Goal: Task Accomplishment & Management: Manage account settings

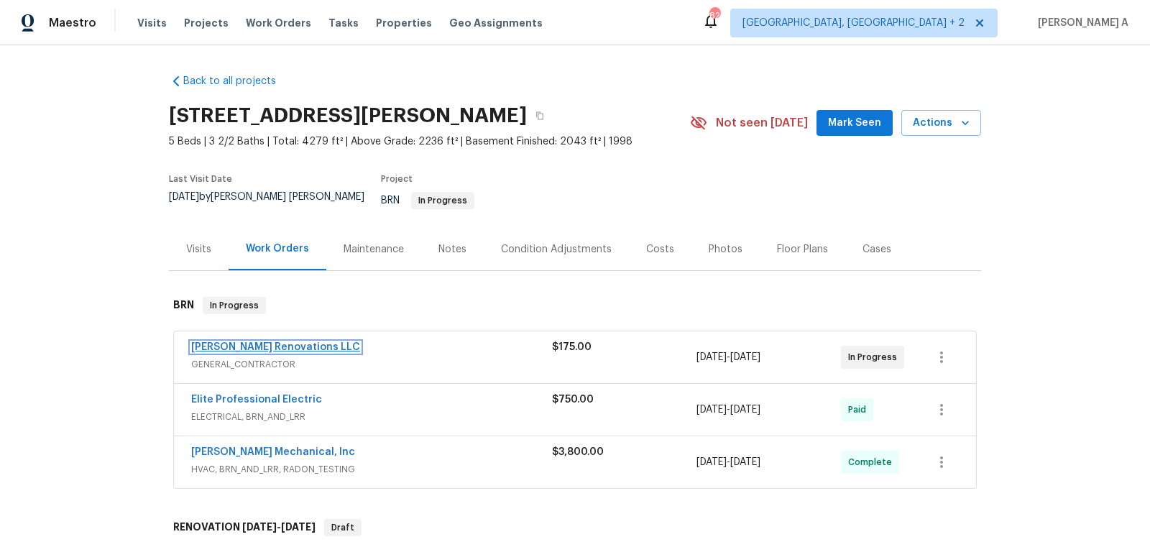
click at [249, 342] on link "Aseem Renovations LLC" at bounding box center [275, 347] width 169 height 10
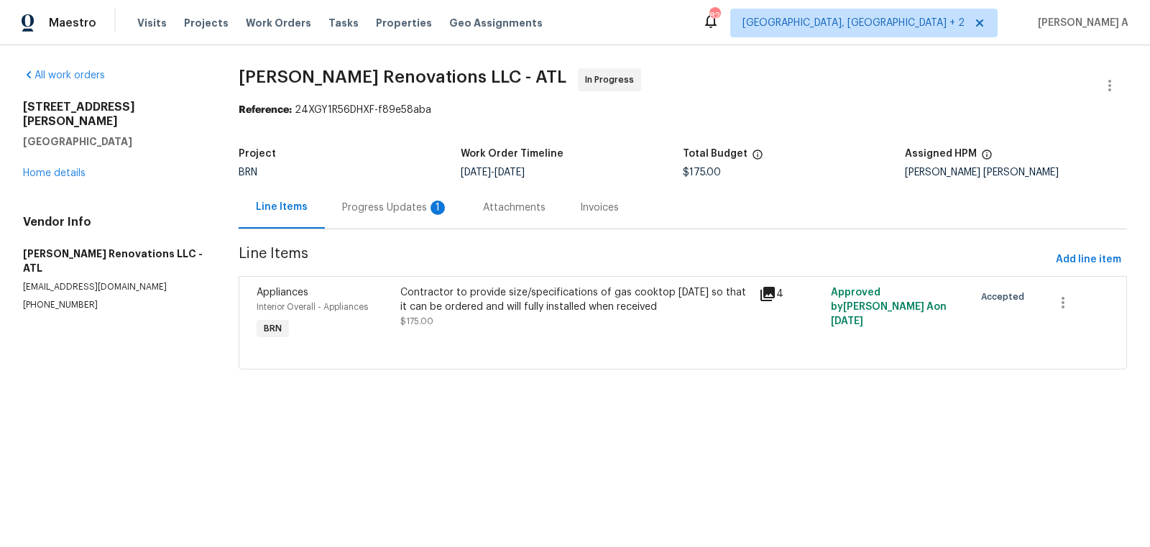
click at [412, 204] on div "Progress Updates 1" at bounding box center [395, 208] width 106 height 14
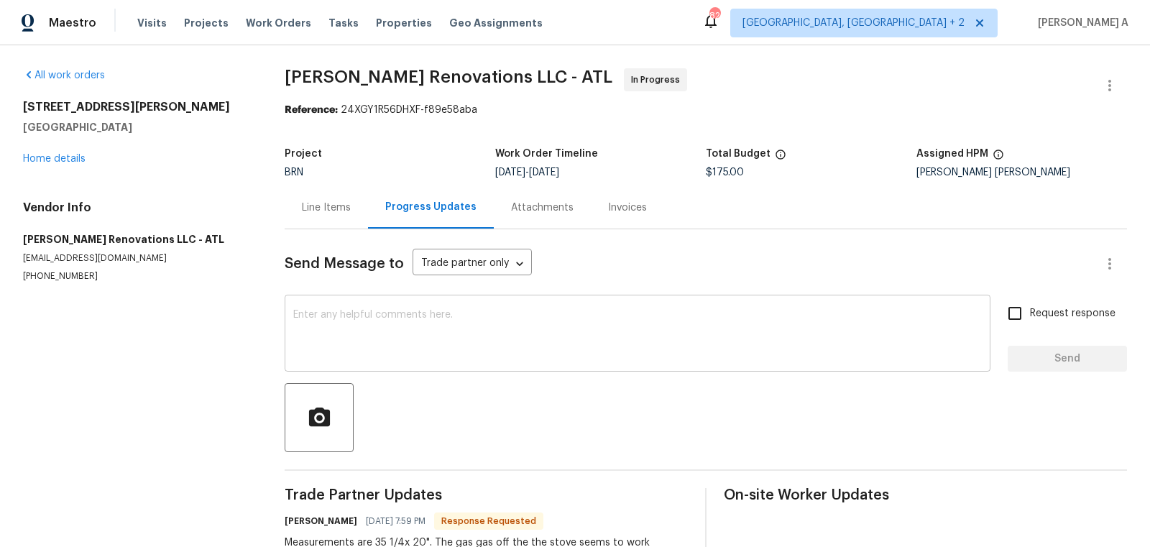
scroll to position [70, 0]
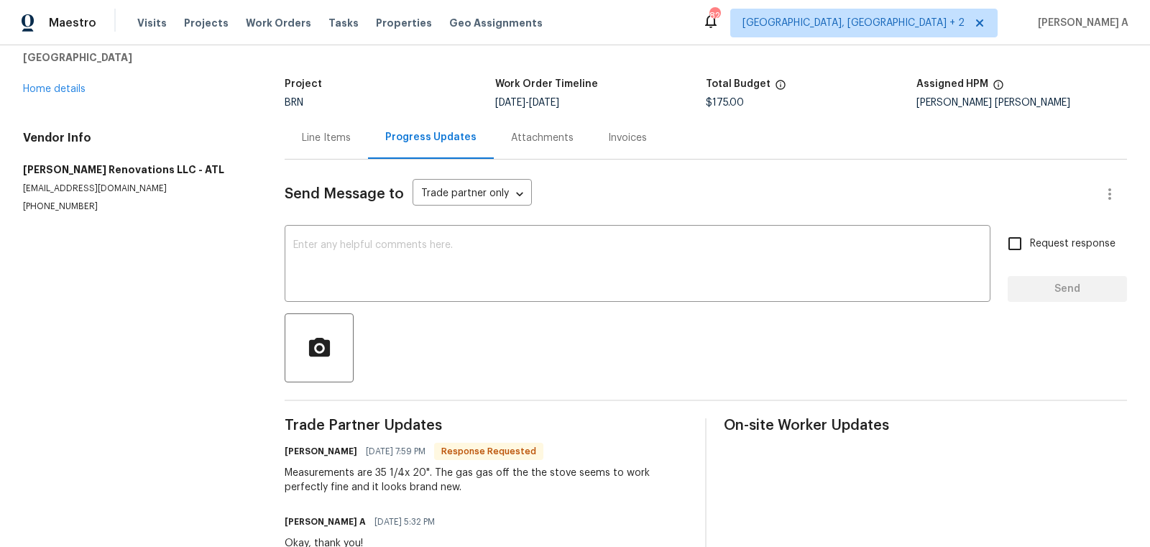
click at [649, 137] on div "Invoices" at bounding box center [627, 137] width 73 height 42
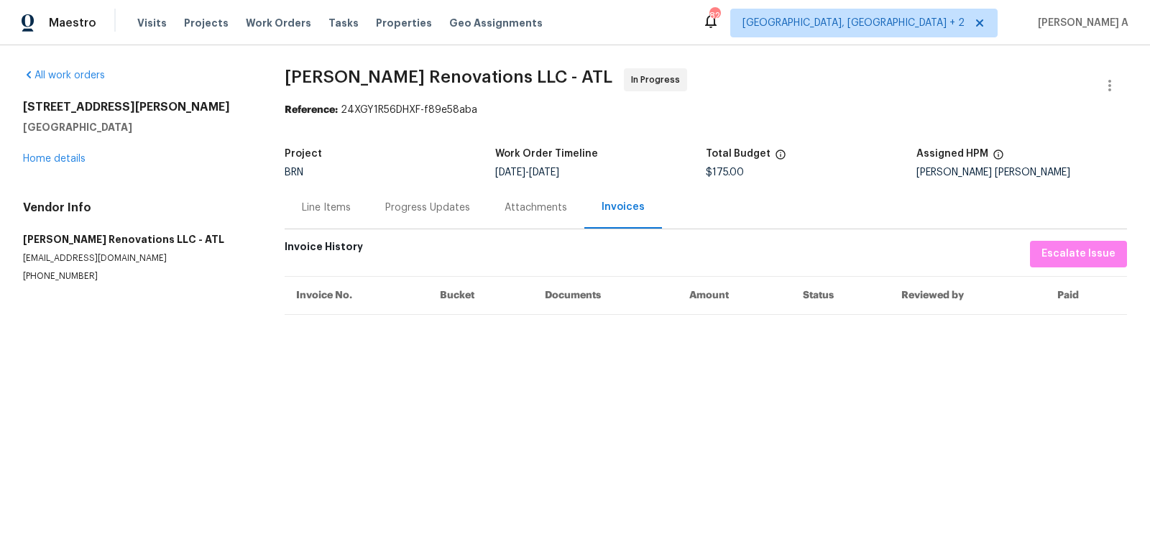
click at [429, 208] on div "Progress Updates" at bounding box center [427, 208] width 85 height 14
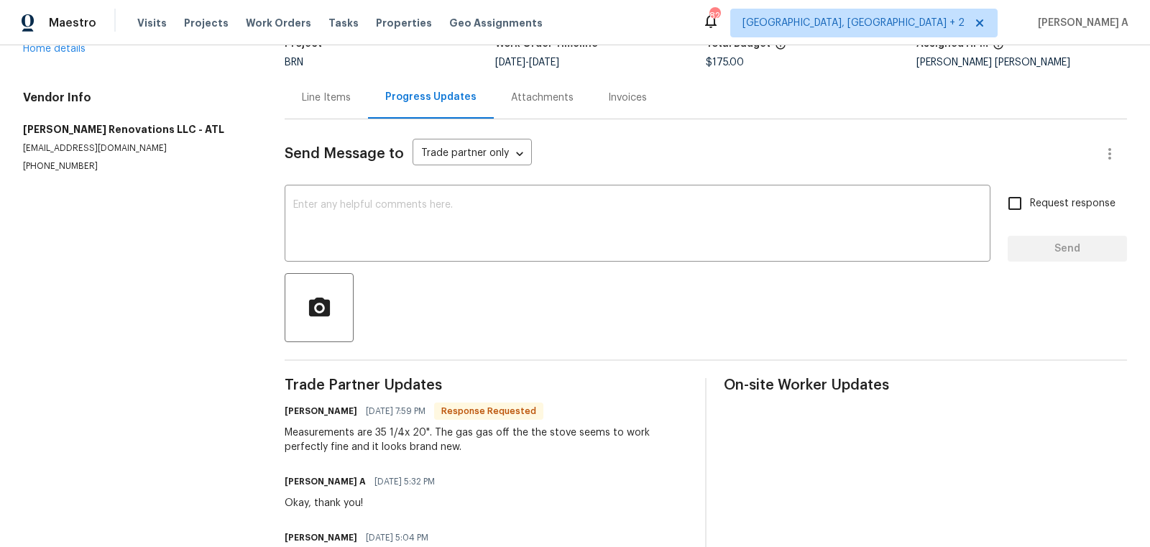
scroll to position [122, 0]
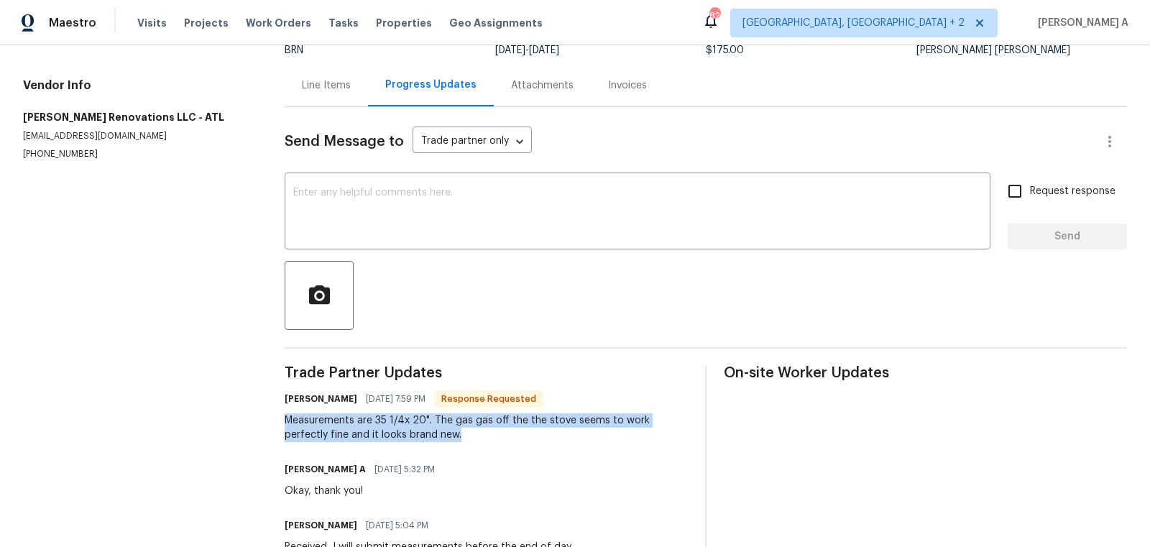
drag, startPoint x: 285, startPoint y: 416, endPoint x: 433, endPoint y: 441, distance: 150.2
click at [433, 441] on div "Measurements are 35 1/4x 20". The gas gas off the the stove seems to work perfe…" at bounding box center [486, 427] width 403 height 29
copy div "Measurements are 35 1/4x 20". The gas gas off the the stove seems to work perfe…"
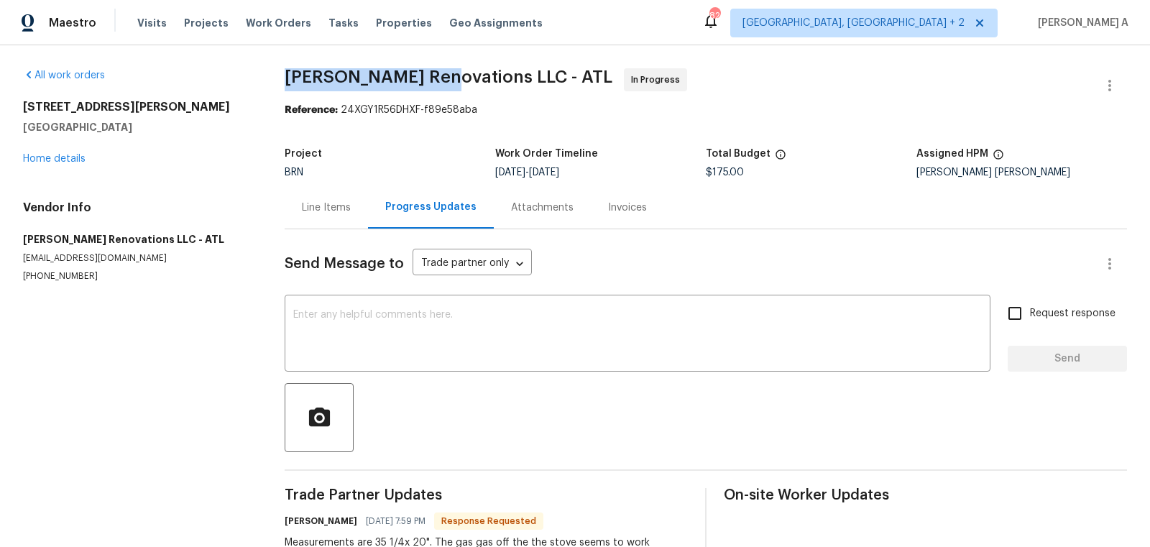
drag, startPoint x: 282, startPoint y: 71, endPoint x: 444, endPoint y: 70, distance: 162.5
click at [444, 70] on div "All work orders 105 Laurel Ridge Ct Fayetteville, GA 30215 Home details Vendor …" at bounding box center [575, 416] width 1150 height 742
copy span "Aseem Renovations"
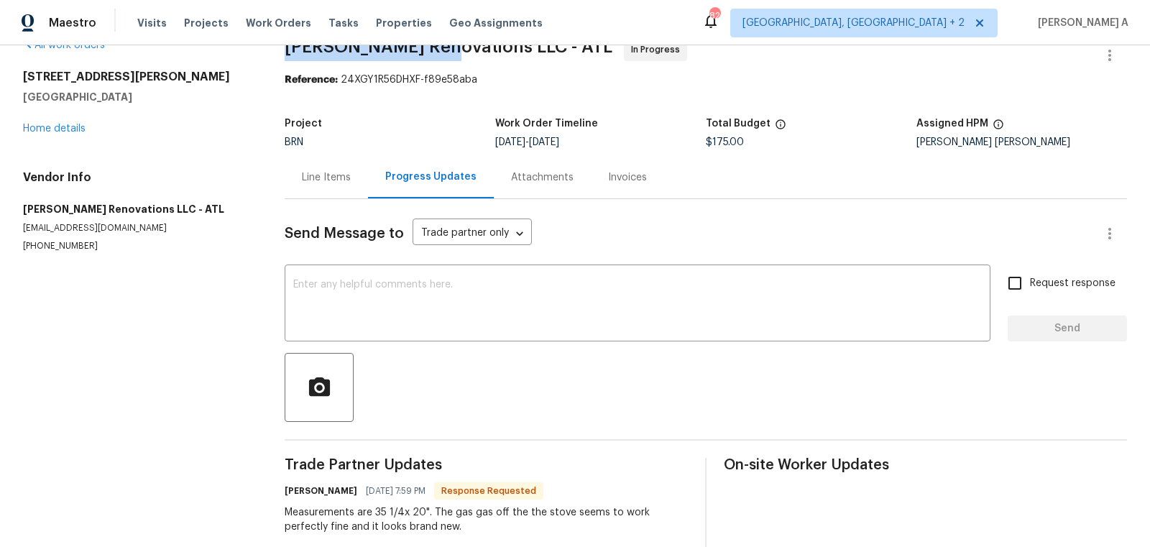
scroll to position [32, 0]
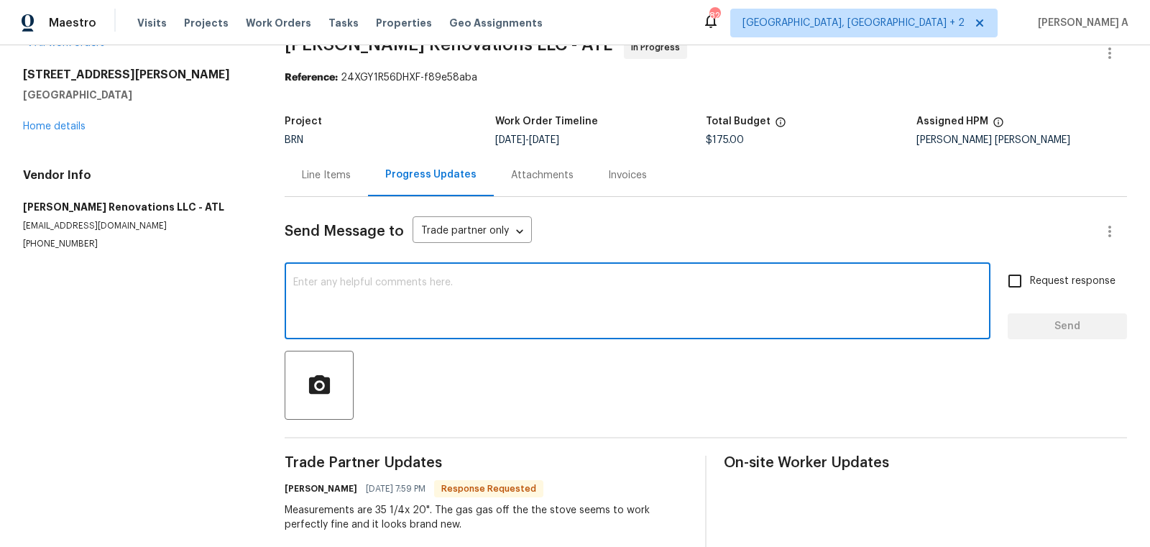
click at [481, 280] on textarea at bounding box center [637, 303] width 689 height 50
paste textarea "there is an internal gas leak and is why we need to replace"
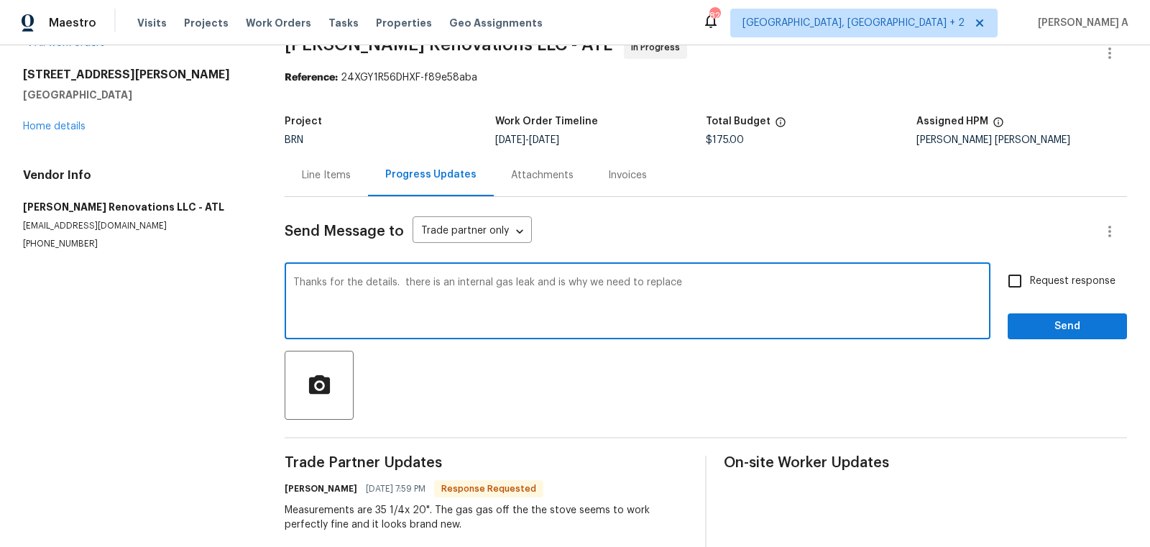
click at [404, 283] on textarea "Thanks for the details. there is an internal gas leak and is why we need to rep…" at bounding box center [637, 303] width 689 height 50
click at [0, 0] on div ", which" at bounding box center [0, 0] width 0 height 0
click at [730, 279] on textarea "Thanks for the details. There is an internal gas leak, which is why we need to …" at bounding box center [637, 303] width 689 height 50
type textarea "Thanks for the details. There is an internal gas leak, which is why we need to …"
click at [1020, 285] on input "Request response" at bounding box center [1015, 281] width 30 height 30
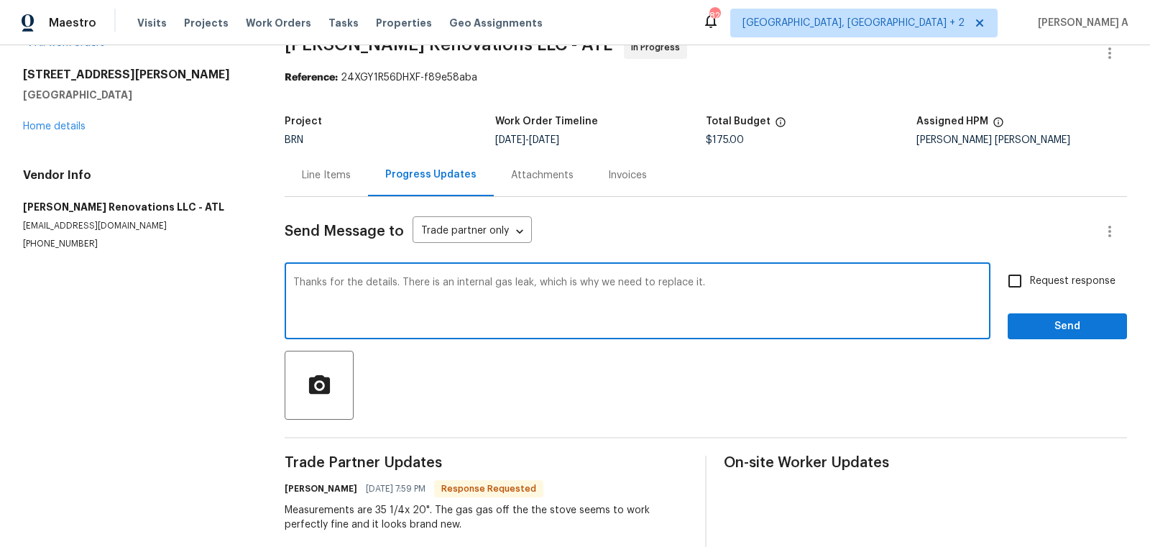
checkbox input "true"
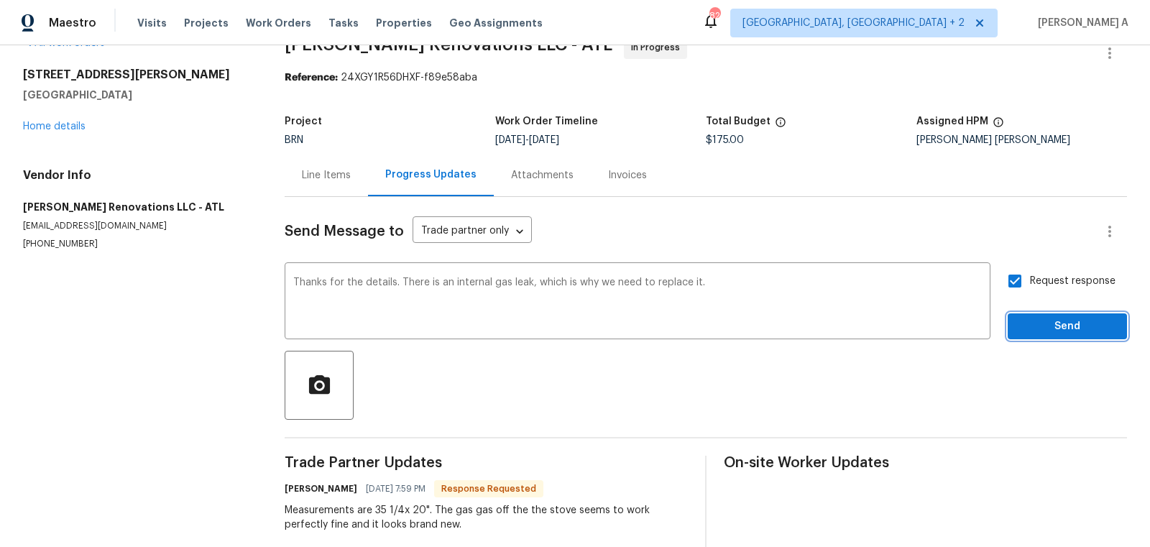
click at [1027, 320] on span "Send" at bounding box center [1068, 327] width 96 height 18
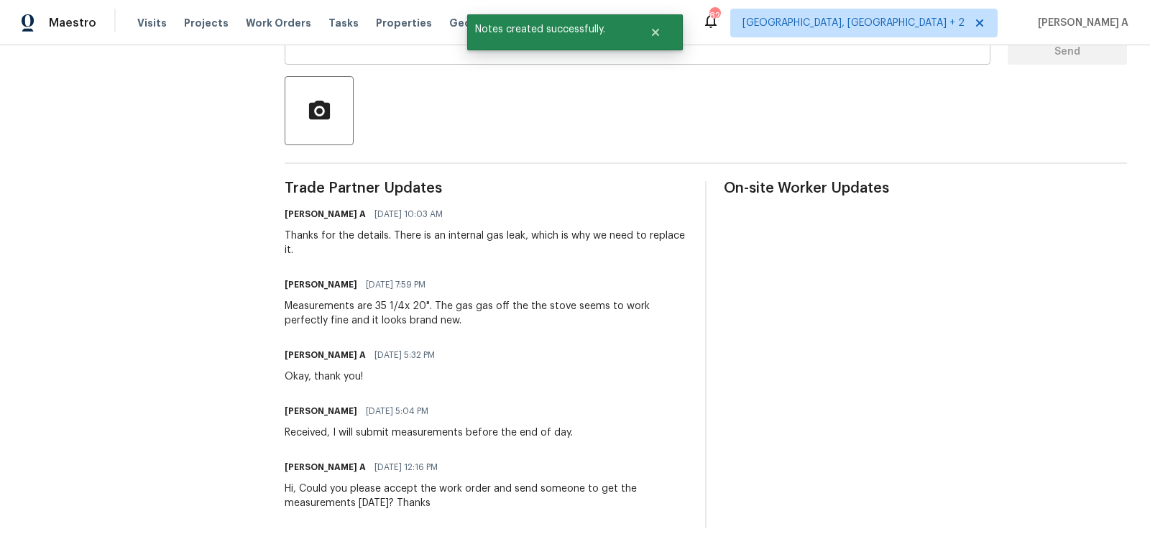
scroll to position [310, 0]
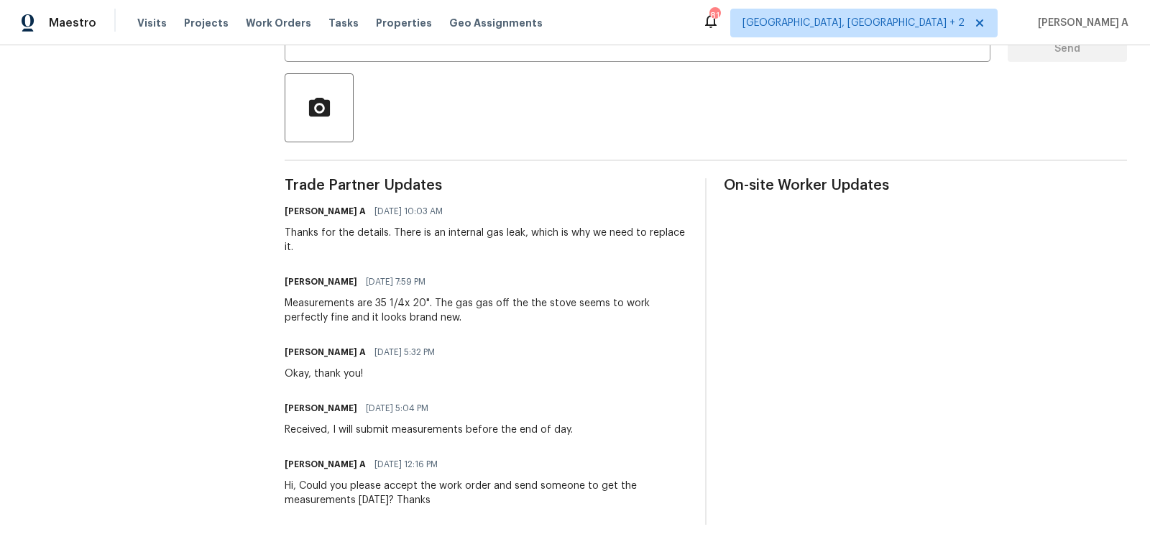
click at [387, 311] on div "Measurements are 35 1/4x 20". The gas gas off the the stove seems to work perfe…" at bounding box center [486, 310] width 403 height 29
copy div "Measurements are 35 1/4x 20"."
drag, startPoint x: 280, startPoint y: 304, endPoint x: 431, endPoint y: 299, distance: 151.1
click at [431, 299] on div "All work orders 105 Laurel Ridge Ct Fayetteville, GA 30215 Home details Vendor …" at bounding box center [575, 141] width 1150 height 812
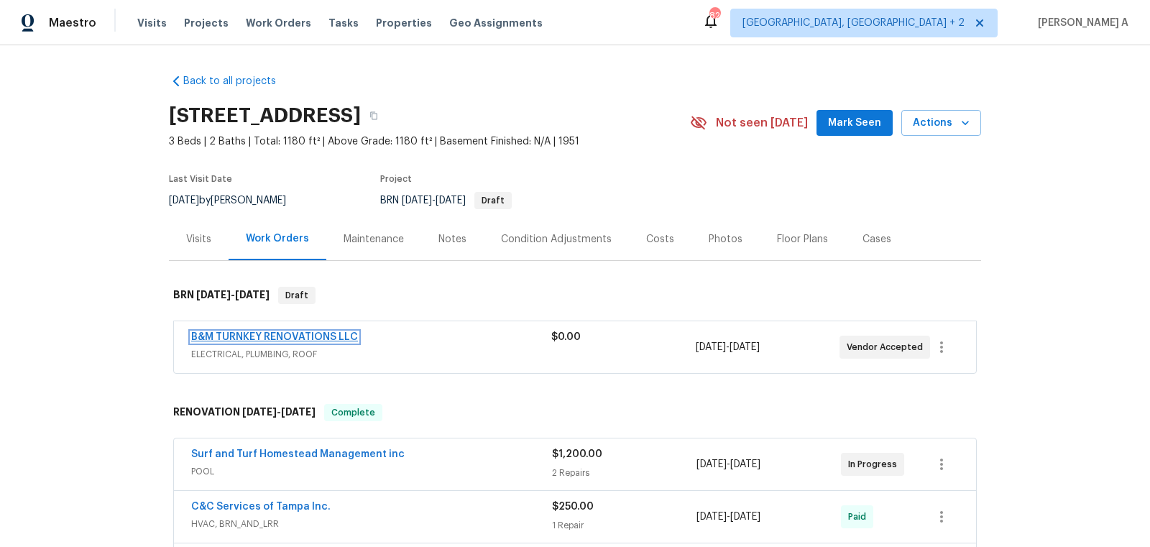
click at [251, 339] on link "B&M TURNKEY RENOVATIONS LLC" at bounding box center [274, 337] width 167 height 10
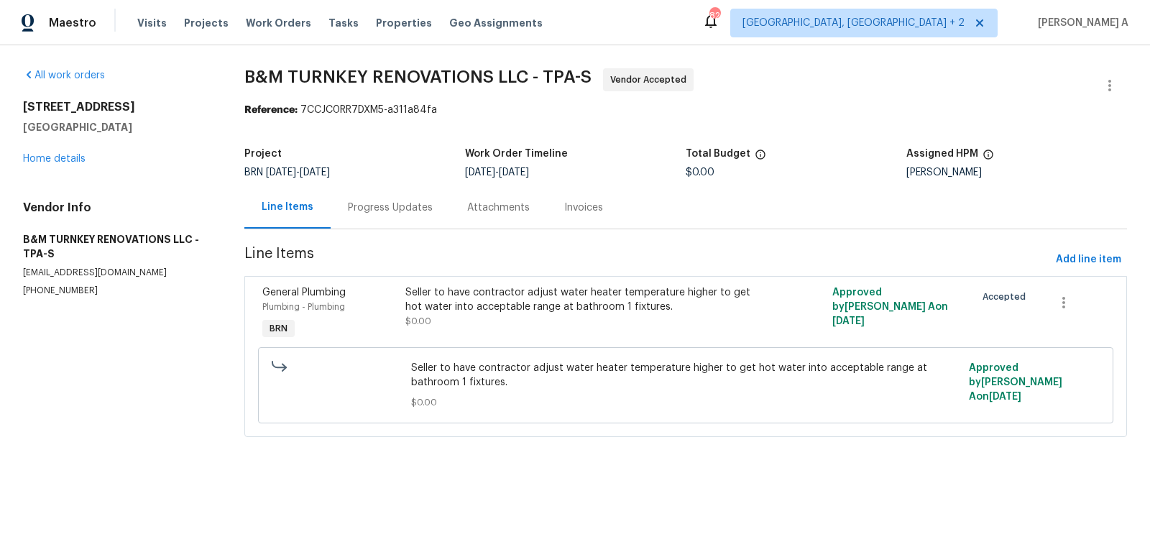
click at [372, 210] on div "Progress Updates" at bounding box center [390, 208] width 85 height 14
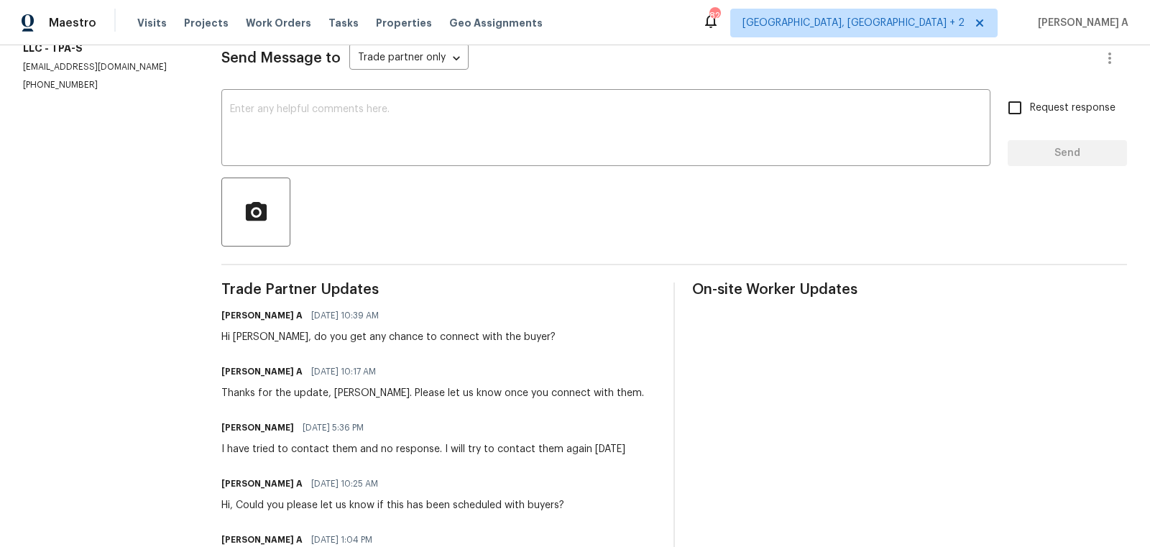
scroll to position [203, 0]
click at [255, 340] on div "Hi Monica, do you get any chance to connect with the buyer?" at bounding box center [388, 339] width 334 height 14
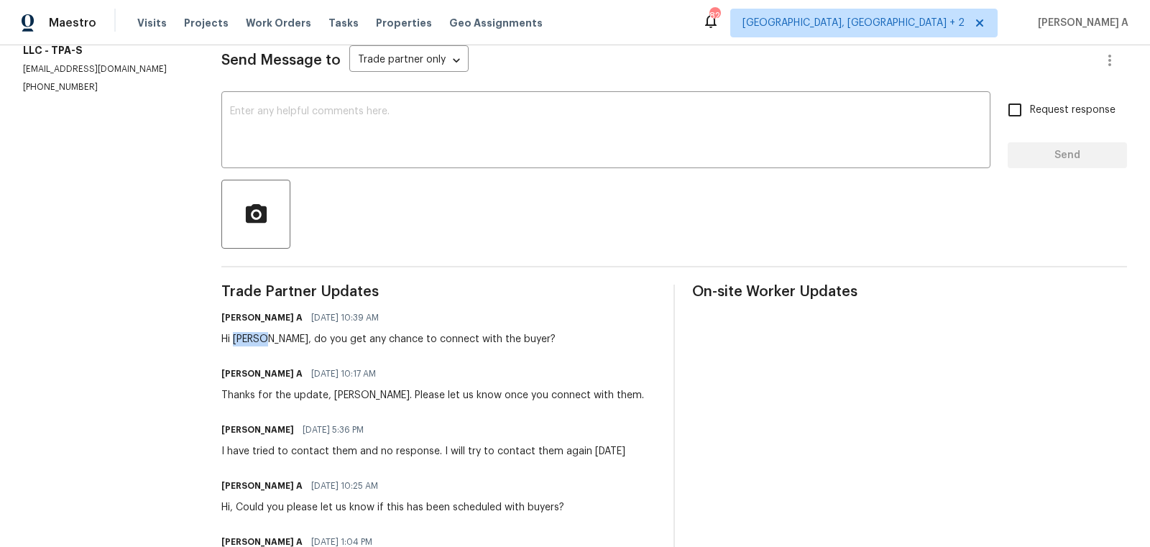
click at [255, 340] on div "Hi Monica, do you get any chance to connect with the buyer?" at bounding box center [388, 339] width 334 height 14
copy div "Monica"
click at [326, 117] on textarea at bounding box center [606, 131] width 752 height 50
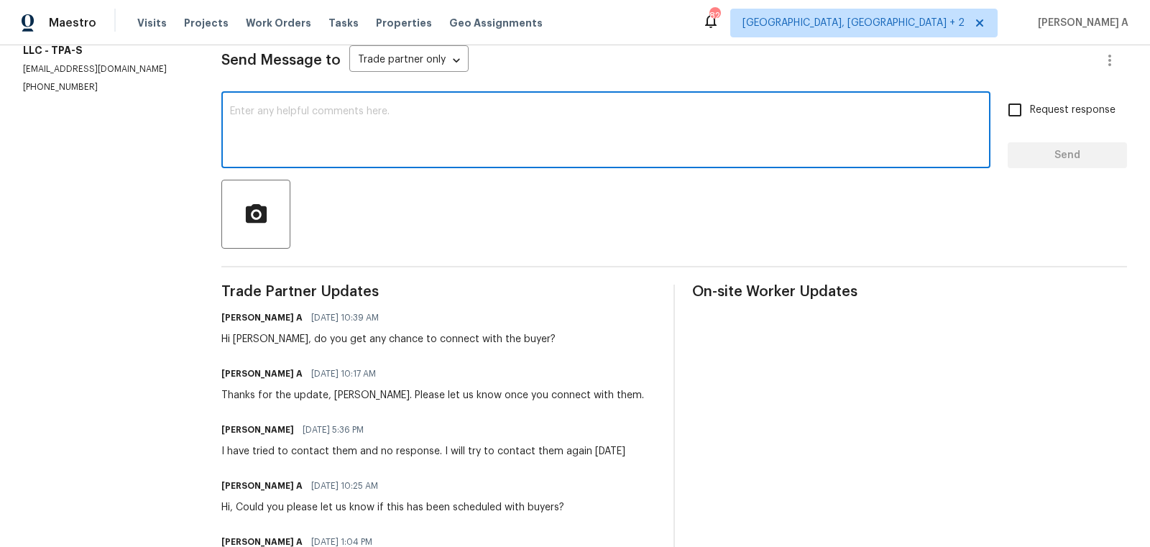
paste textarea "Monica"
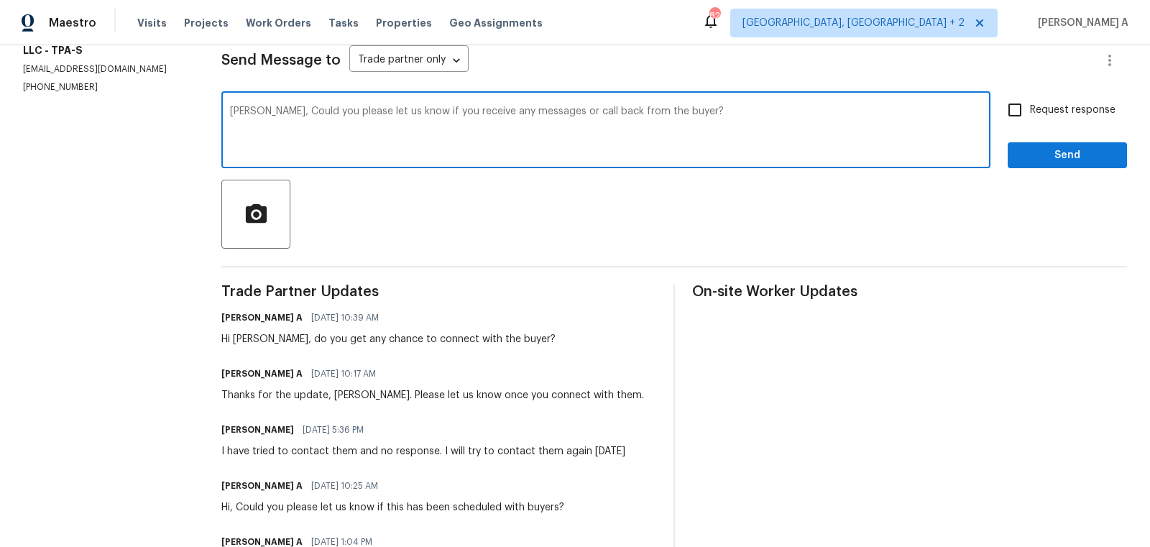
type textarea "Monica, Could you please let us know if you receive any messages or call back f…"
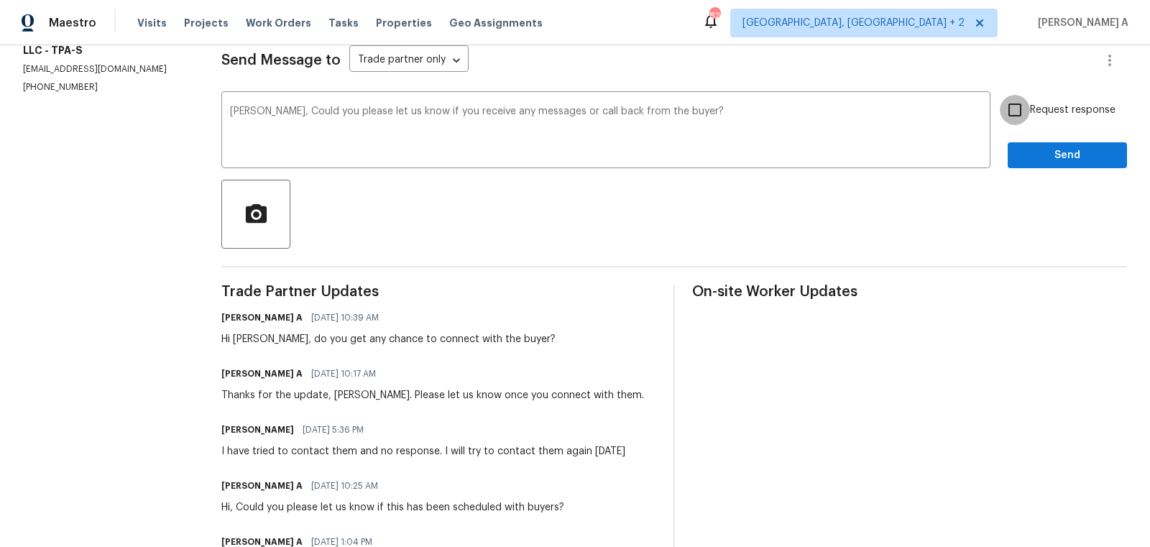
click at [1012, 111] on input "Request response" at bounding box center [1015, 110] width 30 height 30
checkbox input "true"
click at [1062, 160] on span "Send" at bounding box center [1068, 156] width 96 height 18
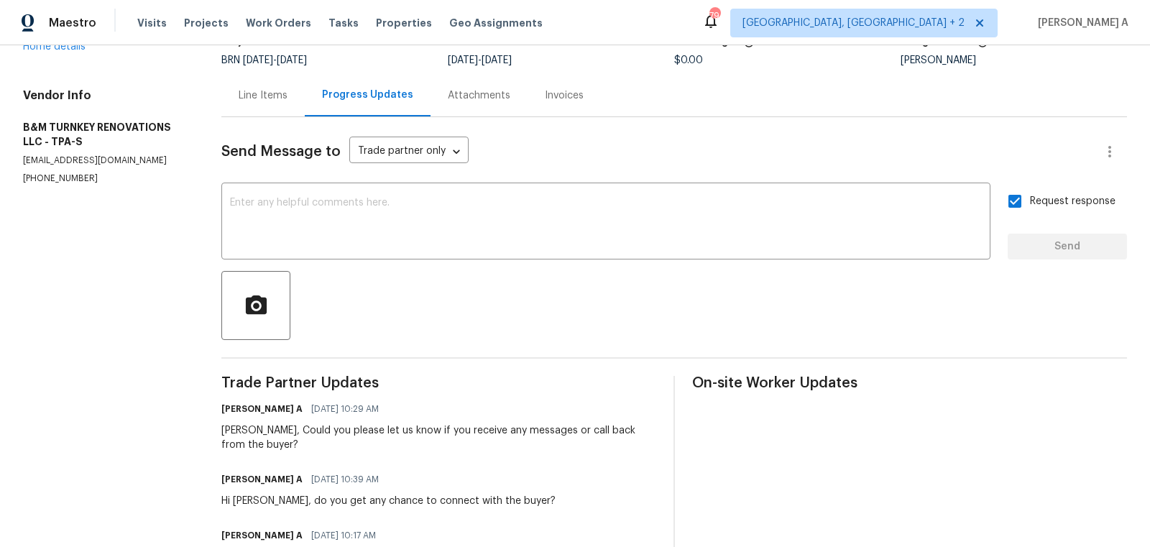
scroll to position [0, 0]
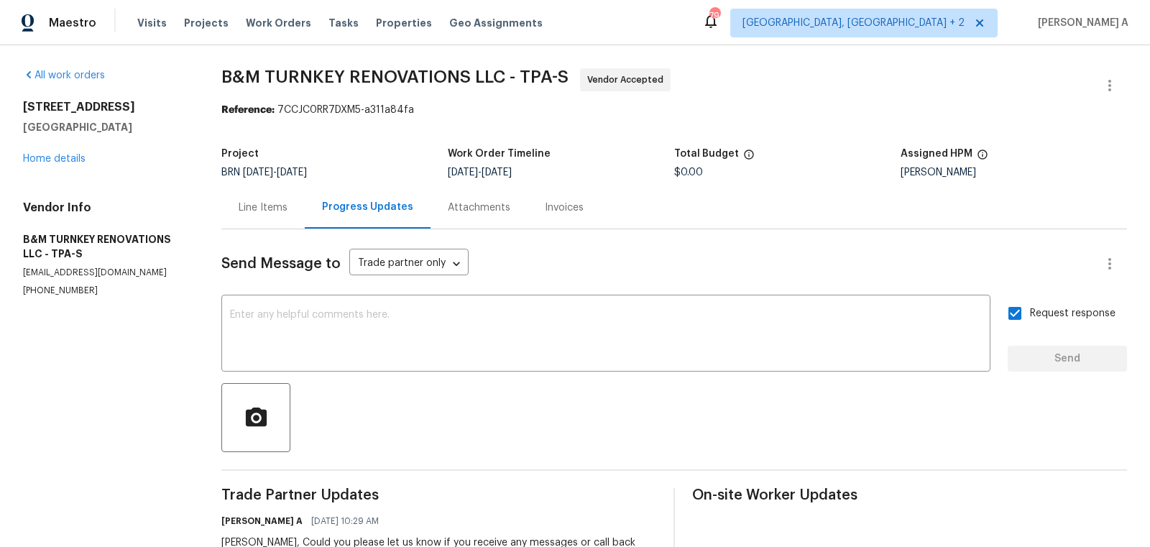
click at [270, 190] on div "Line Items" at bounding box center [262, 207] width 83 height 42
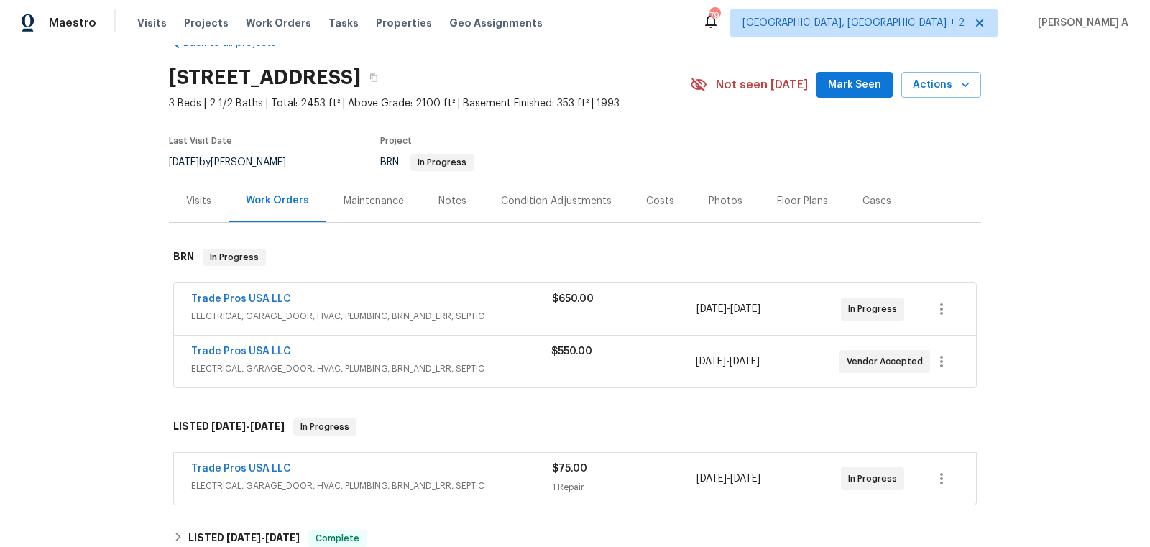
scroll to position [39, 0]
click at [273, 301] on link "Trade Pros USA LLC" at bounding box center [241, 298] width 100 height 10
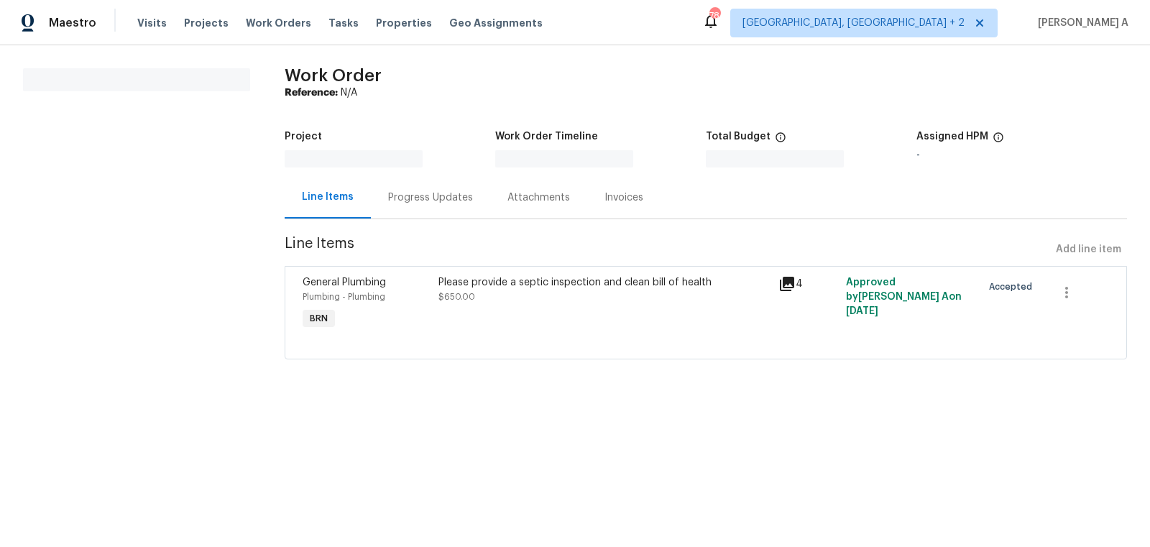
click at [508, 201] on div "Attachments" at bounding box center [539, 198] width 63 height 14
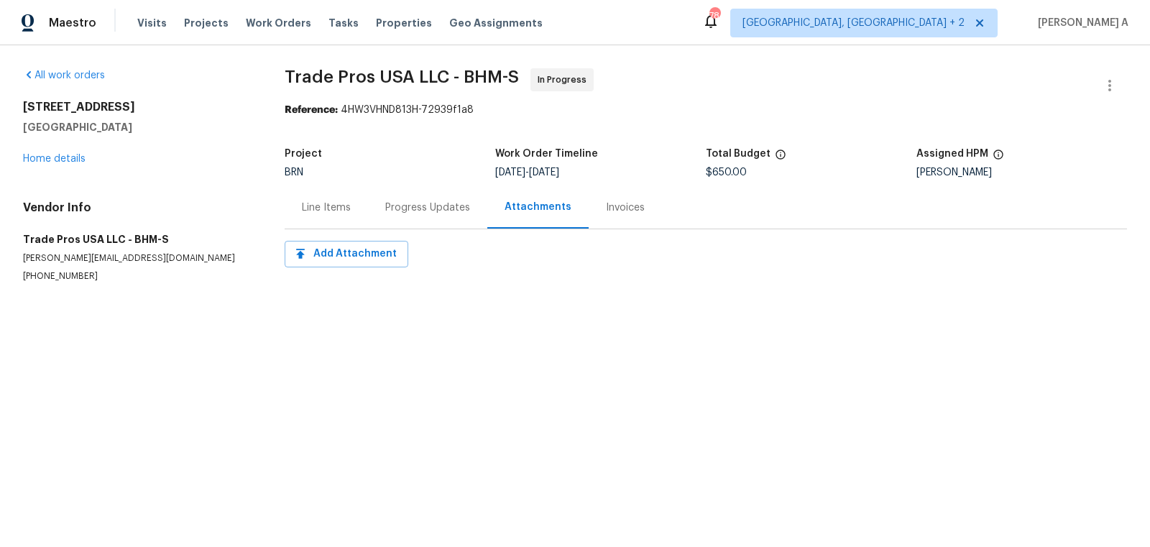
click at [423, 199] on div "Progress Updates" at bounding box center [427, 207] width 119 height 42
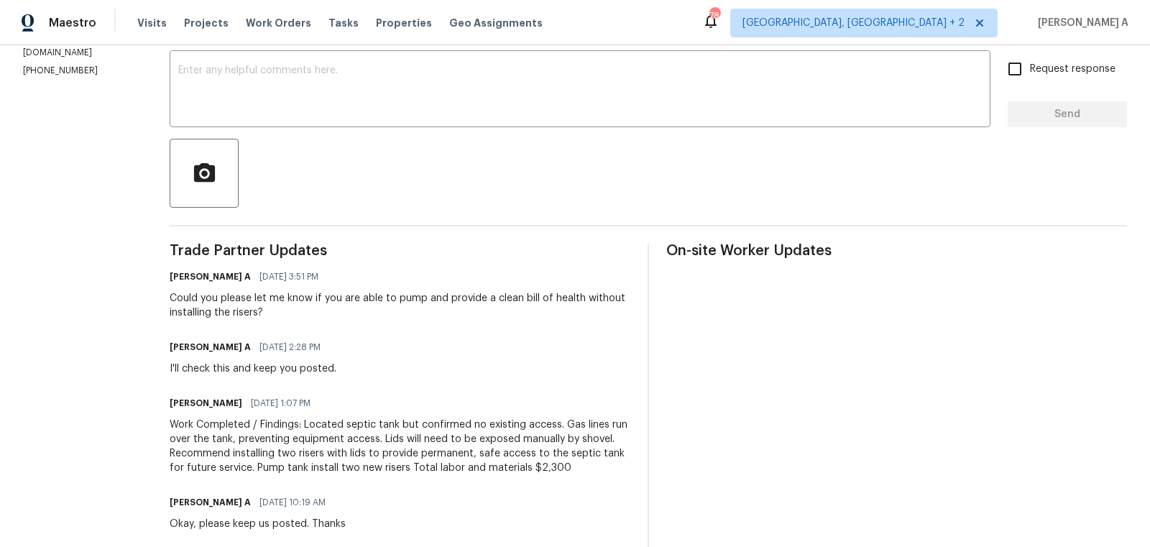
scroll to position [318, 0]
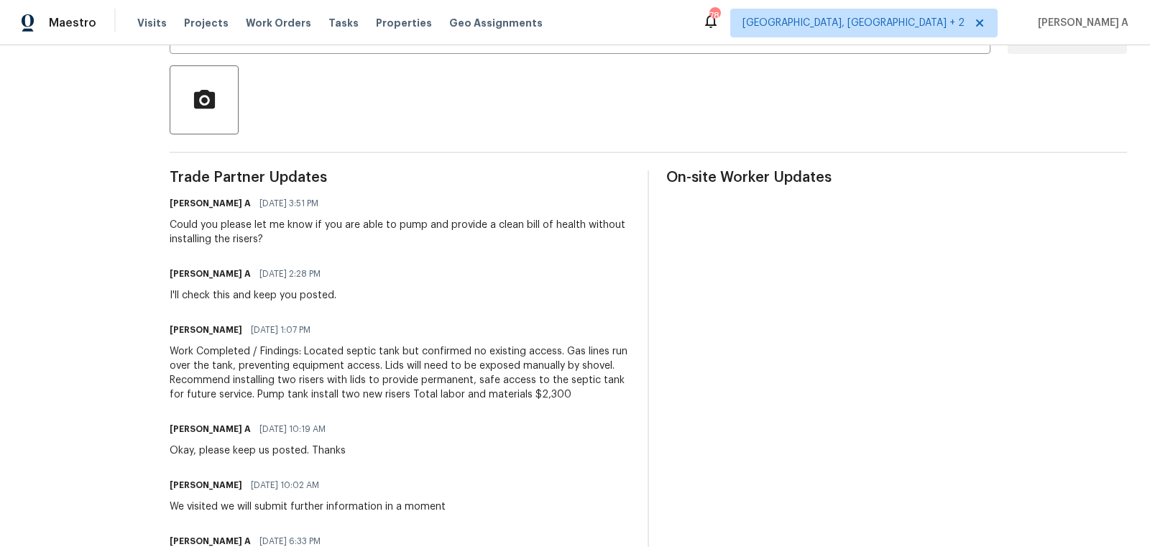
click at [188, 332] on h6 "Trevor Davidson" at bounding box center [206, 330] width 73 height 14
copy h6 "Trevor"
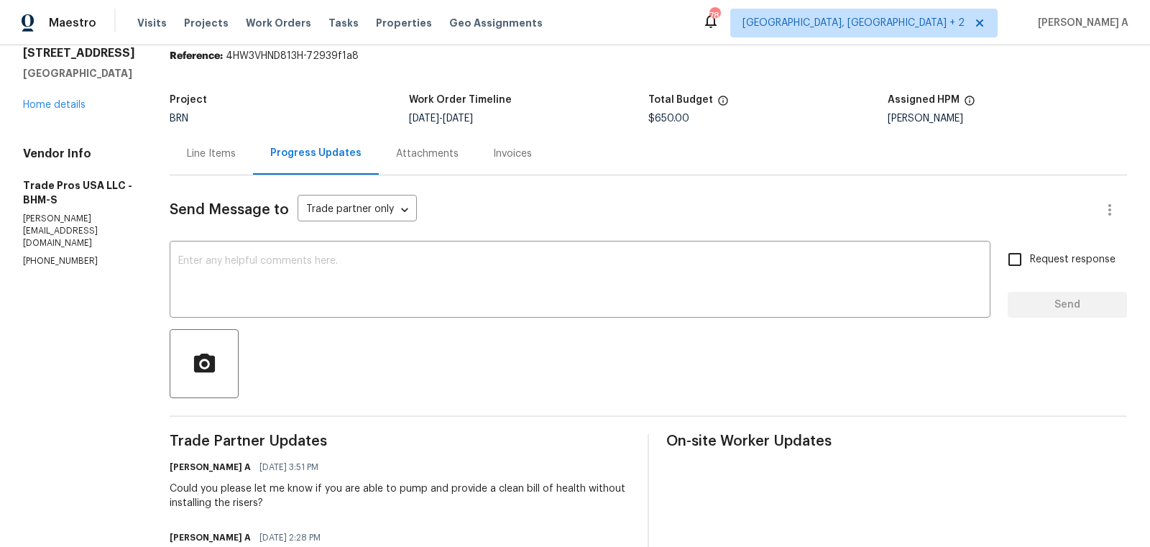
scroll to position [0, 0]
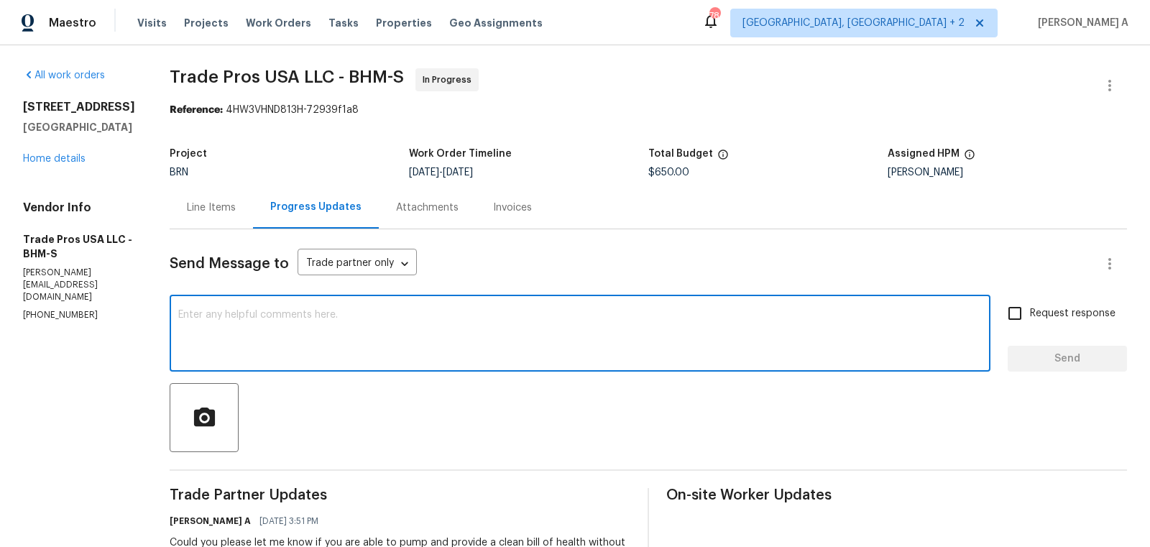
click at [265, 319] on textarea at bounding box center [580, 335] width 804 height 50
paste textarea "Trevor"
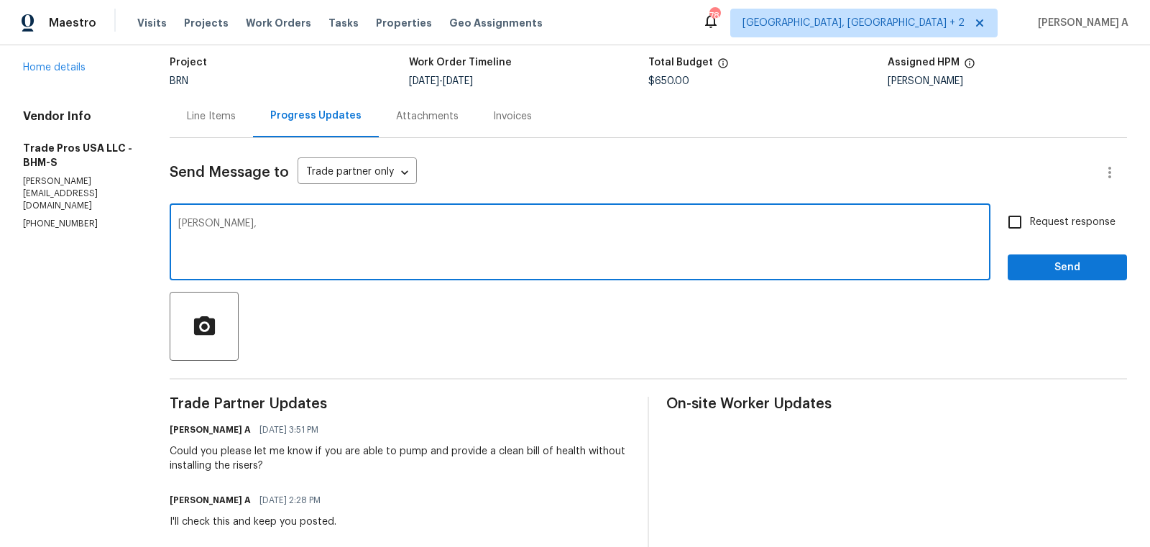
scroll to position [119, 0]
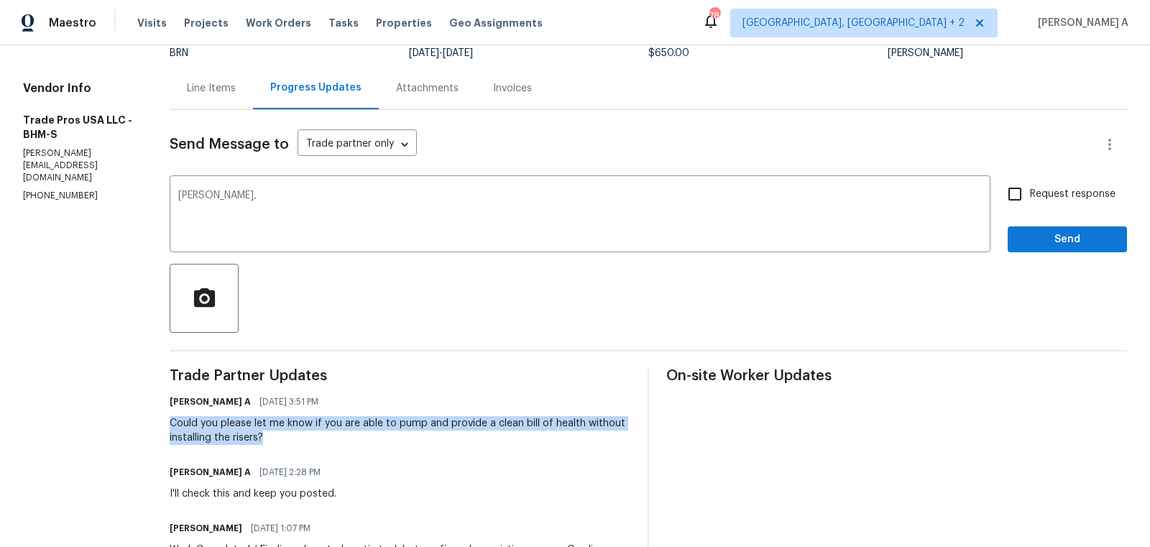
copy div "Could you please let me know if you are able to pump and provide a clean bill o…"
drag, startPoint x: 157, startPoint y: 418, endPoint x: 271, endPoint y: 446, distance: 117.7
click at [271, 444] on div "All work orders 806 14th Ave Pleasant Grove, AL 35127 Home details Vendor Info …" at bounding box center [575, 529] width 1150 height 1206
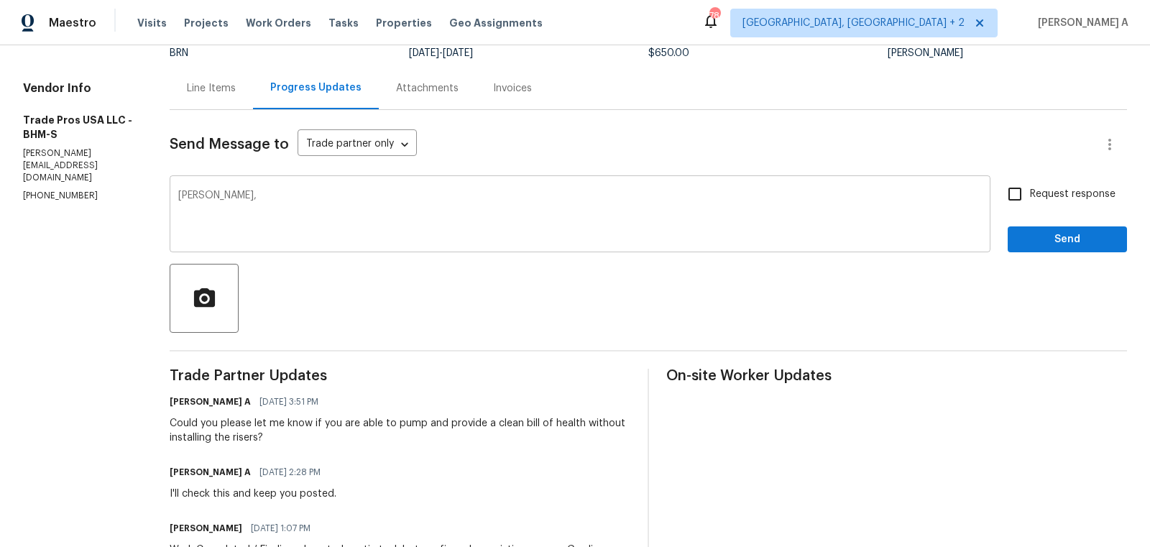
click at [306, 182] on div "Trevor, x ​" at bounding box center [580, 215] width 821 height 73
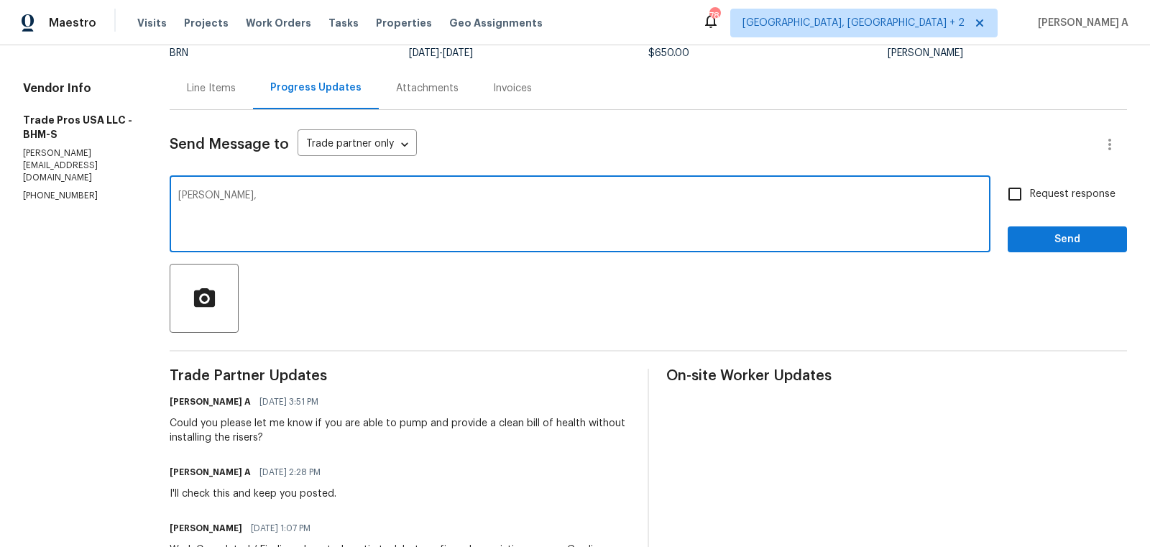
paste textarea "Could you please let me know if you are able to pump and provide a clean bill o…"
click at [301, 195] on textarea "Trevor, Could you please let me know if you are able to pump and provide a clea…" at bounding box center [580, 216] width 804 height 50
click at [0, 0] on icon "Paraphrase text" at bounding box center [0, 0] width 0 height 0
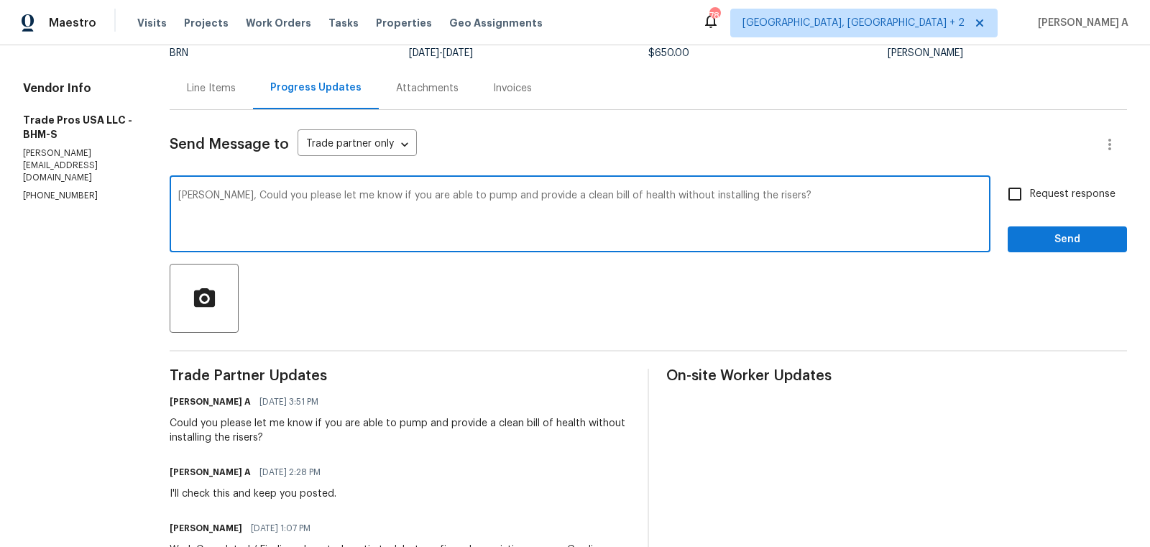
click at [0, 0] on icon "Text is too long. Try paraphrasing shorter sections." at bounding box center [0, 0] width 0 height 0
click at [0, 0] on icon "Standard" at bounding box center [0, 0] width 0 height 0
click at [0, 0] on icon "Fluency" at bounding box center [0, 0] width 0 height 0
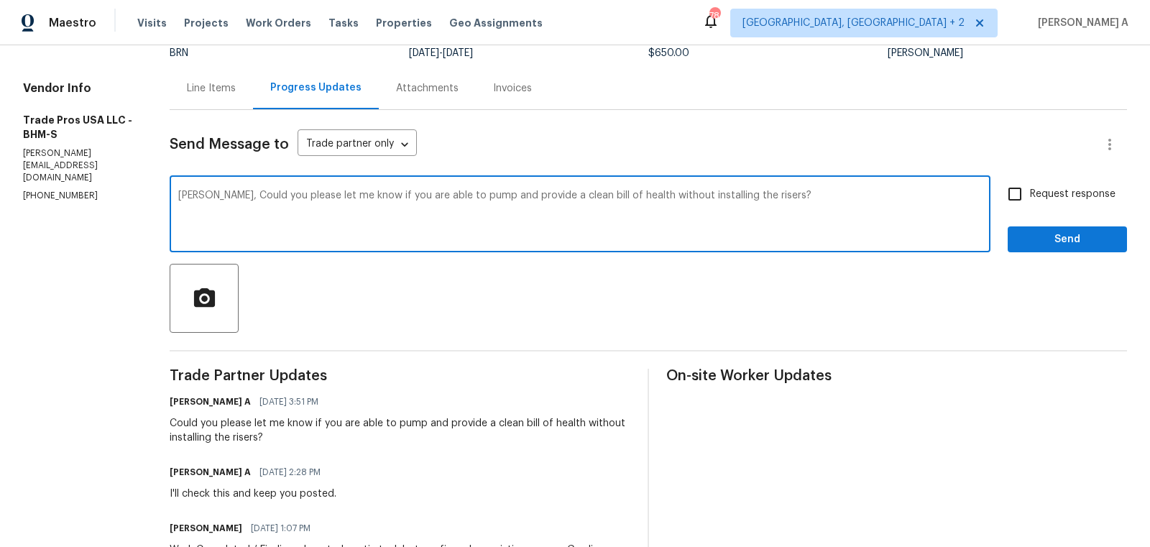
click at [0, 0] on div "Could you please tell me if you can pump and give a clean bill of health withou…" at bounding box center [0, 0] width 0 height 0
type textarea "Trevor, Could you please tell me if you can pump and give a clean bill of healt…"
click at [1022, 198] on input "Request response" at bounding box center [1015, 194] width 30 height 30
checkbox input "true"
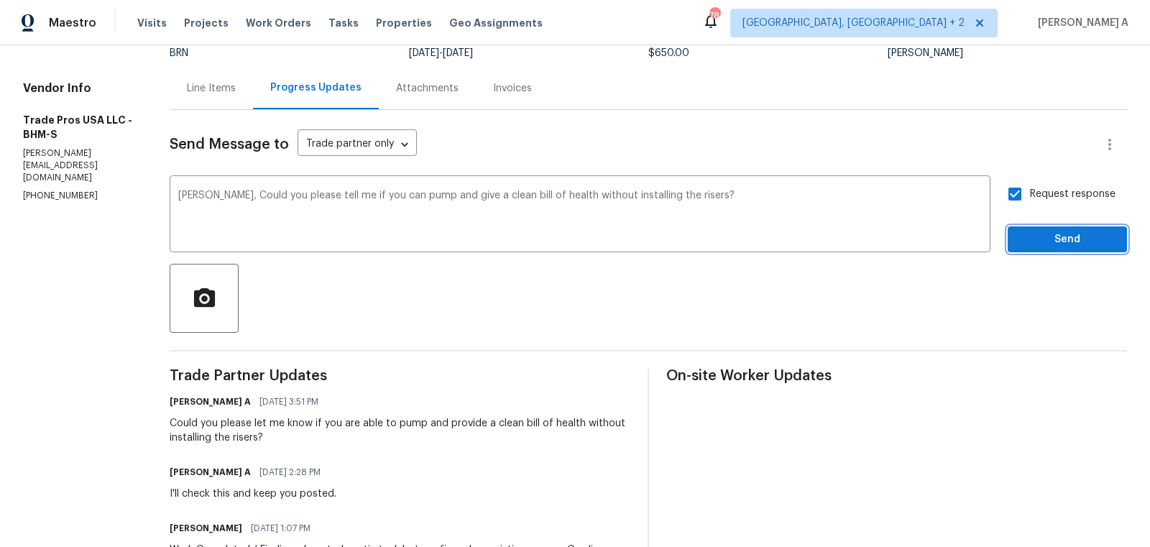
click at [1043, 237] on span "Send" at bounding box center [1068, 240] width 96 height 18
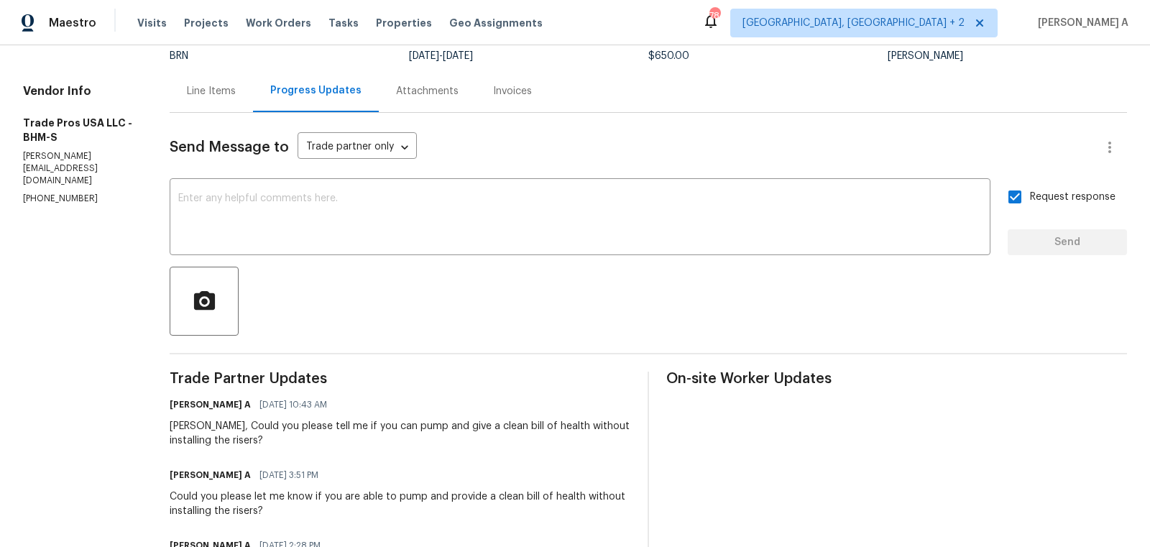
scroll to position [127, 0]
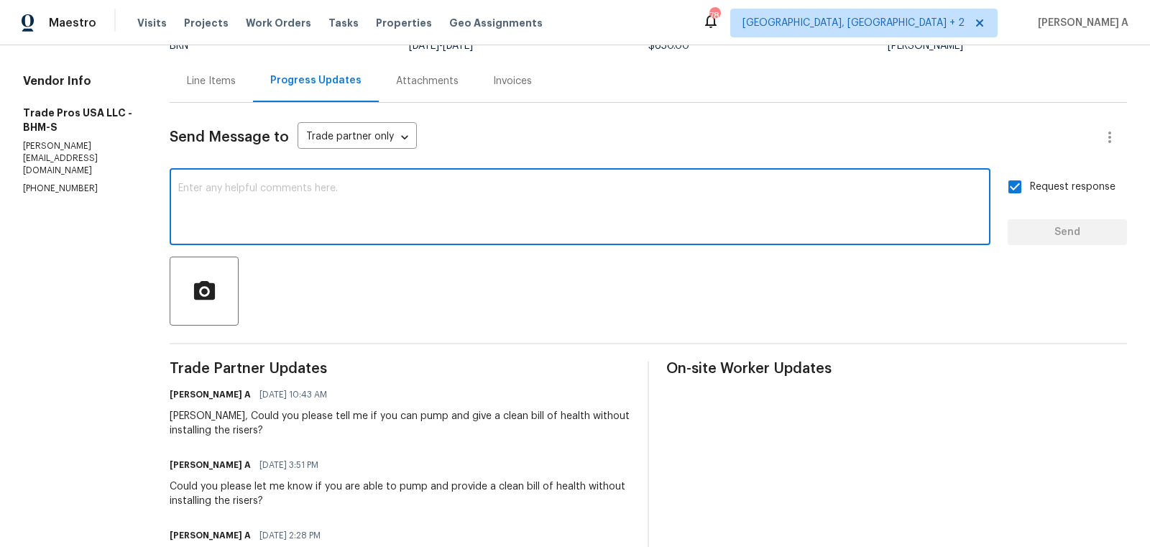
click at [257, 224] on textarea at bounding box center [580, 208] width 804 height 50
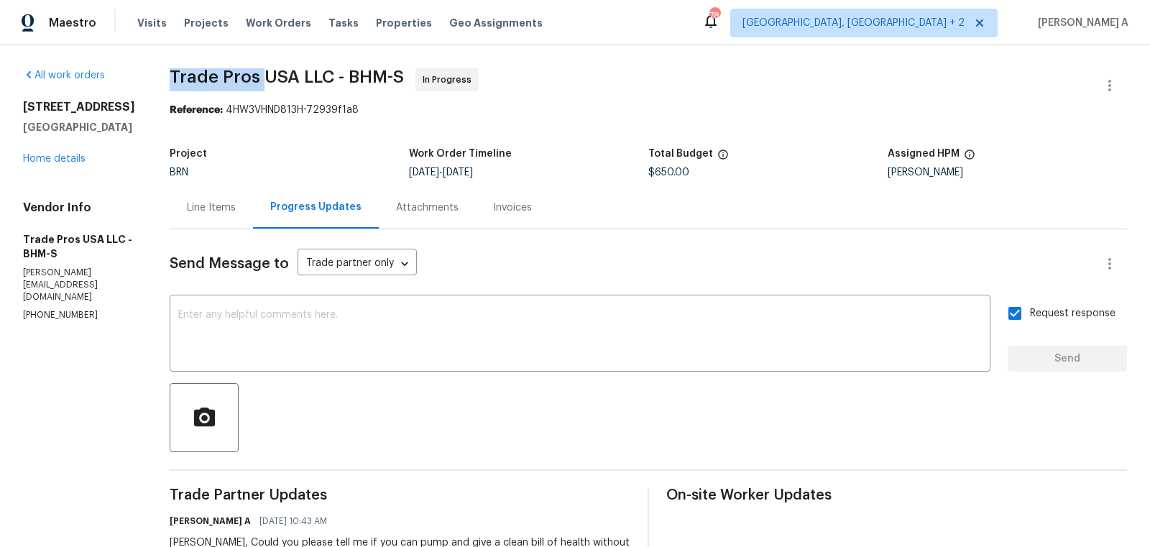
drag, startPoint x: 168, startPoint y: 80, endPoint x: 265, endPoint y: 77, distance: 96.4
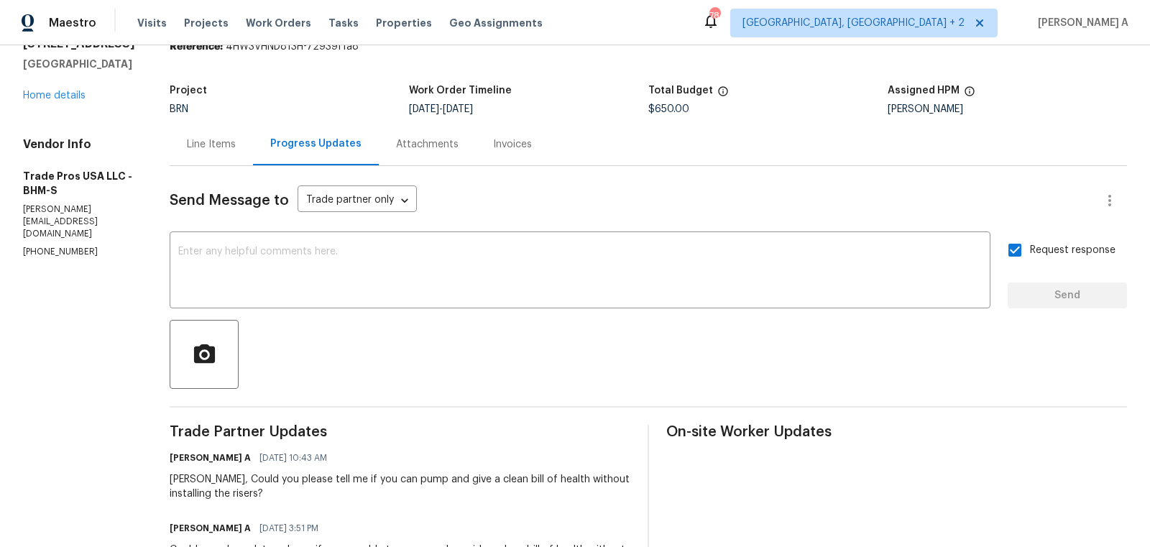
scroll to position [67, 0]
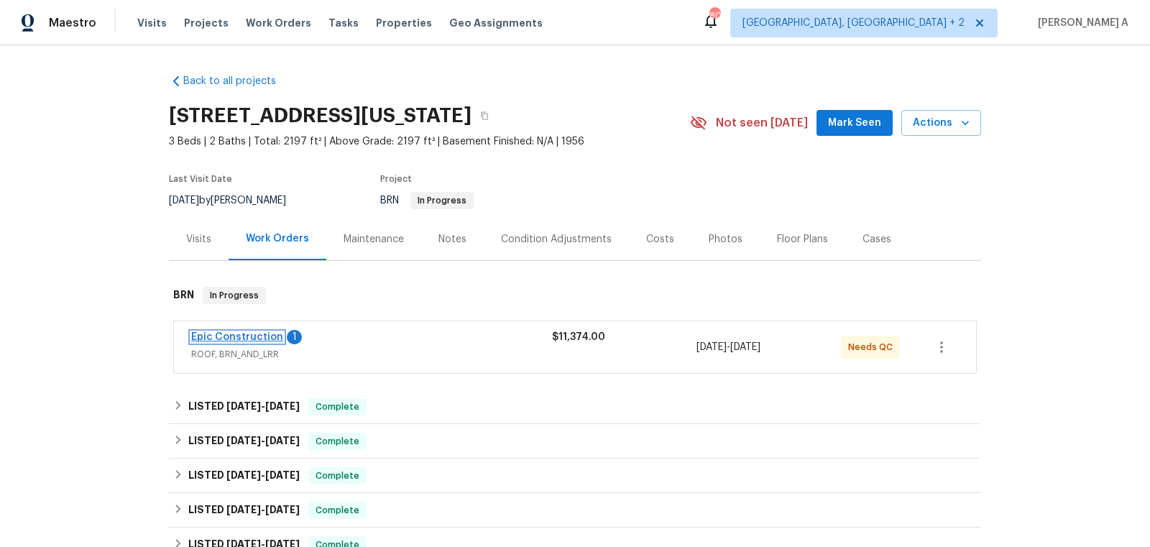
click at [272, 332] on link "Epic Construction" at bounding box center [237, 337] width 92 height 10
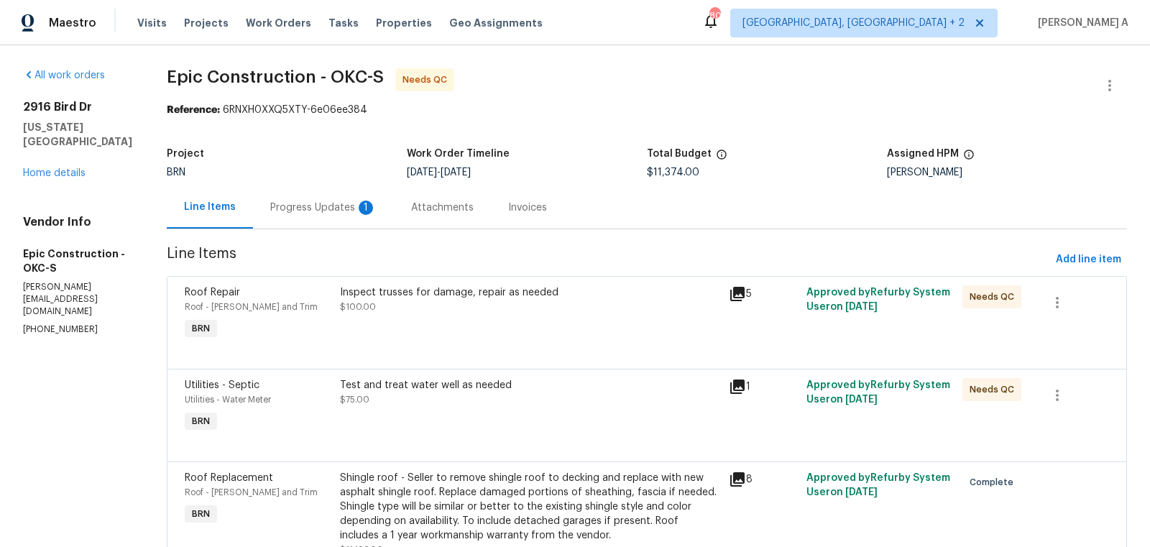
click at [394, 198] on div "Attachments" at bounding box center [442, 207] width 97 height 42
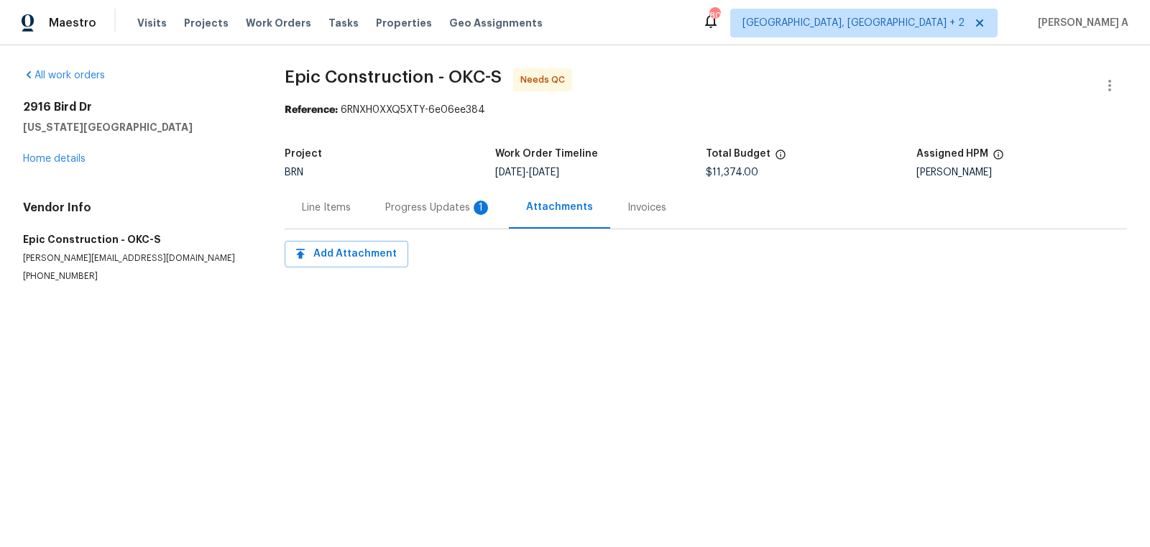
click at [444, 229] on div "Line Items Progress Updates 1 Attachments Invoices" at bounding box center [706, 207] width 843 height 43
click at [437, 219] on div "Progress Updates 1" at bounding box center [438, 207] width 141 height 42
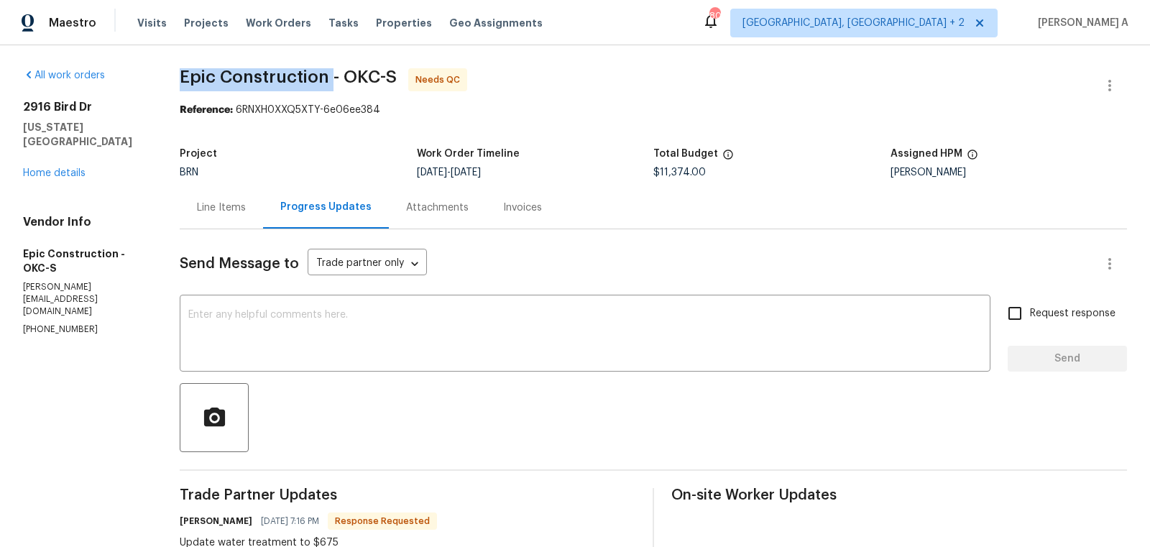
copy span "Epic Construction"
drag, startPoint x: 175, startPoint y: 70, endPoint x: 332, endPoint y: 77, distance: 157.6
click at [219, 207] on div "Line Items" at bounding box center [221, 208] width 49 height 14
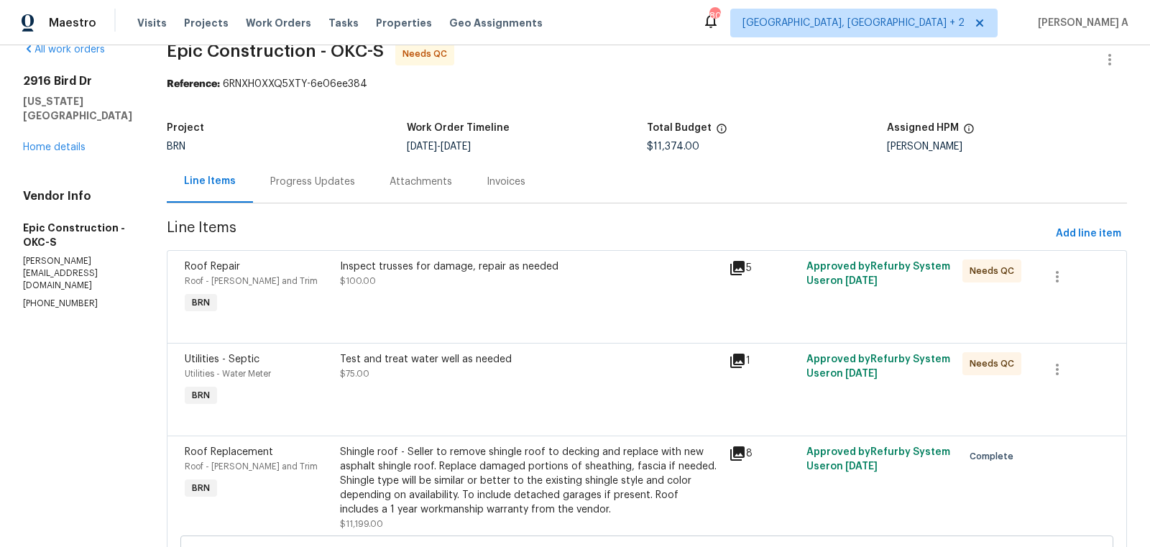
scroll to position [32, 0]
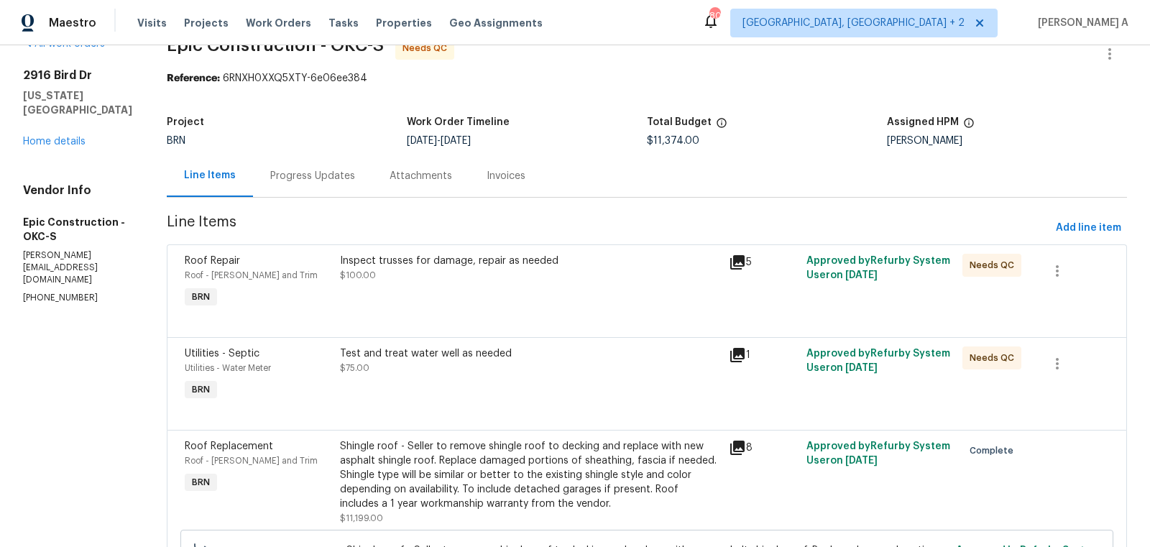
click at [472, 385] on div "Test and treat water well as needed $75.00" at bounding box center [530, 375] width 389 height 66
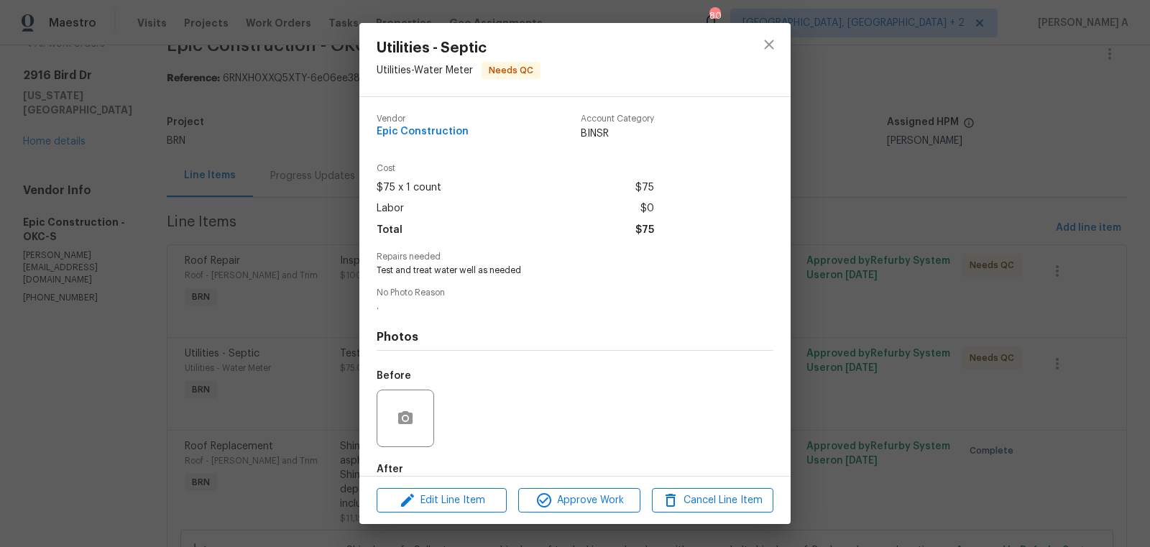
click at [422, 271] on span "Test and treat water well as needed" at bounding box center [555, 271] width 357 height 12
copy span "Test and treat water well as needed"
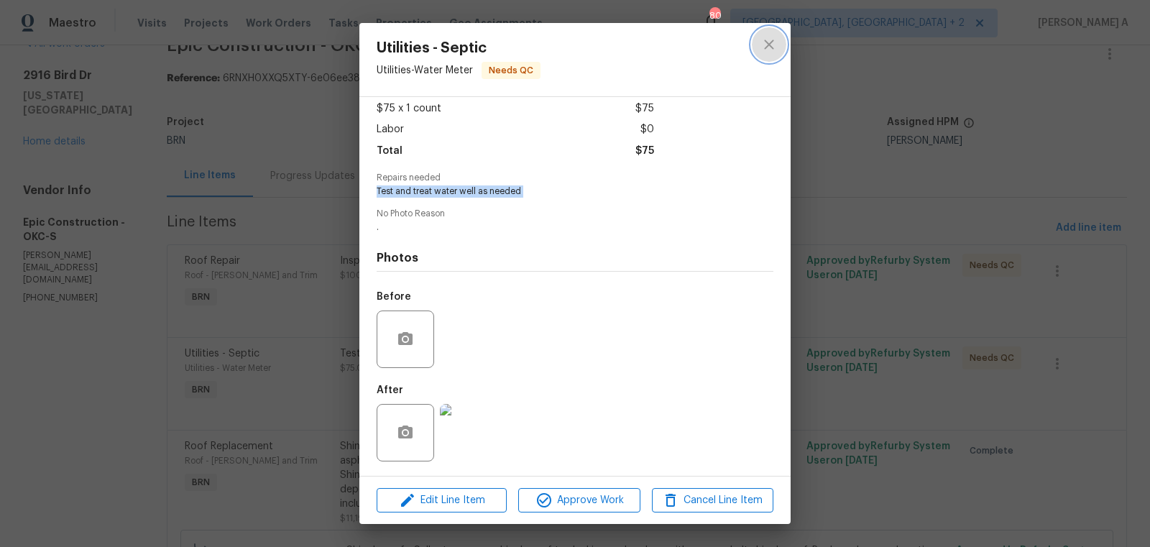
click at [777, 47] on icon "close" at bounding box center [769, 44] width 17 height 17
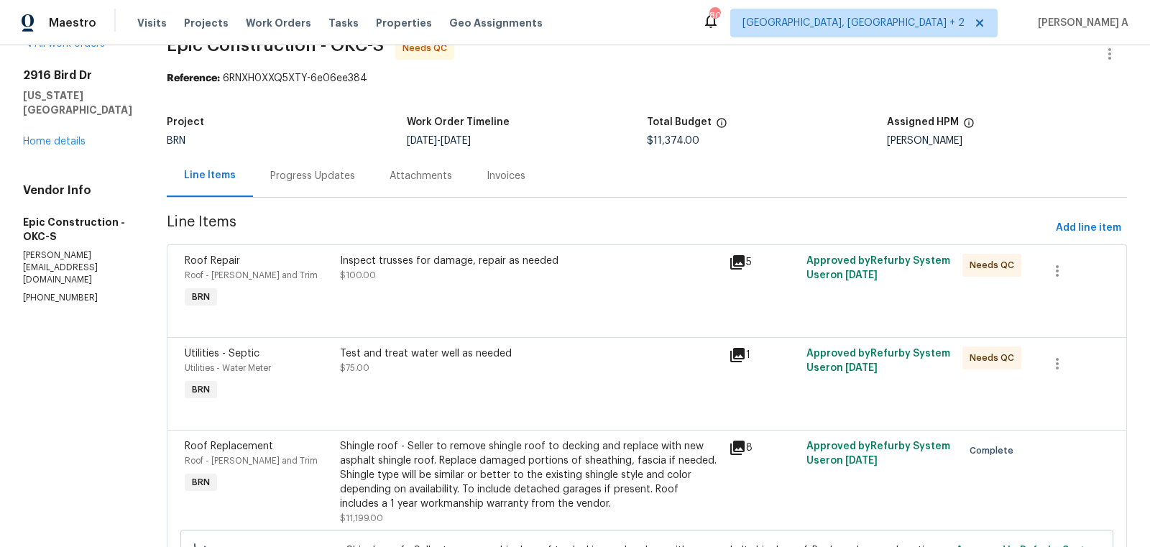
click at [313, 180] on div "Progress Updates" at bounding box center [312, 176] width 85 height 14
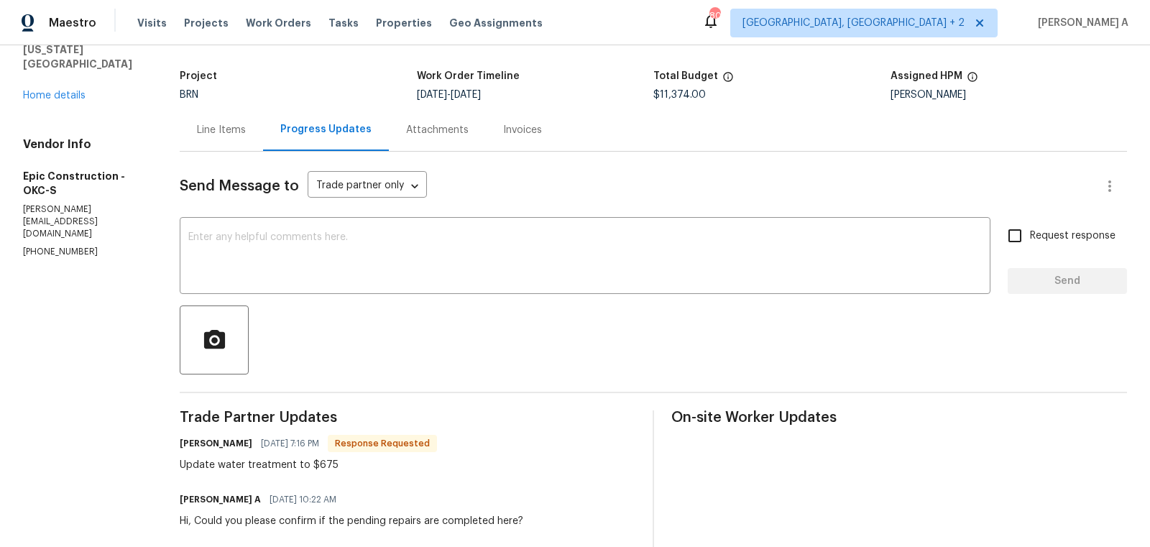
scroll to position [81, 0]
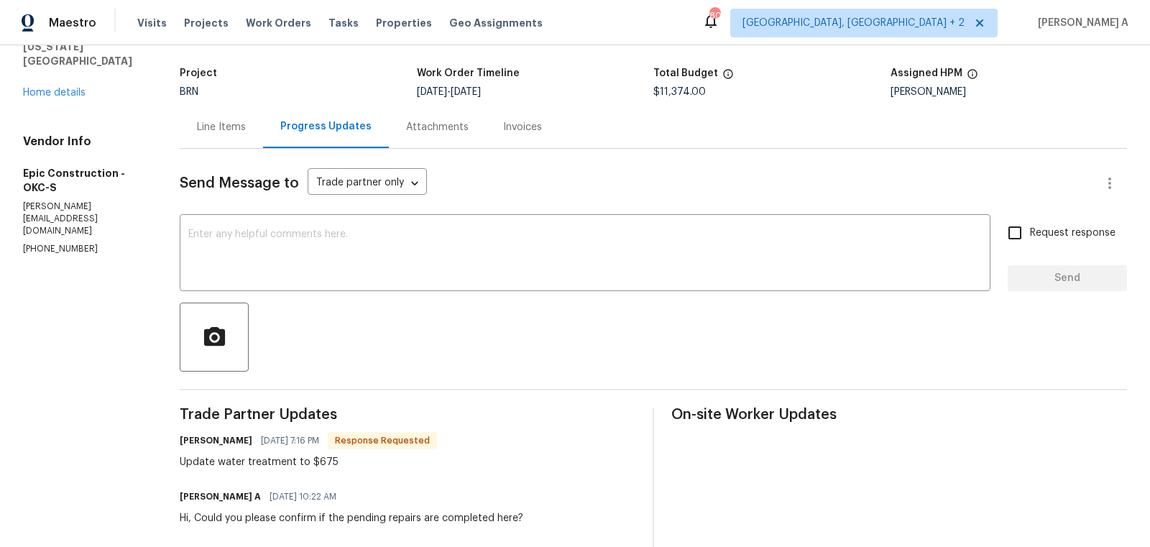
click at [320, 462] on div "Update water treatment to $675" at bounding box center [308, 462] width 257 height 14
copy div "Update water treatment to $675"
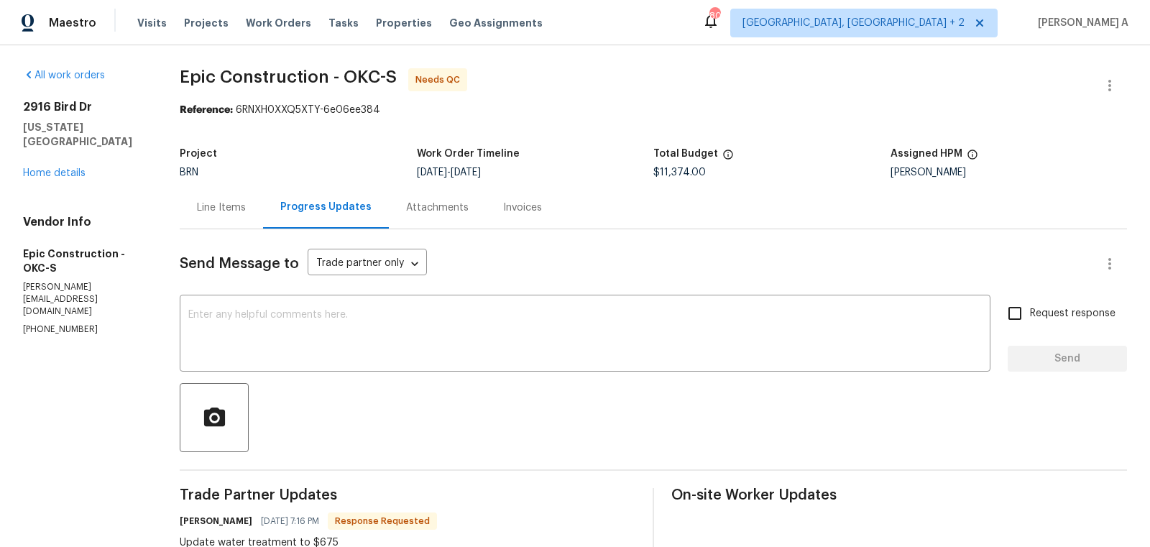
click at [205, 214] on div "Line Items" at bounding box center [221, 208] width 49 height 14
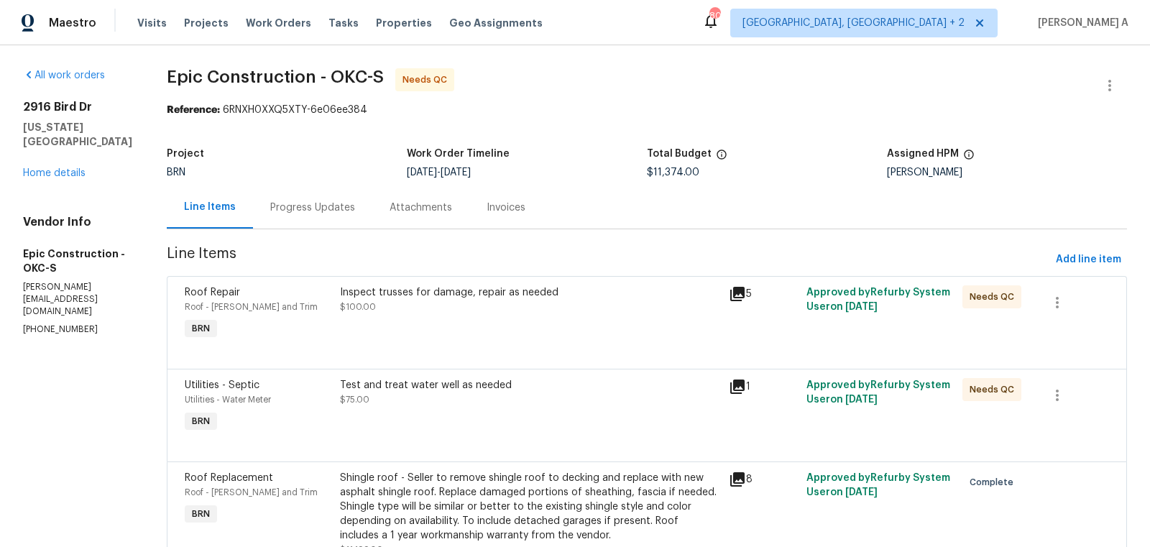
scroll to position [178, 0]
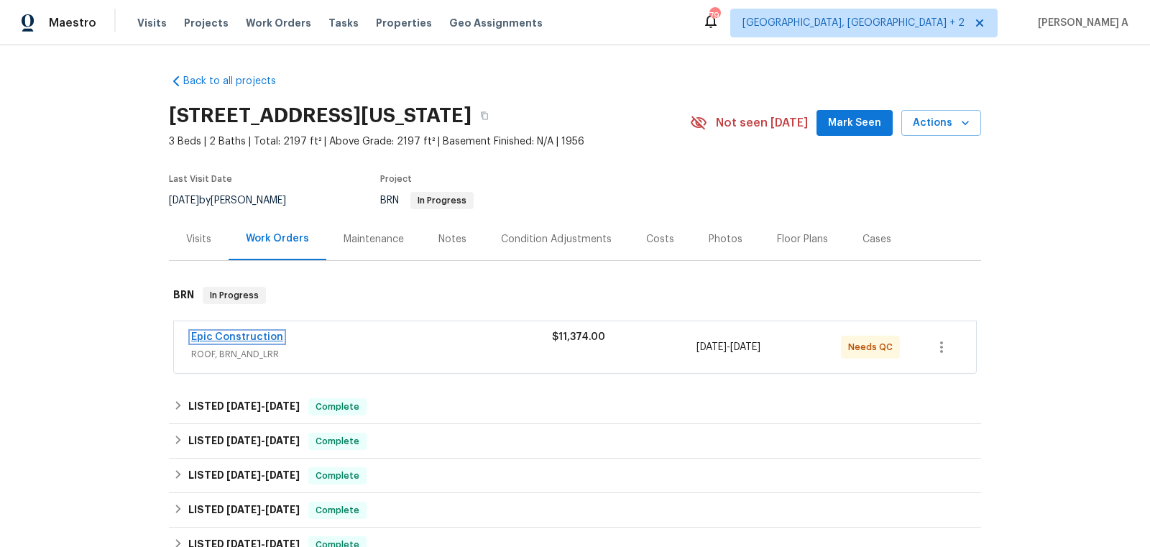
click at [243, 339] on link "Epic Construction" at bounding box center [237, 337] width 92 height 10
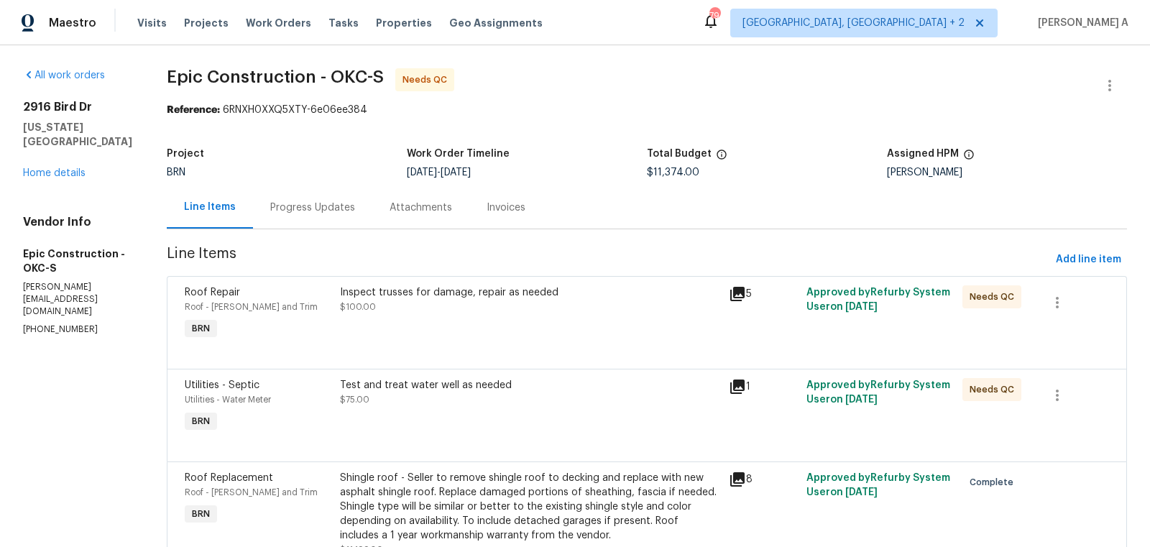
click at [313, 211] on div "Progress Updates" at bounding box center [312, 208] width 85 height 14
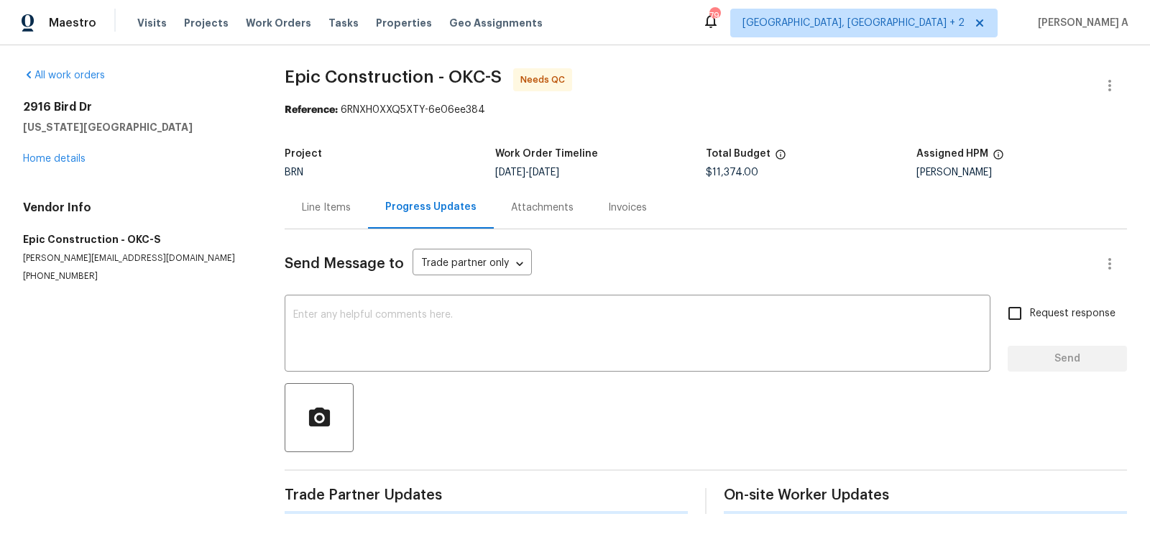
click at [318, 206] on div "Line Items" at bounding box center [326, 208] width 49 height 14
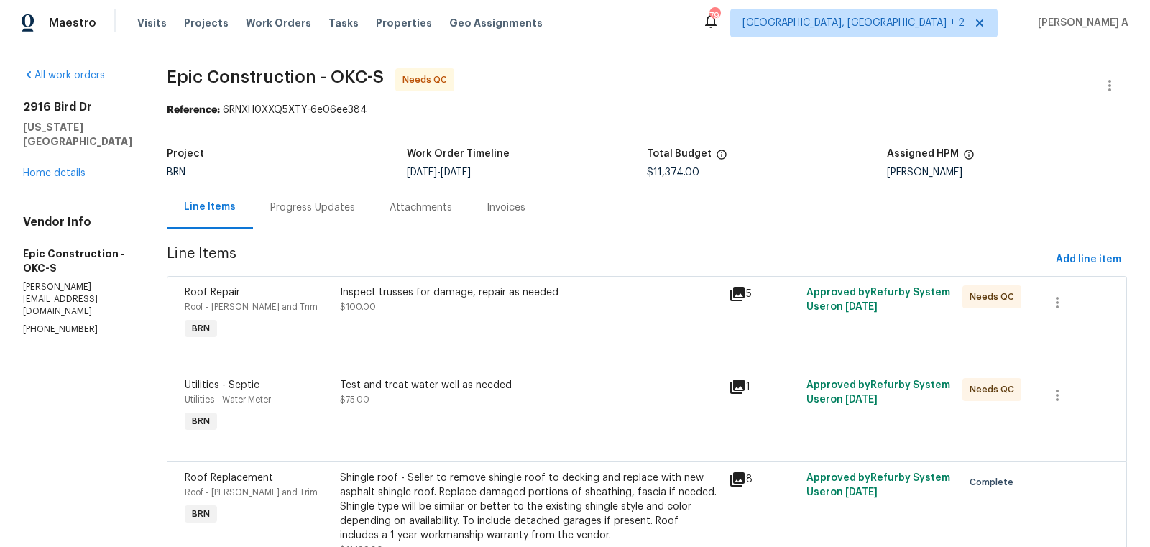
click at [279, 212] on div "Progress Updates" at bounding box center [312, 208] width 85 height 14
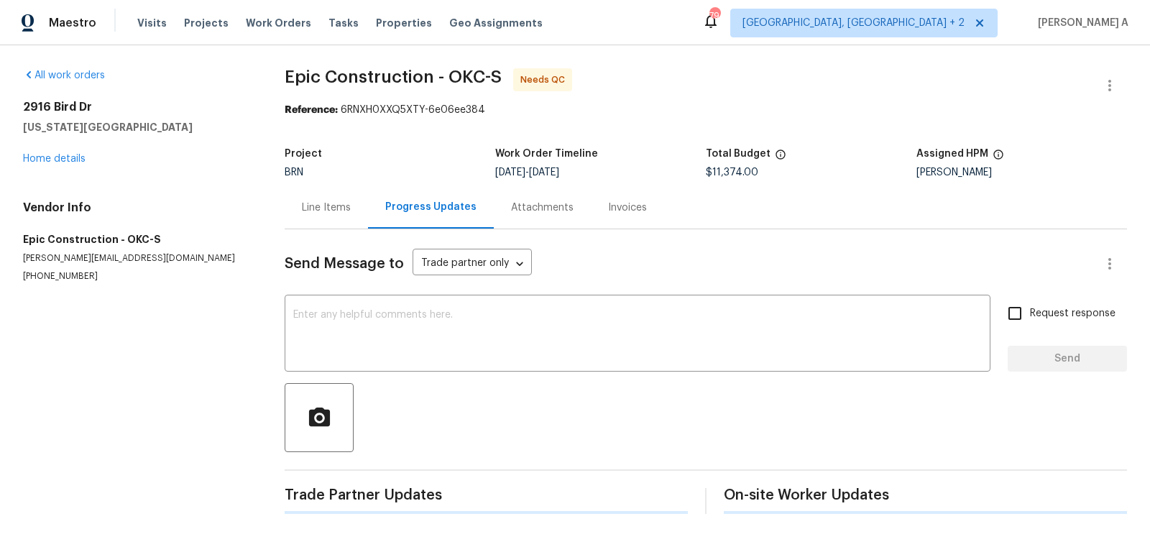
click at [645, 111] on div "Reference: 6RNXH0XXQ5XTY-6e06ee384" at bounding box center [706, 110] width 843 height 14
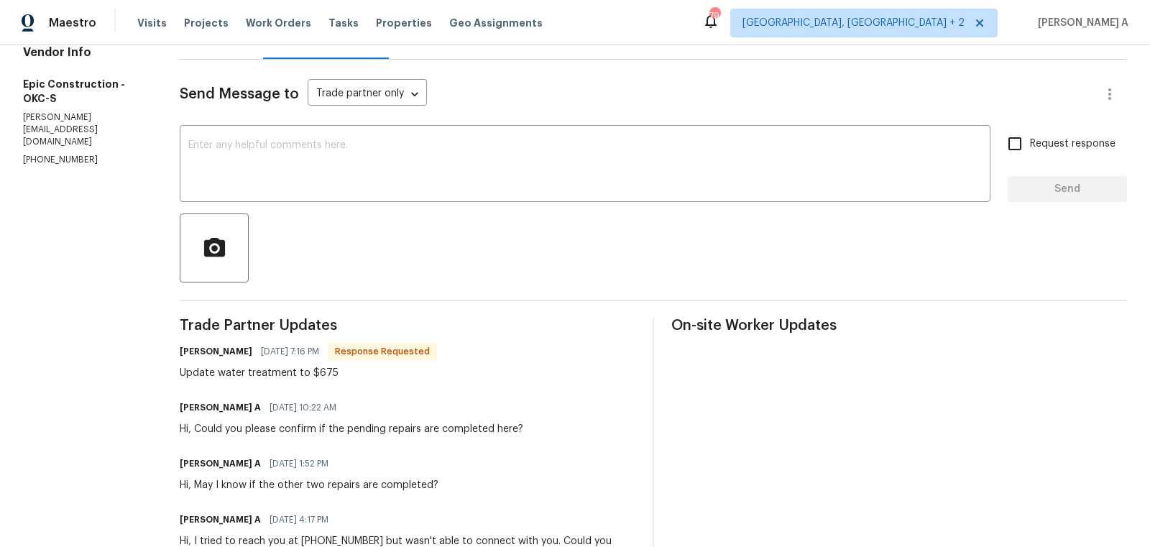
scroll to position [163, 0]
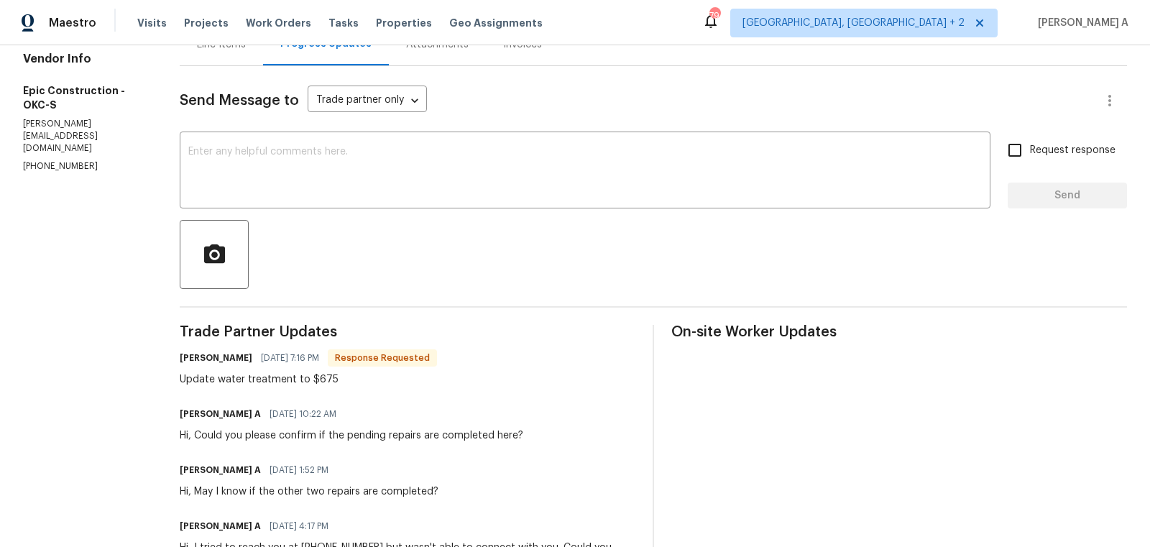
click at [233, 53] on div "Line Items" at bounding box center [221, 44] width 83 height 42
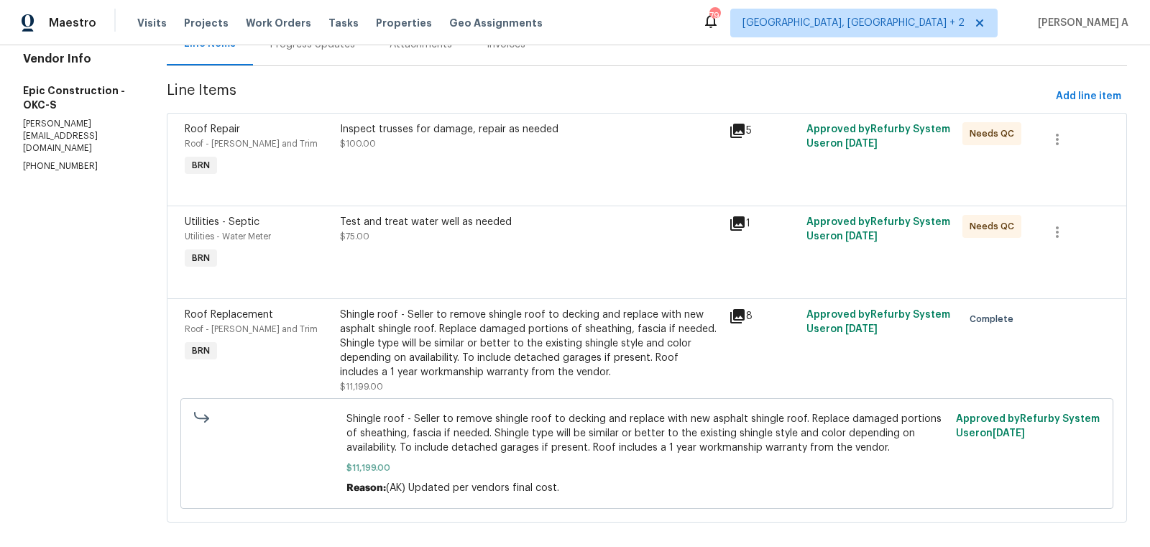
scroll to position [178, 0]
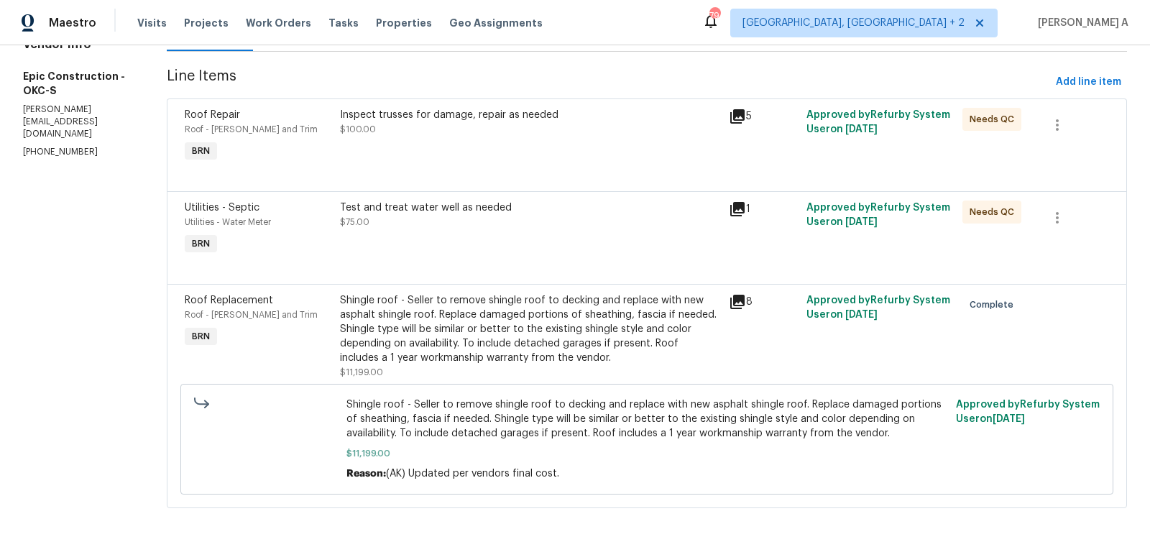
click at [474, 232] on div "Test and treat water well as needed $75.00" at bounding box center [530, 229] width 389 height 66
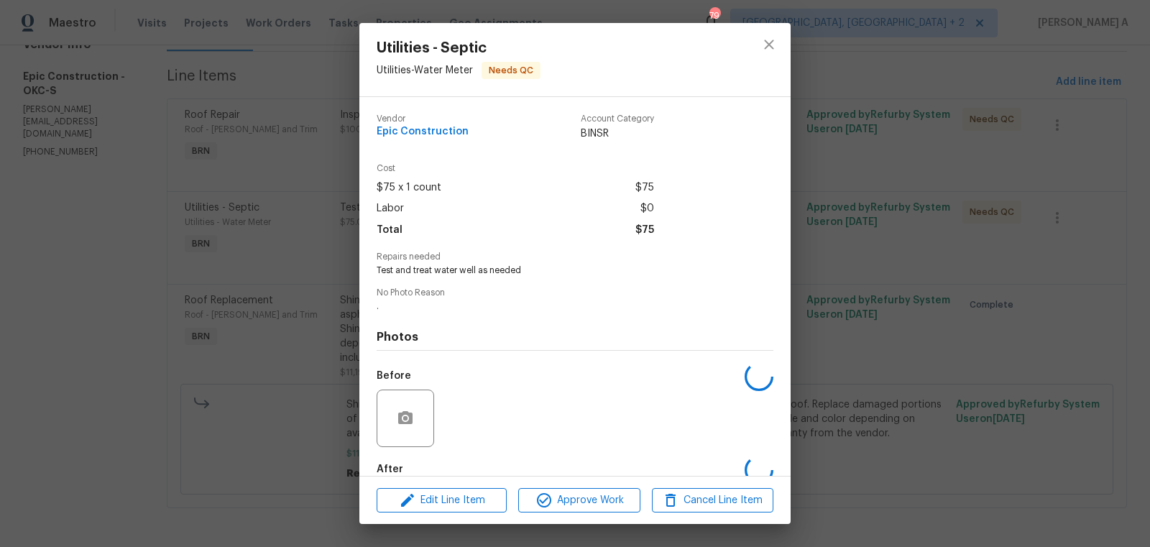
scroll to position [79, 0]
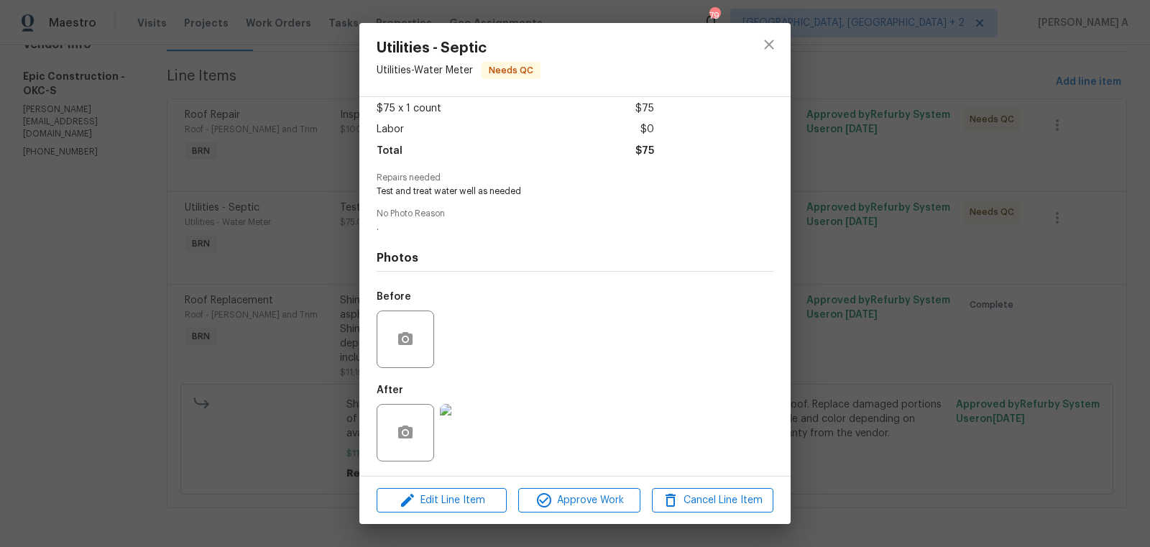
click at [481, 436] on img at bounding box center [469, 433] width 58 height 58
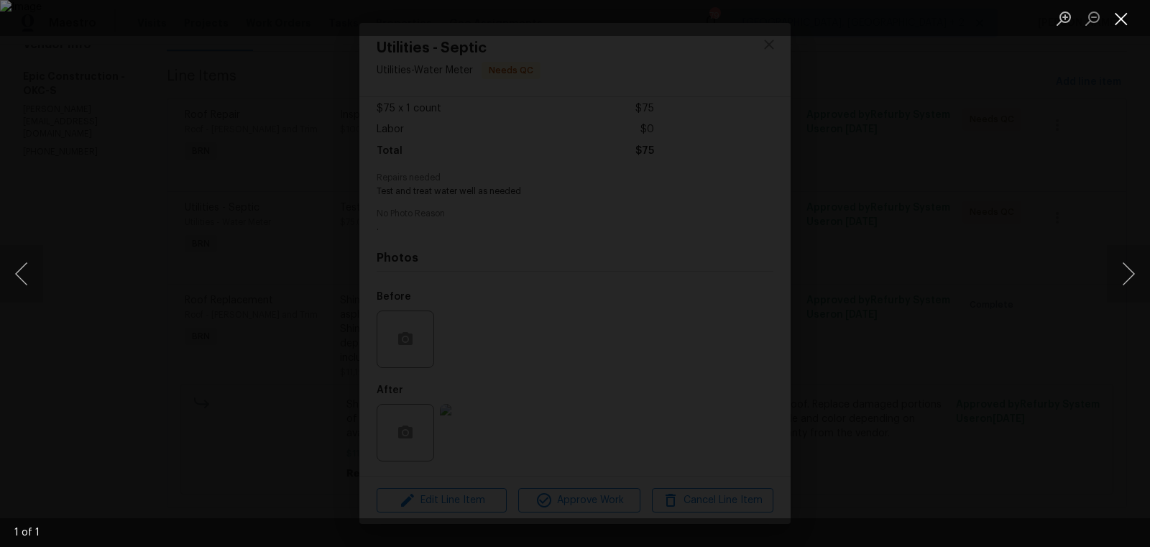
click at [1123, 18] on button "Close lightbox" at bounding box center [1121, 18] width 29 height 25
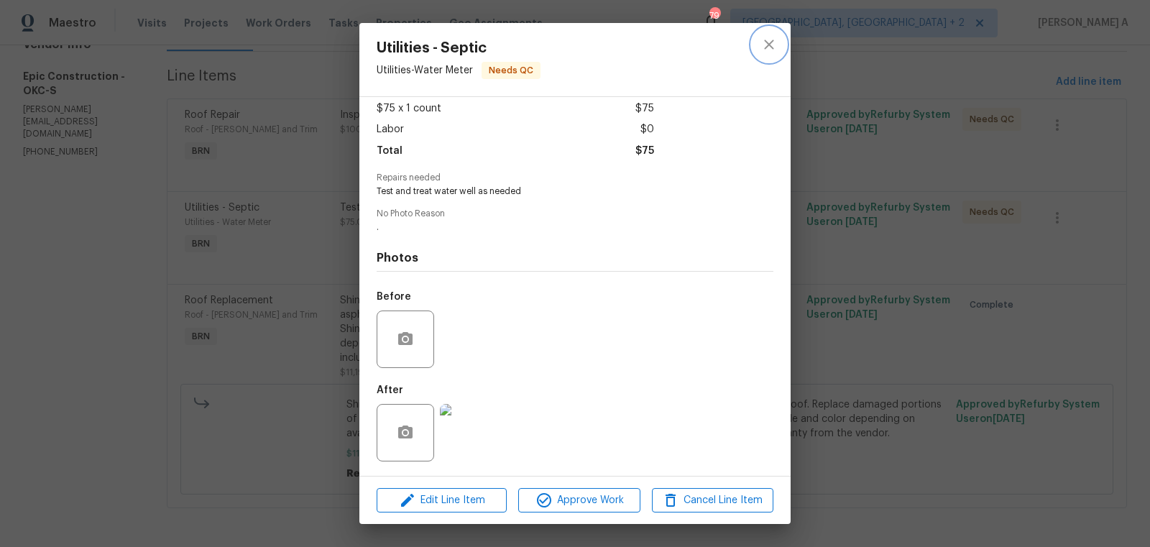
click at [765, 45] on icon "close" at bounding box center [769, 44] width 17 height 17
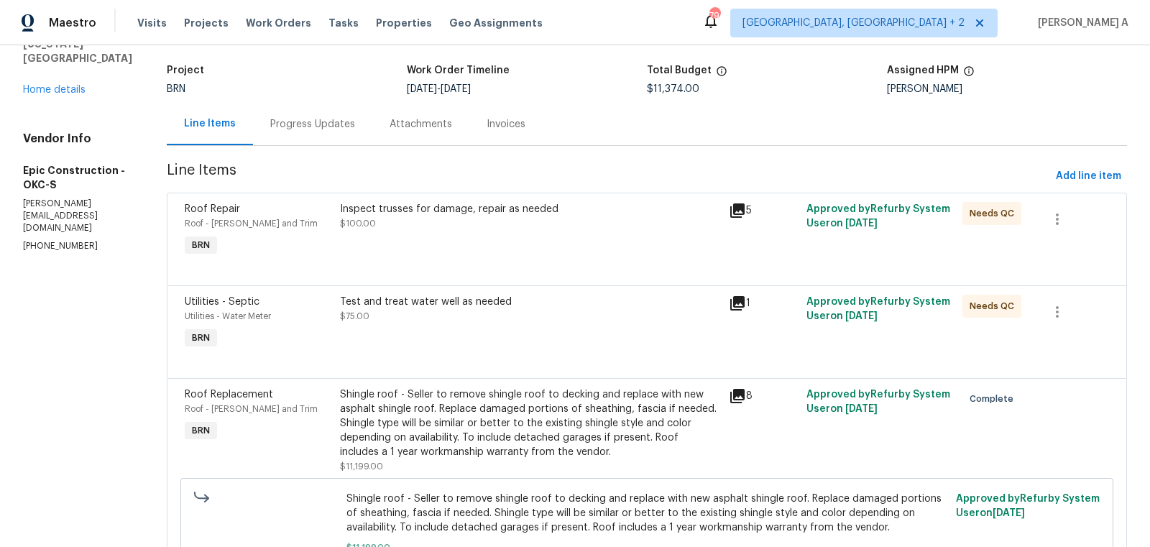
scroll to position [43, 0]
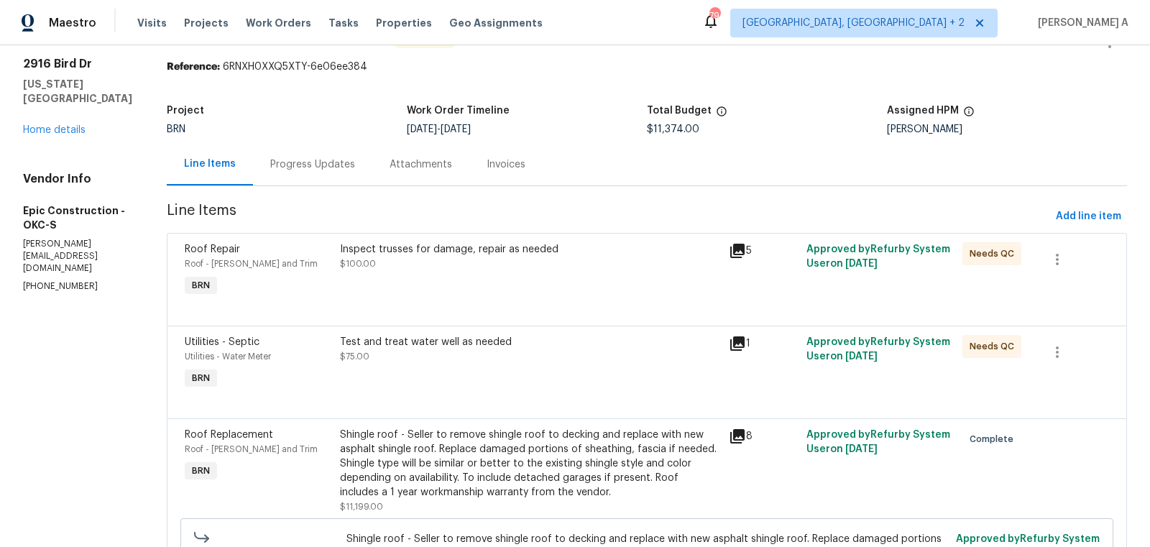
click at [511, 265] on div "Inspect trusses for damage, repair as needed $100.00" at bounding box center [530, 256] width 380 height 29
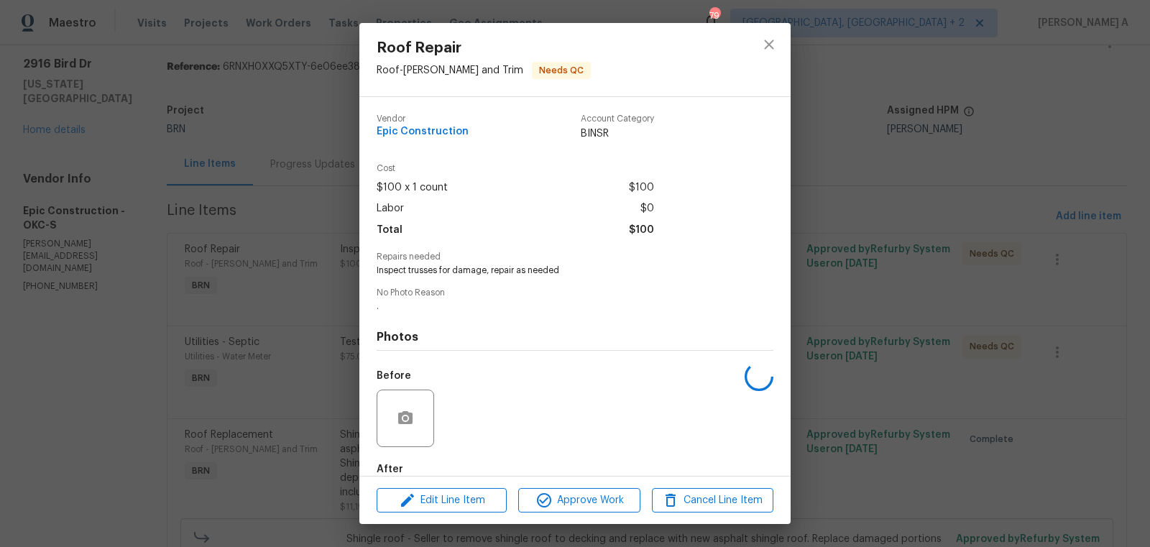
scroll to position [79, 0]
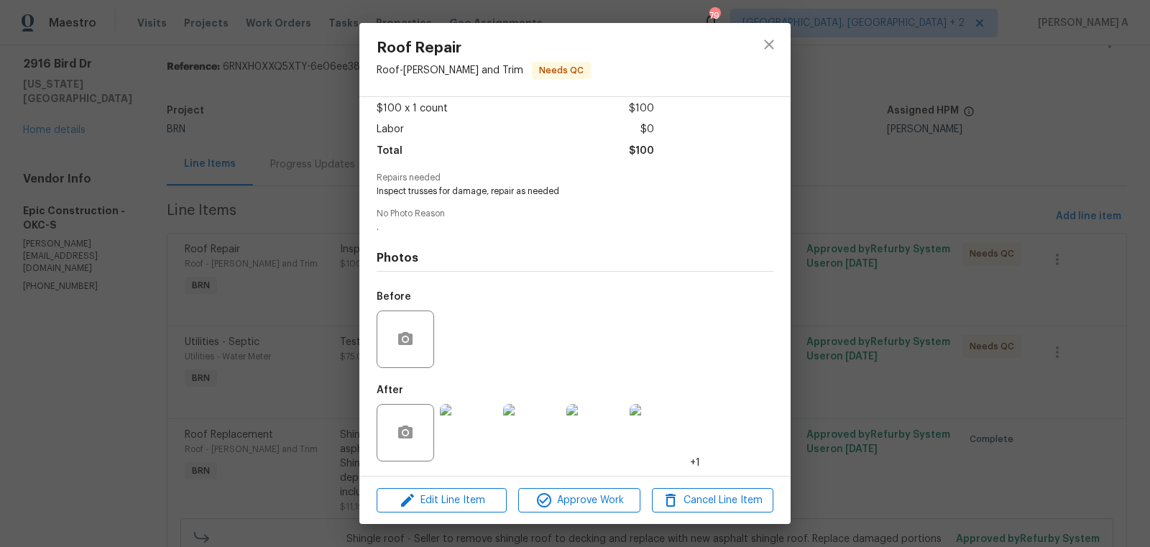
click at [469, 439] on img at bounding box center [469, 433] width 58 height 58
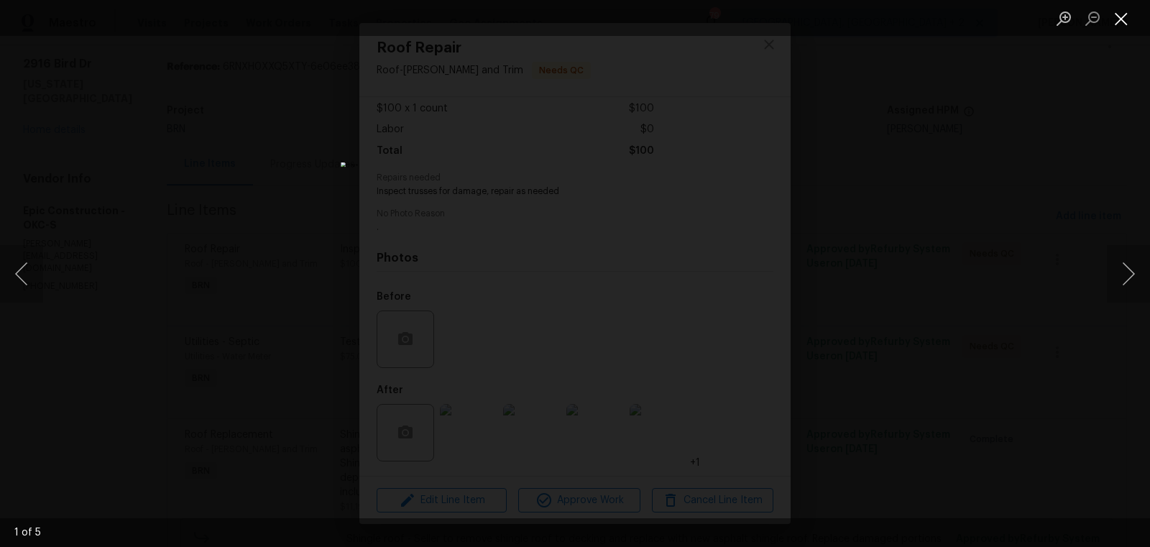
click at [1120, 13] on button "Close lightbox" at bounding box center [1121, 18] width 29 height 25
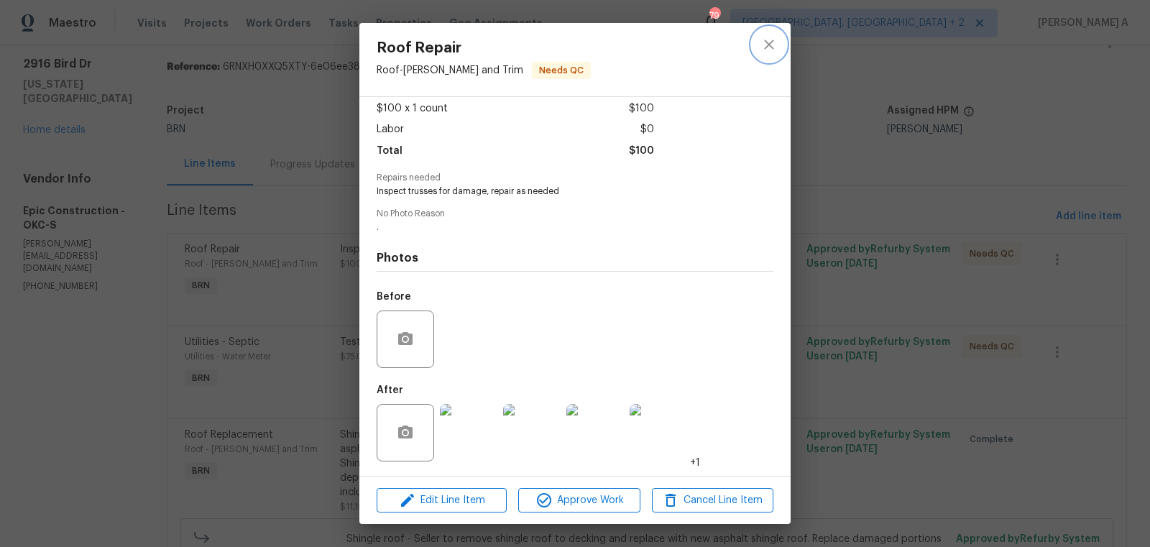
click at [784, 42] on button "close" at bounding box center [769, 44] width 35 height 35
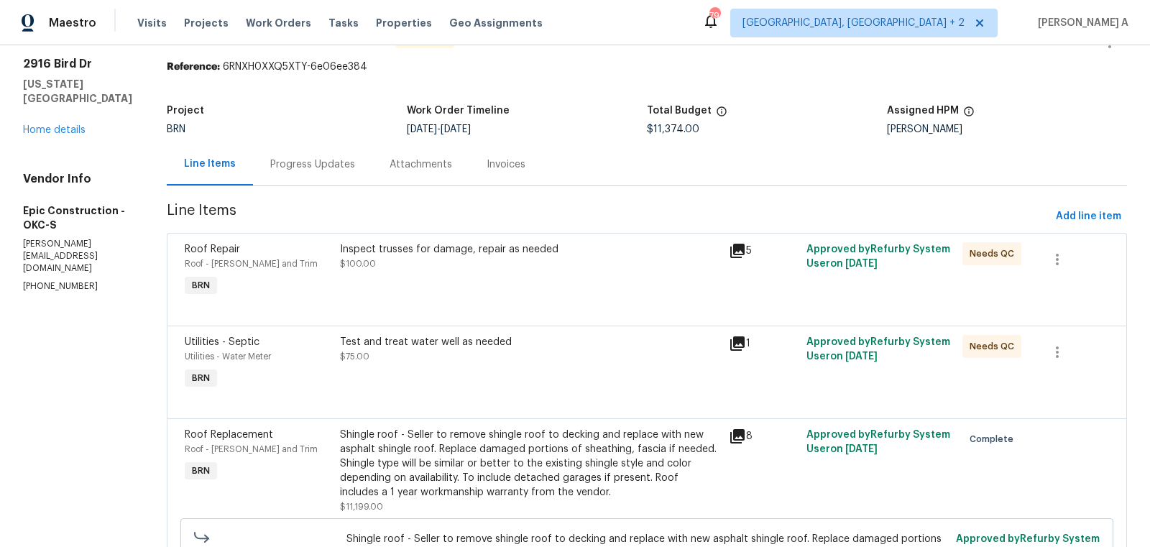
scroll to position [0, 0]
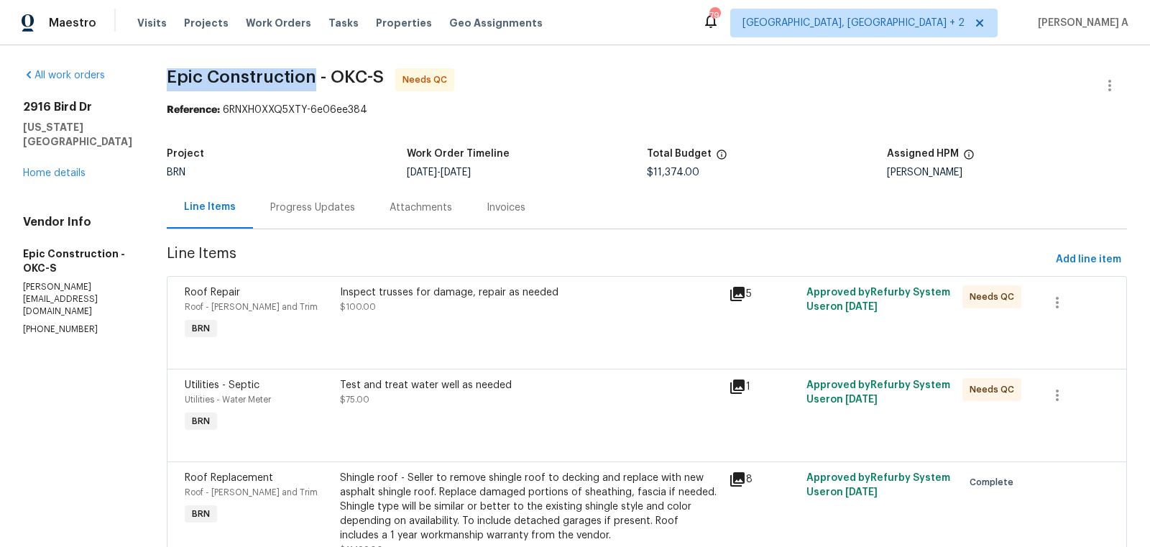
drag, startPoint x: 160, startPoint y: 77, endPoint x: 304, endPoint y: 76, distance: 143.8
click at [305, 76] on span "Epic Construction - OKC-S" at bounding box center [275, 76] width 217 height 17
copy span "Epic Construction"
click at [267, 216] on div "Progress Updates" at bounding box center [312, 207] width 119 height 42
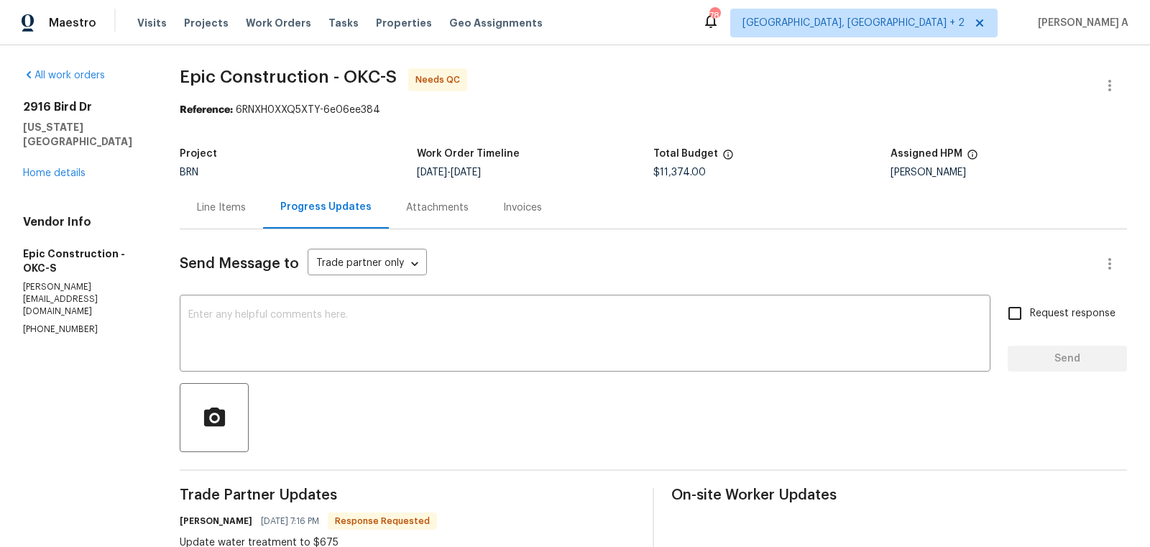
click at [198, 203] on div "Line Items" at bounding box center [221, 207] width 83 height 42
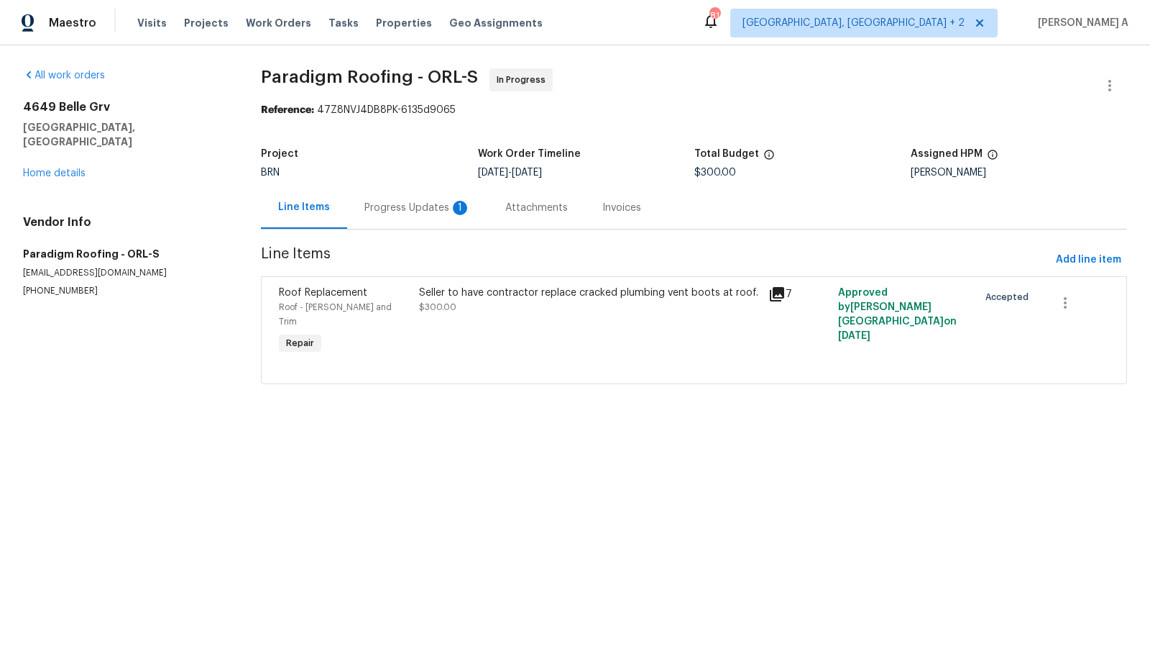
click at [407, 203] on div "Progress Updates 1" at bounding box center [418, 208] width 106 height 14
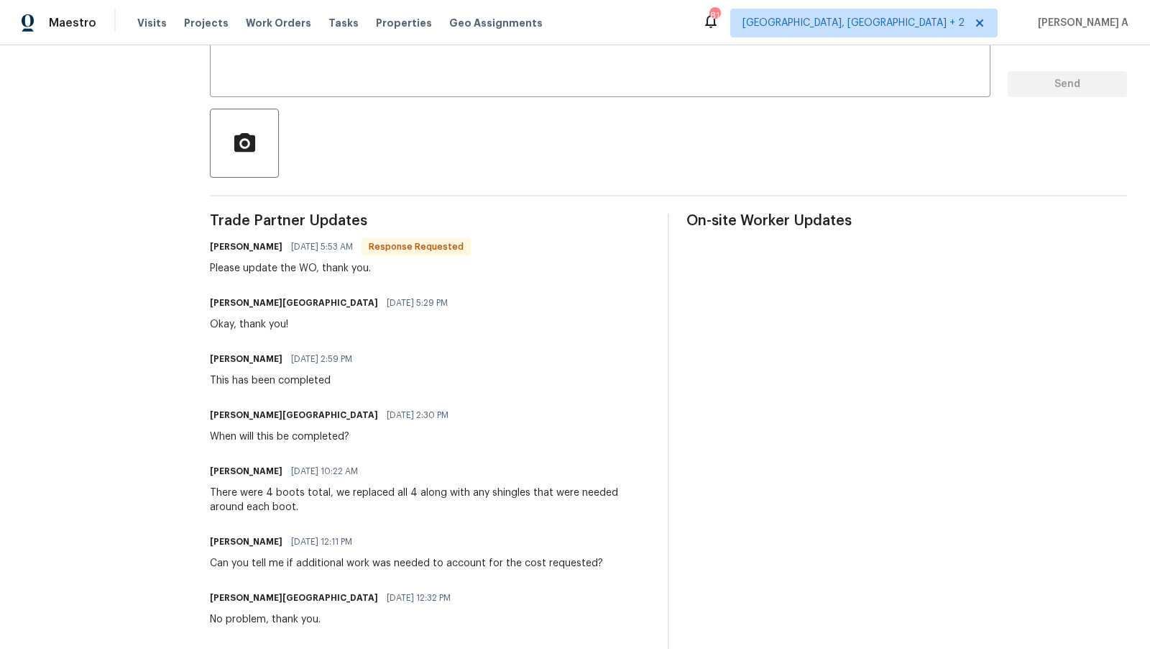
scroll to position [278, 0]
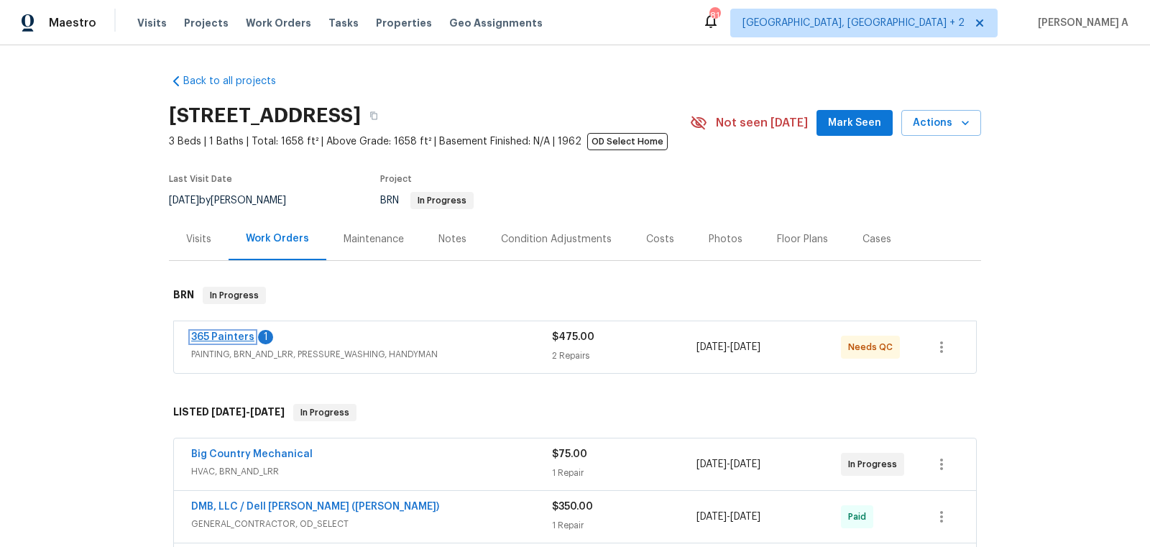
click at [225, 336] on link "365 Painters" at bounding box center [222, 337] width 63 height 10
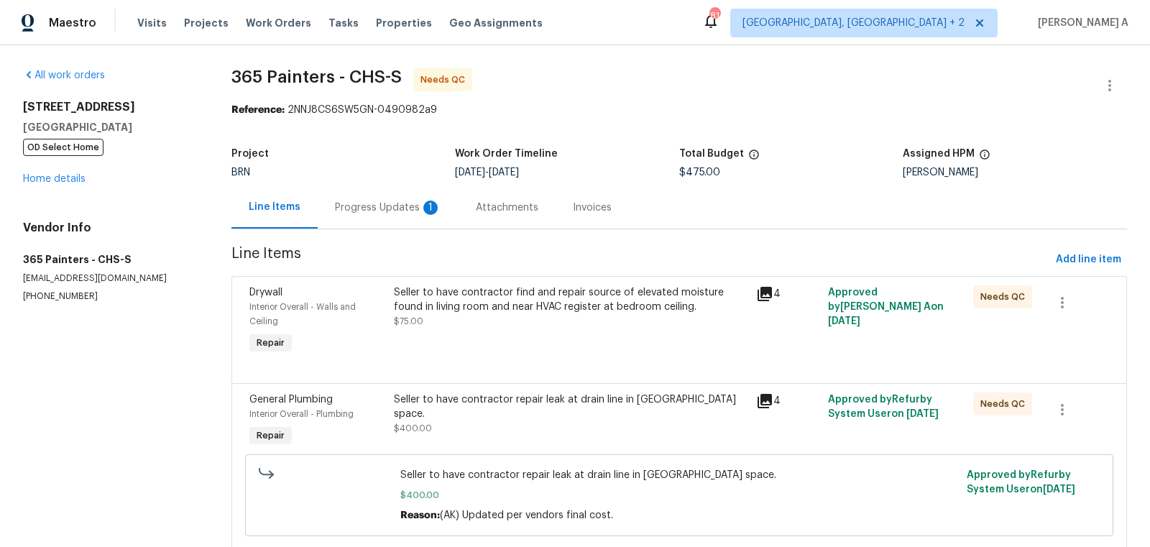
click at [377, 207] on div "Progress Updates 1" at bounding box center [388, 208] width 106 height 14
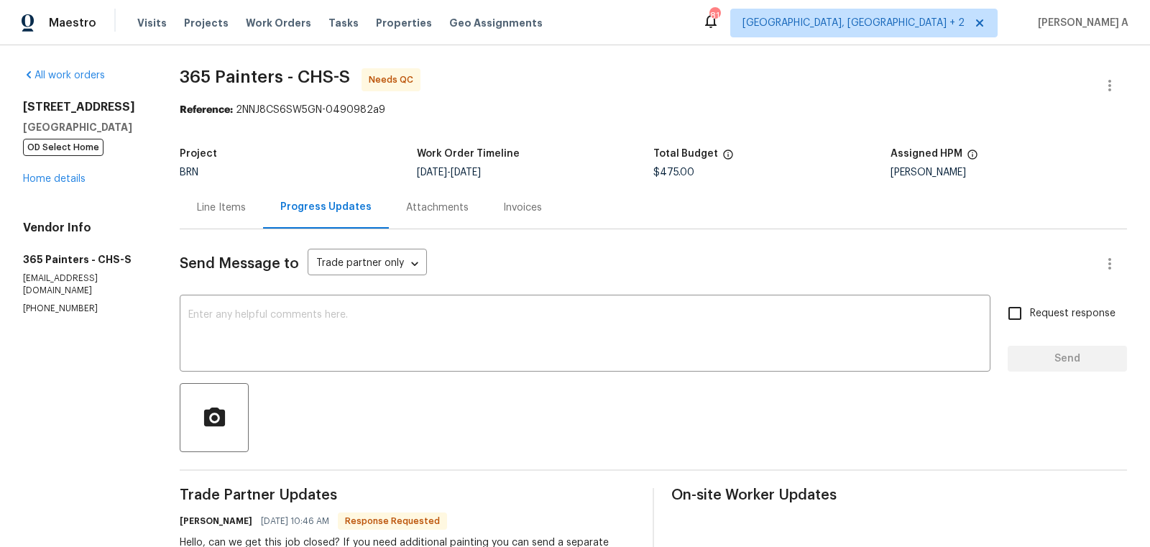
click at [219, 217] on div "Line Items" at bounding box center [221, 207] width 83 height 42
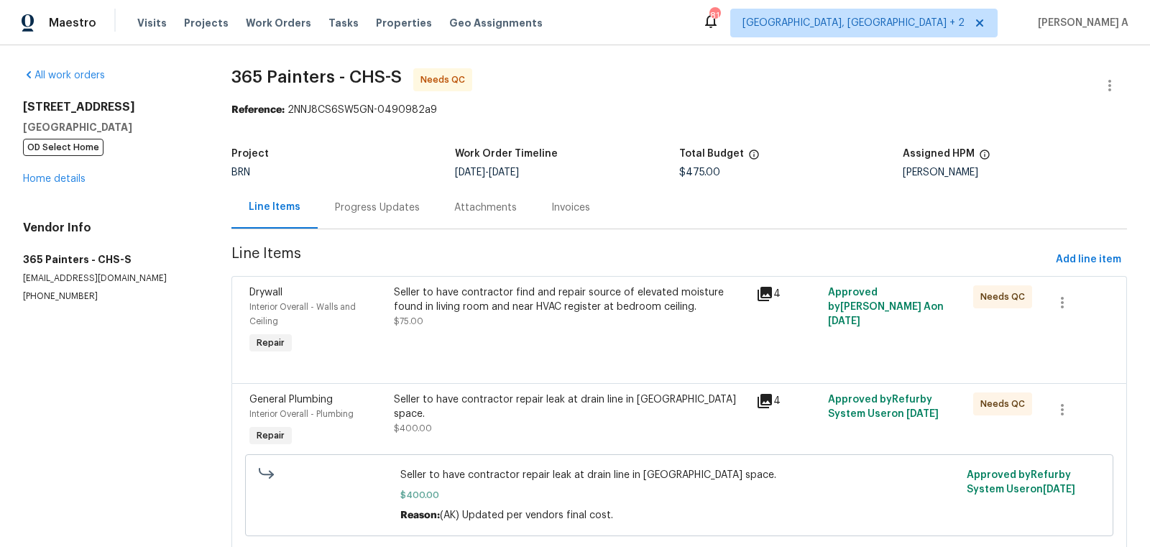
click at [344, 216] on div "Progress Updates" at bounding box center [377, 207] width 119 height 42
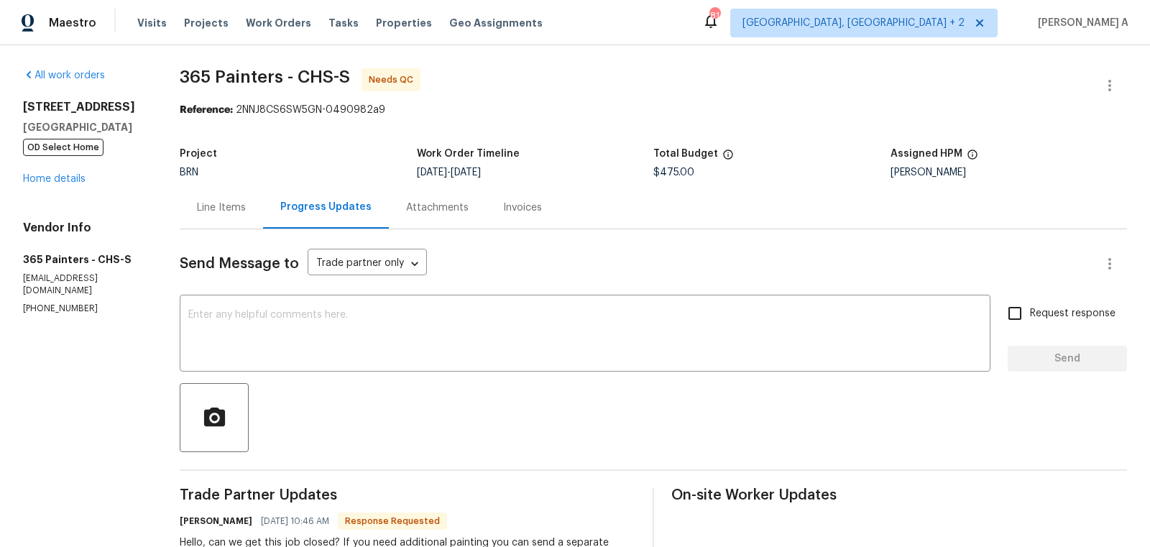
click at [207, 205] on div "Line Items" at bounding box center [221, 208] width 49 height 14
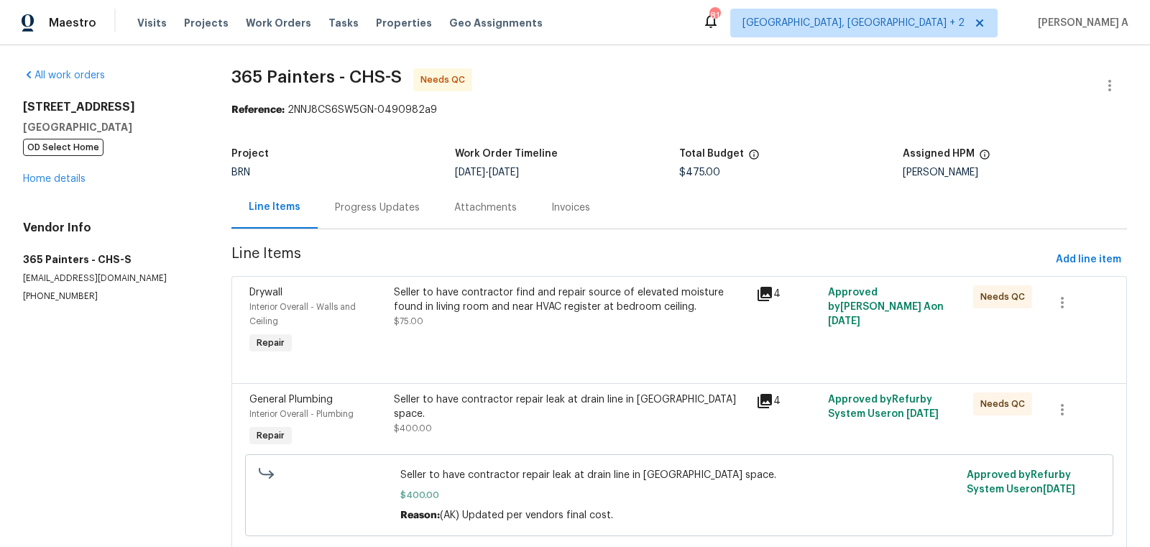
click at [353, 213] on div "Progress Updates" at bounding box center [377, 208] width 85 height 14
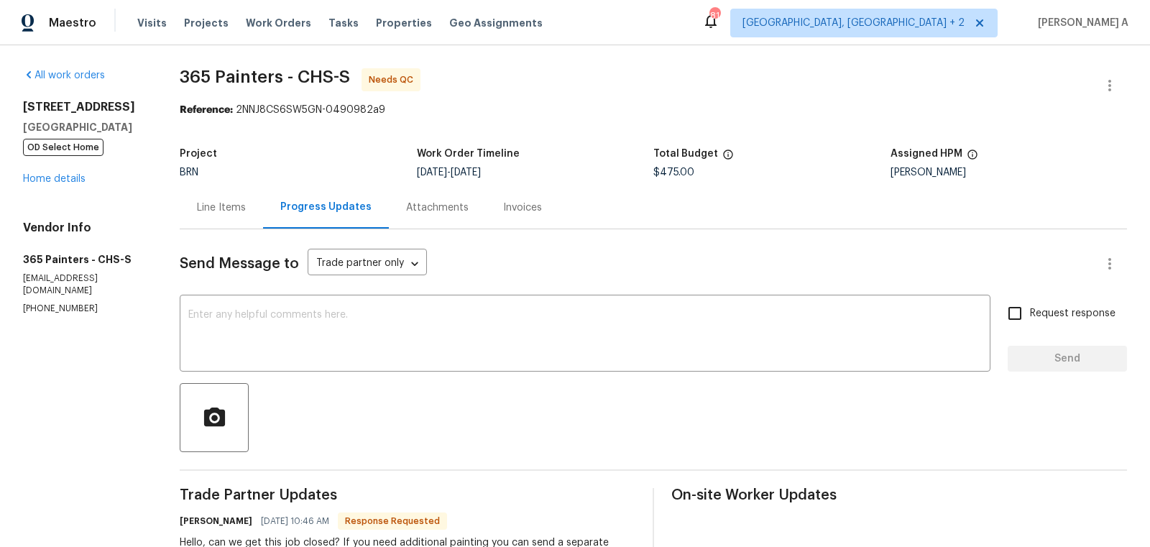
click at [208, 188] on div "Line Items" at bounding box center [221, 207] width 83 height 42
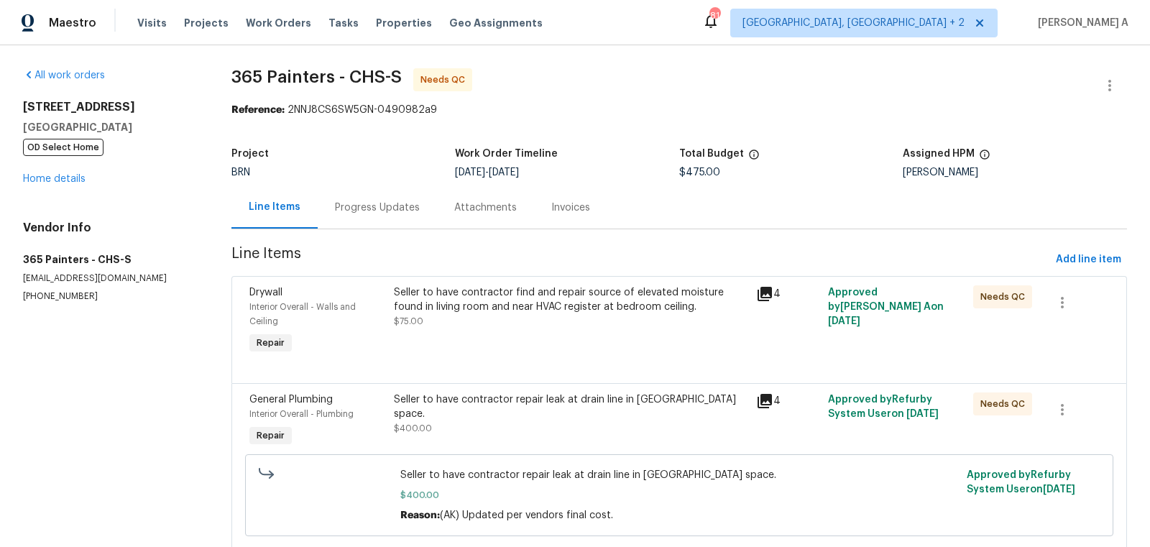
click at [545, 413] on div "Seller to have contractor repair leak at drain line in [GEOGRAPHIC_DATA] space.…" at bounding box center [570, 414] width 353 height 43
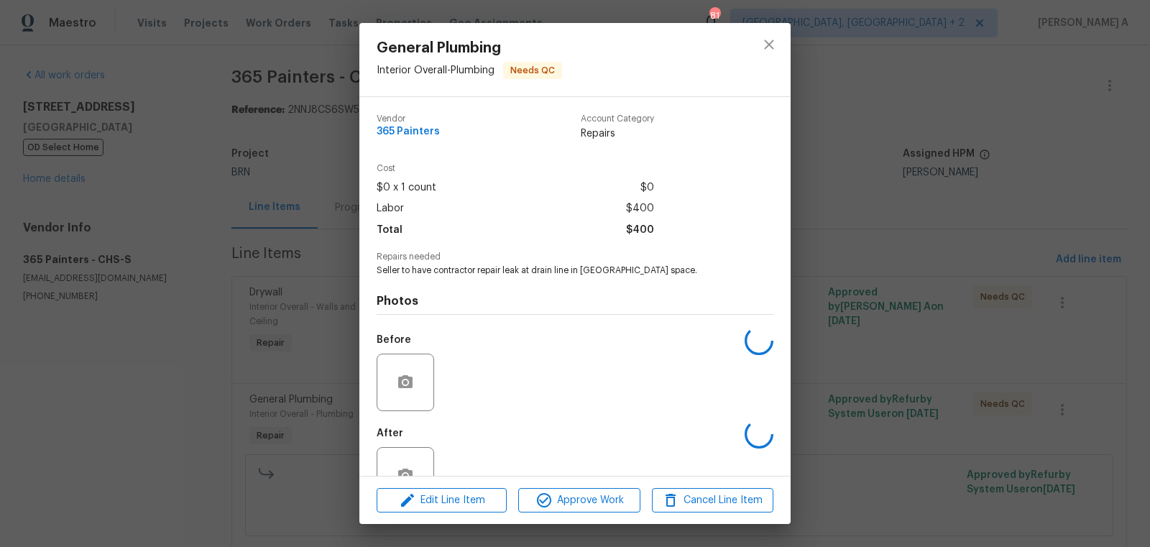
scroll to position [43, 0]
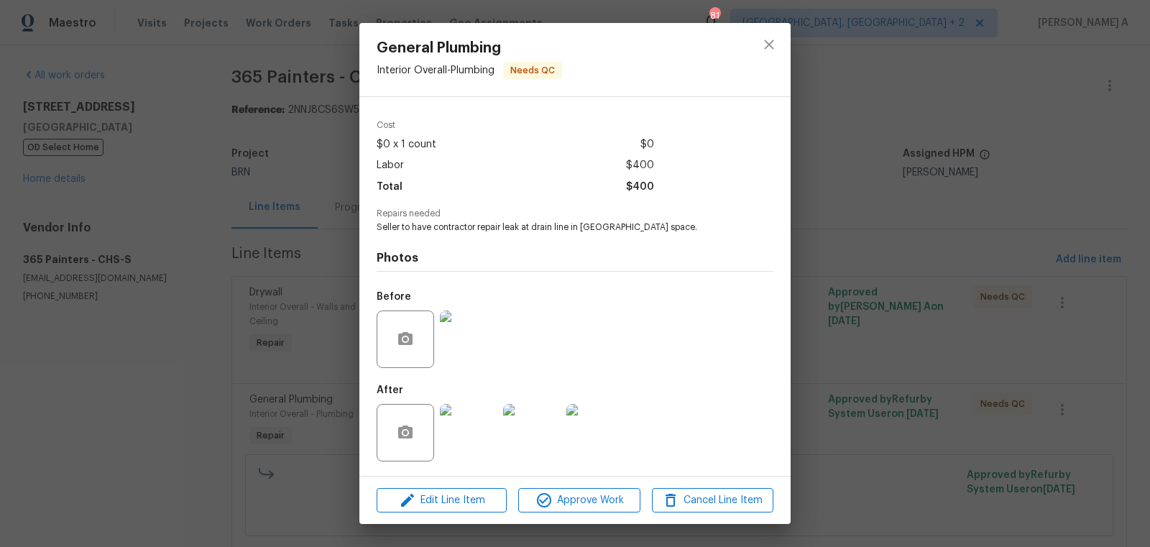
click at [470, 444] on img at bounding box center [469, 433] width 58 height 58
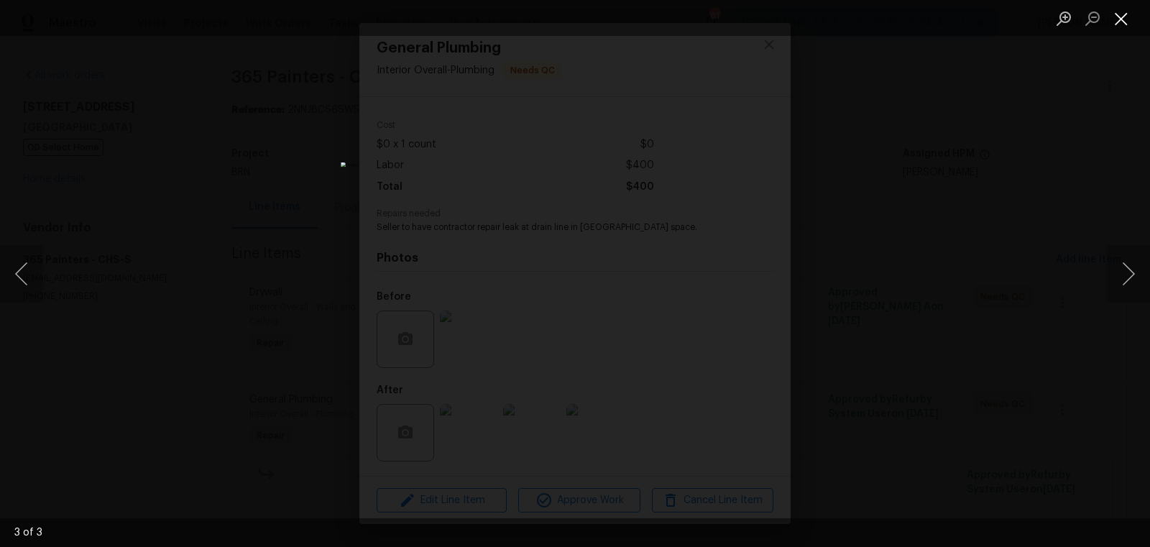
click at [1114, 14] on button "Close lightbox" at bounding box center [1121, 18] width 29 height 25
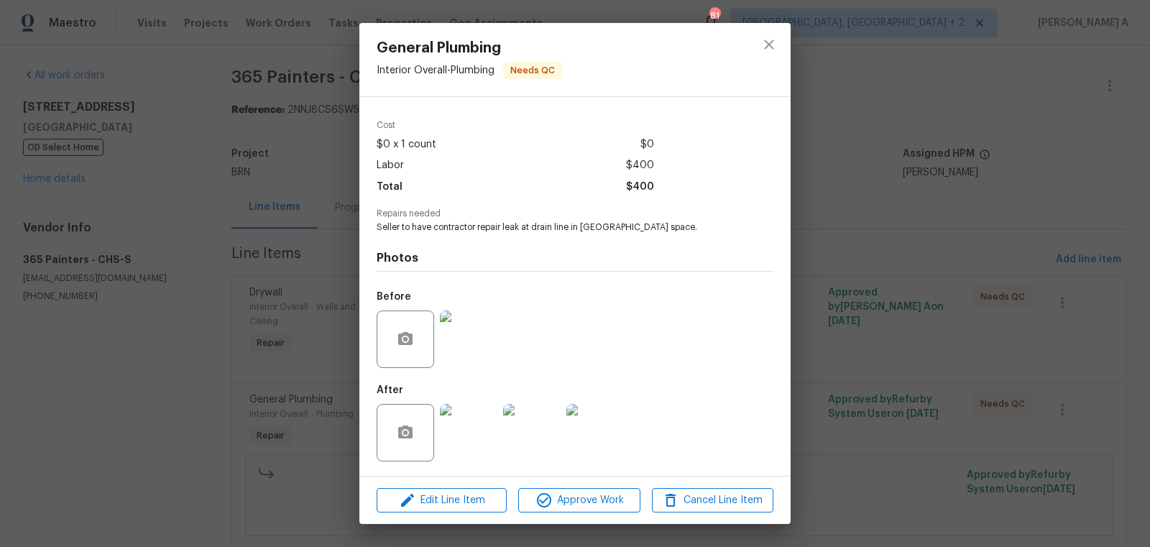
click at [449, 354] on img at bounding box center [469, 340] width 58 height 58
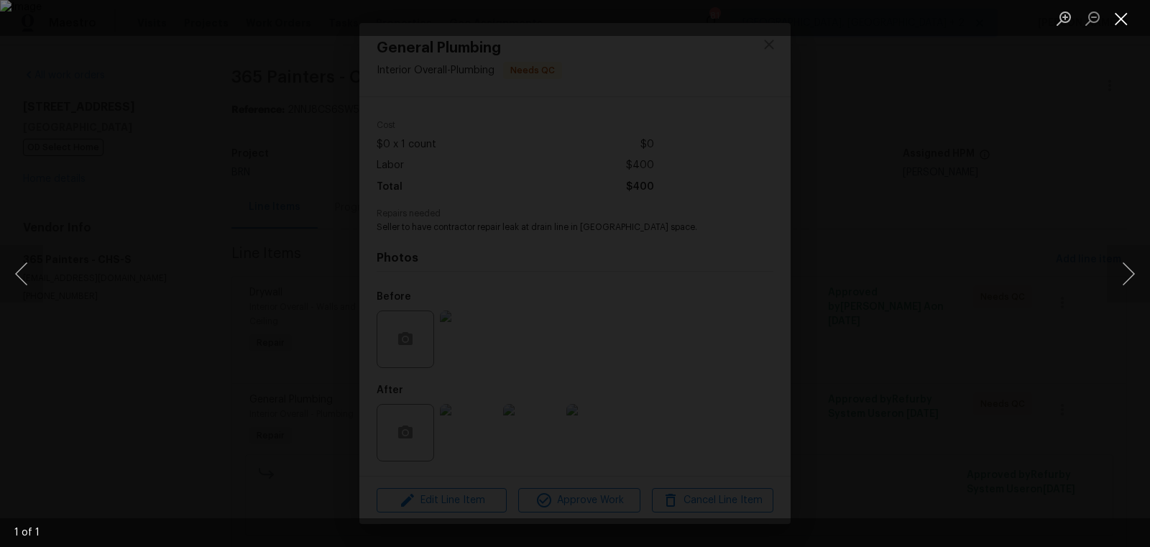
click at [1116, 16] on button "Close lightbox" at bounding box center [1121, 18] width 29 height 25
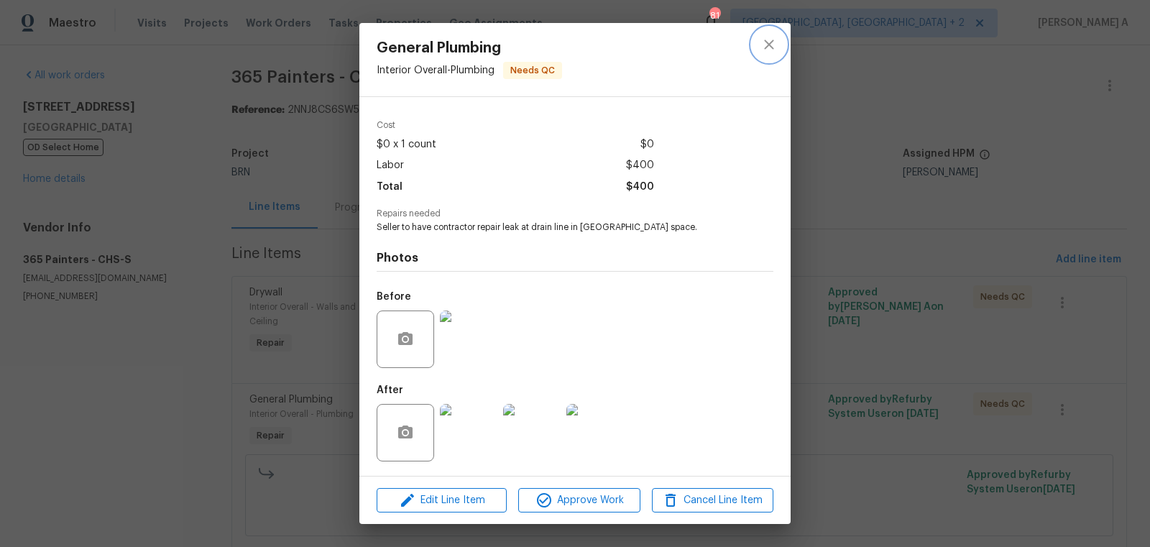
click at [771, 50] on icon "close" at bounding box center [769, 44] width 17 height 17
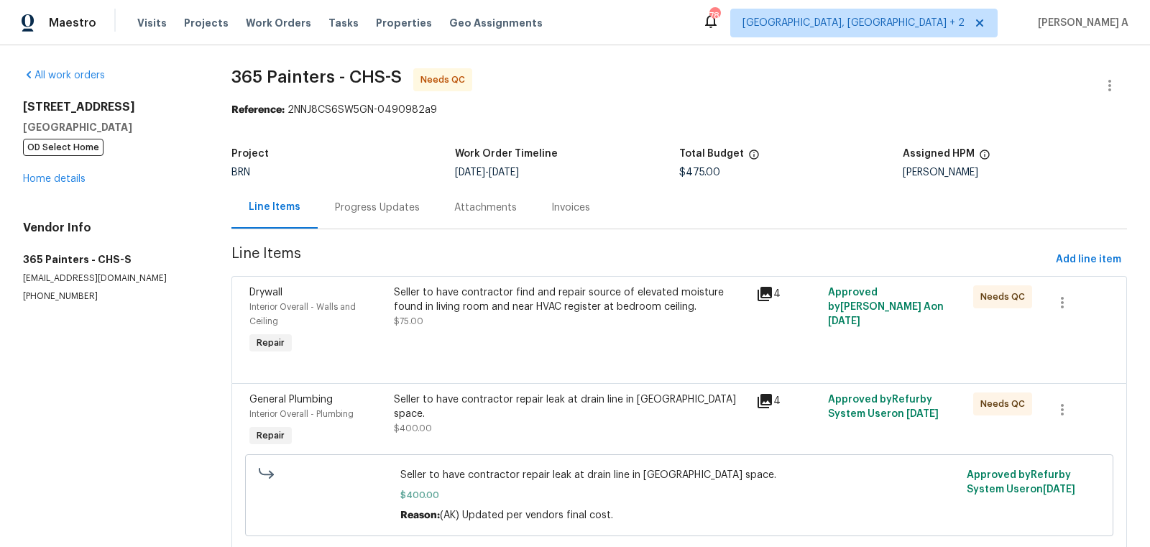
click at [381, 188] on div "Progress Updates" at bounding box center [377, 207] width 119 height 42
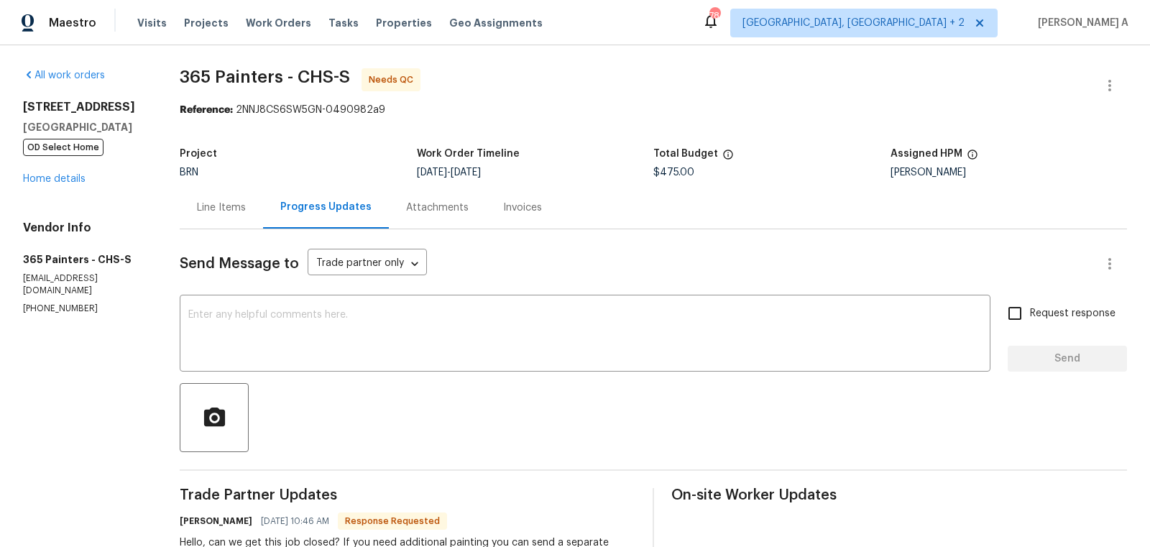
click at [215, 205] on div "Line Items" at bounding box center [221, 208] width 49 height 14
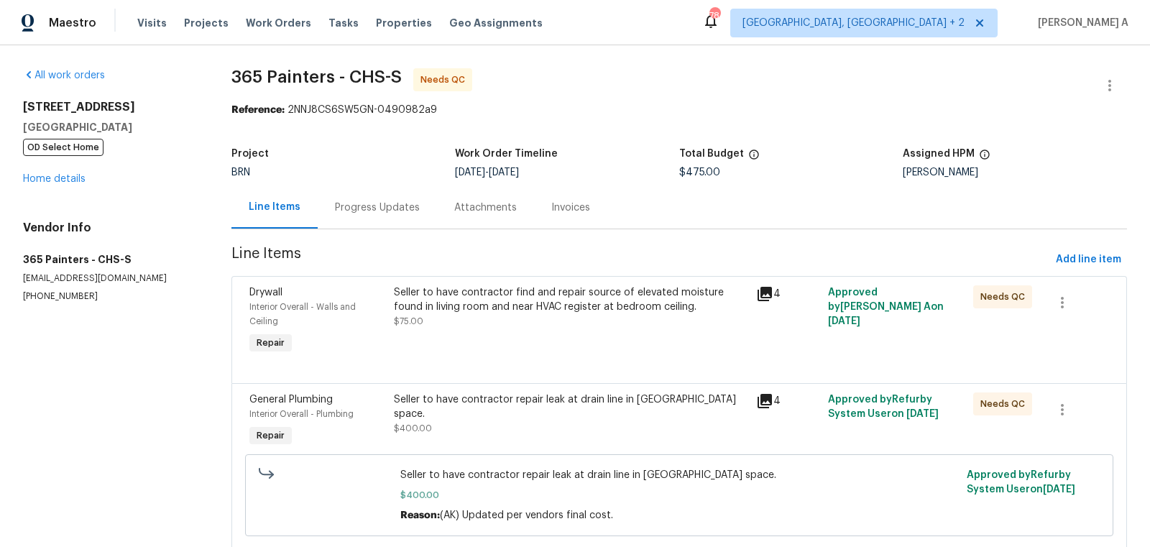
click at [497, 319] on div "Seller to have contractor find and repair source of elevated moisture found in …" at bounding box center [570, 306] width 353 height 43
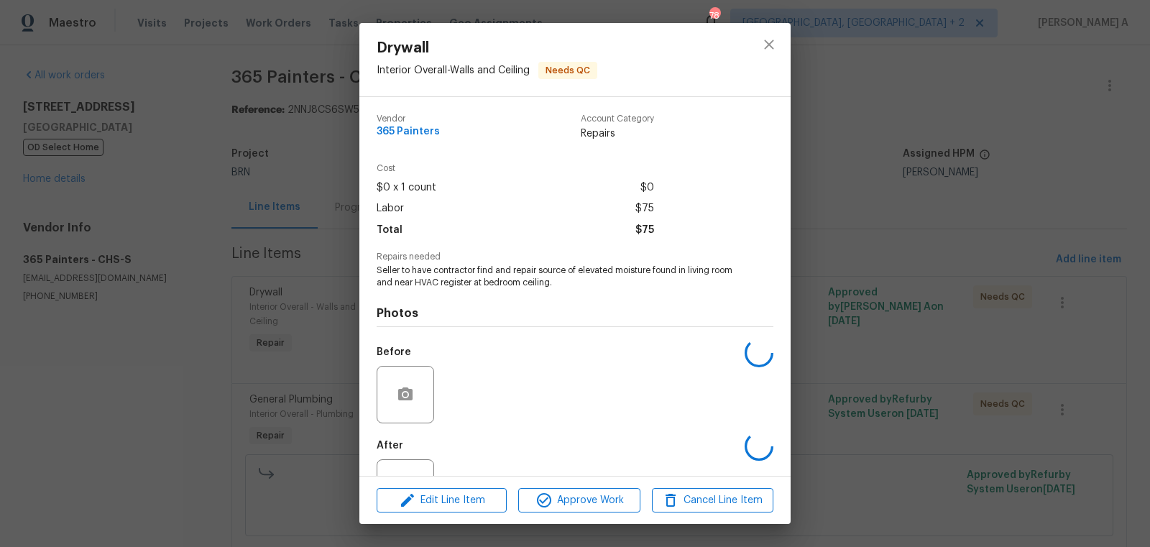
scroll to position [55, 0]
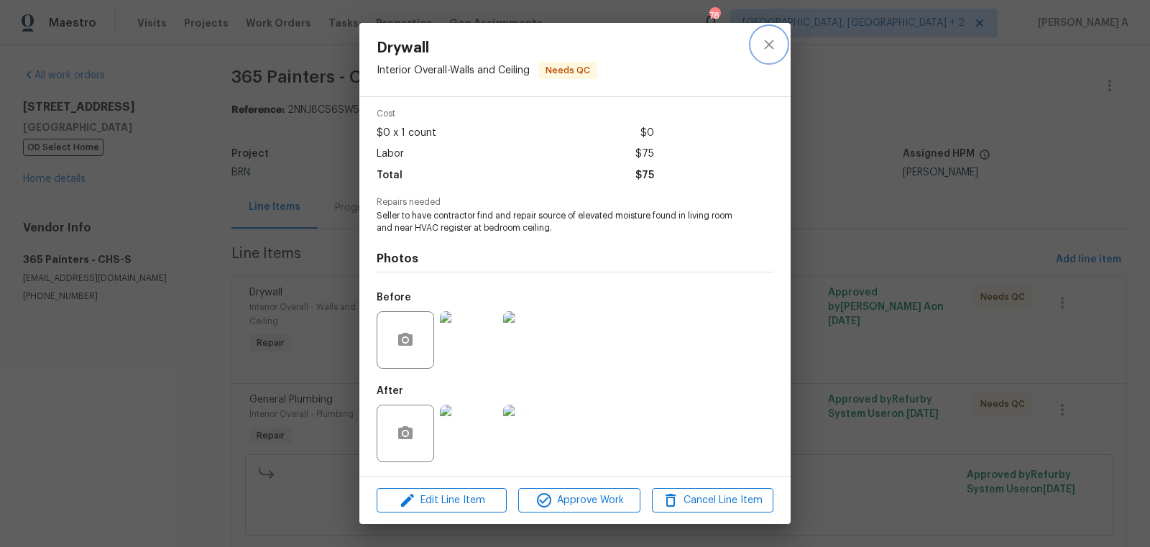
click at [770, 28] on button "close" at bounding box center [769, 44] width 35 height 35
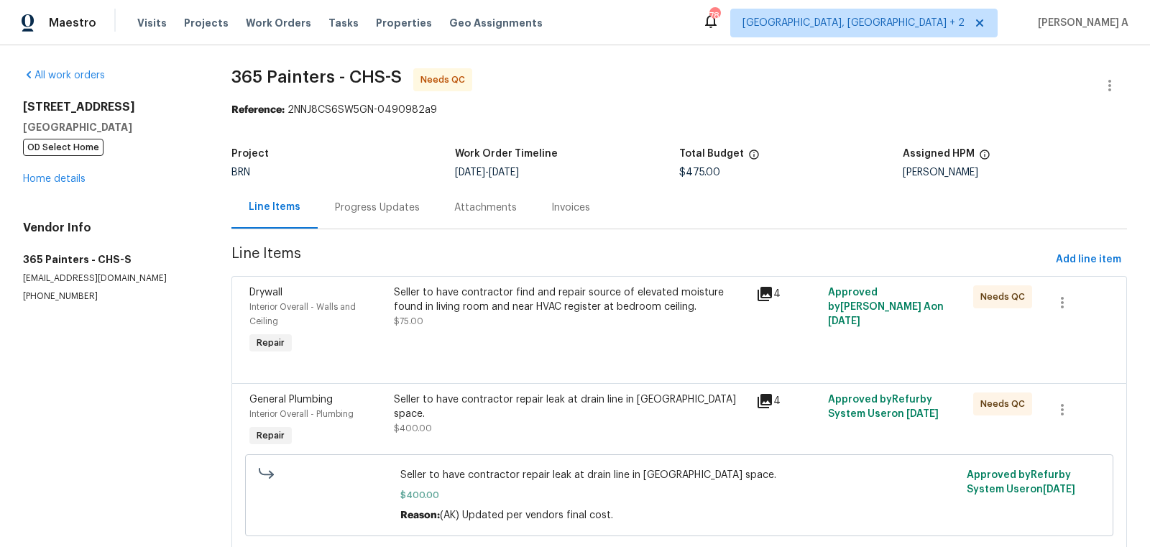
scroll to position [42, 0]
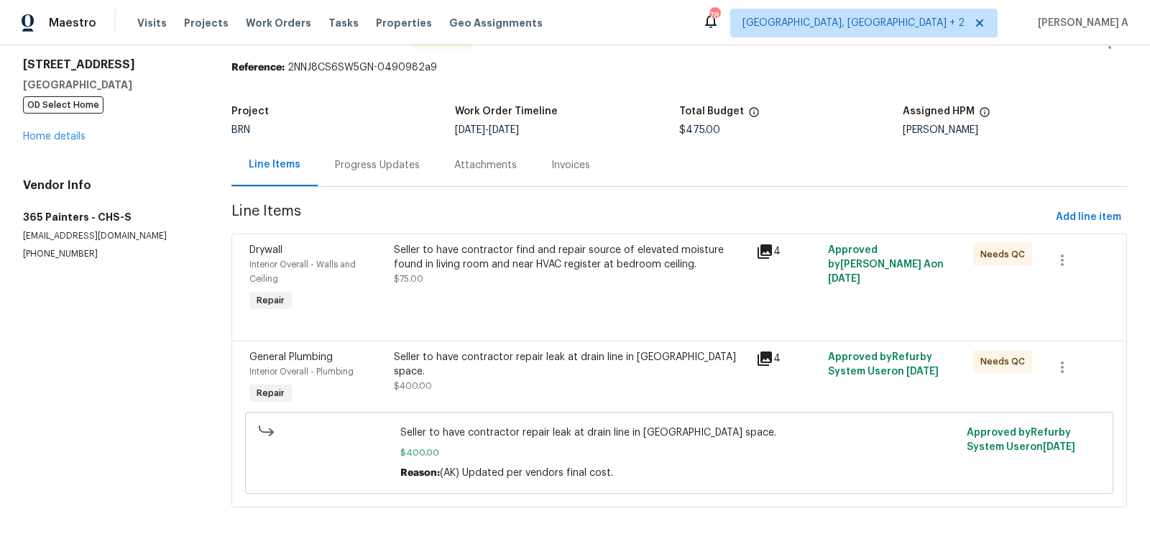
click at [558, 372] on div "Seller to have contractor repair leak at drain line in crawl space. $400.00" at bounding box center [570, 371] width 353 height 43
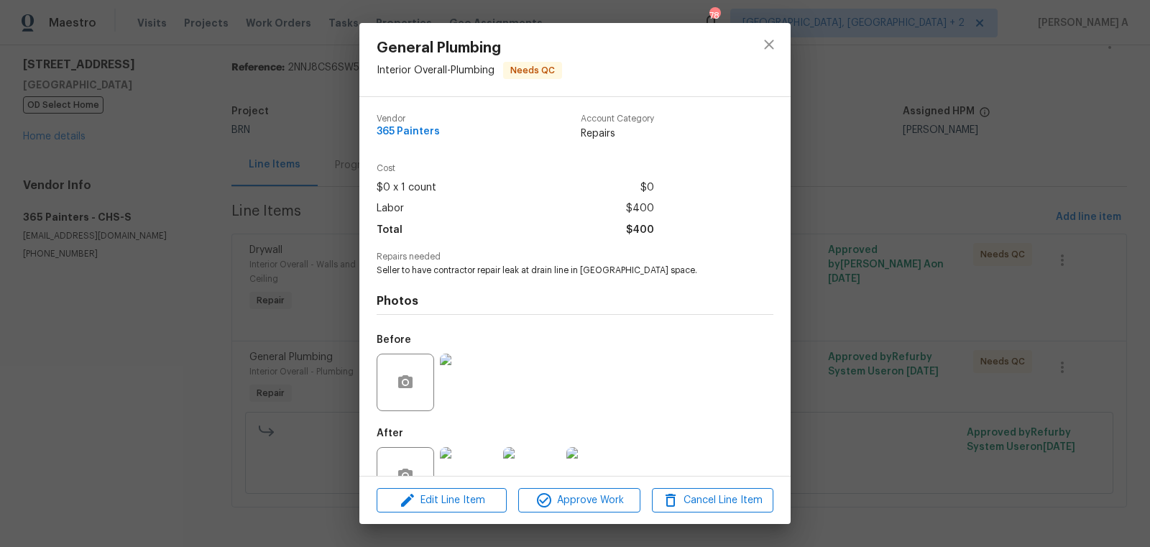
scroll to position [43, 0]
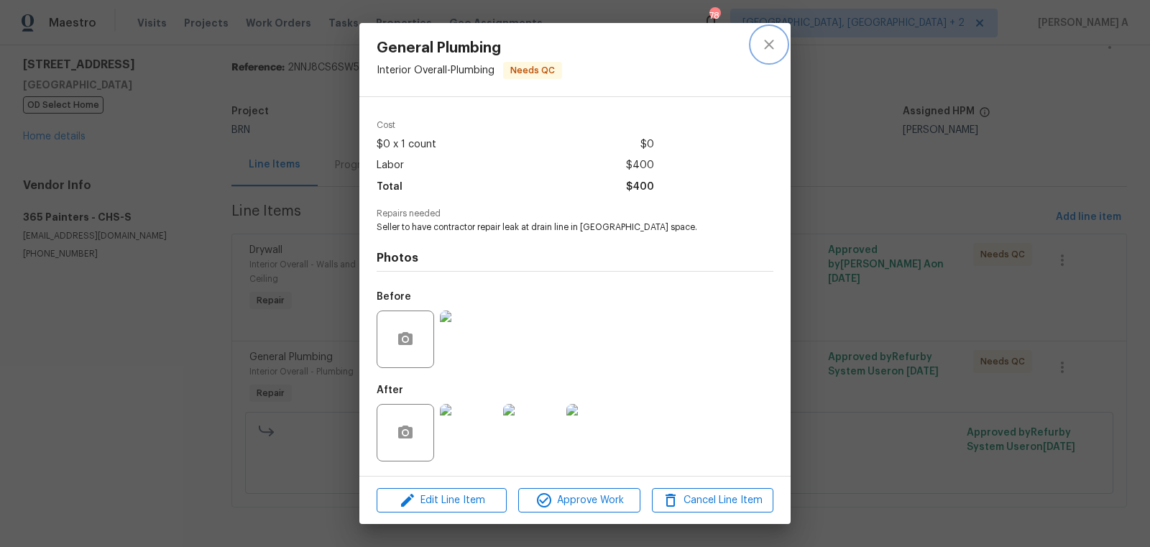
click at [759, 57] on button "close" at bounding box center [769, 44] width 35 height 35
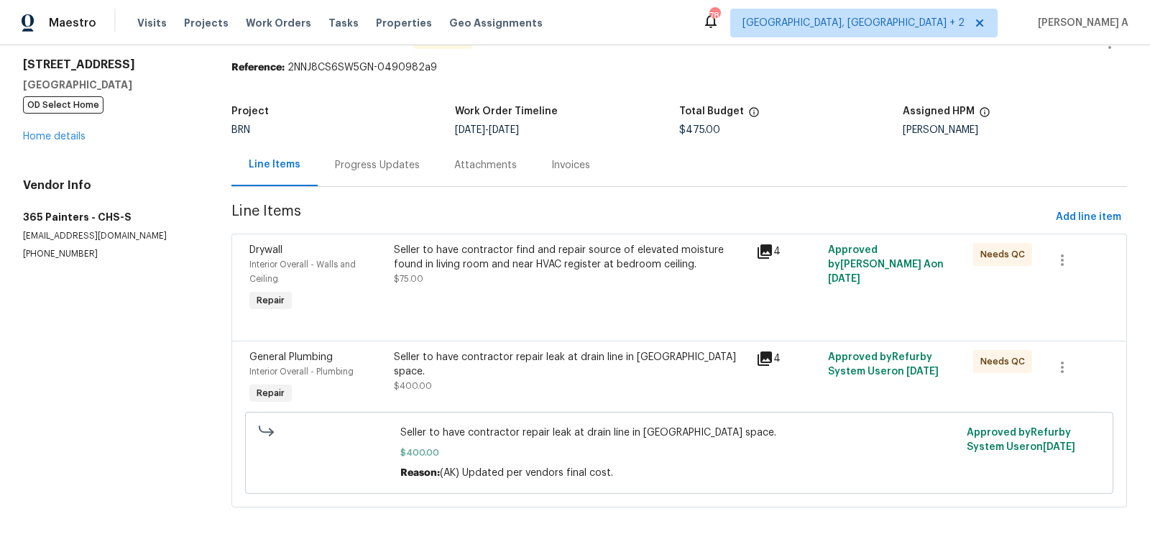
click at [501, 260] on div "Seller to have contractor find and repair source of elevated moisture found in …" at bounding box center [570, 257] width 353 height 29
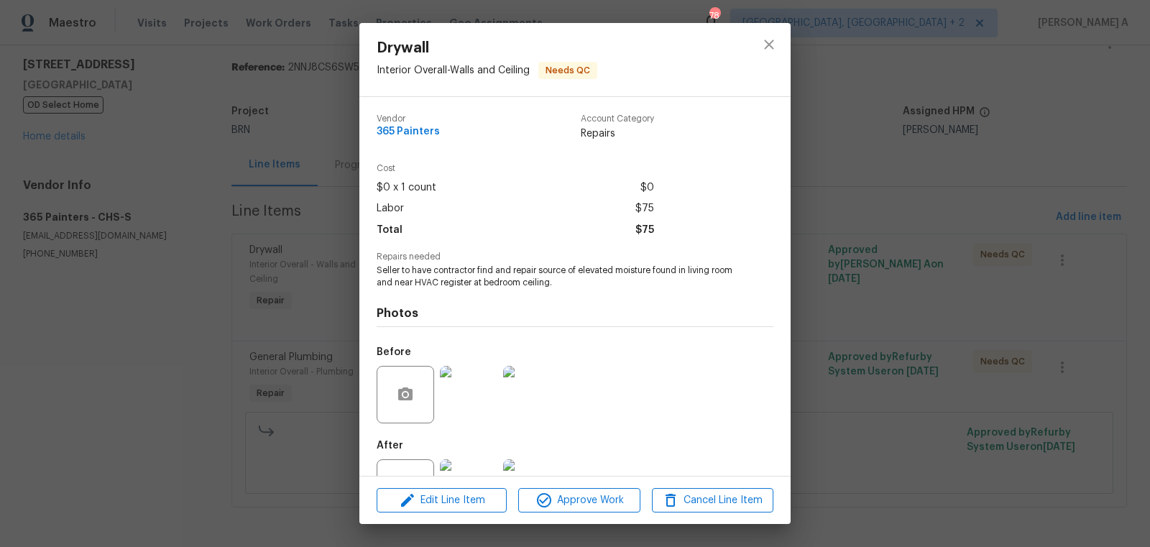
scroll to position [55, 0]
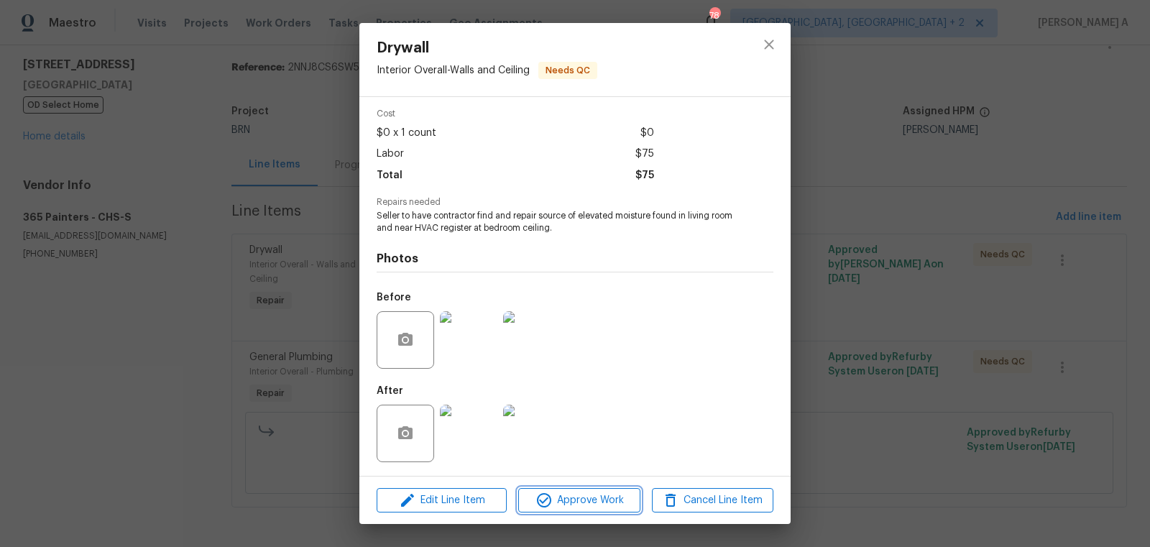
click at [594, 500] on span "Approve Work" at bounding box center [579, 501] width 113 height 18
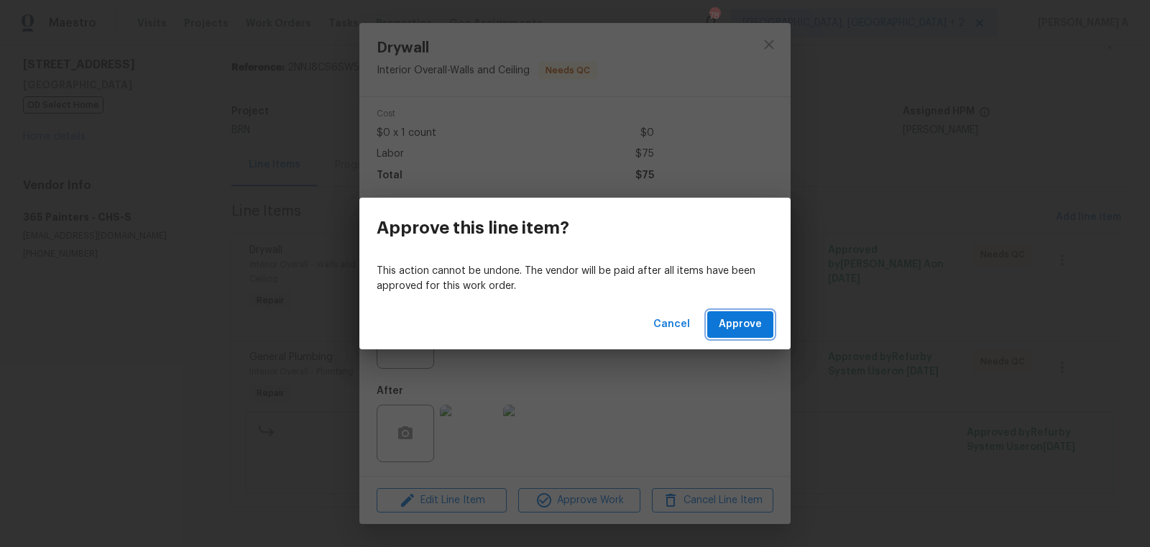
click at [750, 319] on span "Approve" at bounding box center [740, 325] width 43 height 18
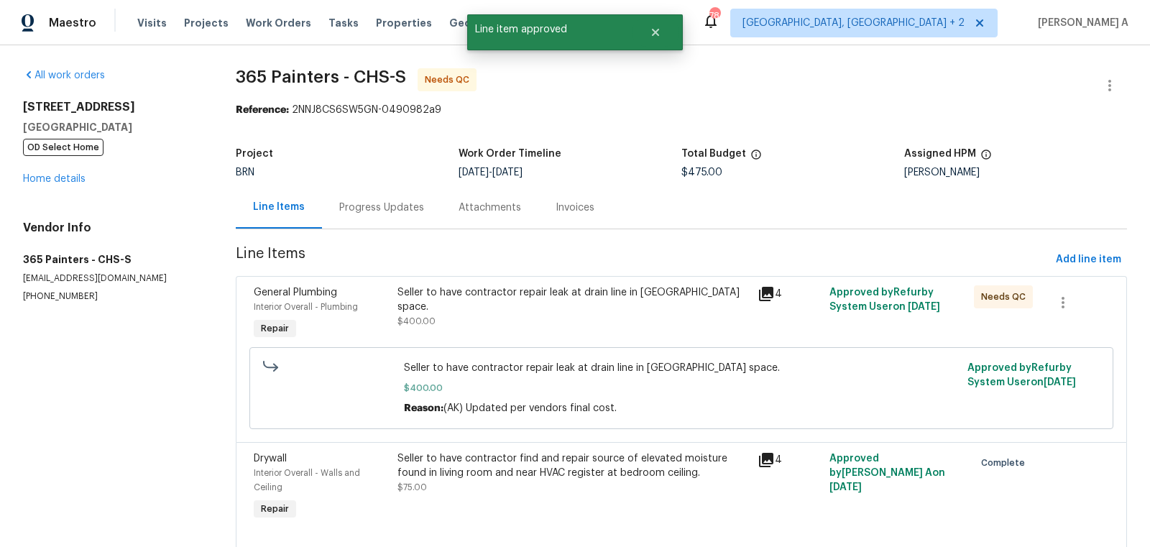
scroll to position [42, 0]
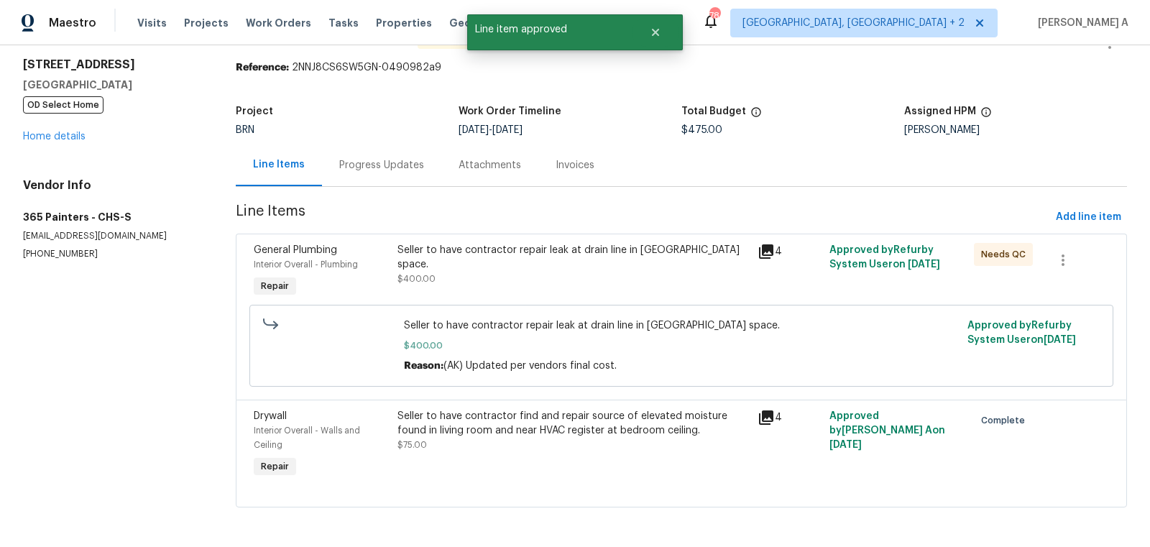
click at [559, 444] on div "Seller to have contractor find and repair source of elevated moisture found in …" at bounding box center [574, 430] width 352 height 43
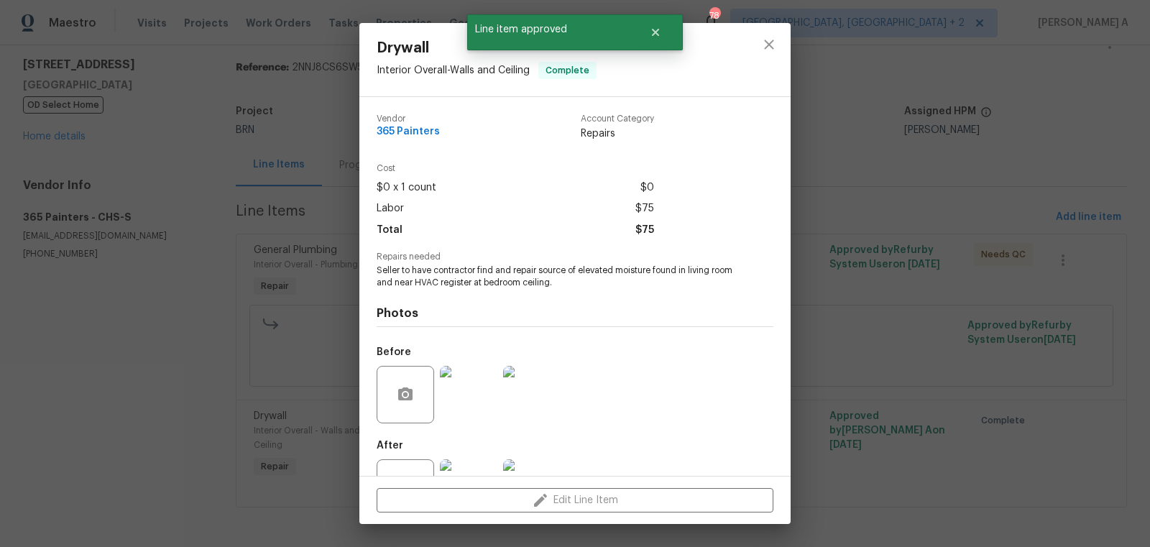
scroll to position [55, 0]
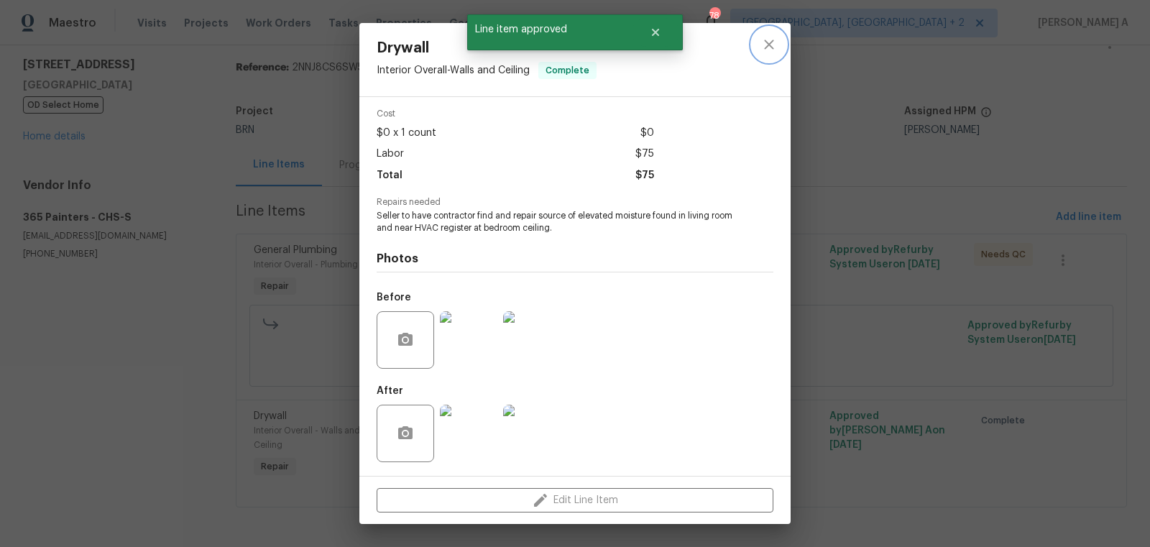
click at [771, 43] on icon "close" at bounding box center [768, 44] width 9 height 9
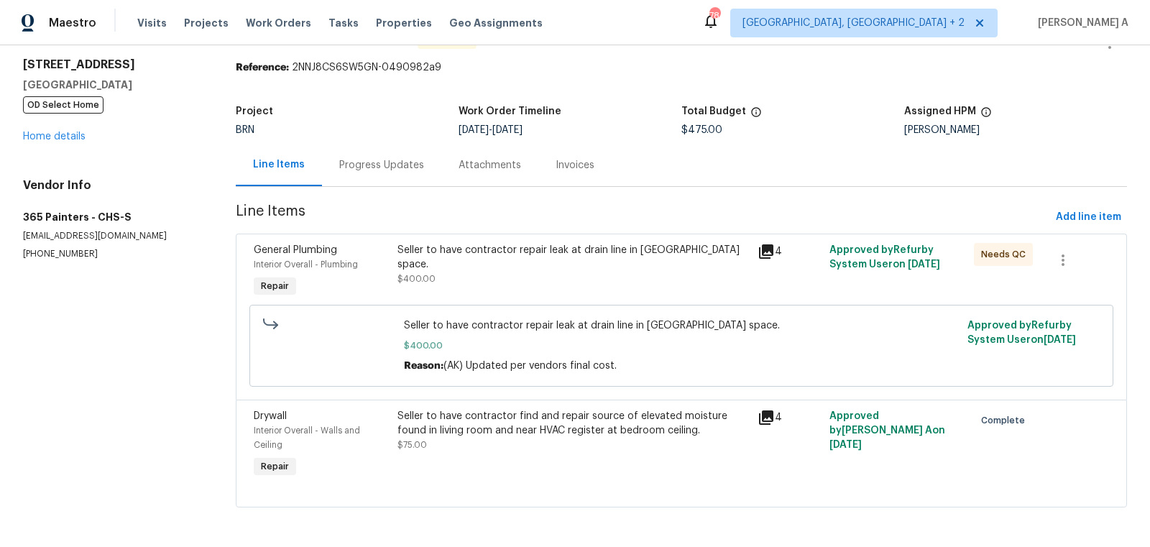
click at [554, 270] on div "Seller to have contractor repair leak at drain line in crawl space. $400.00" at bounding box center [574, 264] width 352 height 43
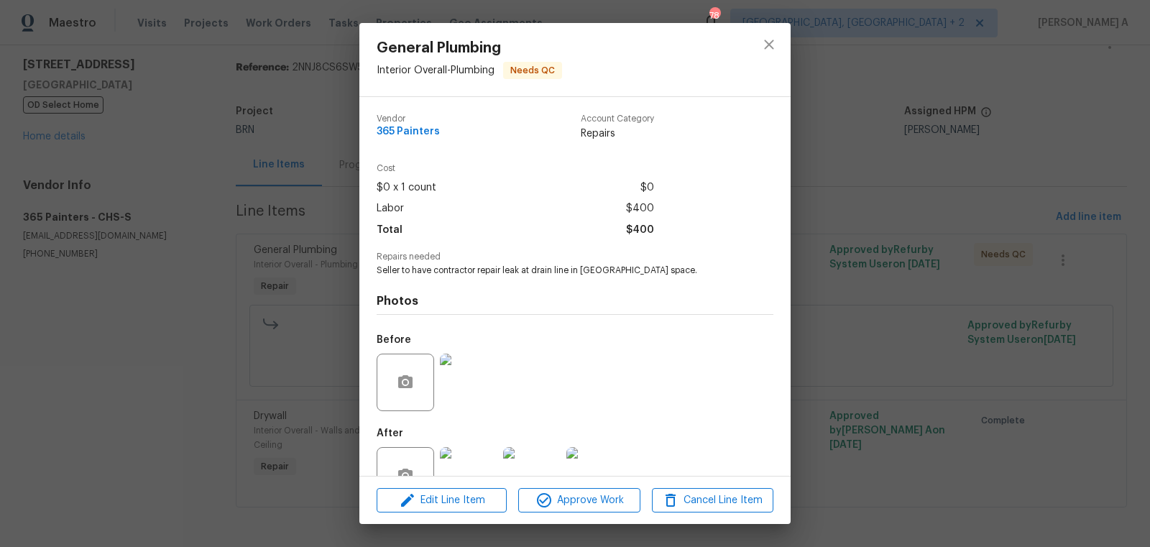
scroll to position [43, 0]
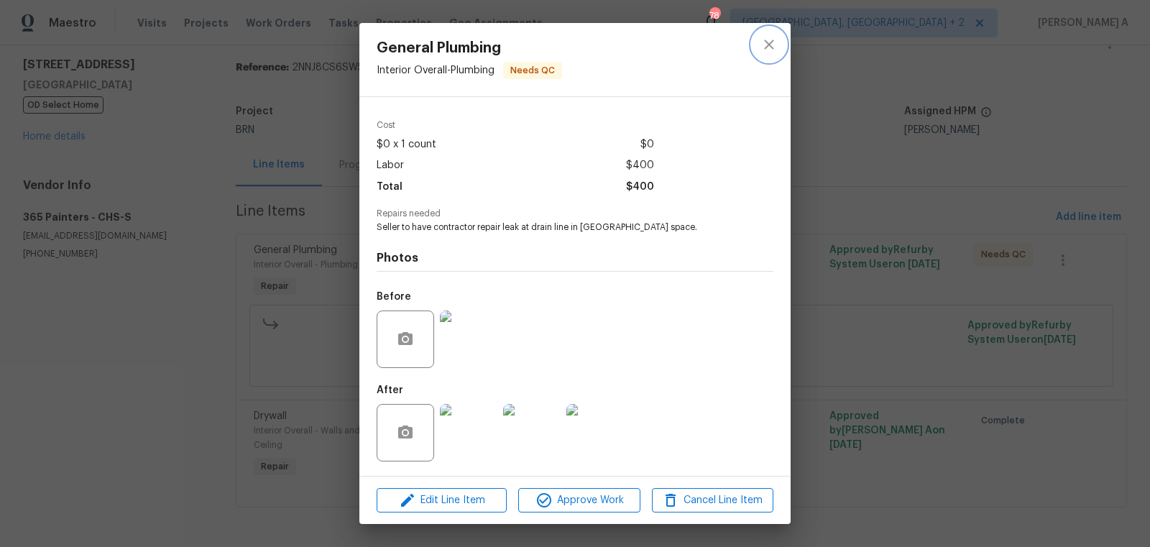
click at [766, 38] on icon "close" at bounding box center [769, 44] width 17 height 17
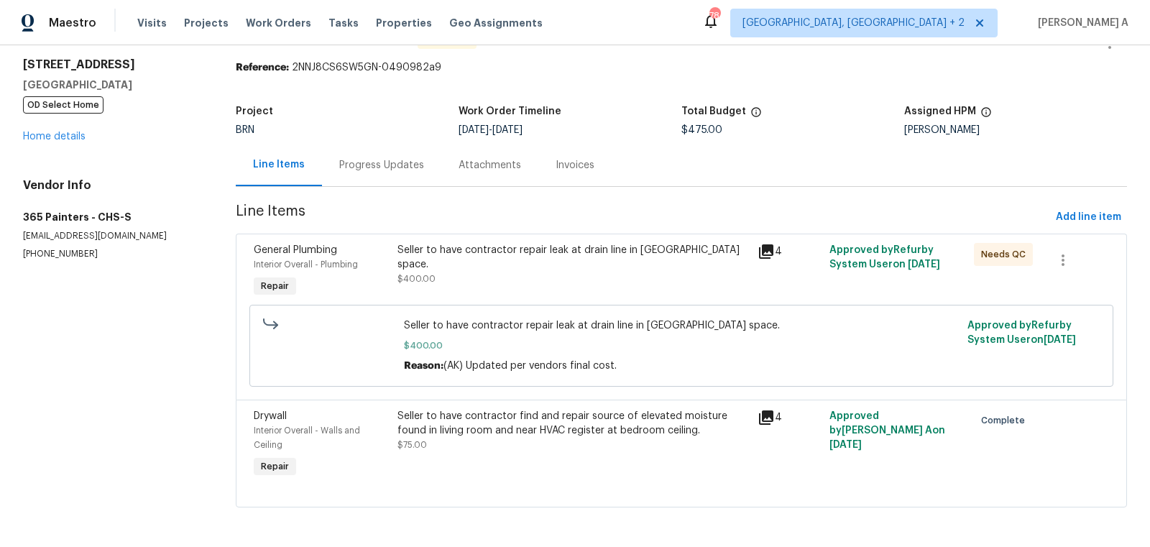
click at [367, 180] on div "Progress Updates" at bounding box center [381, 165] width 119 height 42
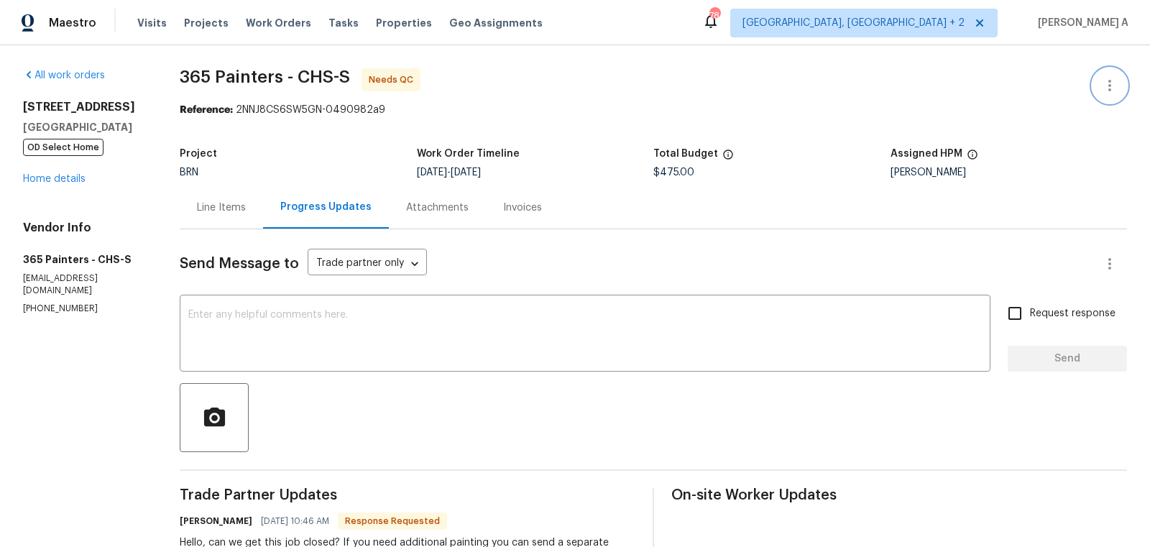
click at [1117, 75] on button "button" at bounding box center [1110, 85] width 35 height 35
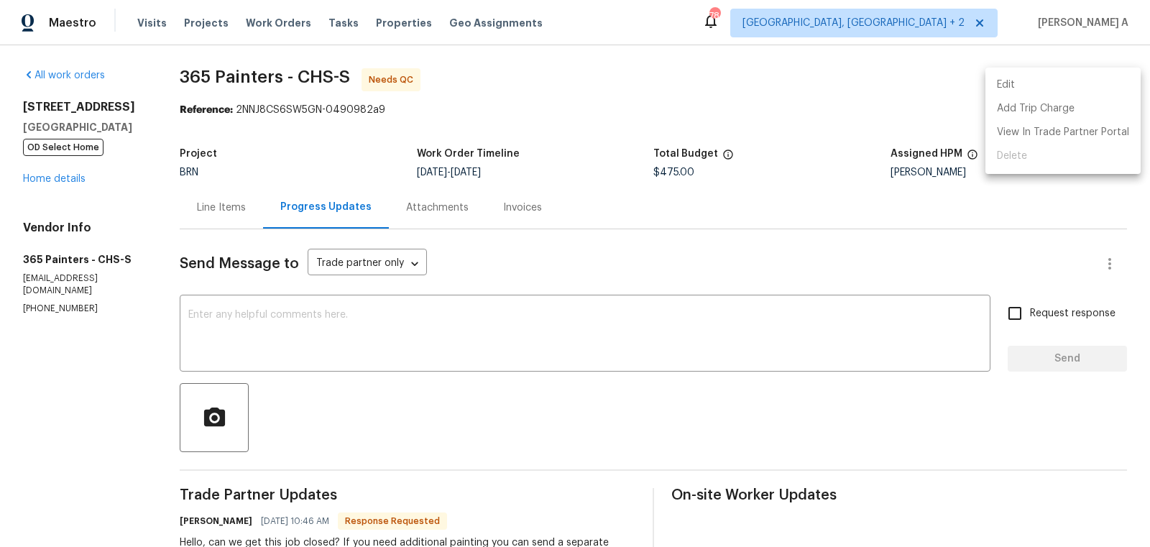
click at [1093, 79] on li "Edit" at bounding box center [1063, 85] width 155 height 24
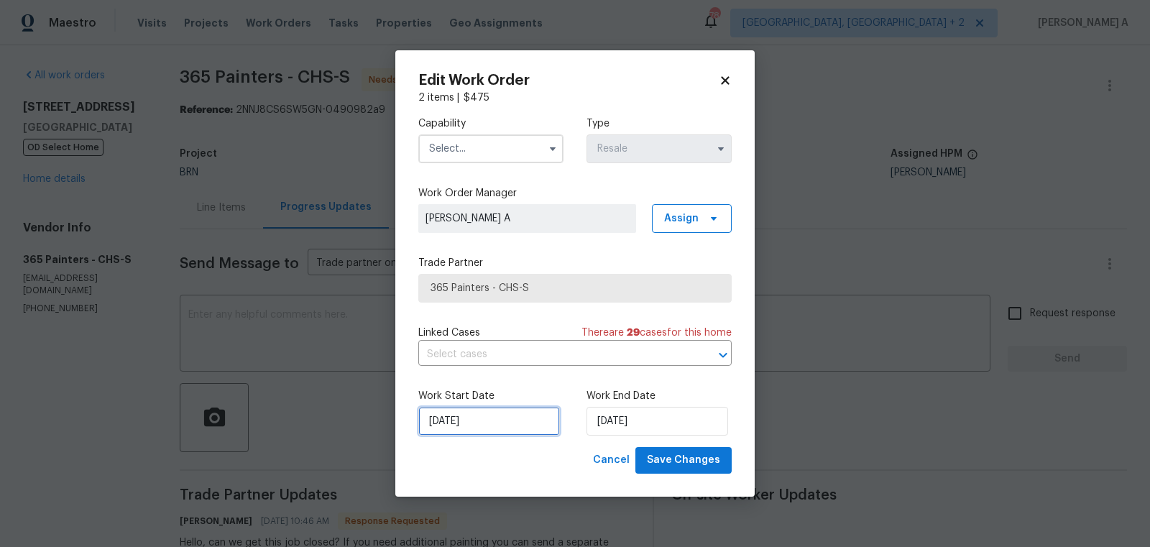
click at [519, 418] on input "9/17/2025" at bounding box center [489, 421] width 142 height 29
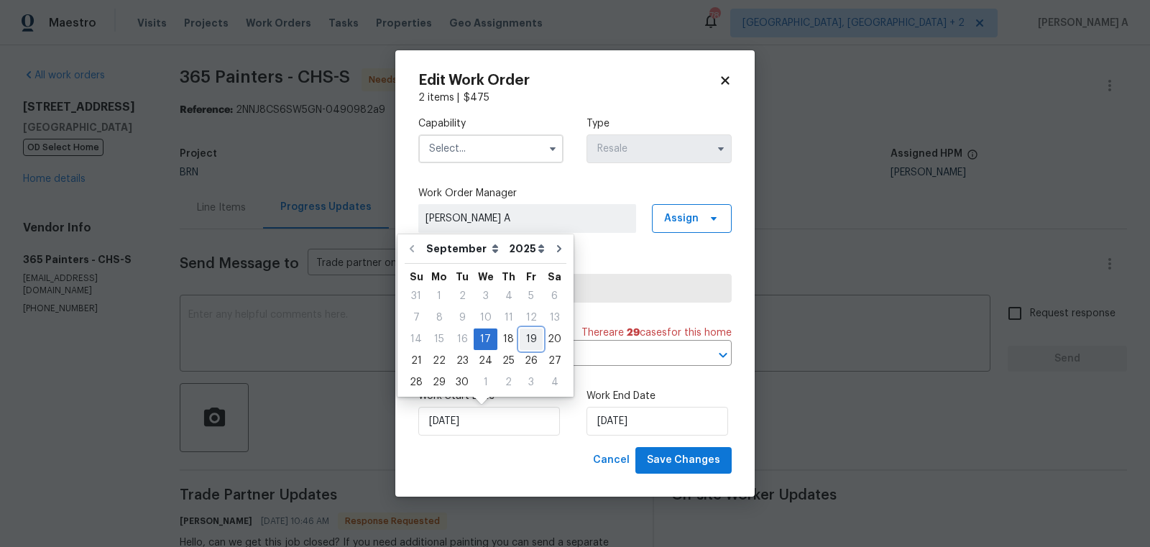
click at [520, 339] on div "19" at bounding box center [531, 339] width 23 height 20
type input "9/19/2025"
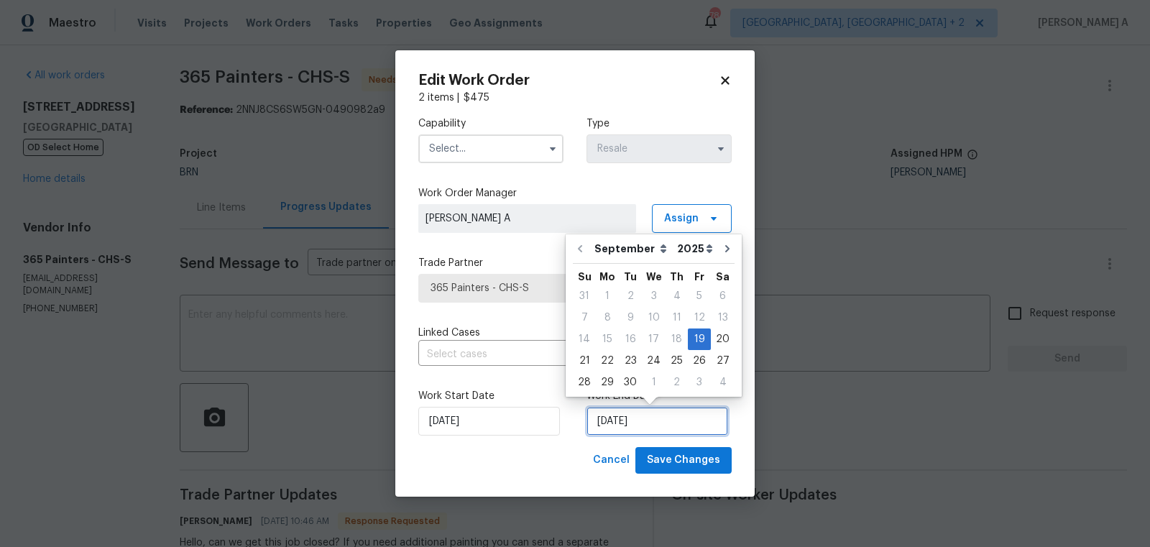
click at [652, 416] on input "9/19/2025" at bounding box center [658, 421] width 142 height 29
click at [613, 362] on div "22" at bounding box center [607, 361] width 23 height 20
type input "9/22/2025"
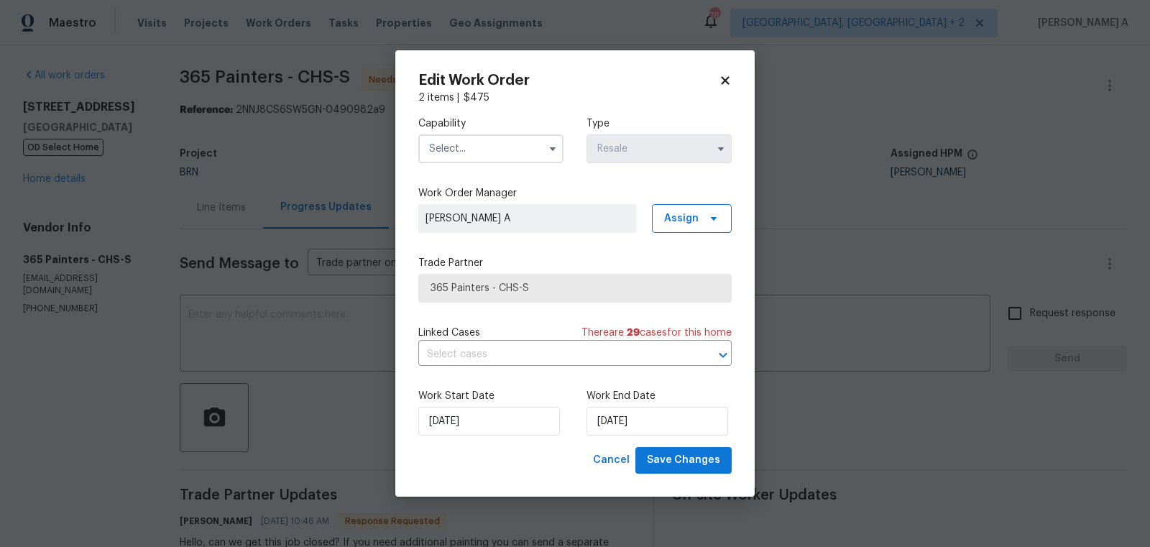
click at [488, 155] on input "text" at bounding box center [490, 148] width 145 height 29
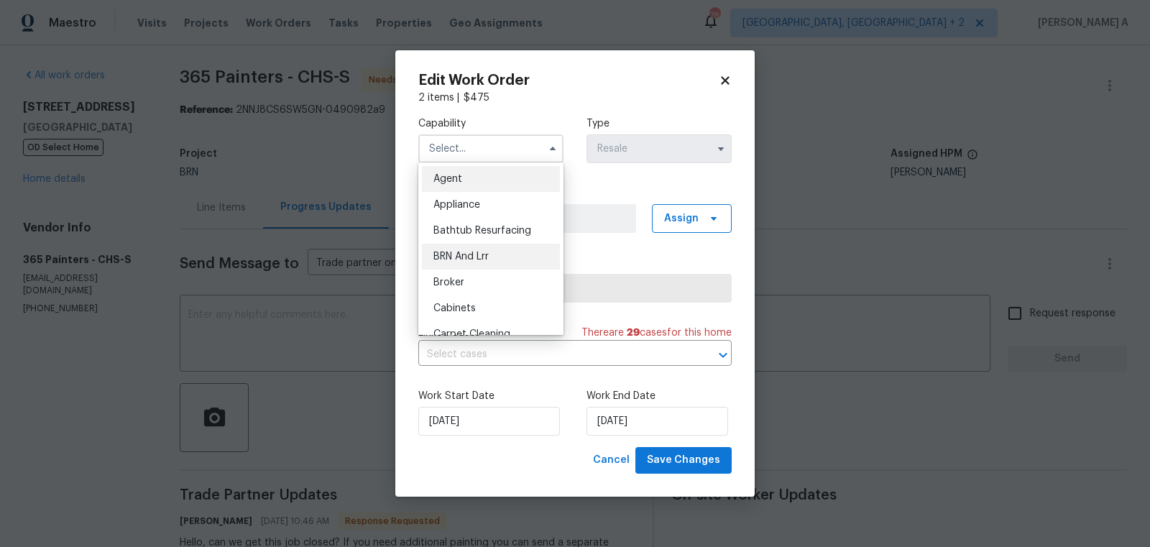
click at [493, 260] on div "BRN And Lrr" at bounding box center [491, 257] width 138 height 26
type input "BRN And Lrr"
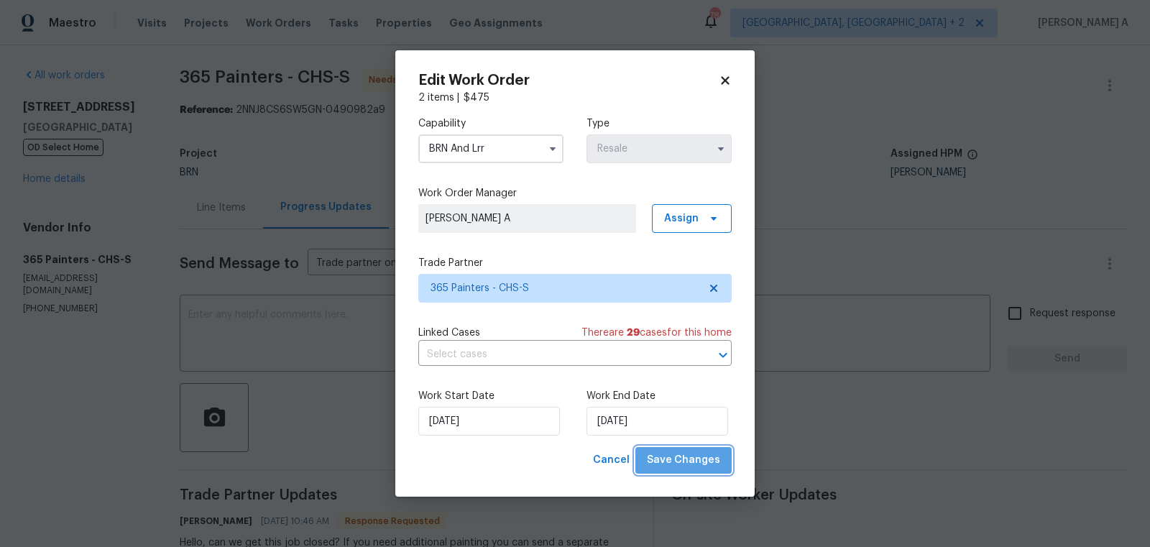
click at [691, 455] on span "Save Changes" at bounding box center [683, 461] width 73 height 18
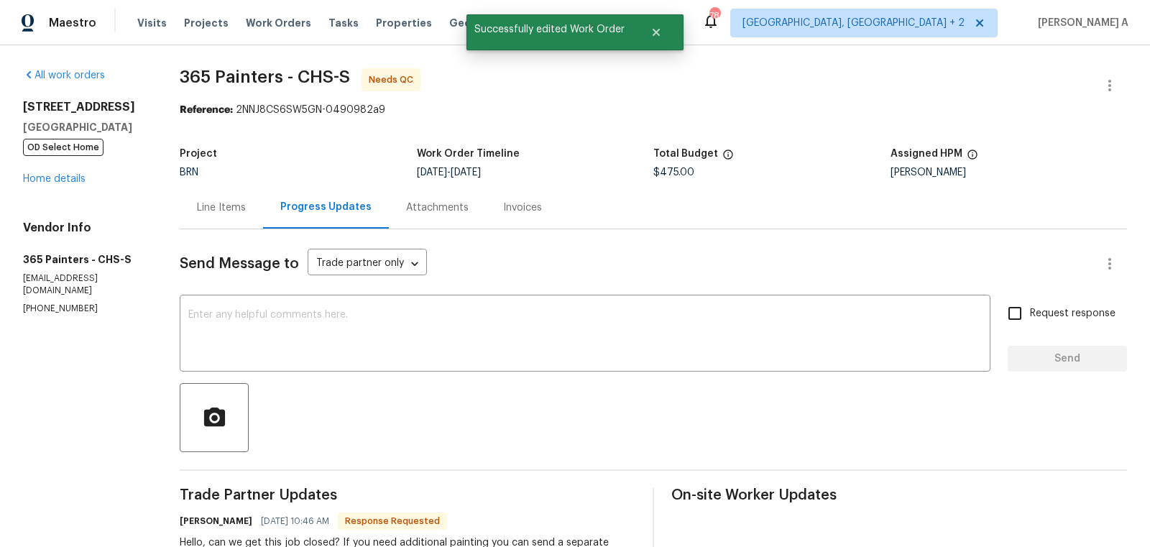
click at [206, 205] on div "Line Items" at bounding box center [221, 208] width 49 height 14
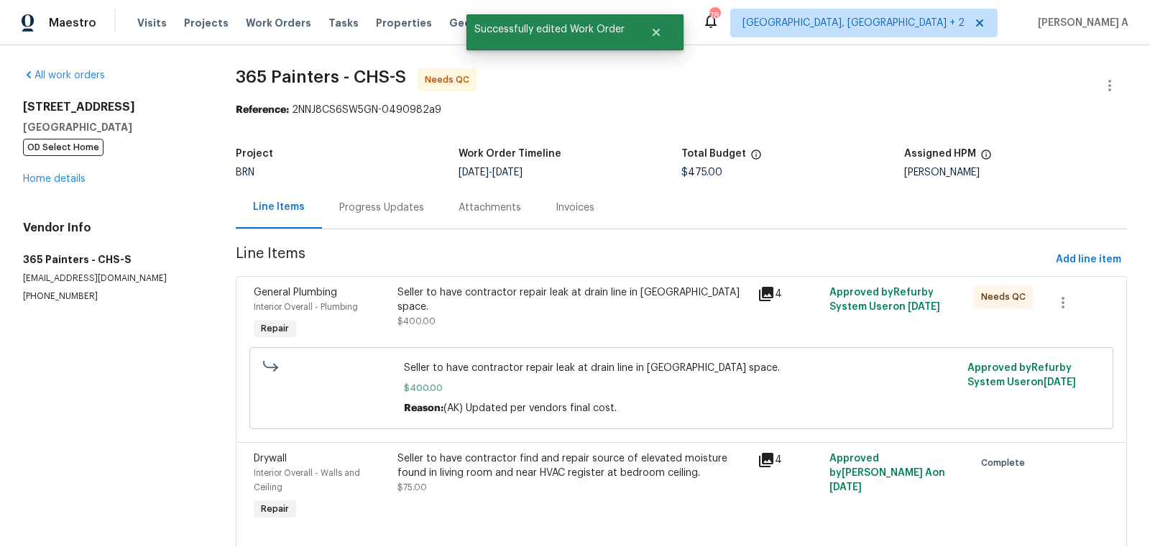
click at [366, 203] on div "Progress Updates" at bounding box center [381, 208] width 85 height 14
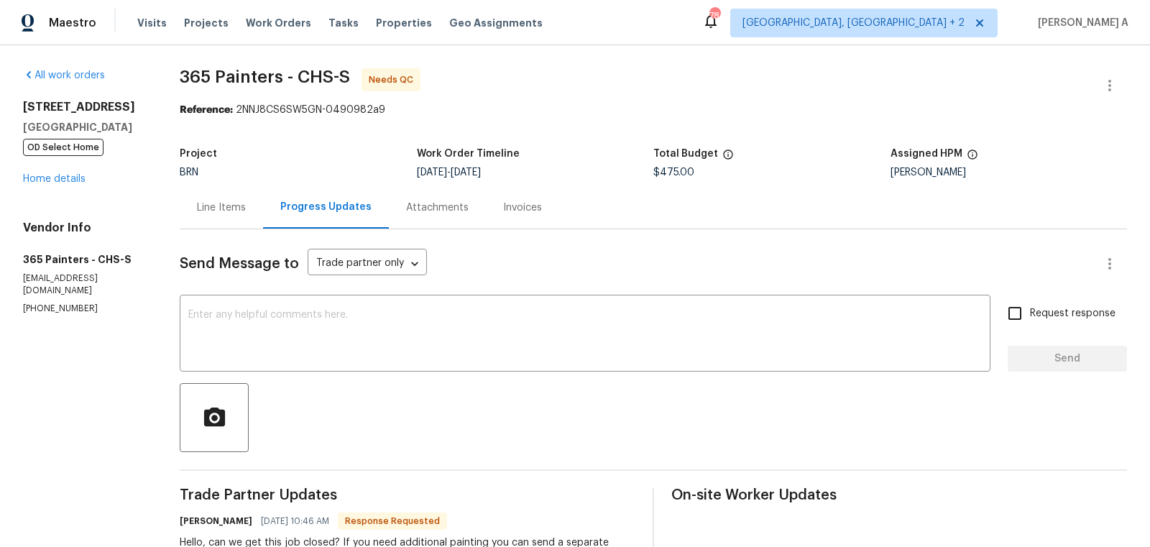
click at [205, 202] on div "Line Items" at bounding box center [221, 208] width 49 height 14
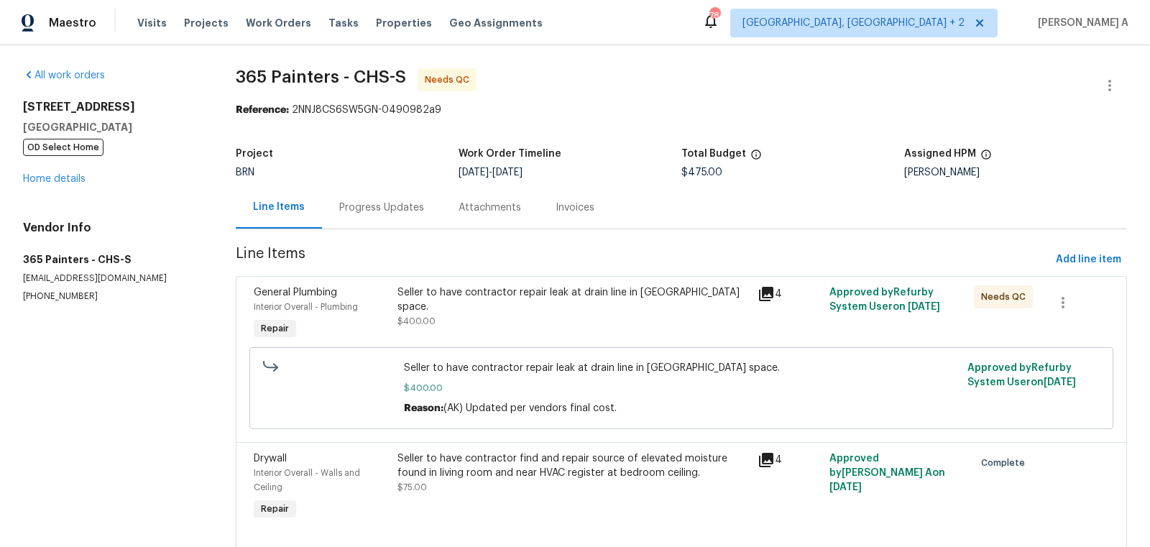
click at [479, 298] on div "Seller to have contractor repair leak at drain line in crawl space." at bounding box center [574, 299] width 352 height 29
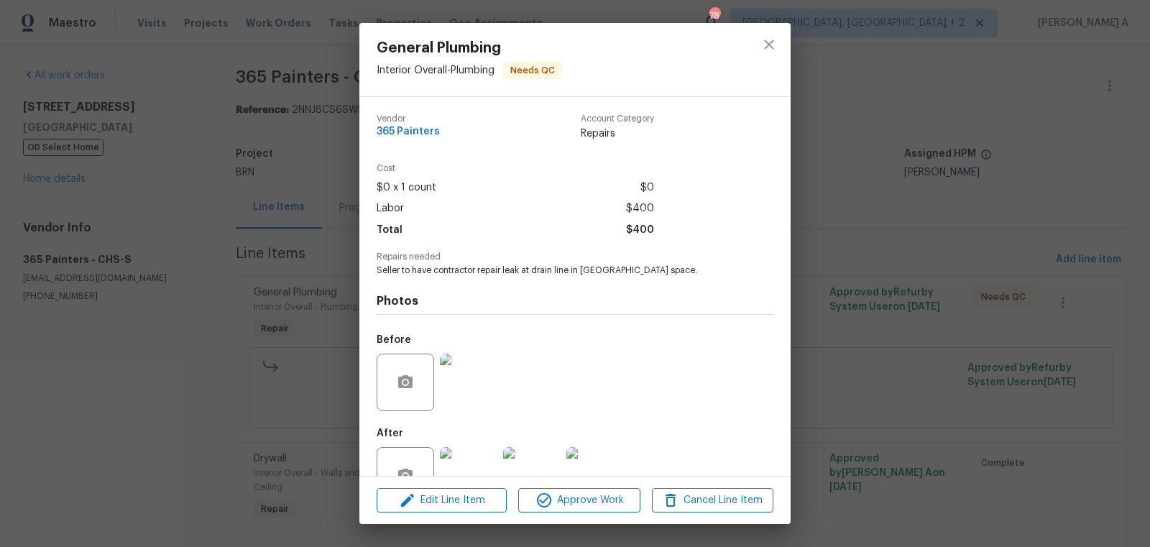
scroll to position [43, 0]
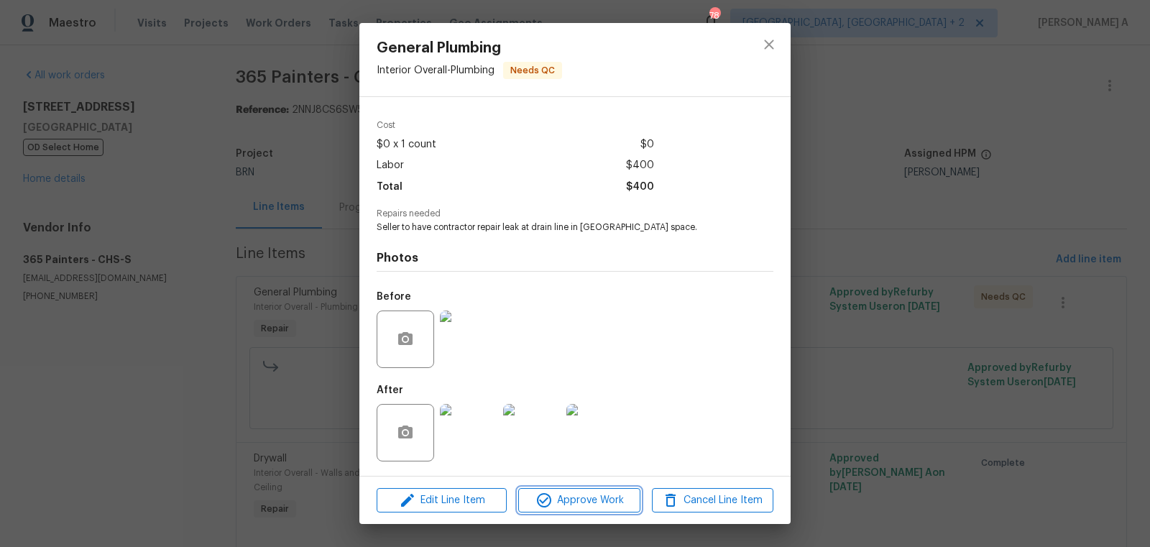
click at [603, 505] on span "Approve Work" at bounding box center [579, 501] width 113 height 18
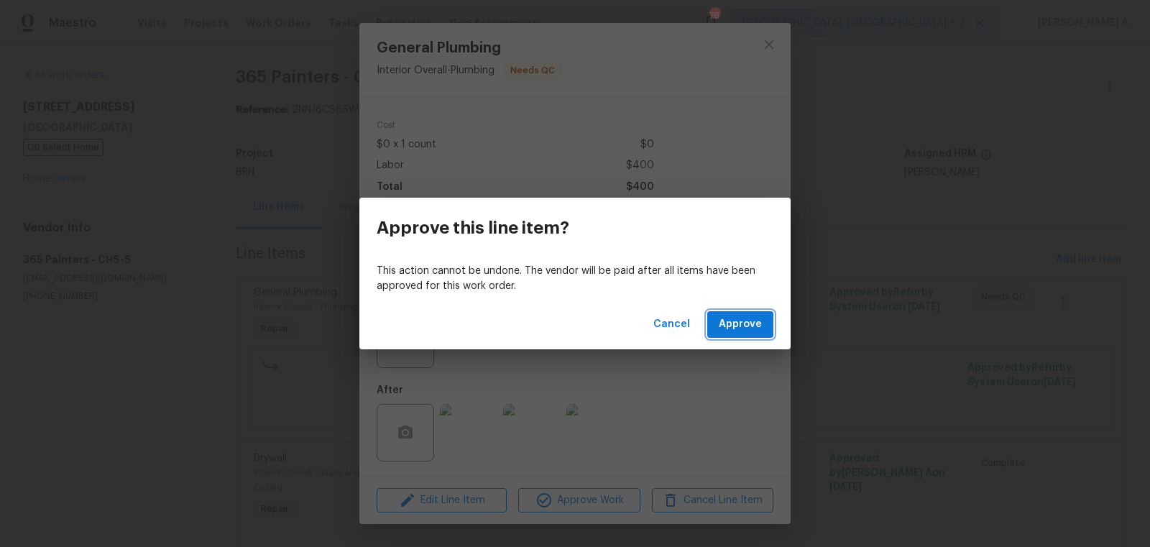
click at [743, 322] on span "Approve" at bounding box center [740, 325] width 43 height 18
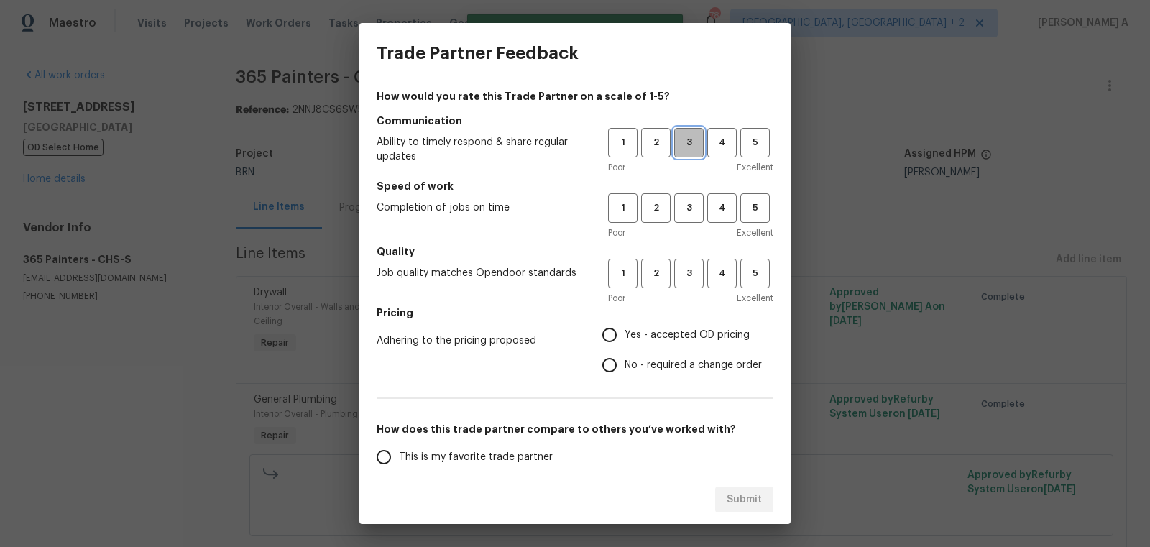
click at [687, 150] on span "3" at bounding box center [689, 142] width 27 height 17
click at [687, 209] on span "3" at bounding box center [689, 208] width 27 height 17
click at [687, 273] on span "3" at bounding box center [689, 273] width 27 height 17
click at [678, 354] on label "No - required a change order" at bounding box center [679, 365] width 168 height 30
click at [625, 354] on input "No - required a change order" at bounding box center [610, 365] width 30 height 30
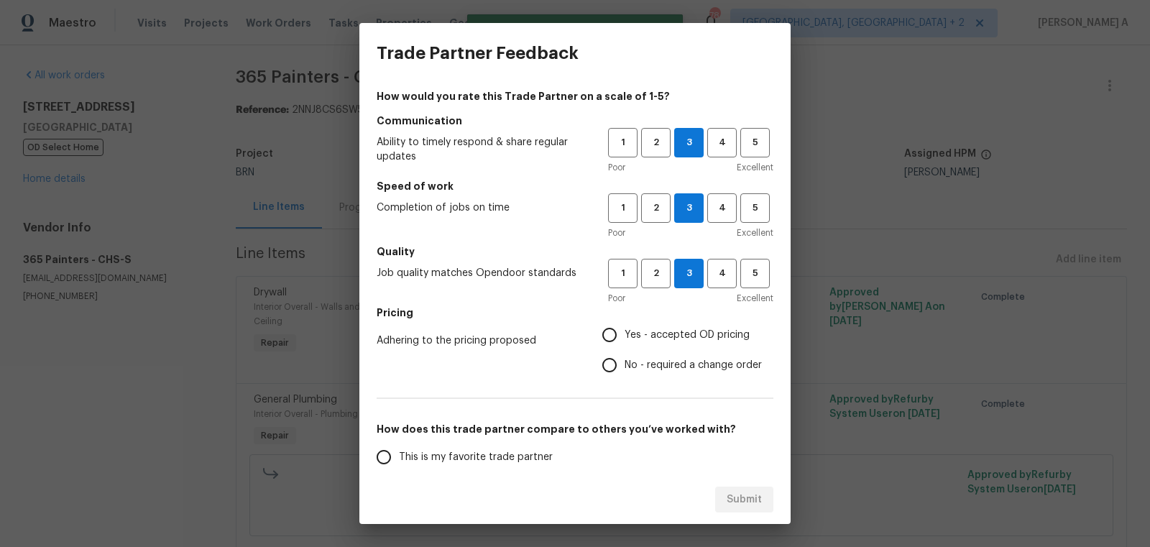
radio input "true"
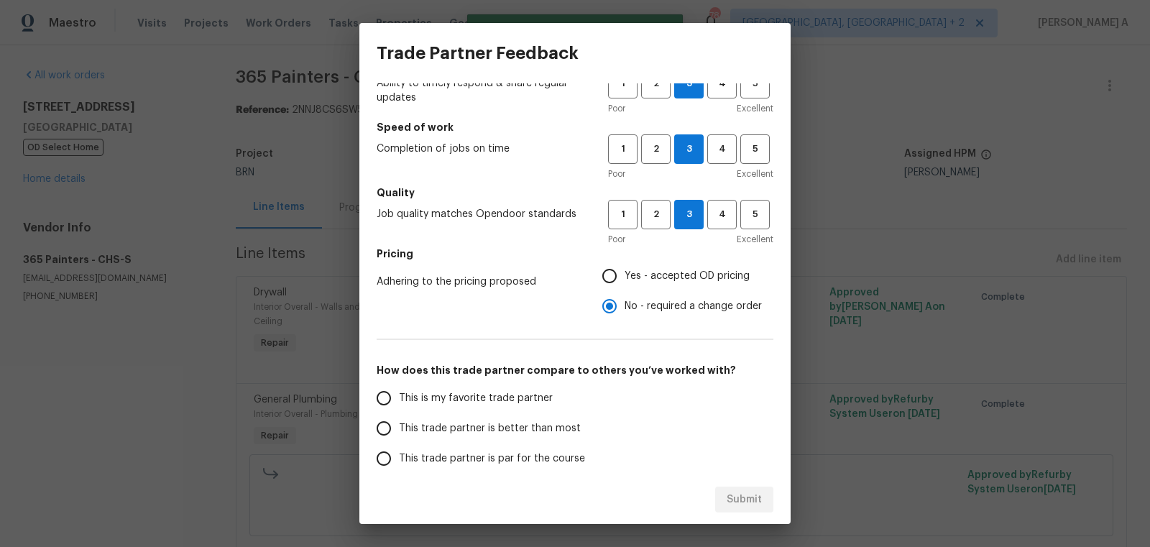
scroll to position [65, 0]
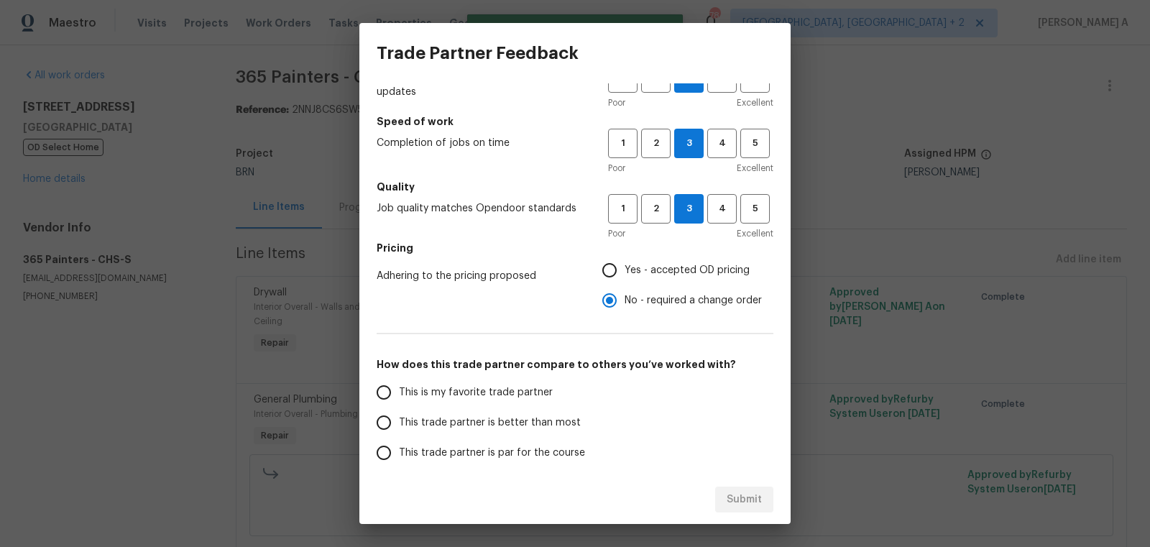
click at [455, 398] on span "This is my favorite trade partner" at bounding box center [476, 392] width 154 height 15
click at [399, 398] on input "This is my favorite trade partner" at bounding box center [384, 392] width 30 height 30
click at [752, 508] on button "Submit" at bounding box center [744, 500] width 58 height 27
radio input "true"
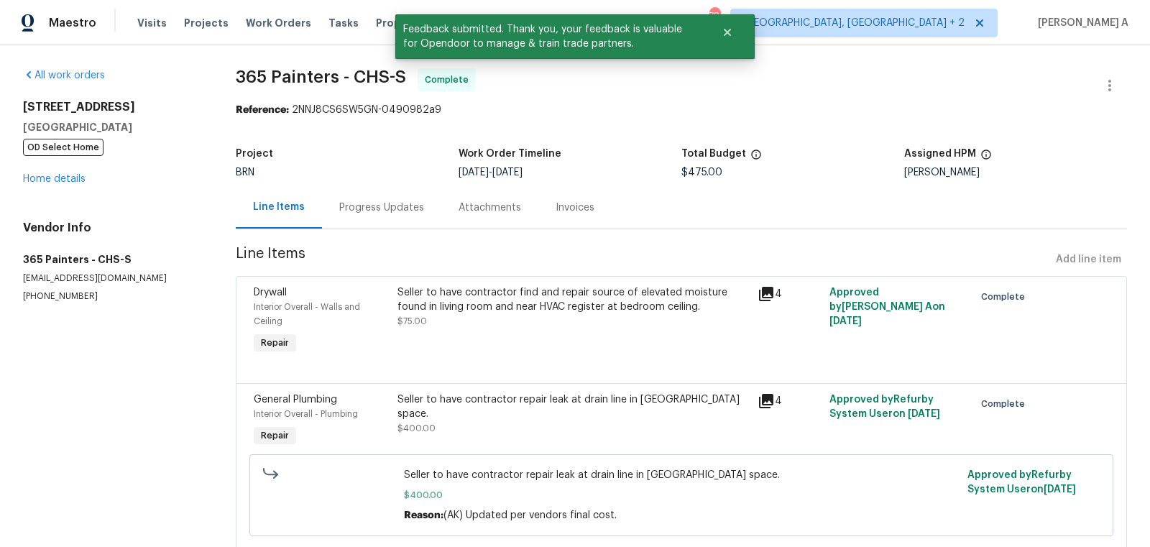
click at [340, 193] on div "Progress Updates" at bounding box center [381, 207] width 119 height 42
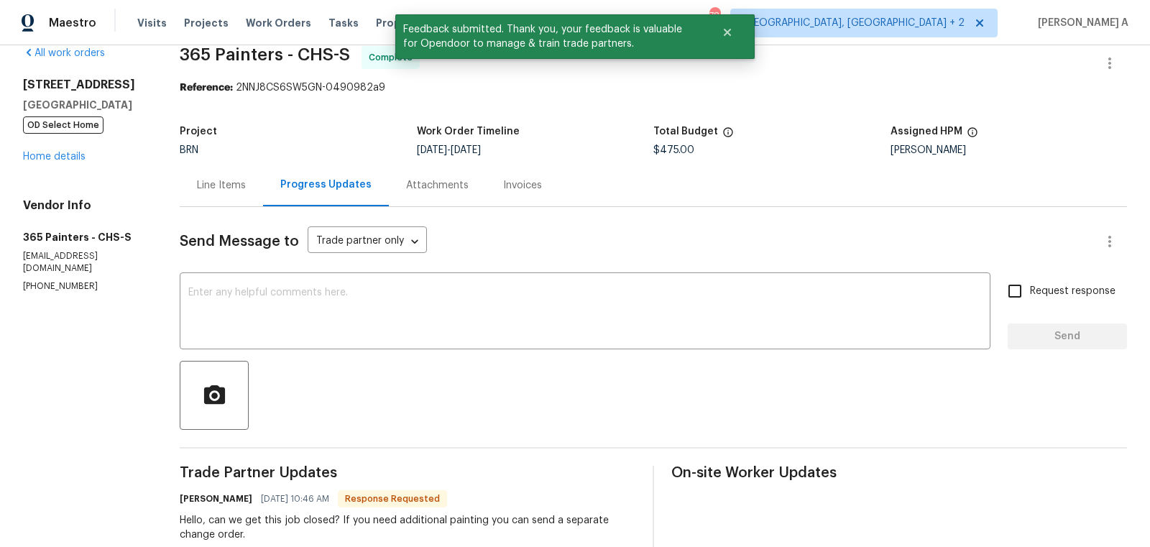
scroll to position [24, 0]
click at [354, 285] on div "x ​" at bounding box center [585, 311] width 811 height 73
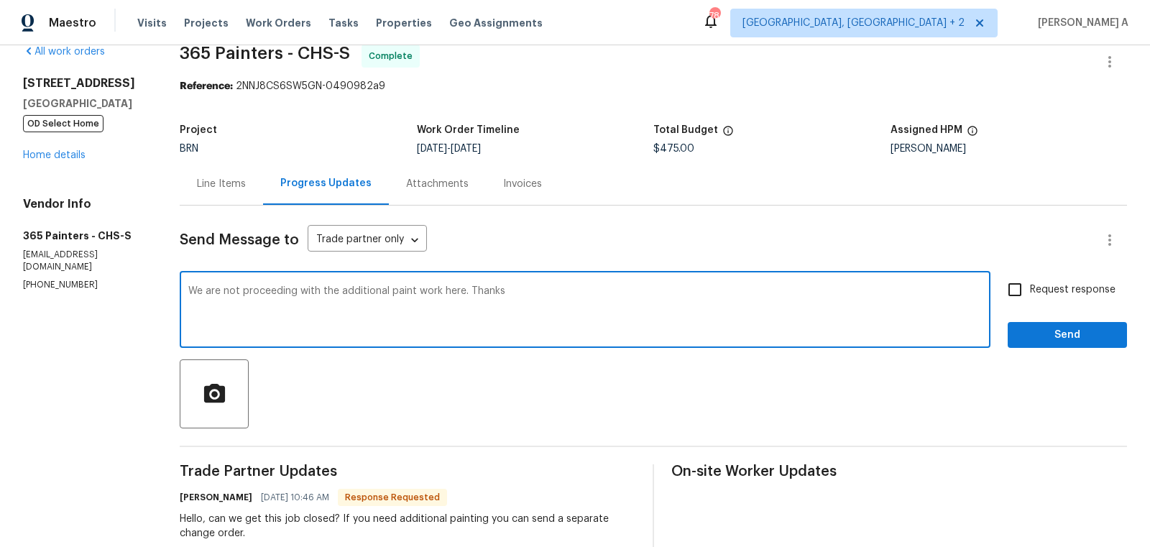
click at [370, 301] on textarea "We are not proceeding with the additional paint work here. Thanks" at bounding box center [585, 311] width 794 height 50
click at [0, 0] on div "Paraphrase text" at bounding box center [0, 0] width 0 height 0
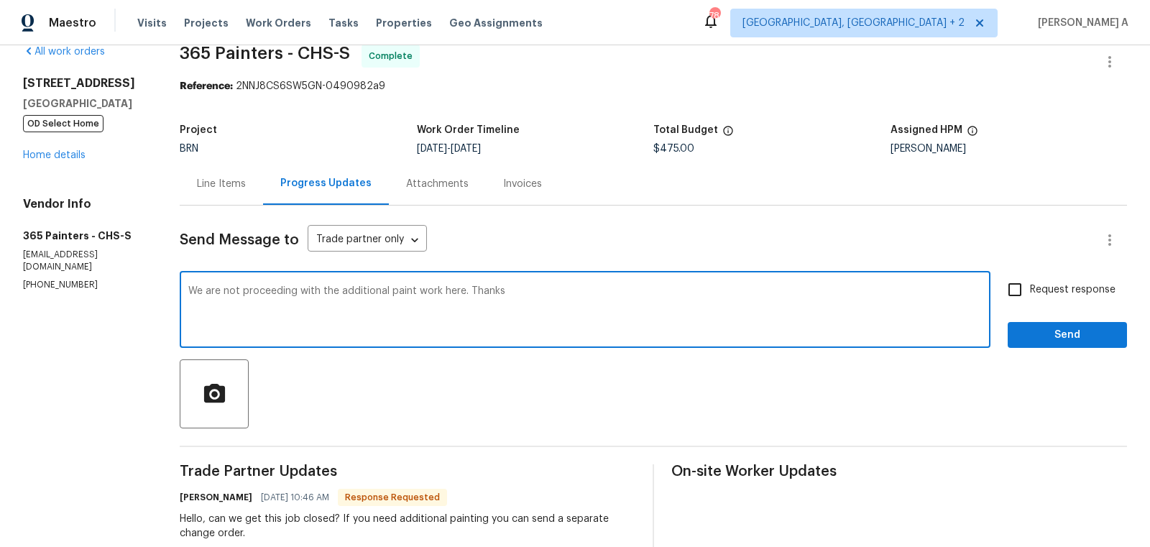
click at [0, 0] on icon "Standard" at bounding box center [0, 0] width 0 height 0
click at [321, 332] on textarea "We are not proceeding with the additional paint work here. Thanks" at bounding box center [585, 311] width 794 height 50
drag, startPoint x: 326, startPoint y: 292, endPoint x: 135, endPoint y: 293, distance: 191.3
click at [312, 291] on textarea "The additional paint work here. Thanks" at bounding box center [585, 311] width 794 height 50
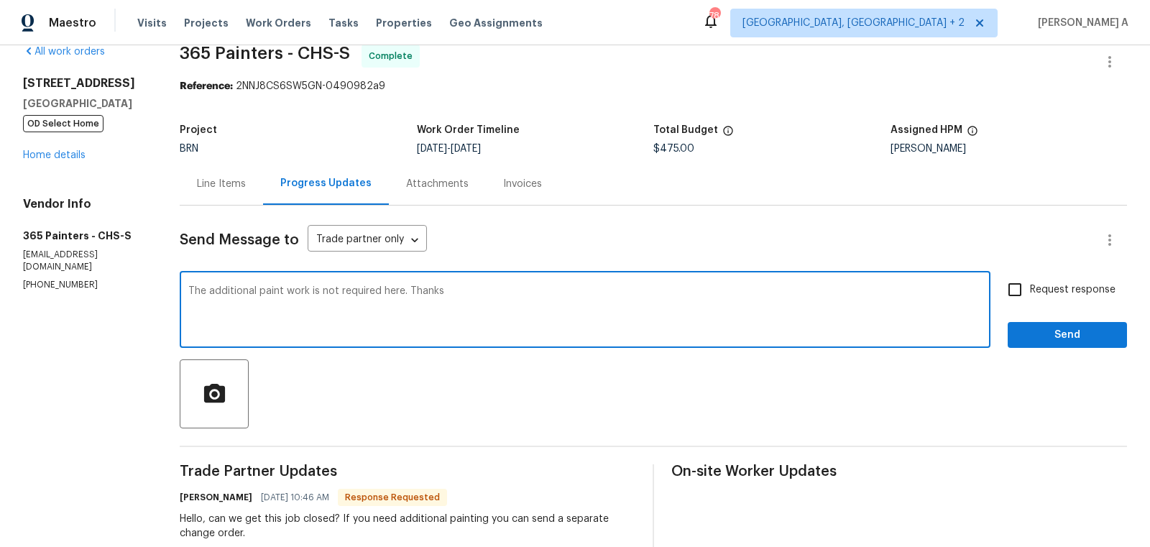
click at [312, 291] on textarea "The additional paint work is not required here. Thanks" at bounding box center [585, 311] width 794 height 50
click at [0, 0] on div "Paraphrase text" at bounding box center [0, 0] width 0 height 0
click at [0, 0] on icon "Fluency" at bounding box center [0, 0] width 0 height 0
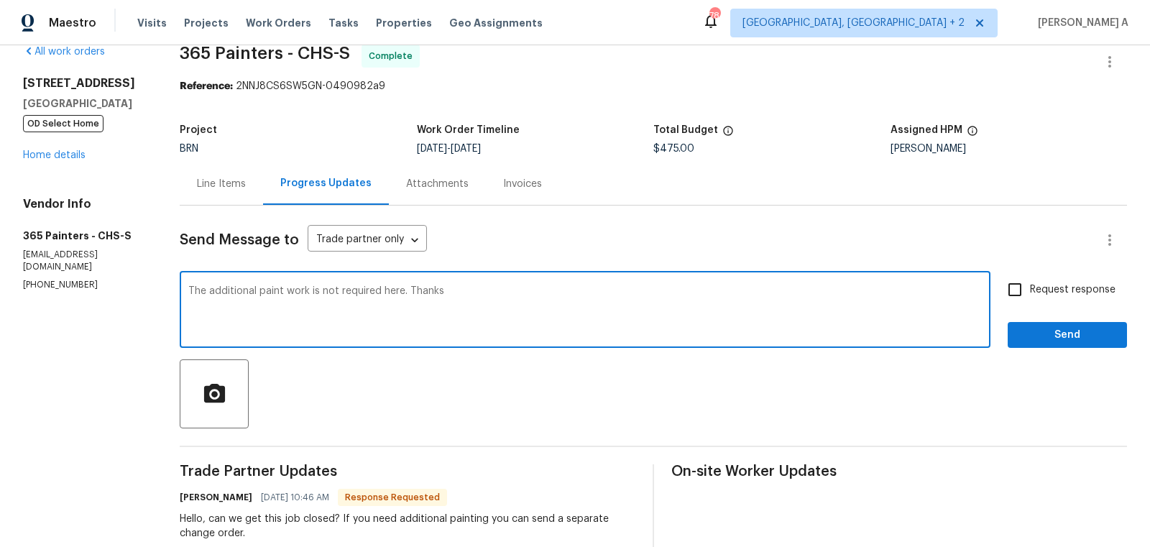
scroll to position [0, 0]
click at [0, 0] on li "Additional painting is not necessary here." at bounding box center [0, 0] width 0 height 0
click at [388, 310] on textarea "Additional painting is not necessary here. Thanks" at bounding box center [585, 311] width 794 height 50
click at [335, 288] on textarea "Additional painting is not necessary here. Thanks" at bounding box center [585, 311] width 794 height 50
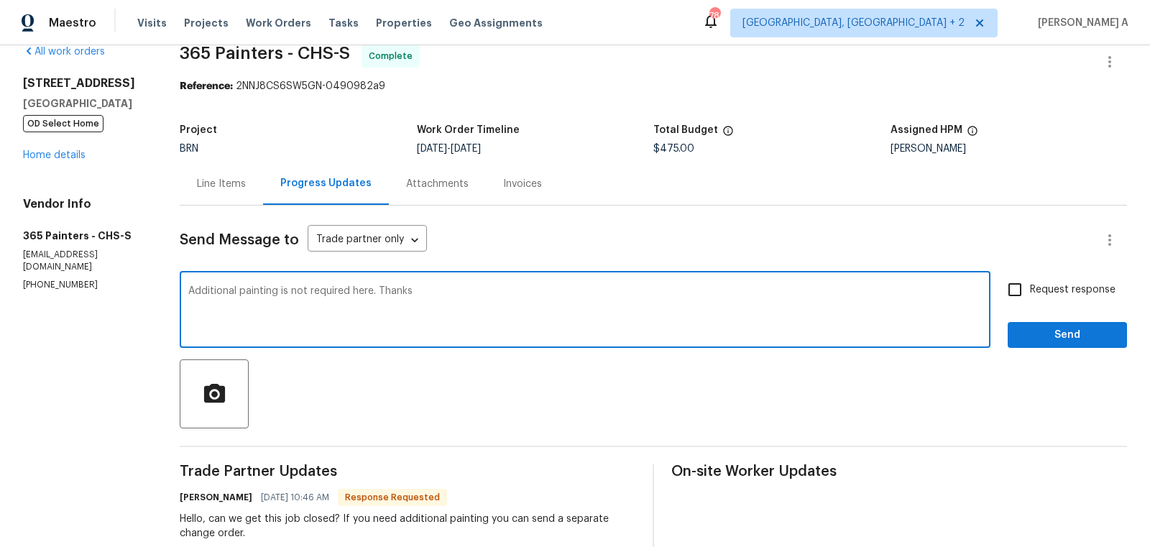
click at [477, 305] on textarea "Additional painting is not required here. Thanks" at bounding box center [585, 311] width 794 height 50
type textarea "Additional painting is not required here. Thanks"
click at [1004, 294] on input "Request response" at bounding box center [1015, 290] width 30 height 30
checkbox input "true"
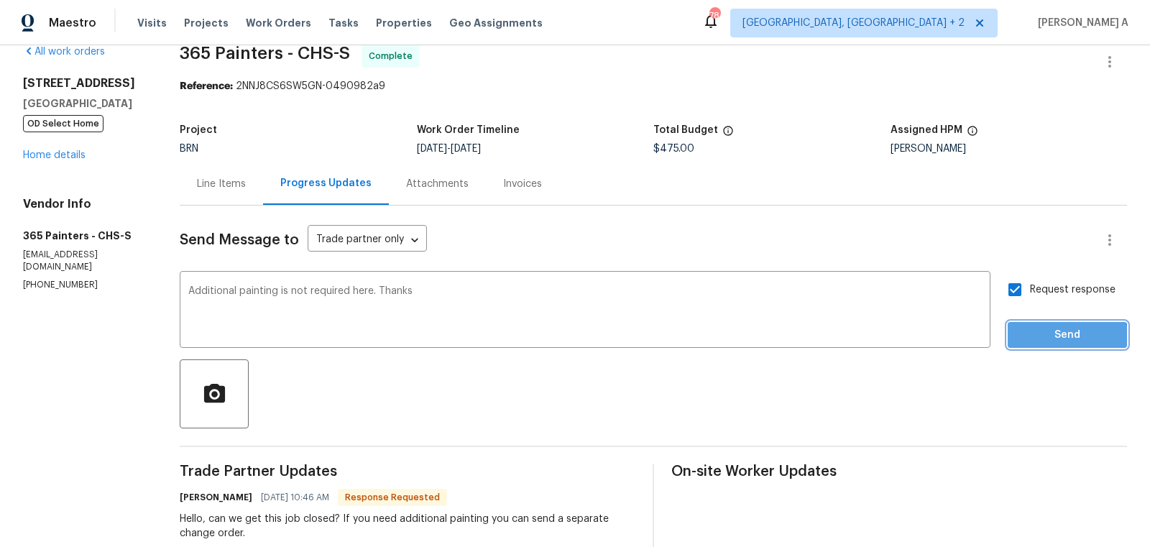
click at [1058, 336] on span "Send" at bounding box center [1068, 335] width 96 height 18
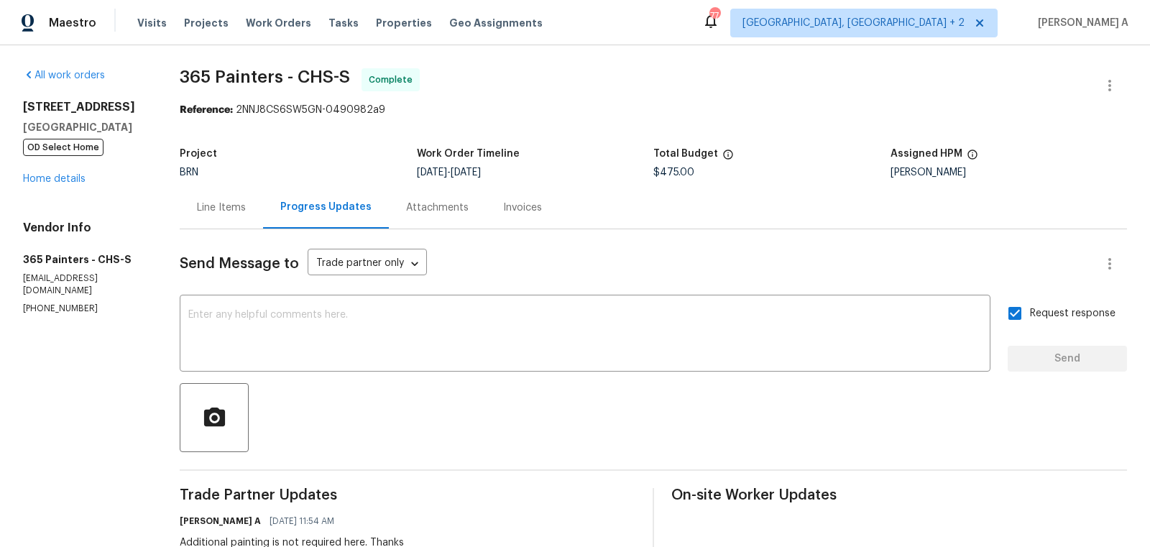
click at [203, 192] on div "Line Items" at bounding box center [221, 207] width 83 height 42
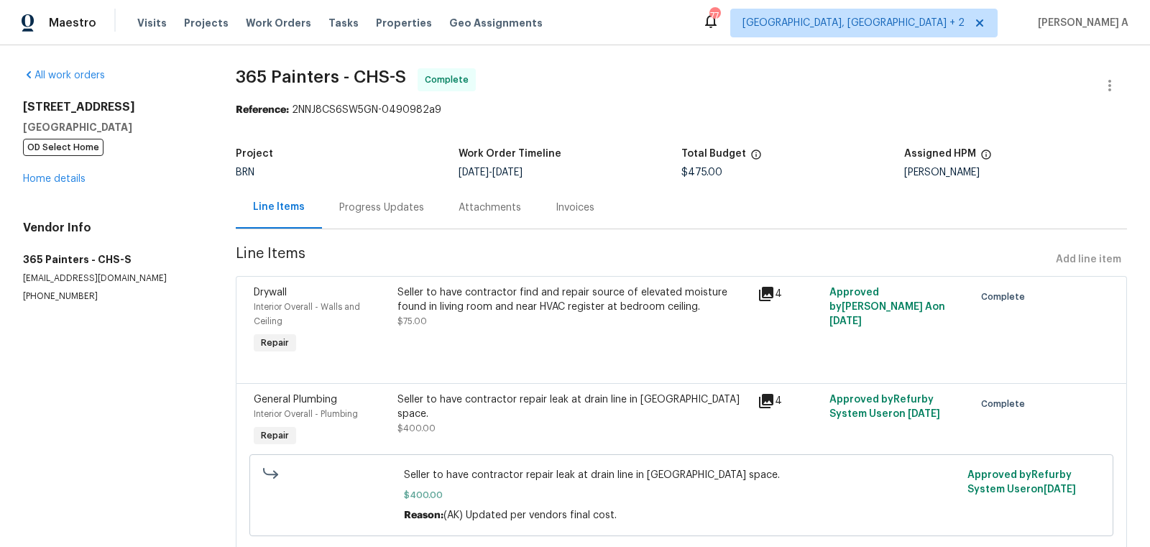
click at [484, 301] on div "Seller to have contractor find and repair source of elevated moisture found in …" at bounding box center [574, 299] width 352 height 29
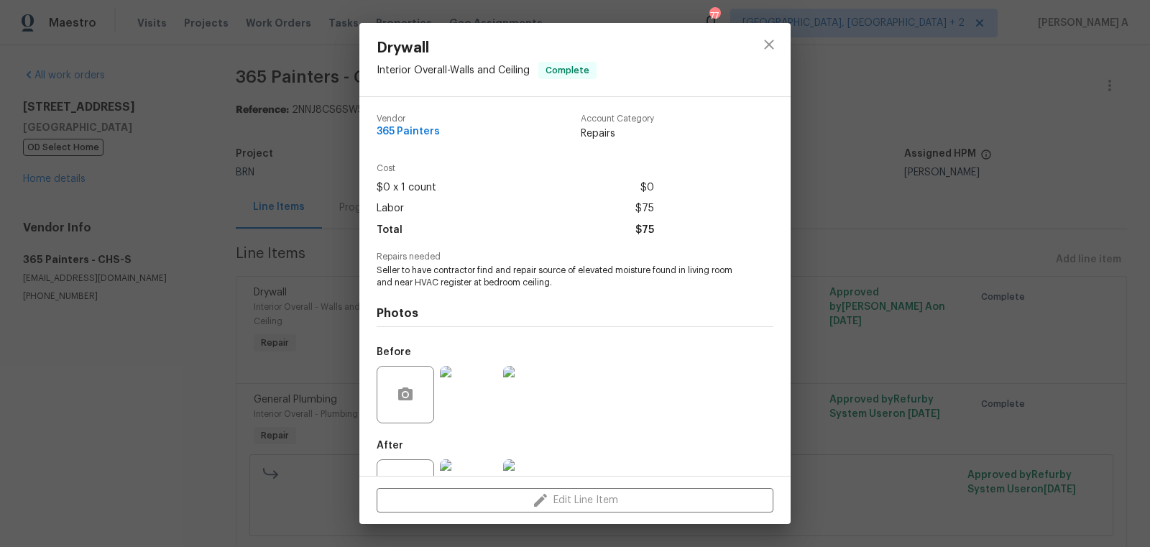
click at [487, 262] on span "Repairs needed" at bounding box center [575, 256] width 397 height 9
click at [487, 267] on span "Seller to have contractor find and repair source of elevated moisture found in …" at bounding box center [555, 277] width 357 height 24
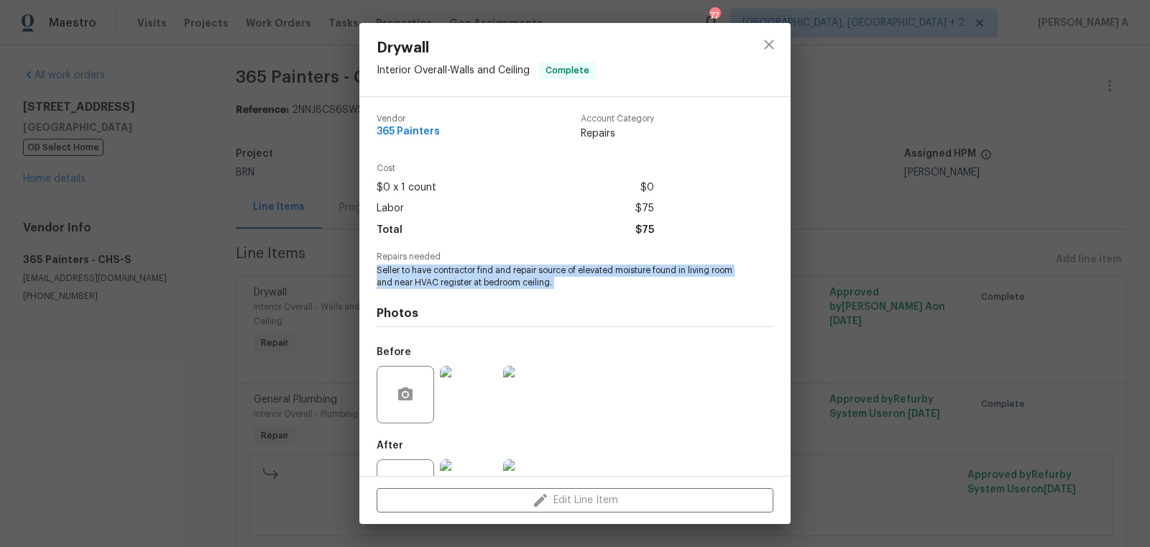
click at [487, 267] on span "Seller to have contractor find and repair source of elevated moisture found in …" at bounding box center [555, 277] width 357 height 24
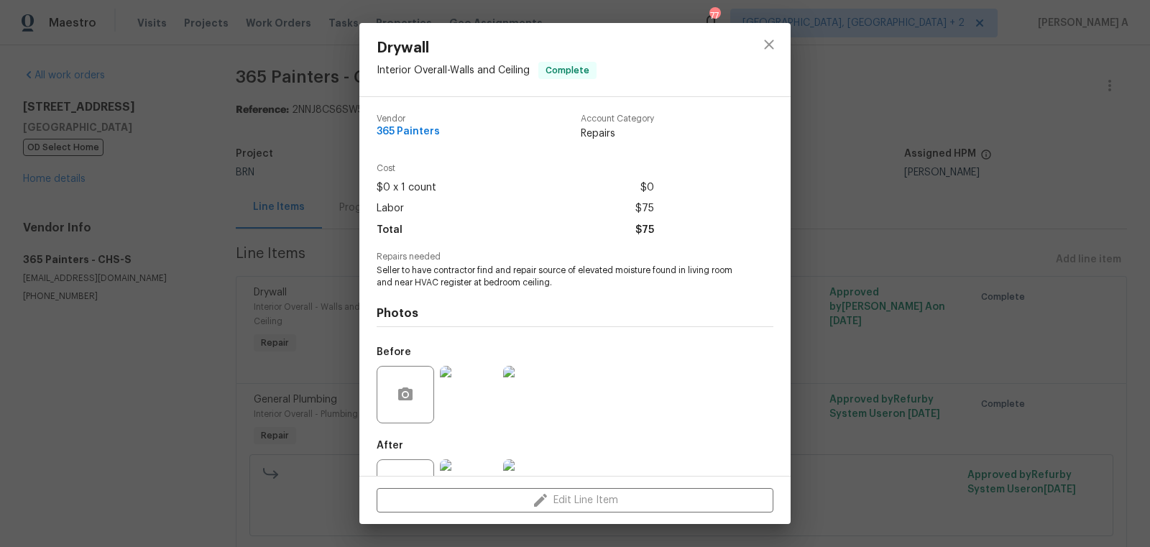
click at [403, 129] on span "365 Painters" at bounding box center [408, 132] width 63 height 11
copy span "365 Painters"
click at [467, 283] on span "Seller to have contractor find and repair source of elevated moisture found in …" at bounding box center [555, 277] width 357 height 24
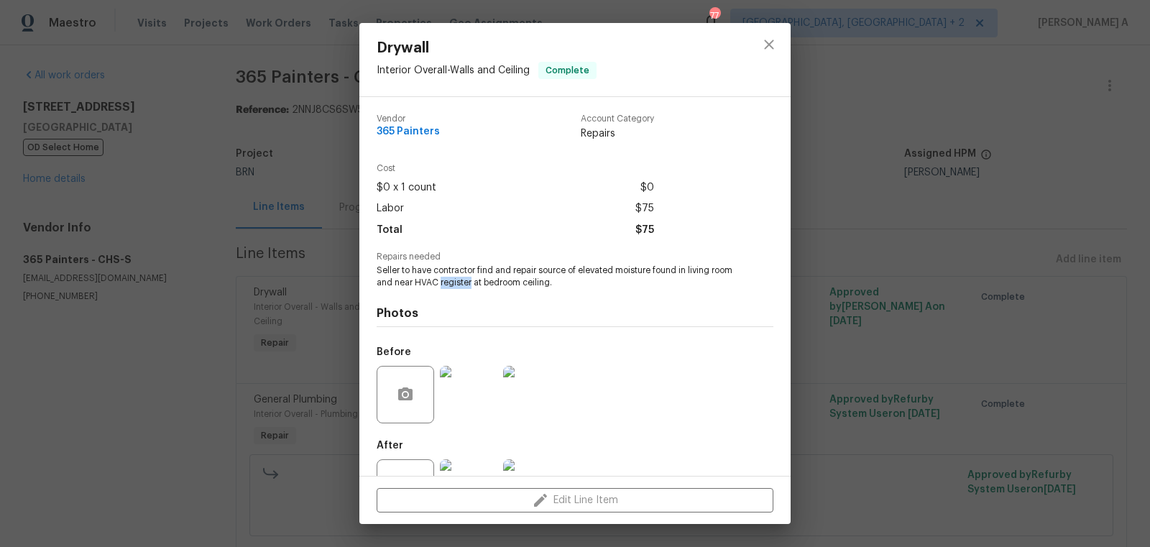
click at [467, 283] on span "Seller to have contractor find and repair source of elevated moisture found in …" at bounding box center [555, 277] width 357 height 24
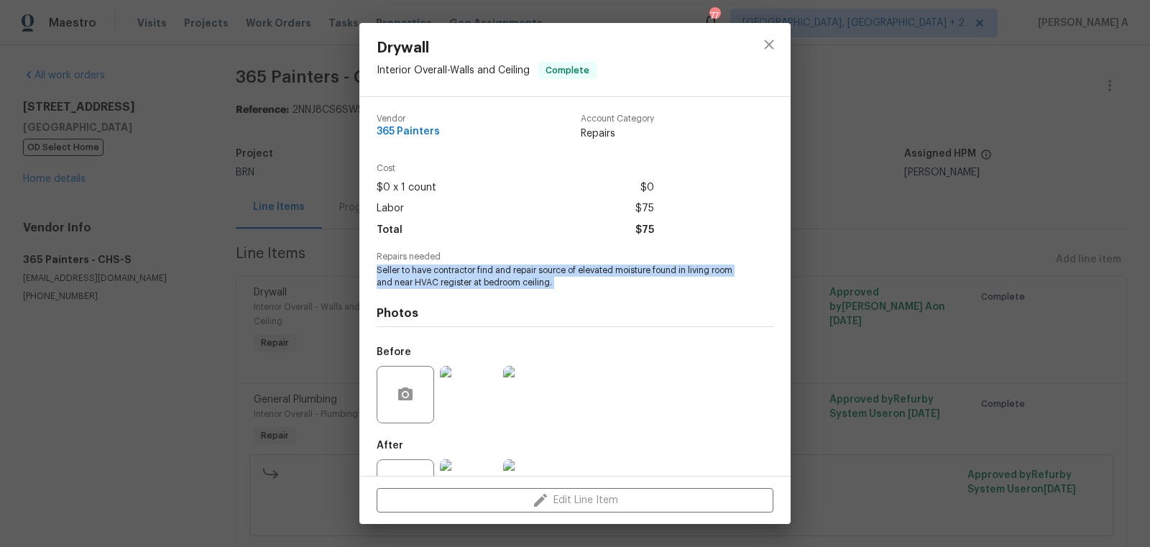
click at [467, 283] on span "Seller to have contractor find and repair source of elevated moisture found in …" at bounding box center [555, 277] width 357 height 24
copy span "Seller to have contractor find and repair source of elevated moisture found in …"
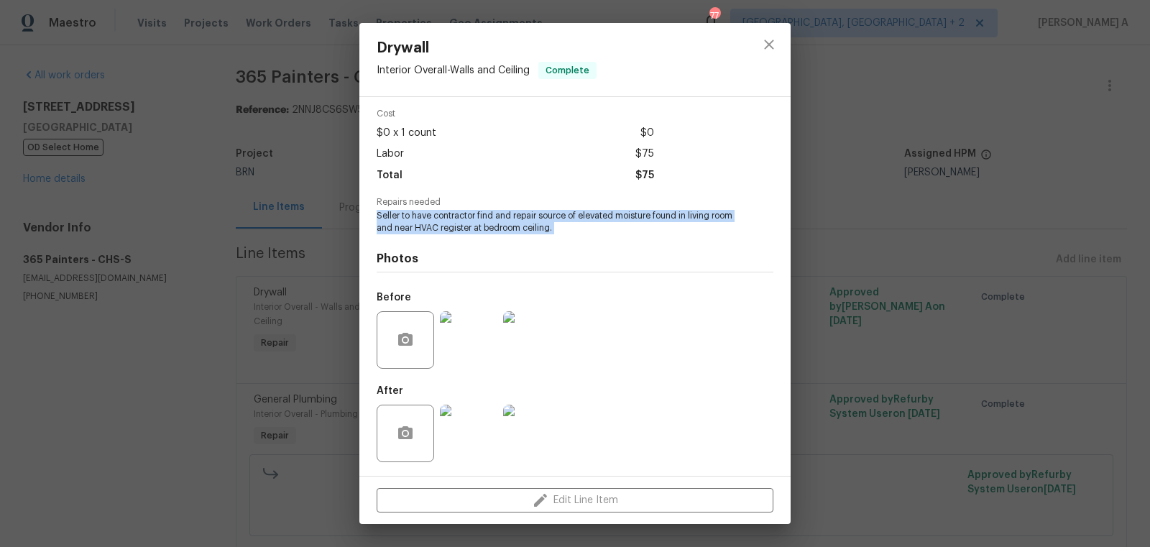
click at [466, 342] on img at bounding box center [469, 340] width 58 height 58
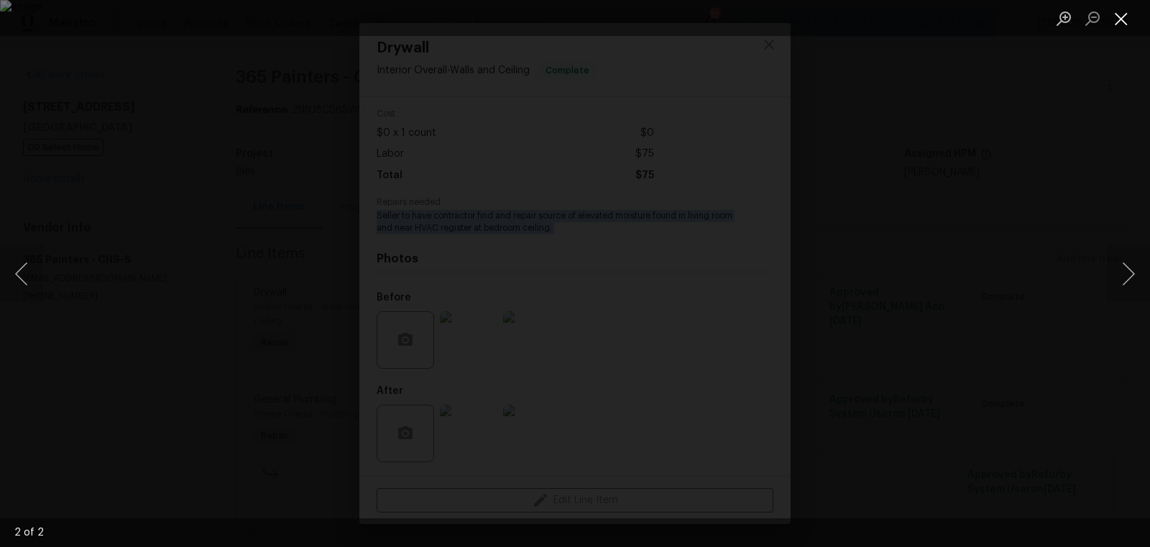
click at [1125, 22] on button "Close lightbox" at bounding box center [1121, 18] width 29 height 25
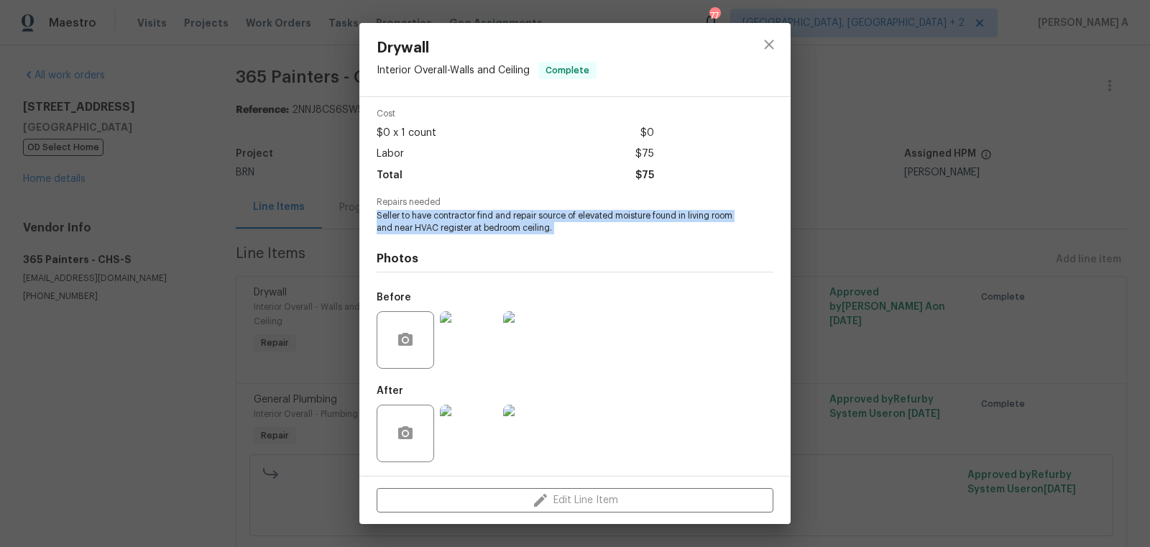
click at [467, 421] on img at bounding box center [469, 434] width 58 height 58
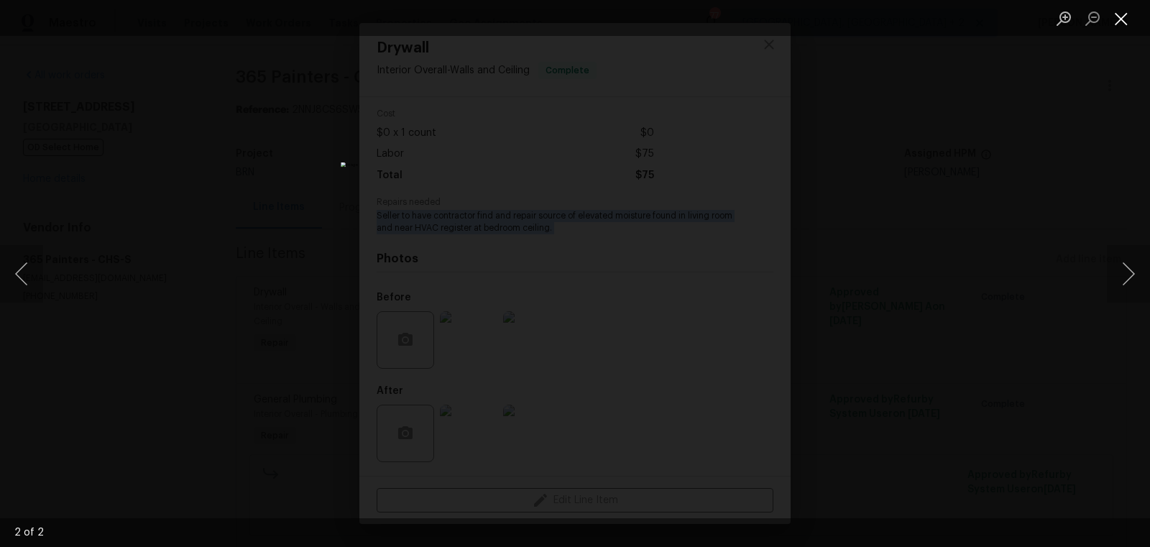
click at [1124, 14] on button "Close lightbox" at bounding box center [1121, 18] width 29 height 25
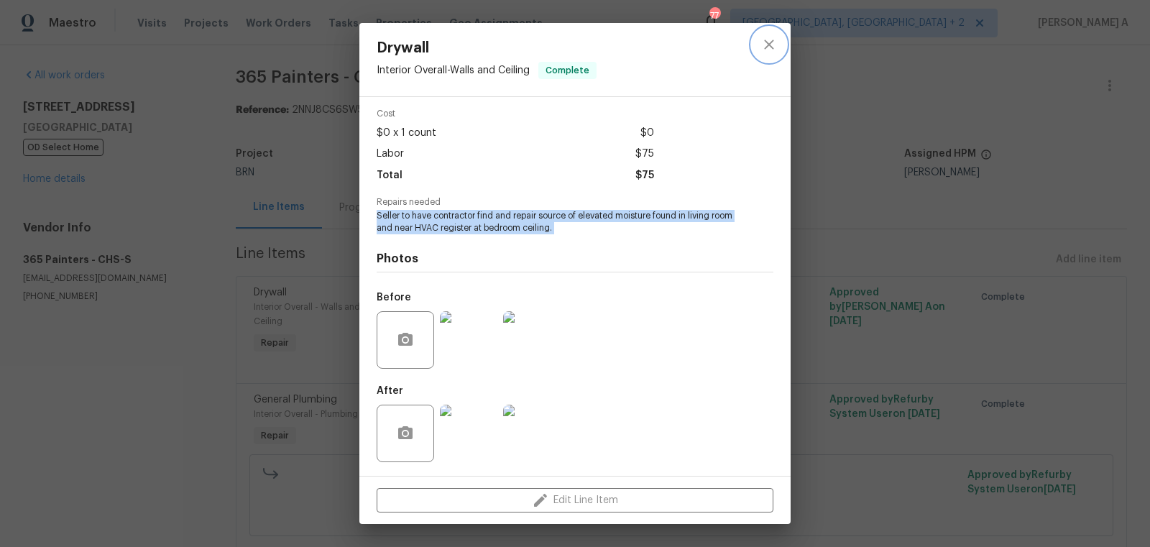
click at [756, 43] on button "close" at bounding box center [769, 44] width 35 height 35
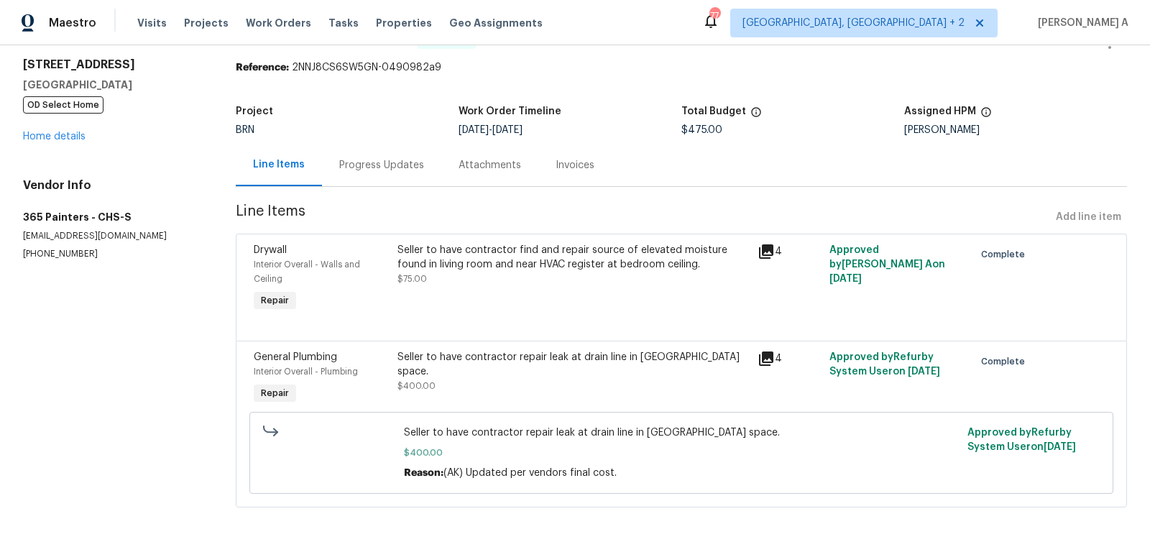
scroll to position [0, 0]
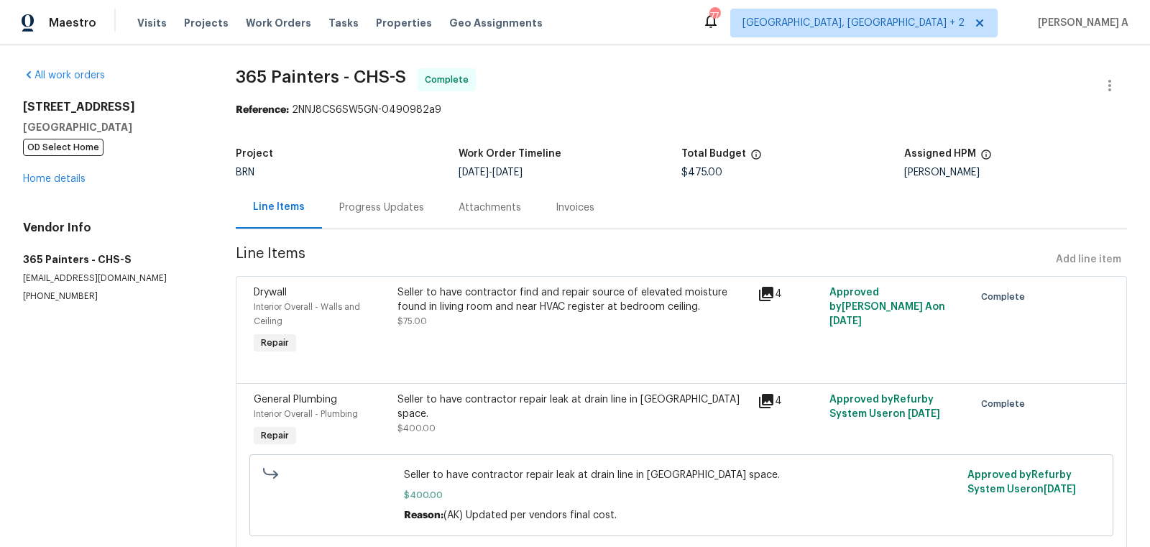
click at [493, 405] on div "Seller to have contractor repair leak at drain line in crawl space." at bounding box center [574, 407] width 352 height 29
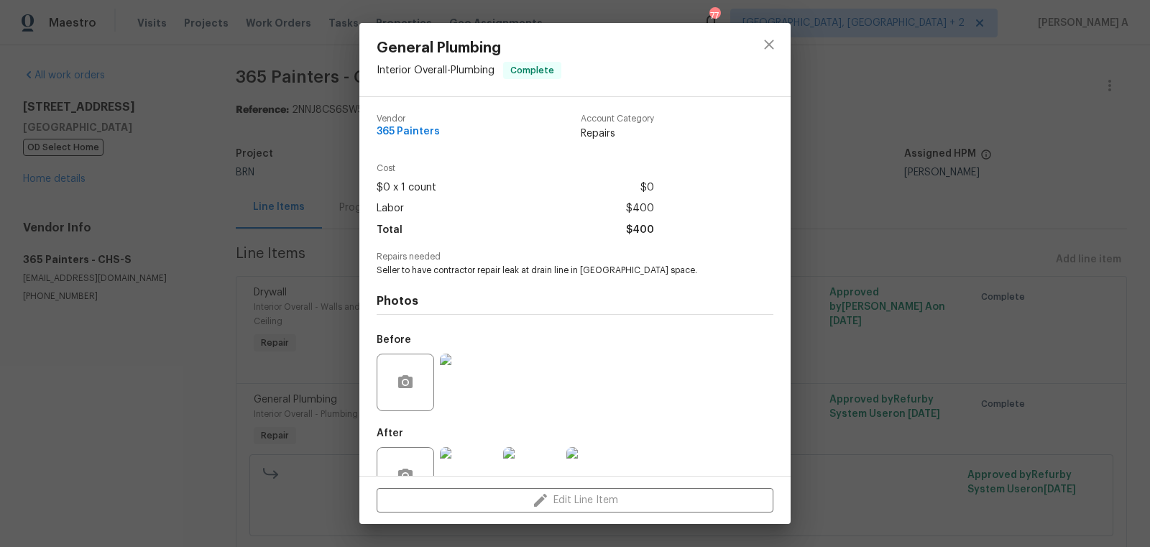
click at [469, 271] on span "Seller to have contractor repair leak at drain line in crawl space." at bounding box center [555, 271] width 357 height 12
copy span "Seller to have contractor repair leak at drain line in crawl space."
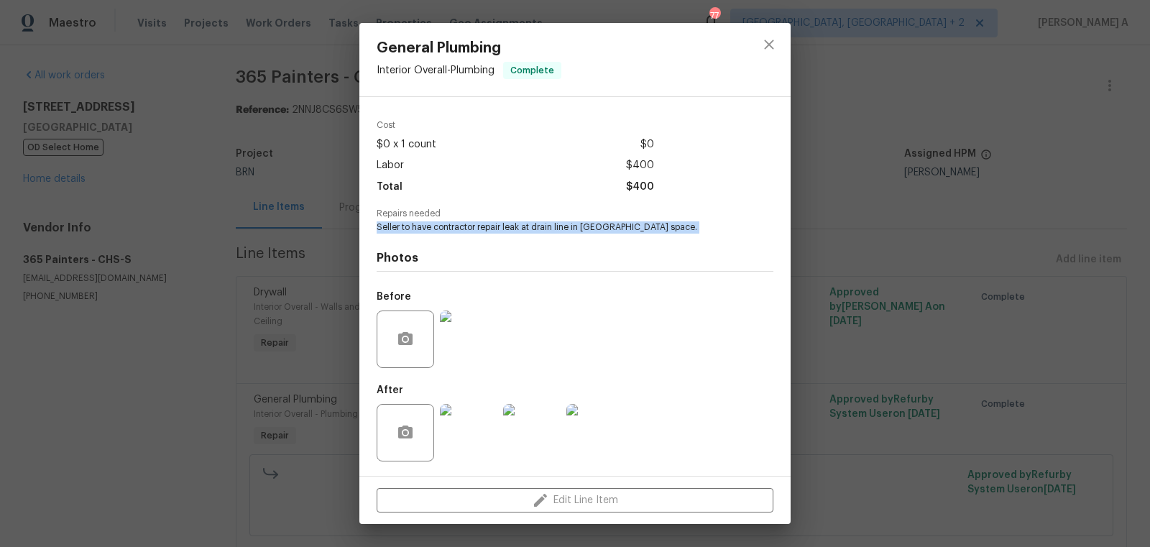
click at [462, 344] on img at bounding box center [469, 340] width 58 height 58
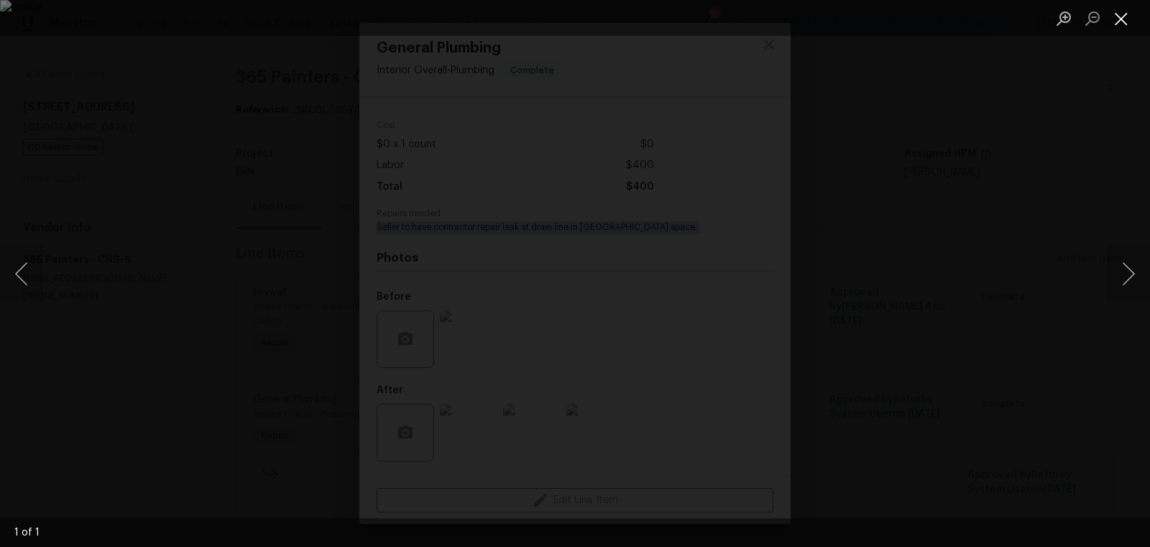
click at [1124, 19] on button "Close lightbox" at bounding box center [1121, 18] width 29 height 25
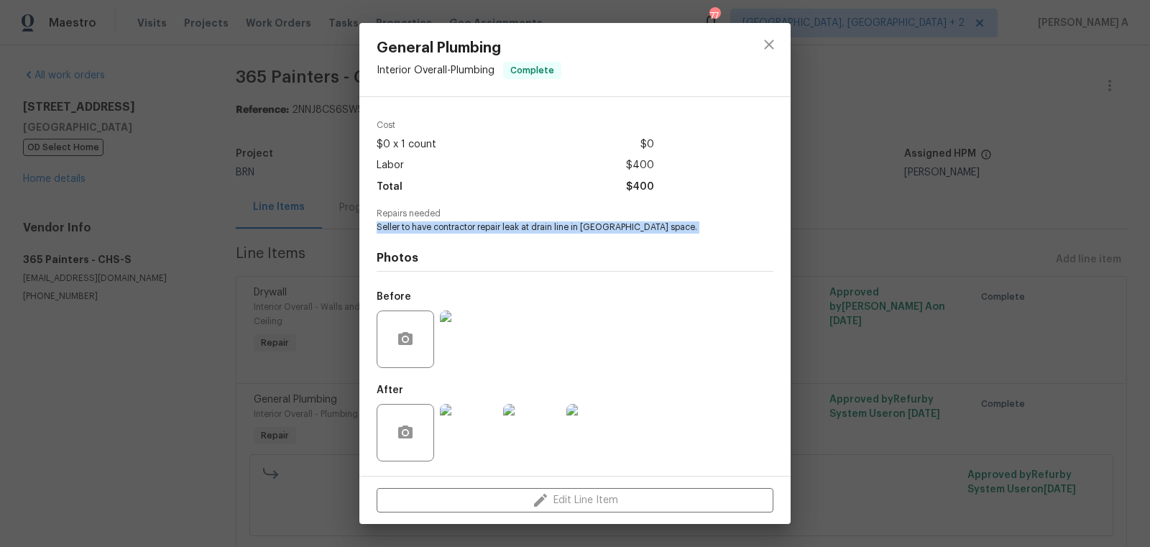
click at [467, 421] on img at bounding box center [469, 433] width 58 height 58
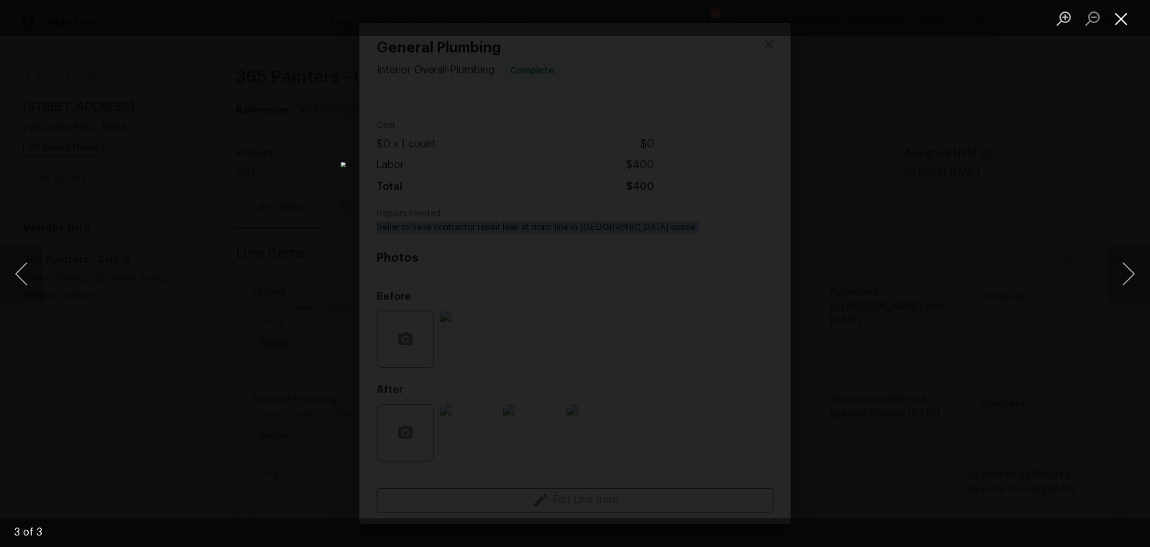
click at [1135, 13] on button "Close lightbox" at bounding box center [1121, 18] width 29 height 25
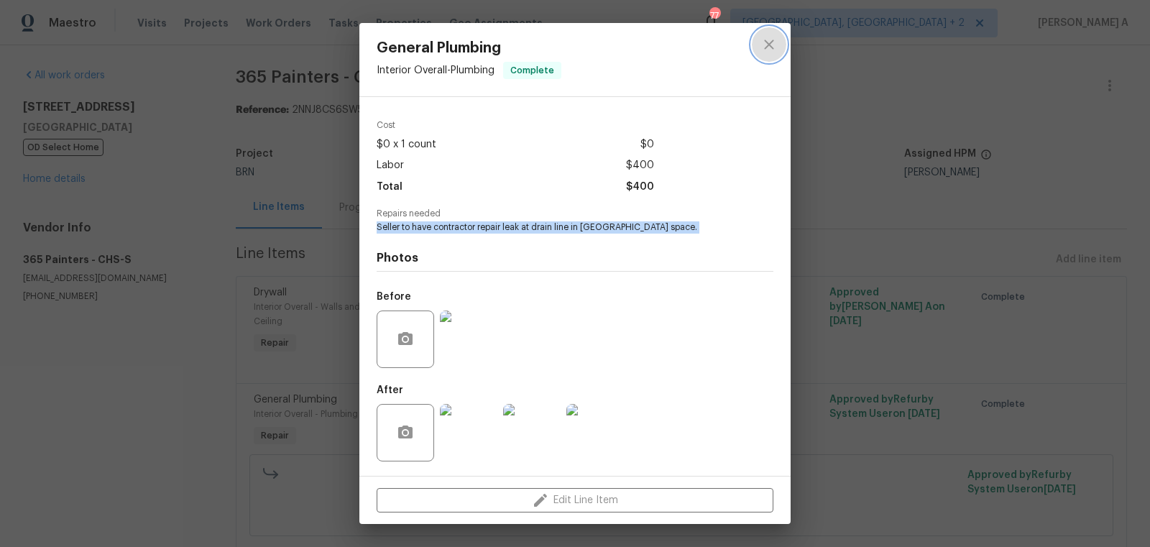
click at [783, 45] on button "close" at bounding box center [769, 44] width 35 height 35
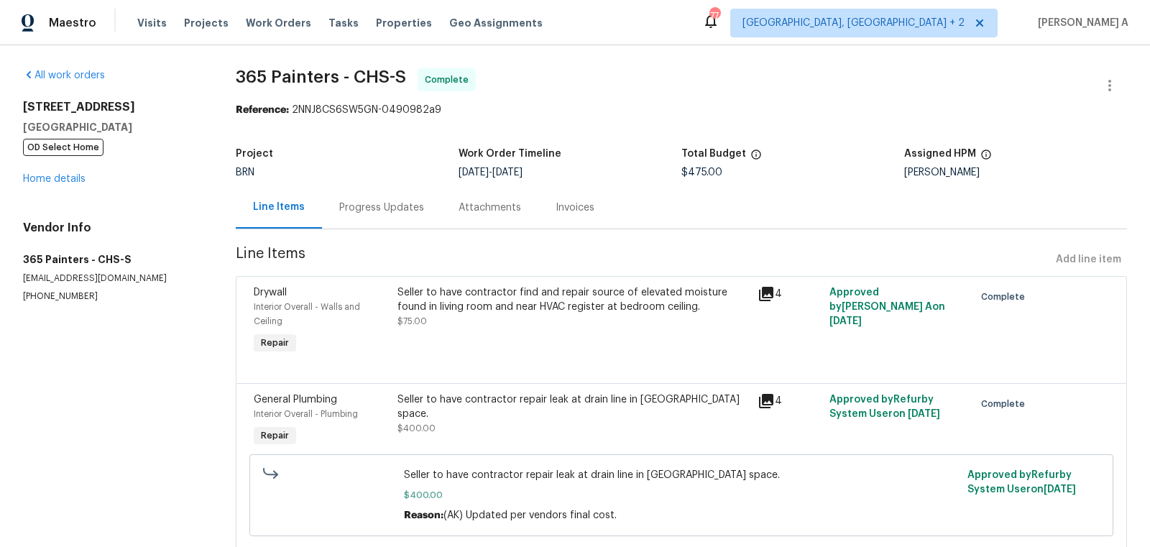
click at [575, 217] on div "Invoices" at bounding box center [575, 207] width 73 height 42
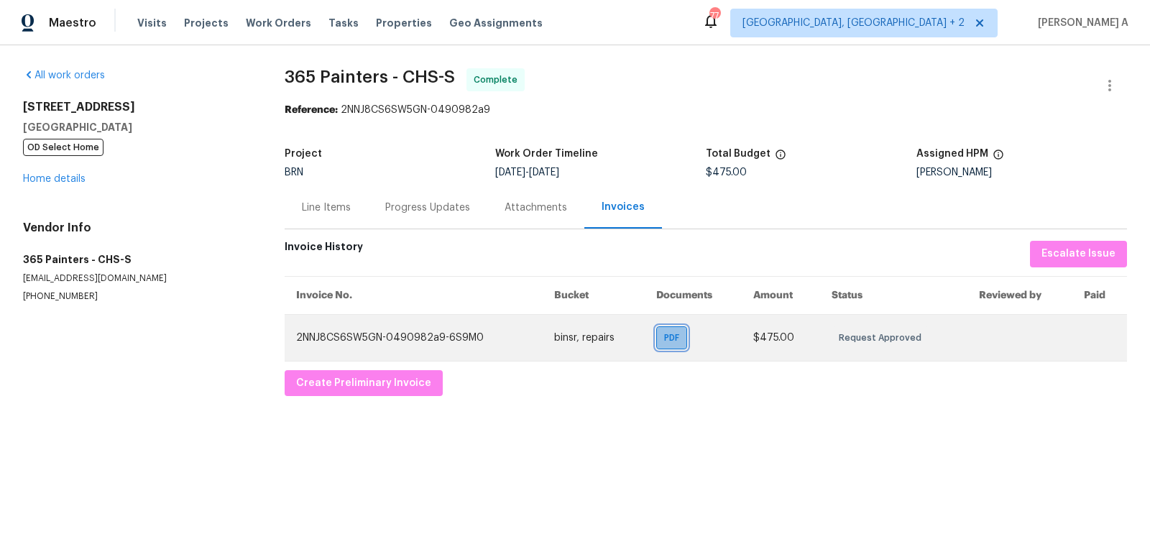
click at [669, 336] on span "PDF" at bounding box center [674, 338] width 21 height 14
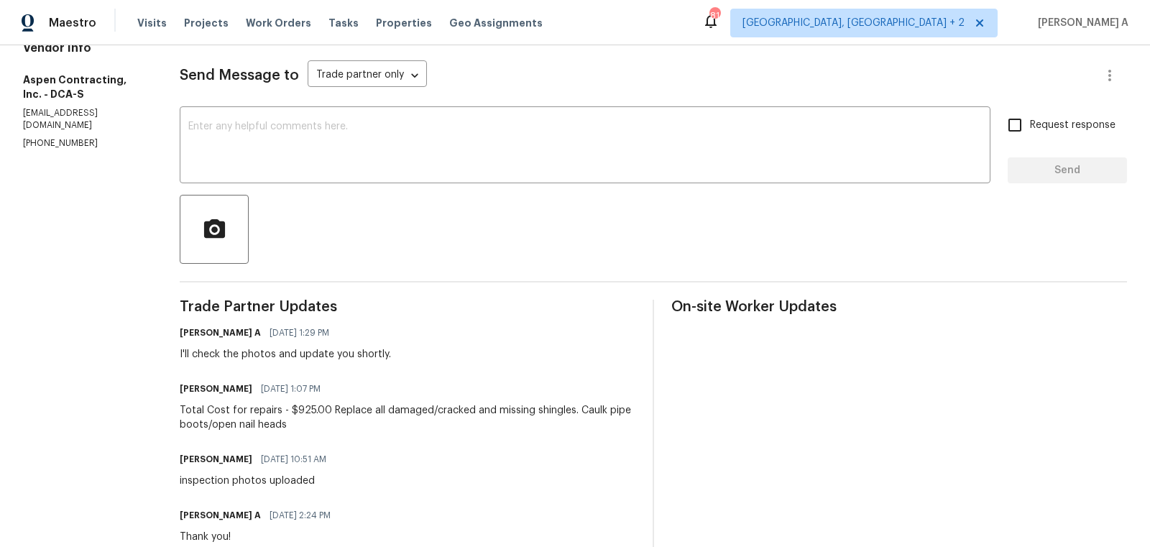
scroll to position [226, 0]
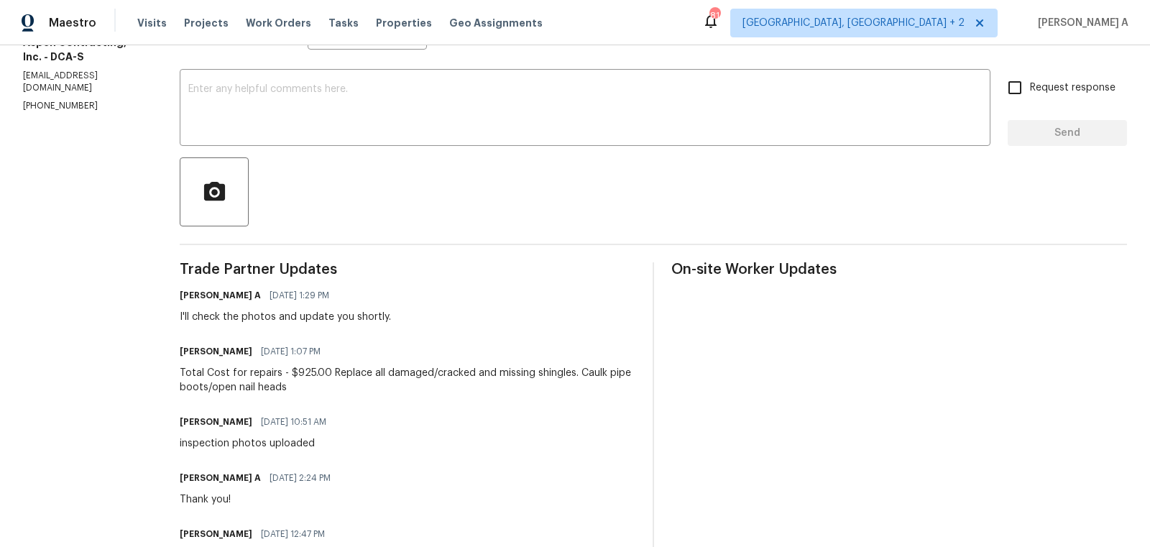
click at [303, 372] on div "Total Cost for repairs - $925.00 Replace all damaged/cracked and missing shingl…" at bounding box center [408, 380] width 456 height 29
copy div "925.00"
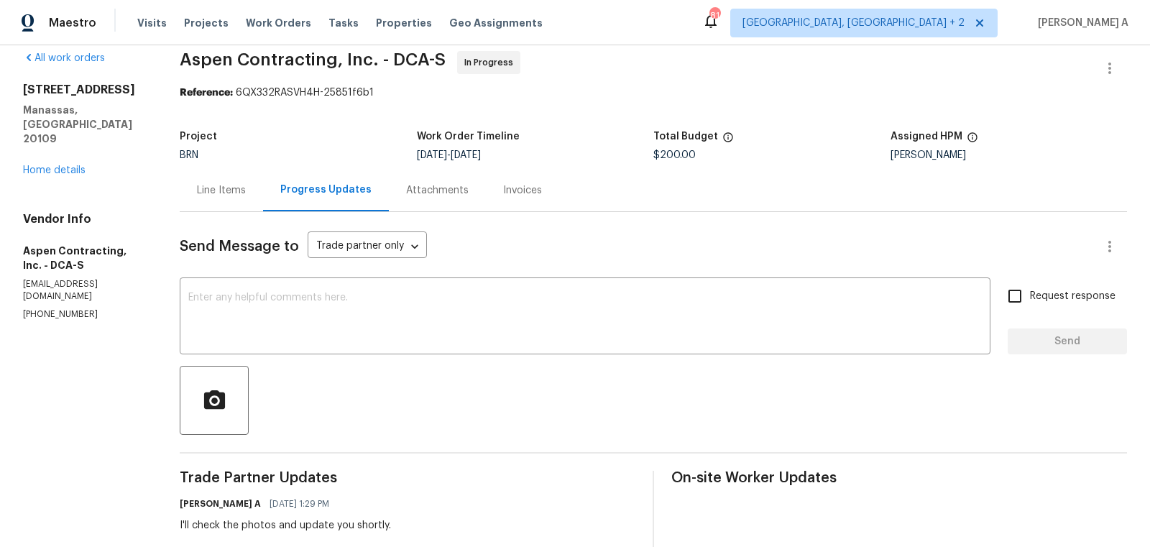
scroll to position [0, 0]
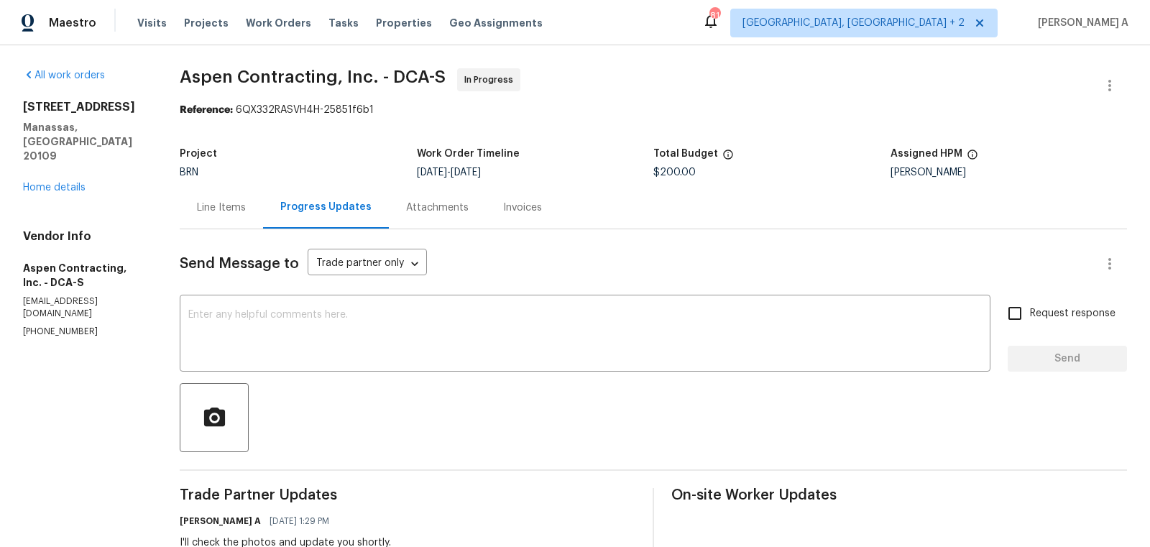
click at [216, 195] on div "Line Items" at bounding box center [221, 207] width 83 height 42
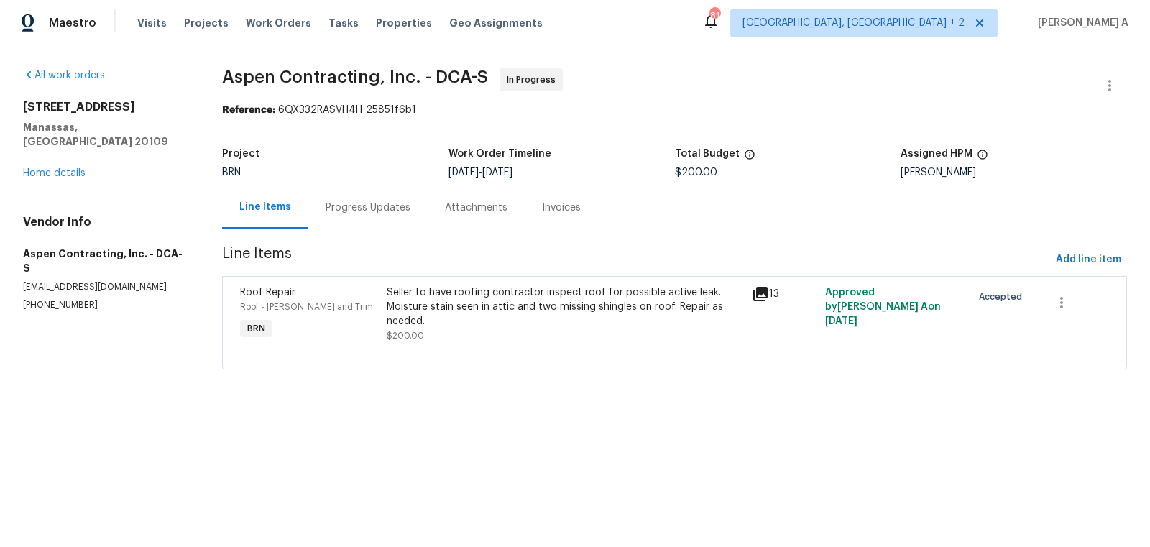
click at [514, 312] on div "Seller to have roofing contractor inspect roof for possible active leak. Moistu…" at bounding box center [565, 306] width 357 height 43
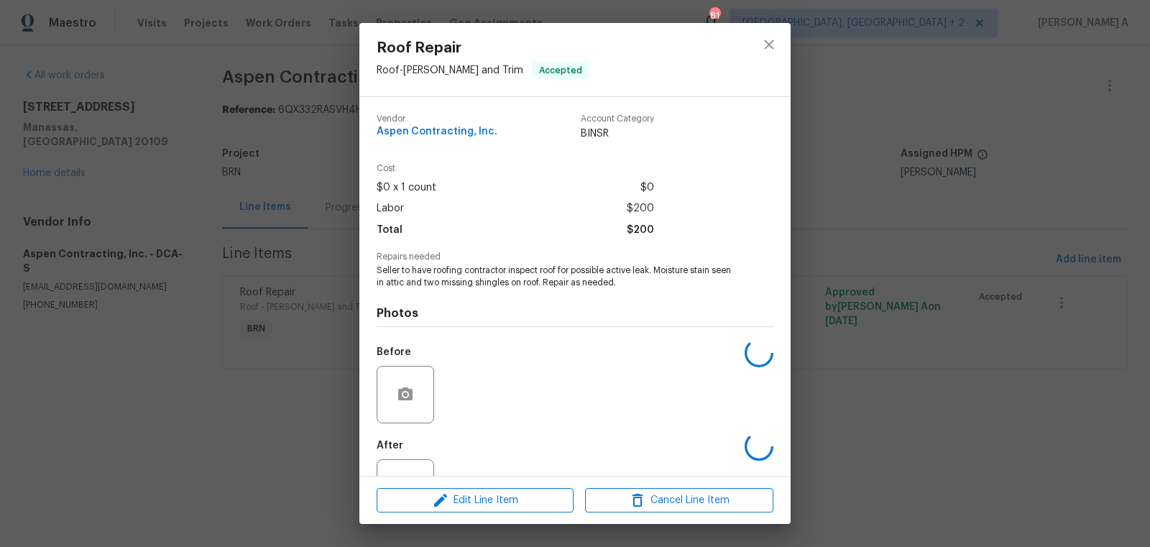
scroll to position [55, 0]
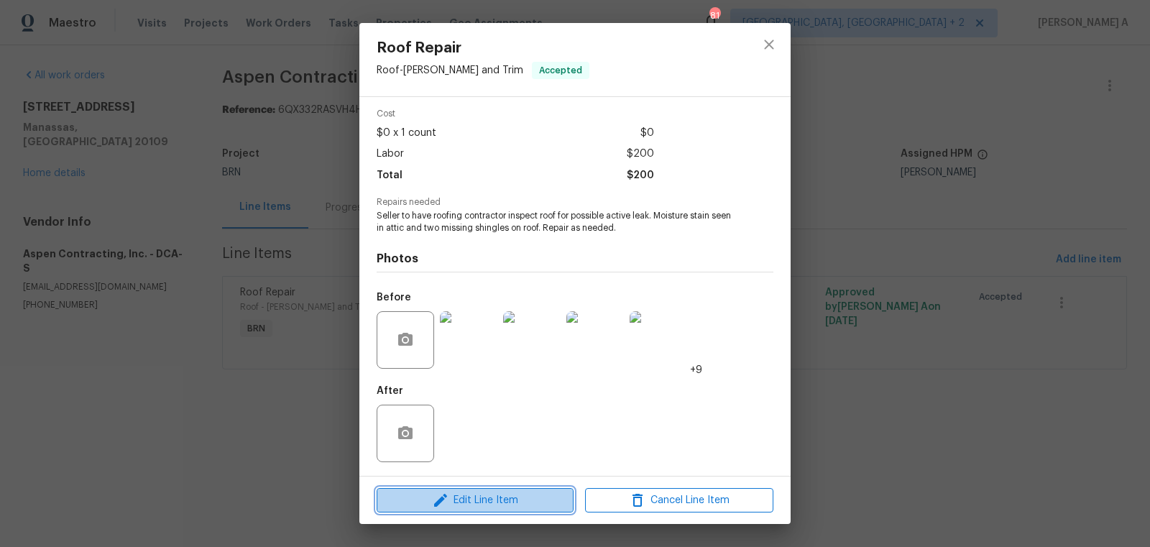
click at [529, 506] on span "Edit Line Item" at bounding box center [475, 501] width 188 height 18
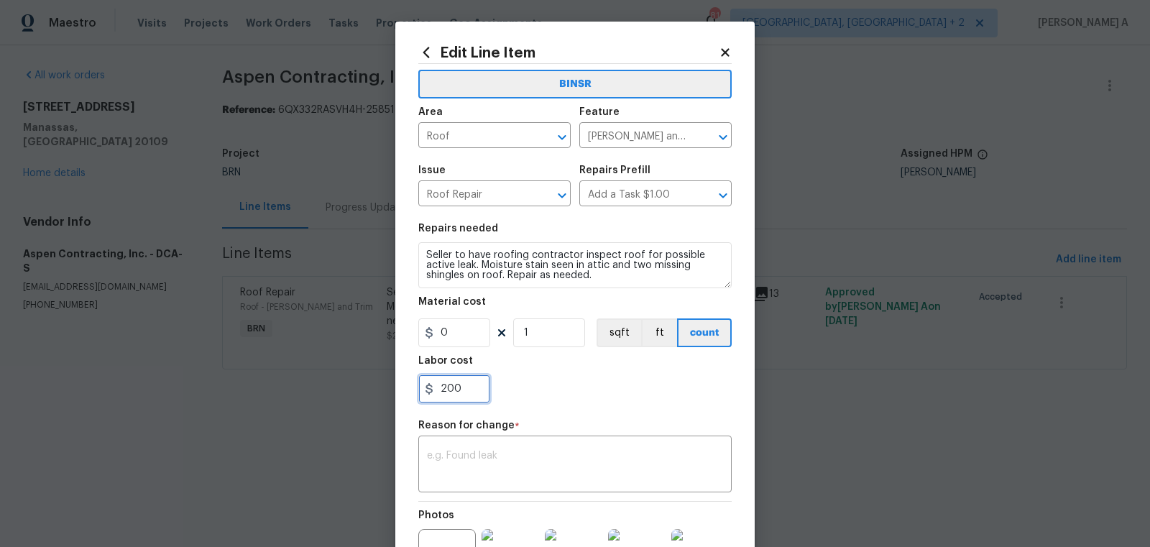
drag, startPoint x: 463, startPoint y: 388, endPoint x: 377, endPoint y: 388, distance: 85.6
click at [377, 388] on div "Edit Line Item BINSR Area Roof ​ Feature Eaves and Trim ​ Issue Roof Repair ​ R…" at bounding box center [575, 273] width 1150 height 547
paste input "925."
type input "925"
click at [466, 464] on textarea at bounding box center [575, 466] width 296 height 30
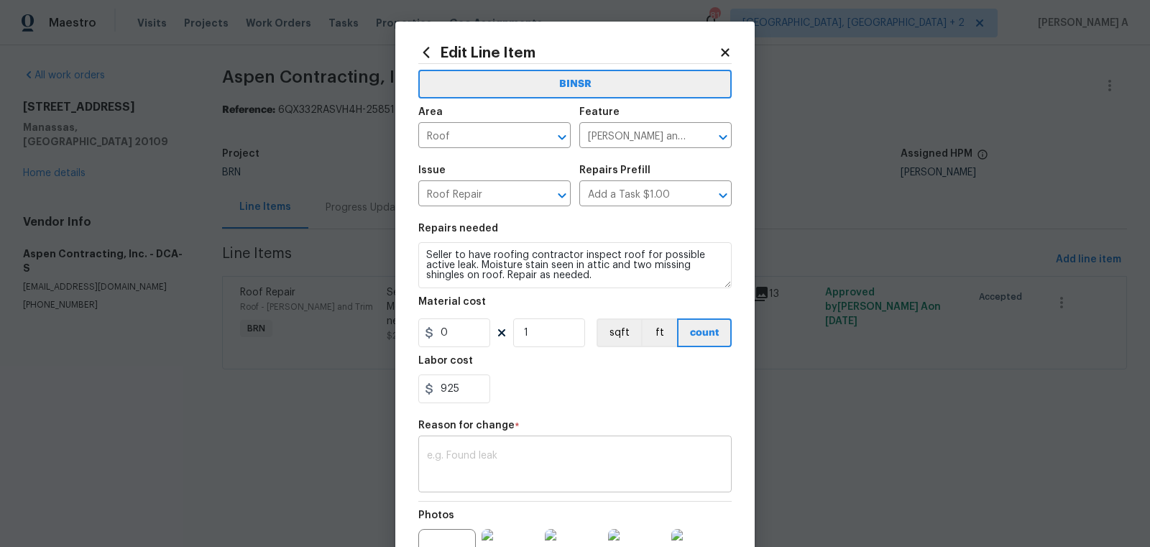
click at [462, 482] on div "x ​" at bounding box center [574, 465] width 313 height 53
paste textarea "(AK) Updated per vendors final cost."
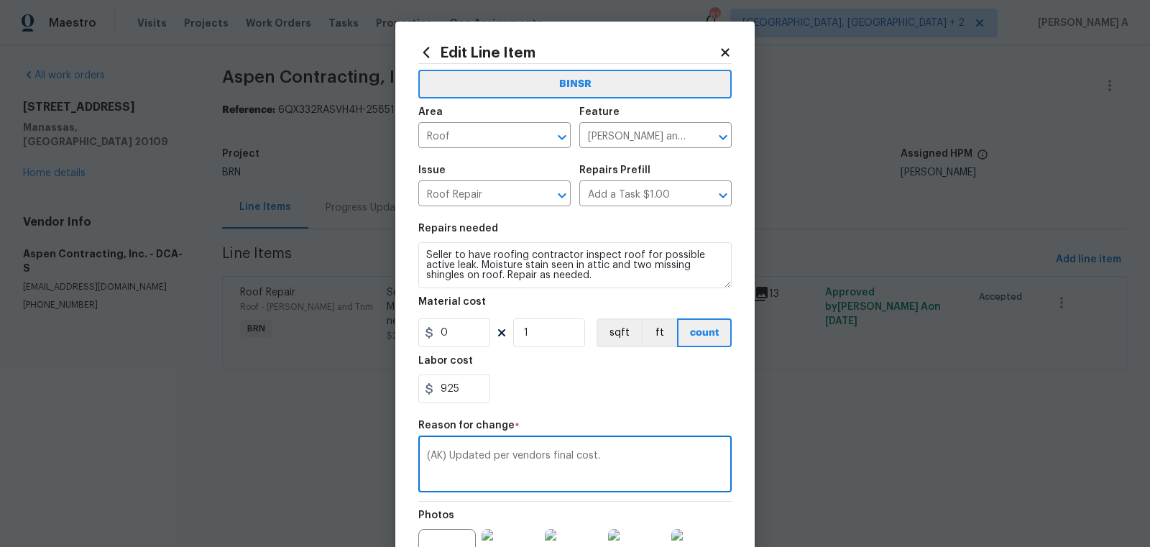
scroll to position [175, 0]
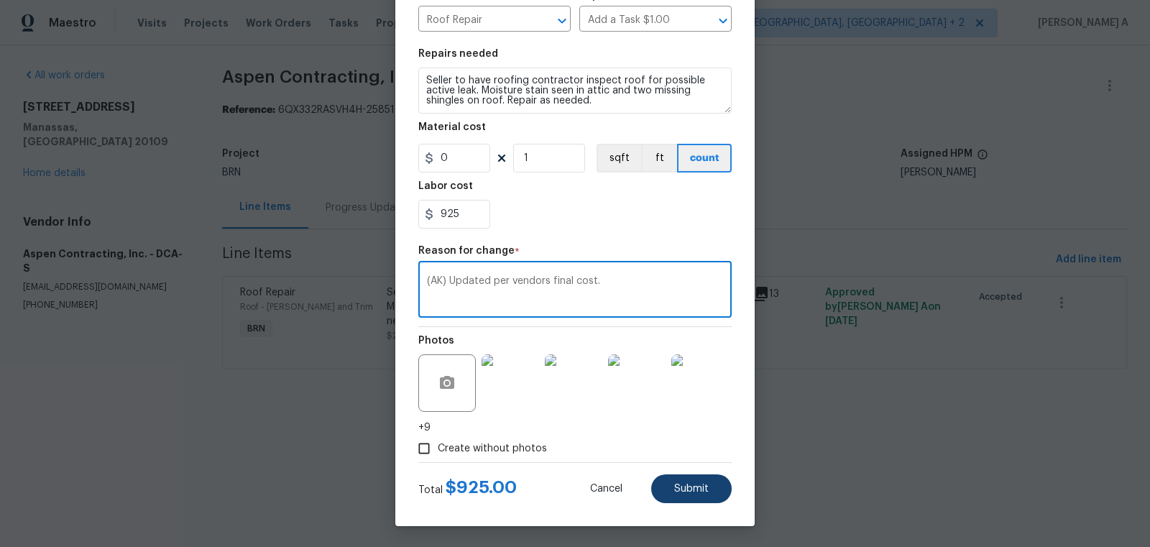
type textarea "(AK) Updated per vendors final cost."
click at [700, 484] on span "Submit" at bounding box center [691, 489] width 35 height 11
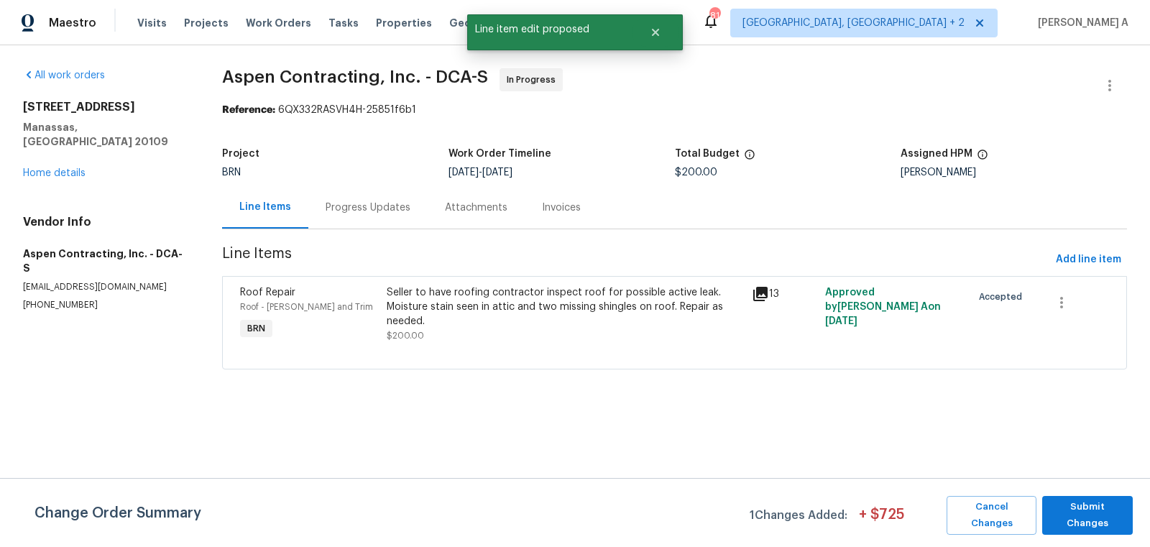
scroll to position [0, 0]
click at [1099, 510] on span "Submit Changes" at bounding box center [1088, 515] width 76 height 33
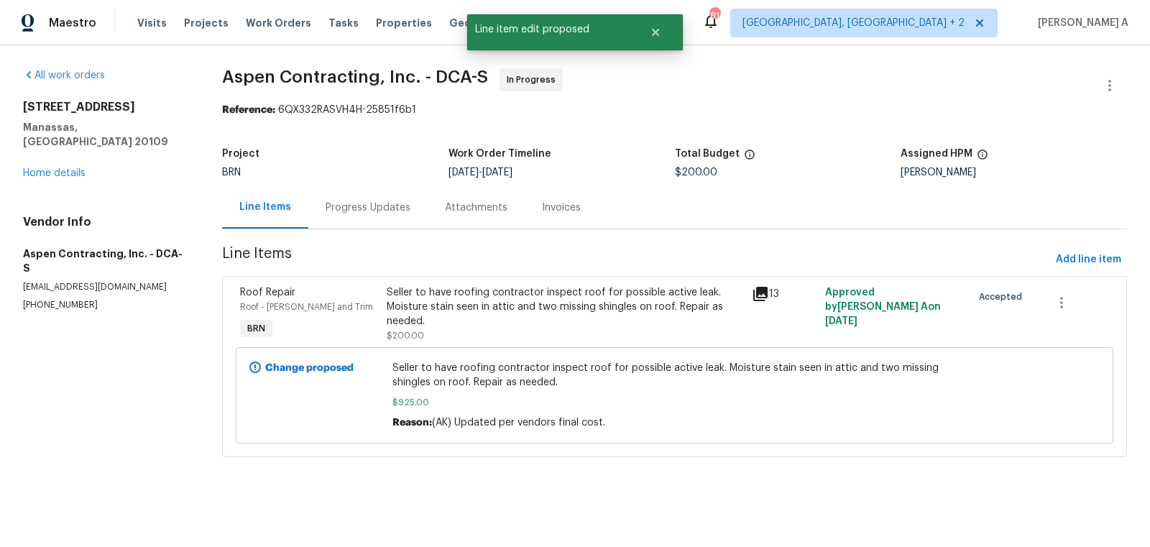
click at [369, 205] on div "Progress Updates" at bounding box center [368, 208] width 85 height 14
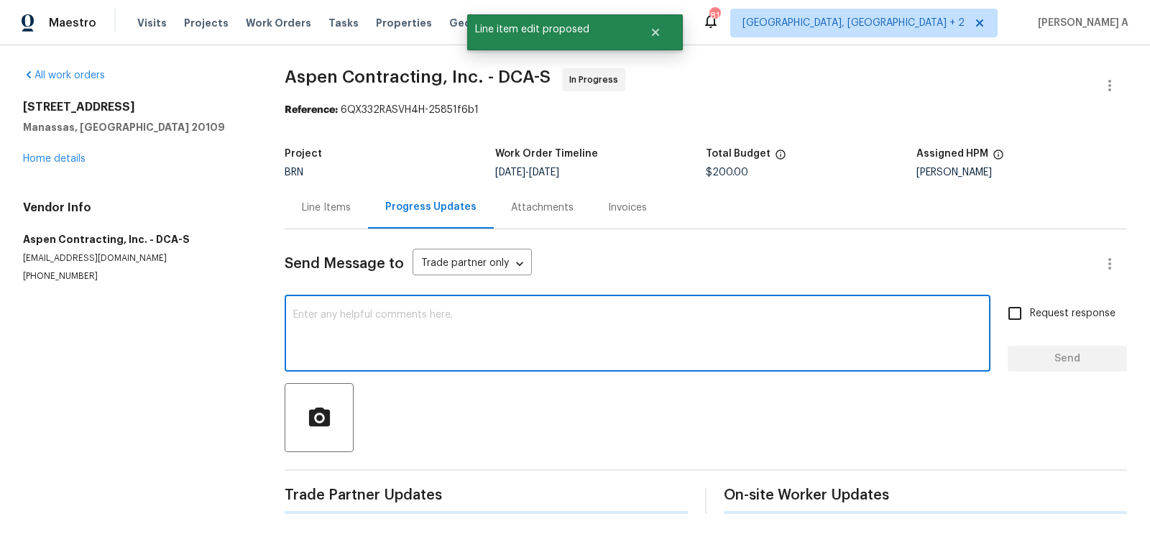
click at [382, 330] on textarea at bounding box center [637, 335] width 689 height 50
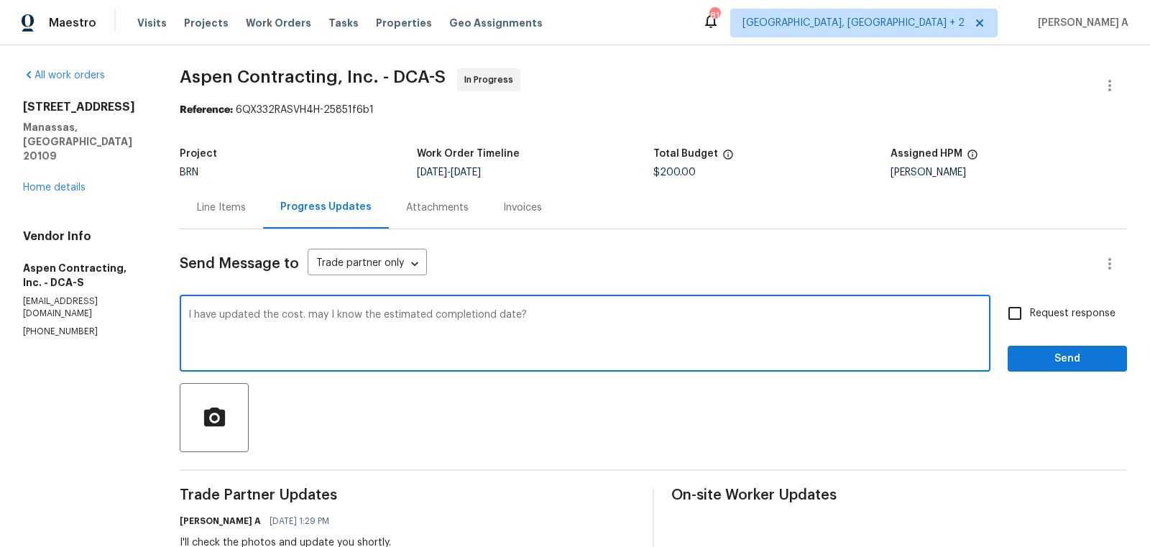
click at [316, 313] on textarea "I have updated the cost. may I know the estimated completiond date?" at bounding box center [585, 335] width 794 height 50
click at [0, 0] on qb-div "Correct the spelling error completion" at bounding box center [0, 0] width 0 height 0
type textarea "I have updated the cost. May I know the estimated completion date?"
click at [1044, 308] on span "Request response" at bounding box center [1073, 313] width 86 height 15
click at [1030, 308] on input "Request response" at bounding box center [1015, 313] width 30 height 30
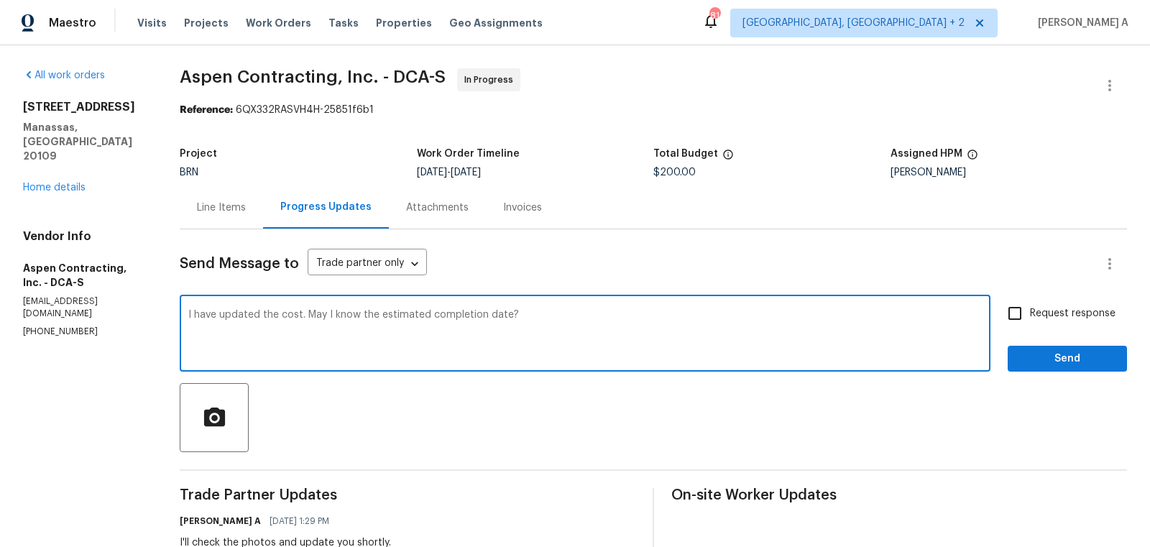
checkbox input "true"
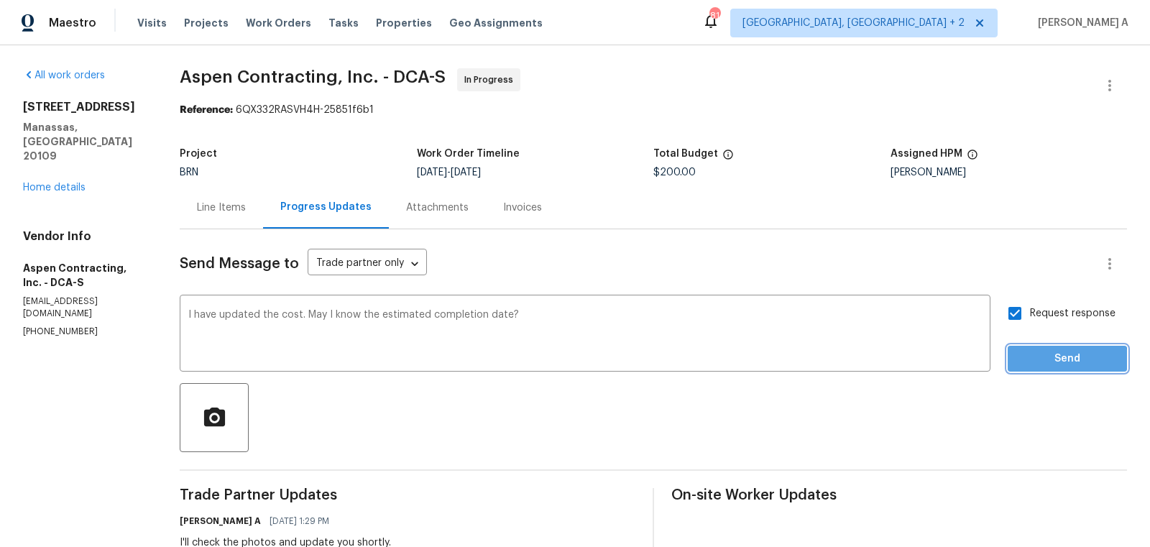
click at [1050, 361] on span "Send" at bounding box center [1068, 359] width 96 height 18
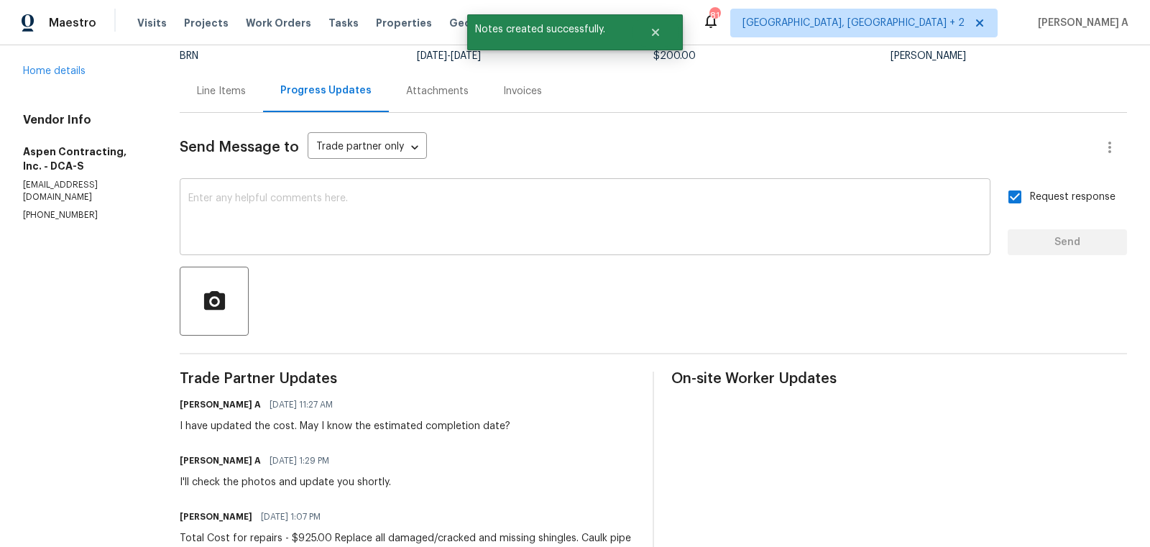
scroll to position [119, 0]
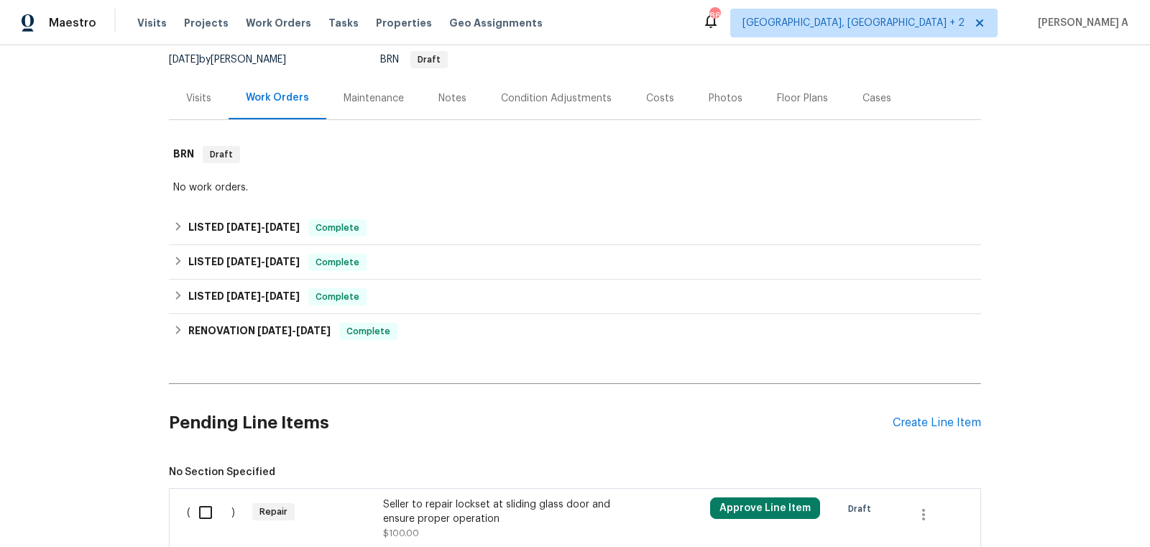
scroll to position [257, 0]
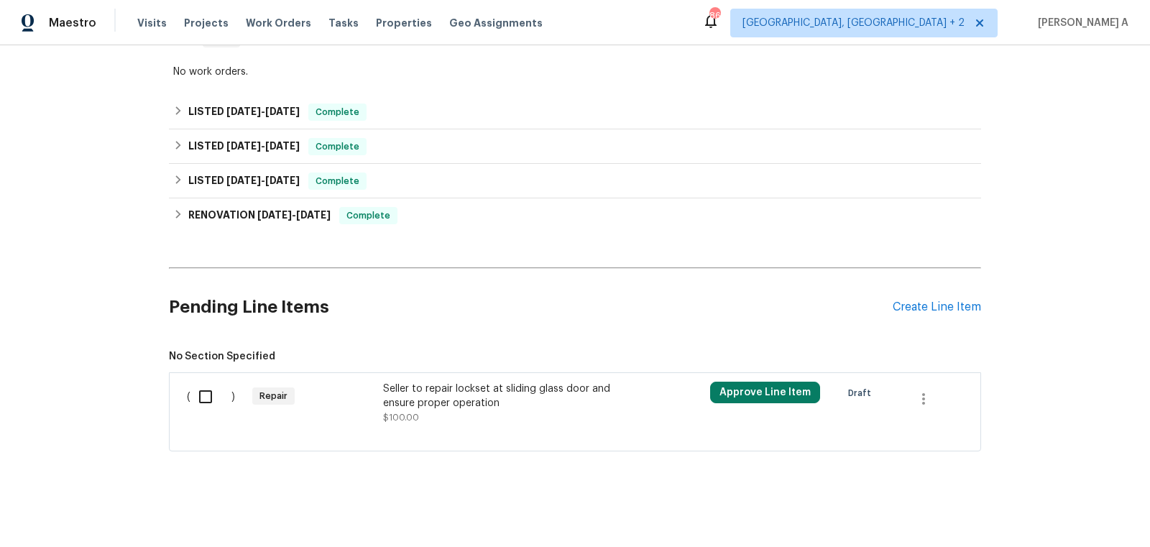
click at [512, 386] on div "Seller to repair lockset at sliding glass door and ensure proper operation" at bounding box center [509, 396] width 253 height 29
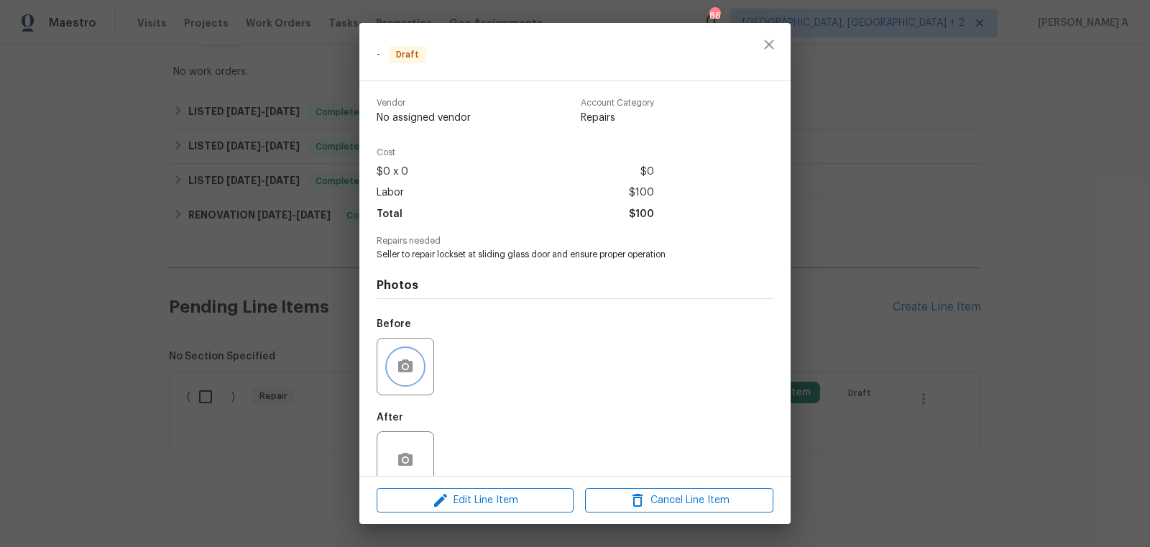
click at [411, 365] on icon "button" at bounding box center [405, 365] width 14 height 13
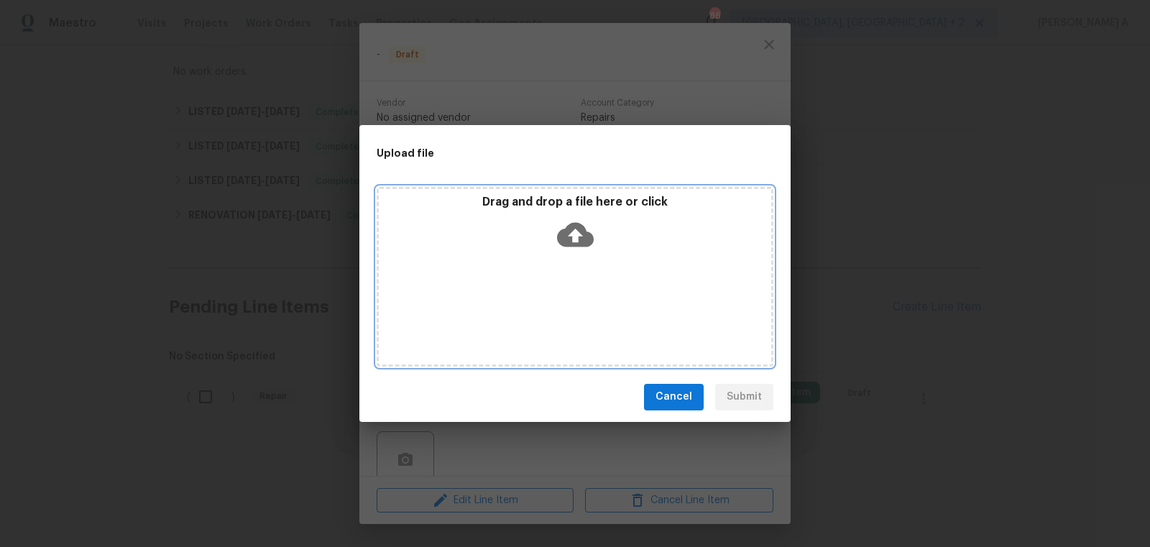
click at [579, 232] on icon at bounding box center [575, 234] width 37 height 24
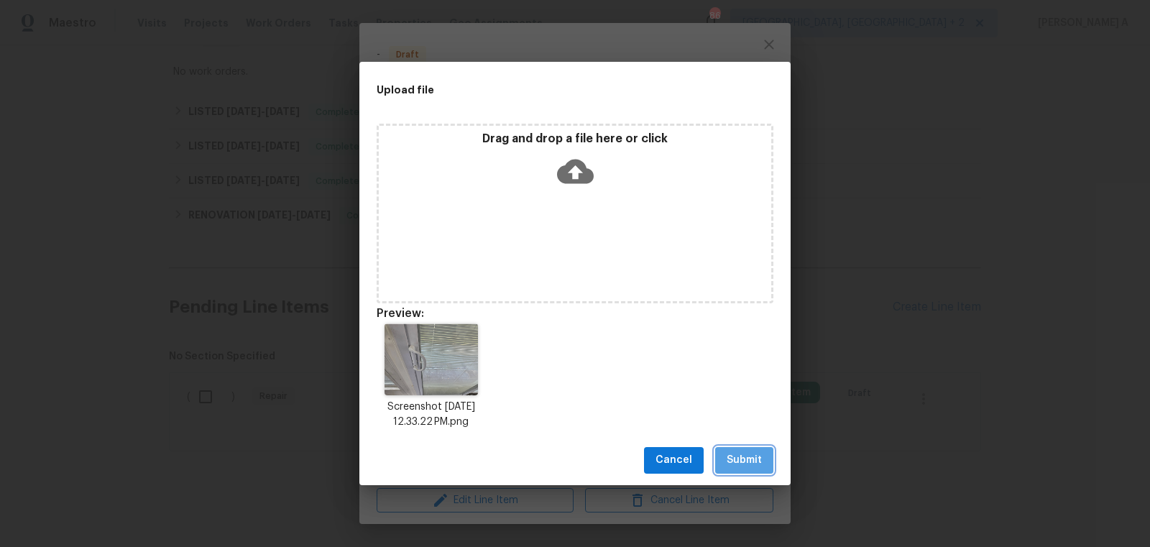
click at [756, 471] on button "Submit" at bounding box center [744, 460] width 58 height 27
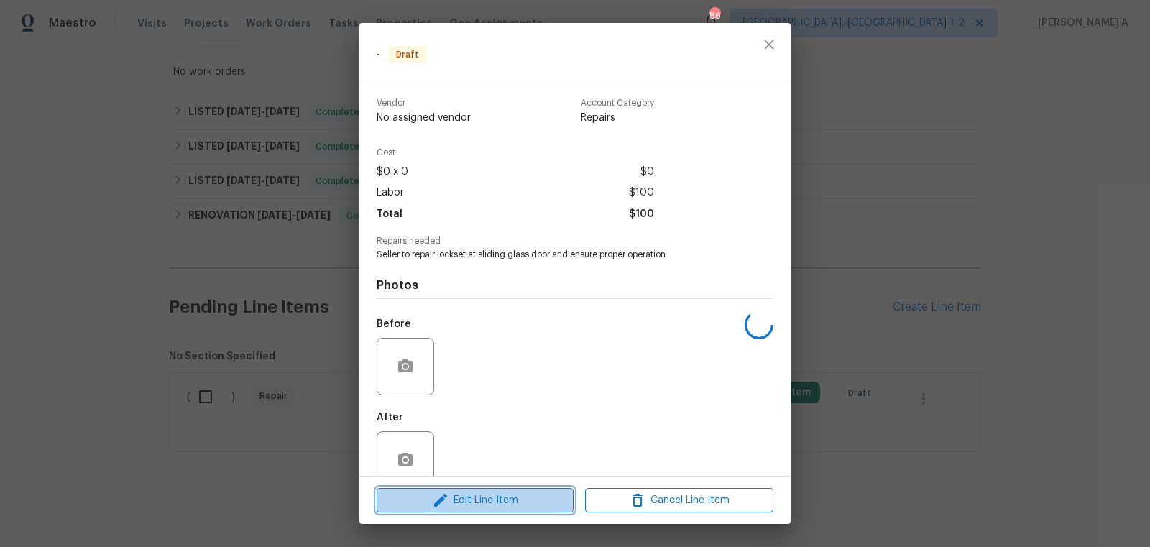
click at [494, 490] on button "Edit Line Item" at bounding box center [475, 500] width 197 height 25
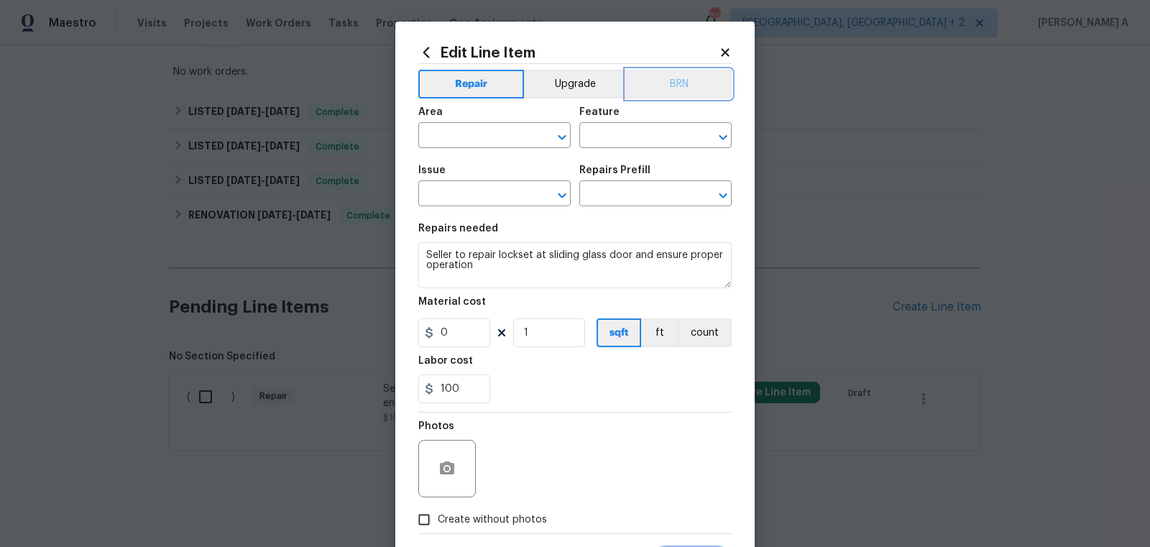
click at [700, 78] on button "BRN" at bounding box center [679, 84] width 106 height 29
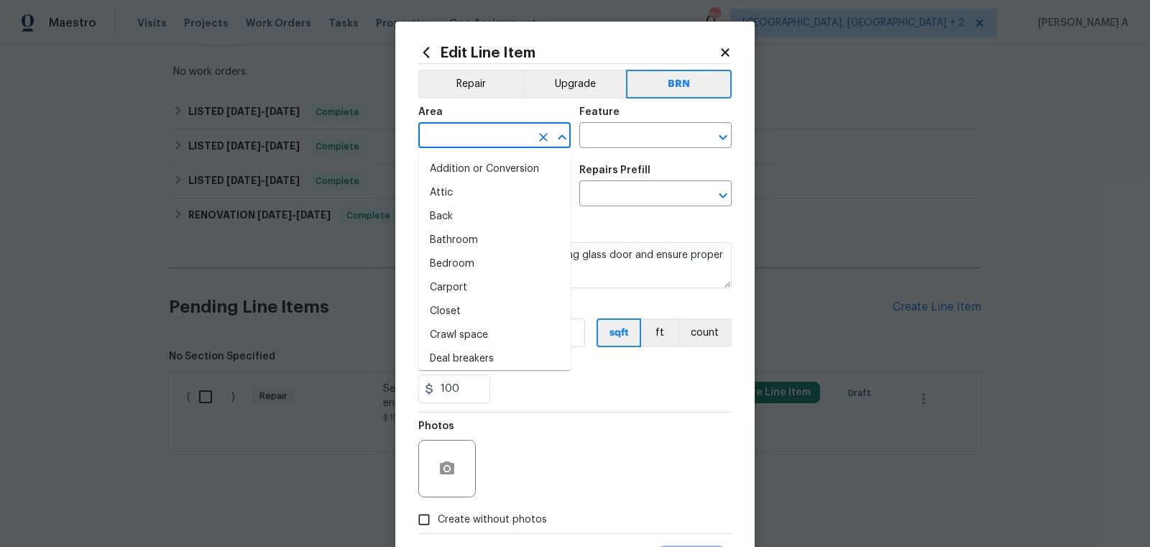
click at [459, 133] on input "text" at bounding box center [474, 137] width 112 height 22
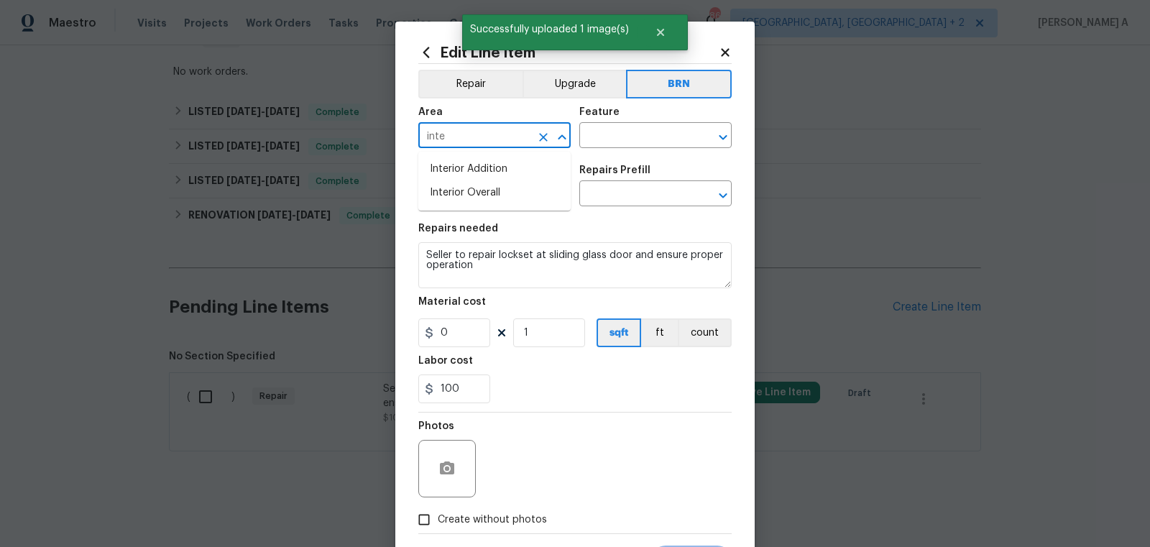
type input "inter"
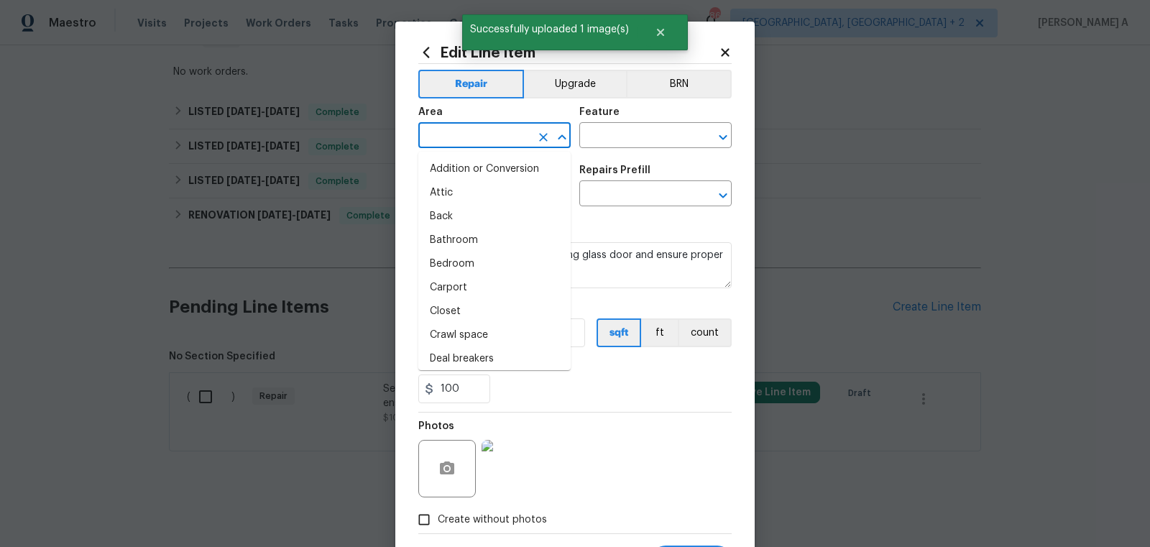
click at [471, 193] on li "Attic" at bounding box center [494, 193] width 152 height 24
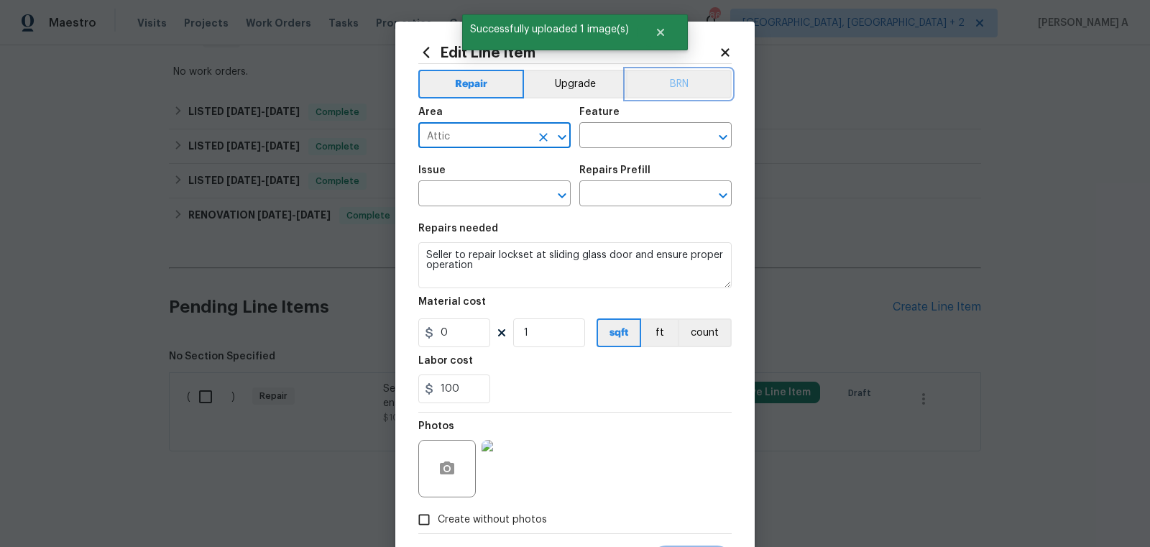
click at [713, 72] on button "BRN" at bounding box center [679, 84] width 106 height 29
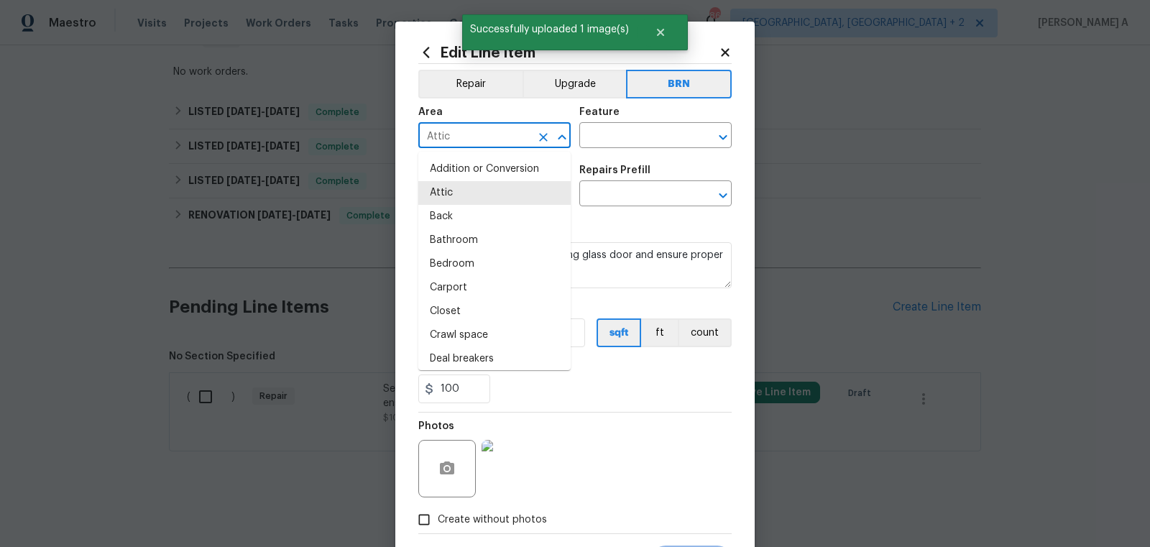
drag, startPoint x: 485, startPoint y: 142, endPoint x: 372, endPoint y: 142, distance: 112.9
click at [371, 142] on div "Edit Line Item Repair Upgrade BRN Area Attic ​ Feature ​ Issue ​ Repairs Prefil…" at bounding box center [575, 273] width 1150 height 547
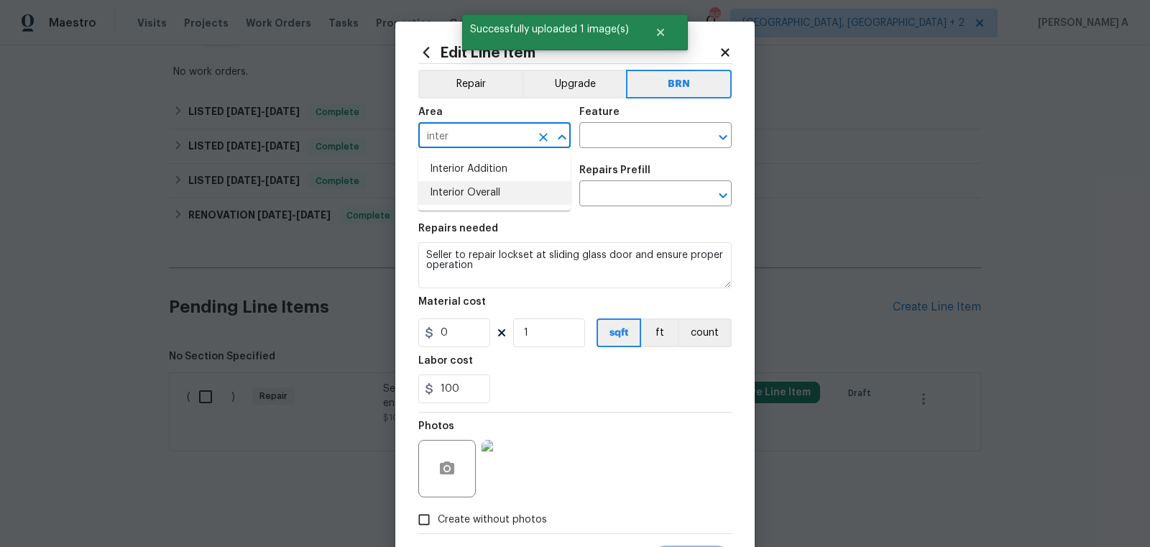
click at [463, 195] on li "Interior Overall" at bounding box center [494, 193] width 152 height 24
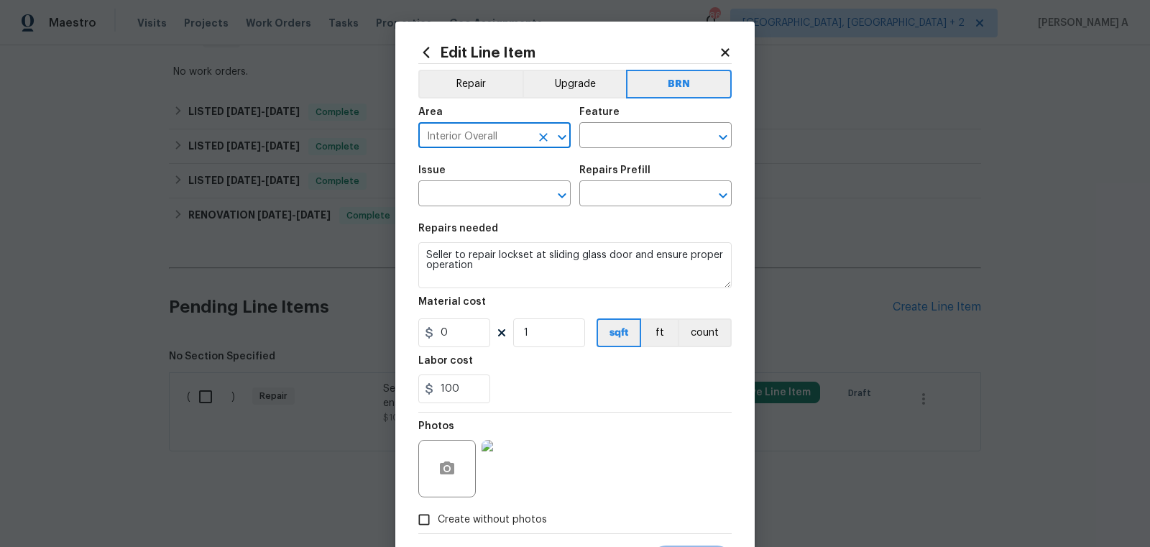
type input "Interior Overall"
click at [643, 124] on div "Feature" at bounding box center [655, 116] width 152 height 19
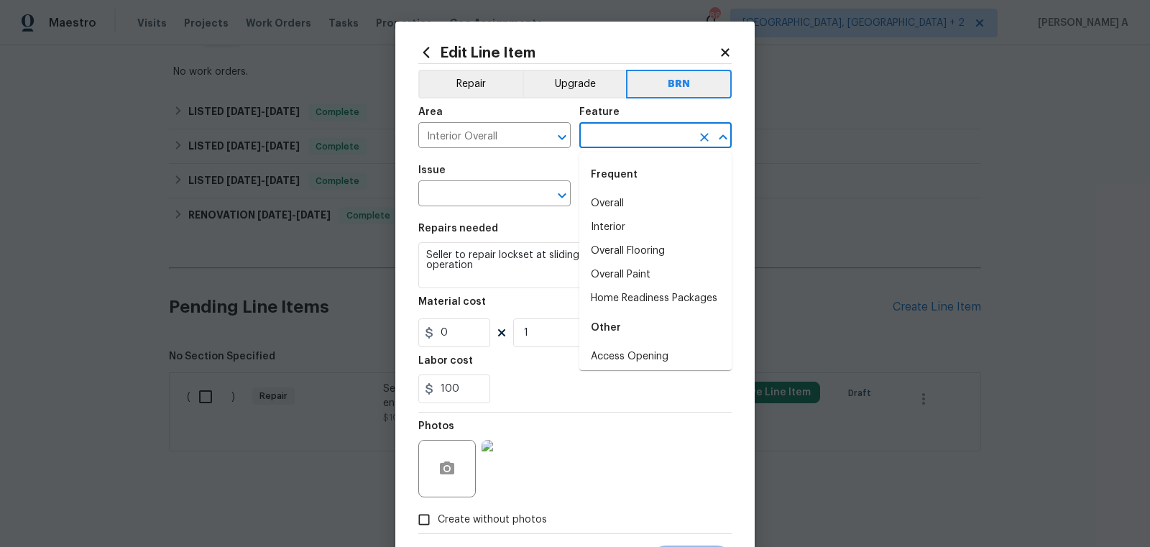
click at [643, 130] on input "text" at bounding box center [635, 137] width 112 height 22
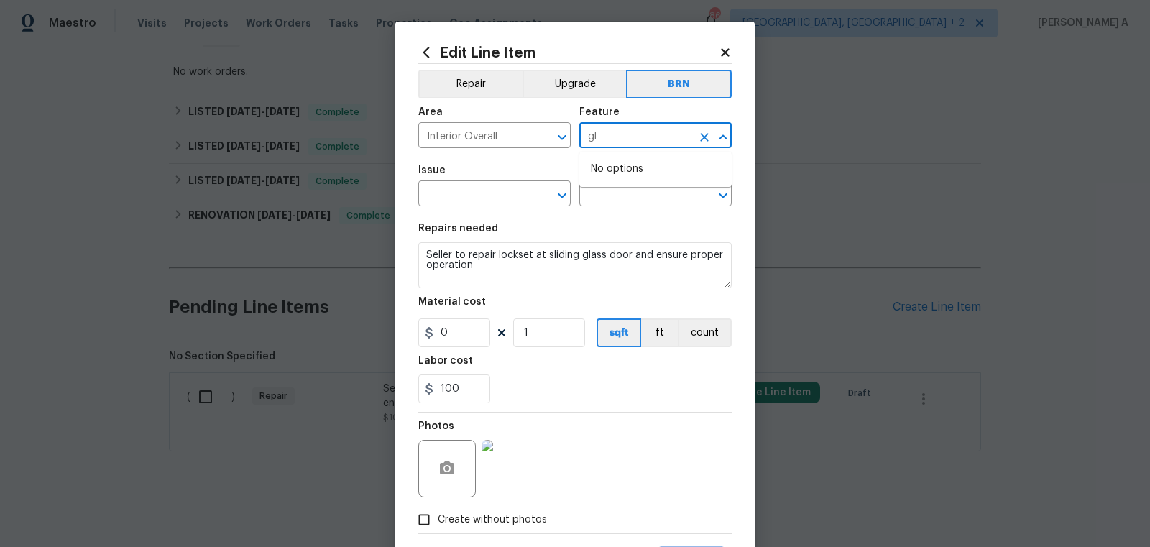
type input "g"
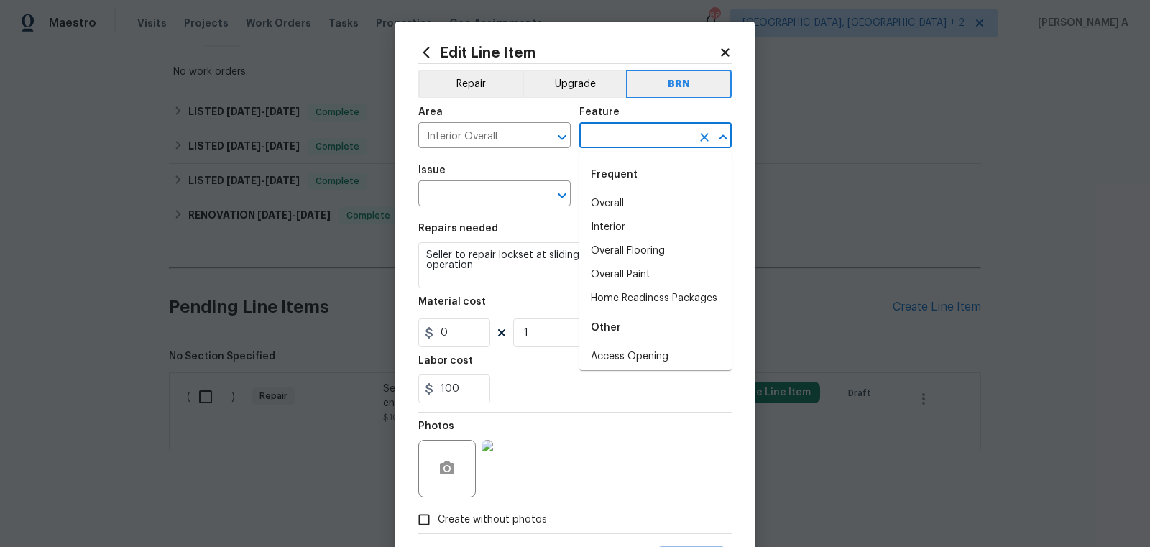
click at [503, 164] on span "Issue ​" at bounding box center [494, 186] width 152 height 58
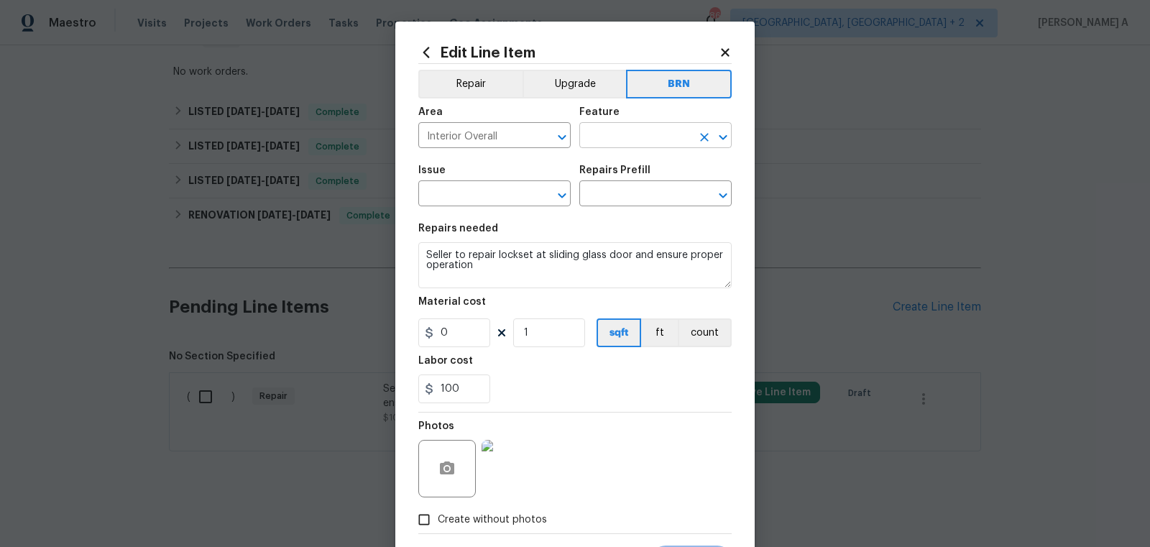
click at [631, 146] on input "text" at bounding box center [635, 137] width 112 height 22
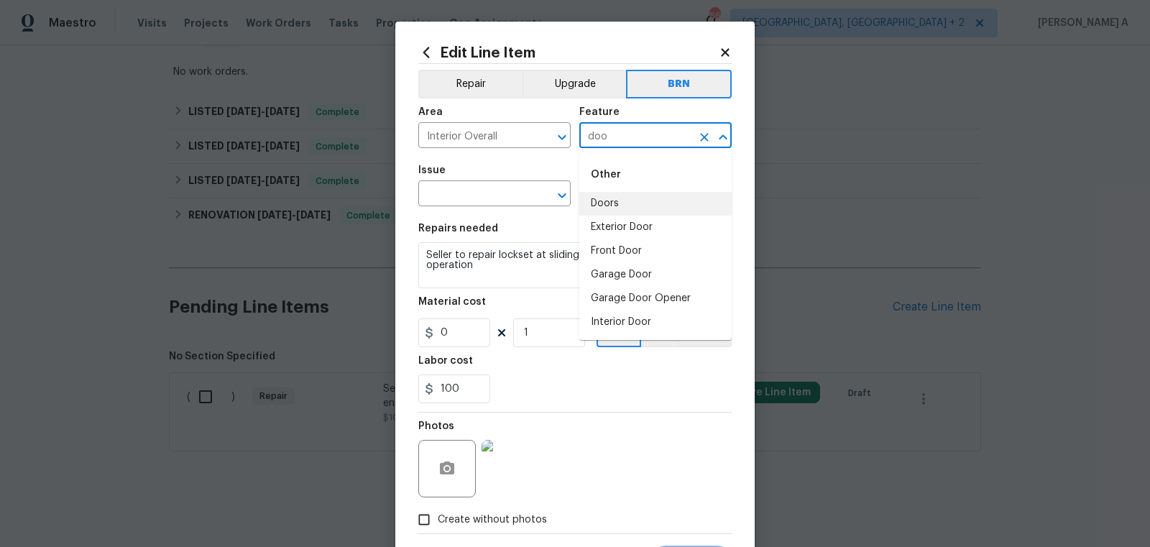
click at [649, 206] on li "Doors" at bounding box center [655, 204] width 152 height 24
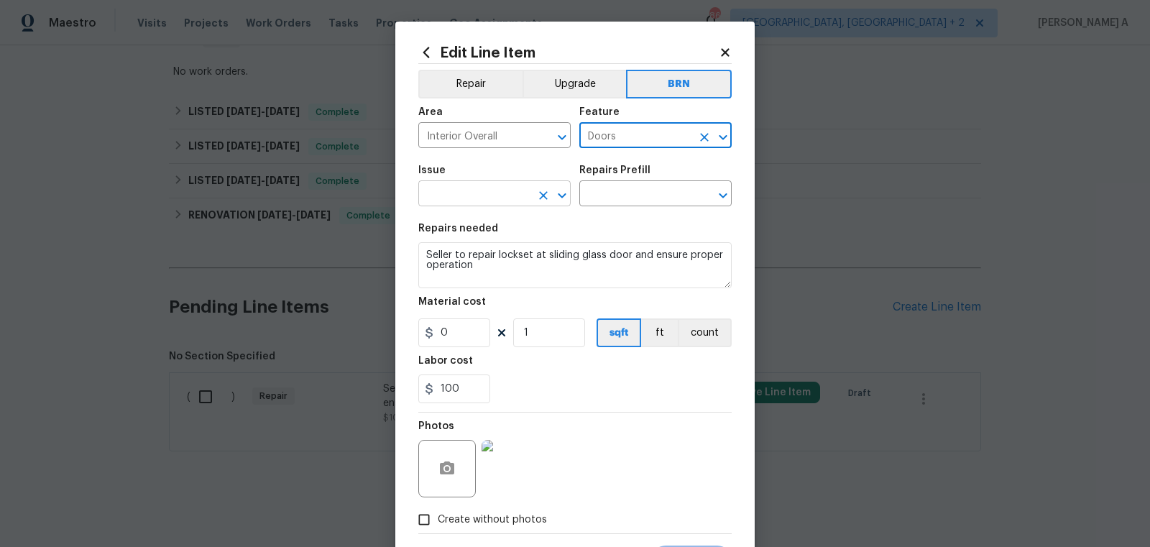
type input "Doors"
click at [469, 199] on input "text" at bounding box center [474, 195] width 112 height 22
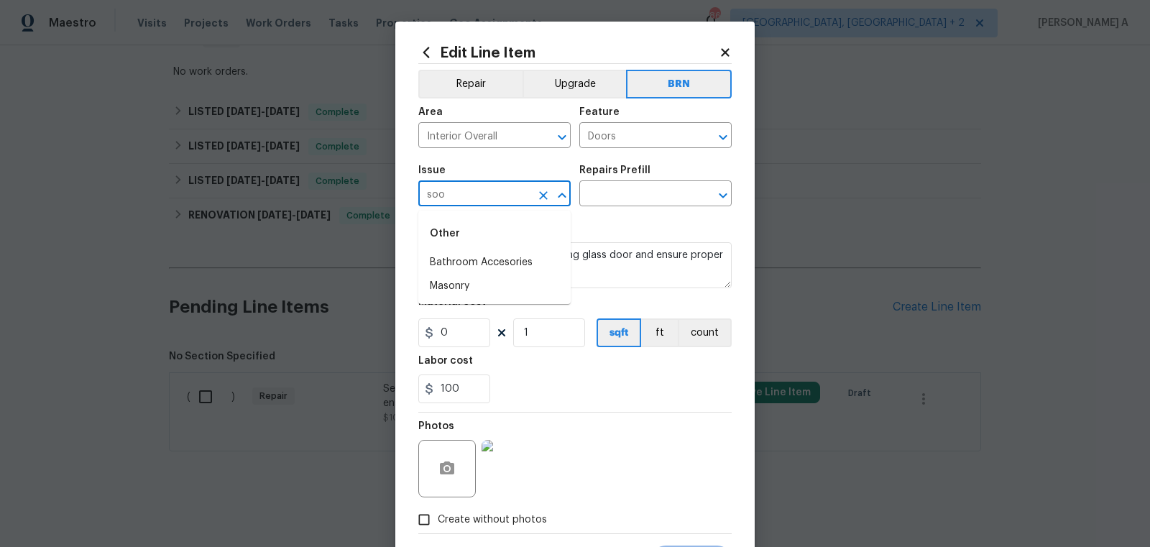
type input "soor"
click at [537, 193] on icon "Clear" at bounding box center [543, 195] width 14 height 14
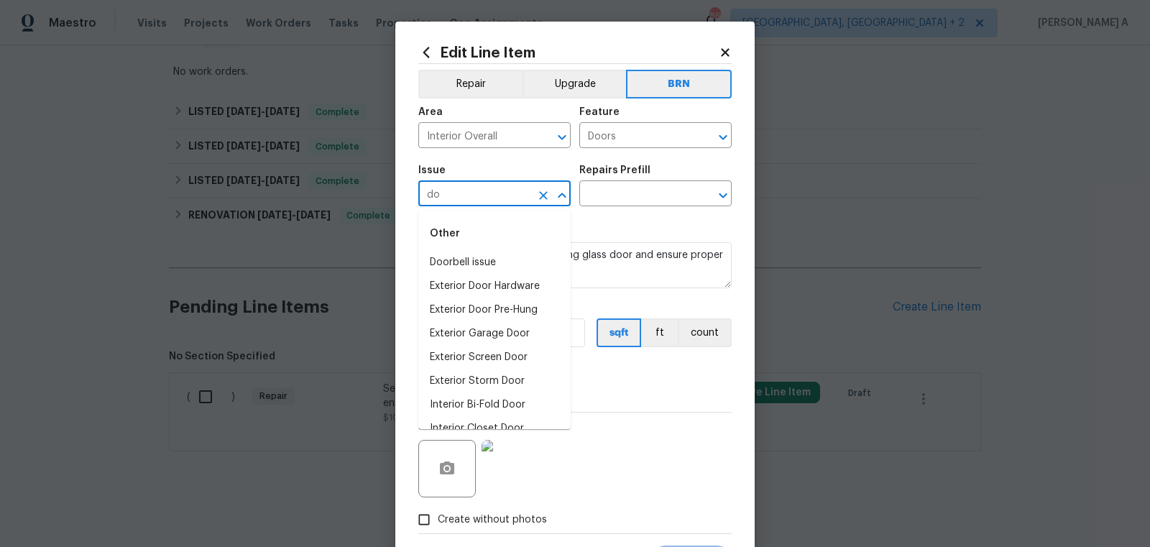
type input "d"
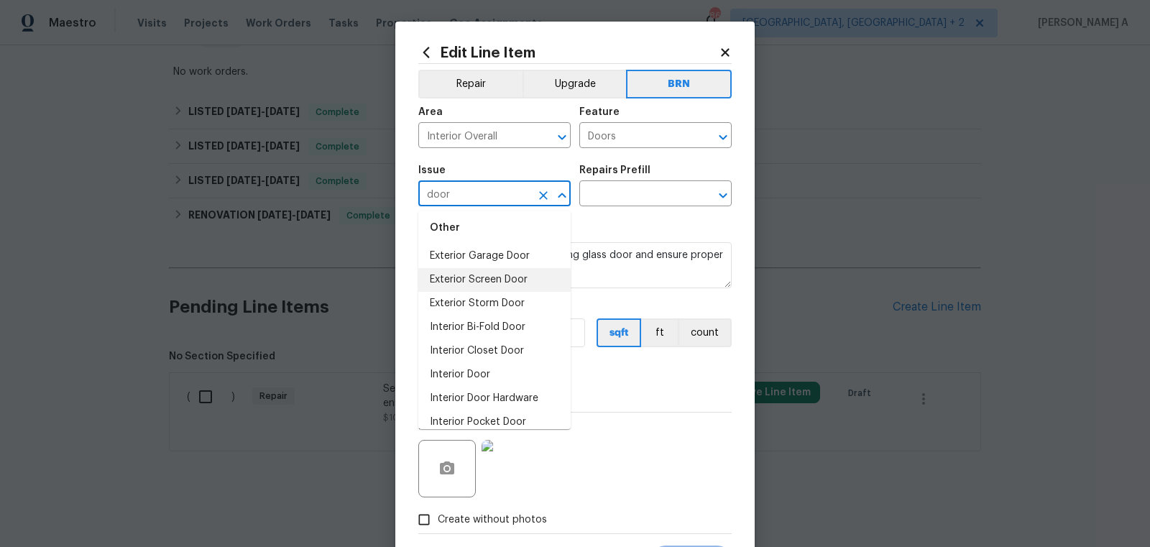
scroll to position [88, 0]
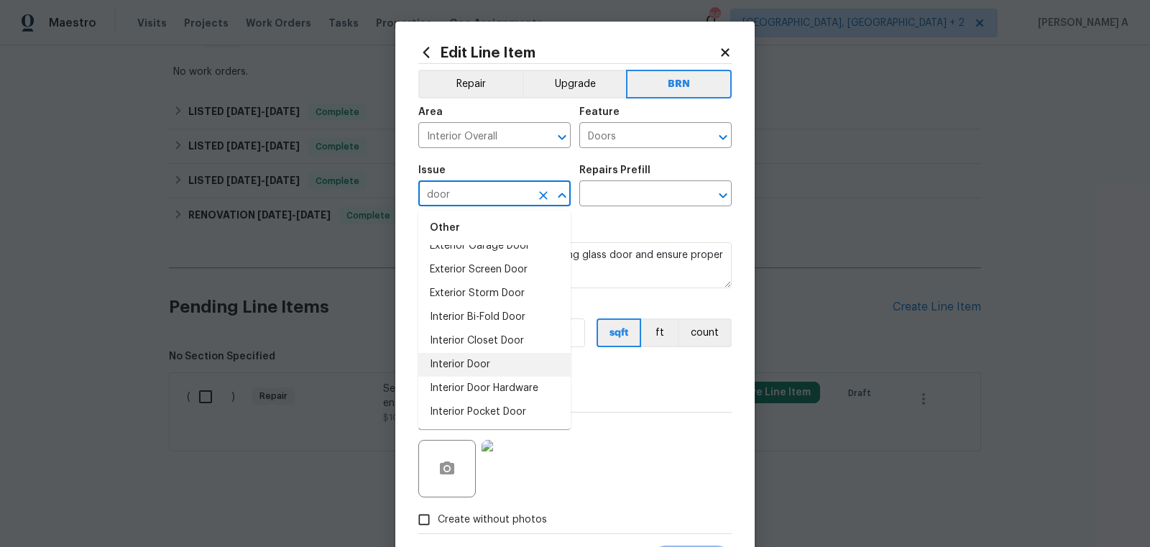
click at [485, 357] on li "Interior Door" at bounding box center [494, 365] width 152 height 24
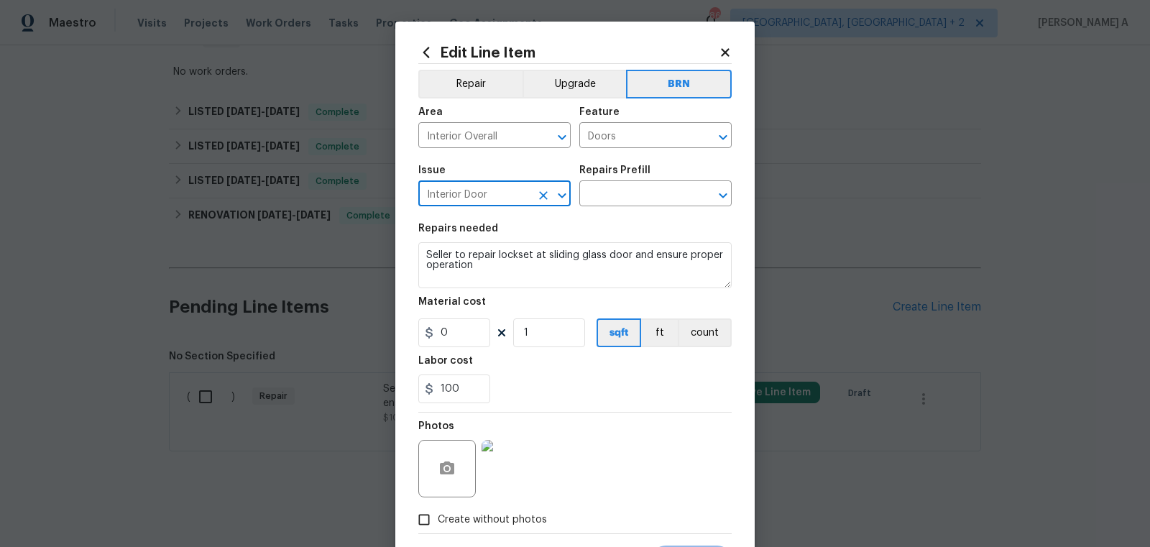
type input "Interior Door"
click at [486, 279] on textarea "Seller to repair lockset at sliding glass door and ensure proper operation" at bounding box center [574, 265] width 313 height 46
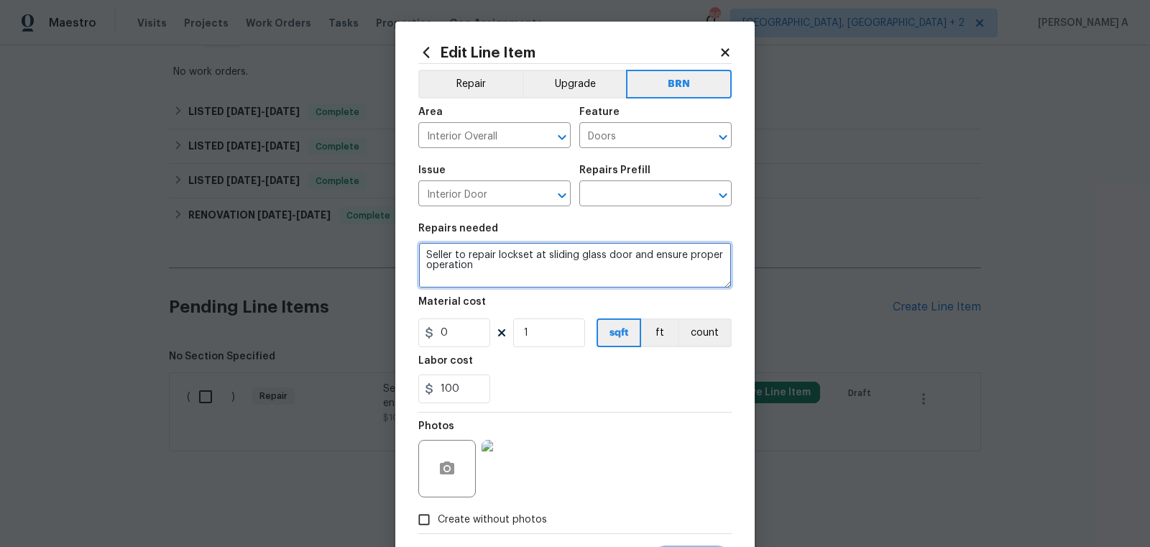
click at [486, 279] on textarea "Seller to repair lockset at sliding glass door and ensure proper operation" at bounding box center [574, 265] width 313 height 46
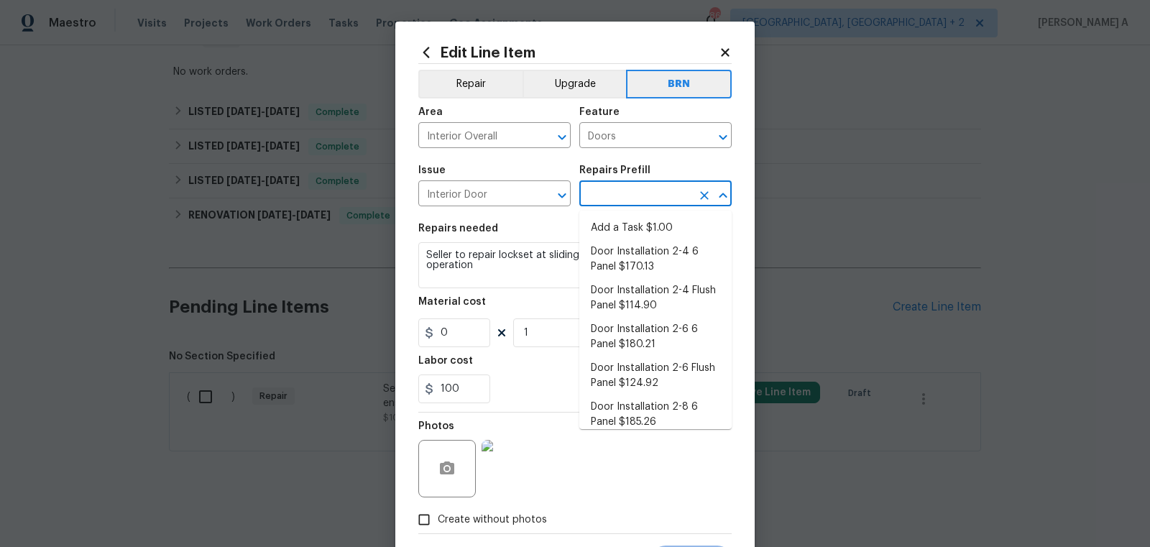
click at [633, 194] on input "text" at bounding box center [635, 195] width 112 height 22
click at [634, 224] on li "Add a Task $1.00" at bounding box center [655, 228] width 152 height 24
type input "Interior Door"
type input "Add a Task $1.00"
type textarea "HPM to detail"
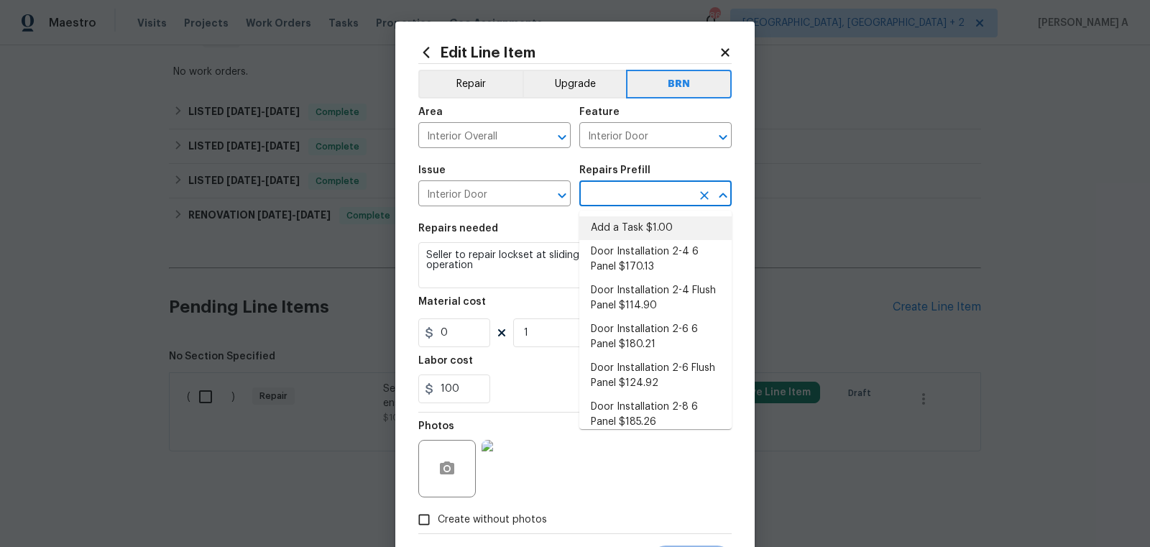
type input "1"
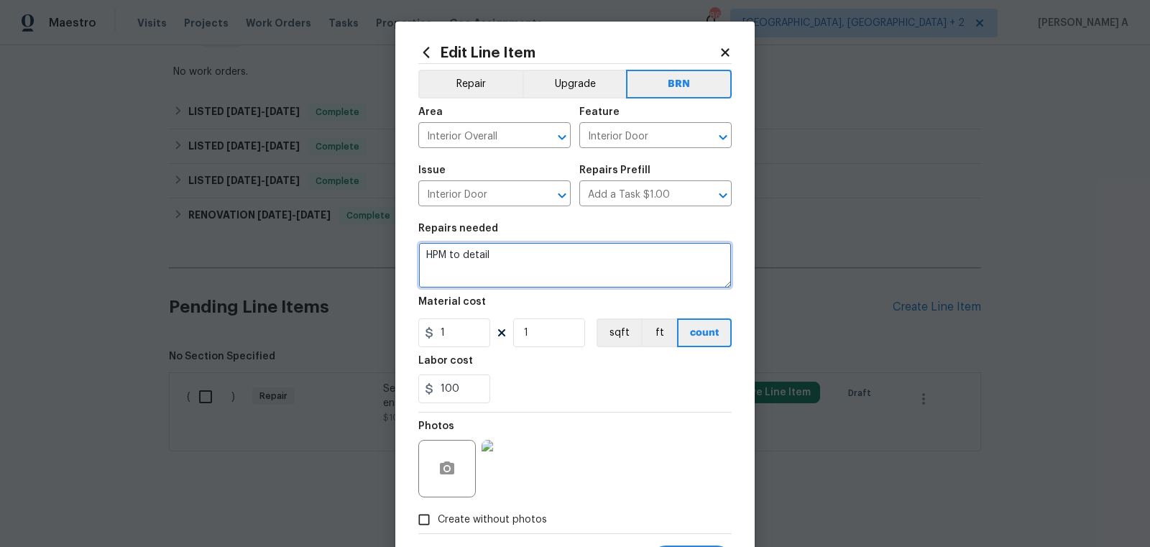
click at [546, 275] on textarea "HPM to detail" at bounding box center [574, 265] width 313 height 46
paste textarea "Seller to repair lockset at sliding glass door and ensure proper operation"
type textarea "Seller to repair lockset at sliding glass door and ensure proper operation"
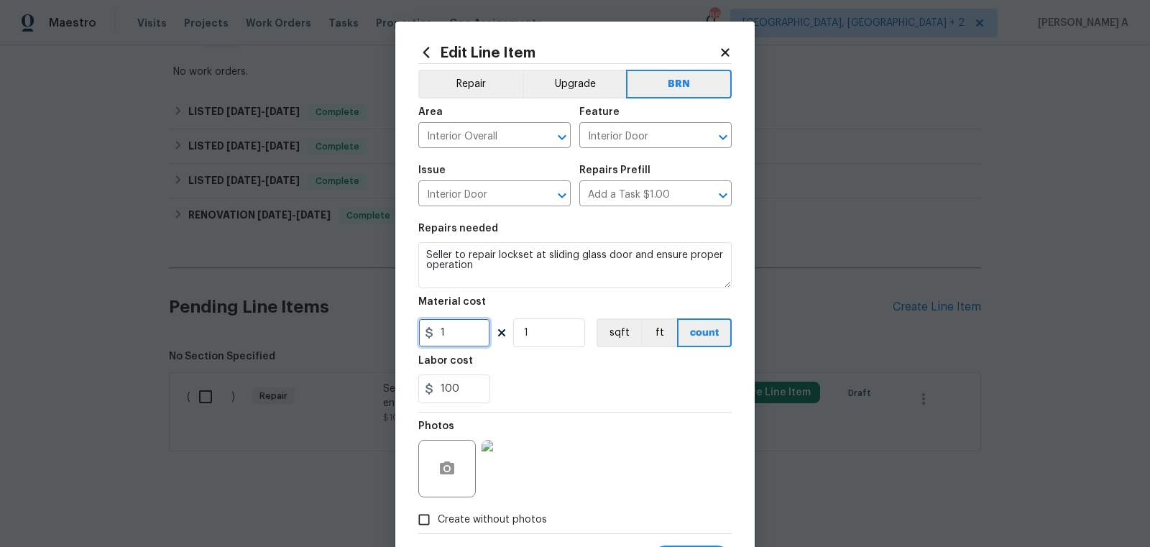
drag, startPoint x: 454, startPoint y: 334, endPoint x: 406, endPoint y: 334, distance: 48.9
click at [406, 334] on div "Edit Line Item Repair Upgrade BRN Area Interior Overall ​ Feature Interior Door…" at bounding box center [574, 310] width 359 height 576
type input "0"
click at [561, 372] on div "Labor cost" at bounding box center [574, 365] width 313 height 19
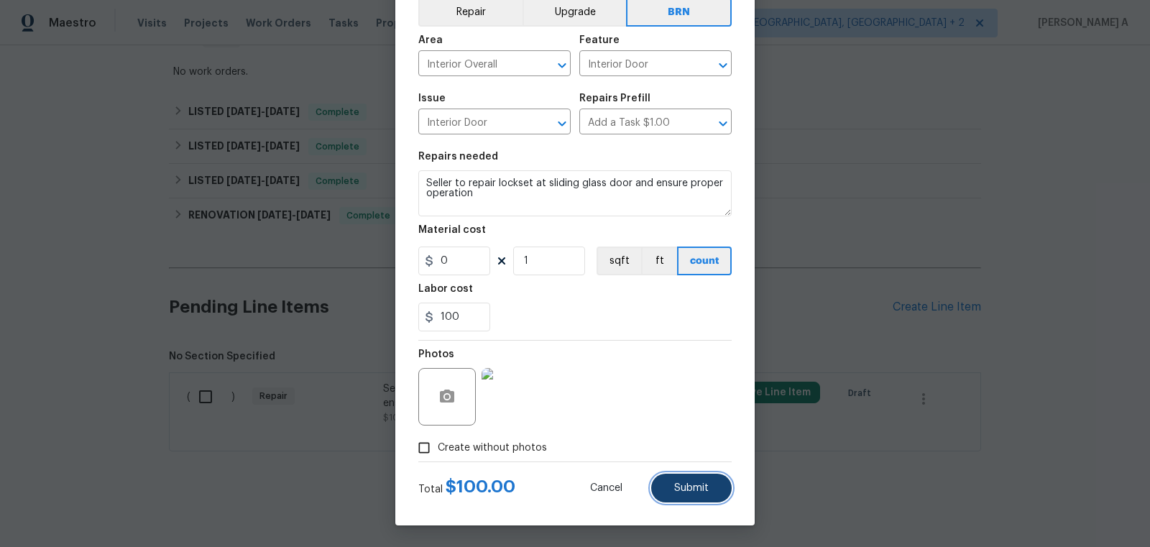
click at [684, 483] on span "Submit" at bounding box center [691, 488] width 35 height 11
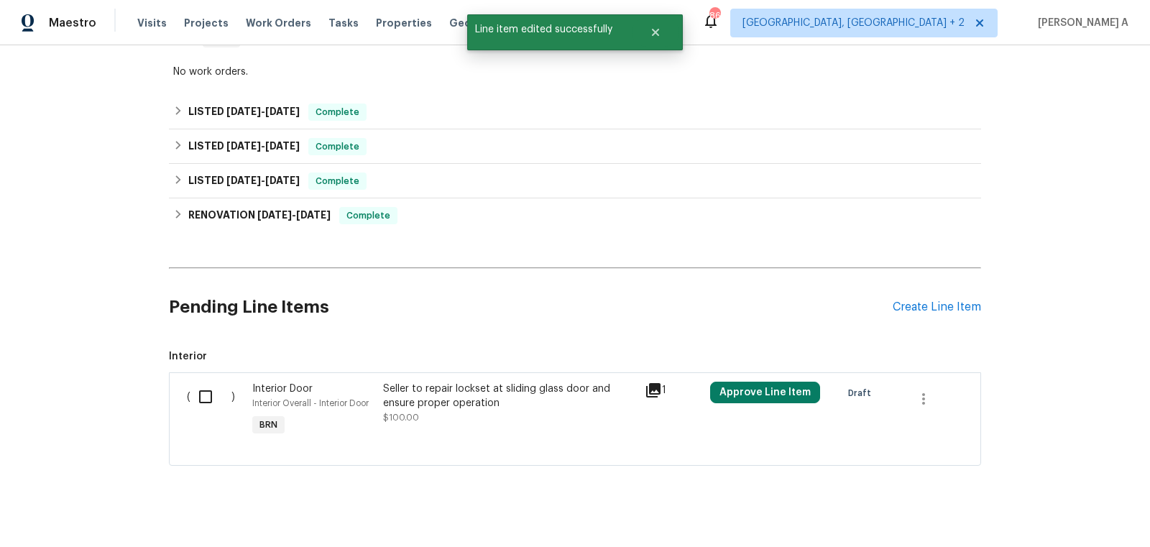
click at [217, 393] on input "checkbox" at bounding box center [211, 397] width 41 height 30
checkbox input "true"
click at [1121, 510] on button "Create Work Order" at bounding box center [1068, 511] width 119 height 27
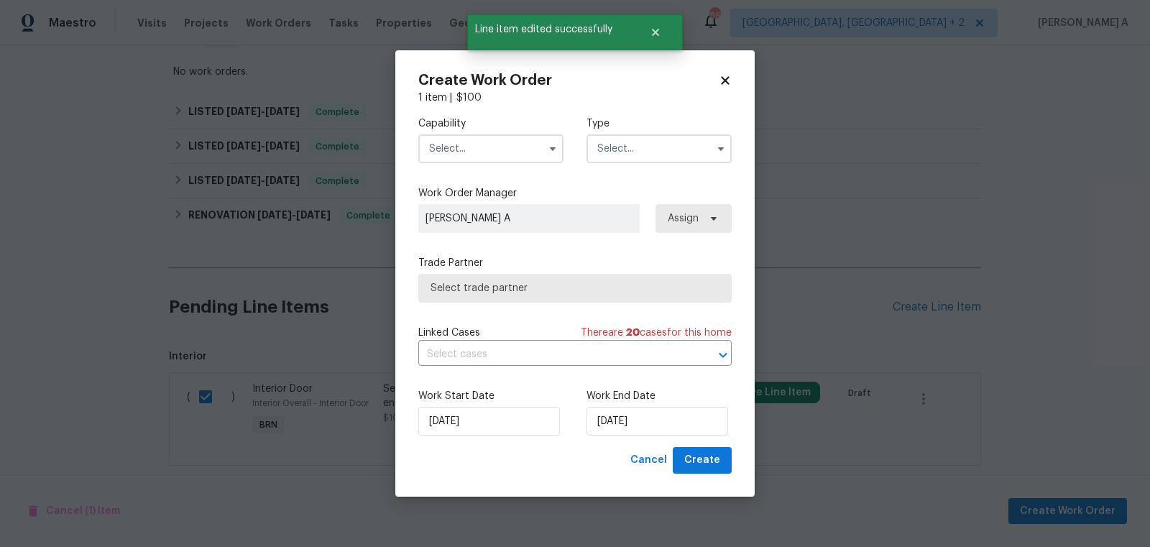
click at [488, 119] on label "Capability" at bounding box center [490, 123] width 145 height 14
click at [488, 139] on input "text" at bounding box center [490, 148] width 145 height 29
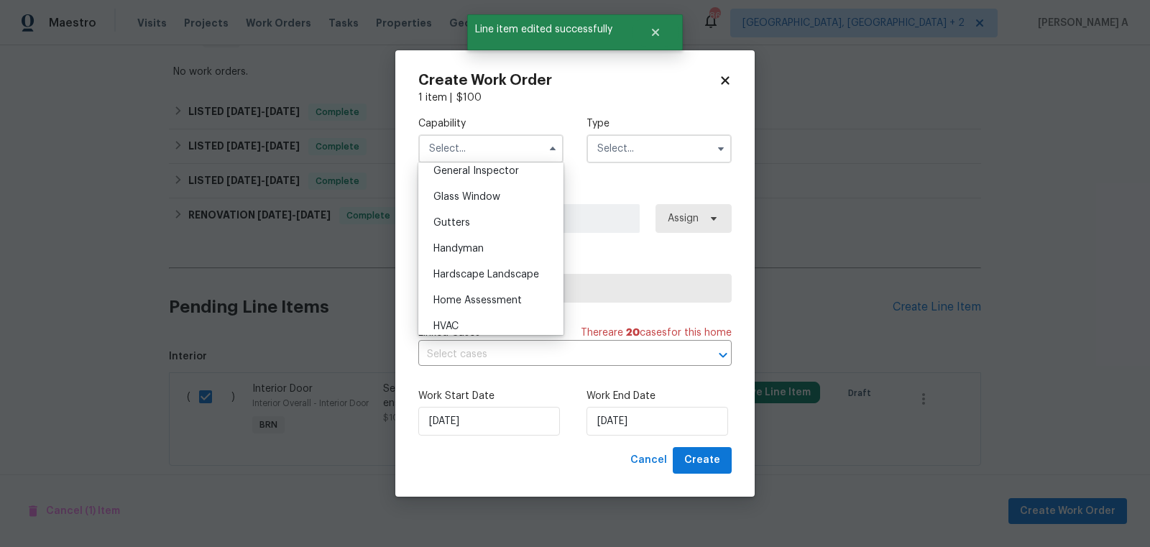
scroll to position [727, 0]
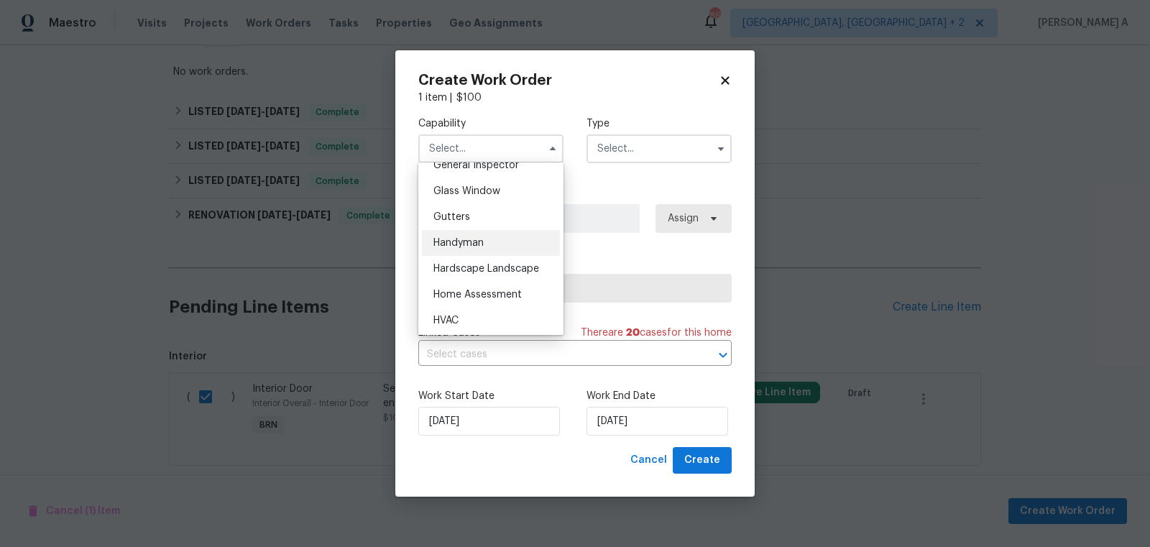
click at [483, 233] on div "Handyman" at bounding box center [491, 243] width 138 height 26
type input "Handyman"
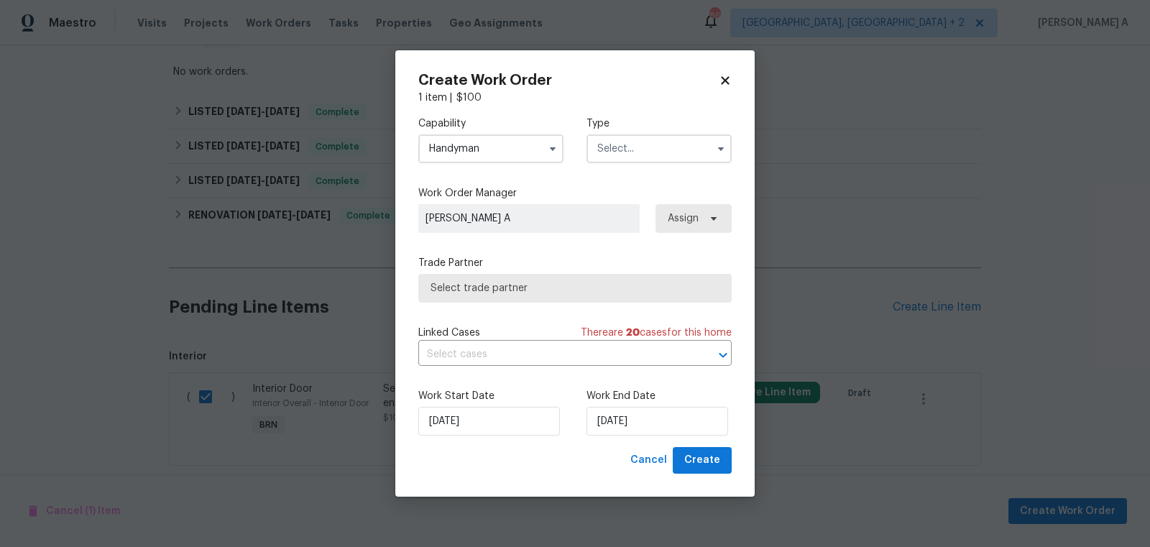
click at [672, 143] on input "text" at bounding box center [659, 148] width 145 height 29
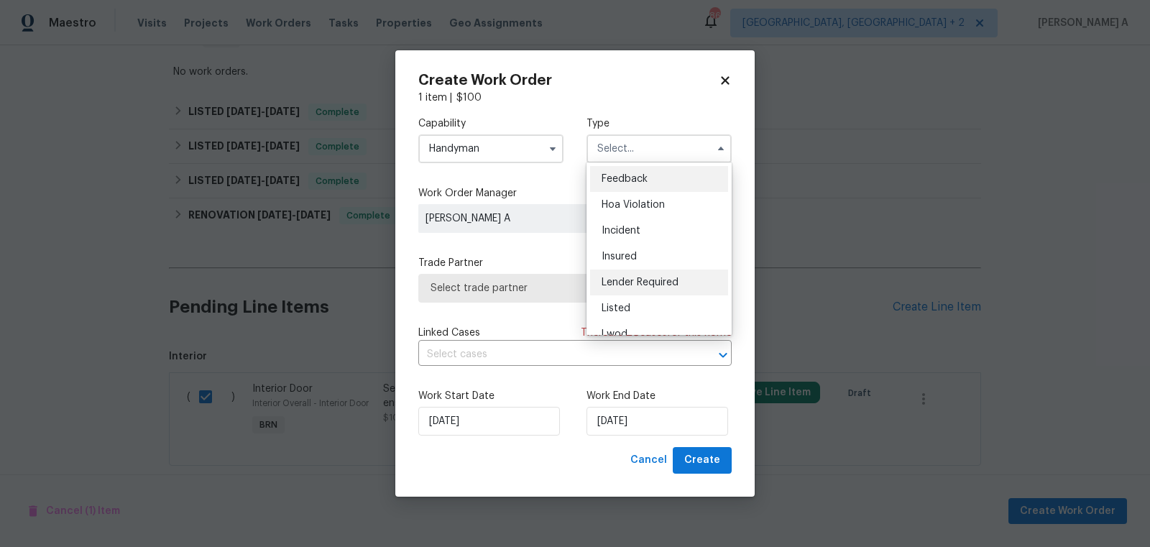
scroll to position [170, 0]
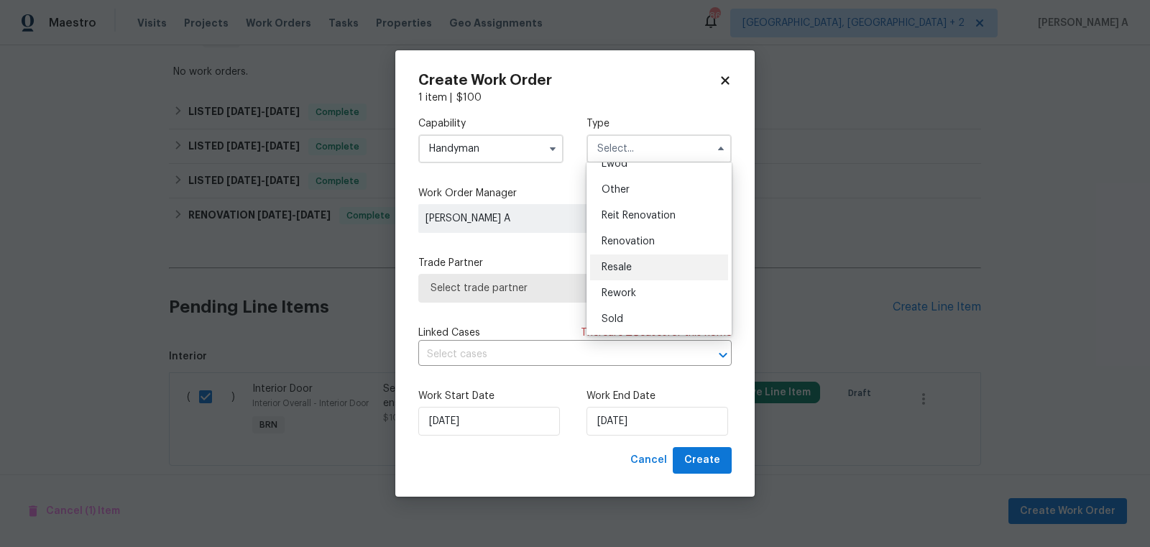
click at [631, 260] on div "Resale" at bounding box center [659, 268] width 138 height 26
type input "Resale"
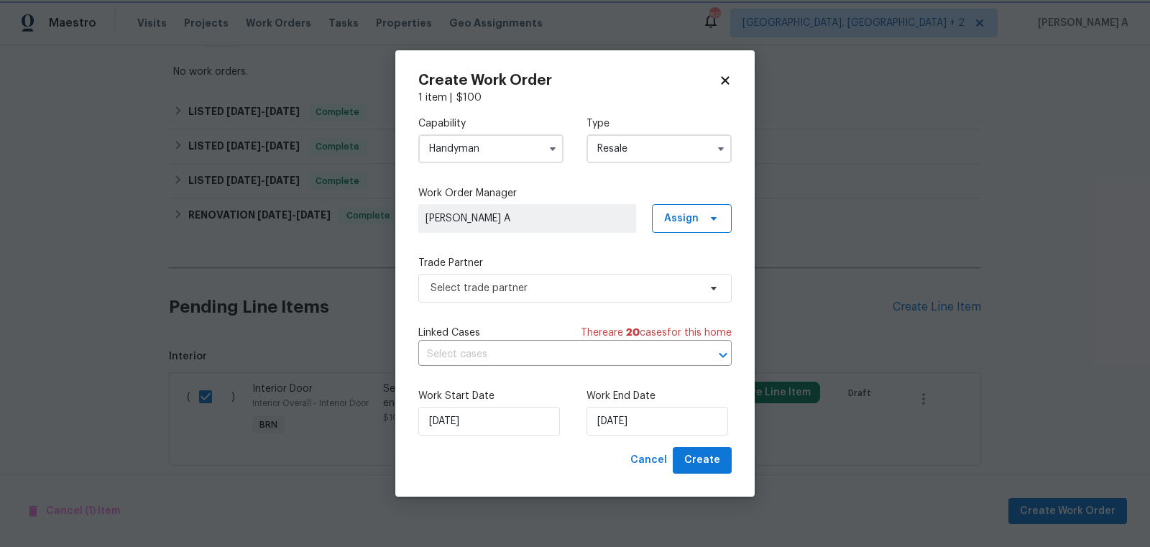
scroll to position [0, 0]
click at [591, 272] on div "Trade Partner Select trade partner" at bounding box center [574, 279] width 313 height 47
click at [592, 284] on span "Select trade partner" at bounding box center [565, 288] width 268 height 14
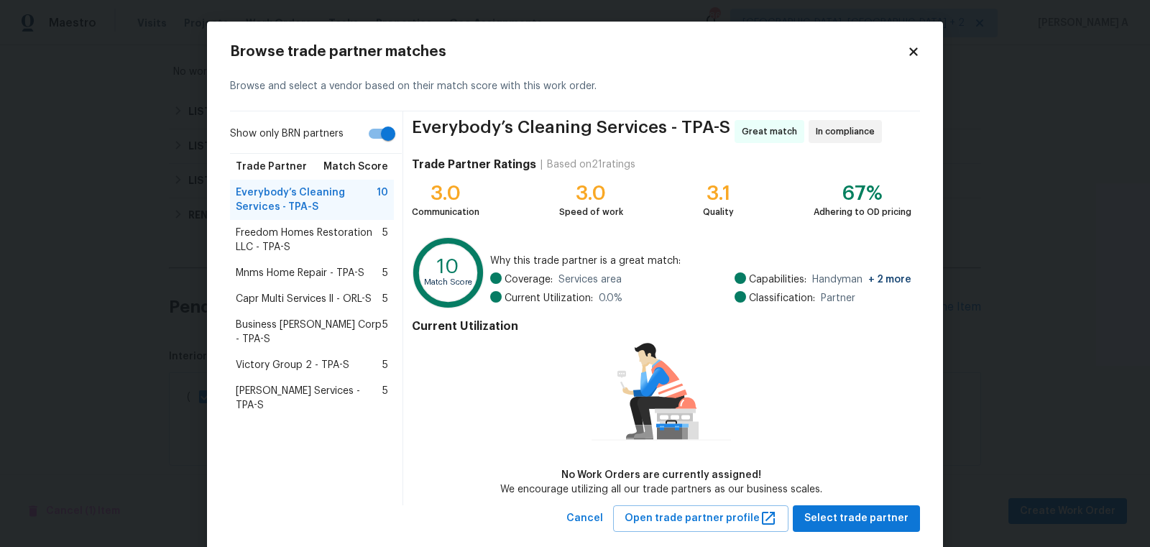
click at [323, 239] on span "Freedom Homes Restoration LLC - TPA-S" at bounding box center [309, 240] width 147 height 29
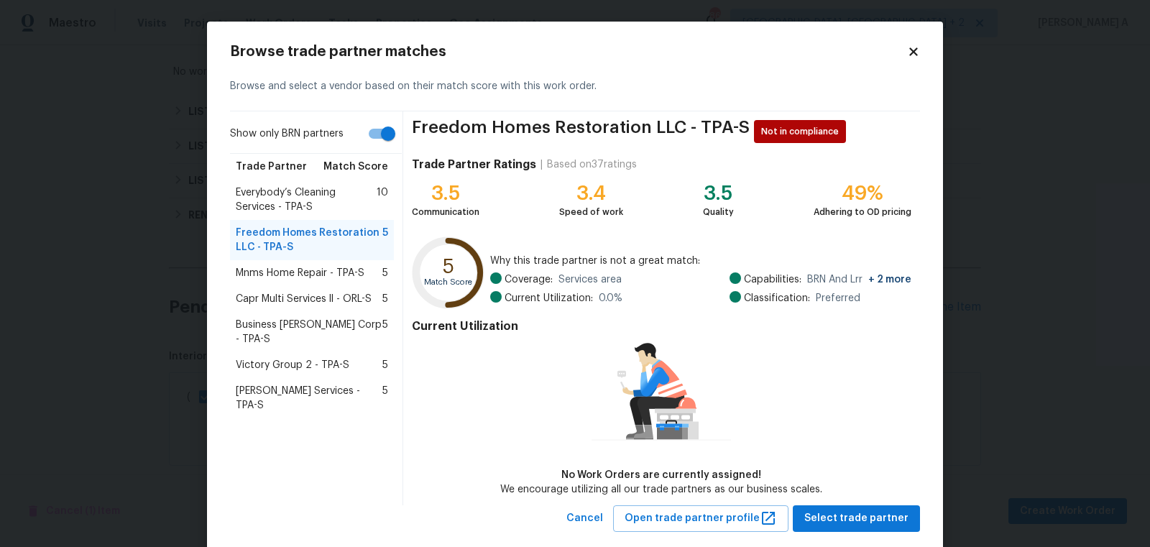
scroll to position [27, 0]
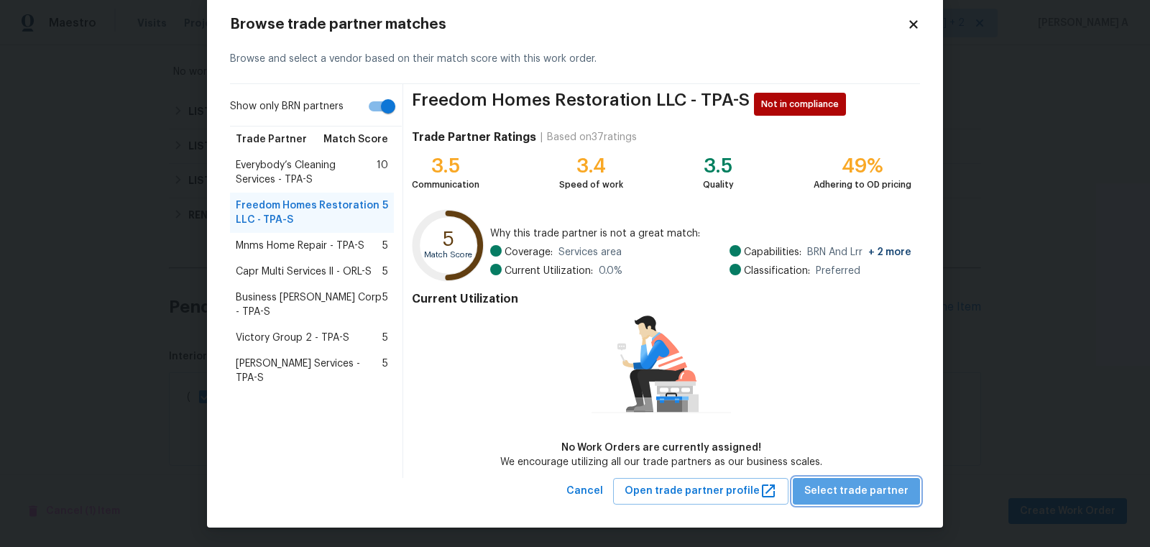
click at [867, 492] on span "Select trade partner" at bounding box center [857, 491] width 104 height 18
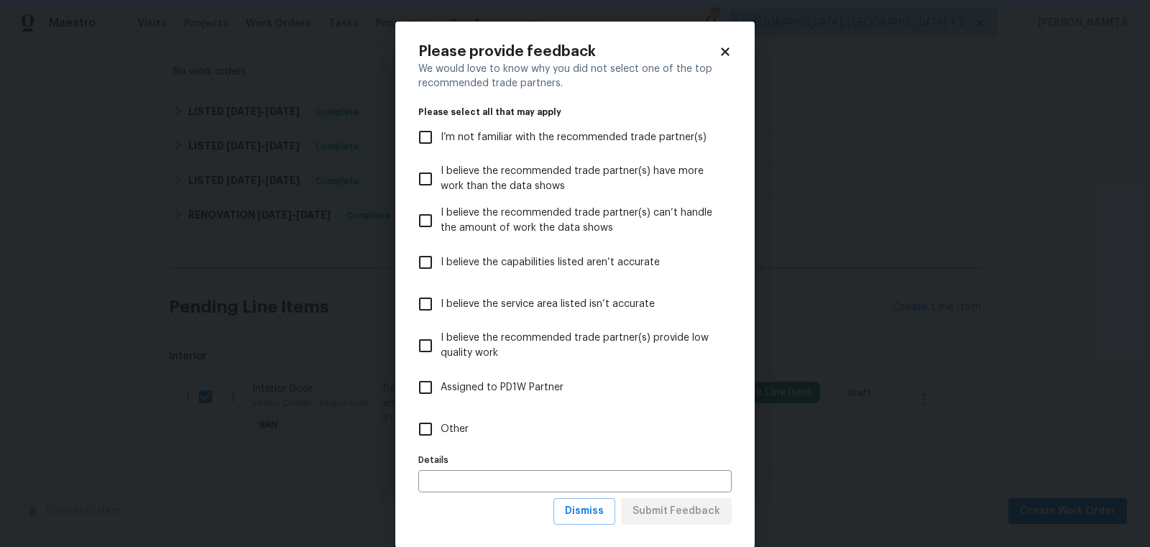
scroll to position [0, 0]
click at [584, 505] on span "Dismiss" at bounding box center [584, 512] width 39 height 18
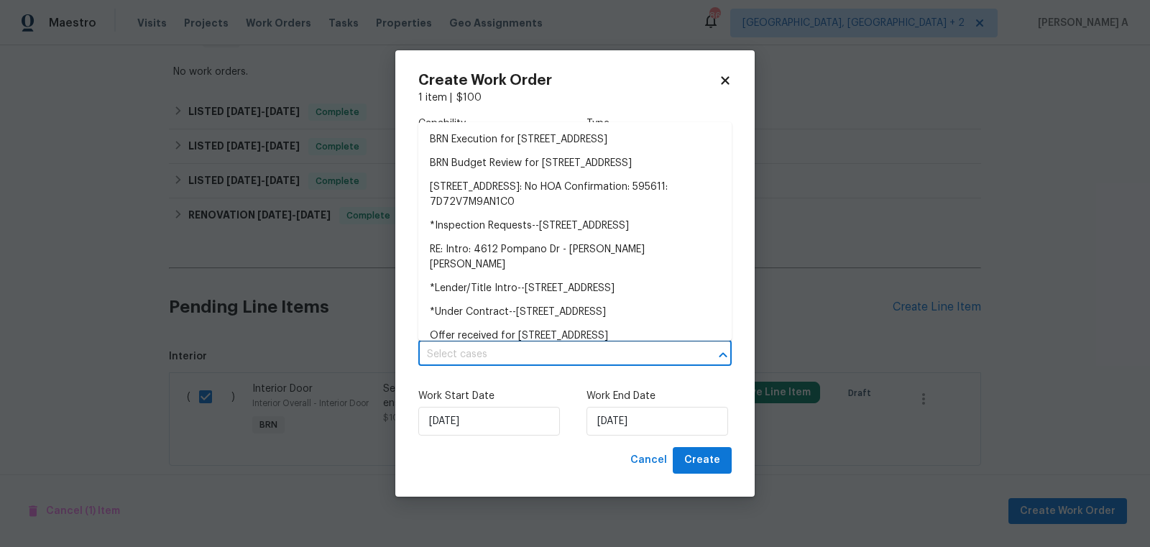
click at [515, 361] on input "text" at bounding box center [554, 355] width 273 height 22
click at [523, 144] on li "BRN Execution for 4612 Pompano Dr, Tampa, FL 33617" at bounding box center [574, 140] width 313 height 24
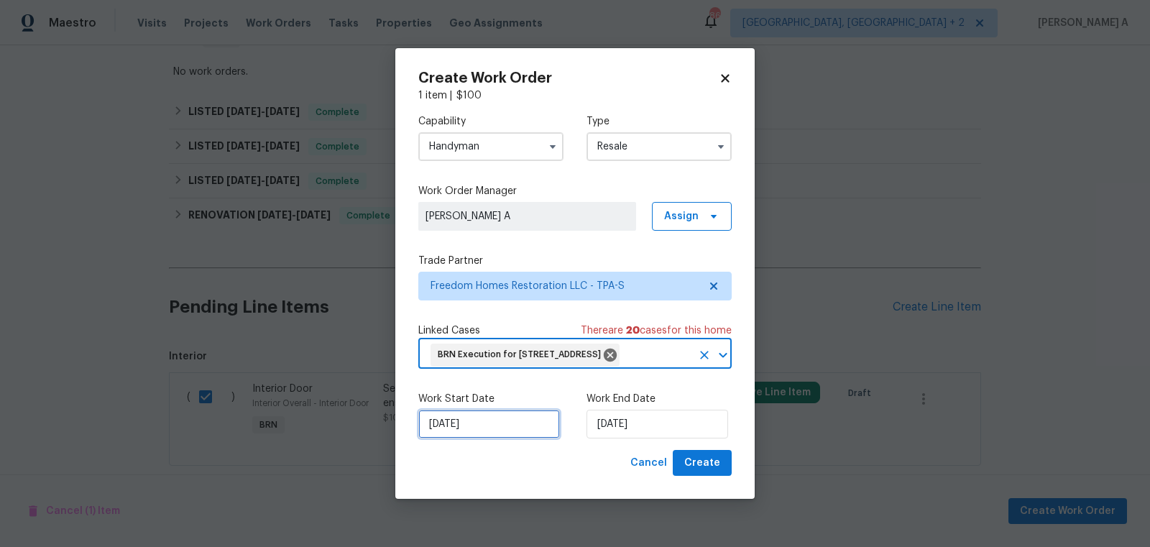
click at [469, 435] on input "9/30/2025" at bounding box center [489, 424] width 142 height 29
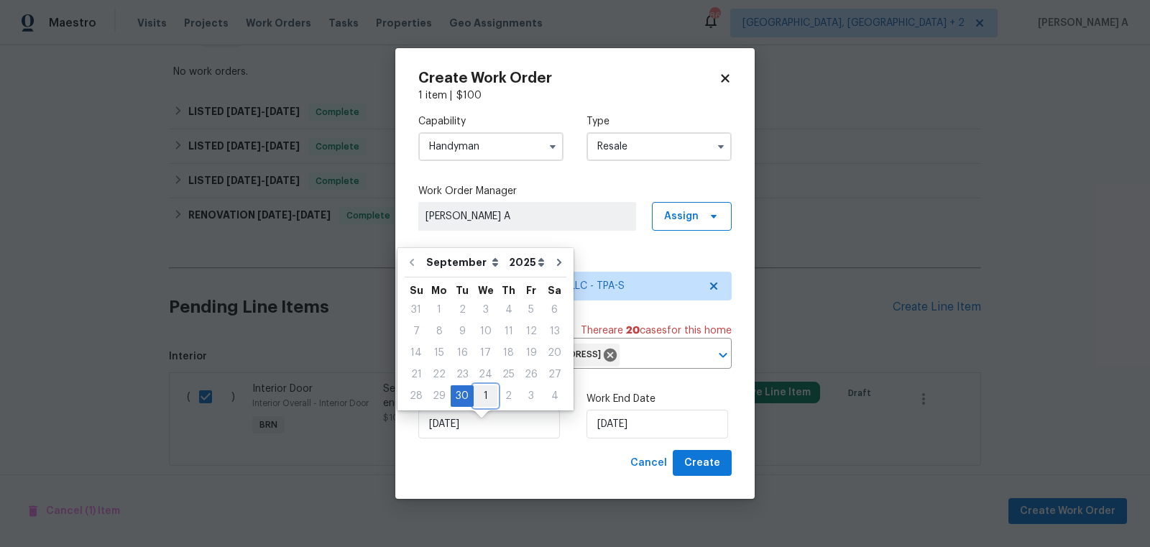
click at [483, 398] on div "1" at bounding box center [486, 396] width 24 height 20
type input "10/1/2025"
select select "9"
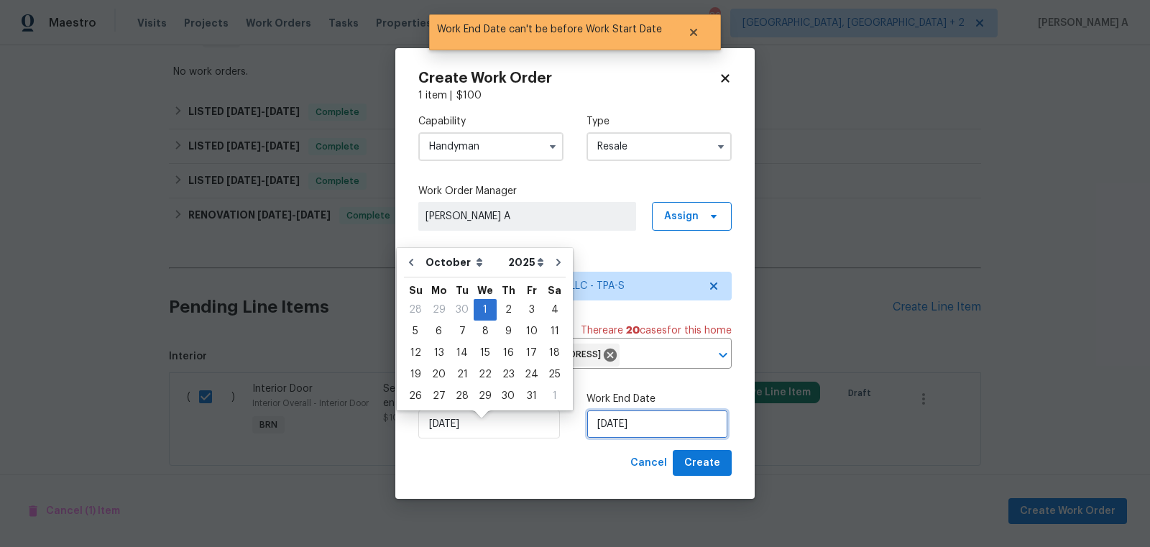
click at [616, 439] on input "10/1/2025" at bounding box center [658, 424] width 142 height 29
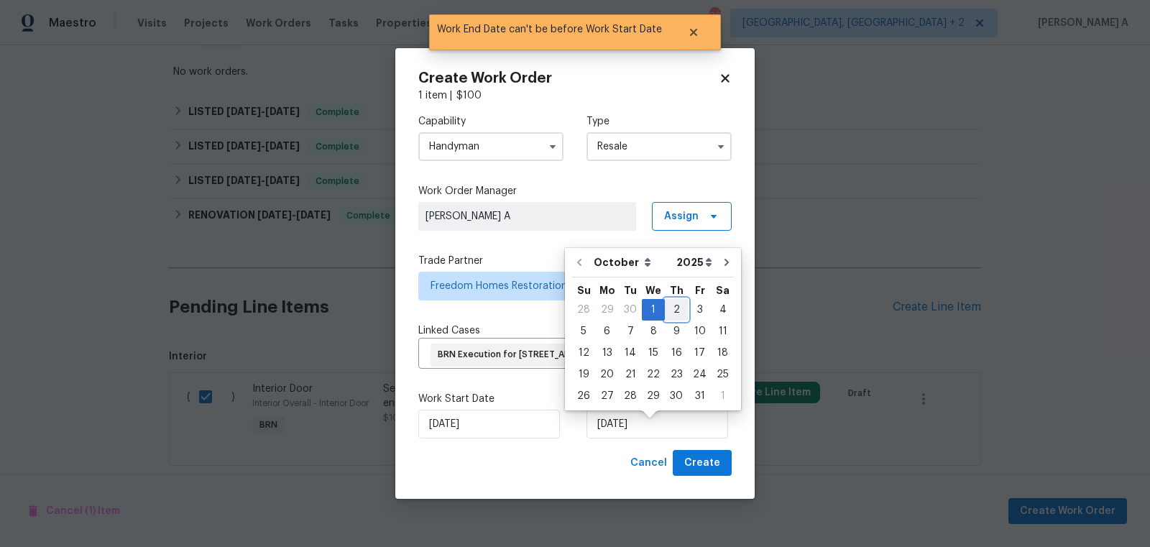
click at [674, 303] on div "2" at bounding box center [676, 310] width 23 height 20
type input "10/2/2025"
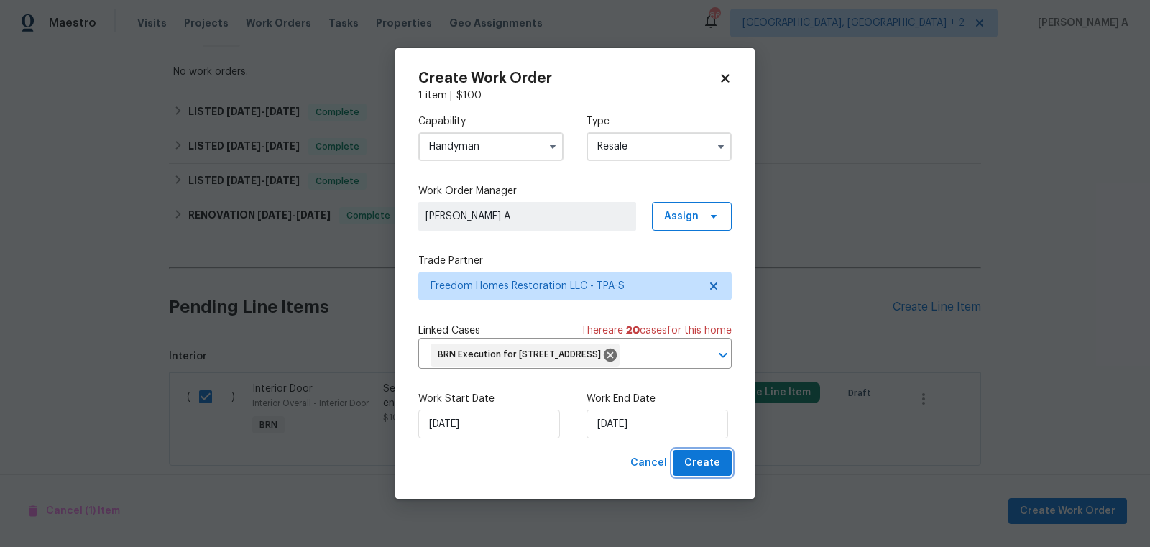
click at [710, 472] on span "Create" at bounding box center [702, 463] width 36 height 18
checkbox input "false"
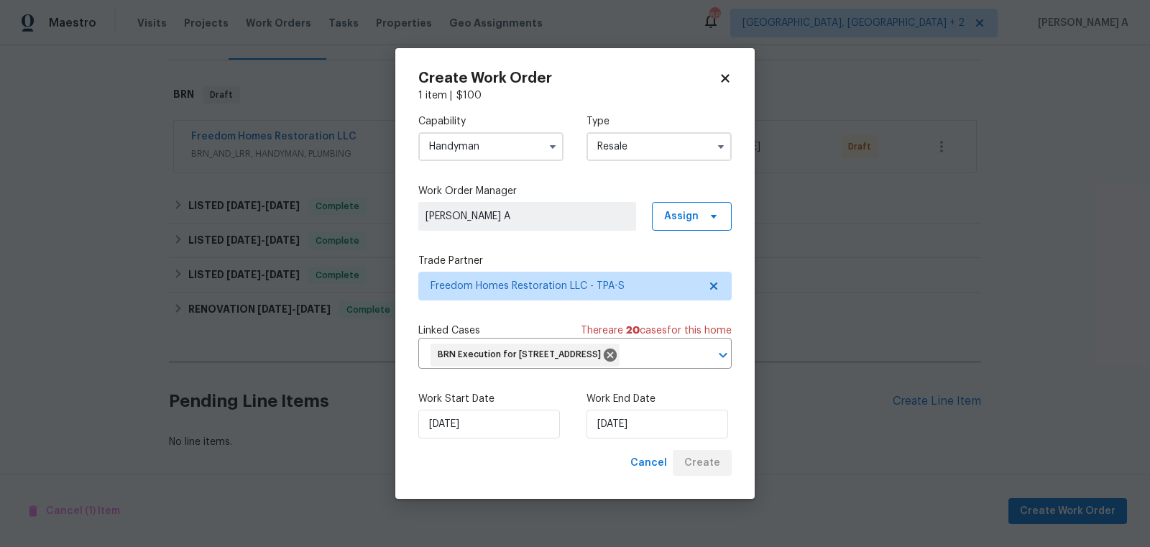
scroll to position [198, 0]
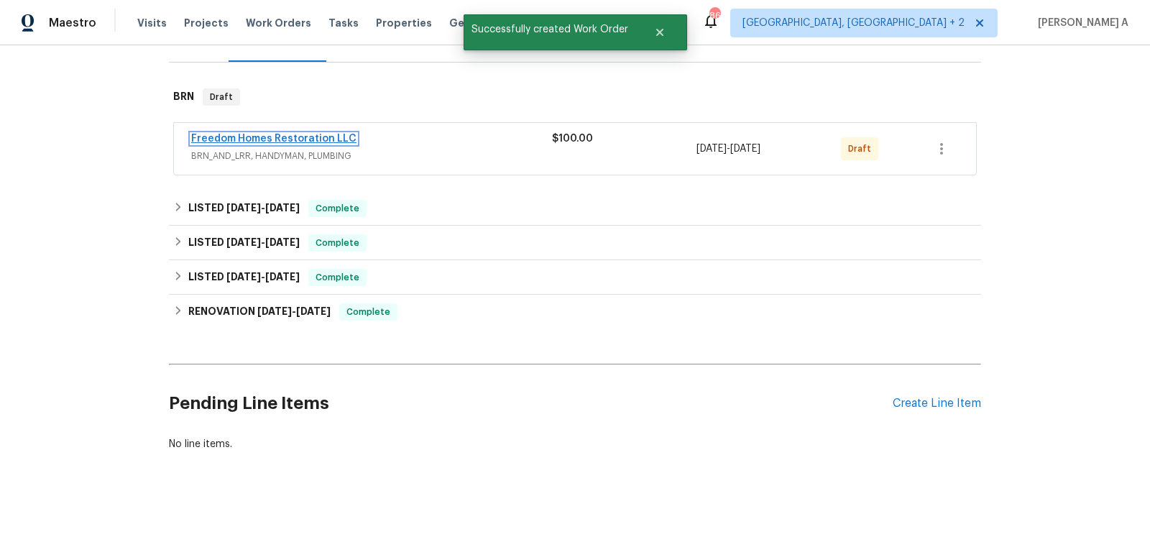
click at [288, 138] on link "Freedom Homes Restoration LLC" at bounding box center [273, 139] width 165 height 10
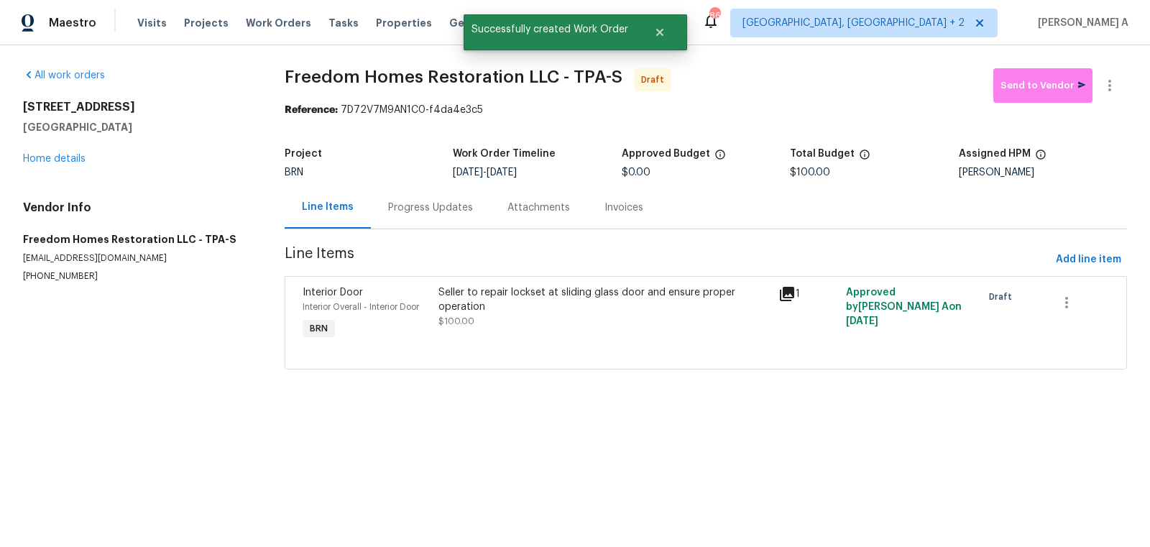
click at [388, 208] on div "Progress Updates" at bounding box center [430, 208] width 85 height 14
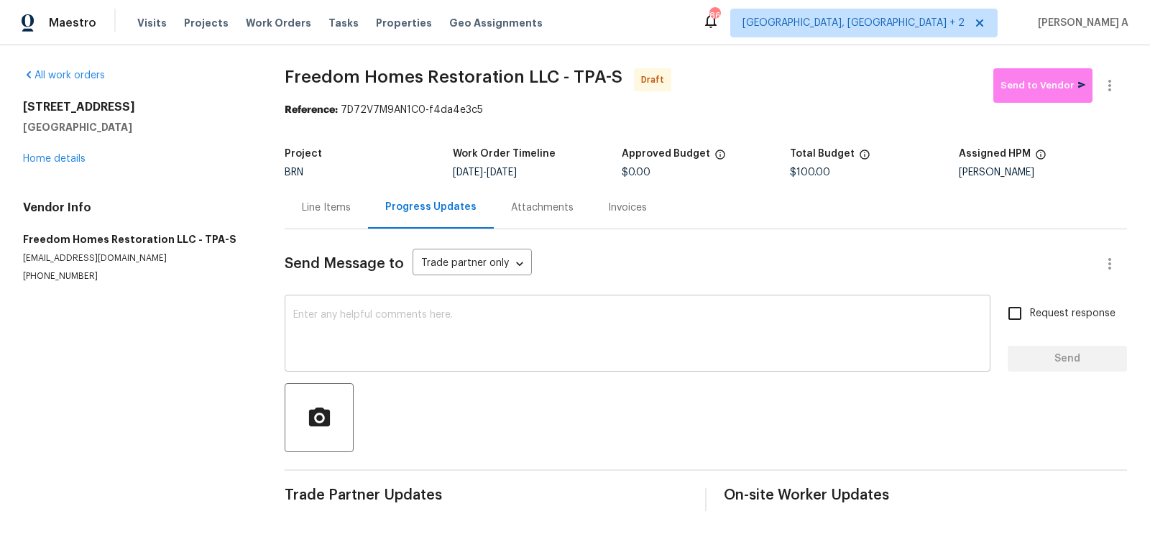
click at [357, 340] on textarea at bounding box center [637, 335] width 689 height 50
paste textarea "Hi, I'm Akshay from Opendoor. Just wanted to check if you received the workorde…"
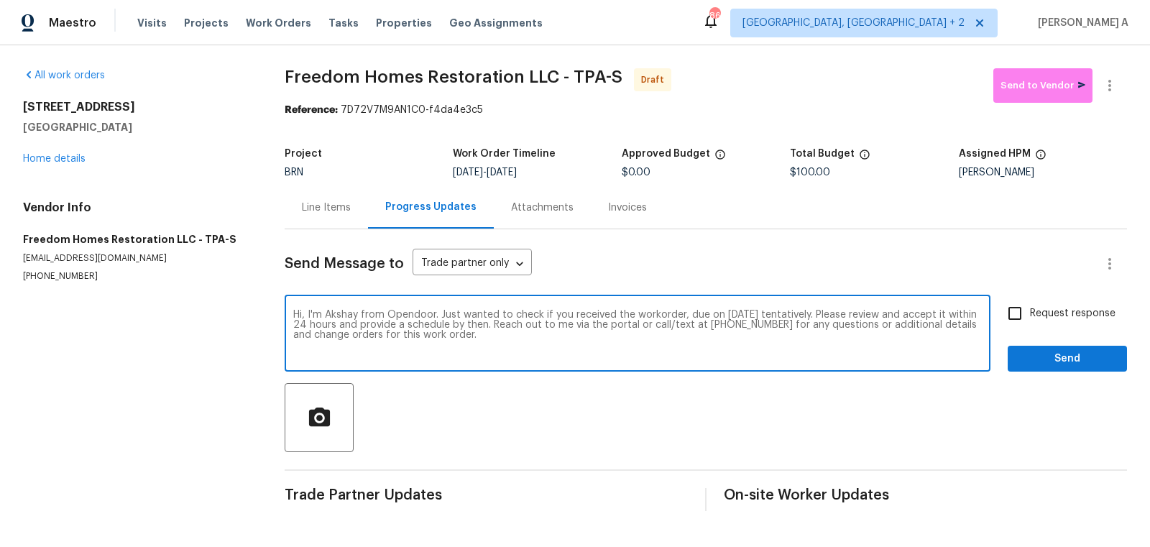
type textarea "Hi, I'm Akshay from Opendoor. Just wanted to check if you received the workorde…"
click at [1023, 306] on input "Request response" at bounding box center [1015, 313] width 30 height 30
checkbox input "true"
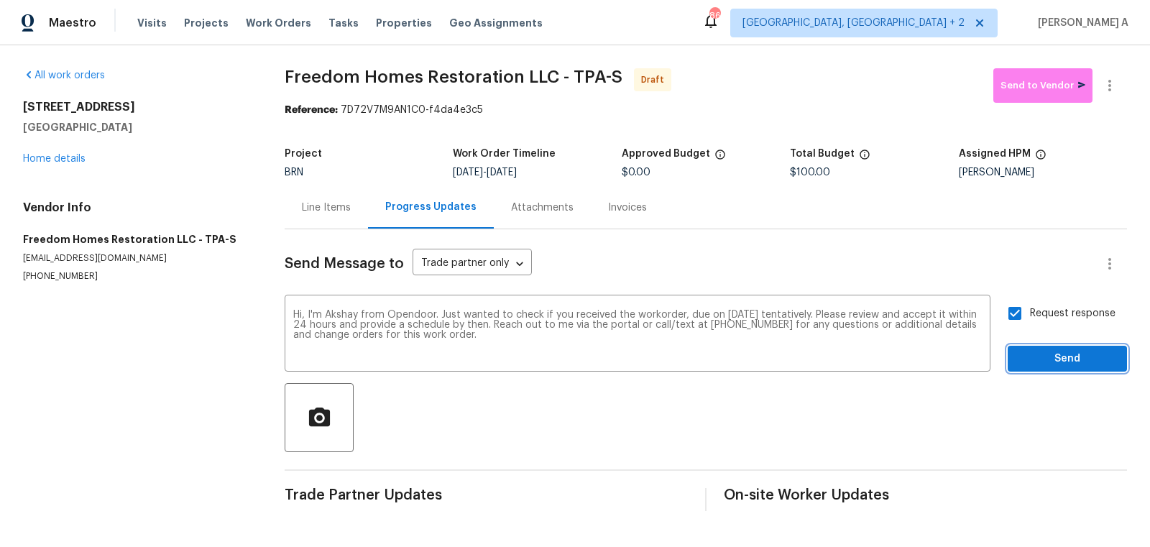
click at [1074, 363] on span "Send" at bounding box center [1068, 359] width 96 height 18
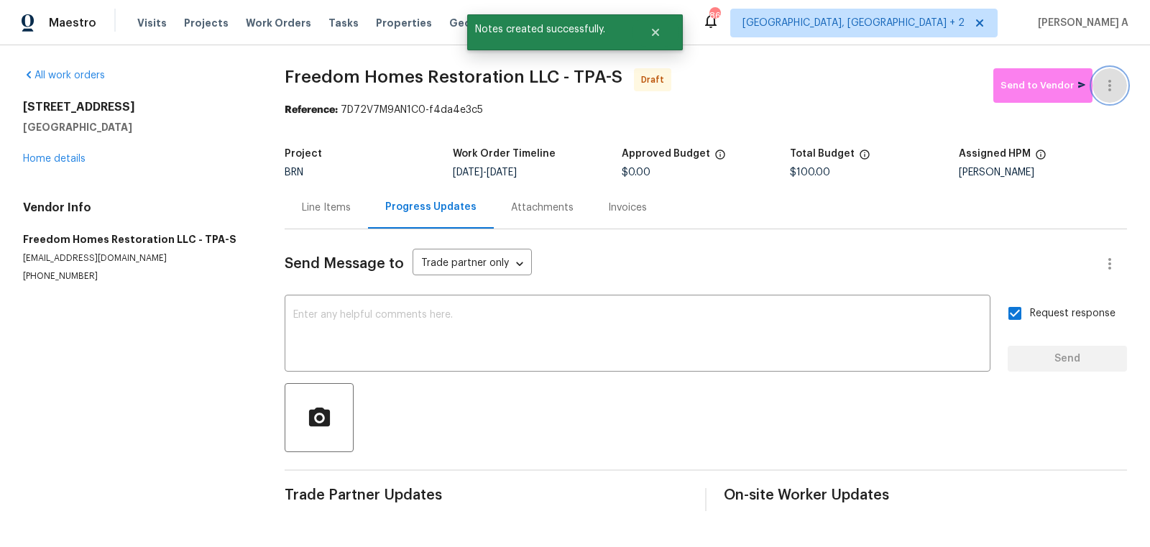
click at [1113, 83] on icon "button" at bounding box center [1109, 85] width 17 height 17
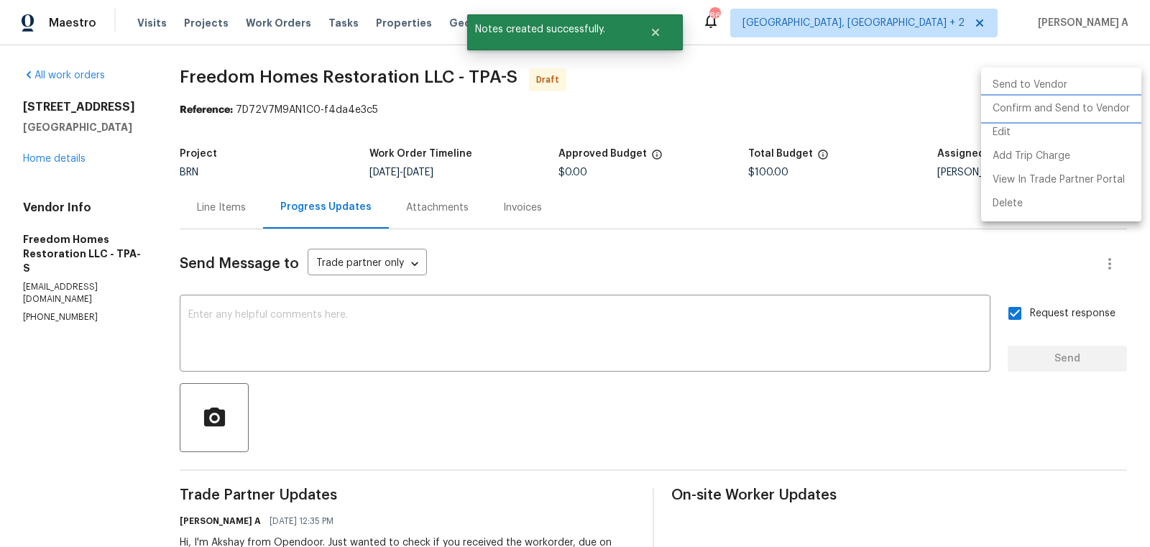
click at [1120, 109] on li "Confirm and Send to Vendor" at bounding box center [1061, 109] width 160 height 24
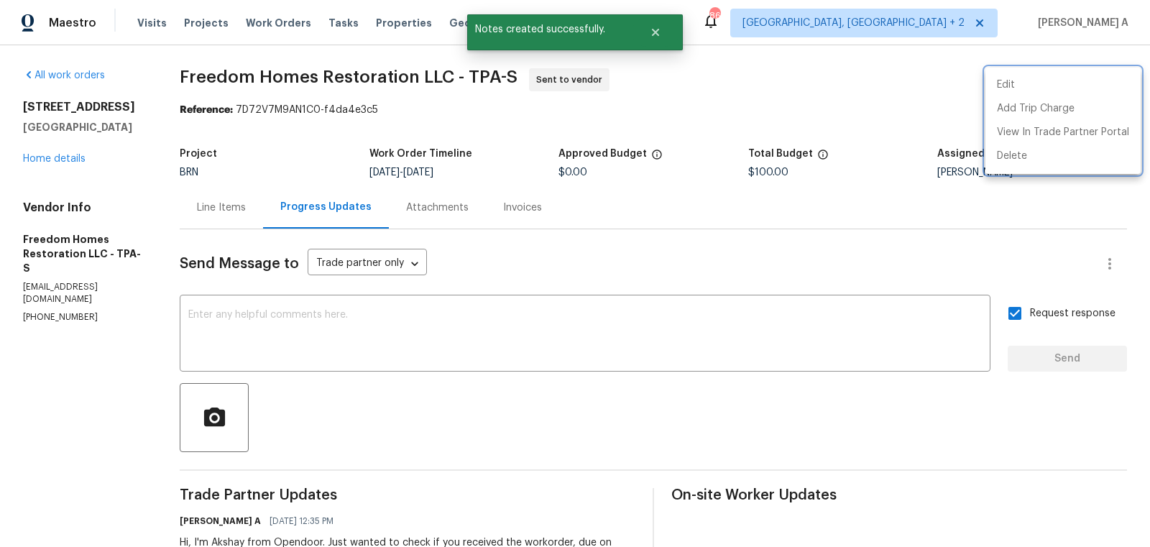
click at [227, 210] on div at bounding box center [575, 273] width 1150 height 547
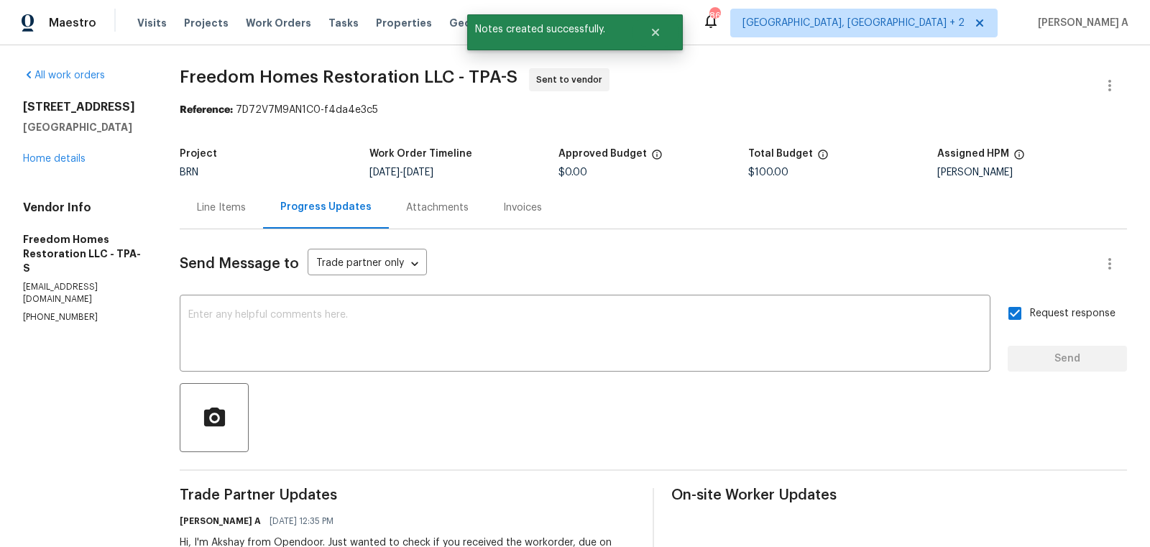
click at [216, 209] on div "Line Items" at bounding box center [221, 208] width 49 height 14
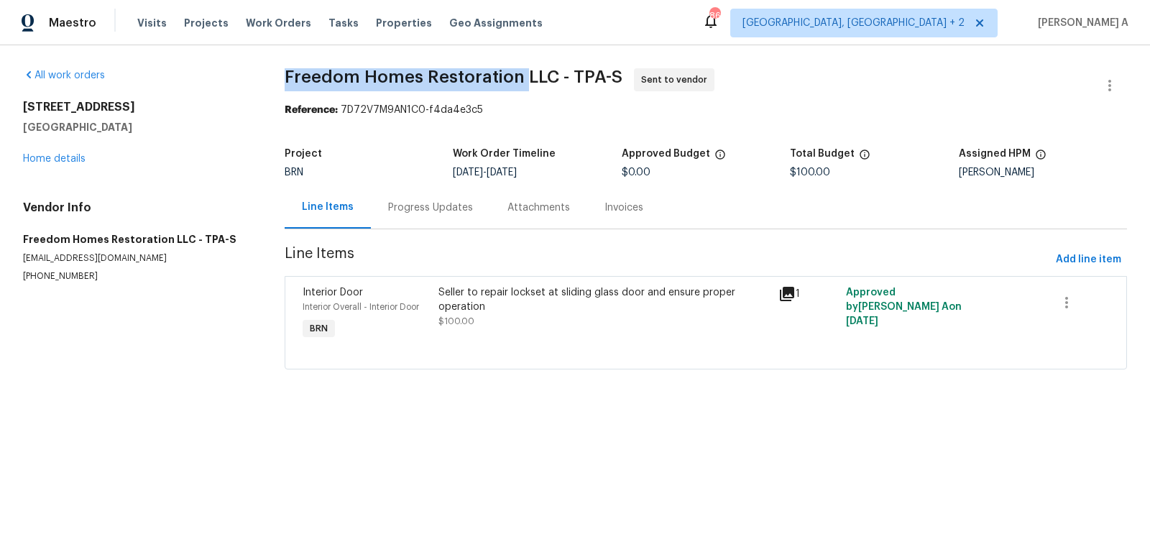
drag, startPoint x: 280, startPoint y: 76, endPoint x: 523, endPoint y: 80, distance: 243.0
click at [523, 80] on div "All work orders 4612 Pompano Dr Tampa, FL 33617 Home details Vendor Info Freedo…" at bounding box center [575, 227] width 1150 height 365
copy span "Freedom Homes Restoration"
click at [605, 94] on span "Freedom Homes Restoration LLC - TPA-S Sent to vendor" at bounding box center [689, 85] width 808 height 35
copy span "Freedom Homes Restoration"
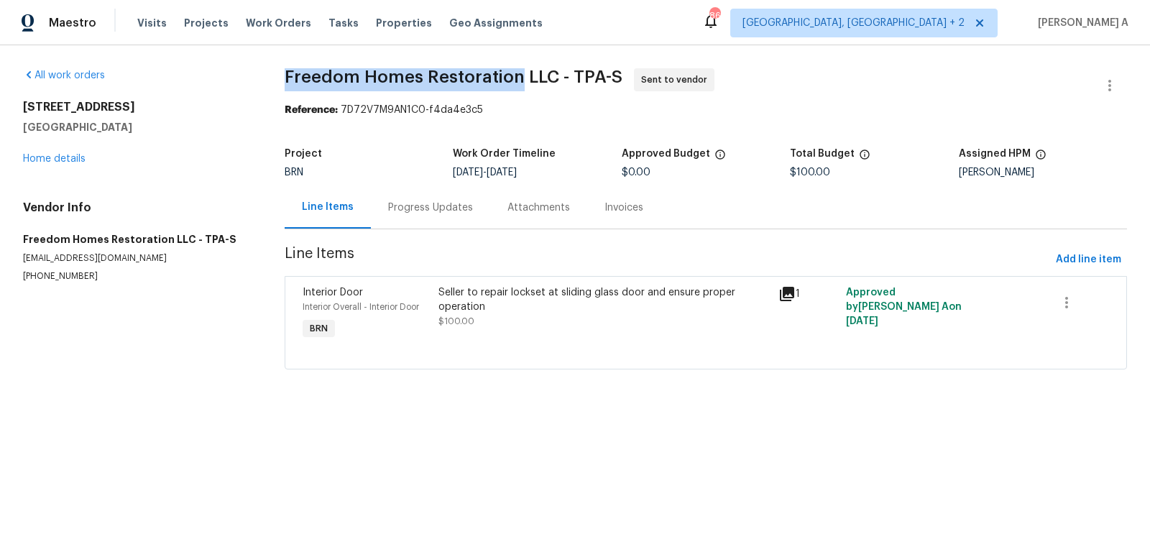
drag, startPoint x: 521, startPoint y: 75, endPoint x: 284, endPoint y: 75, distance: 236.5
click at [284, 75] on div "All work orders 4612 Pompano Dr Tampa, FL 33617 Home details Vendor Info Freedo…" at bounding box center [575, 227] width 1150 height 365
click at [411, 215] on div "Progress Updates" at bounding box center [430, 207] width 119 height 42
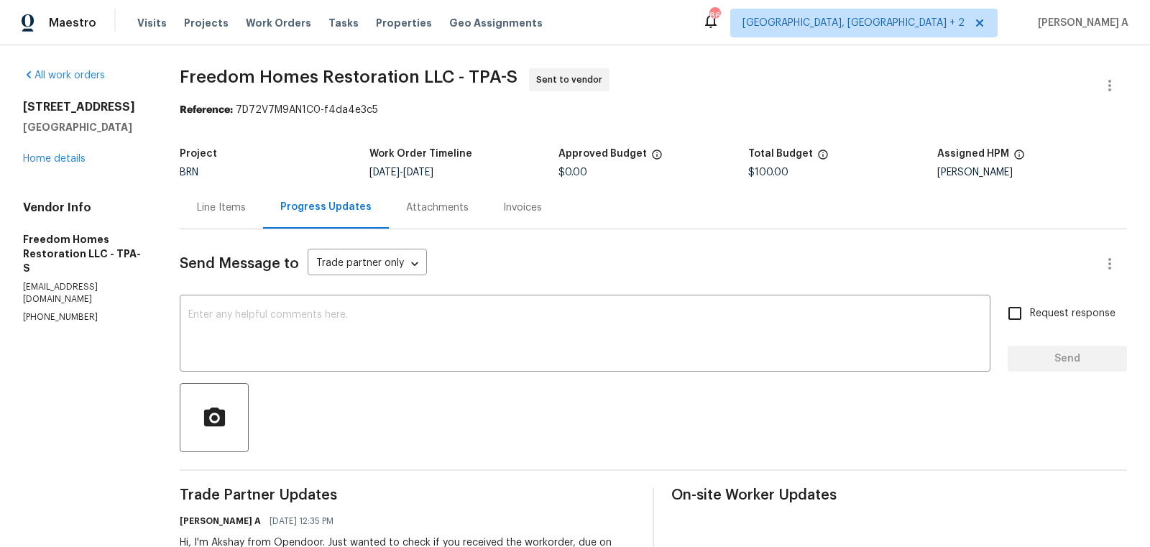
click at [207, 205] on div "Line Items" at bounding box center [221, 208] width 49 height 14
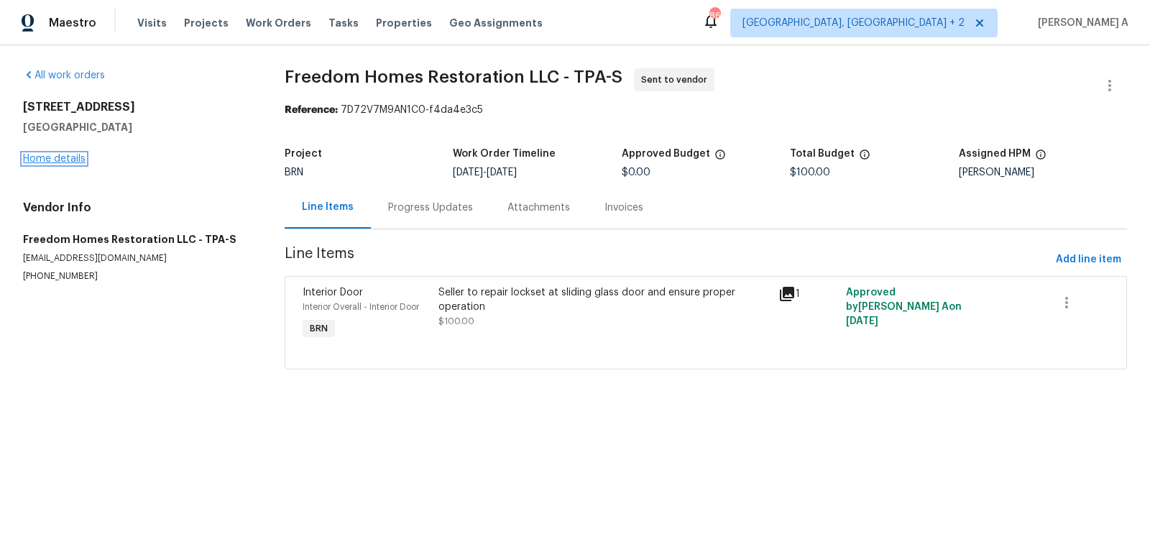
click at [59, 162] on link "Home details" at bounding box center [54, 159] width 63 height 10
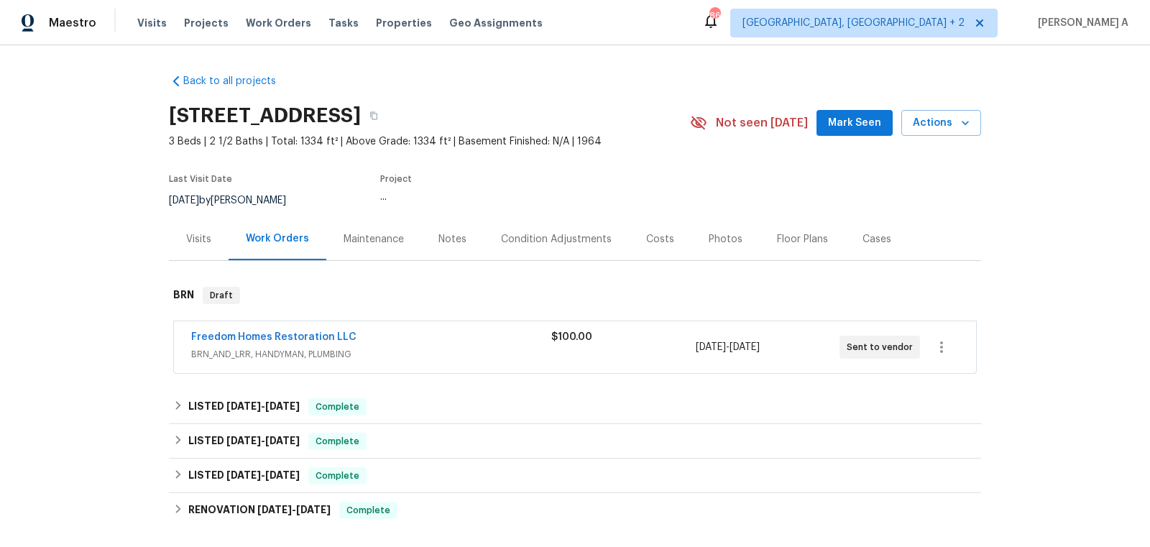
scroll to position [198, 0]
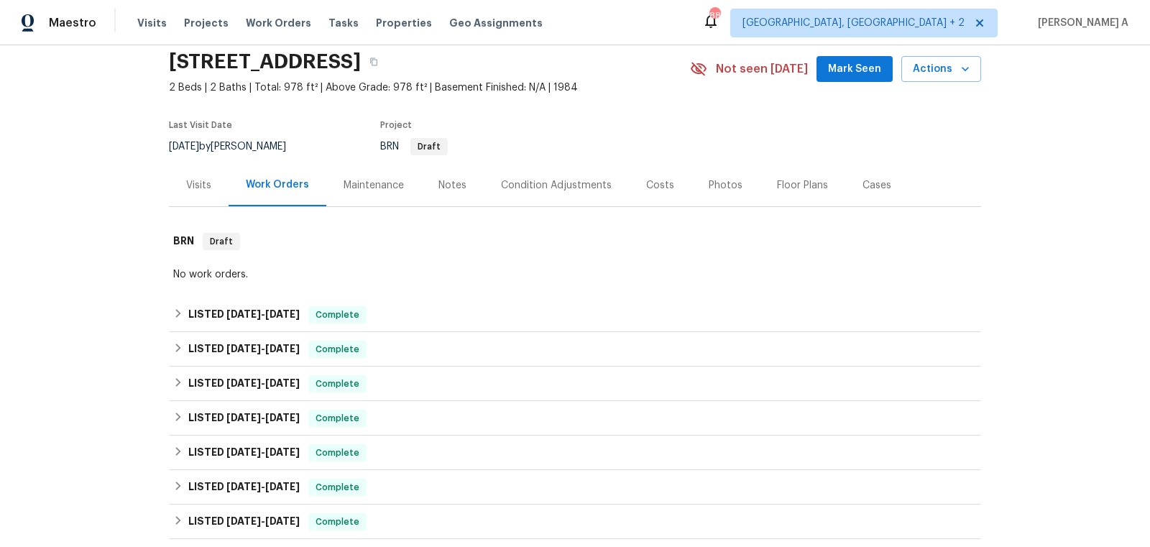
scroll to position [82, 0]
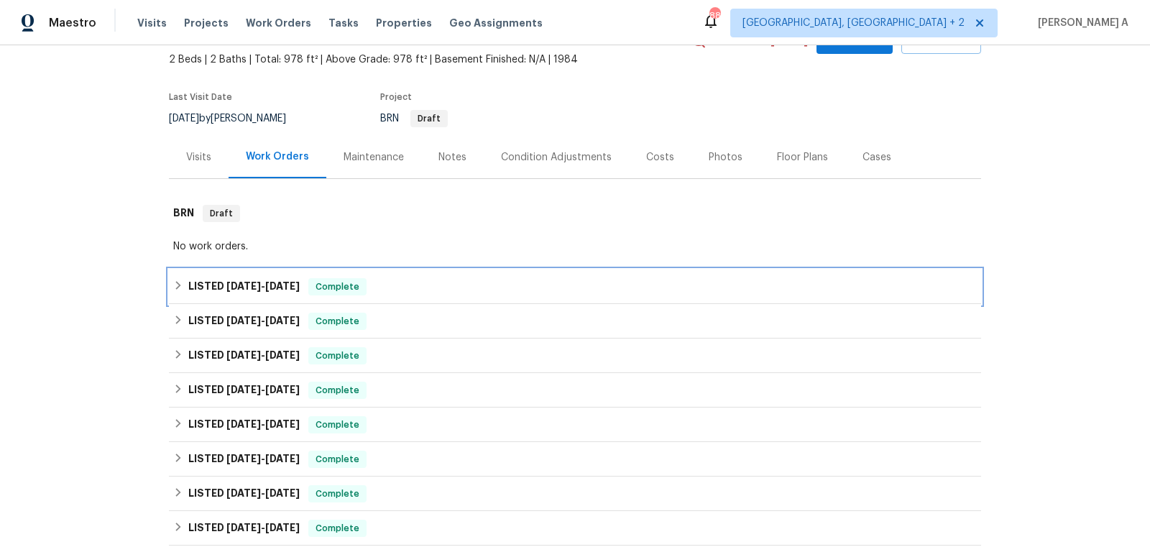
click at [406, 278] on div "LISTED [DATE] - [DATE] Complete" at bounding box center [575, 286] width 804 height 17
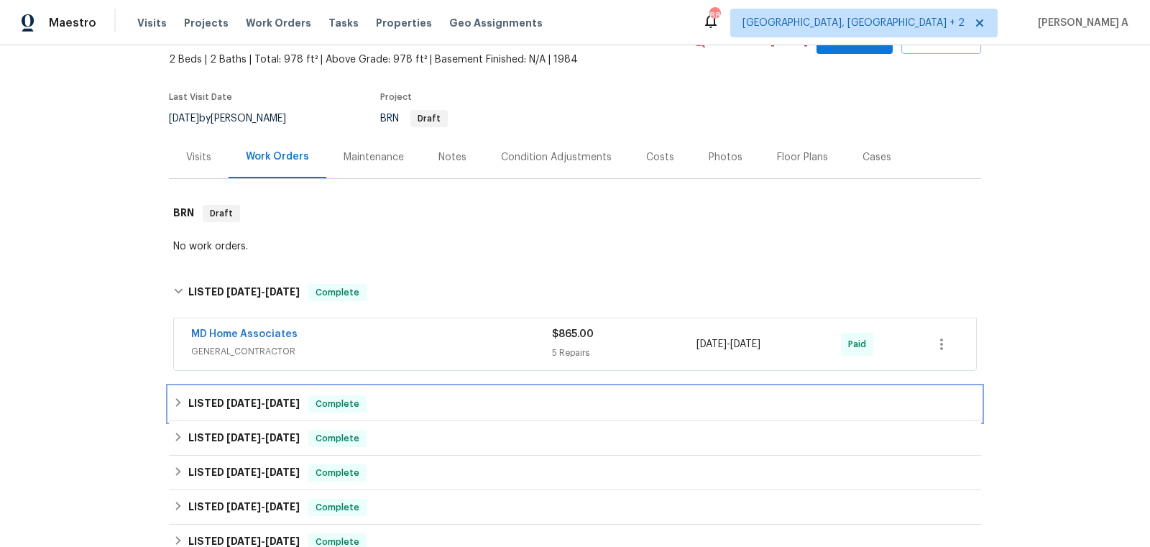
click at [406, 400] on div "LISTED [DATE] - [DATE] Complete" at bounding box center [575, 403] width 804 height 17
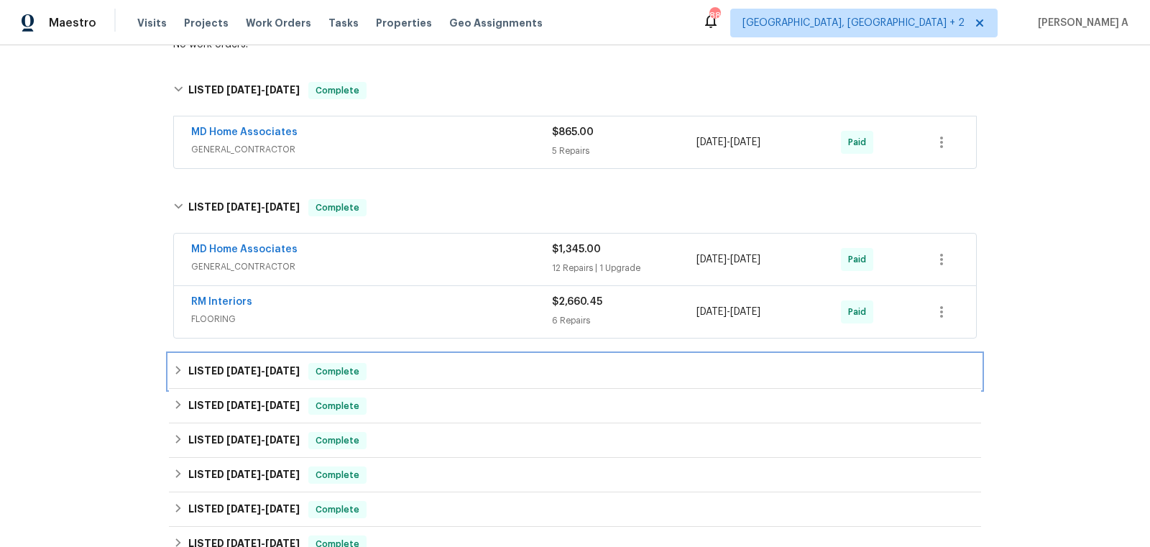
click at [393, 356] on div "LISTED [DATE] - [DATE] Complete" at bounding box center [575, 371] width 812 height 35
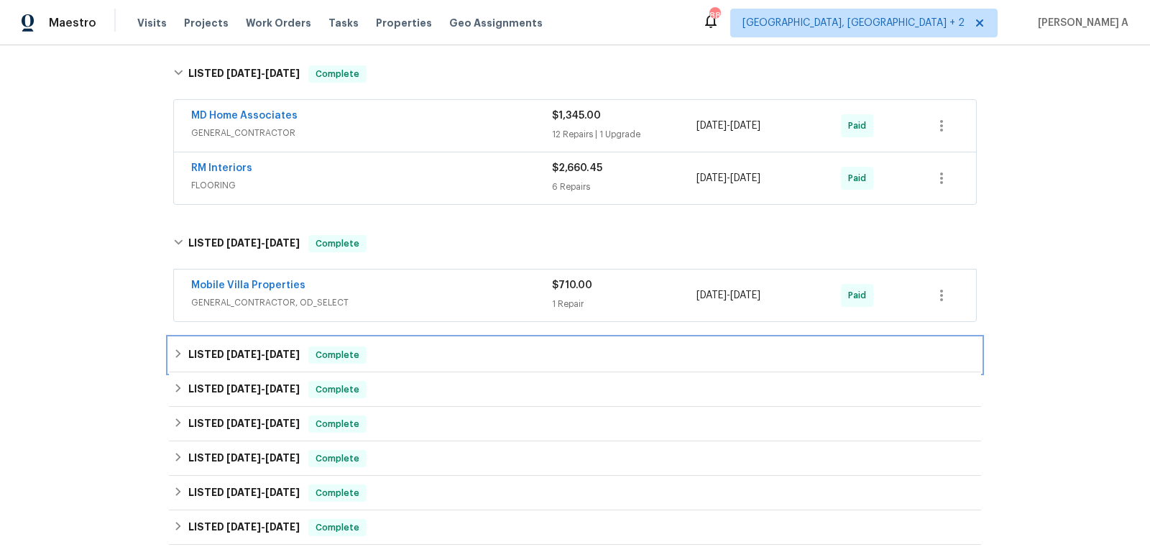
click at [393, 356] on div "LISTED [DATE] - [DATE] Complete" at bounding box center [575, 355] width 804 height 17
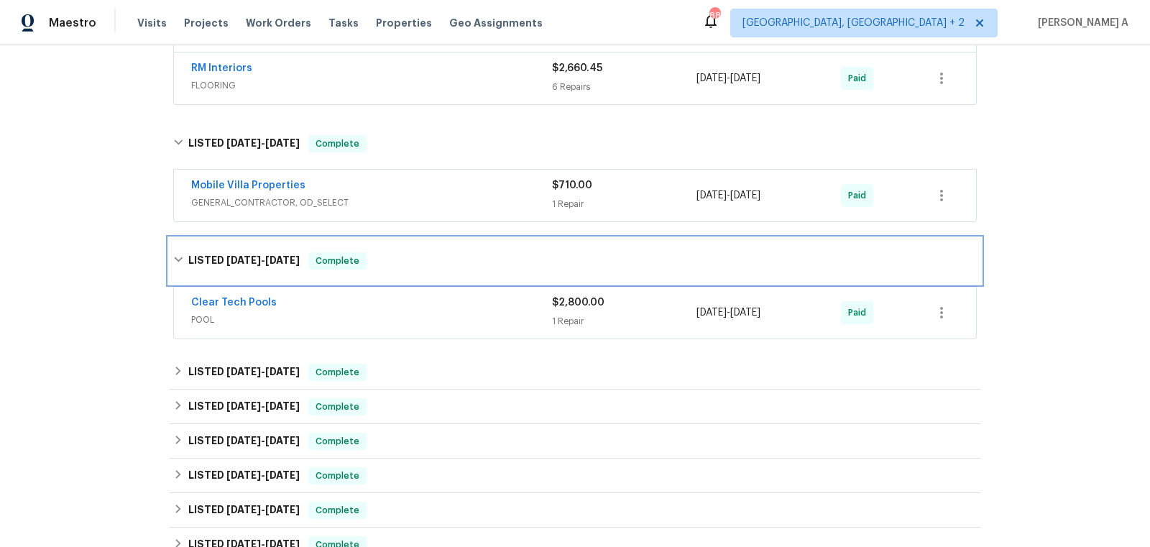
scroll to position [545, 0]
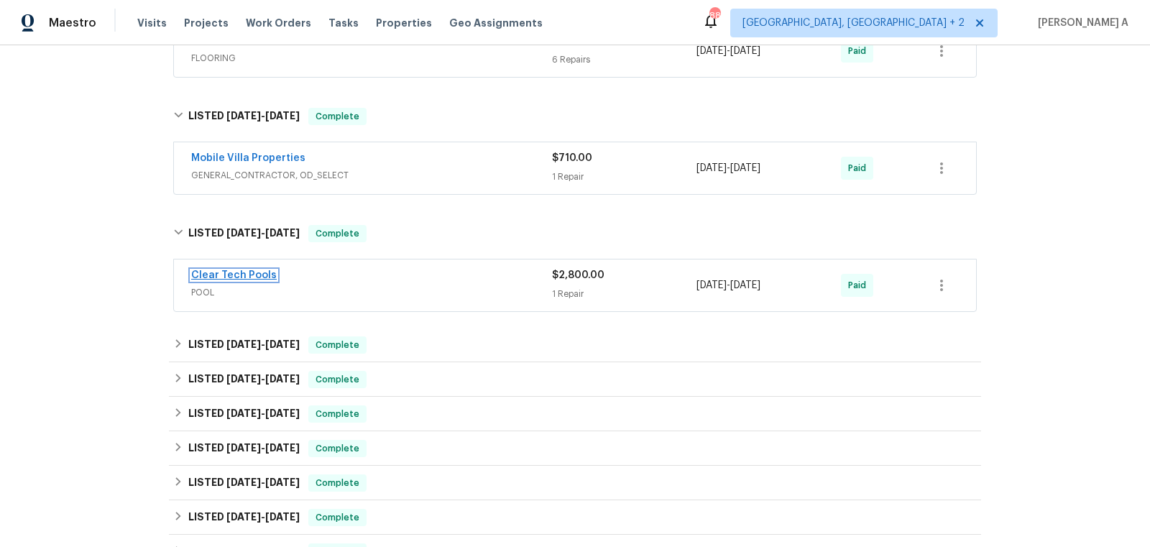
click at [240, 270] on link "Clear Tech Pools" at bounding box center [234, 275] width 86 height 10
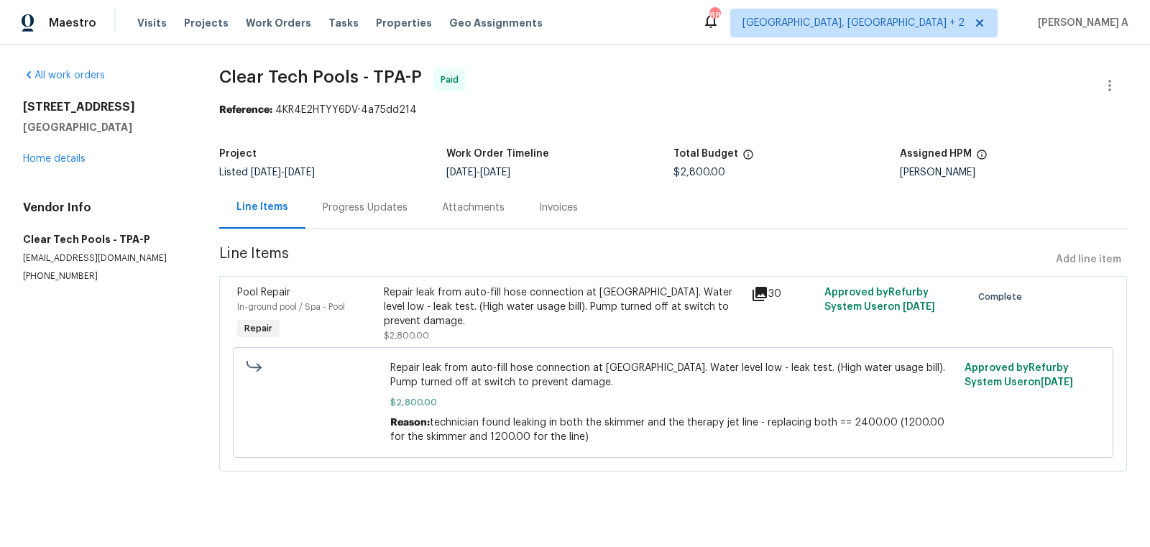
click at [371, 198] on div "Progress Updates" at bounding box center [365, 207] width 119 height 42
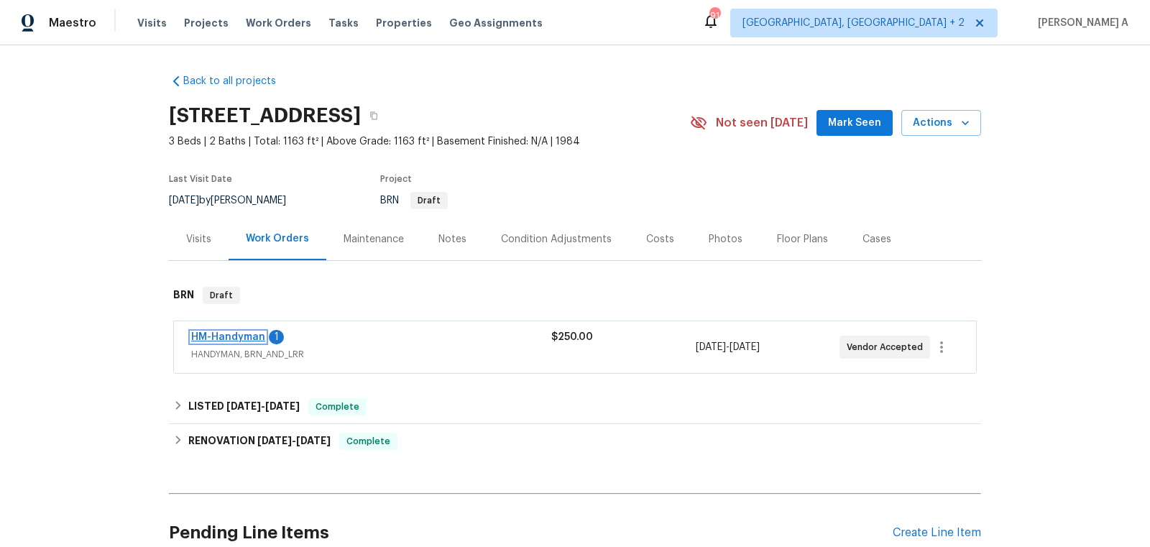
click at [241, 334] on link "HM-Handyman" at bounding box center [228, 337] width 74 height 10
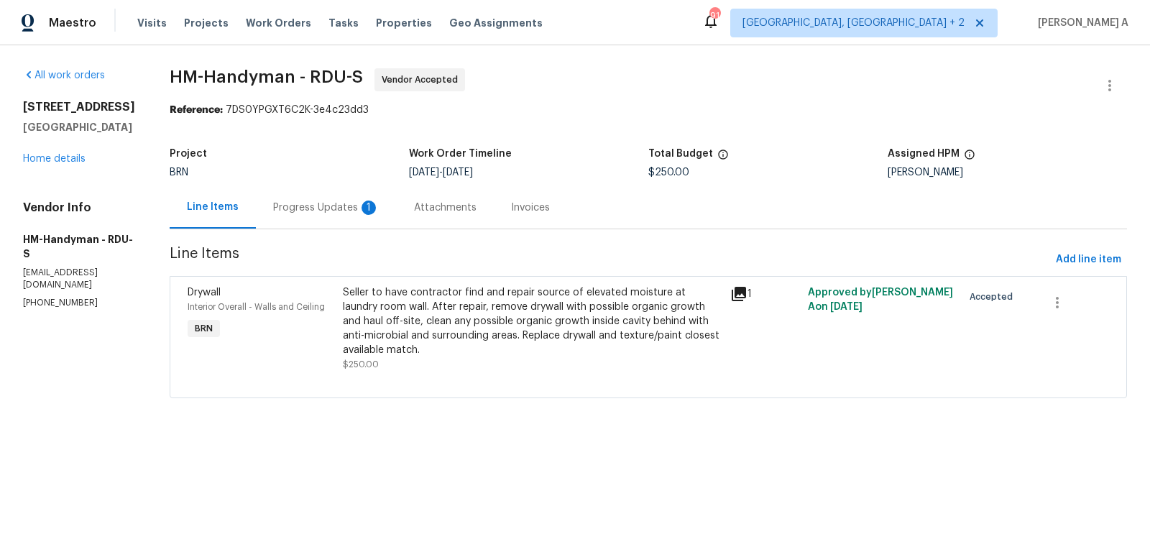
click at [380, 201] on div "Progress Updates 1" at bounding box center [326, 208] width 106 height 14
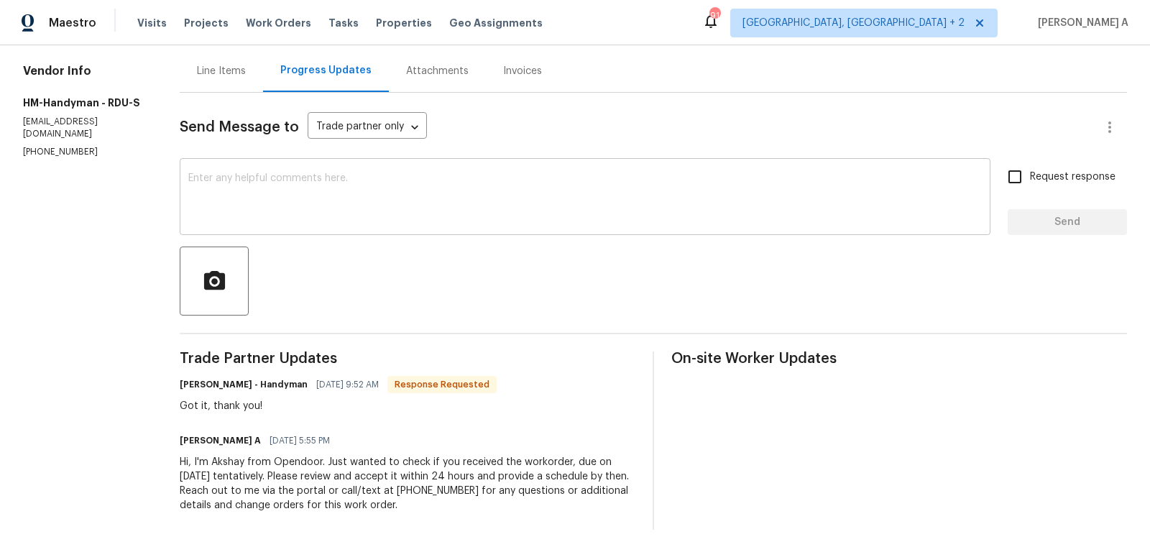
scroll to position [141, 0]
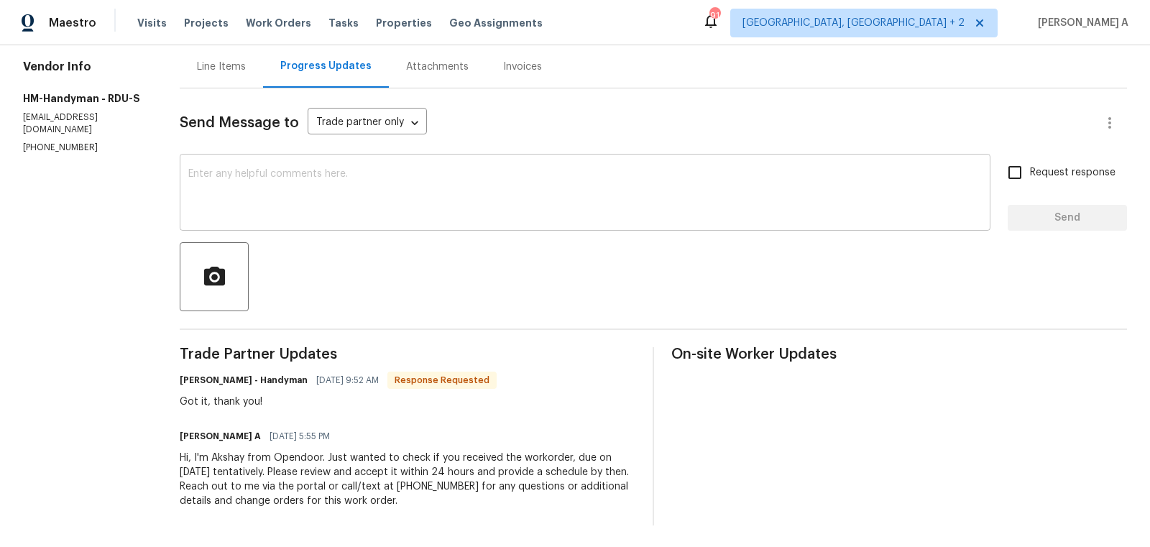
click at [429, 198] on textarea at bounding box center [585, 194] width 794 height 50
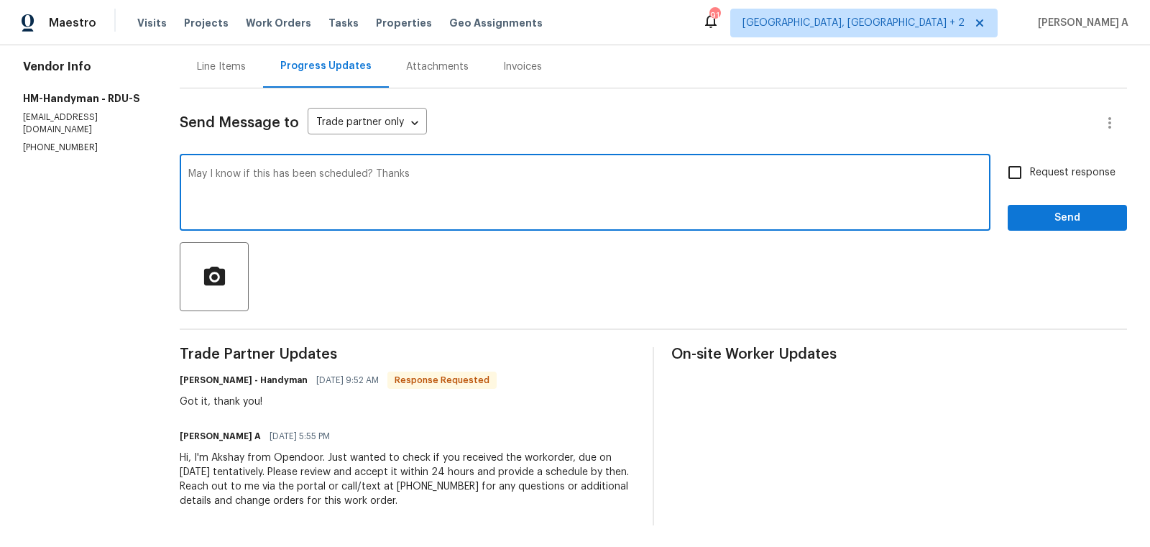
type textarea "May I know if this has been scheduled? Thanks"
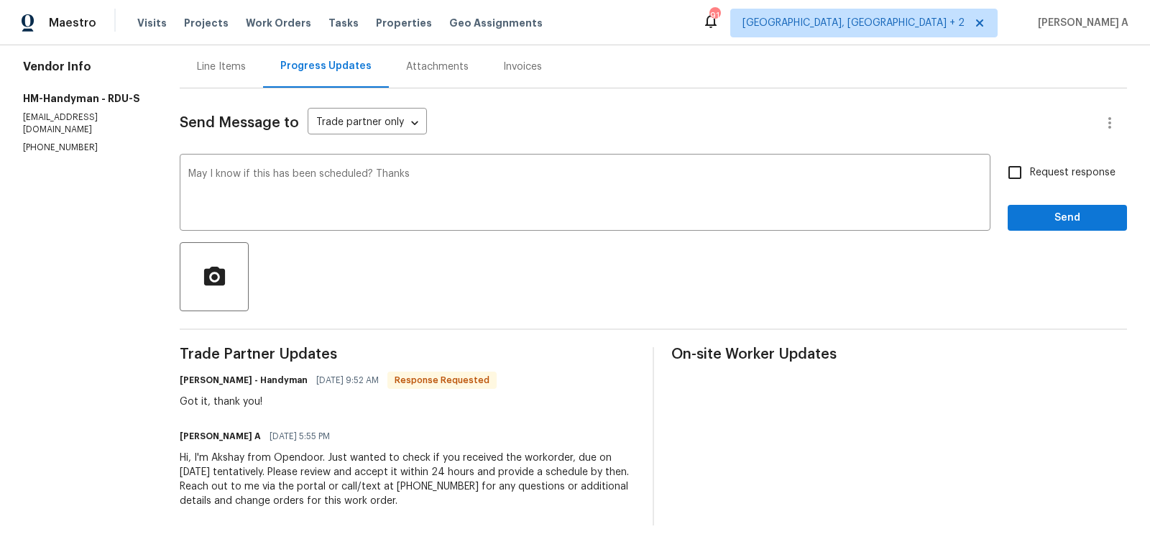
click at [1035, 167] on span "Request response" at bounding box center [1073, 172] width 86 height 15
click at [1030, 167] on input "Request response" at bounding box center [1015, 172] width 30 height 30
checkbox input "true"
click at [1081, 218] on span "Send" at bounding box center [1068, 218] width 96 height 18
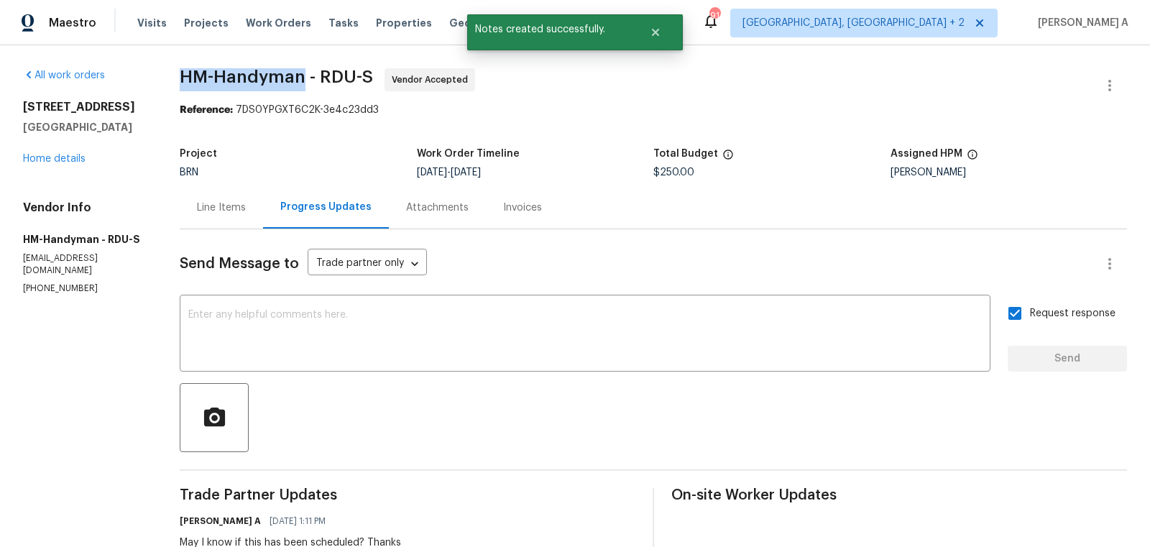
copy span "HM-Handyman"
drag, startPoint x: 179, startPoint y: 75, endPoint x: 306, endPoint y: 75, distance: 126.5
click at [306, 75] on div "All work orders 27 Stonewall Way Durham, NC 27704 Home details Vendor Info HM-H…" at bounding box center [575, 395] width 1150 height 700
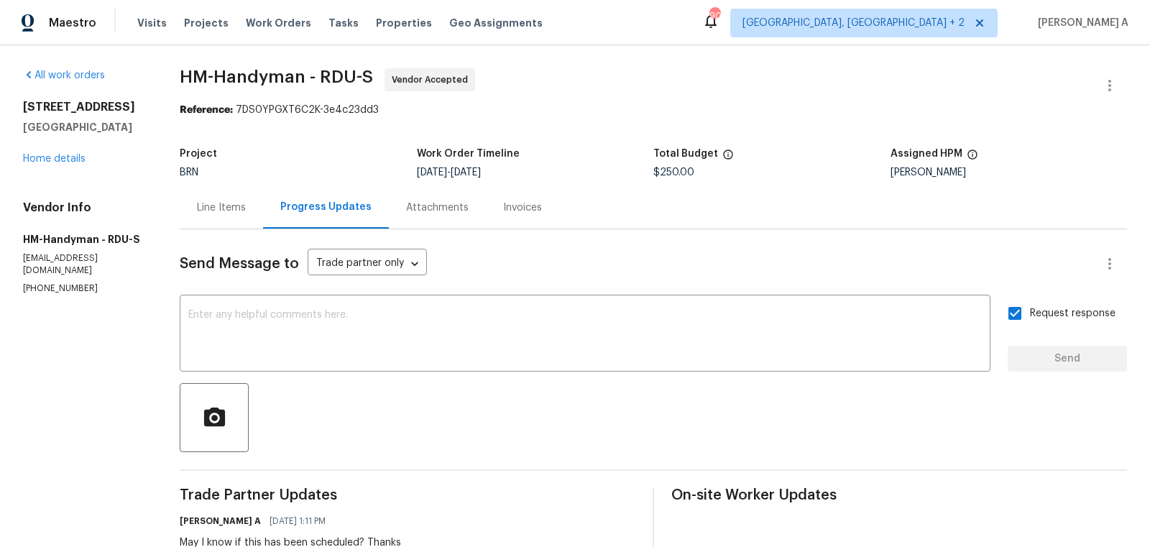
click at [240, 209] on div "Line Items" at bounding box center [221, 208] width 49 height 14
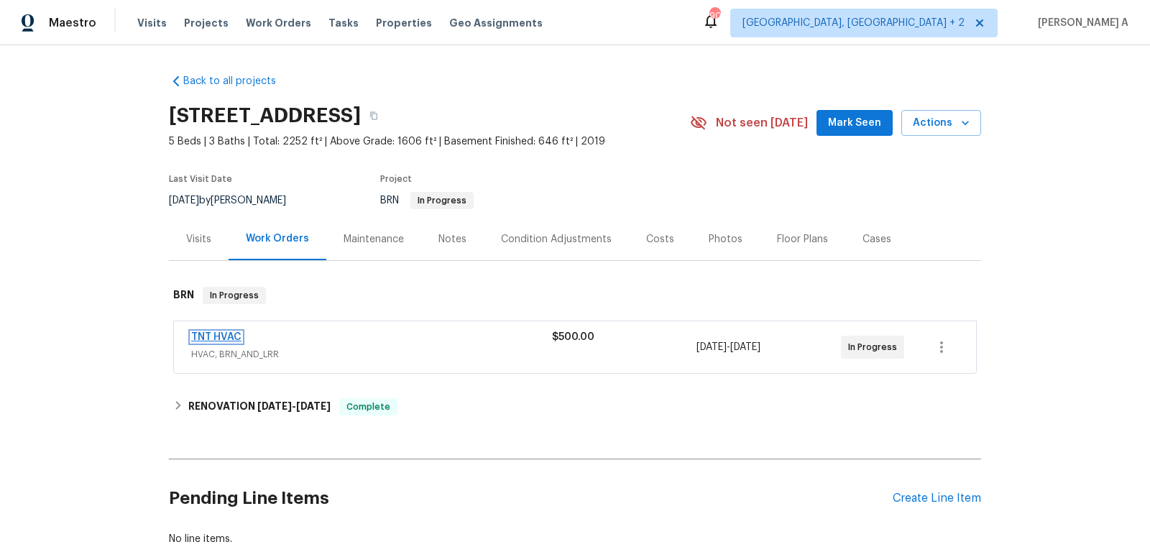
click at [214, 337] on link "TNT HVAC" at bounding box center [216, 337] width 50 height 10
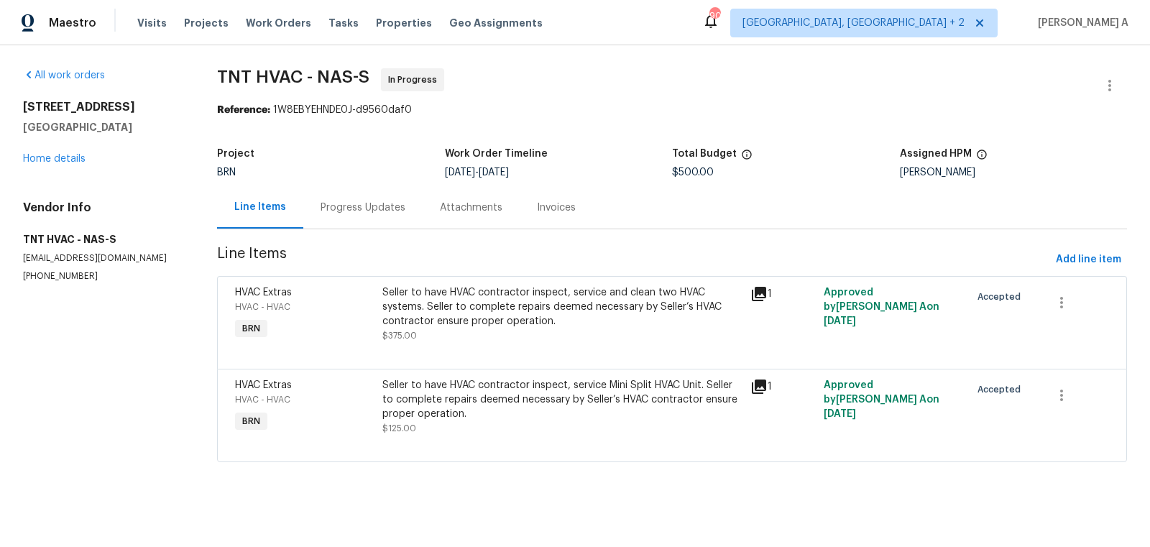
click at [355, 213] on div "Progress Updates" at bounding box center [363, 208] width 85 height 14
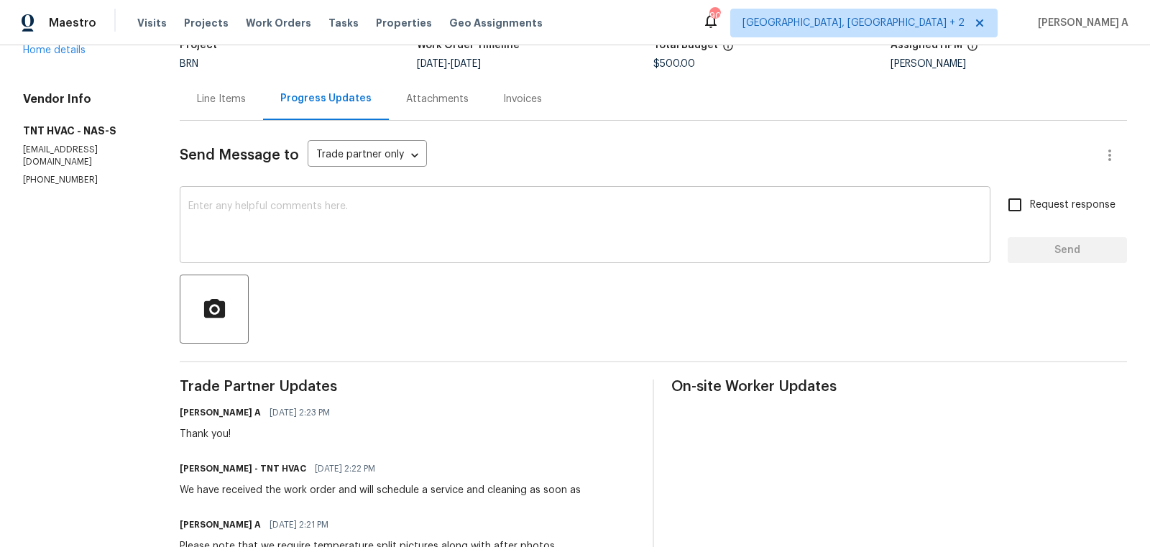
scroll to position [144, 0]
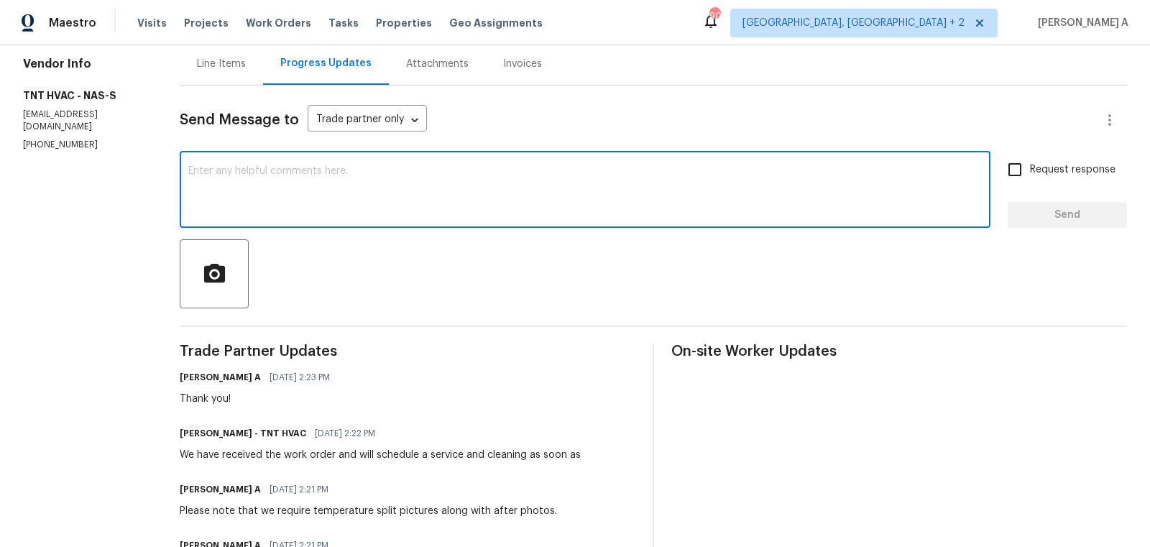
click at [451, 199] on textarea at bounding box center [585, 191] width 794 height 50
type textarea "Hi, May I know if this has been scheduled? Thanks"
click at [1074, 170] on span "Request response" at bounding box center [1073, 169] width 86 height 15
click at [1030, 170] on input "Request response" at bounding box center [1015, 170] width 30 height 30
checkbox input "true"
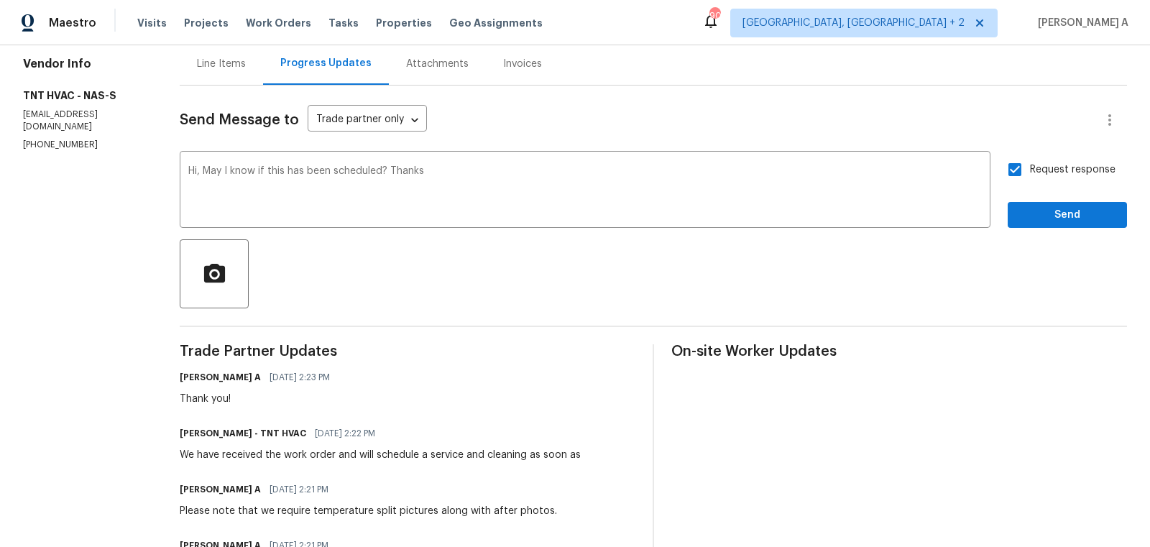
click at [1074, 197] on div "Request response Send" at bounding box center [1067, 191] width 119 height 73
click at [1077, 214] on span "Send" at bounding box center [1068, 215] width 96 height 18
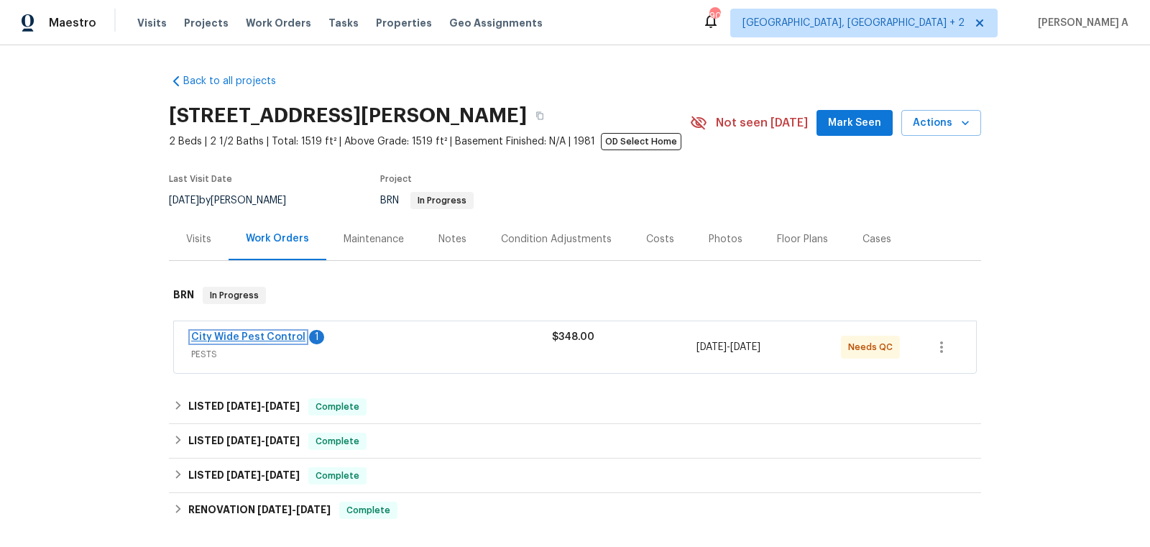
click at [242, 333] on link "City Wide Pest Control" at bounding box center [248, 337] width 114 height 10
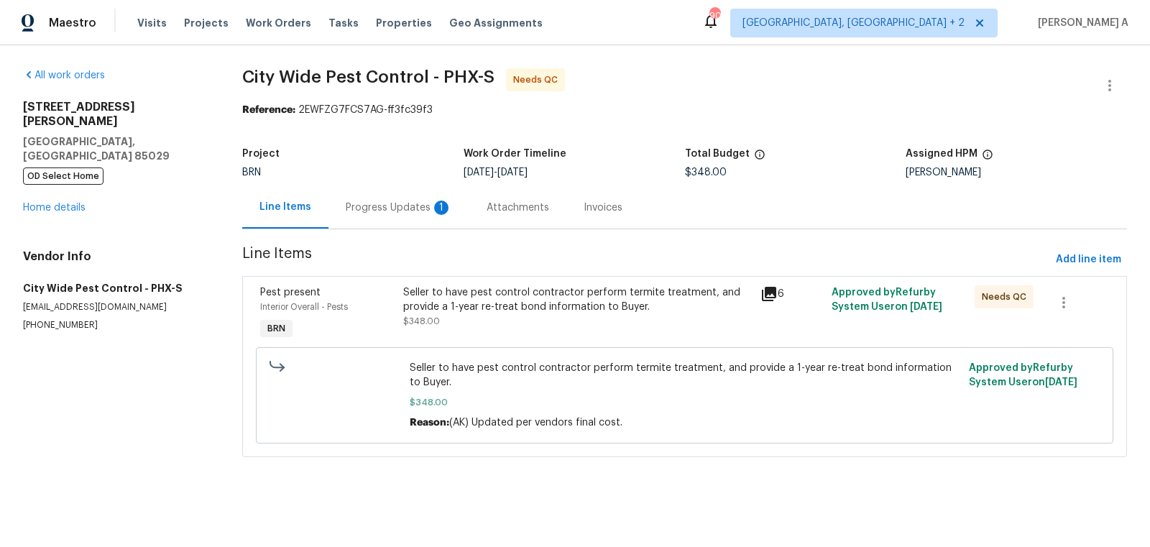
click at [369, 200] on div "Progress Updates 1" at bounding box center [399, 207] width 141 height 42
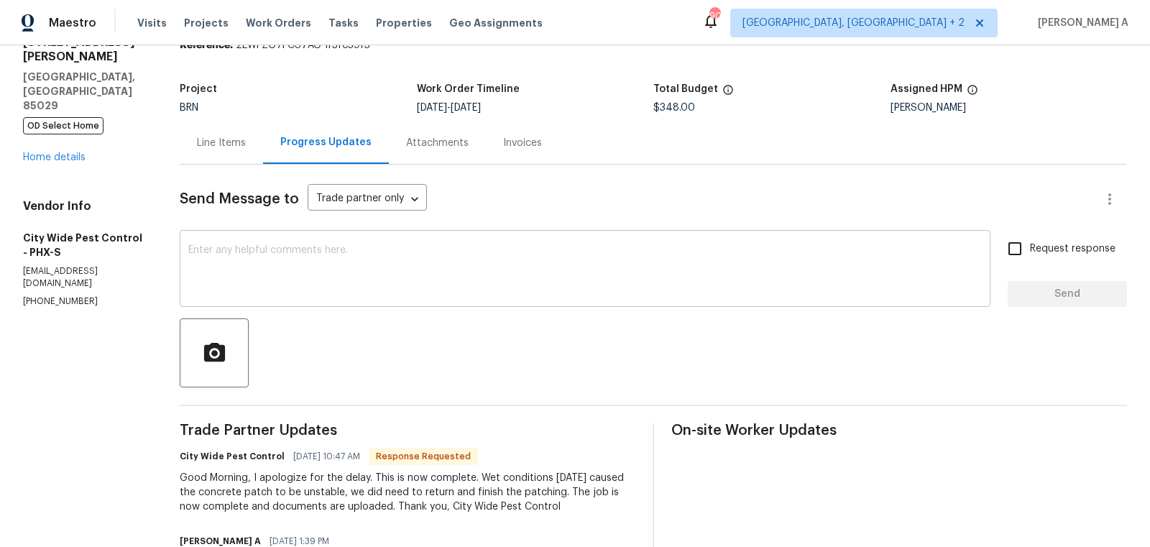
scroll to position [72, 0]
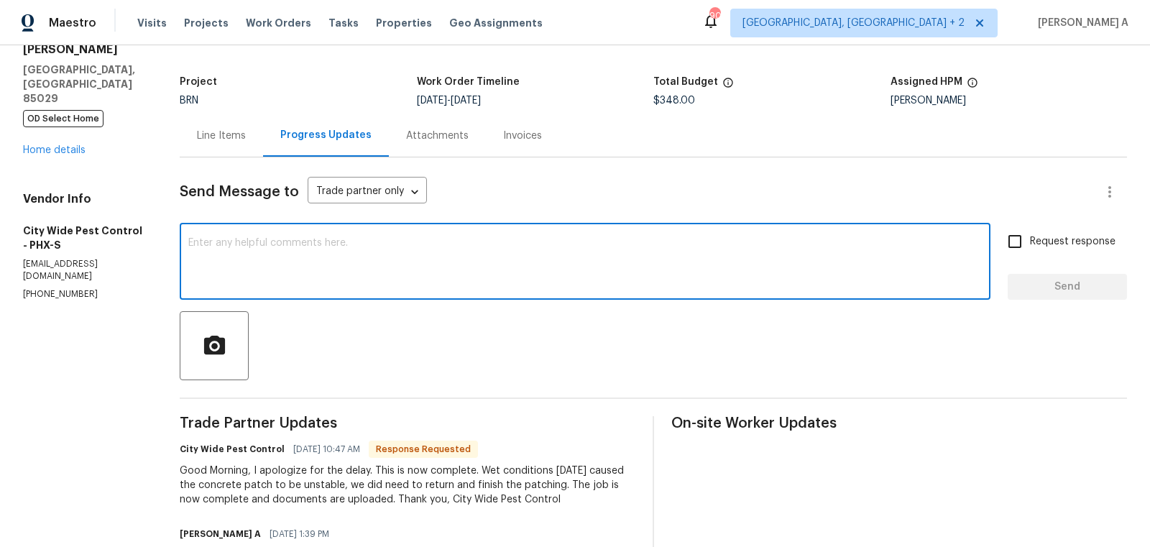
click at [354, 260] on textarea at bounding box center [585, 263] width 794 height 50
type textarea "No worries. Thank you!"
click at [1027, 238] on input "Request response" at bounding box center [1015, 241] width 30 height 30
checkbox input "true"
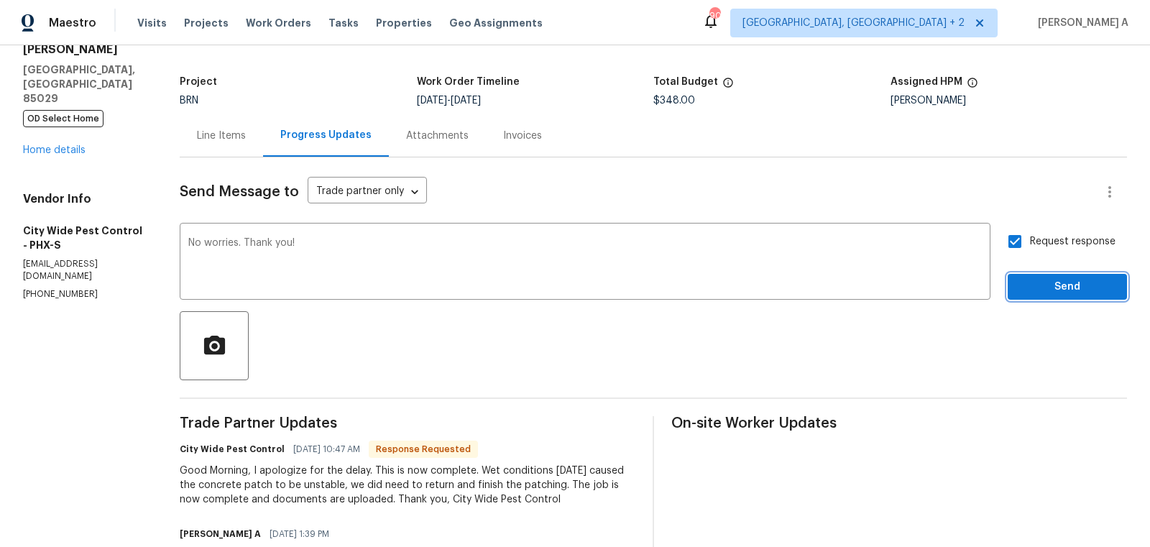
click at [1089, 285] on span "Send" at bounding box center [1068, 287] width 96 height 18
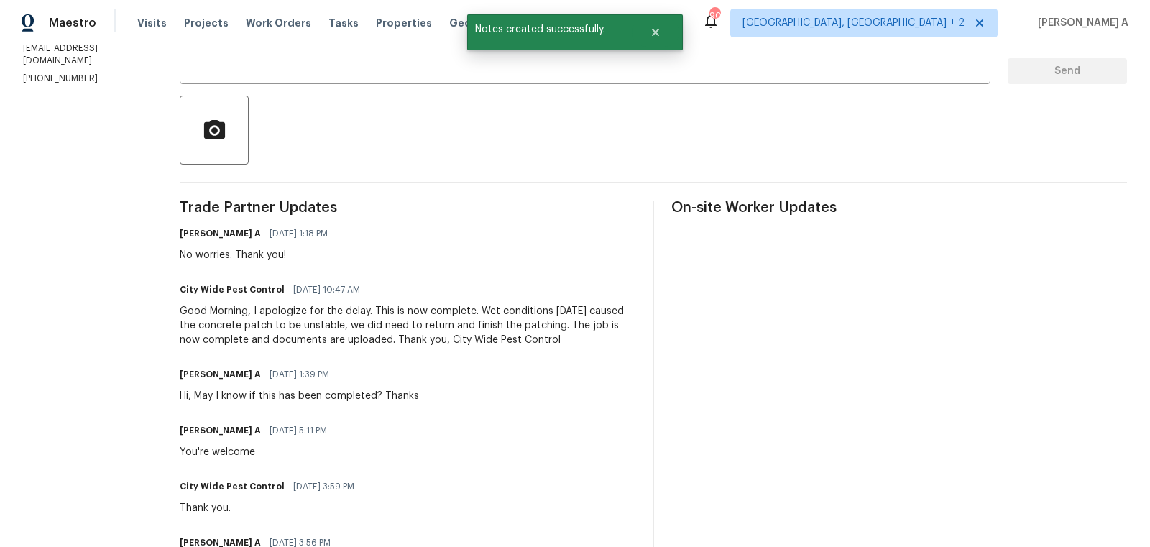
scroll to position [0, 0]
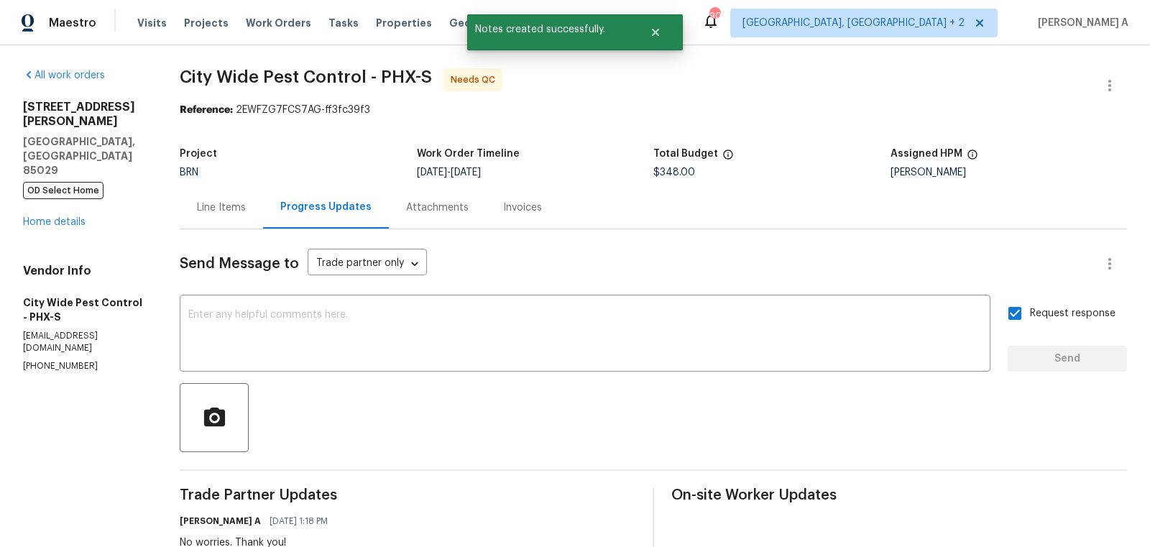
click at [208, 198] on div "Line Items" at bounding box center [221, 207] width 83 height 42
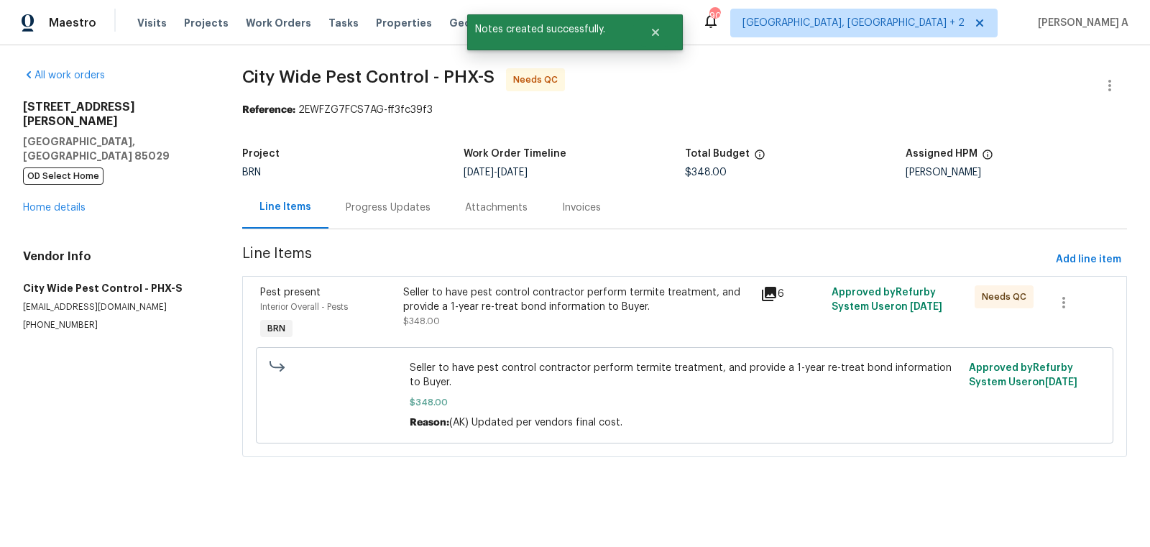
click at [617, 312] on div "Seller to have pest control contractor perform termite treatment, and provide a…" at bounding box center [577, 299] width 349 height 29
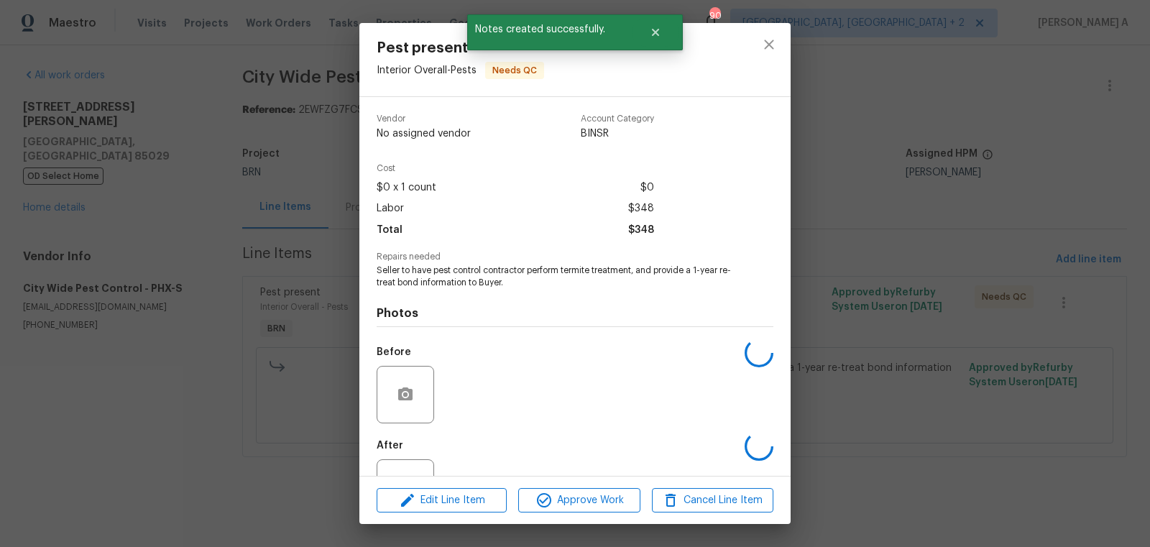
scroll to position [55, 0]
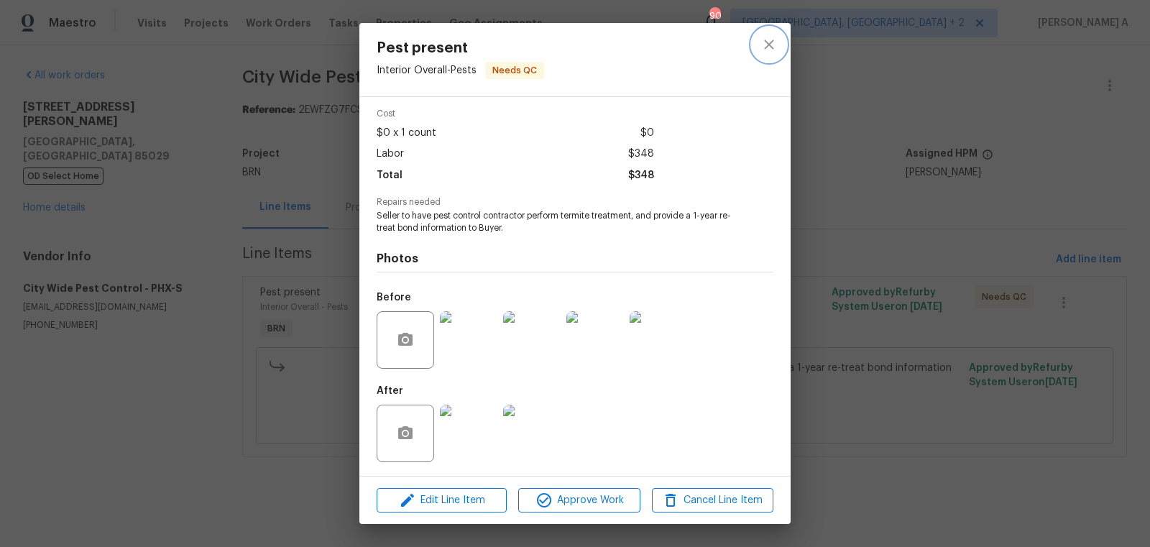
click at [774, 48] on icon "close" at bounding box center [769, 44] width 17 height 17
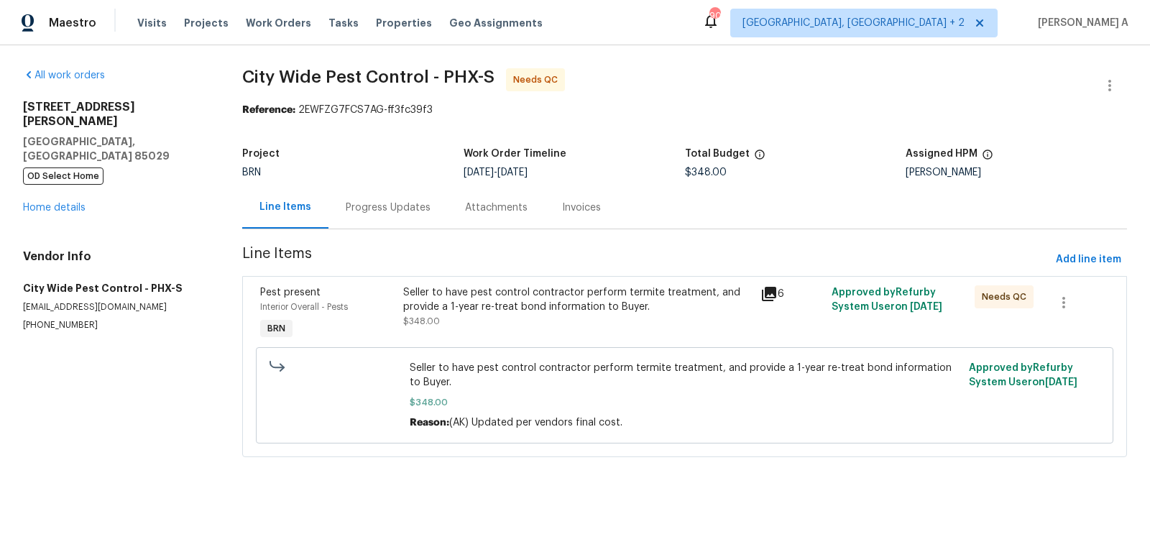
click at [570, 310] on div "Seller to have pest control contractor perform termite treatment, and provide a…" at bounding box center [577, 299] width 349 height 29
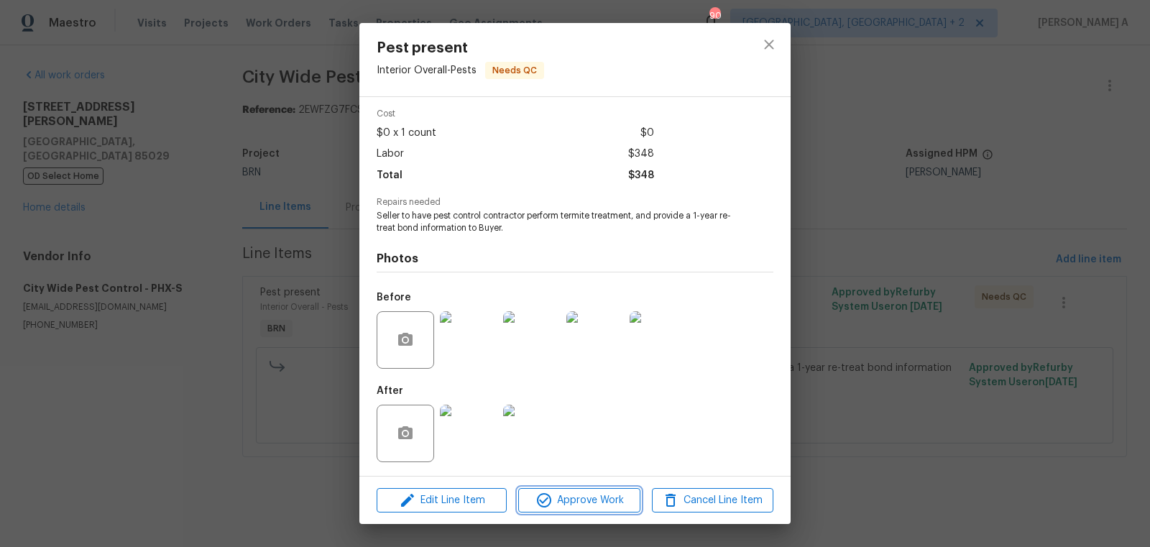
click at [610, 503] on span "Approve Work" at bounding box center [579, 501] width 113 height 18
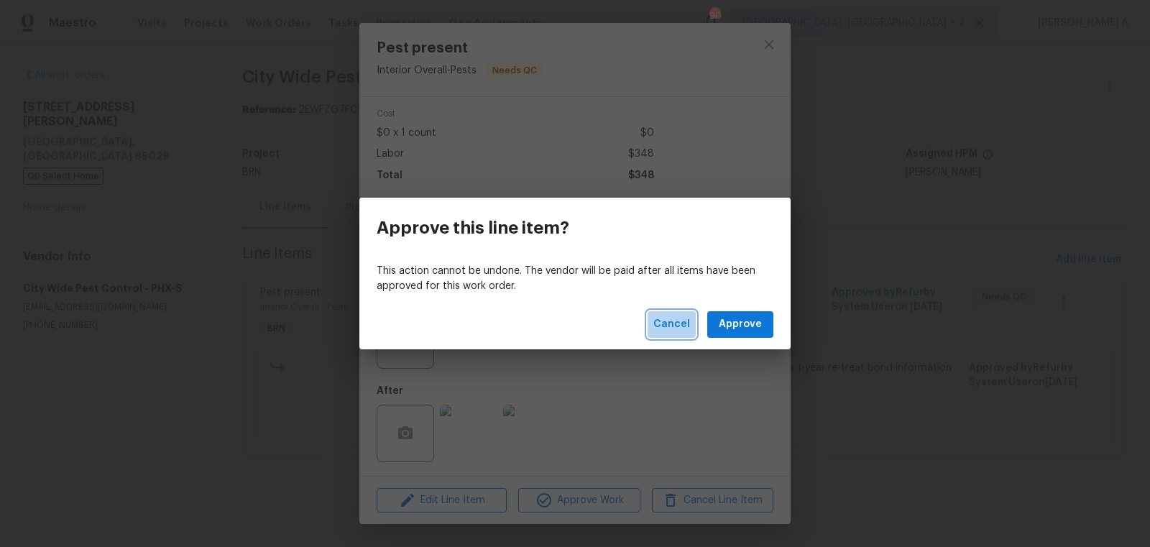
click at [674, 323] on span "Cancel" at bounding box center [672, 325] width 37 height 18
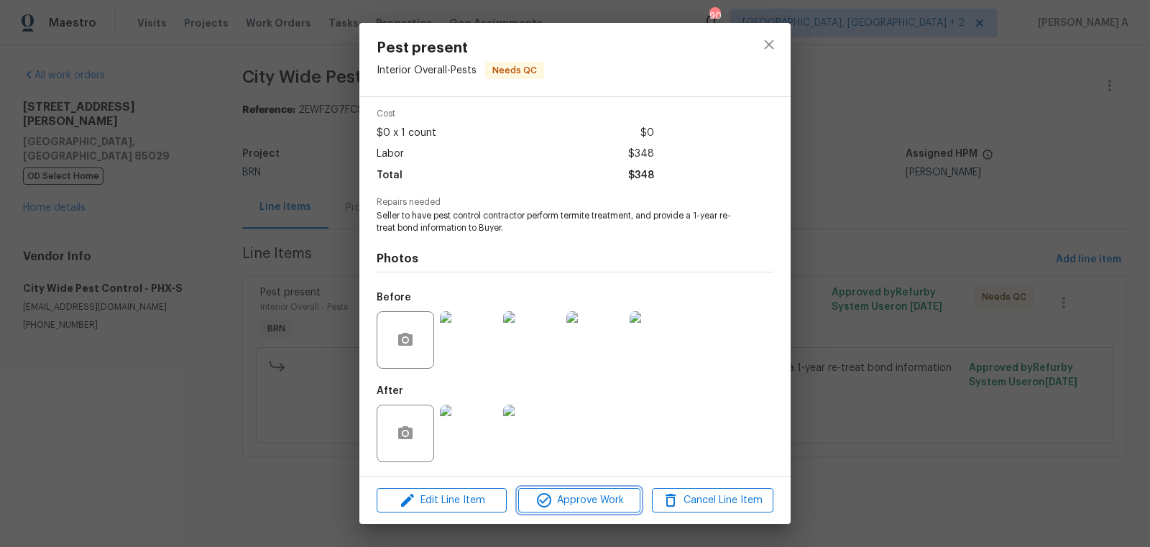
click at [602, 503] on span "Approve Work" at bounding box center [579, 501] width 113 height 18
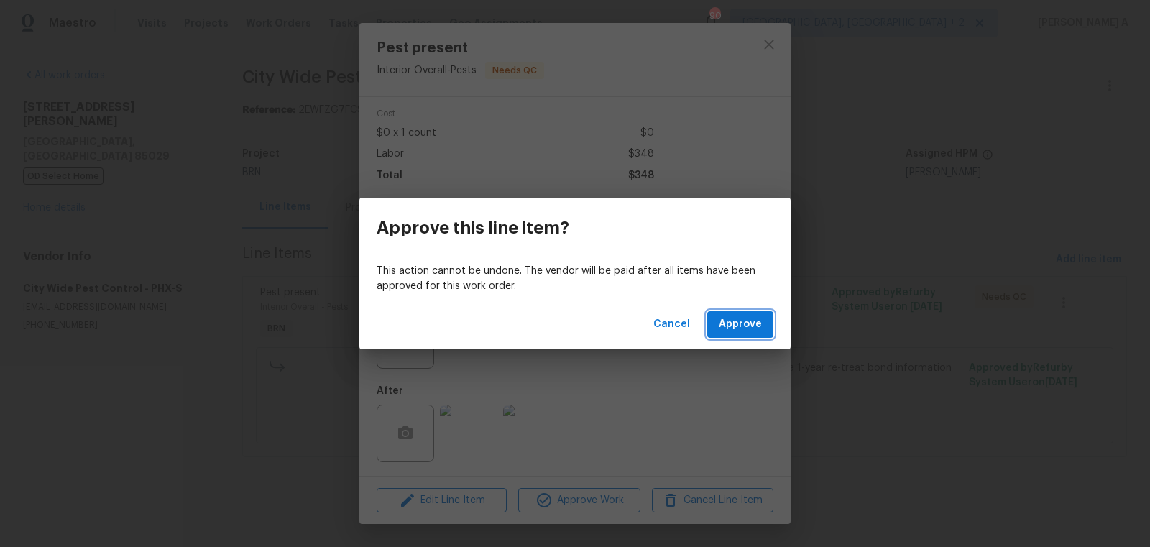
click at [740, 324] on span "Approve" at bounding box center [740, 325] width 43 height 18
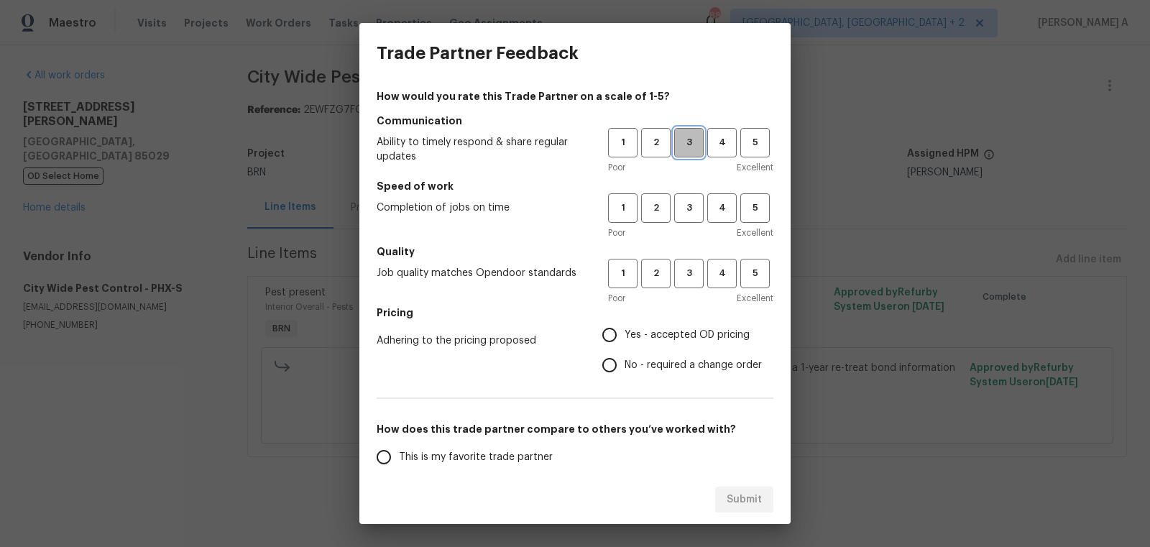
click at [696, 136] on span "3" at bounding box center [689, 142] width 27 height 17
click at [684, 234] on div "Poor Excellent" at bounding box center [690, 233] width 165 height 14
click at [684, 221] on button "3" at bounding box center [688, 207] width 29 height 29
click at [686, 275] on span "3" at bounding box center [689, 273] width 27 height 17
click at [646, 366] on span "No - required a change order" at bounding box center [693, 365] width 137 height 15
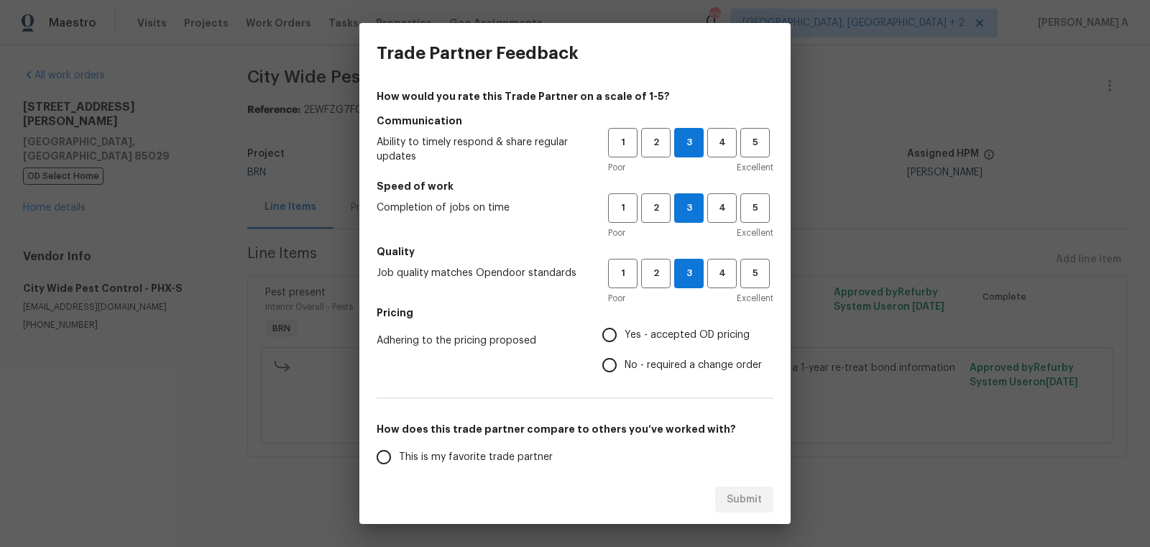
click at [625, 366] on input "No - required a change order" at bounding box center [610, 365] width 30 height 30
radio input "true"
click at [491, 451] on span "This is my favorite trade partner" at bounding box center [476, 457] width 154 height 15
click at [399, 451] on input "This is my favorite trade partner" at bounding box center [384, 457] width 30 height 30
click at [748, 495] on span "Submit" at bounding box center [744, 500] width 35 height 18
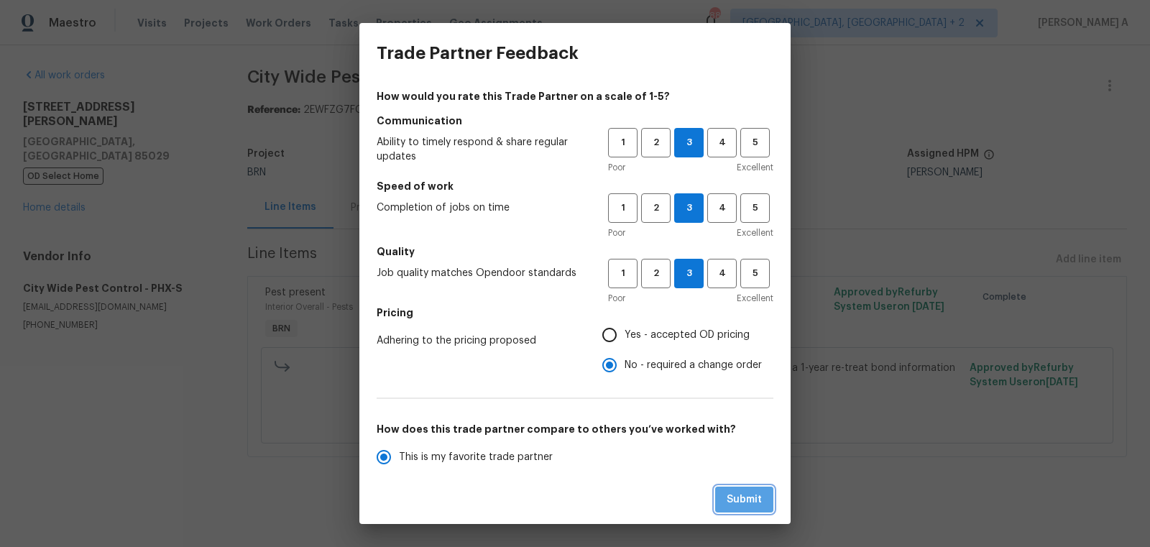
radio input "true"
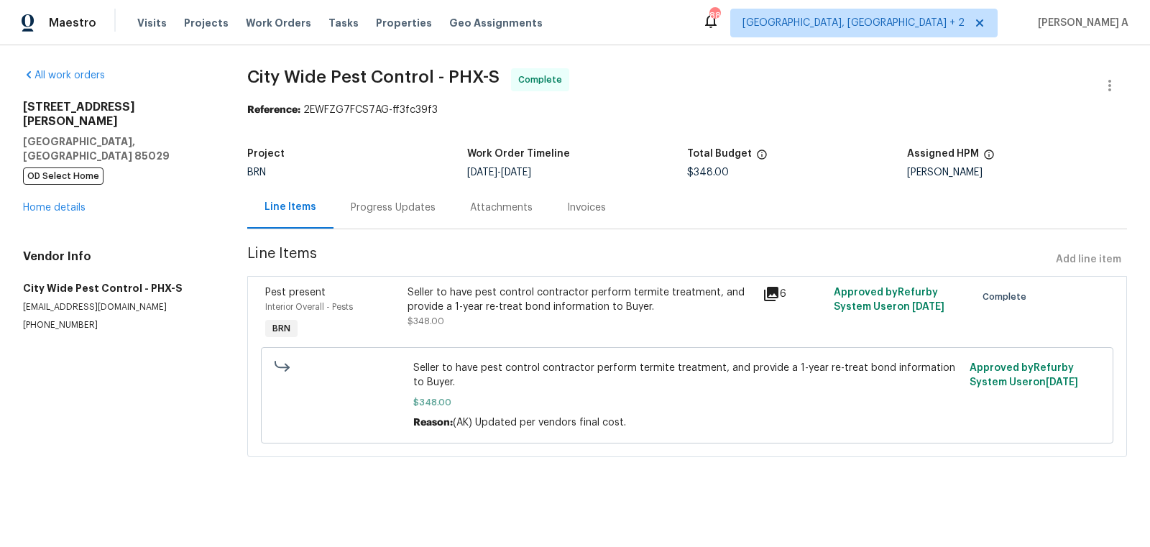
click at [388, 211] on div "Progress Updates" at bounding box center [393, 208] width 85 height 14
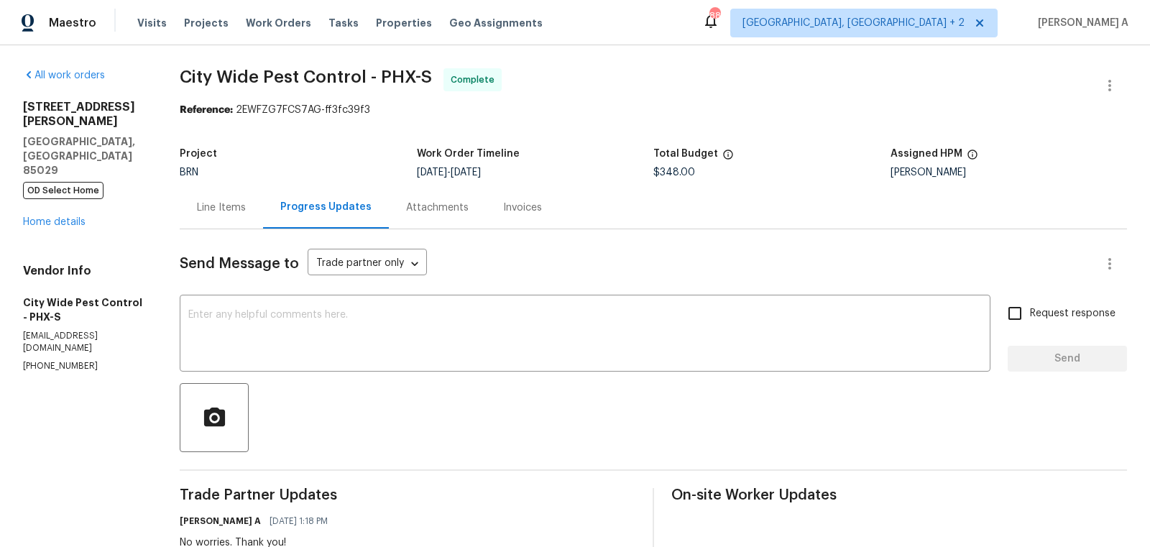
click at [521, 196] on div "Invoices" at bounding box center [522, 207] width 73 height 42
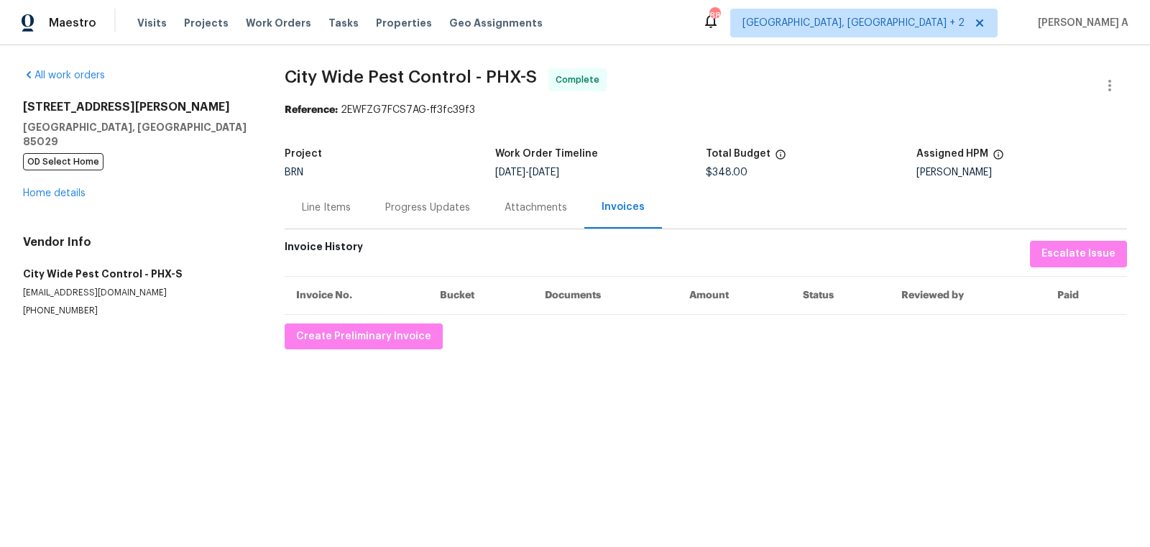
click at [333, 193] on div "Line Items" at bounding box center [326, 207] width 83 height 42
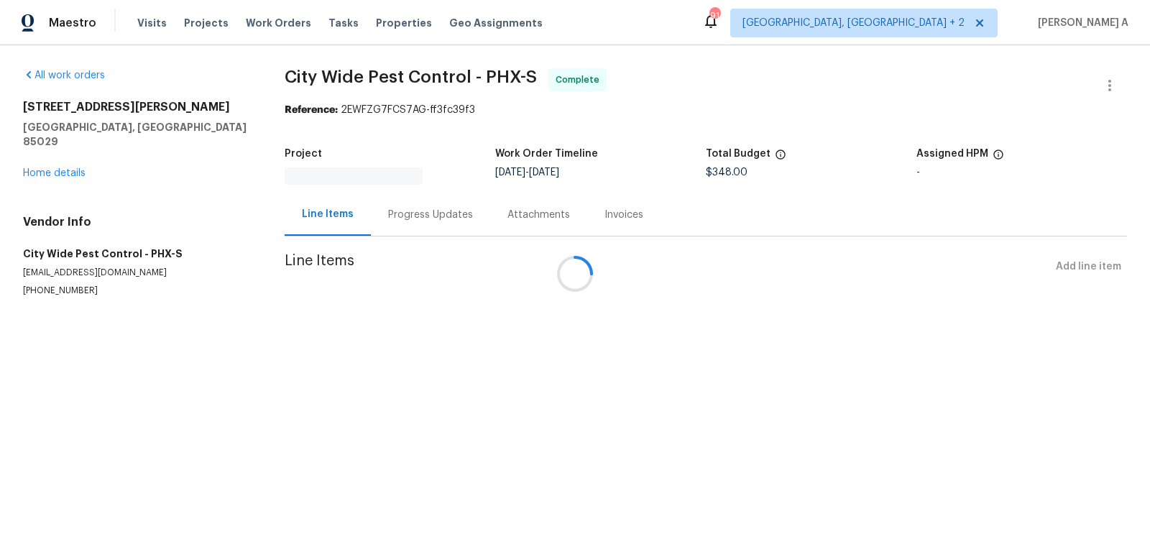
click at [605, 209] on div "Invoices" at bounding box center [624, 215] width 39 height 14
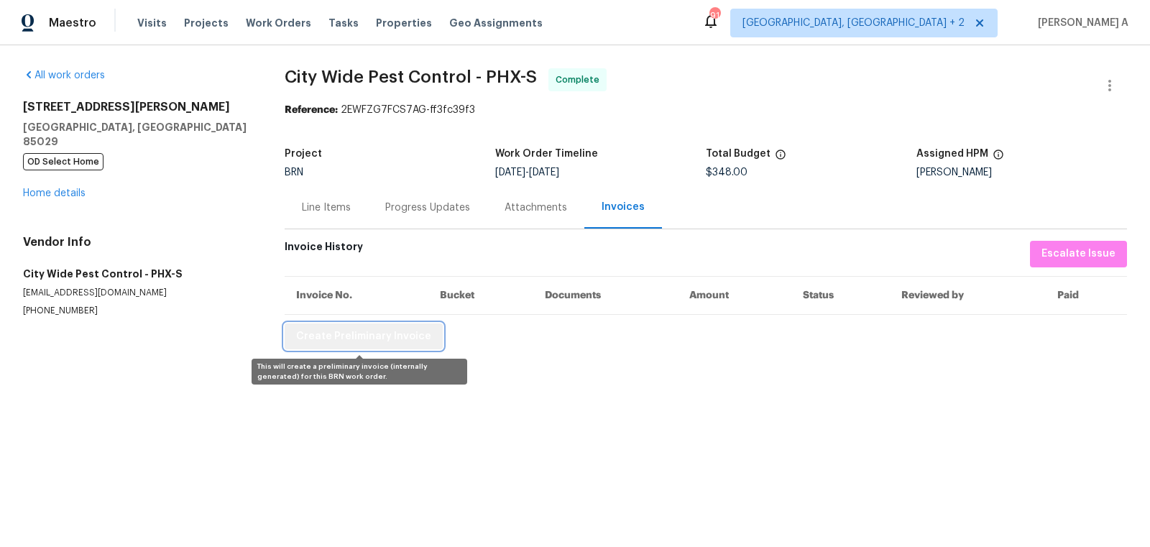
click at [406, 334] on span "Create Preliminary Invoice" at bounding box center [363, 337] width 135 height 18
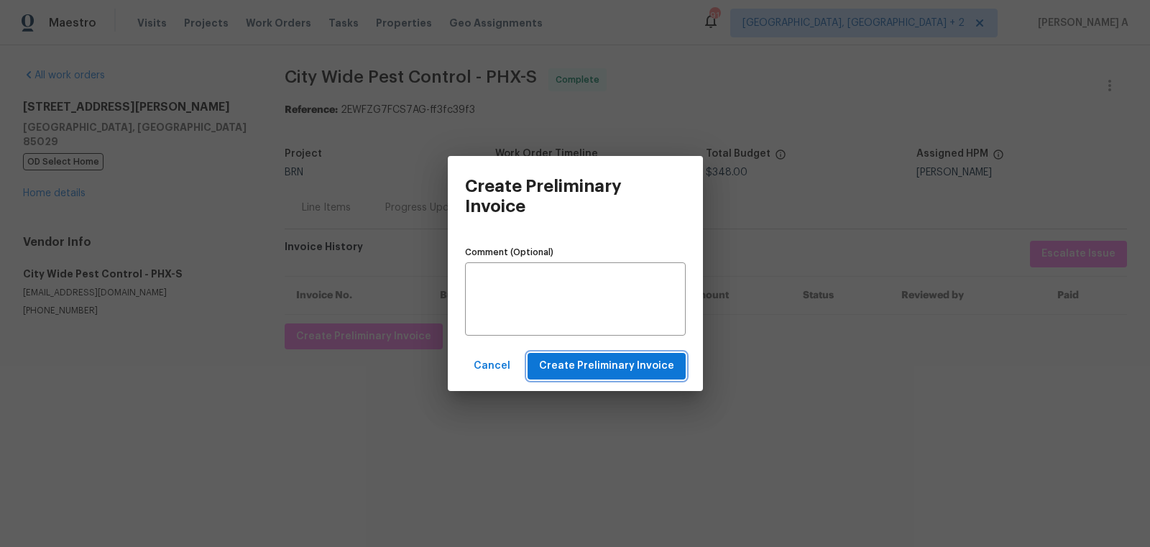
click at [628, 370] on span "Create Preliminary Invoice" at bounding box center [606, 366] width 135 height 18
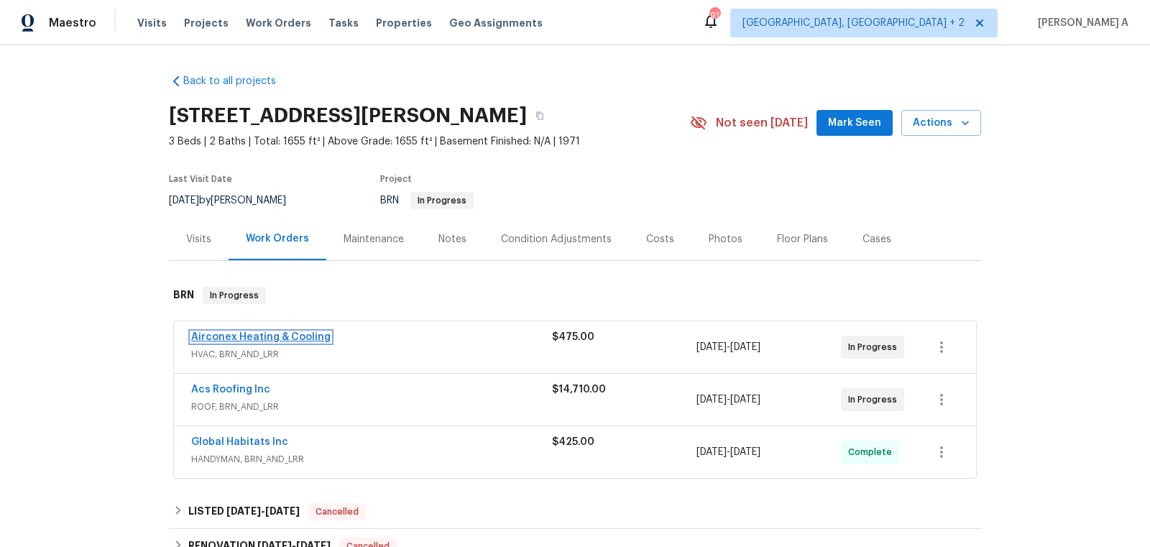
click at [295, 333] on link "Airconex Heating & Cooling" at bounding box center [260, 337] width 139 height 10
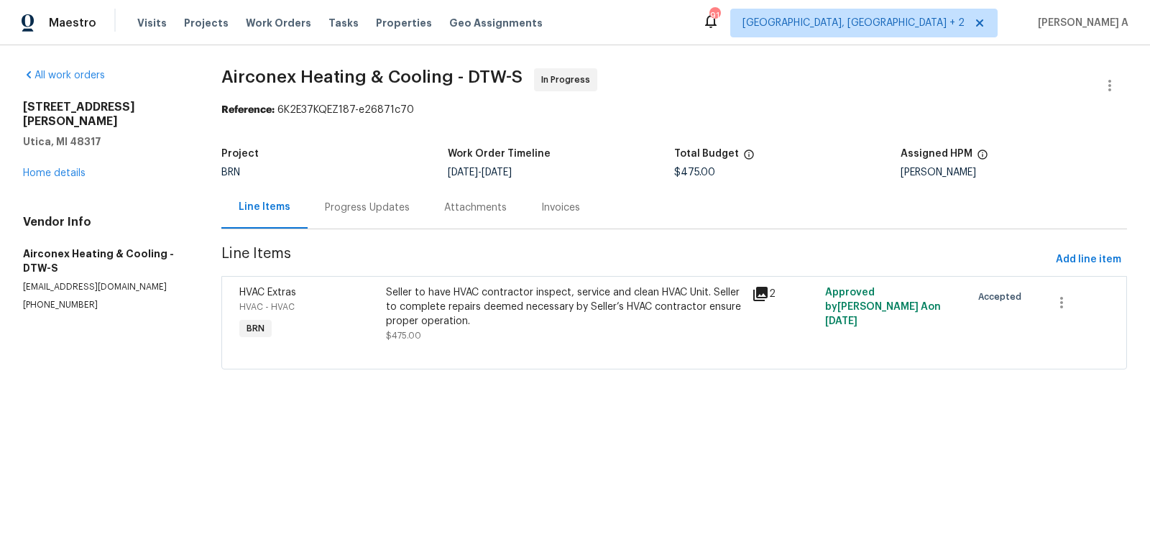
click at [363, 194] on div "Progress Updates" at bounding box center [367, 207] width 119 height 42
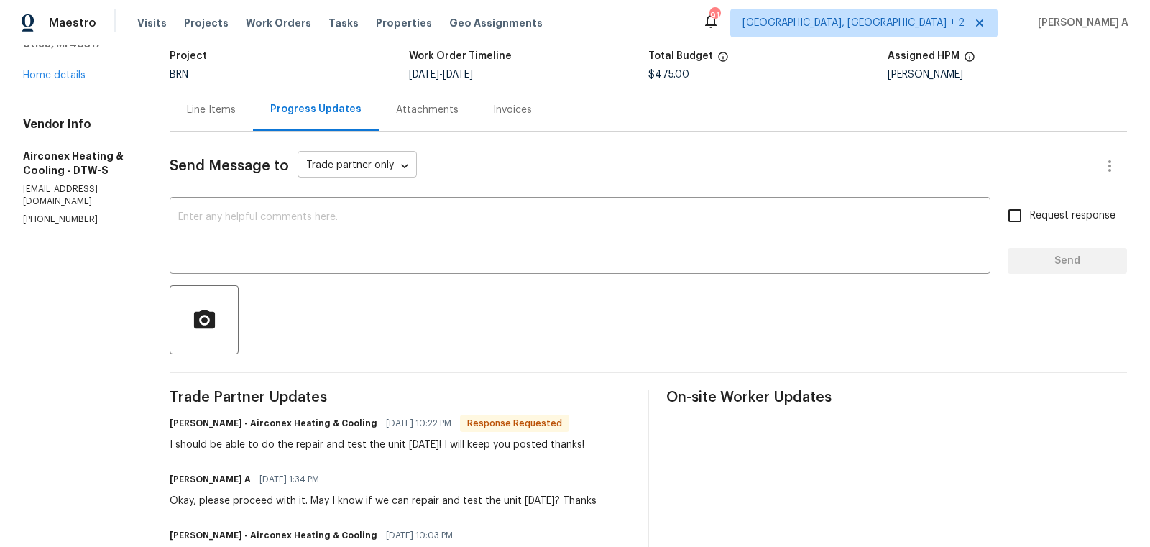
scroll to position [97, 0]
click at [467, 211] on div "x ​" at bounding box center [580, 237] width 821 height 73
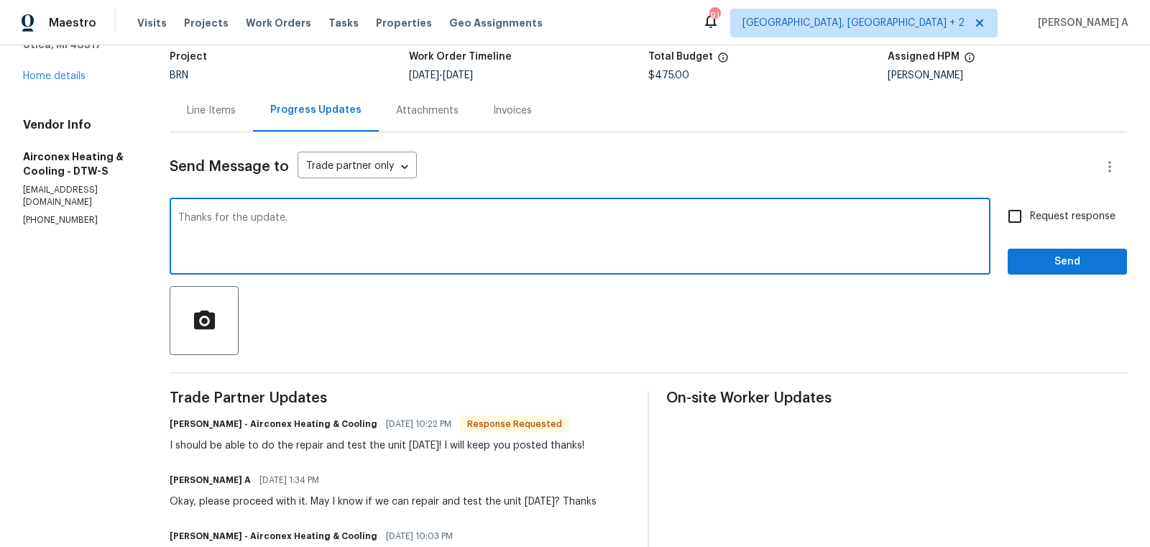
type textarea "Thanks for the update."
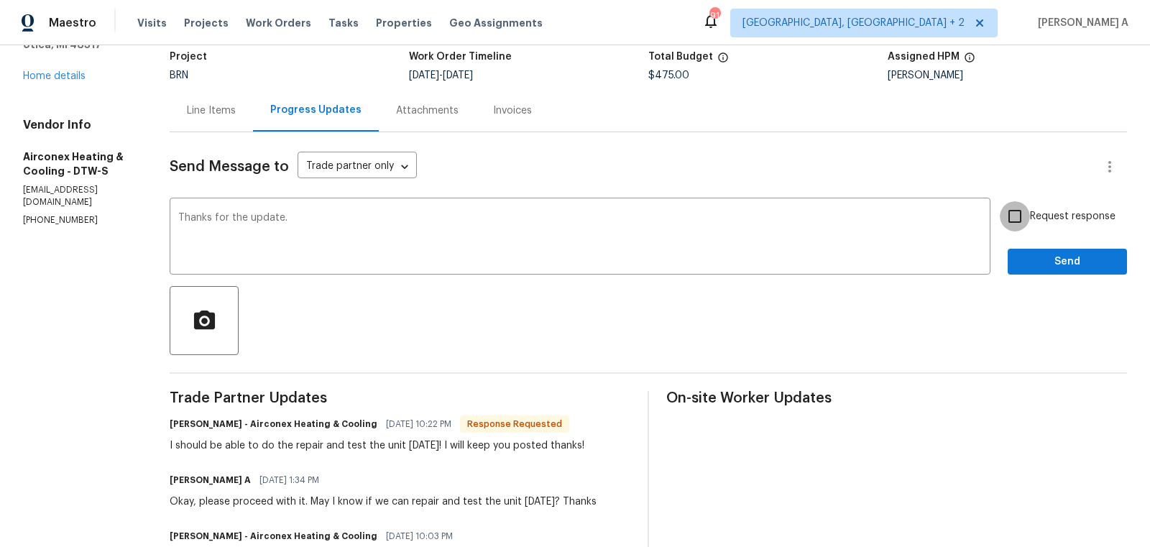
click at [1017, 216] on input "Request response" at bounding box center [1015, 216] width 30 height 30
checkbox input "true"
click at [1064, 261] on span "Send" at bounding box center [1068, 262] width 96 height 18
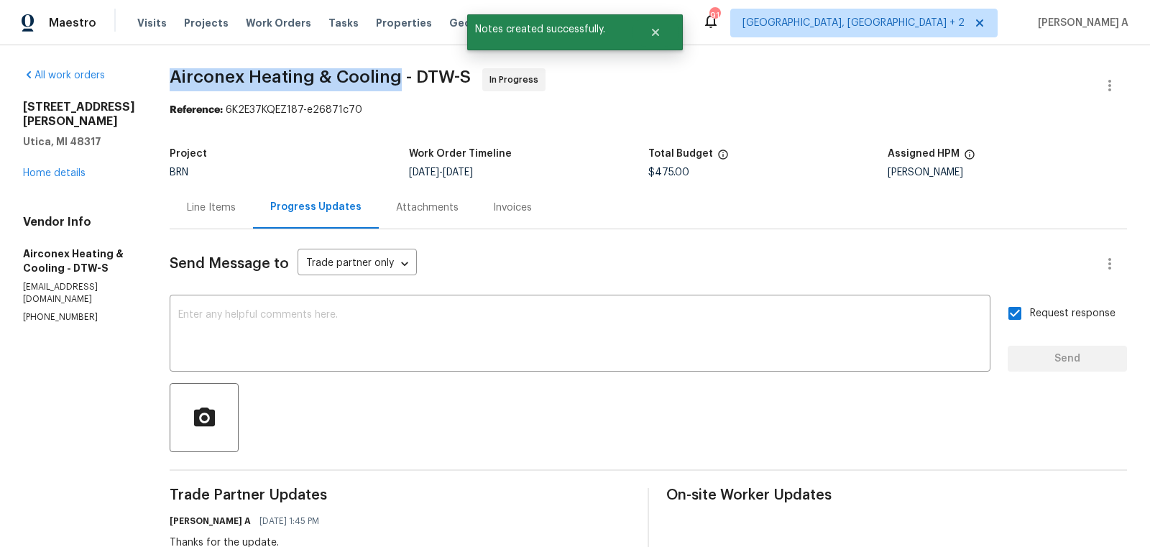
drag, startPoint x: 163, startPoint y: 78, endPoint x: 398, endPoint y: 78, distance: 235.1
click at [398, 78] on div "All work orders 11040 Messmore Rd Utica, MI 48317 Home details Vendor Info Airc…" at bounding box center [575, 529] width 1150 height 968
copy span "Airconex Heating & Cooling"
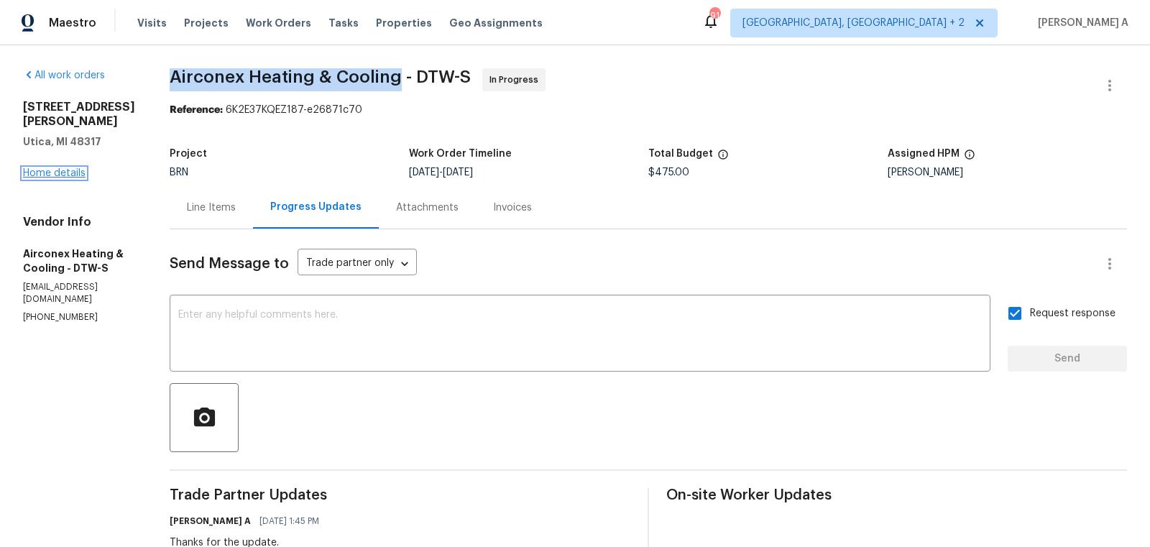
click at [72, 168] on link "Home details" at bounding box center [54, 173] width 63 height 10
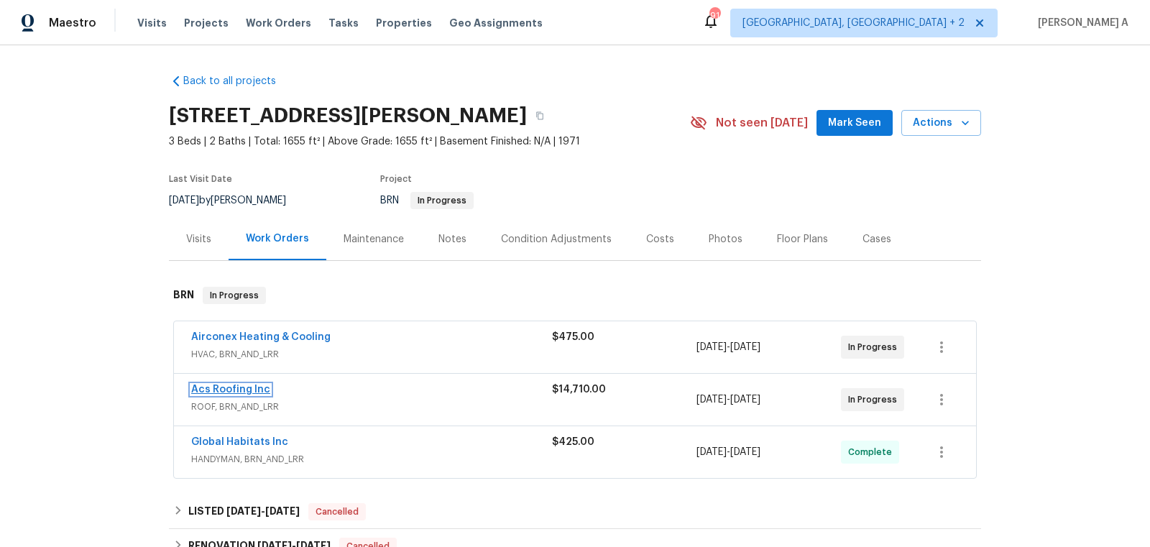
click at [239, 387] on link "Acs Roofing Inc" at bounding box center [230, 390] width 79 height 10
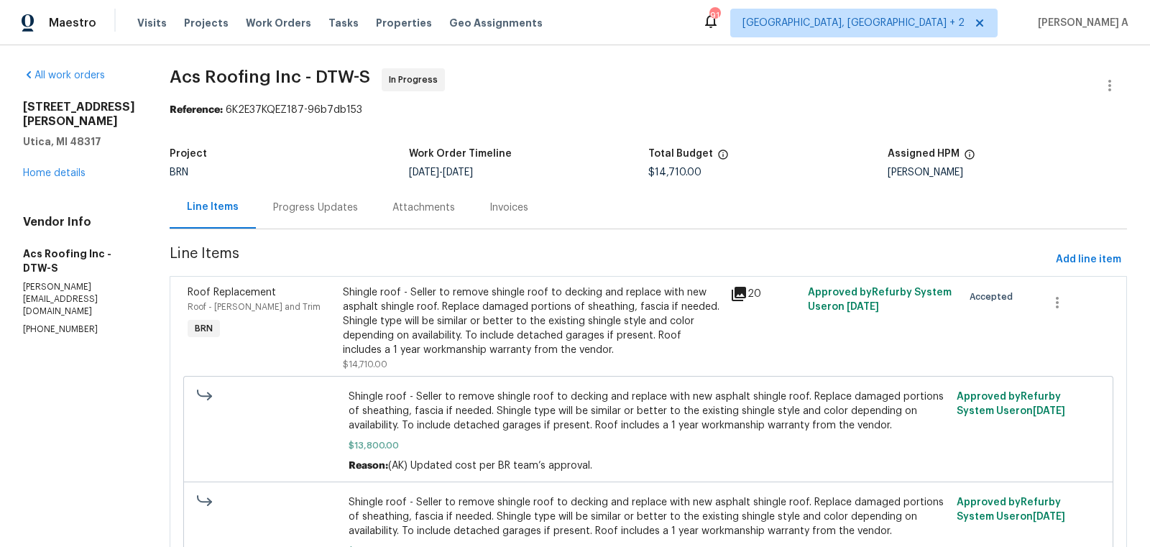
click at [375, 205] on div "Attachments" at bounding box center [423, 207] width 97 height 42
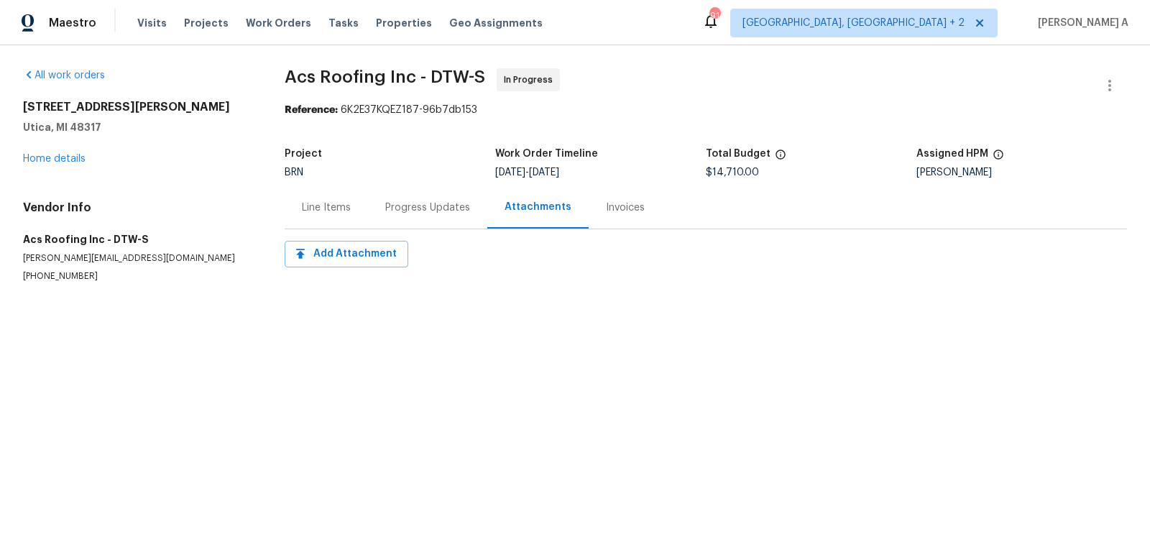
click at [387, 168] on div "BRN" at bounding box center [390, 173] width 211 height 10
click at [400, 189] on div "Progress Updates" at bounding box center [427, 207] width 119 height 42
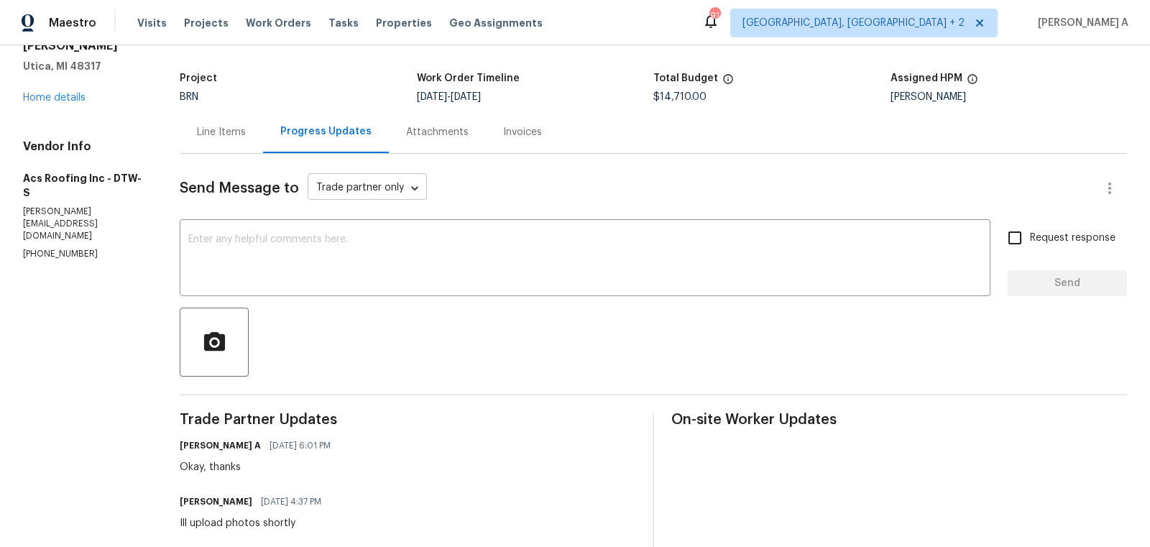
scroll to position [90, 0]
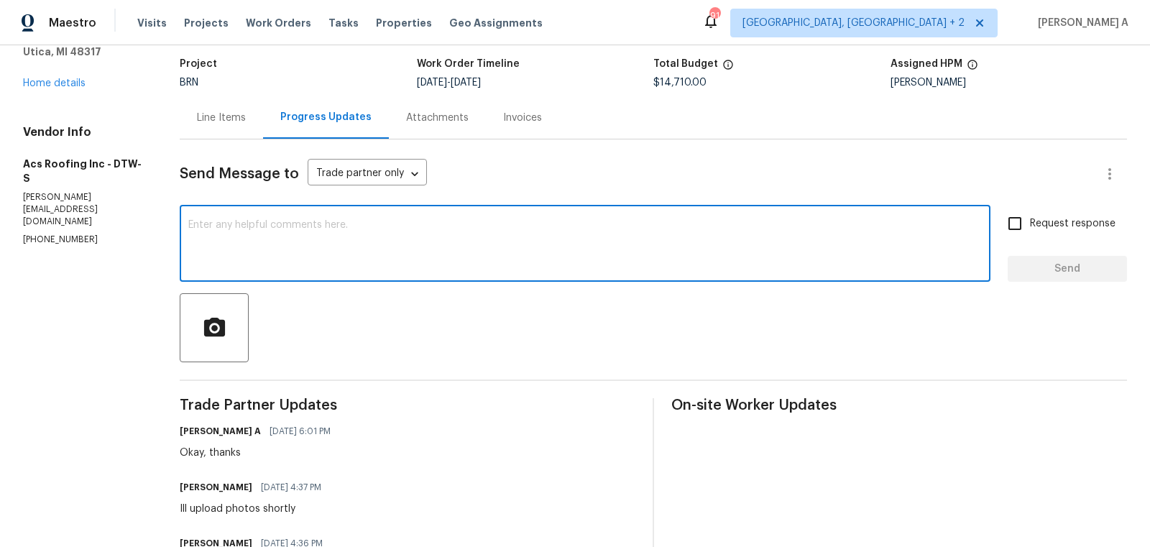
click at [446, 253] on textarea at bounding box center [585, 245] width 794 height 50
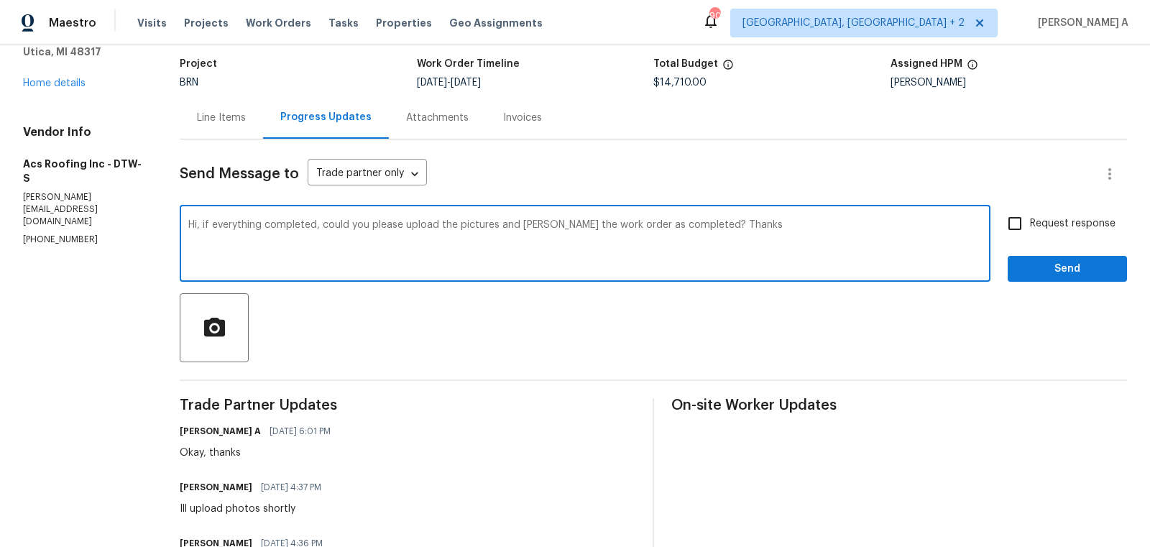
type textarea "Hi, if everything completed, could you please upload the pictures and mark the …"
click at [1033, 219] on span "Request response" at bounding box center [1073, 223] width 86 height 15
click at [1030, 219] on input "Request response" at bounding box center [1015, 224] width 30 height 30
checkbox input "true"
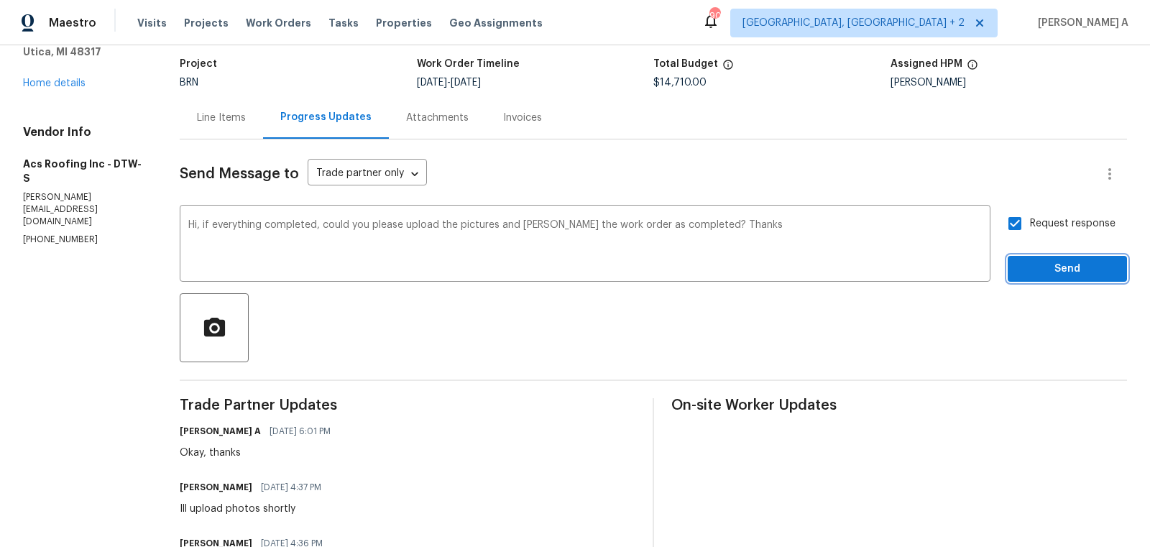
click at [1079, 275] on span "Send" at bounding box center [1068, 269] width 96 height 18
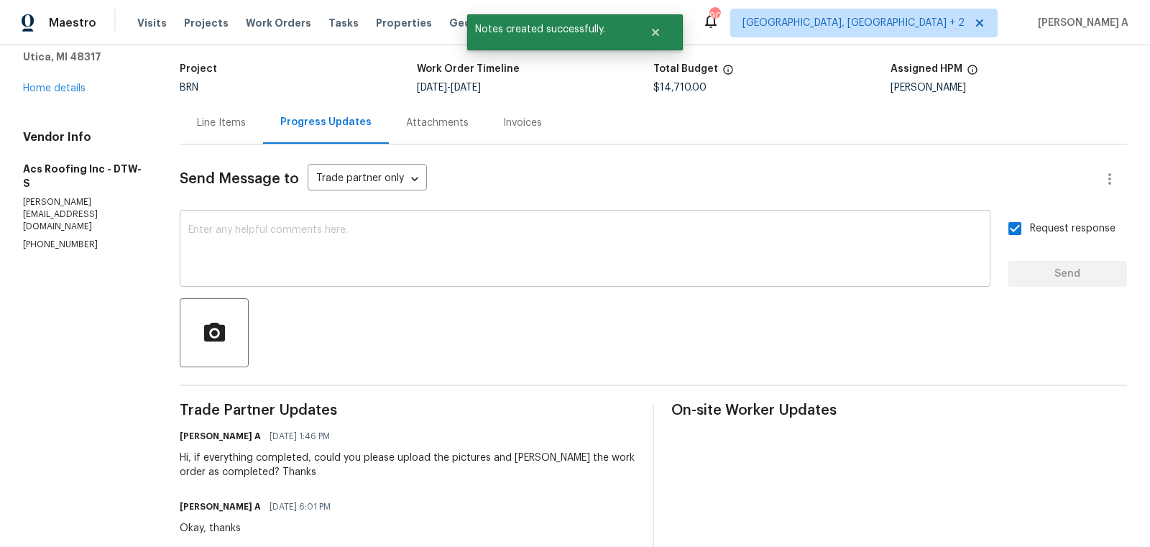
scroll to position [0, 0]
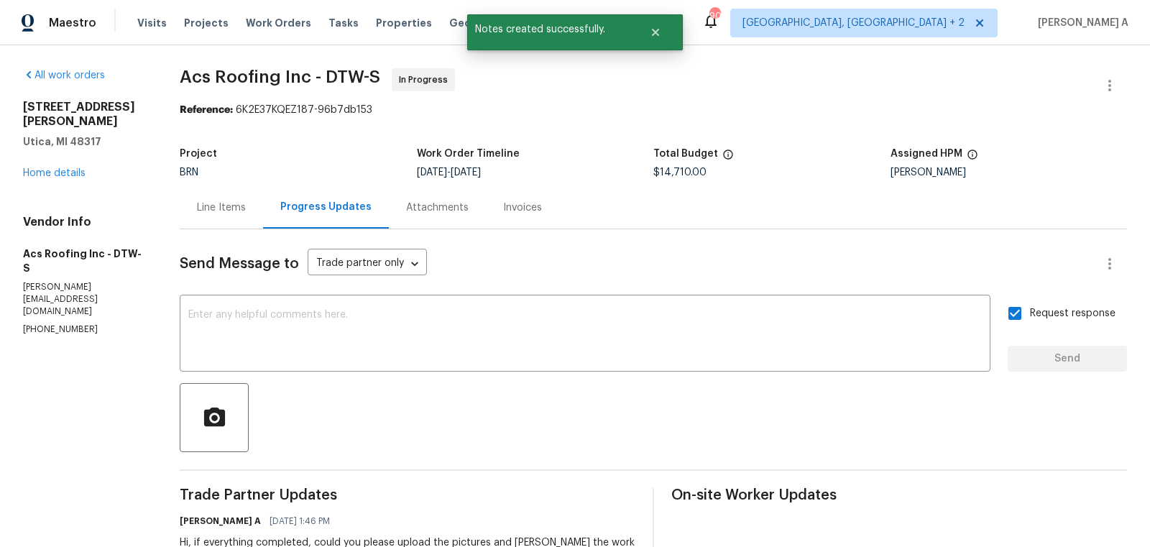
click at [194, 196] on div "Line Items" at bounding box center [221, 207] width 83 height 42
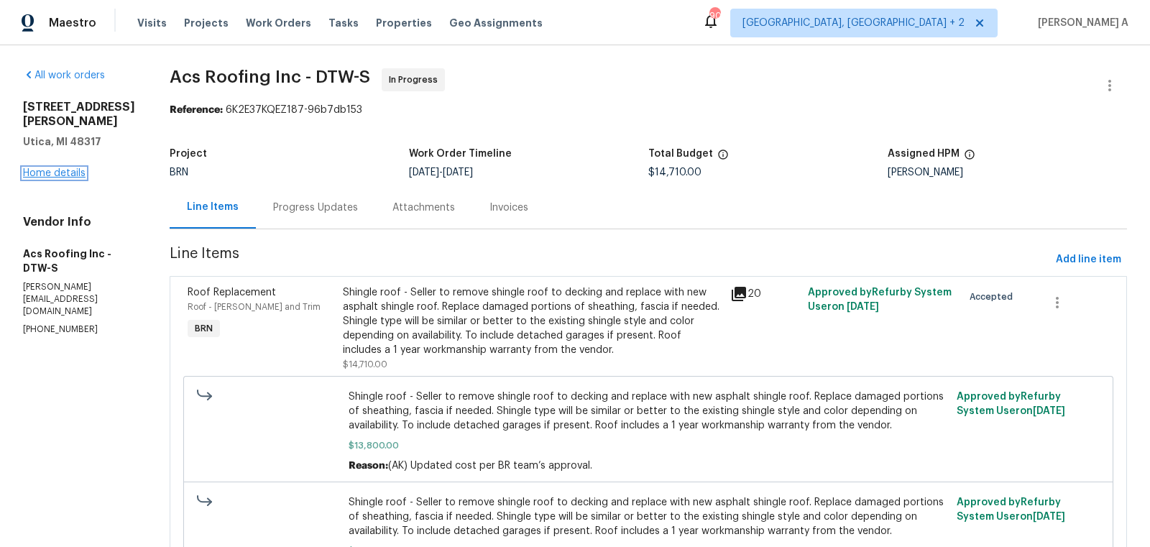
click at [70, 170] on link "Home details" at bounding box center [54, 173] width 63 height 10
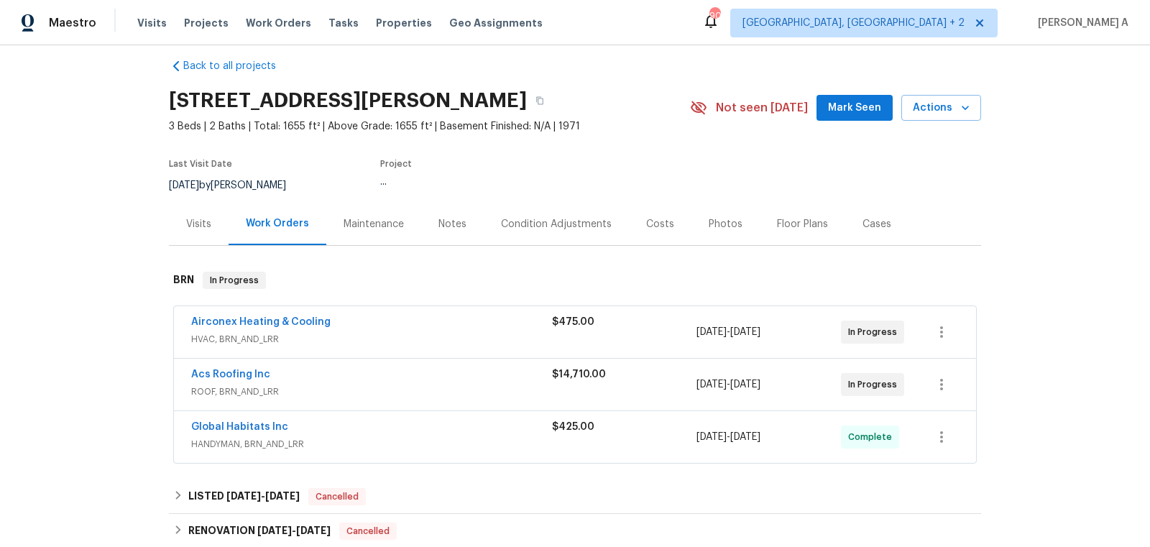
scroll to position [29, 0]
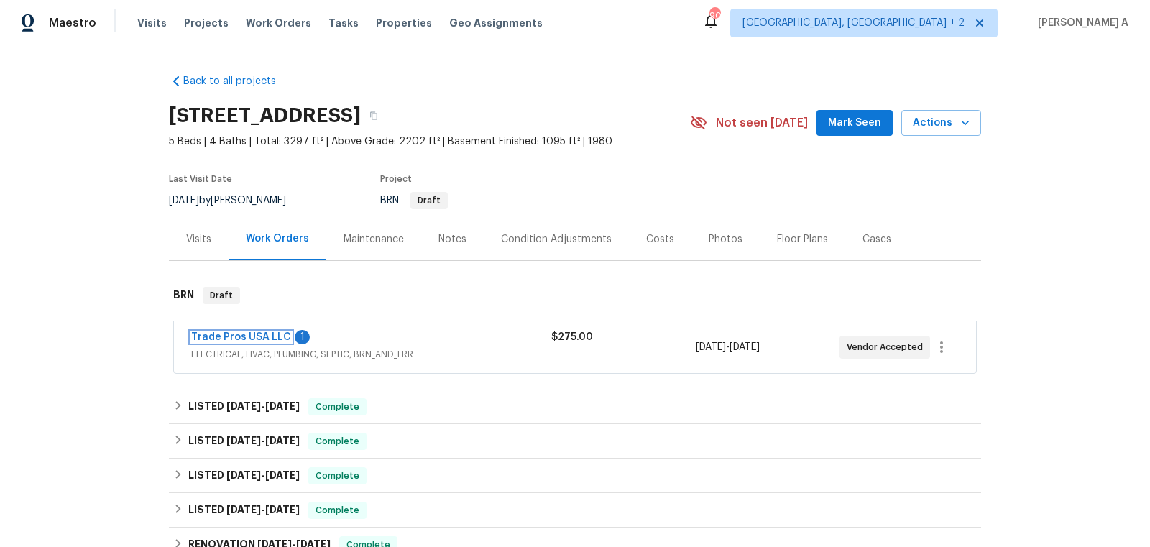
click at [272, 334] on link "Trade Pros USA LLC" at bounding box center [241, 337] width 100 height 10
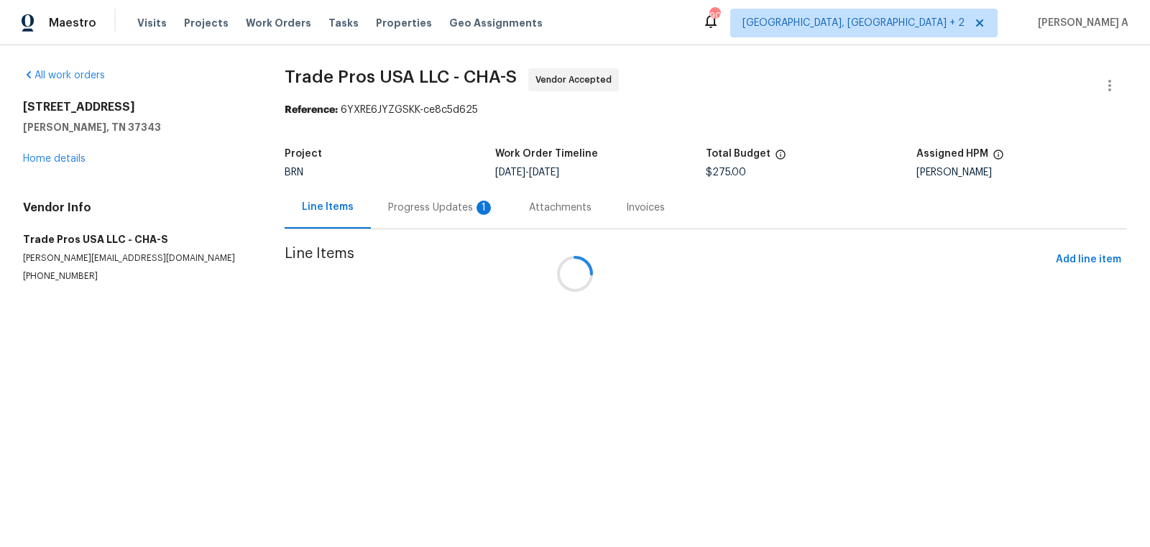
click at [416, 203] on div at bounding box center [575, 273] width 1150 height 547
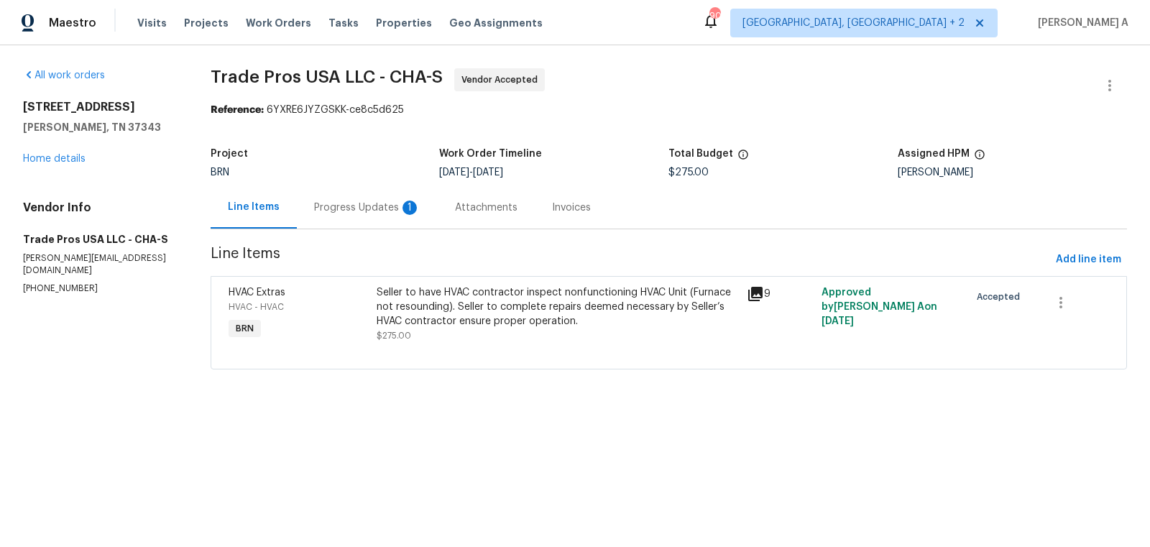
click at [385, 212] on div "Progress Updates 1" at bounding box center [367, 208] width 106 height 14
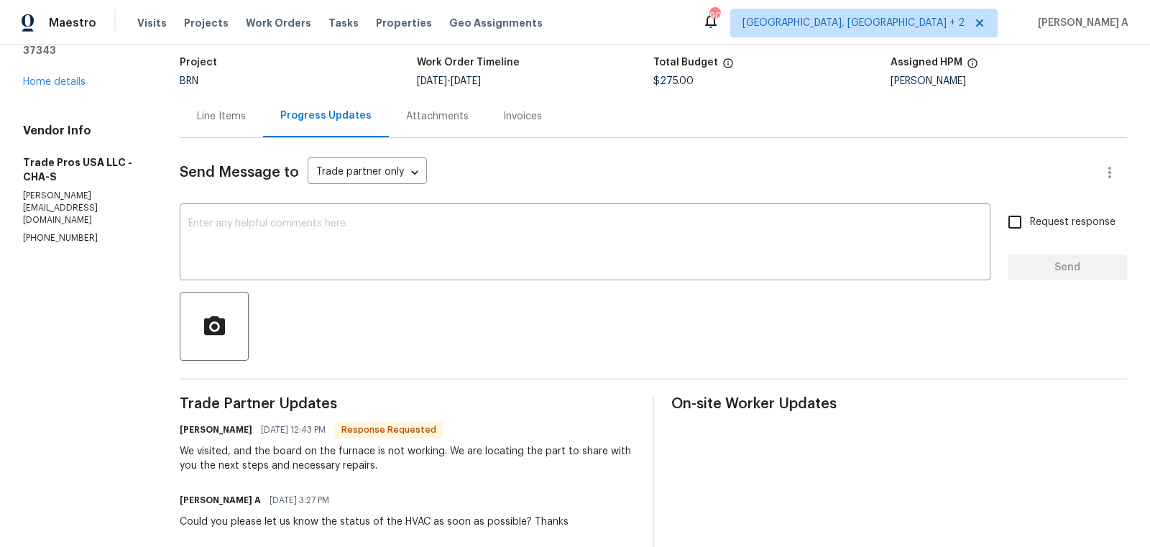
scroll to position [6, 0]
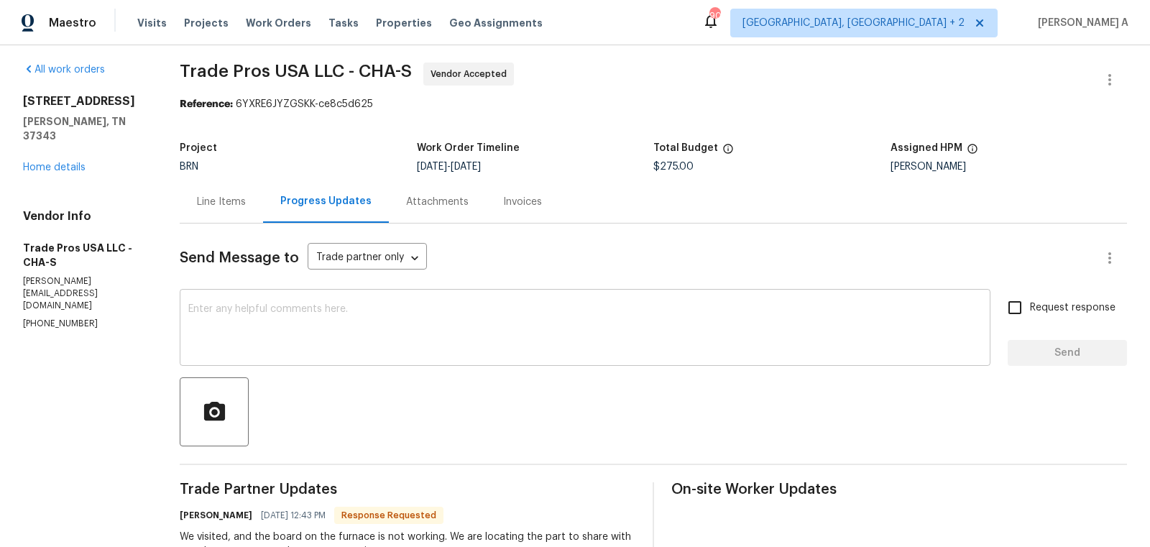
click at [326, 323] on textarea at bounding box center [585, 329] width 794 height 50
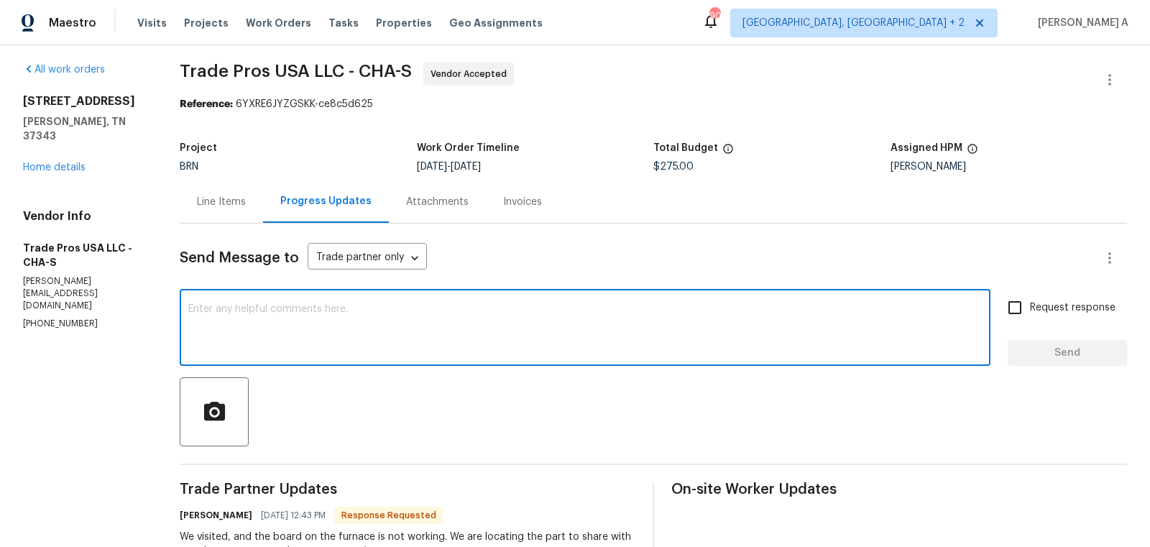
type textarea "O"
click at [326, 323] on textarea "Okay, please keep us posted. Thanks" at bounding box center [585, 329] width 794 height 50
type textarea "Okay, please keep us posted. Thanks"
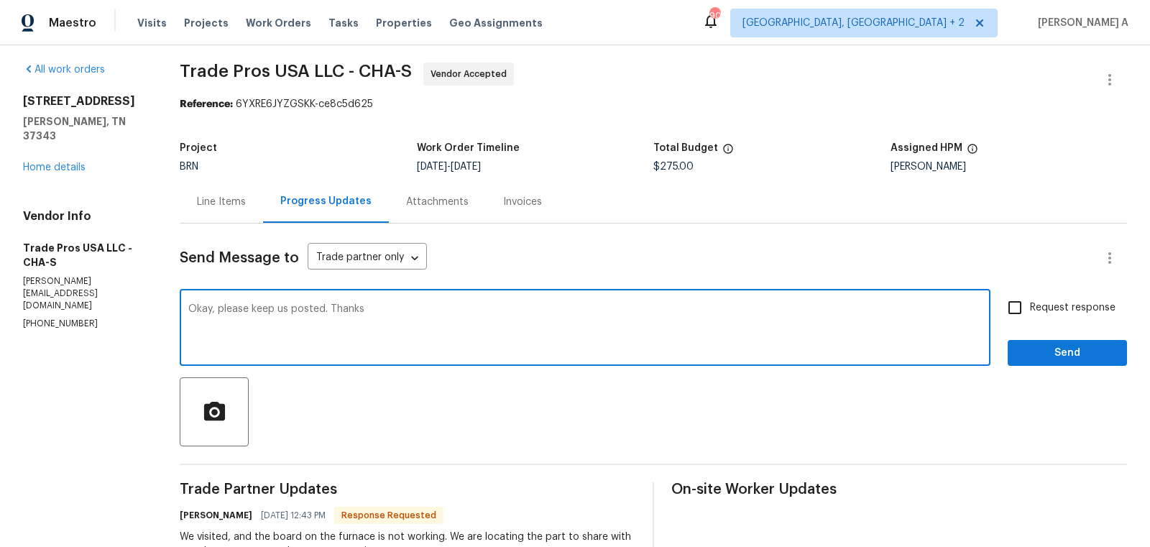
click at [488, 316] on textarea "Okay, please keep us posted. Thanks" at bounding box center [585, 329] width 794 height 50
click at [389, 307] on textarea "Okay, please keep us posted. Thanks" at bounding box center [585, 329] width 794 height 50
click at [389, 310] on textarea "Property is closing [DATE]. May I ask if we can expedite it?" at bounding box center [585, 329] width 794 height 50
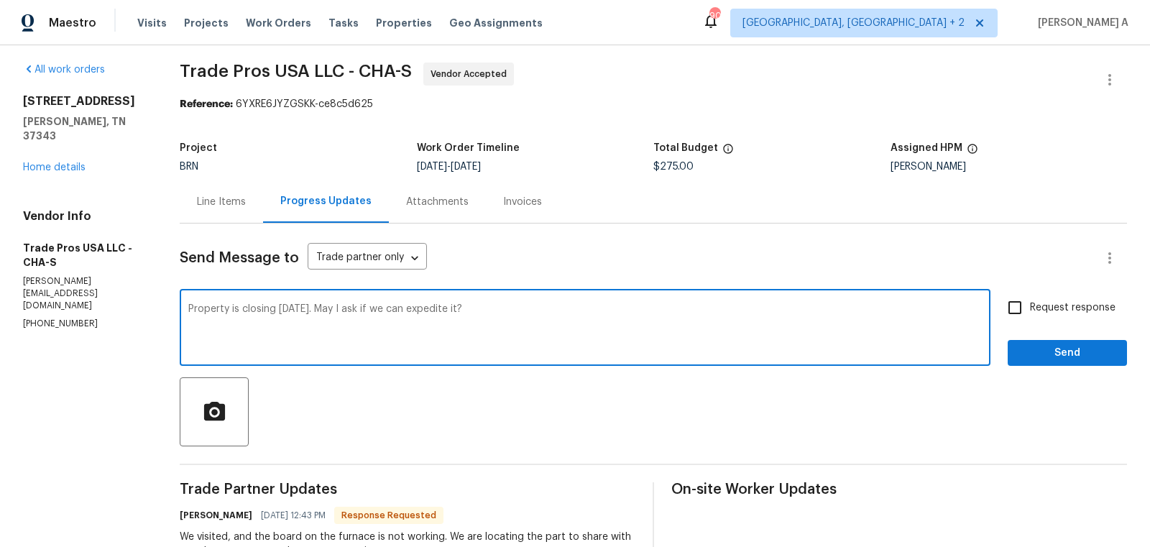
click at [389, 310] on textarea "Property is closing [DATE]. May I ask if we can expedite it?" at bounding box center [585, 329] width 794 height 50
click at [479, 335] on textarea "Property is closing [DATE]. May I ask if we can expedite it?" at bounding box center [585, 329] width 794 height 50
click at [479, 315] on textarea "Property is closing [DATE]. May I ask if we can expedite it?" at bounding box center [585, 329] width 794 height 50
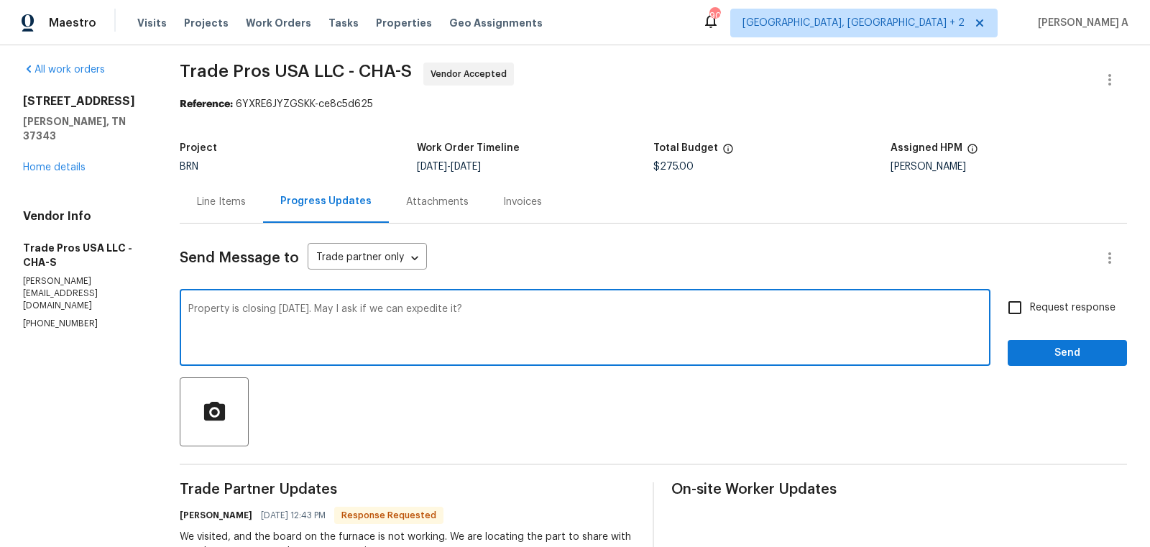
click at [479, 315] on textarea "Property is closing [DATE]. May I ask if we can expedite it?" at bounding box center [585, 329] width 794 height 50
click at [0, 0] on icon "Paraphrase text" at bounding box center [0, 0] width 0 height 0
click at [0, 0] on li "The property is closing [DATE]." at bounding box center [0, 0] width 0 height 0
click at [0, 0] on li "May I inquire if we can expedite it?" at bounding box center [0, 0] width 0 height 0
click at [630, 342] on textarea "The property is closing [DATE]. May I inquire if we can expedite it?" at bounding box center [585, 329] width 794 height 50
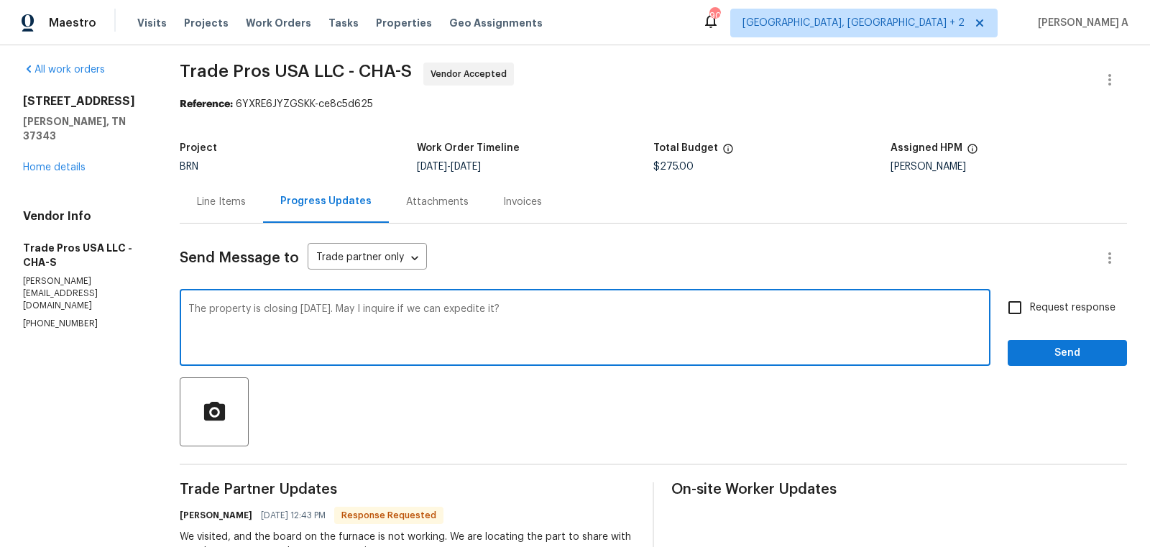
type textarea "The property is closing [DATE]. May I inquire if we can expedite it?"
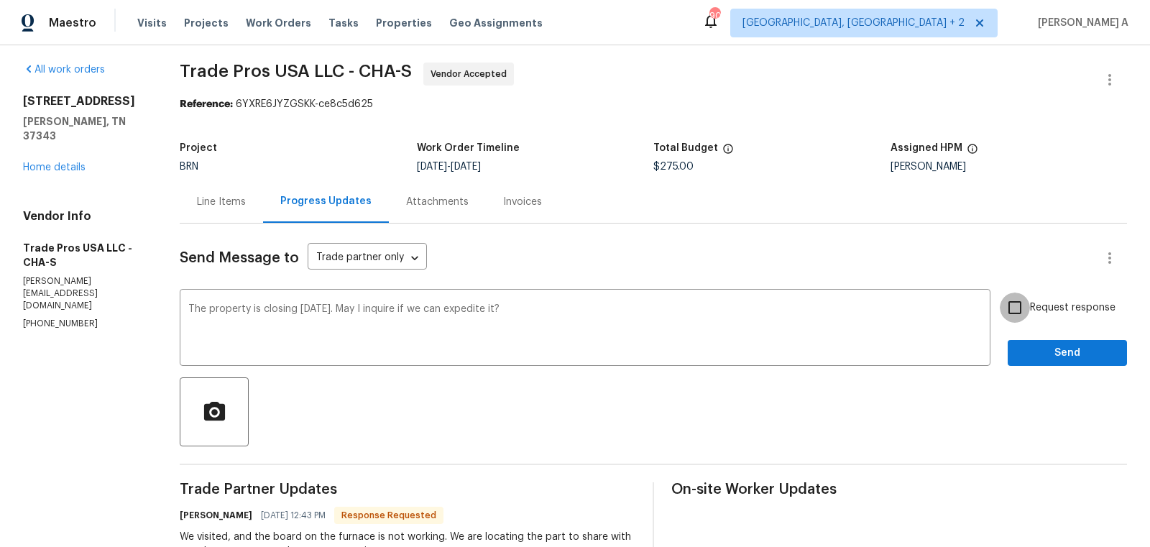
click at [1025, 306] on input "Request response" at bounding box center [1015, 308] width 30 height 30
checkbox input "true"
click at [1094, 360] on span "Send" at bounding box center [1068, 353] width 96 height 18
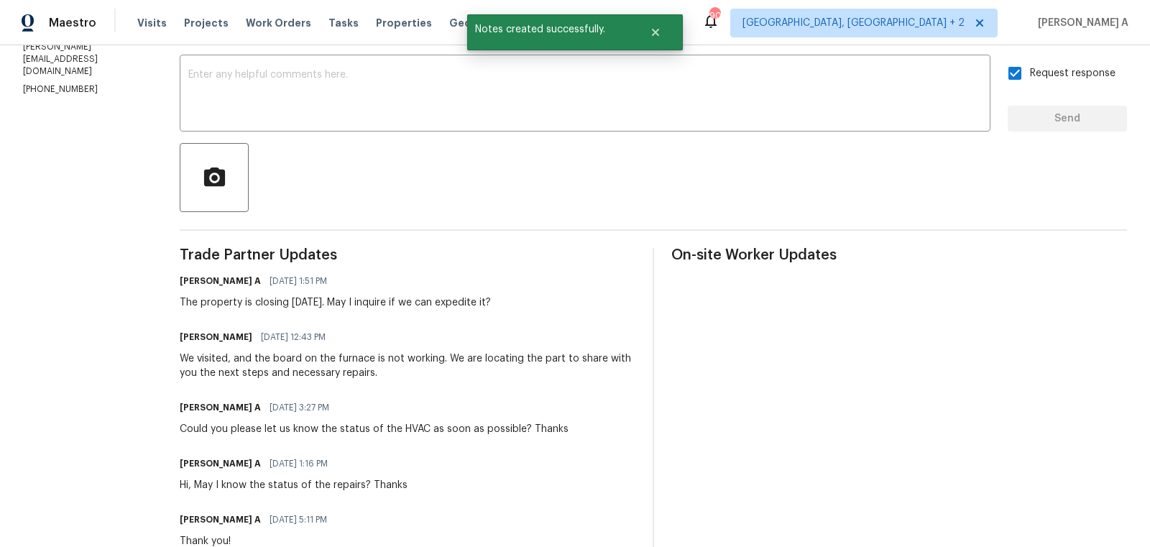
scroll to position [242, 0]
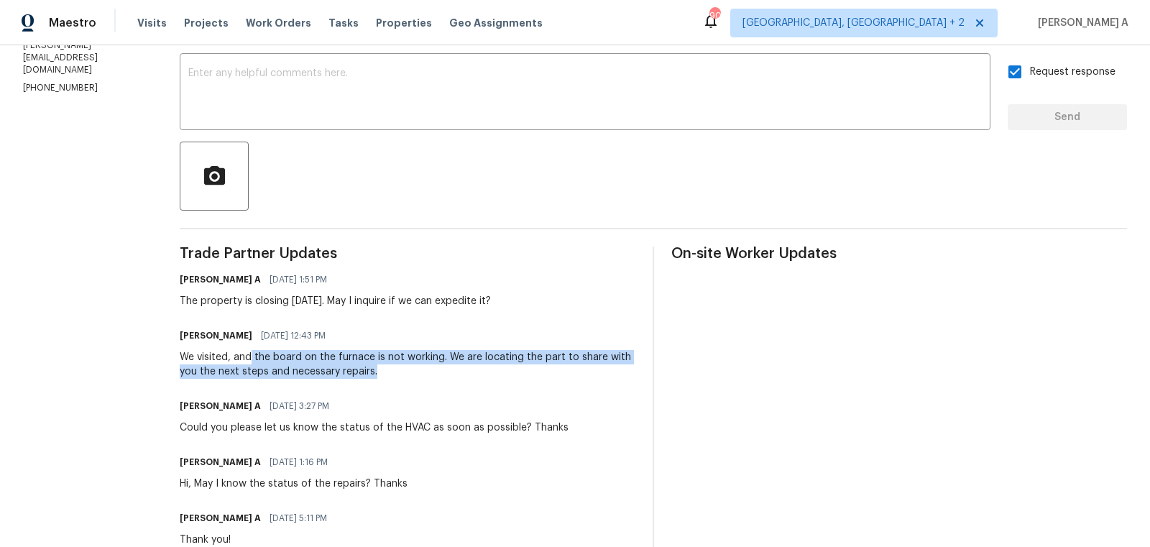
copy div "the board on the furnace is not working. We are locating the part to share with…"
drag, startPoint x: 253, startPoint y: 358, endPoint x: 449, endPoint y: 370, distance: 196.7
click at [449, 370] on div "We visited, and the board on the furnace is not working. We are locating the pa…" at bounding box center [408, 364] width 456 height 29
click at [438, 359] on div "We visited, and the board on the furnace is not working. We are locating the pa…" at bounding box center [408, 364] width 456 height 29
copy div "are locating the part to share with you the next steps and necessary repairs."
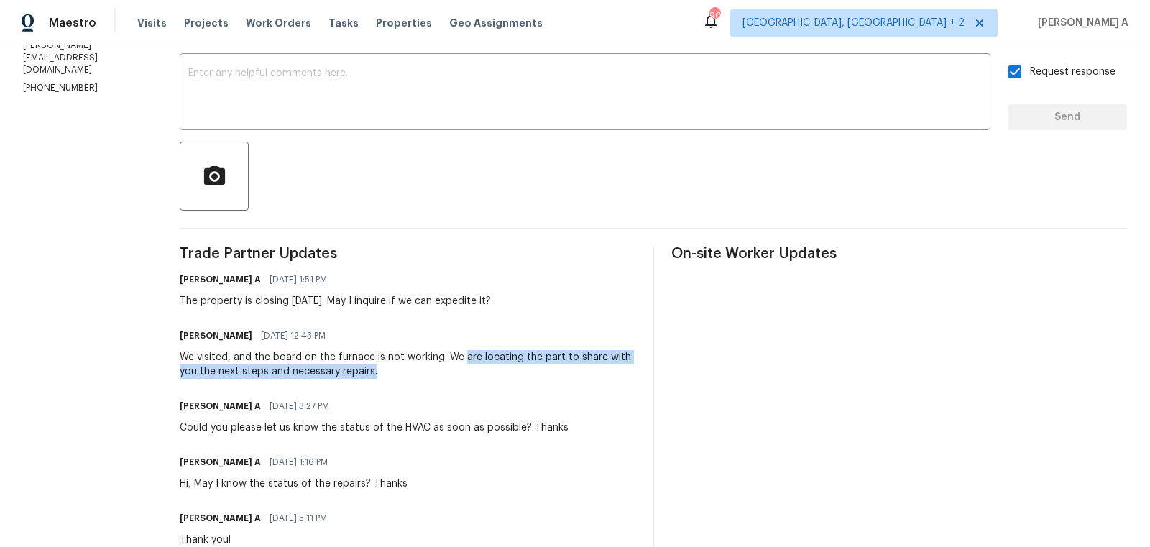
drag, startPoint x: 464, startPoint y: 357, endPoint x: 402, endPoint y: 371, distance: 64.0
click at [402, 371] on div "We visited, and the board on the furnace is not working. We are locating the pa…" at bounding box center [408, 364] width 456 height 29
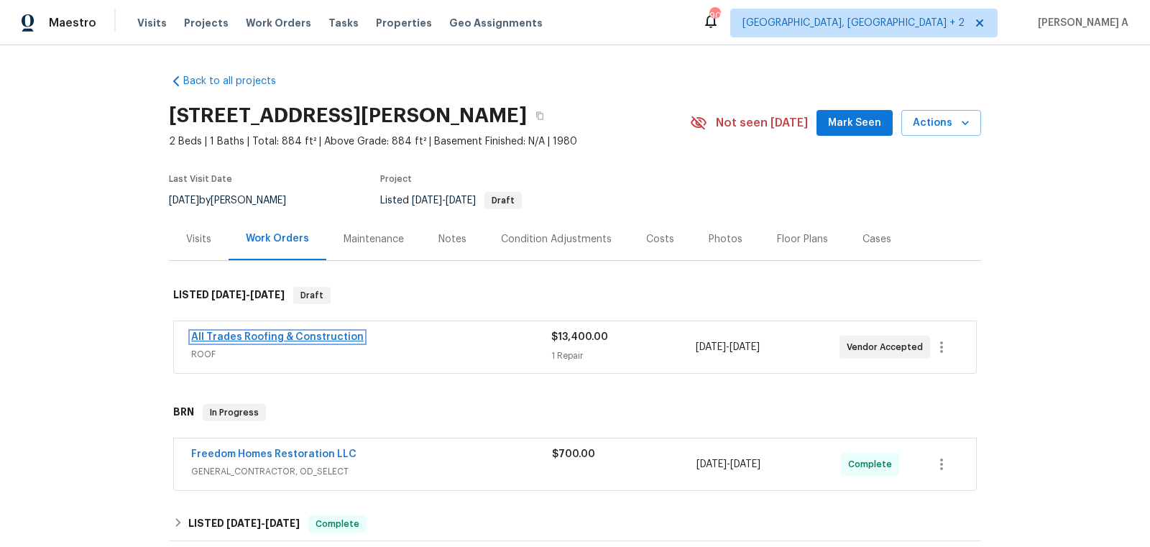
click at [279, 336] on link "All Trades Roofing & Construction" at bounding box center [277, 337] width 173 height 10
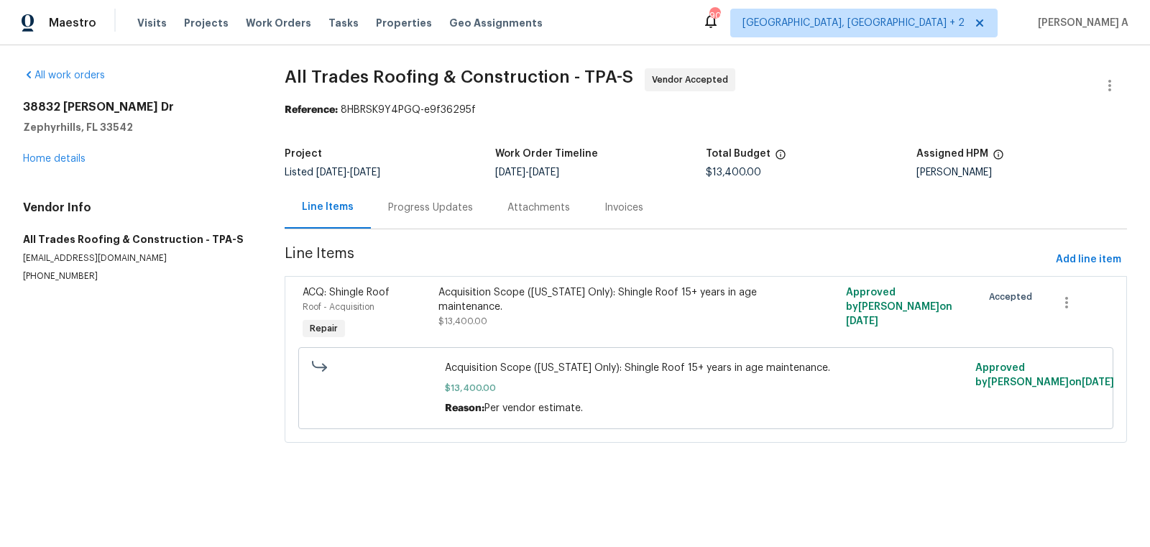
click at [381, 210] on div "Progress Updates" at bounding box center [430, 207] width 119 height 42
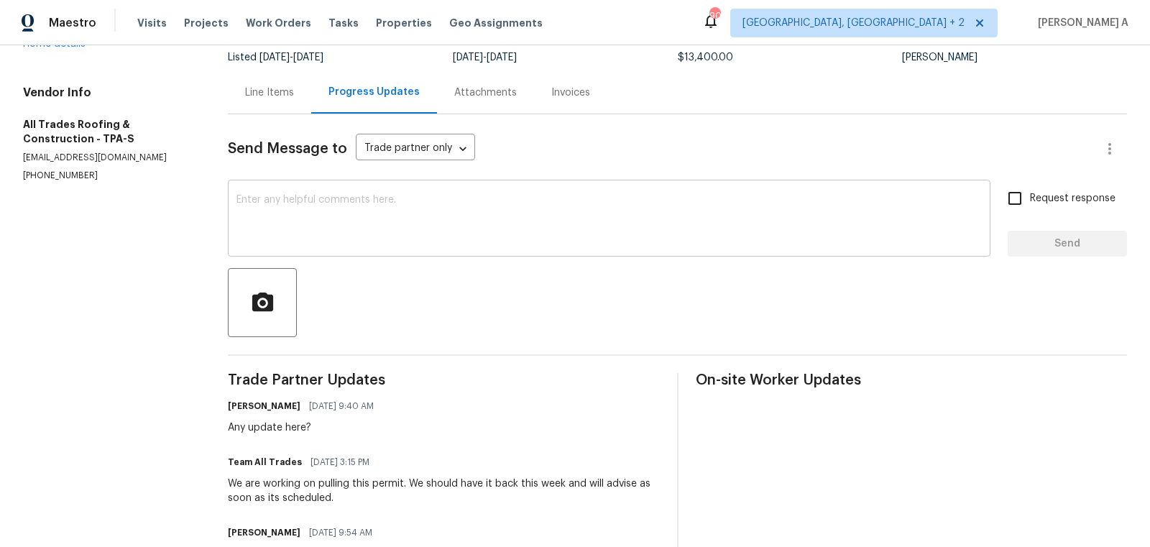
scroll to position [54, 0]
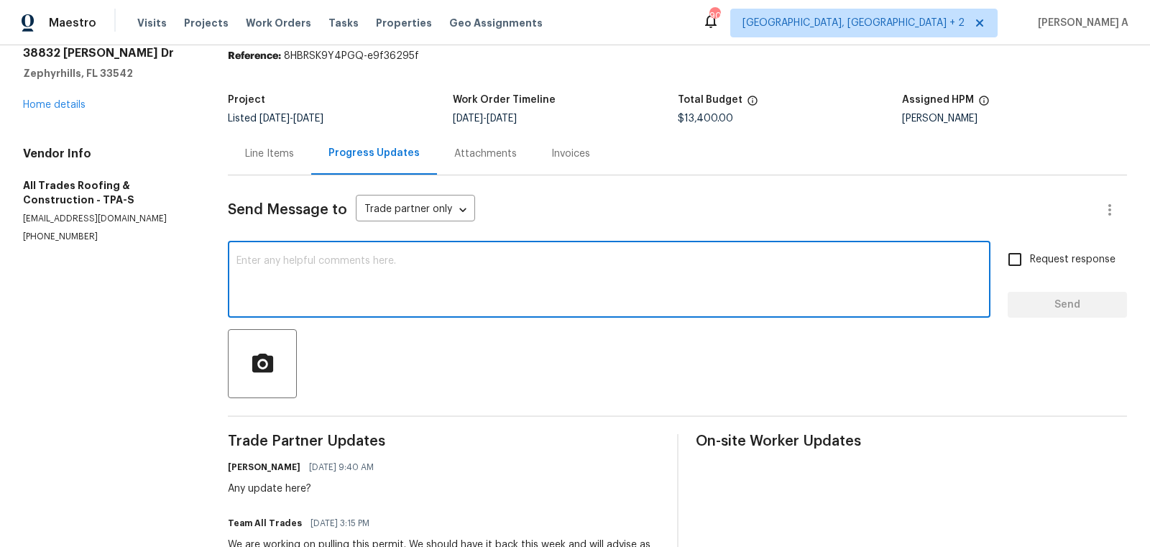
click at [308, 280] on textarea at bounding box center [610, 281] width 746 height 50
type textarea "Hi, May I ask if we have any update regarding the pe"
click at [349, 277] on textarea "Hi, May I ask if we have any update regarding the pe" at bounding box center [610, 281] width 746 height 50
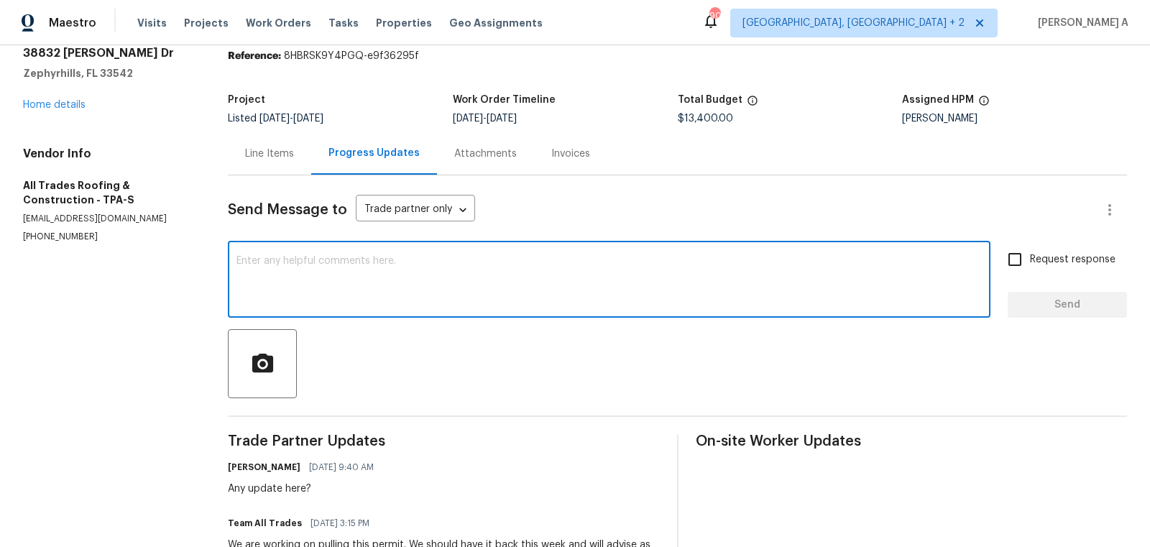
click at [294, 155] on div "Line Items" at bounding box center [269, 154] width 49 height 14
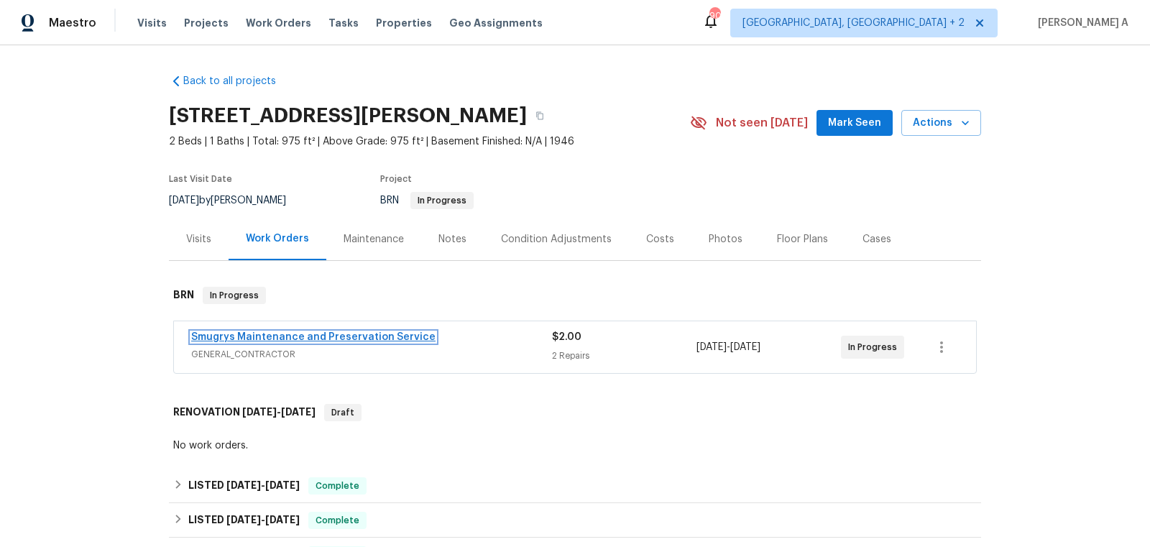
click at [386, 334] on link "Smugrys Maintenance and Preservation Service" at bounding box center [313, 337] width 244 height 10
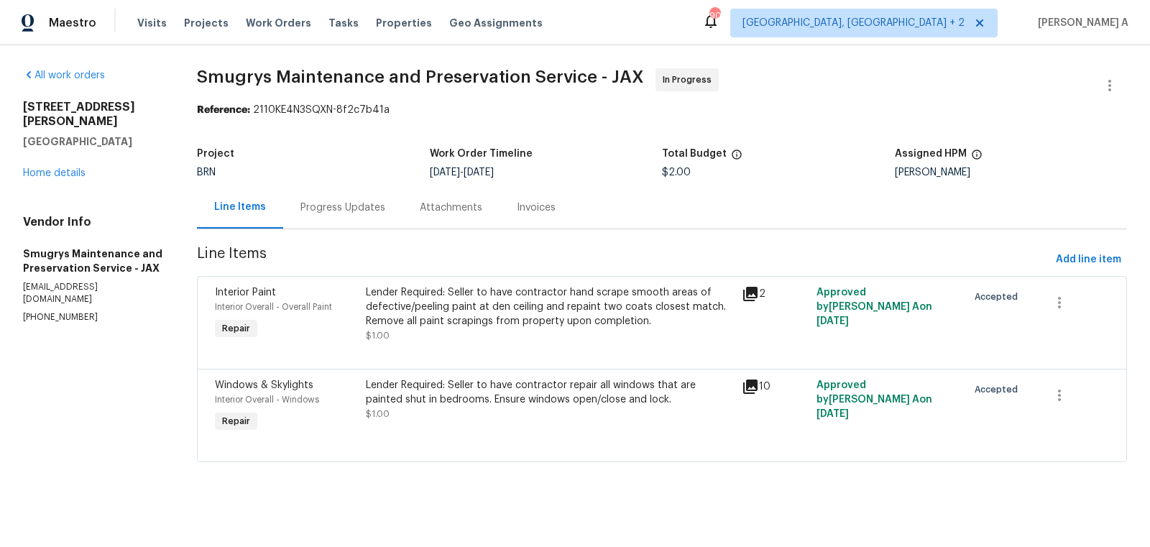
click at [352, 209] on div "Progress Updates" at bounding box center [343, 208] width 85 height 14
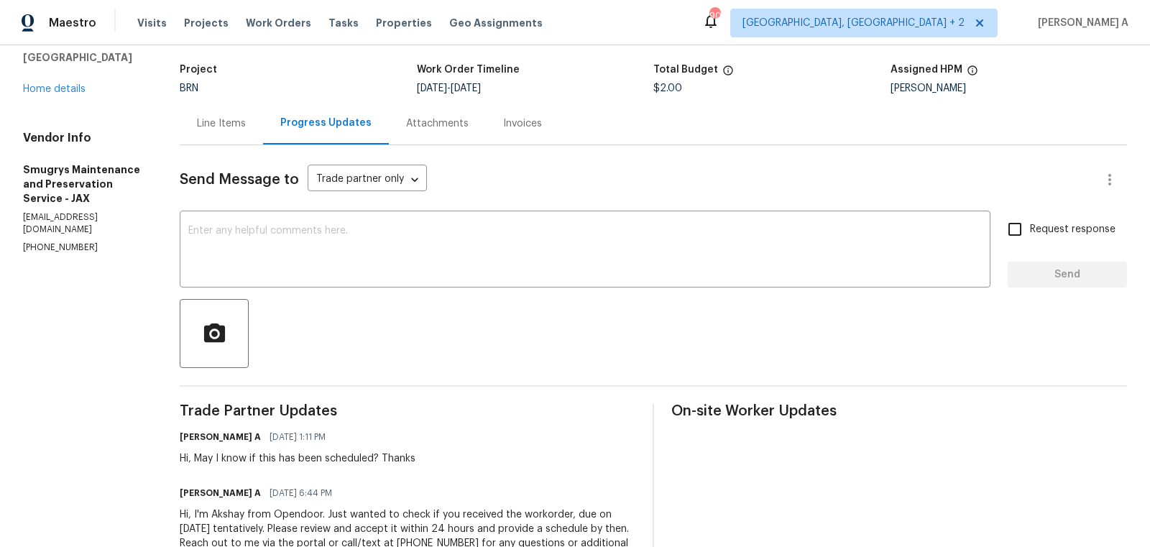
scroll to position [142, 0]
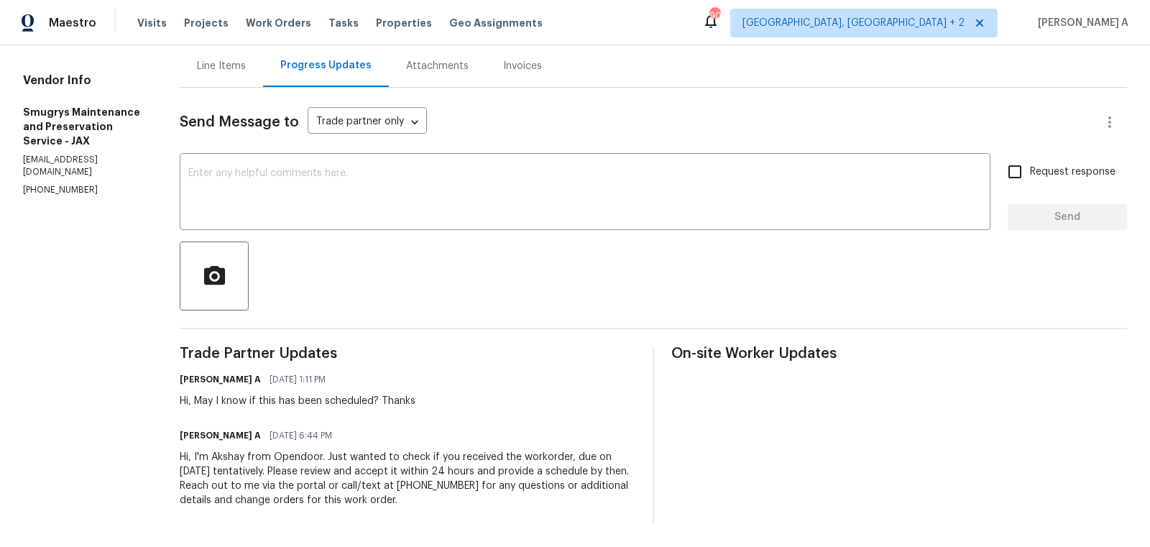
click at [463, 278] on div at bounding box center [654, 276] width 948 height 69
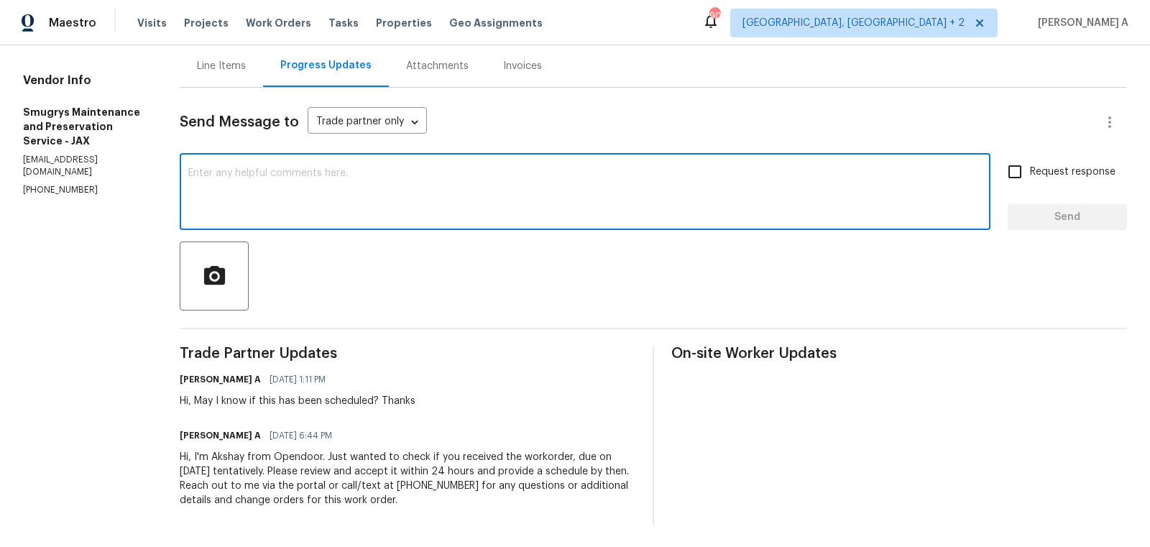
click at [391, 210] on textarea at bounding box center [585, 193] width 794 height 50
type textarea "Hi, Could you please let us know the completion date?"
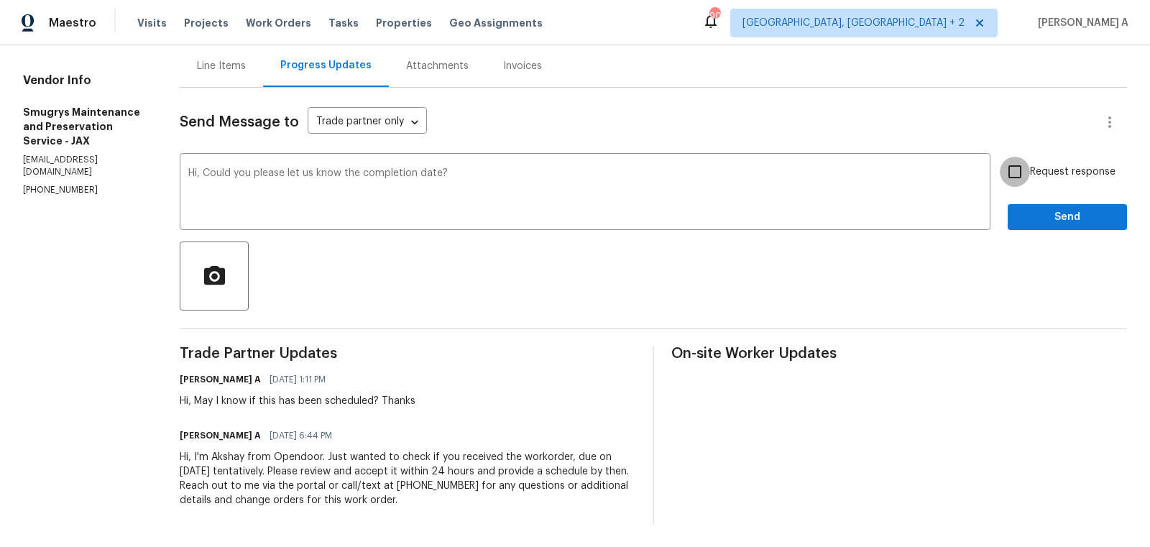
click at [1018, 175] on input "Request response" at bounding box center [1015, 172] width 30 height 30
checkbox input "true"
click at [1049, 211] on span "Send" at bounding box center [1068, 218] width 96 height 18
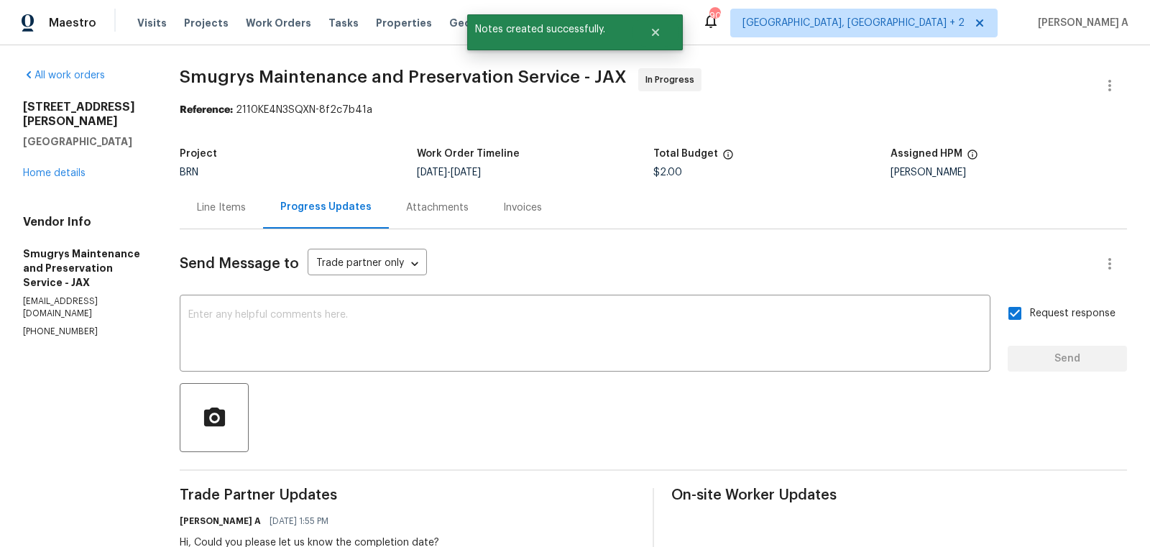
click at [221, 209] on div "Line Items" at bounding box center [221, 208] width 49 height 14
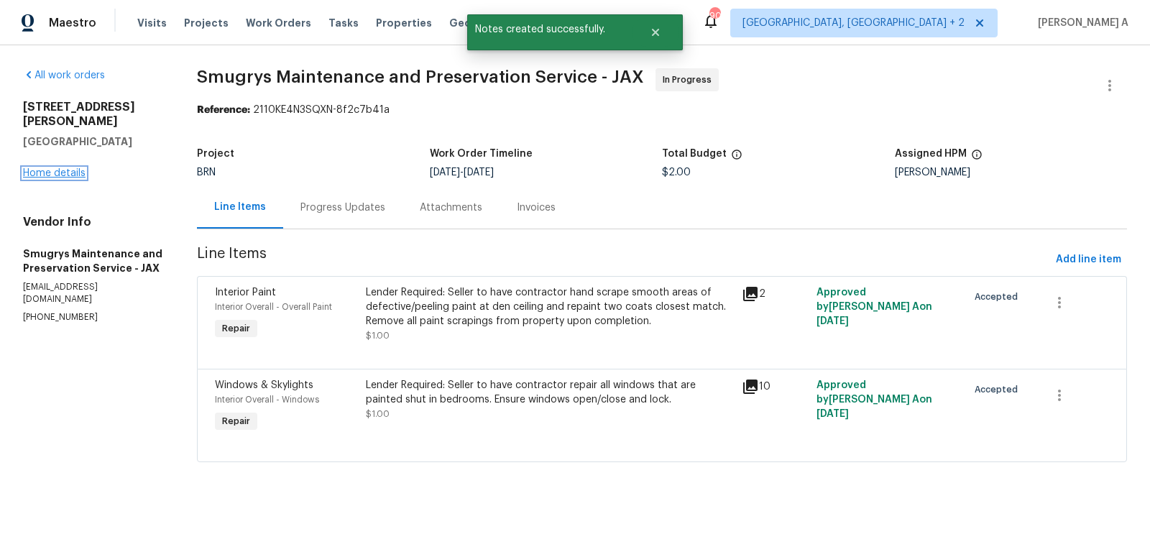
click at [60, 168] on link "Home details" at bounding box center [54, 173] width 63 height 10
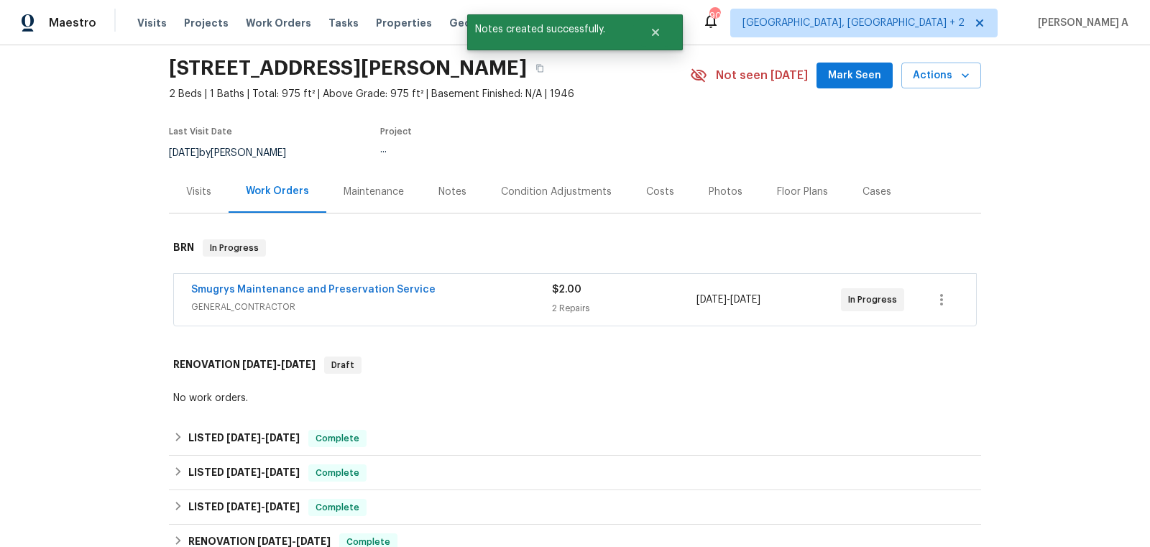
scroll to position [51, 0]
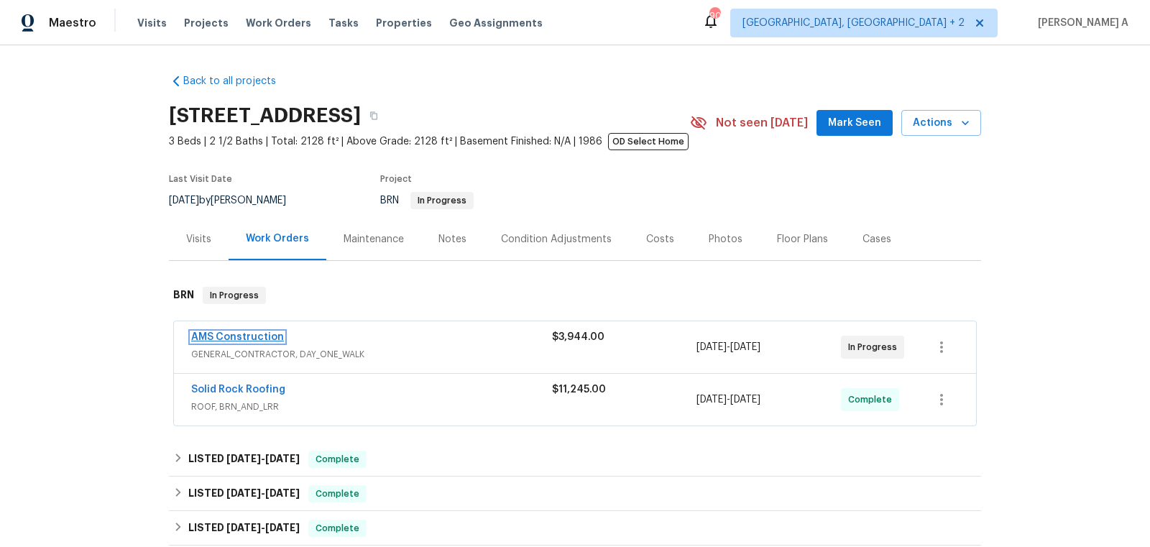
click at [241, 332] on link "AMS Construction" at bounding box center [237, 337] width 93 height 10
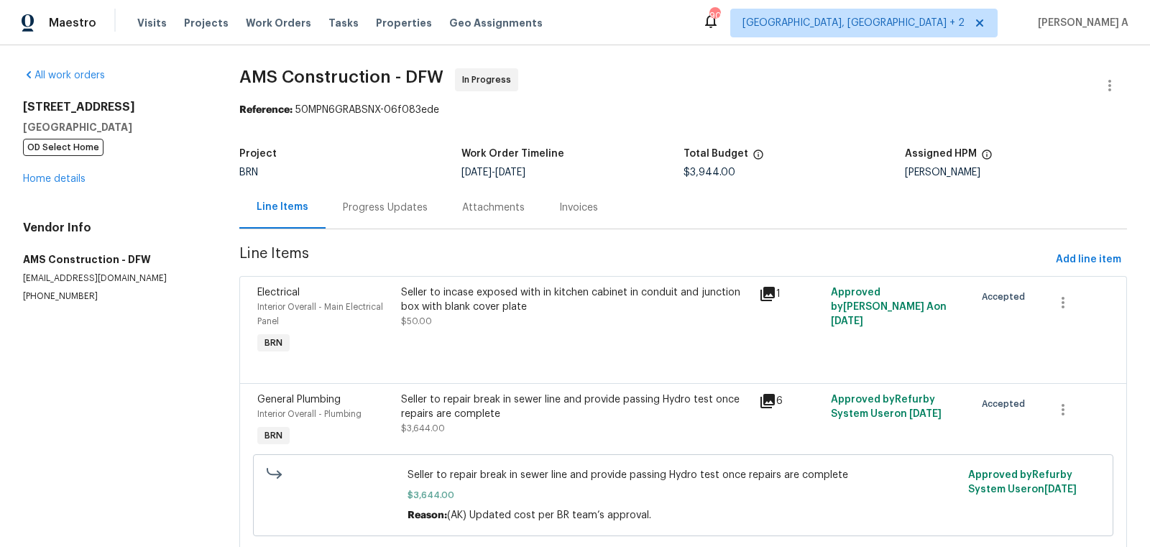
click at [356, 203] on div "Progress Updates" at bounding box center [385, 208] width 85 height 14
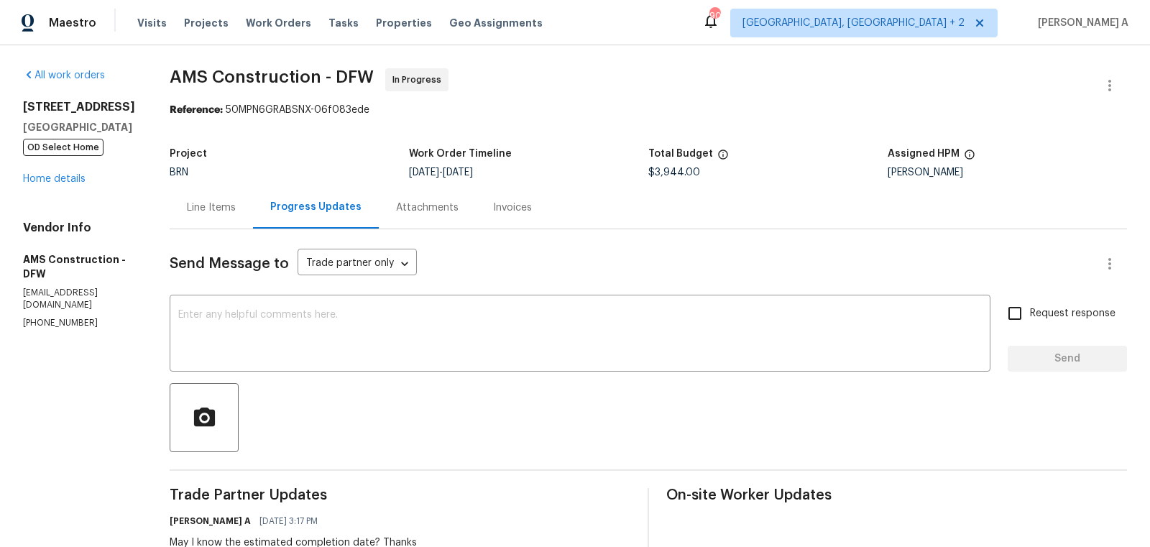
click at [187, 202] on div "Line Items" at bounding box center [211, 208] width 49 height 14
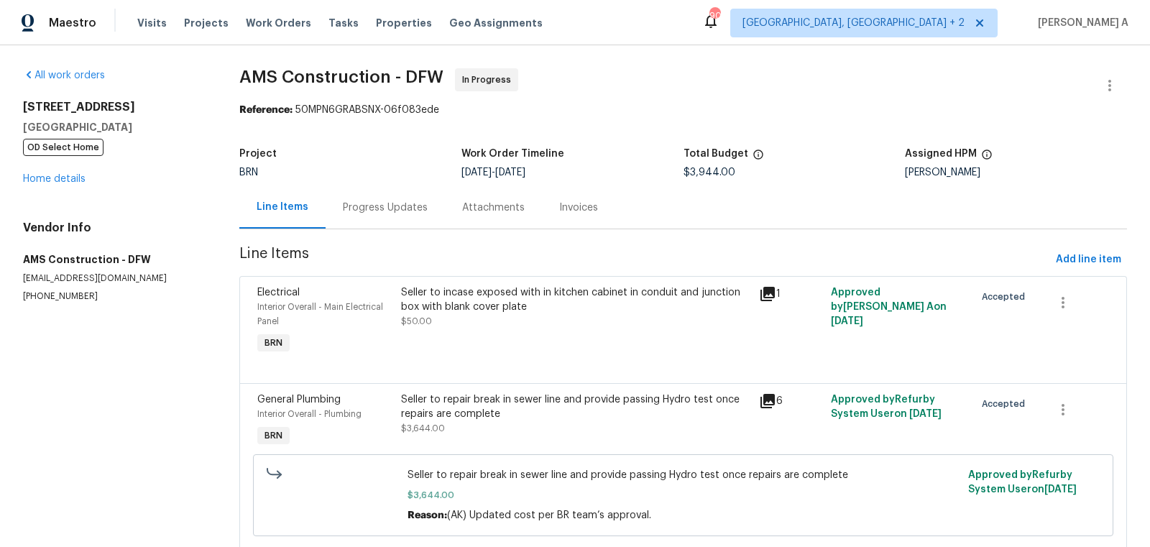
click at [363, 228] on div "Progress Updates" at bounding box center [385, 207] width 119 height 42
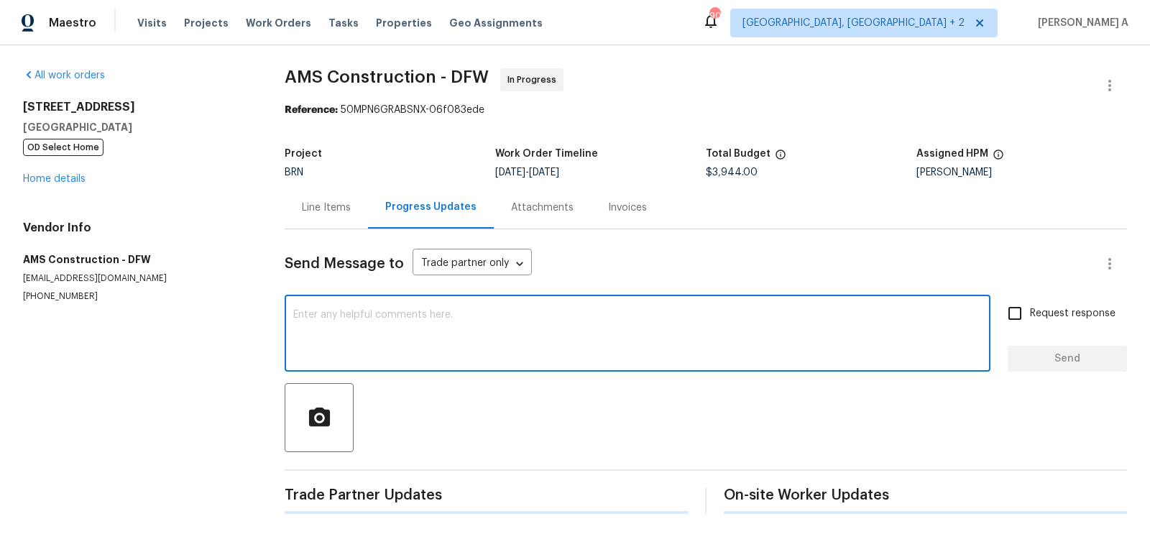
click at [414, 333] on textarea at bounding box center [637, 335] width 689 height 50
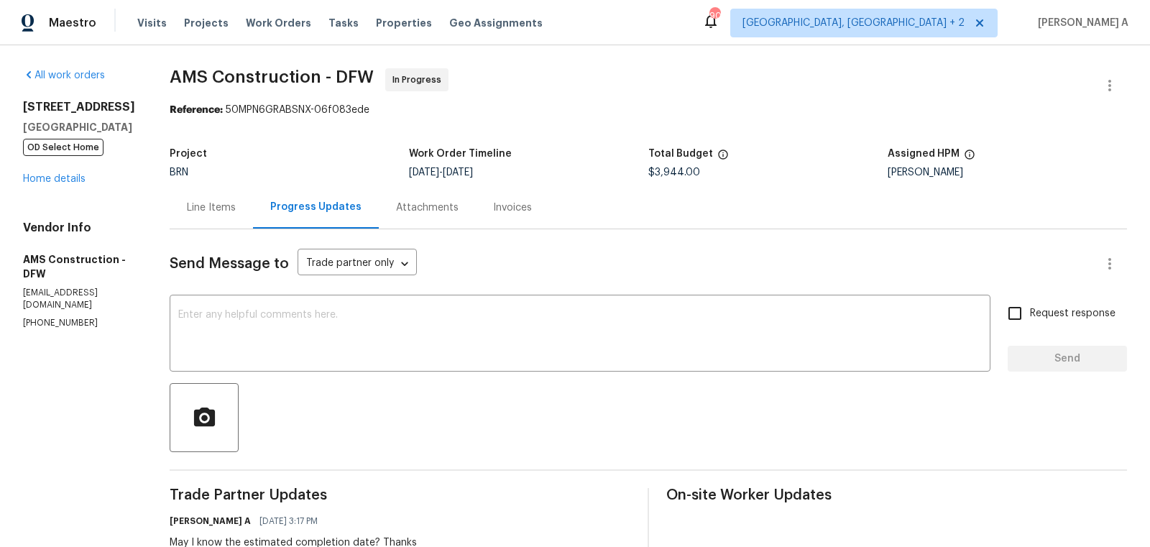
click at [196, 201] on div "Line Items" at bounding box center [211, 208] width 49 height 14
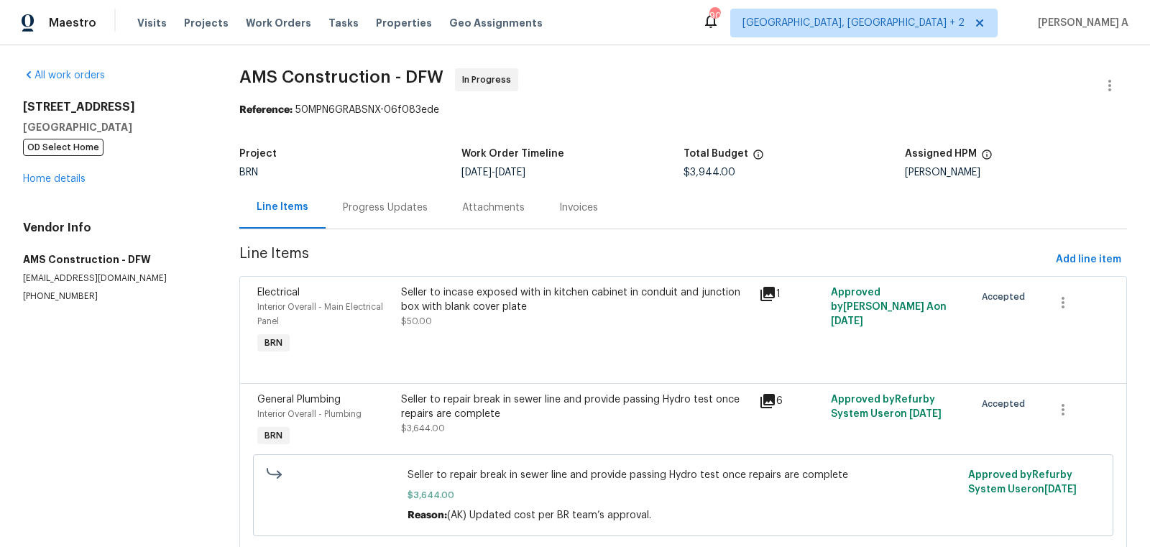
click at [353, 207] on div "Progress Updates" at bounding box center [385, 208] width 85 height 14
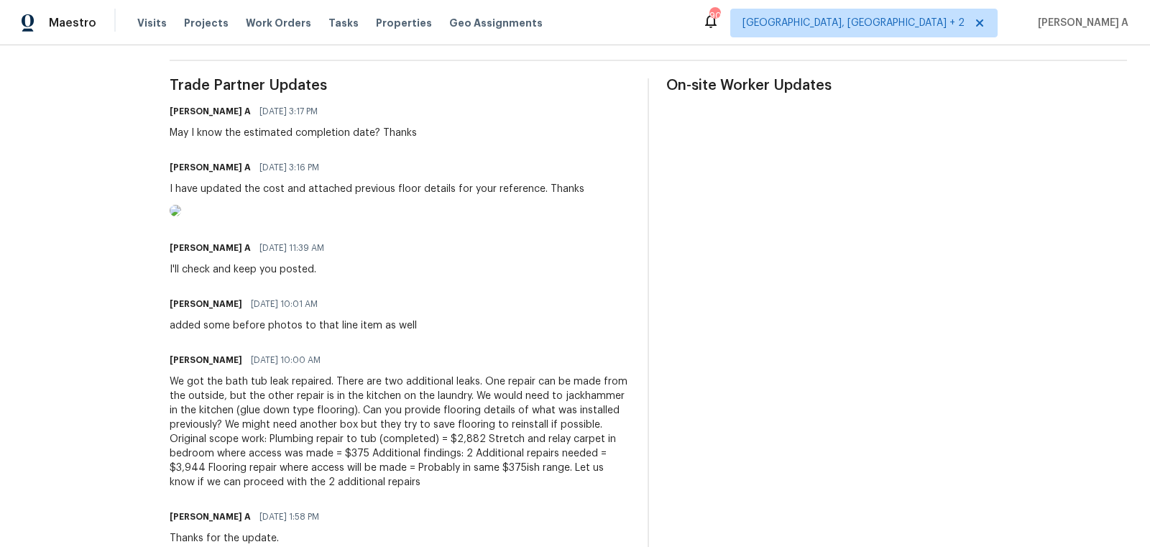
scroll to position [533, 0]
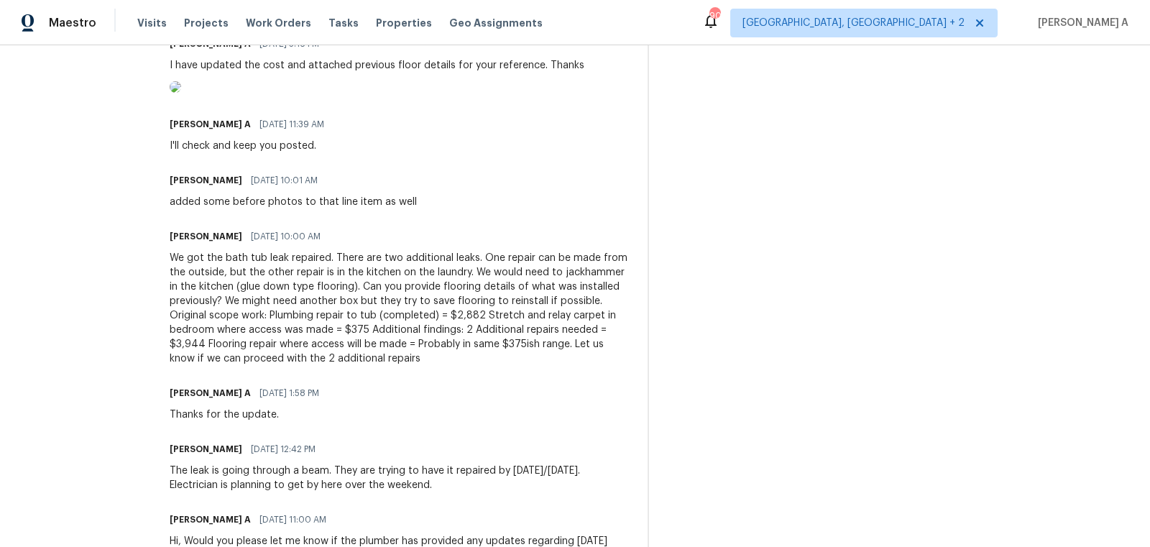
click at [170, 244] on h6 "Michael Kimbrell" at bounding box center [206, 236] width 73 height 14
copy h6 "Michael"
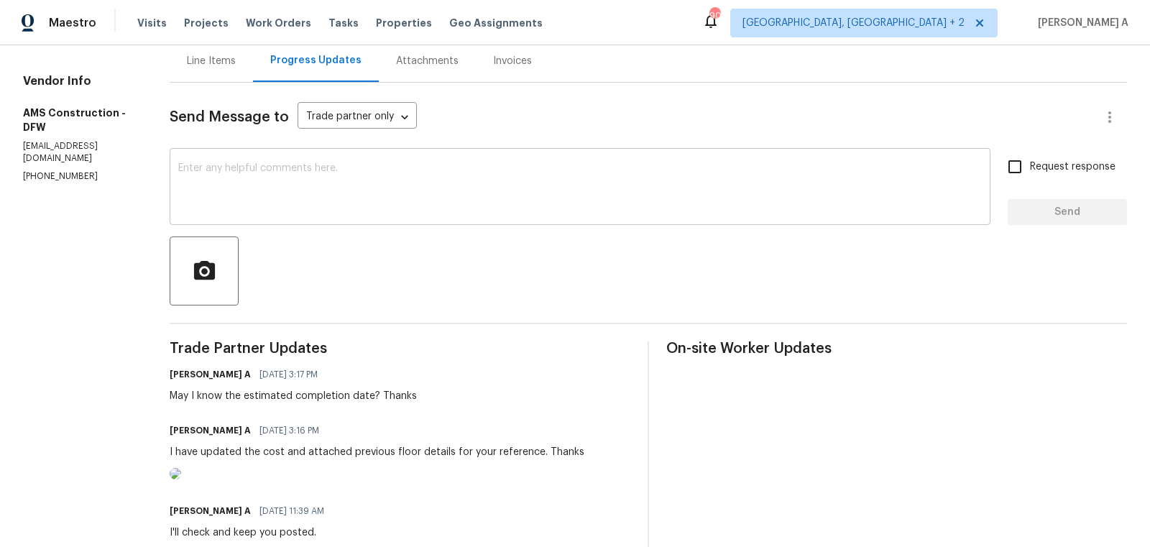
scroll to position [66, 0]
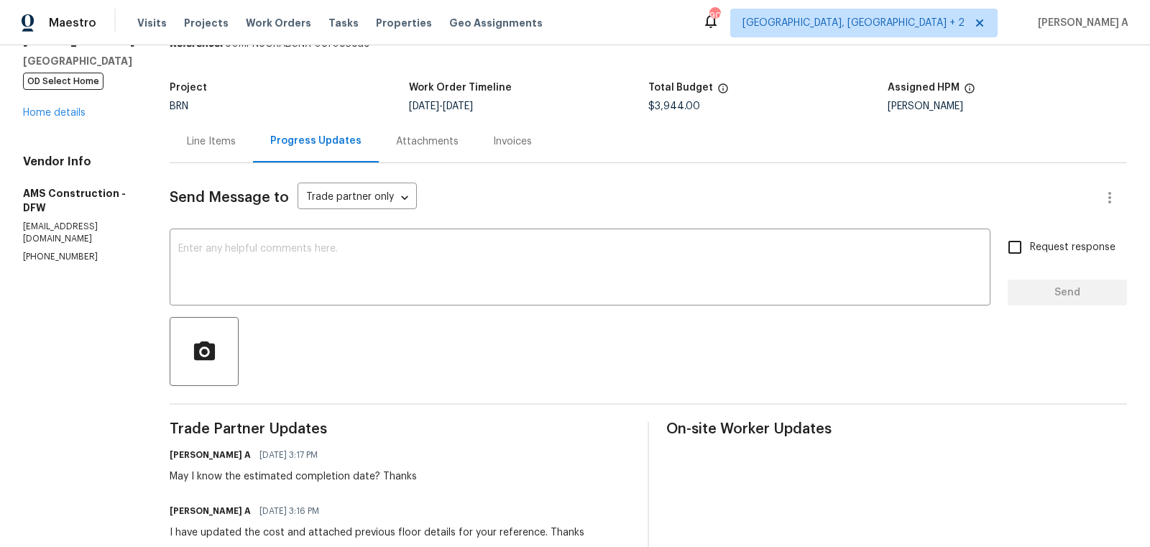
click at [223, 265] on textarea at bounding box center [580, 269] width 804 height 50
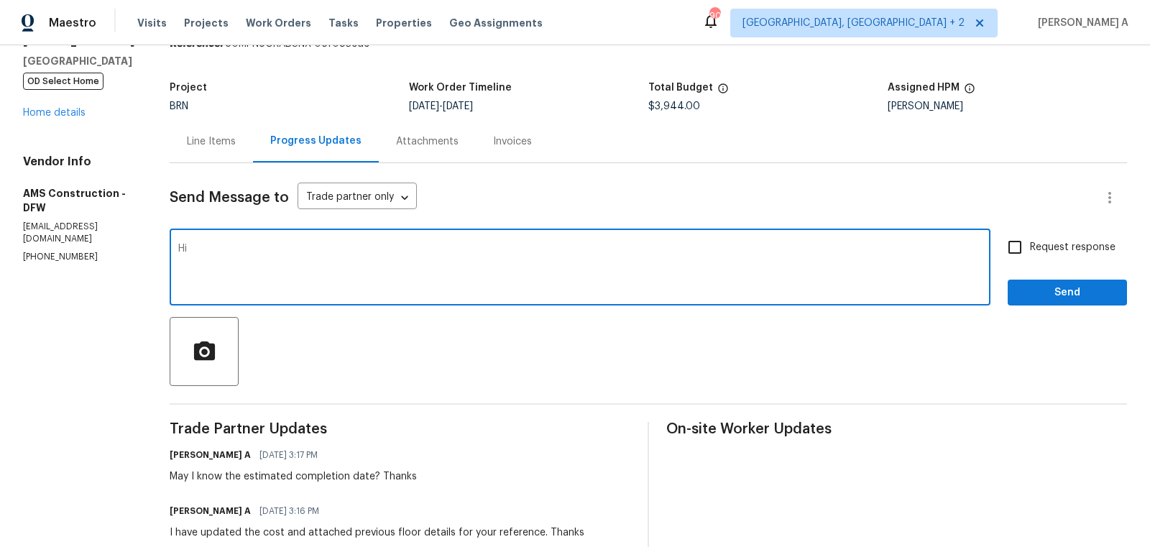
paste textarea "Michael"
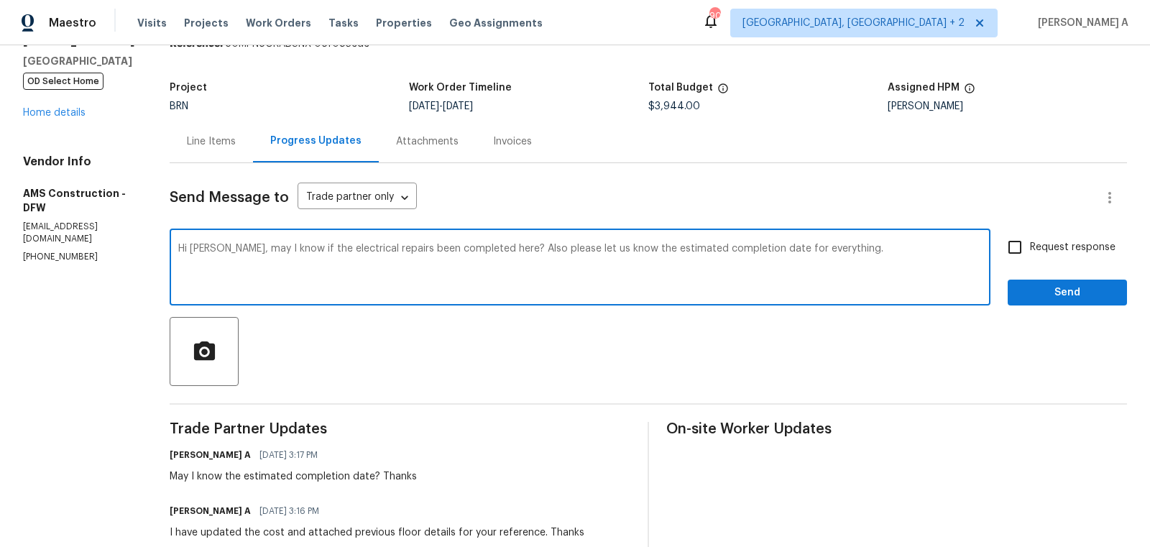
click at [0, 0] on span "Fix the auxiliary or modal verb" at bounding box center [0, 0] width 0 height 0
type textarea "Hi Michael, may I know if the electrical repairs have been completed here? Also…"
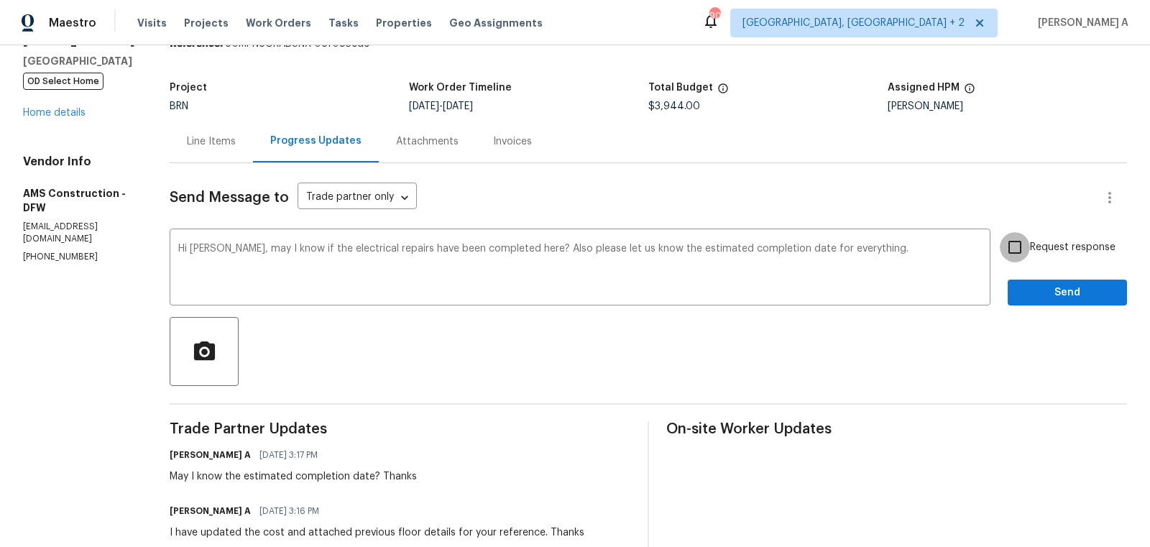
click at [1022, 256] on input "Request response" at bounding box center [1015, 247] width 30 height 30
checkbox input "true"
click at [1068, 301] on span "Send" at bounding box center [1068, 293] width 96 height 18
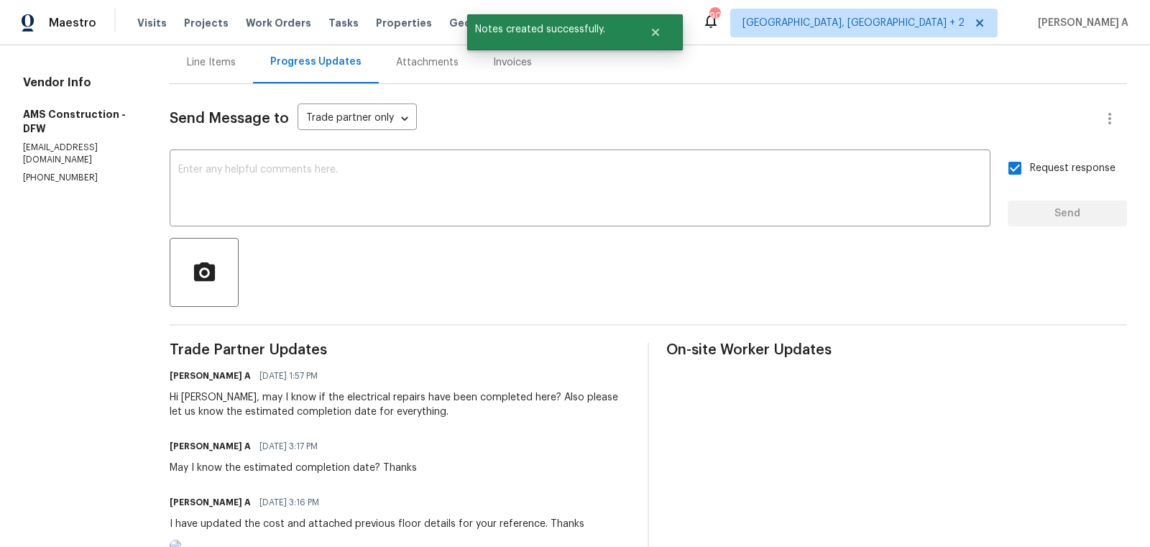
scroll to position [0, 0]
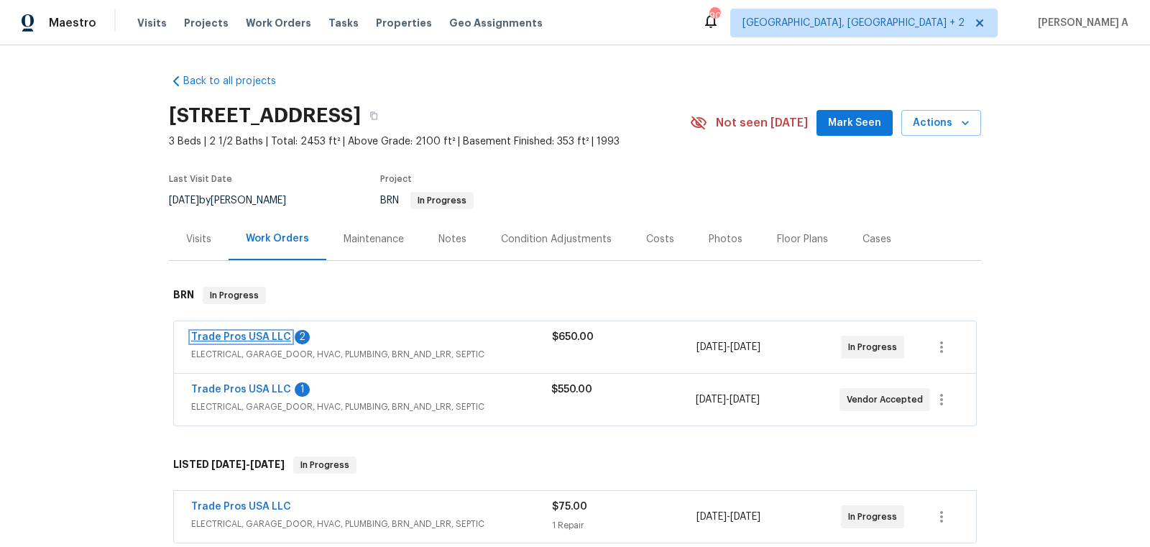
click at [262, 334] on link "Trade Pros USA LLC" at bounding box center [241, 337] width 100 height 10
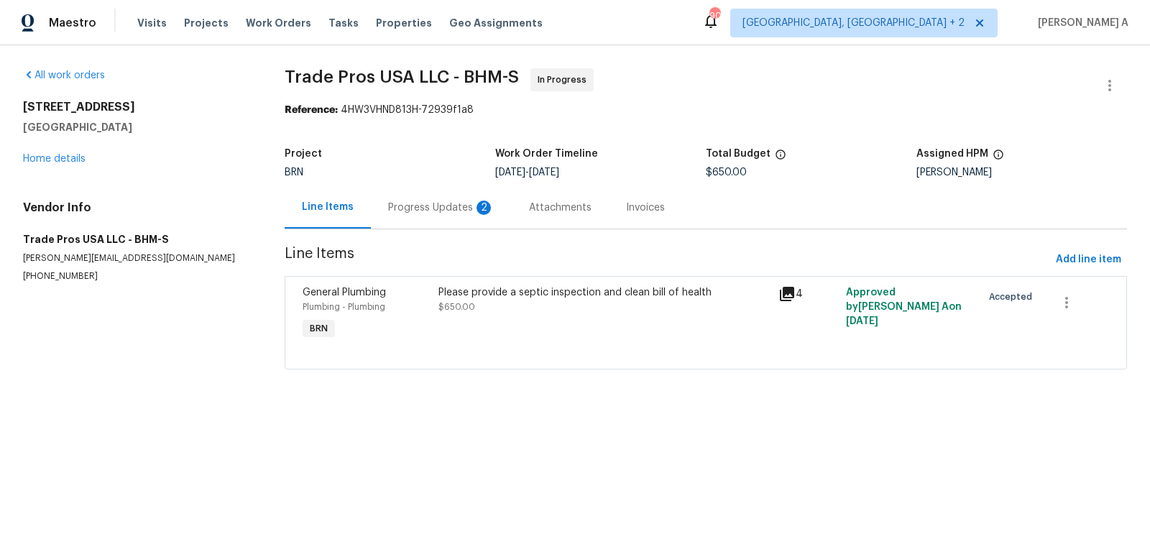
click at [381, 201] on div "Progress Updates 2" at bounding box center [441, 207] width 141 height 42
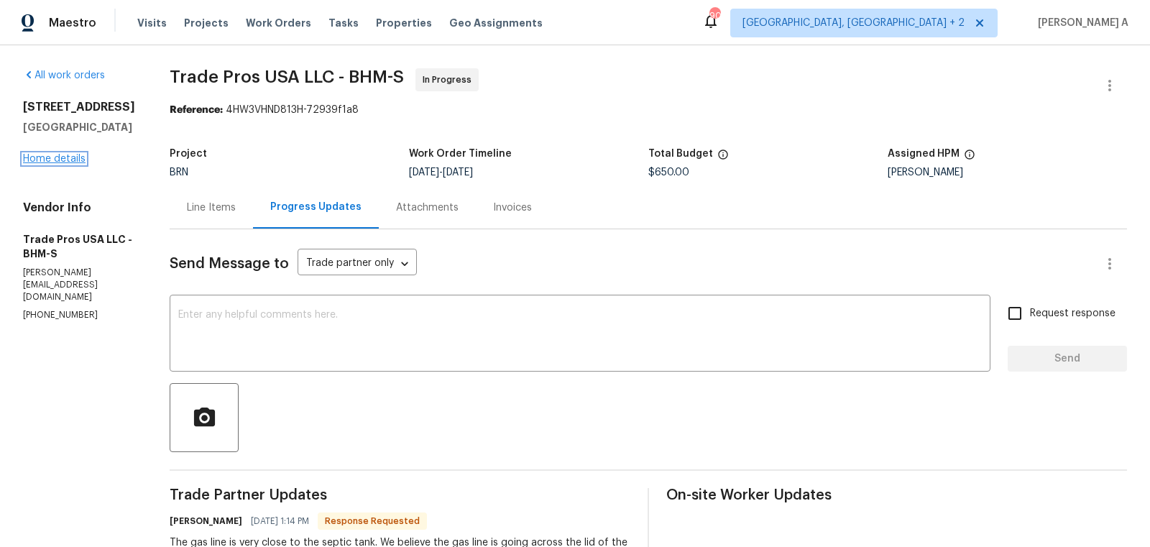
click at [34, 164] on link "Home details" at bounding box center [54, 159] width 63 height 10
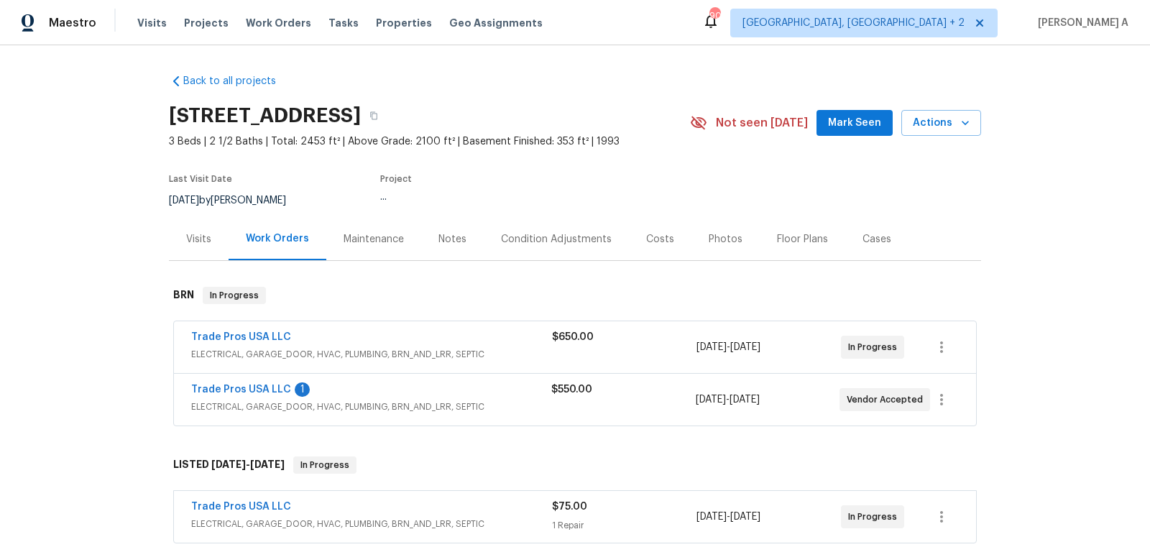
scroll to position [7, 0]
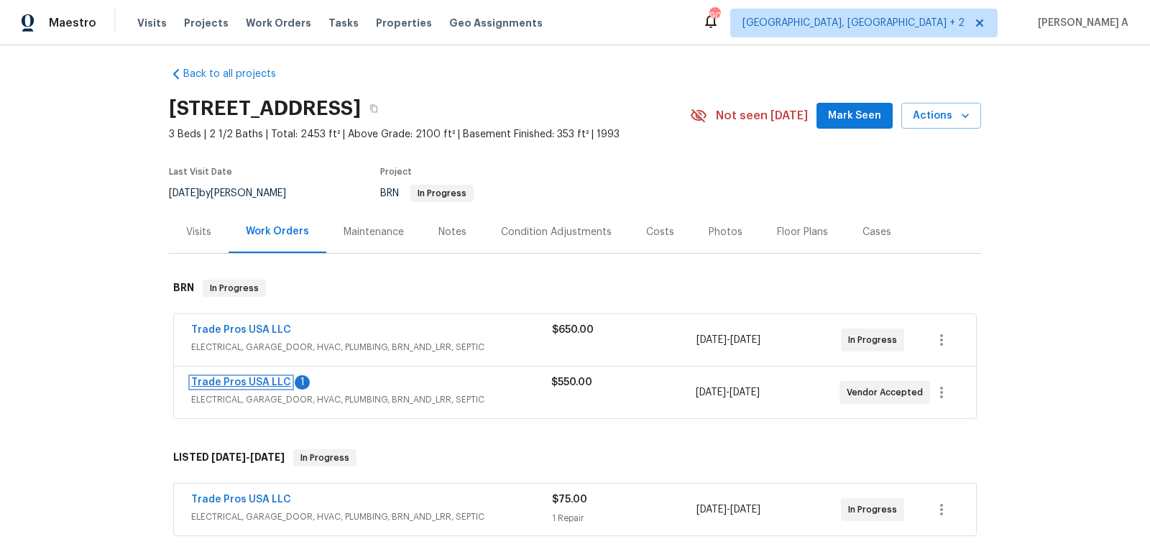
click at [253, 383] on link "Trade Pros USA LLC" at bounding box center [241, 382] width 100 height 10
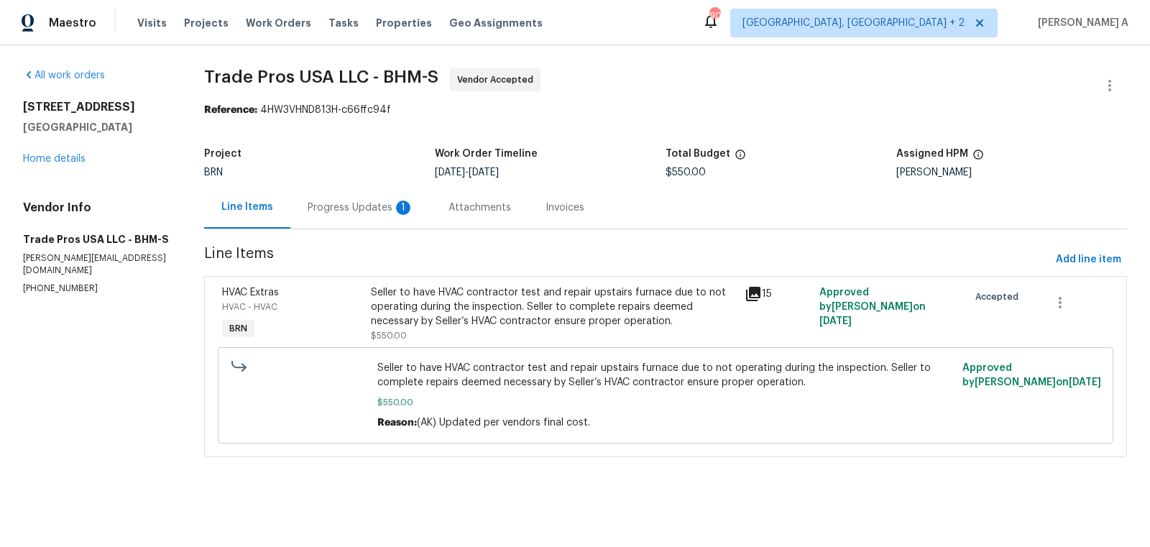
click at [388, 211] on div "Progress Updates 1" at bounding box center [361, 208] width 106 height 14
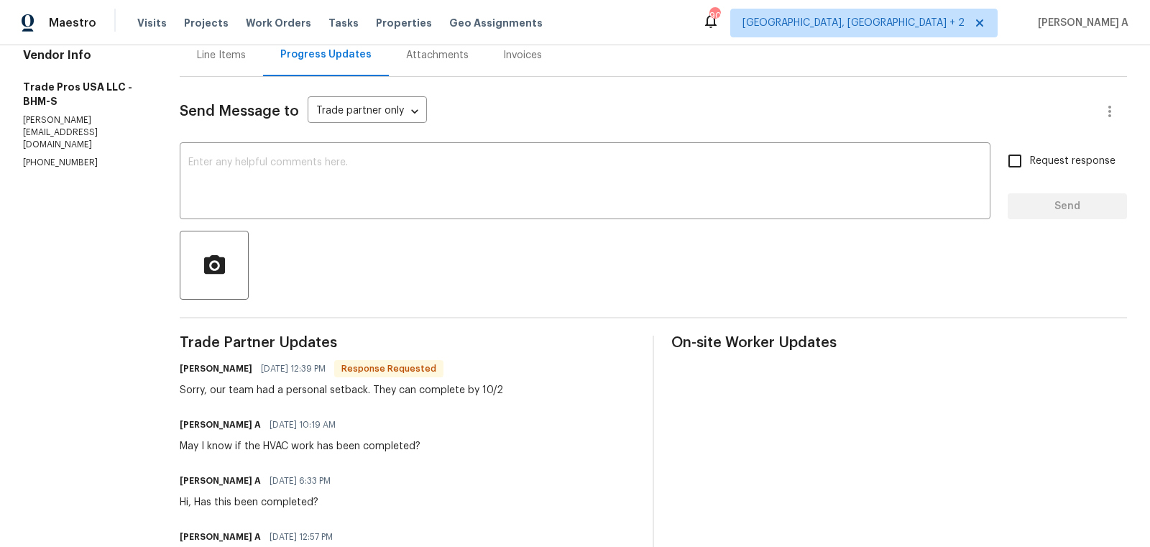
scroll to position [155, 0]
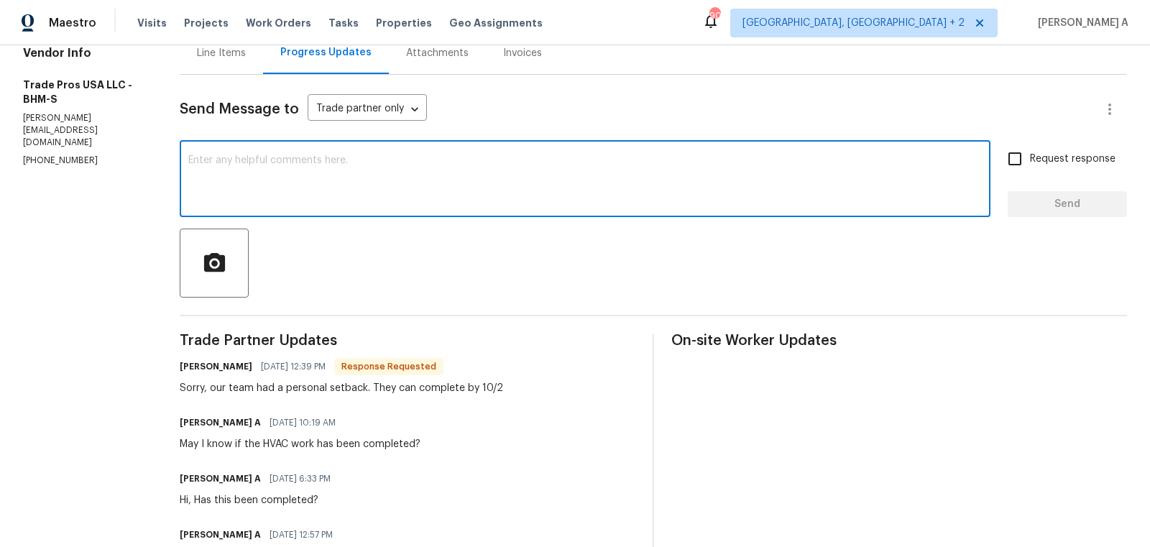
click at [418, 188] on textarea at bounding box center [585, 180] width 794 height 50
type textarea "P"
type textarea "Okay, could"
click at [418, 188] on textarea "Okay, could" at bounding box center [585, 180] width 794 height 50
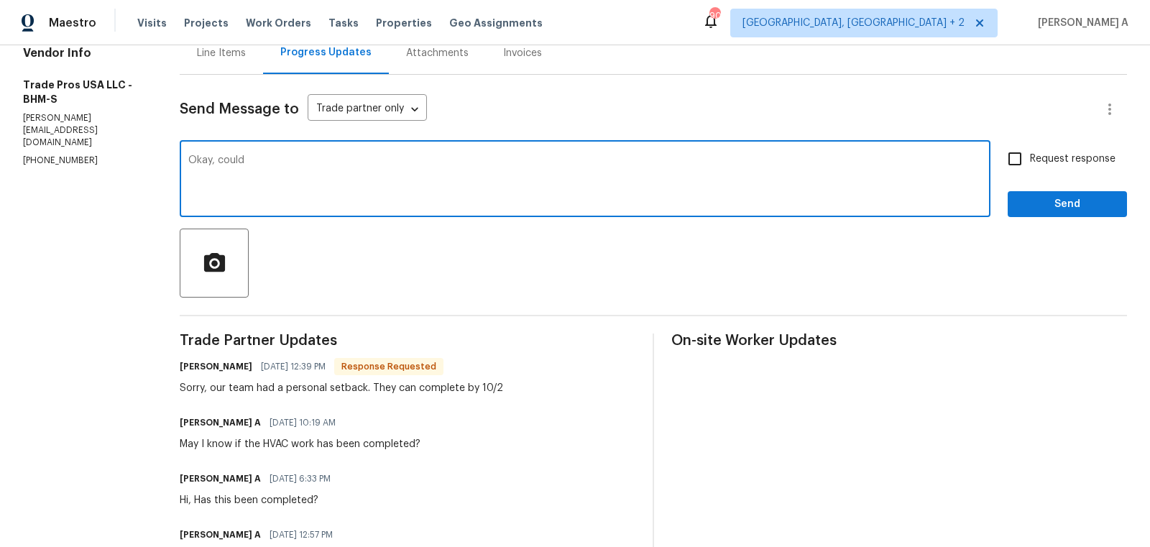
click at [418, 188] on textarea "Okay, could" at bounding box center [585, 180] width 794 height 50
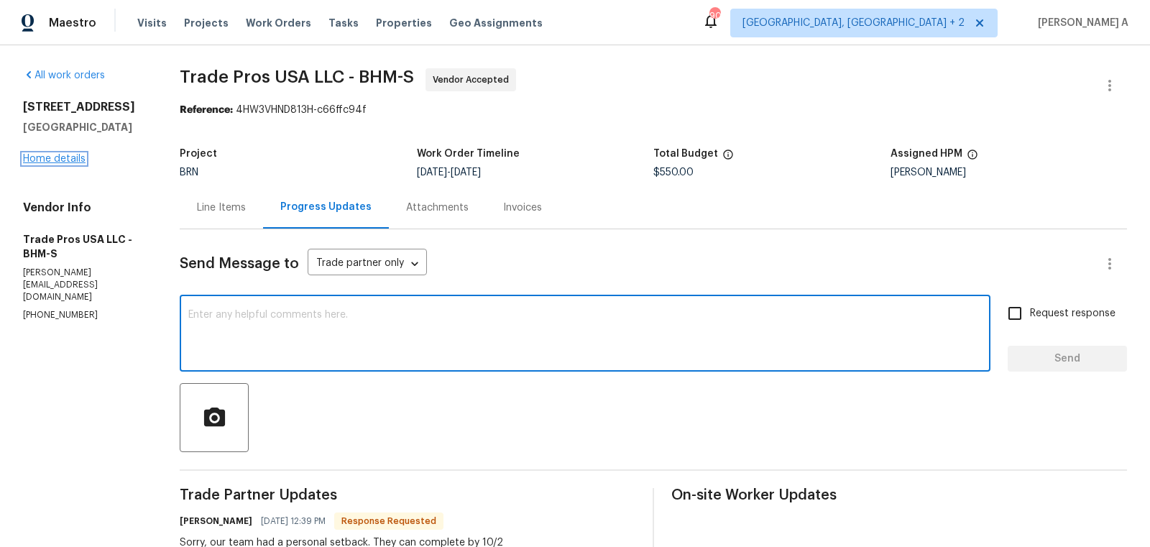
click at [58, 155] on link "Home details" at bounding box center [54, 159] width 63 height 10
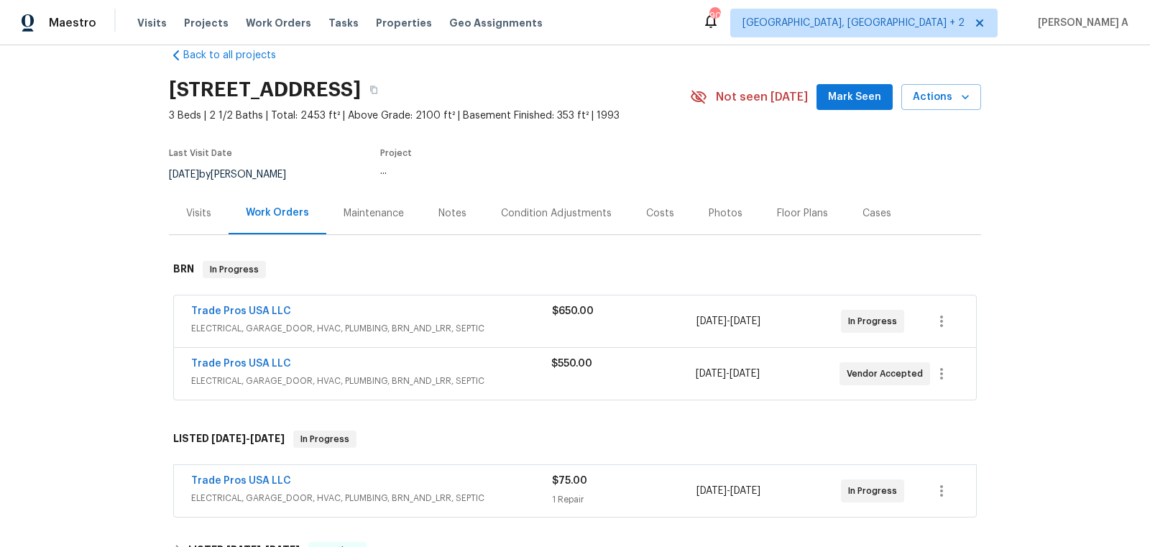
scroll to position [66, 0]
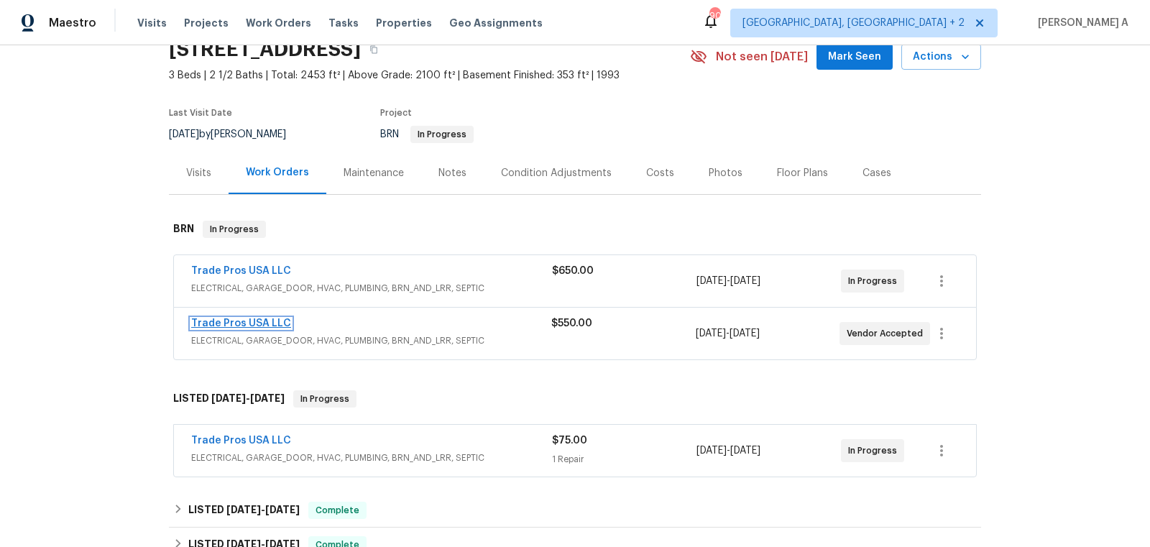
click at [244, 326] on link "Trade Pros USA LLC" at bounding box center [241, 324] width 100 height 10
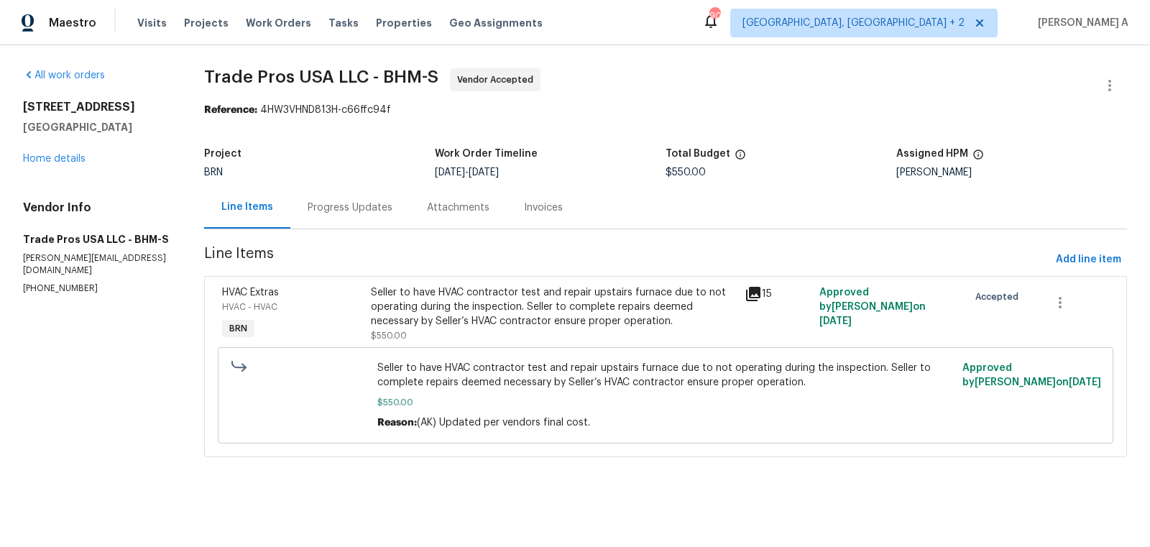
click at [349, 206] on div "Progress Updates" at bounding box center [350, 208] width 85 height 14
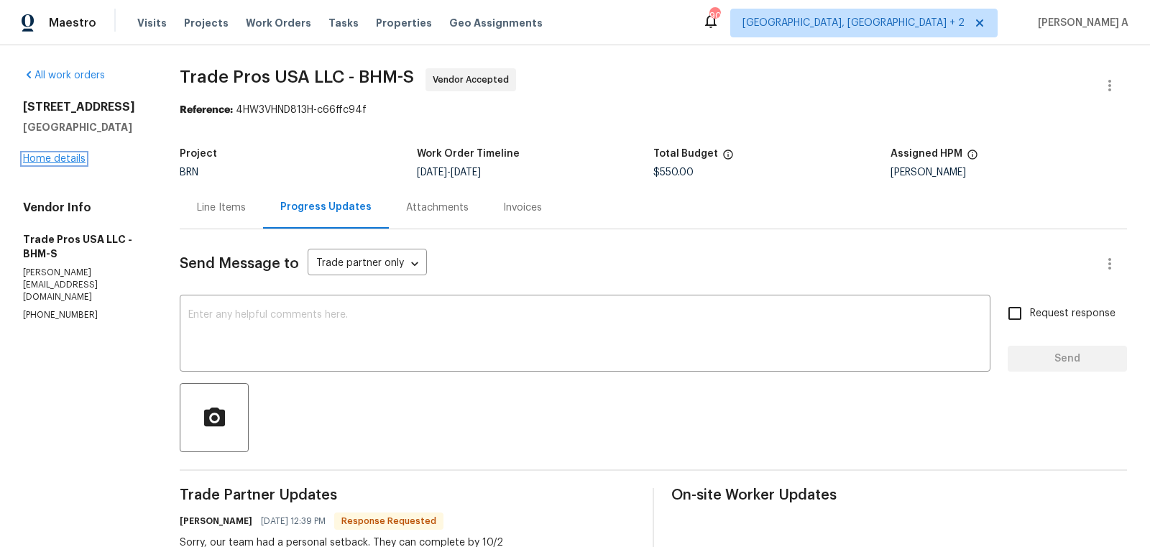
click at [65, 161] on link "Home details" at bounding box center [54, 159] width 63 height 10
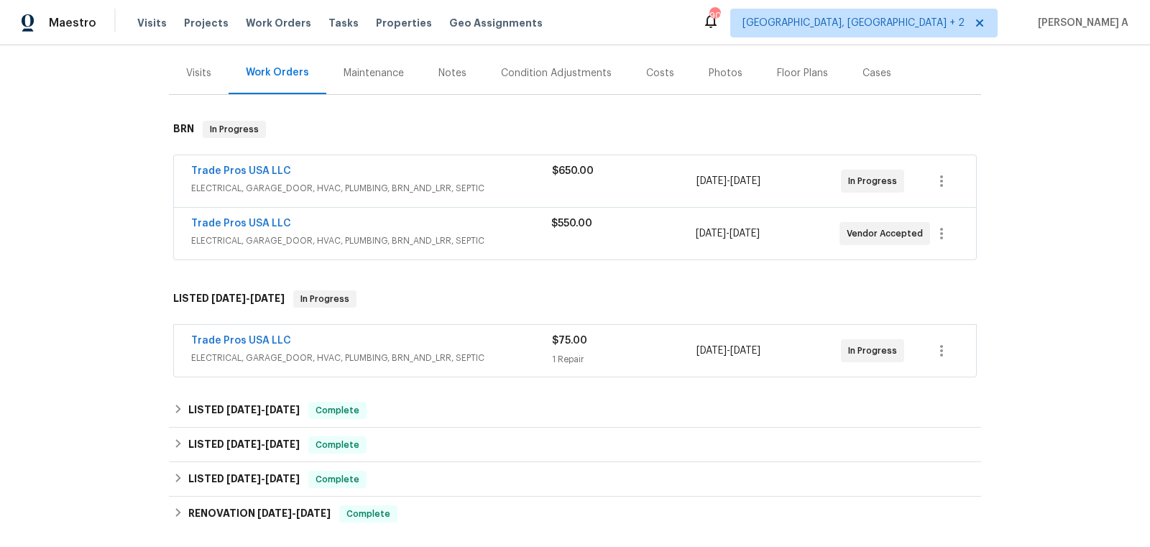
scroll to position [170, 0]
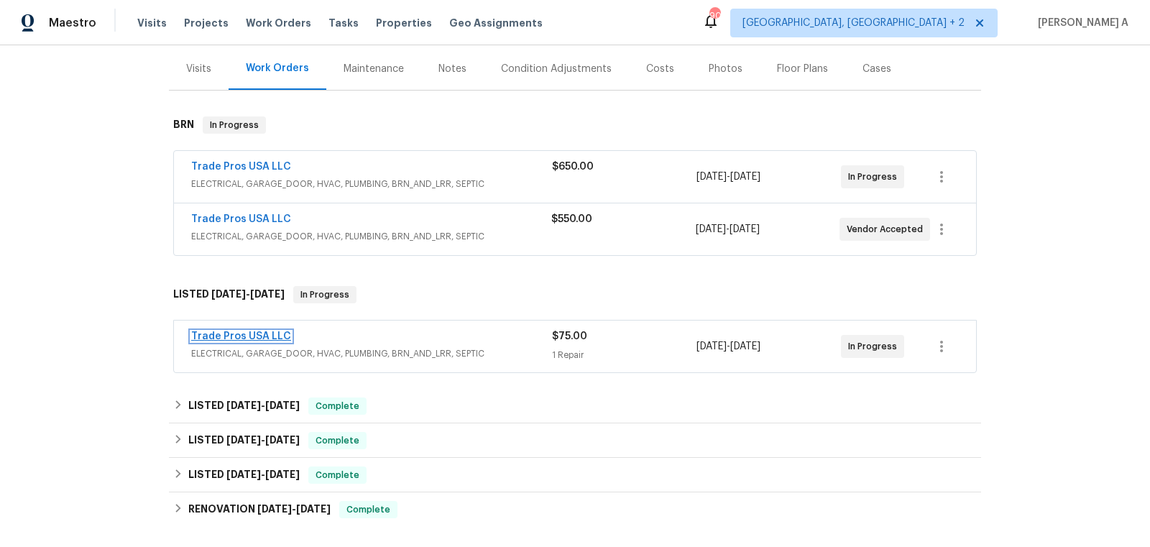
click at [245, 333] on link "Trade Pros USA LLC" at bounding box center [241, 336] width 100 height 10
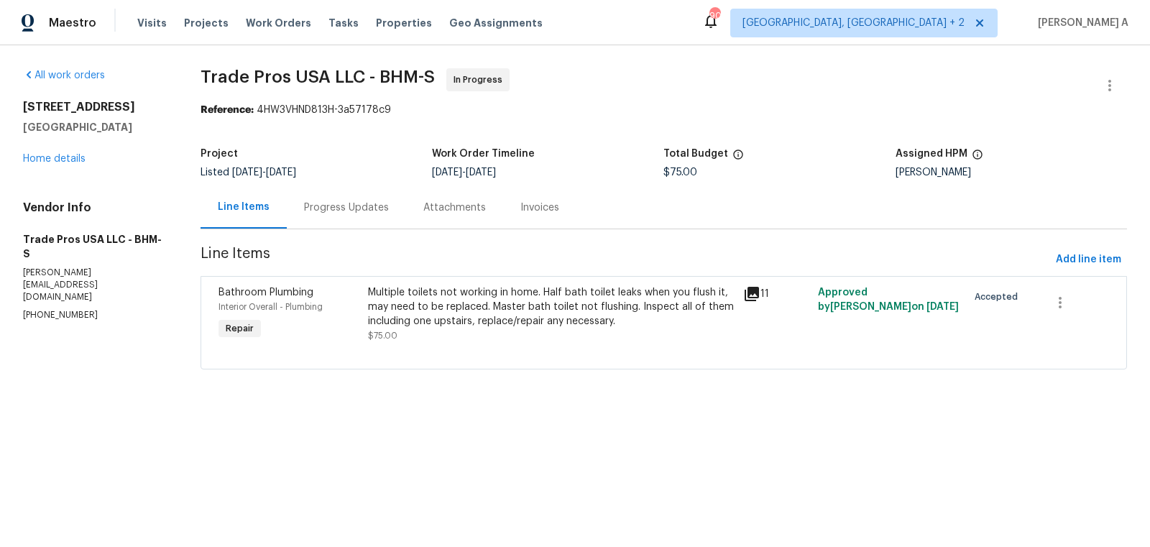
click at [349, 195] on div "Progress Updates" at bounding box center [346, 207] width 119 height 42
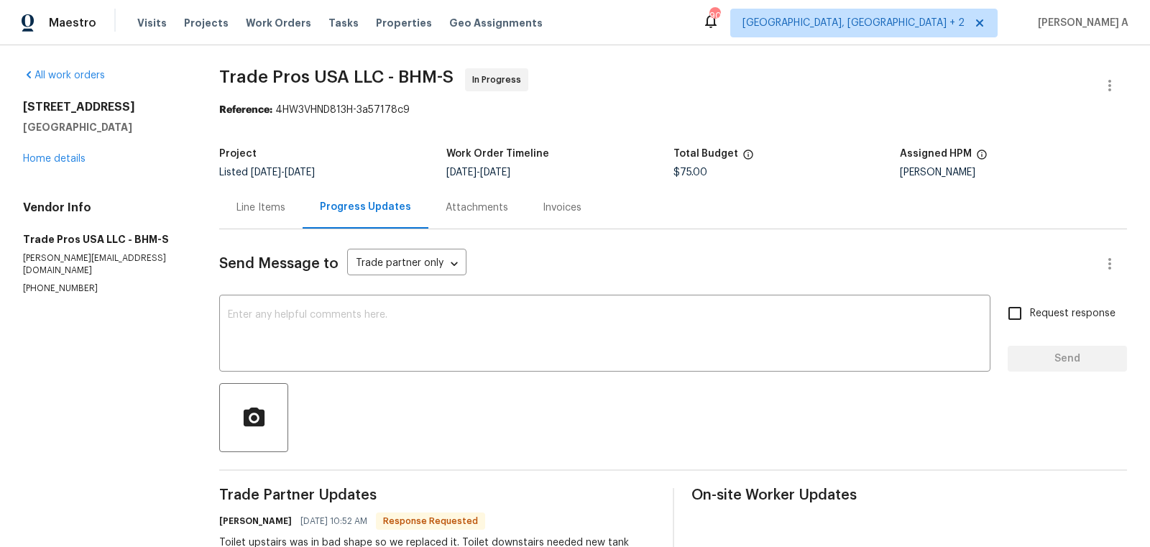
click at [253, 203] on div "Line Items" at bounding box center [261, 208] width 49 height 14
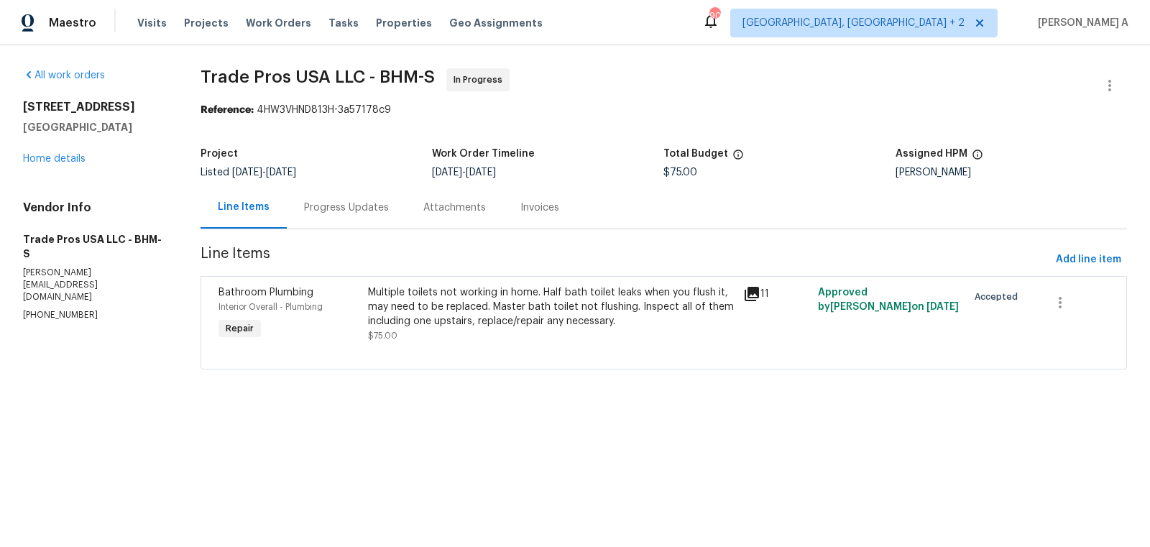
click at [349, 212] on div "Progress Updates" at bounding box center [346, 208] width 85 height 14
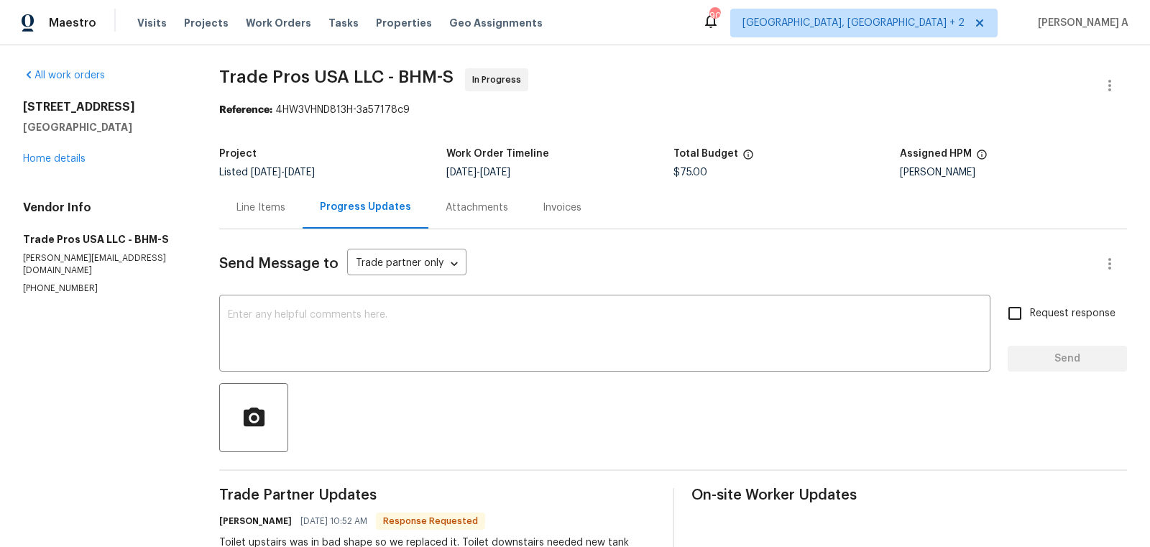
click at [221, 214] on div "Line Items" at bounding box center [260, 207] width 83 height 42
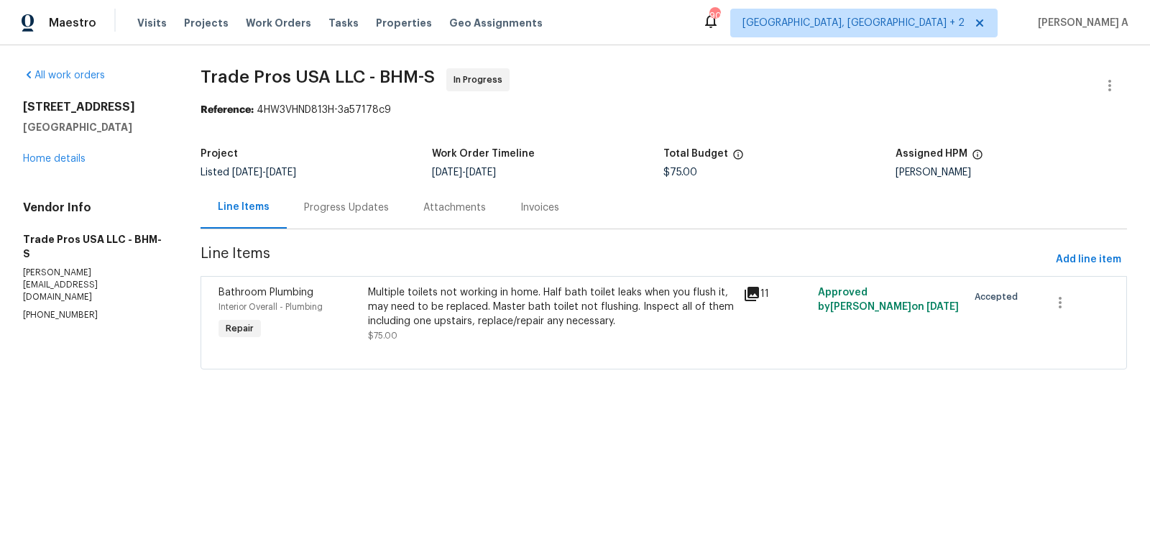
copy span "[PERSON_NAME]"
drag, startPoint x: 882, startPoint y: 292, endPoint x: 953, endPoint y: 289, distance: 70.5
click at [953, 288] on span "Approved by [PERSON_NAME] on [DATE]" at bounding box center [888, 300] width 141 height 24
drag, startPoint x: 193, startPoint y: 76, endPoint x: 327, endPoint y: 73, distance: 133.8
click at [327, 73] on div "All work orders [STREET_ADDRESS] Home details Vendor Info Trade Pros USA LLC - …" at bounding box center [575, 227] width 1150 height 365
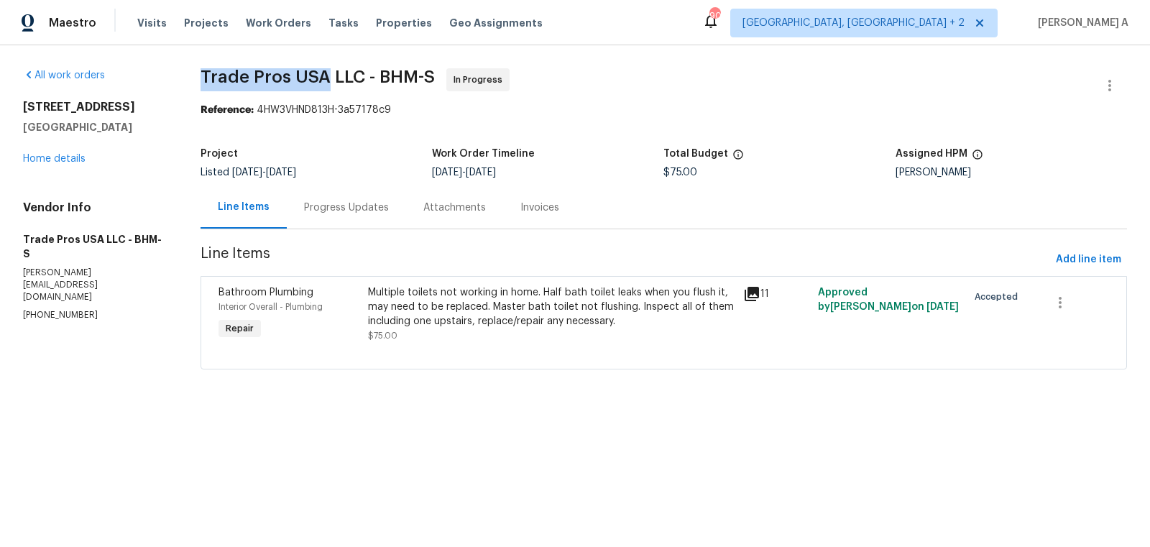
copy span "Trade Pros [GEOGRAPHIC_DATA]"
click at [337, 205] on div "Progress Updates" at bounding box center [346, 208] width 85 height 14
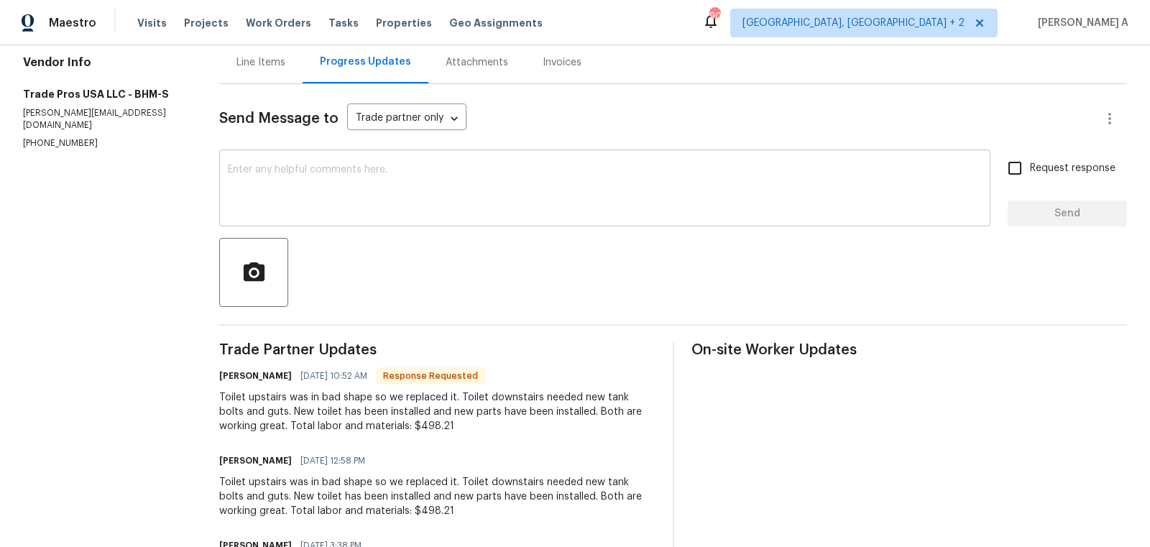
scroll to position [168, 0]
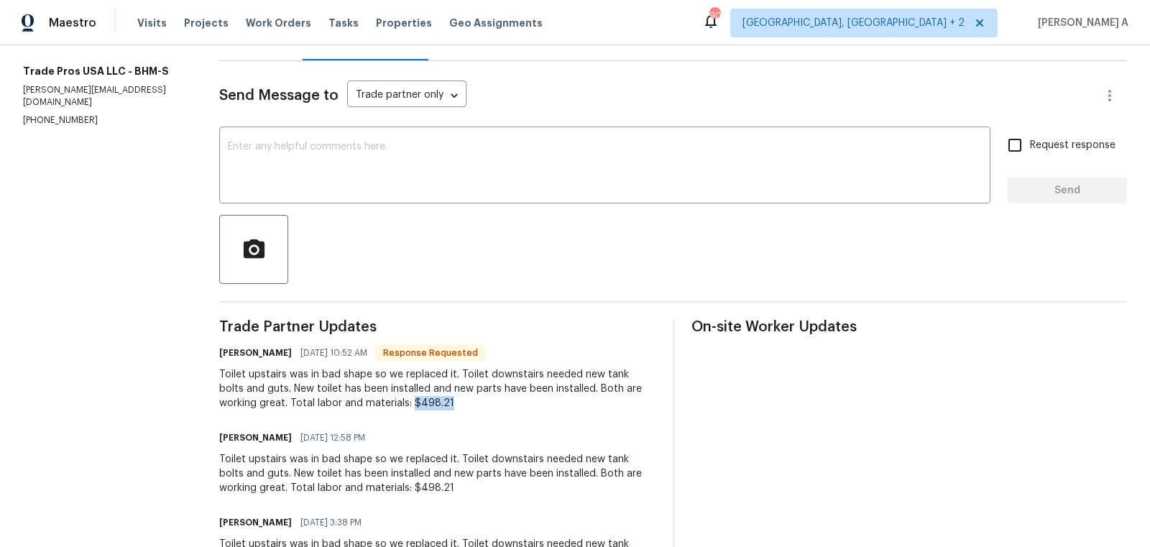
drag, startPoint x: 374, startPoint y: 401, endPoint x: 449, endPoint y: 401, distance: 75.5
click at [449, 401] on div "Toilet upstairs was in bad shape so we replaced it. Toilet downstairs needed ne…" at bounding box center [437, 388] width 436 height 43
copy div "$498.21"
click at [451, 109] on div "Send Message to Trade partner only Trade partner only ​" at bounding box center [656, 95] width 874 height 35
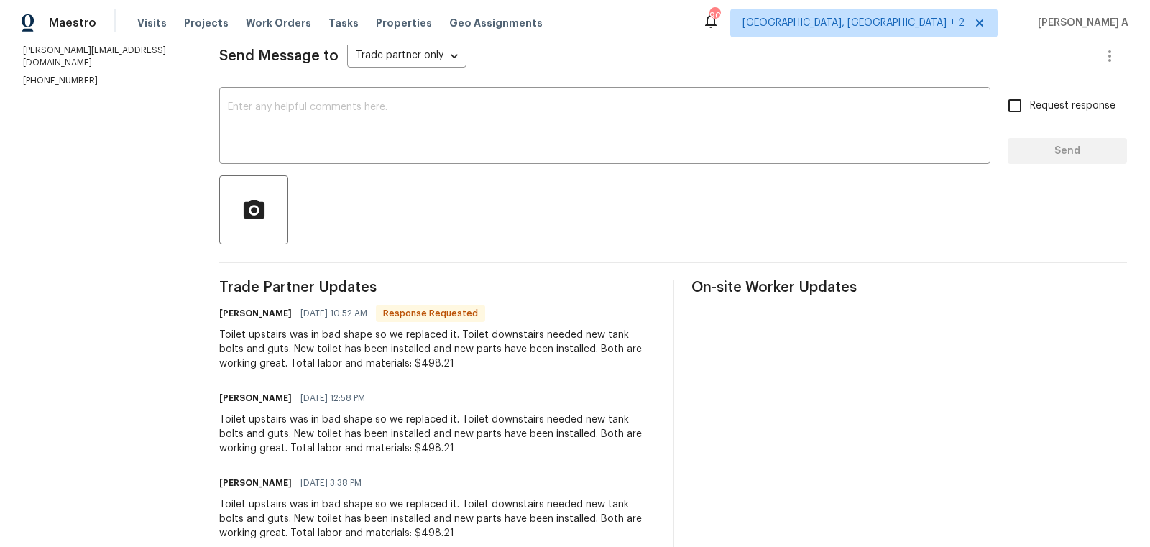
scroll to position [0, 0]
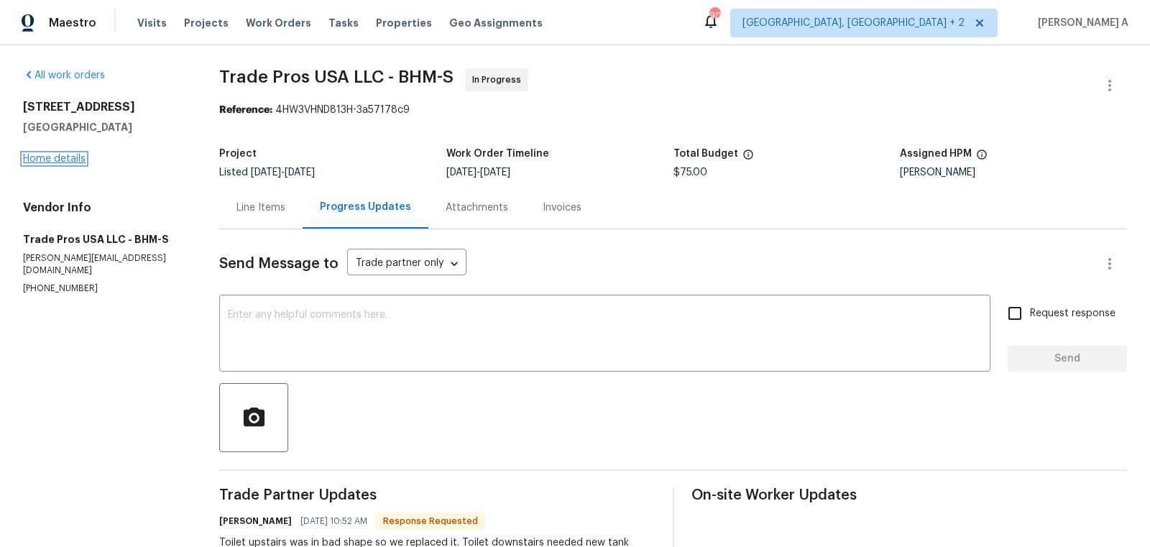
click at [69, 160] on link "Home details" at bounding box center [54, 159] width 63 height 10
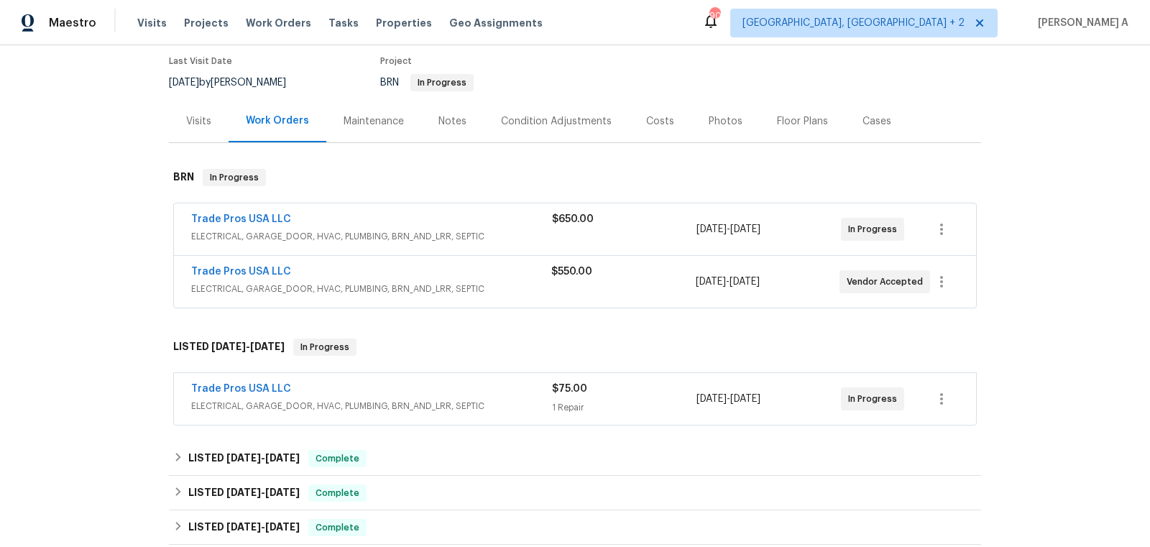
scroll to position [122, 0]
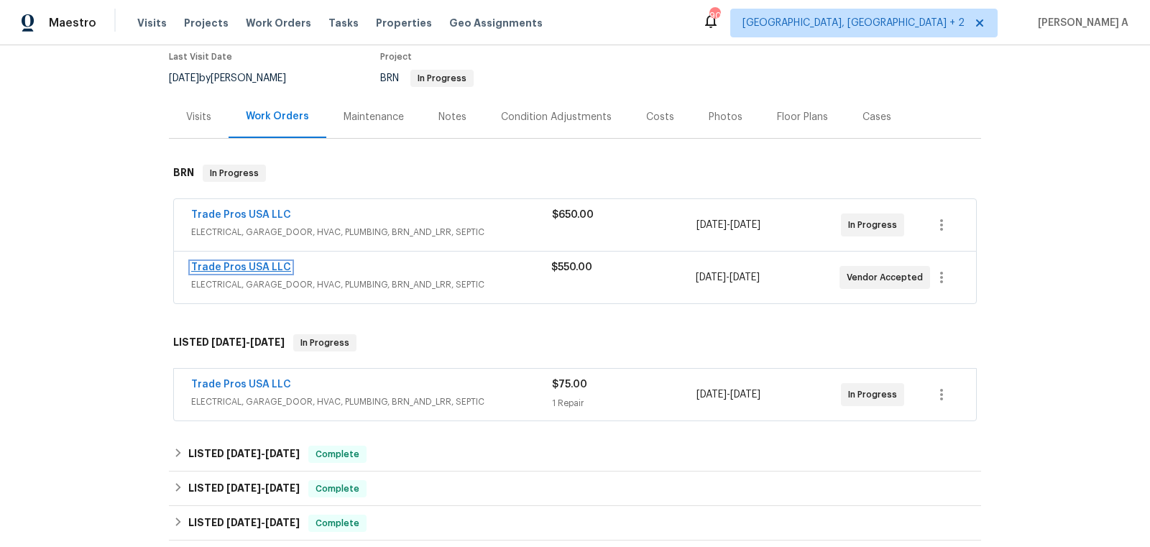
click at [245, 267] on link "Trade Pros USA LLC" at bounding box center [241, 267] width 100 height 10
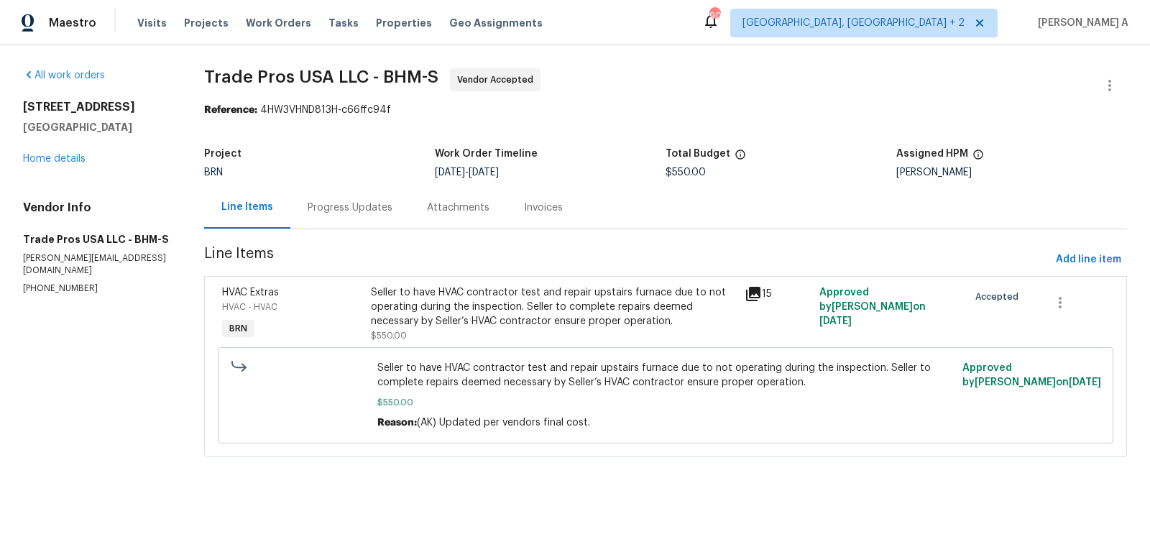
click at [359, 209] on div "Progress Updates" at bounding box center [350, 208] width 85 height 14
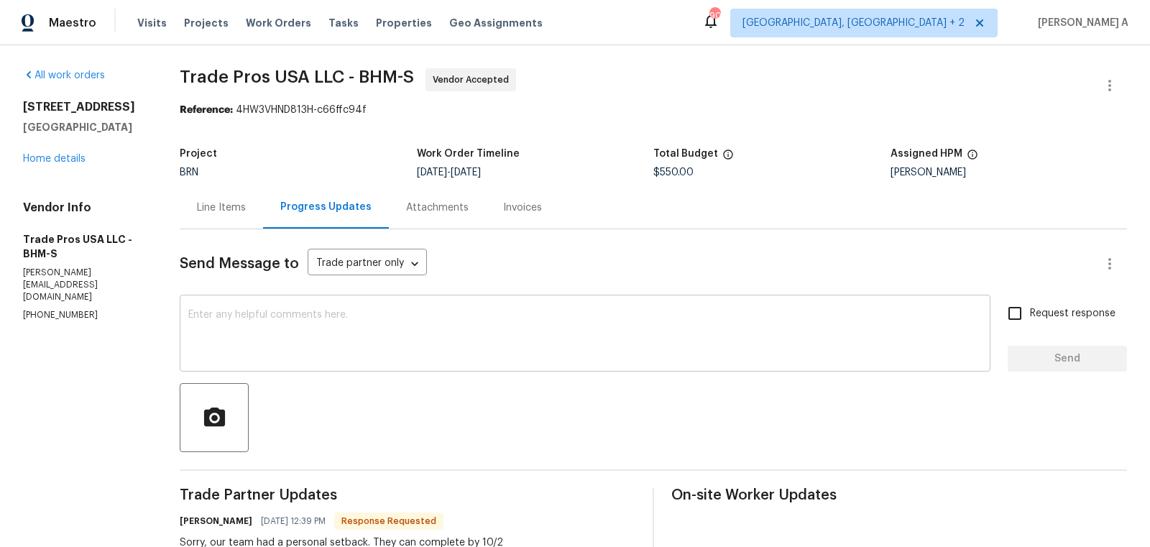
click at [284, 333] on textarea at bounding box center [585, 335] width 794 height 50
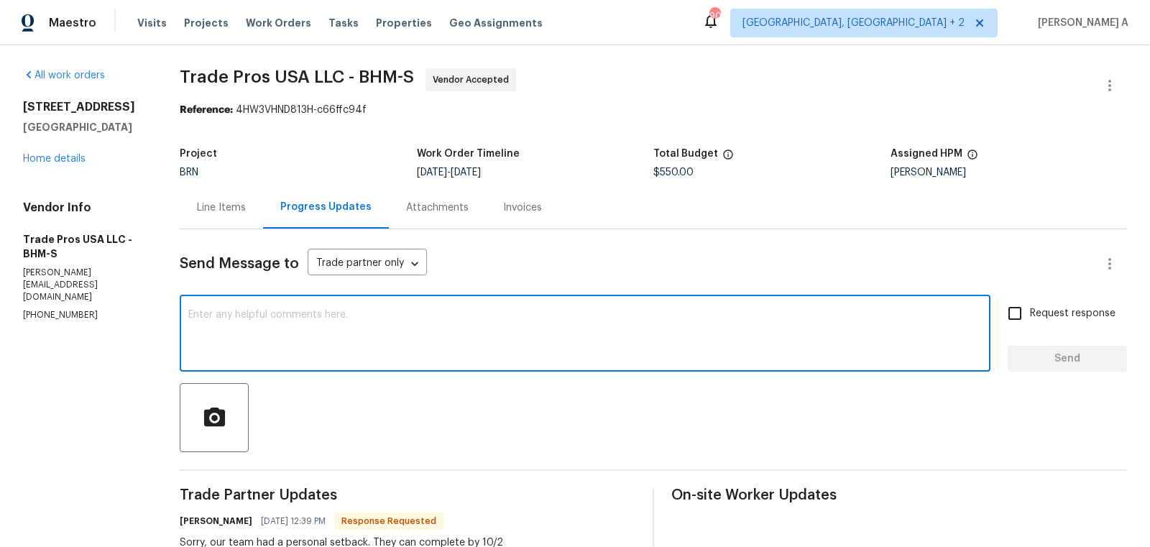
type textarea "C"
type textarea "Could you pelas"
click at [288, 336] on textarea "Could you pelas" at bounding box center [585, 335] width 794 height 50
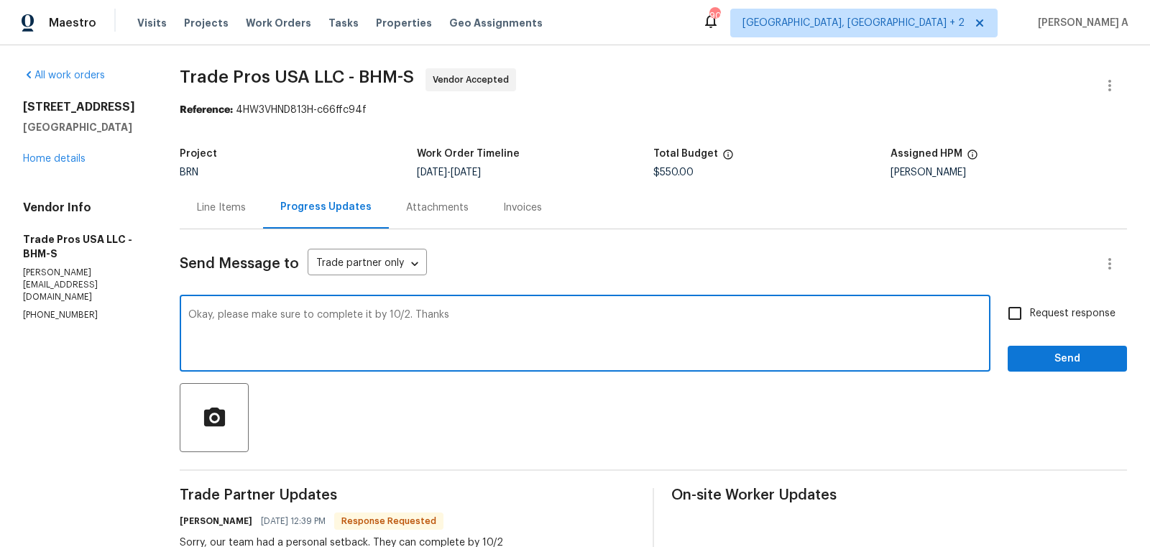
click at [288, 336] on textarea "Okay, please make sure to complete it by 10/2. Thanks" at bounding box center [585, 335] width 794 height 50
click at [0, 0] on div "Paraphrase text" at bounding box center [0, 0] width 0 height 0
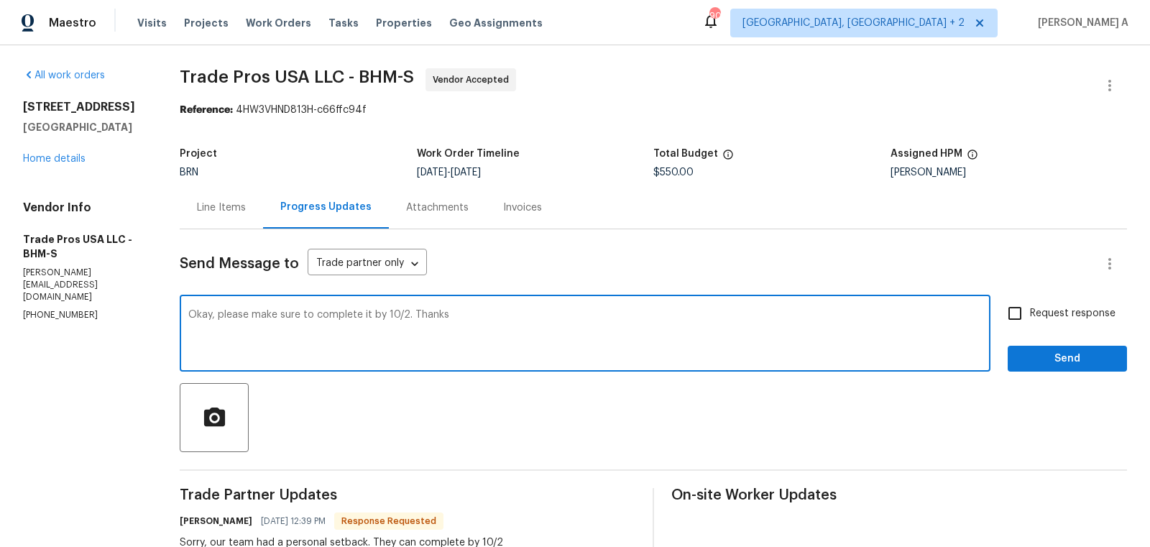
click at [0, 0] on icon "Standard" at bounding box center [0, 0] width 0 height 0
click at [0, 0] on span "finished" at bounding box center [0, 0] width 0 height 0
click at [633, 344] on textarea "Alright, kindly ensure that it is finished by [DATE]. Thanks" at bounding box center [585, 335] width 794 height 50
type textarea "Alright, kindly ensure that it is finished by [DATE]. Thanks"
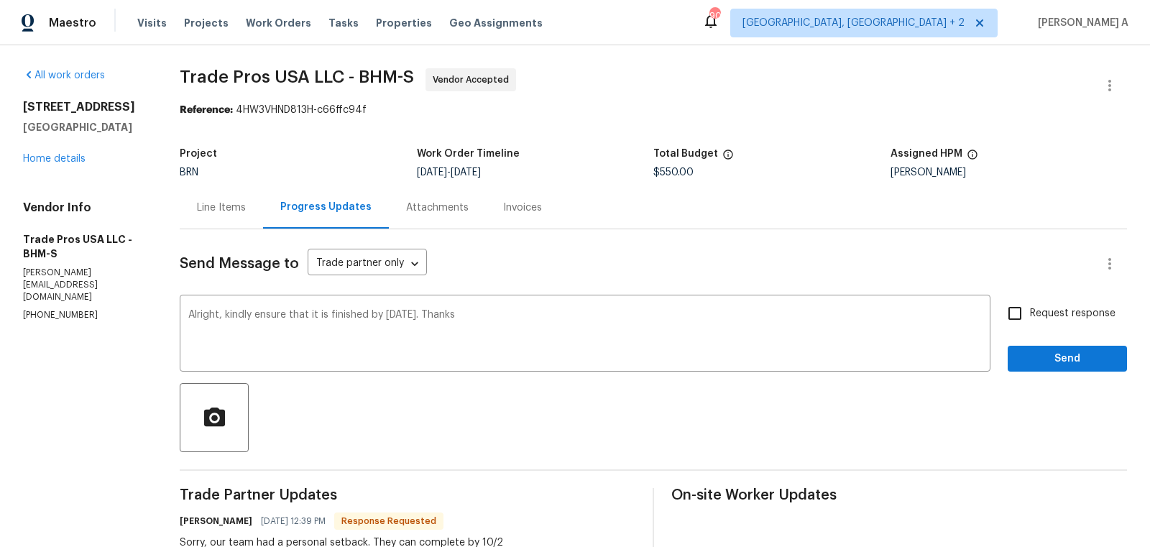
click at [1032, 311] on span "Request response" at bounding box center [1073, 313] width 86 height 15
click at [1030, 311] on input "Request response" at bounding box center [1015, 313] width 30 height 30
checkbox input "true"
click at [1071, 364] on span "Send" at bounding box center [1068, 359] width 96 height 18
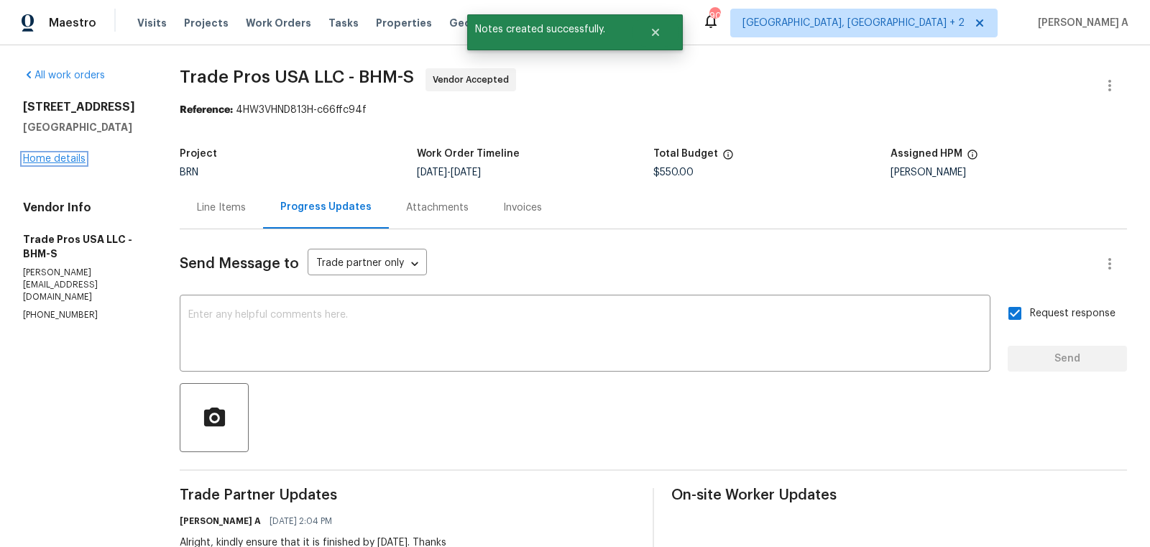
click at [43, 156] on link "Home details" at bounding box center [54, 159] width 63 height 10
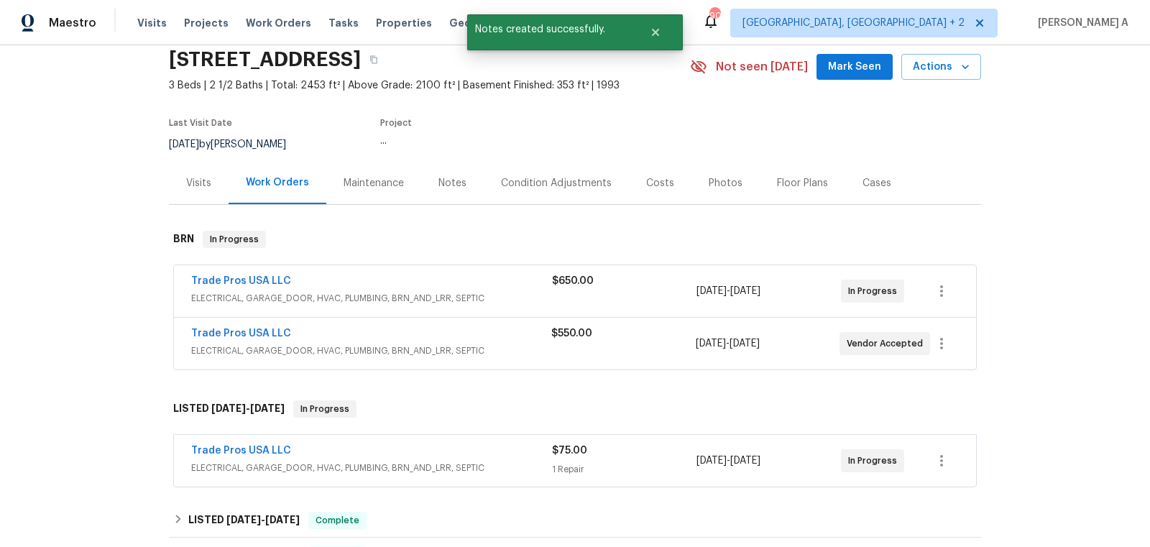
scroll to position [70, 0]
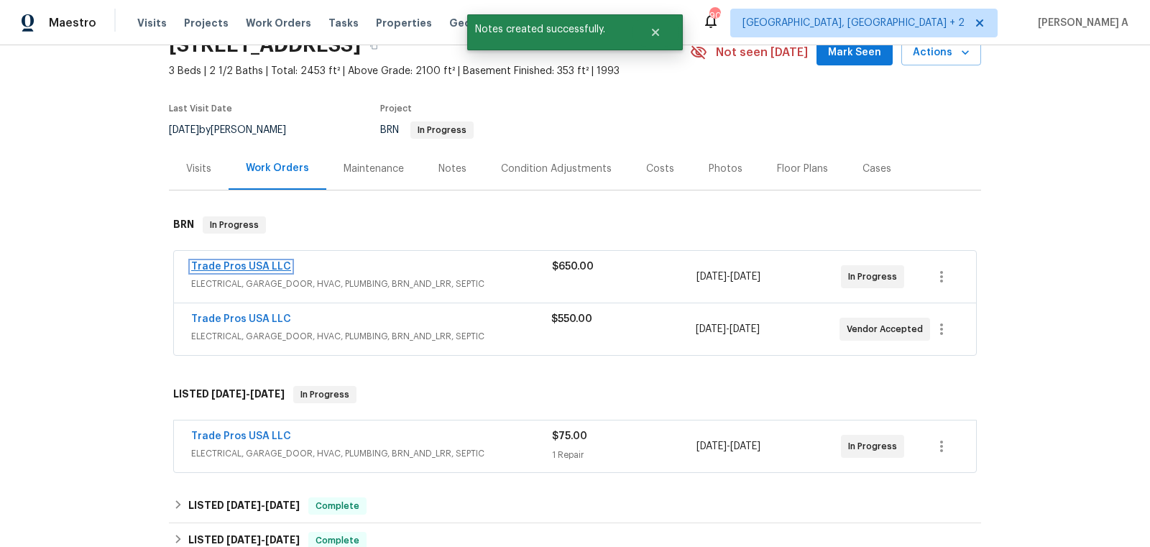
click at [242, 265] on link "Trade Pros USA LLC" at bounding box center [241, 267] width 100 height 10
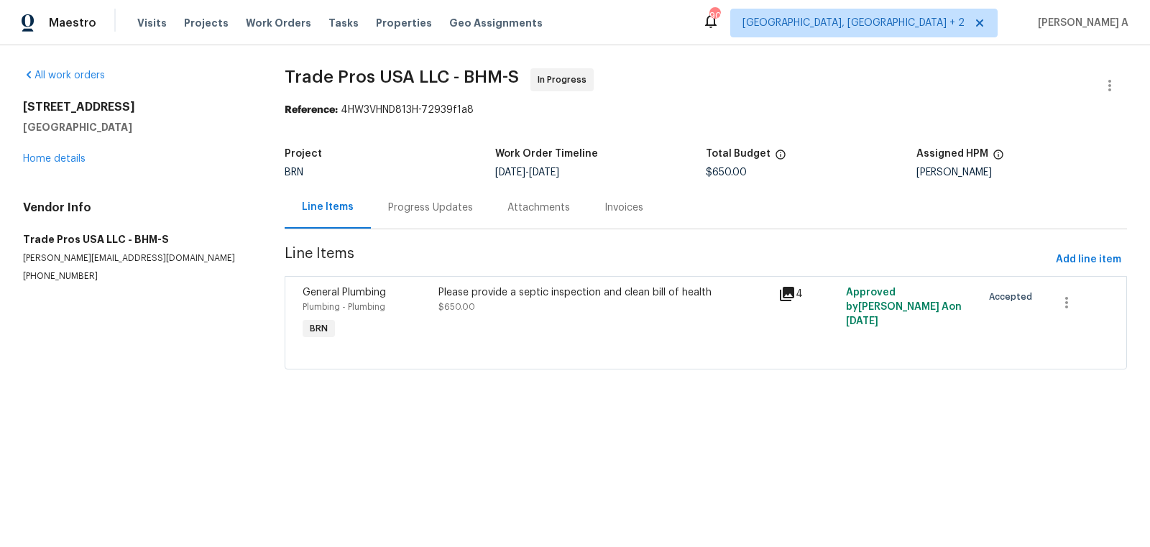
click at [383, 215] on div "Progress Updates" at bounding box center [430, 207] width 119 height 42
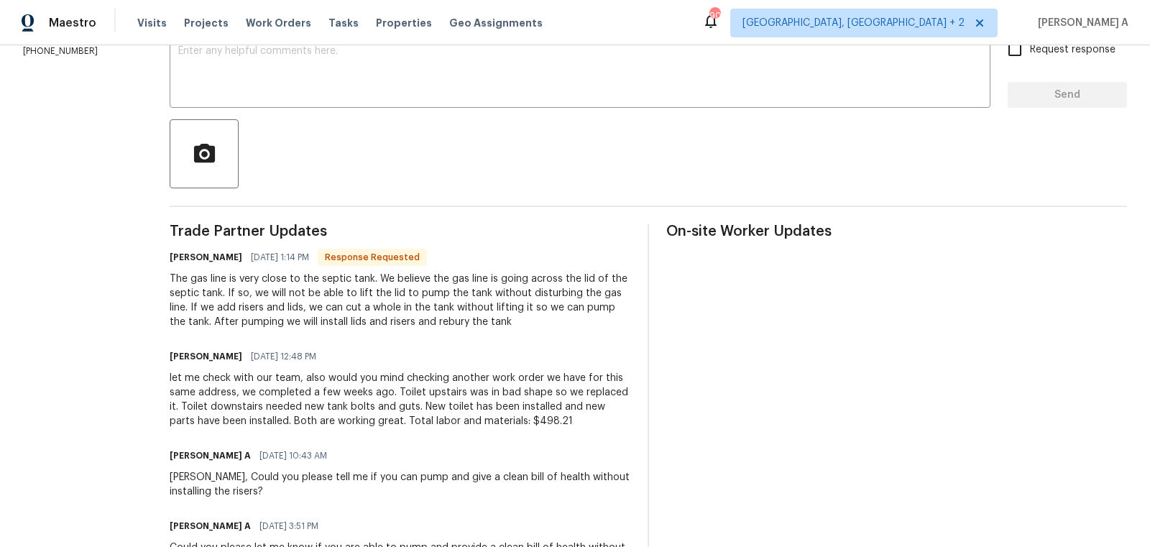
scroll to position [247, 0]
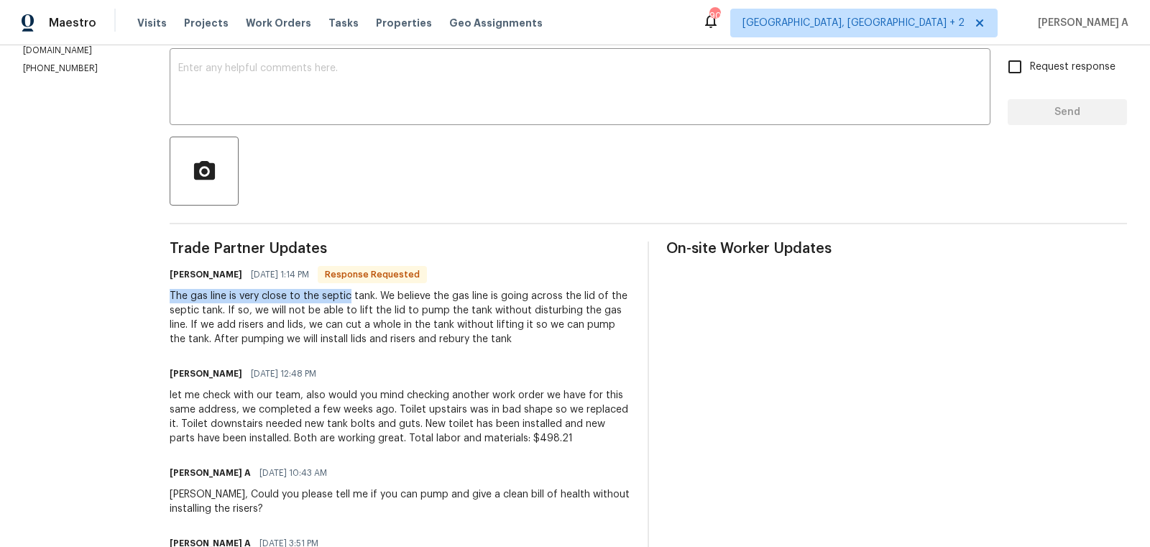
drag, startPoint x: 169, startPoint y: 300, endPoint x: 349, endPoint y: 298, distance: 179.8
click at [349, 298] on div "The gas line is very close to the septic tank. We believe the gas line is going…" at bounding box center [400, 318] width 461 height 58
drag, startPoint x: 251, startPoint y: 313, endPoint x: 421, endPoint y: 310, distance: 170.4
click at [420, 310] on div "The gas line is very close to the septic tank. We believe the gas line is going…" at bounding box center [400, 318] width 461 height 58
click at [394, 313] on div "The gas line is very close to the septic tank. We believe the gas line is going…" at bounding box center [400, 318] width 461 height 58
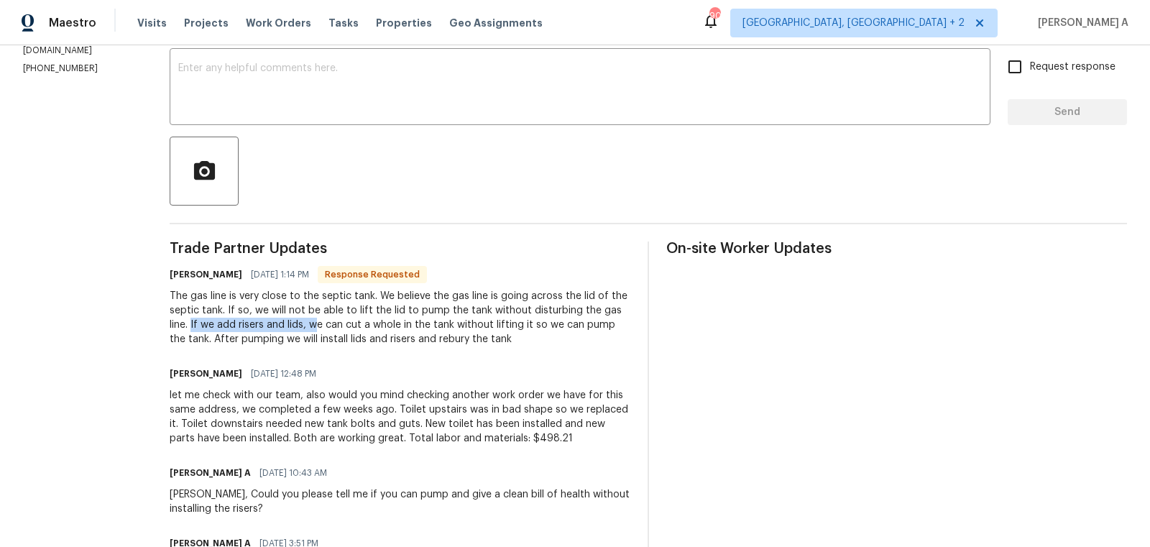
drag, startPoint x: 193, startPoint y: 326, endPoint x: 319, endPoint y: 328, distance: 125.8
click at [319, 328] on div "The gas line is very close to the septic tank. We believe the gas line is going…" at bounding box center [400, 318] width 461 height 58
click at [330, 328] on div "The gas line is very close to the septic tank. We believe the gas line is going…" at bounding box center [400, 318] width 461 height 58
drag, startPoint x: 196, startPoint y: 339, endPoint x: 353, endPoint y: 344, distance: 157.5
click at [353, 344] on div "The gas line is very close to the septic tank. We believe the gas line is going…" at bounding box center [400, 318] width 461 height 58
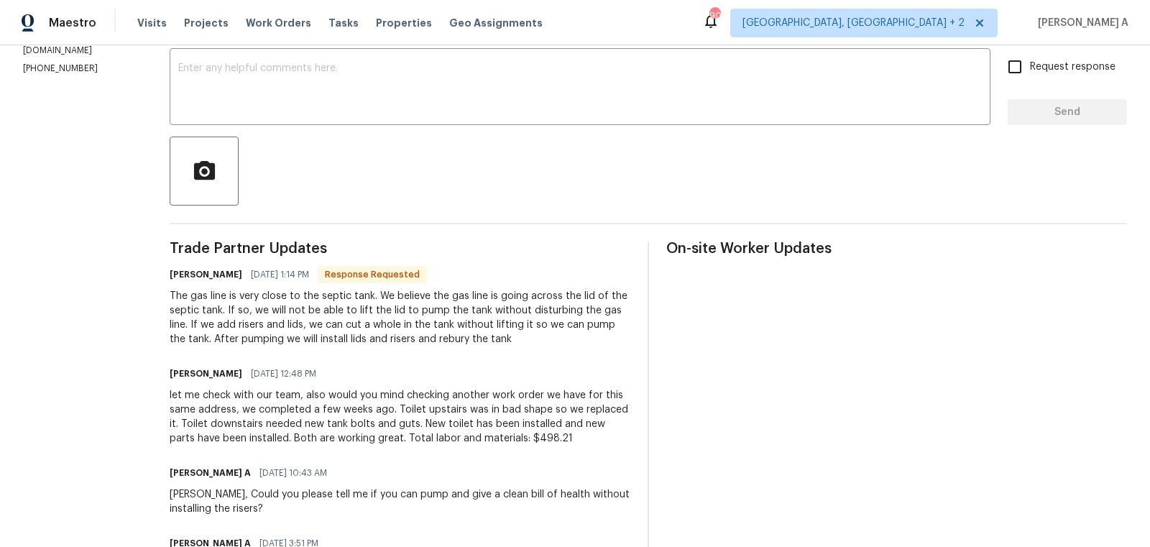
click at [418, 342] on div "The gas line is very close to the septic tank. We believe the gas line is going…" at bounding box center [400, 318] width 461 height 58
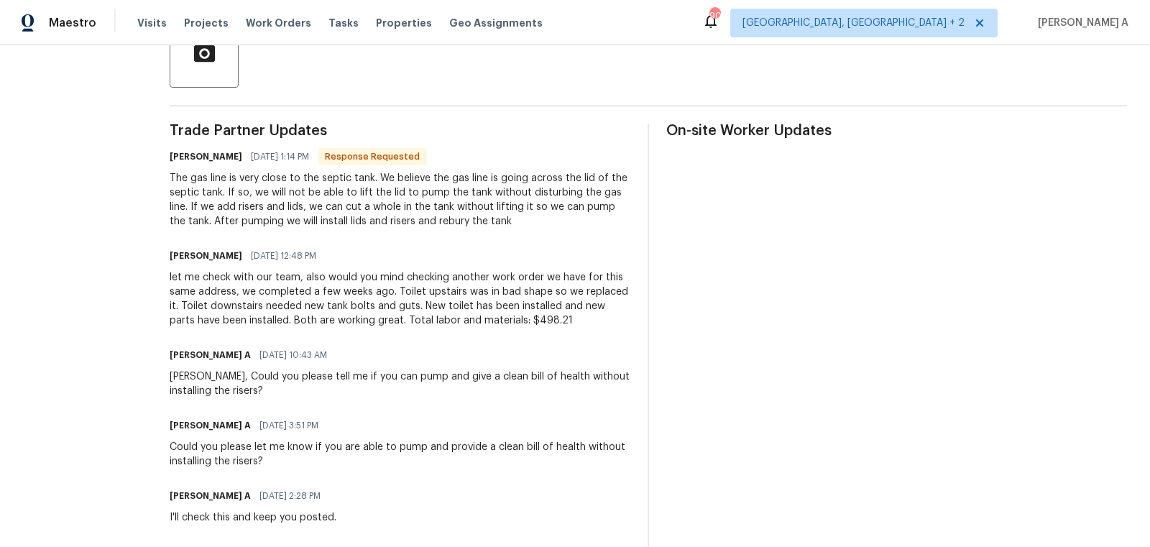
scroll to position [379, 0]
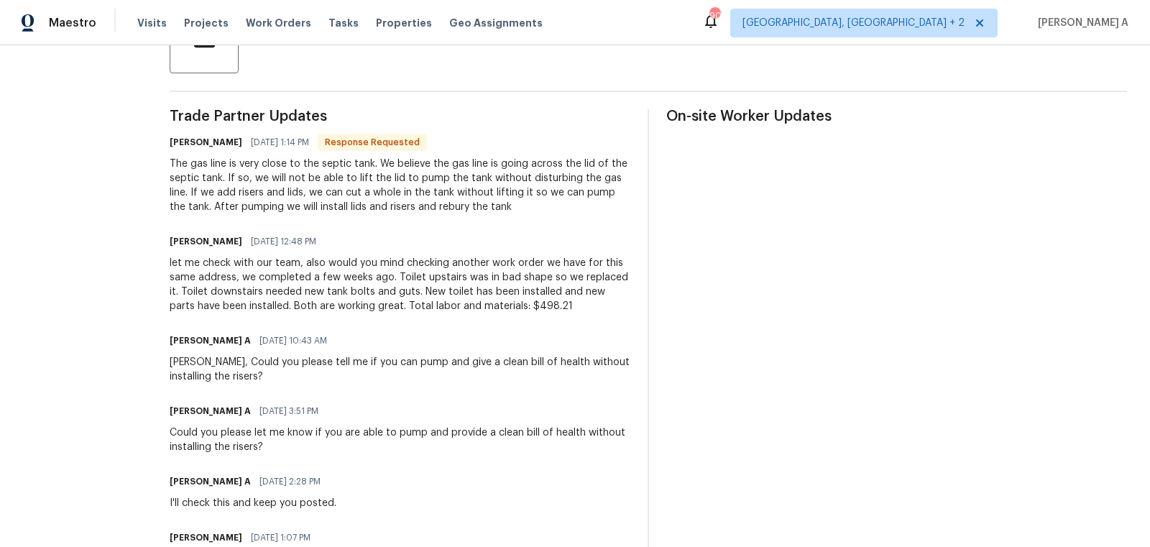
click at [516, 339] on div "[PERSON_NAME] A [DATE] 10:43 AM" at bounding box center [400, 341] width 461 height 20
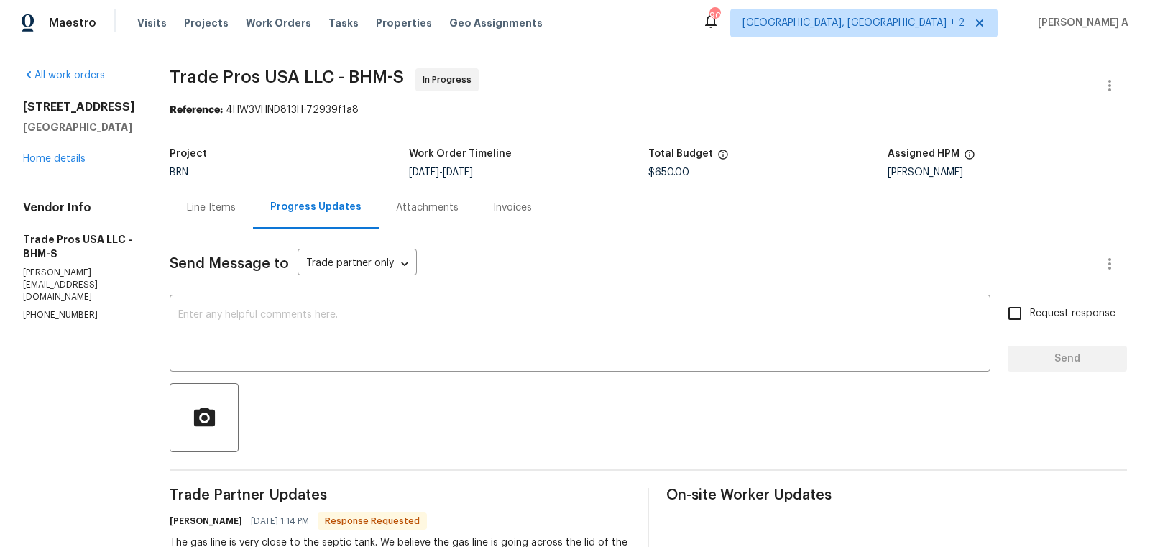
click at [214, 211] on div "Line Items" at bounding box center [211, 208] width 49 height 14
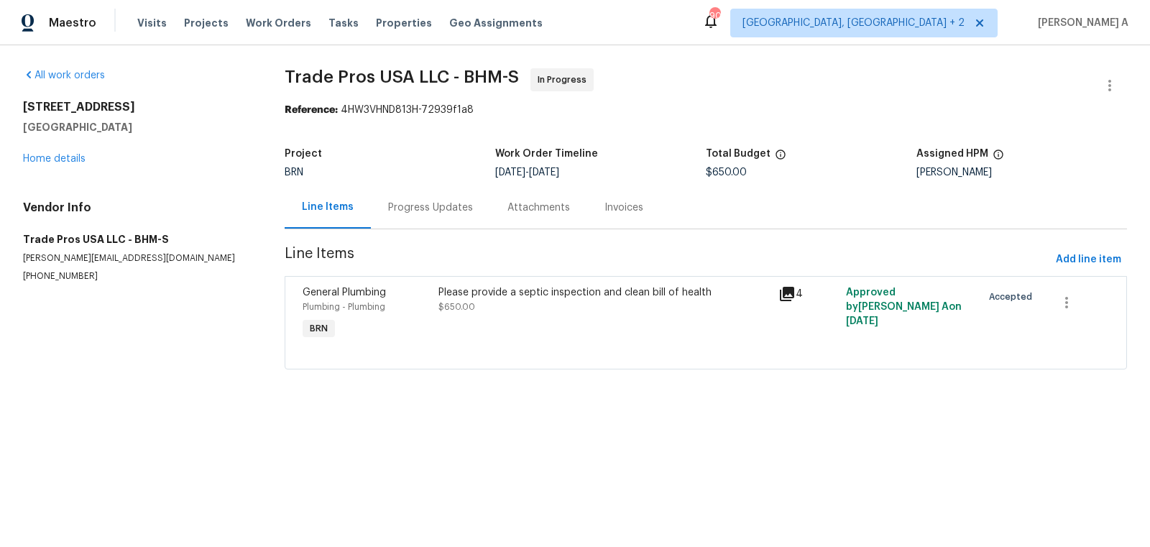
click at [556, 317] on div "Please provide a septic inspection and clean bill of health $650.00" at bounding box center [604, 314] width 340 height 66
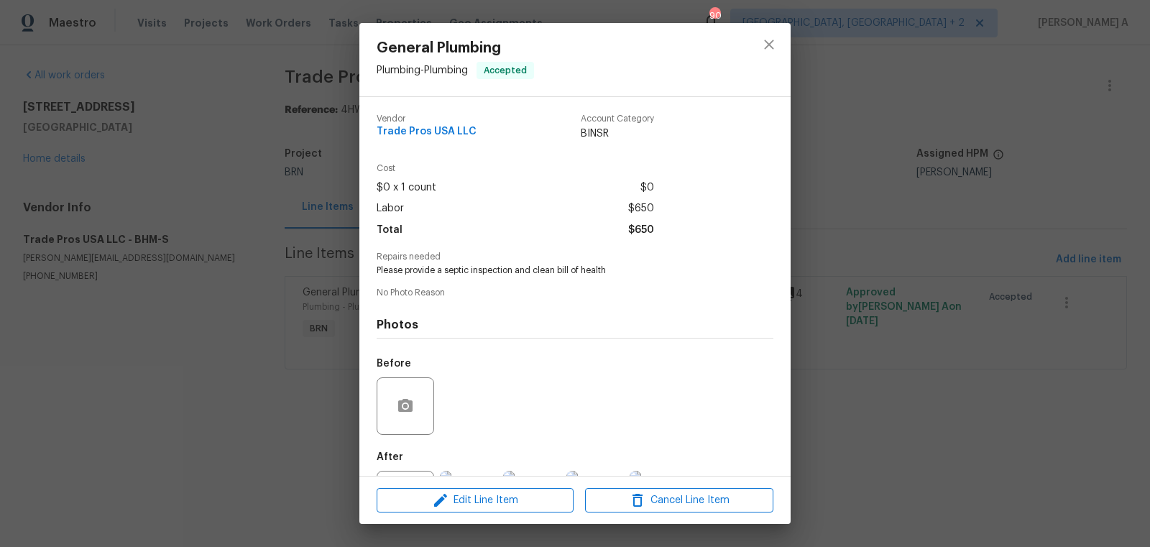
click at [500, 272] on span "Please provide a septic inspection and clean bill of health" at bounding box center [555, 271] width 357 height 12
copy span "Please provide a septic inspection and clean bill of health"
click at [796, 62] on div "General Plumbing Plumbing - Plumbing Accepted Vendor Trade Pros USA LLC Account…" at bounding box center [575, 273] width 1150 height 547
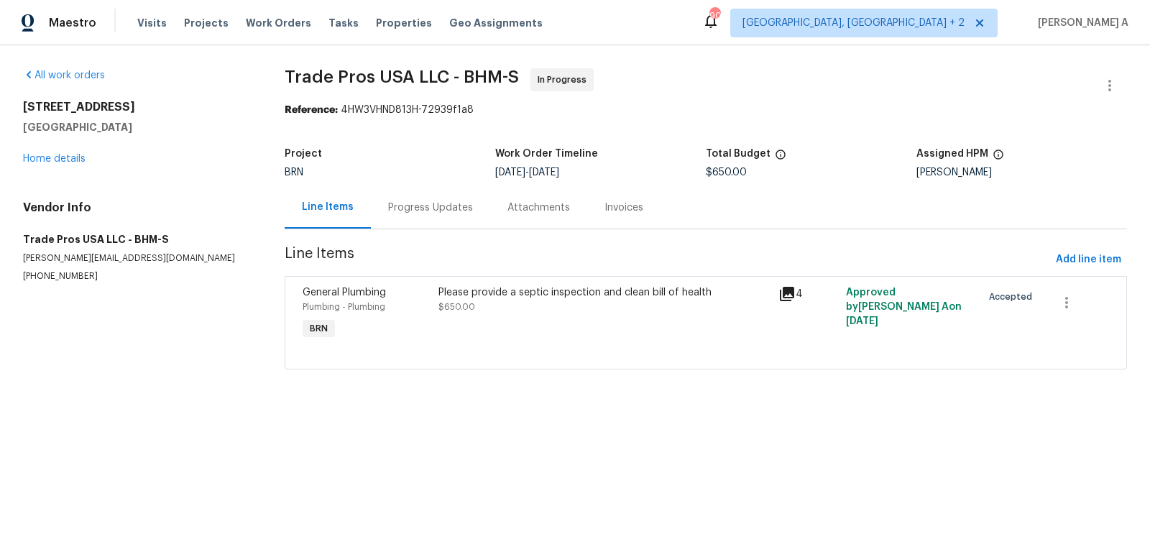
click at [423, 202] on div "Progress Updates" at bounding box center [430, 208] width 85 height 14
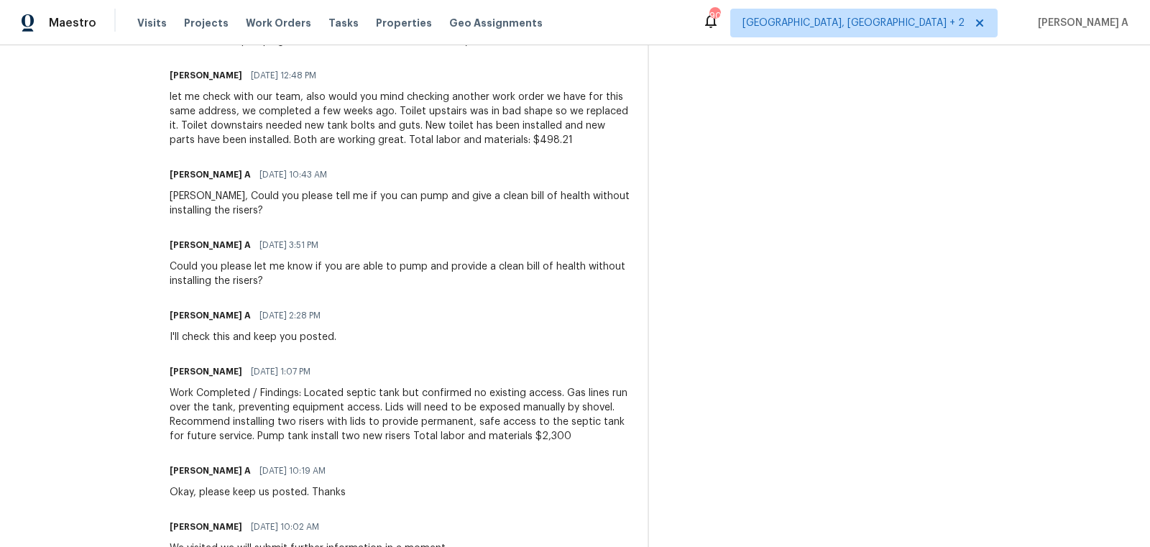
scroll to position [570, 0]
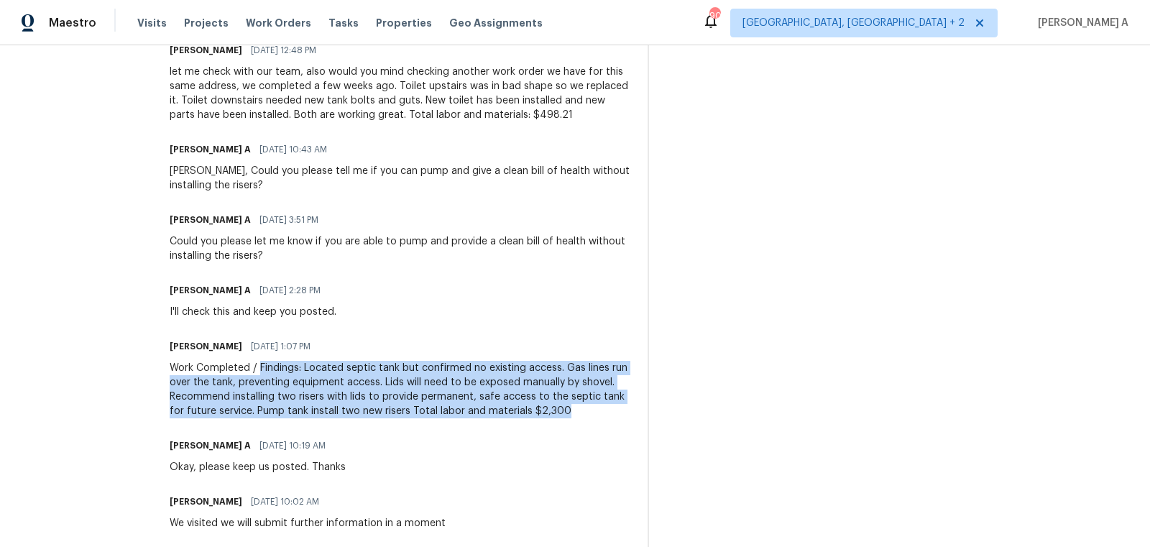
copy div "Findings: Located septic tank but confirmed no existing access. Gas lines run o…"
drag, startPoint x: 260, startPoint y: 368, endPoint x: 590, endPoint y: 411, distance: 333.5
click at [590, 411] on div "Work Completed / Findings: Located septic tank but confirmed no existing access…" at bounding box center [400, 390] width 461 height 58
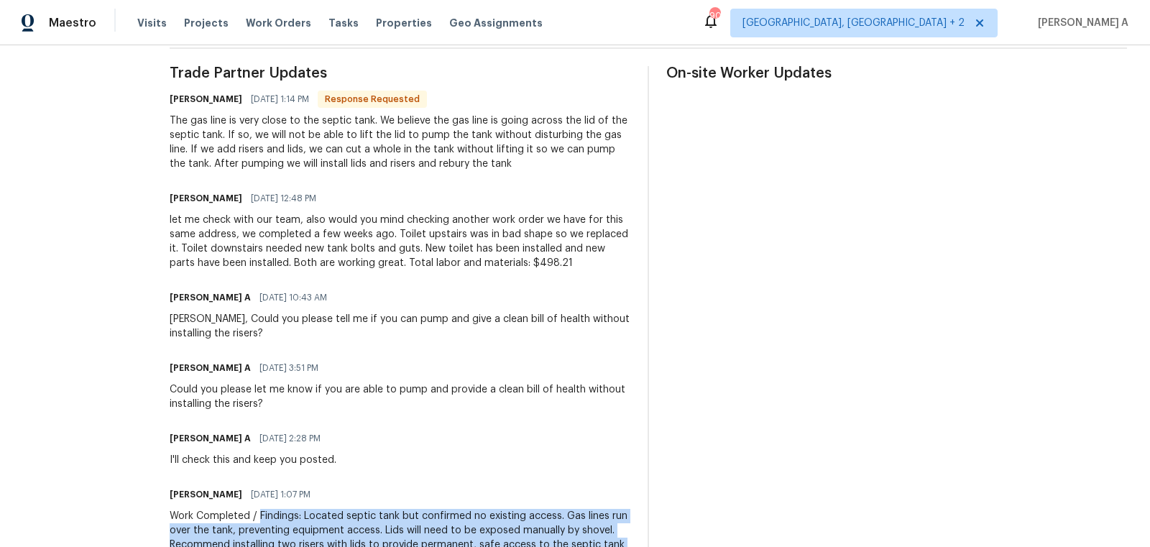
scroll to position [378, 0]
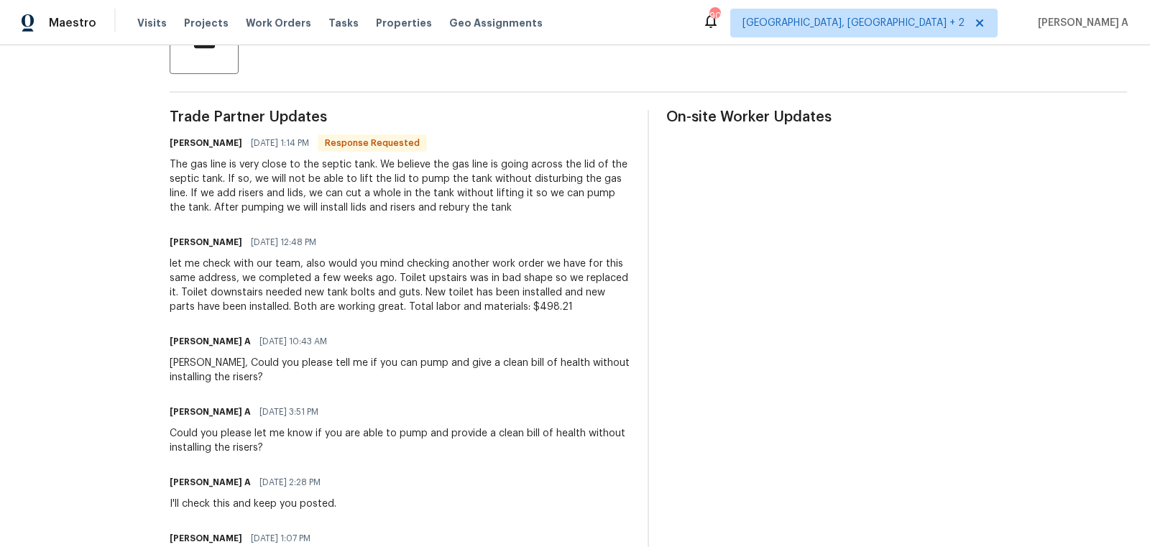
click at [319, 188] on div "The gas line is very close to the septic tank. We believe the gas line is going…" at bounding box center [400, 186] width 461 height 58
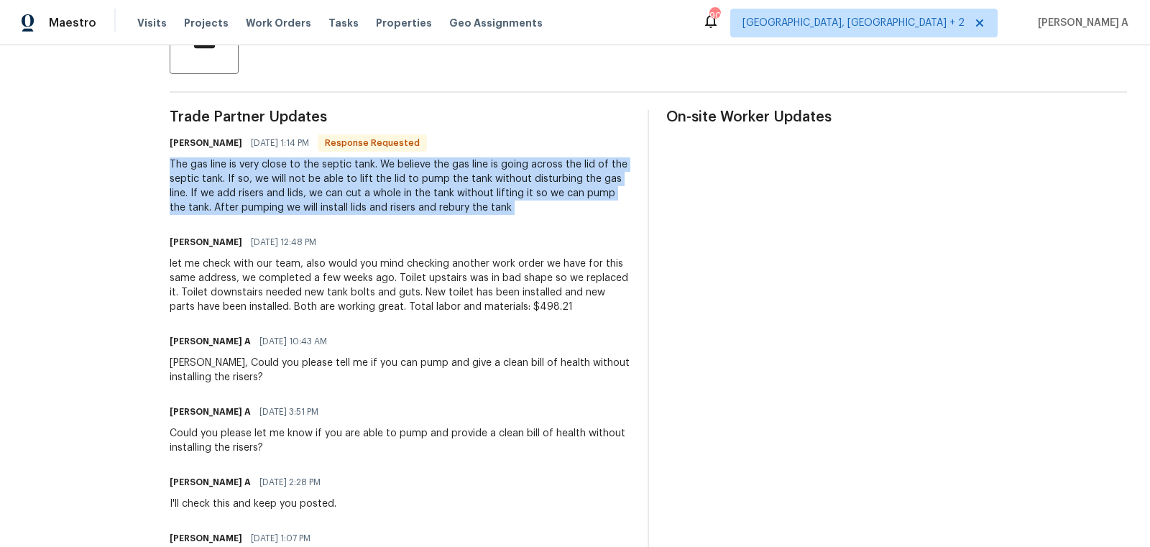
click at [319, 188] on div "The gas line is very close to the septic tank. We believe the gas line is going…" at bounding box center [400, 186] width 461 height 58
copy div "The gas line is very close to the septic tank. We believe the gas line is going…"
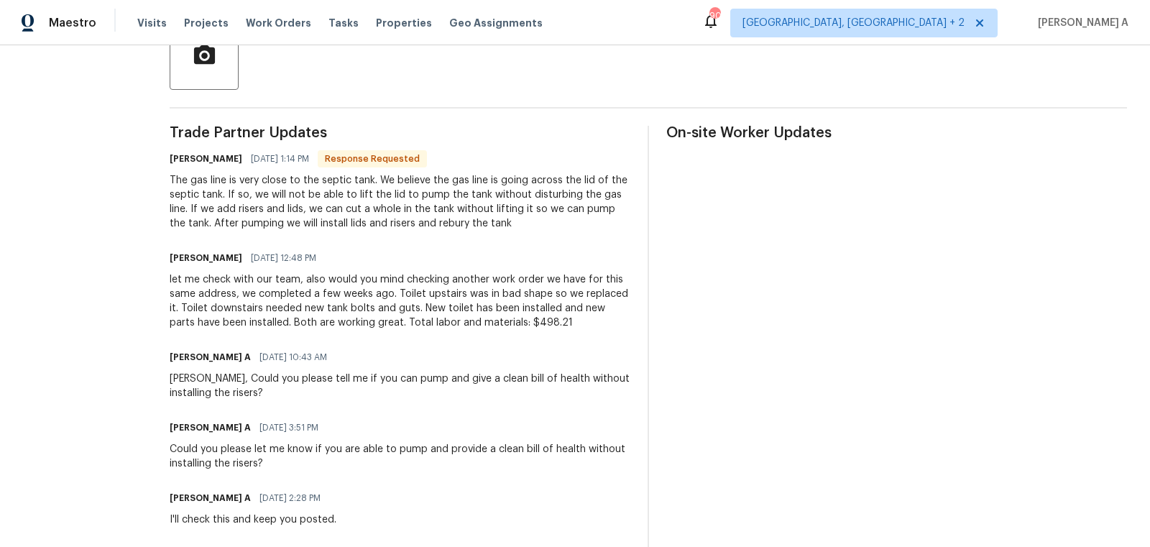
scroll to position [363, 0]
drag, startPoint x: 198, startPoint y: 222, endPoint x: 503, endPoint y: 216, distance: 305.6
click at [503, 216] on div "The gas line is very close to the septic tank. We believe the gas line is going…" at bounding box center [400, 202] width 461 height 58
copy div "After pumping we will install lids and risers and rebury the tank"
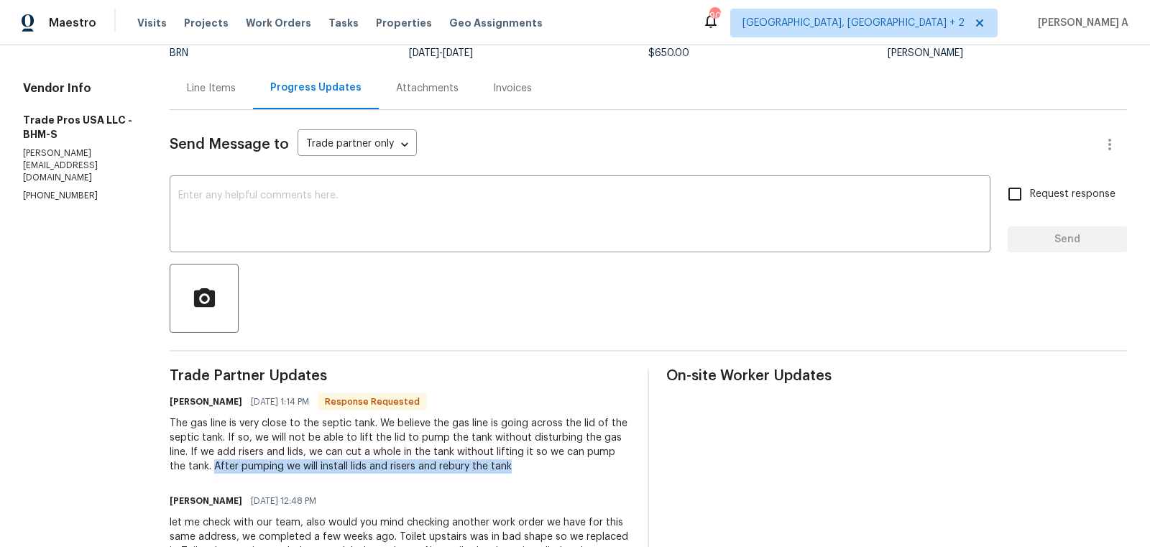
scroll to position [37, 0]
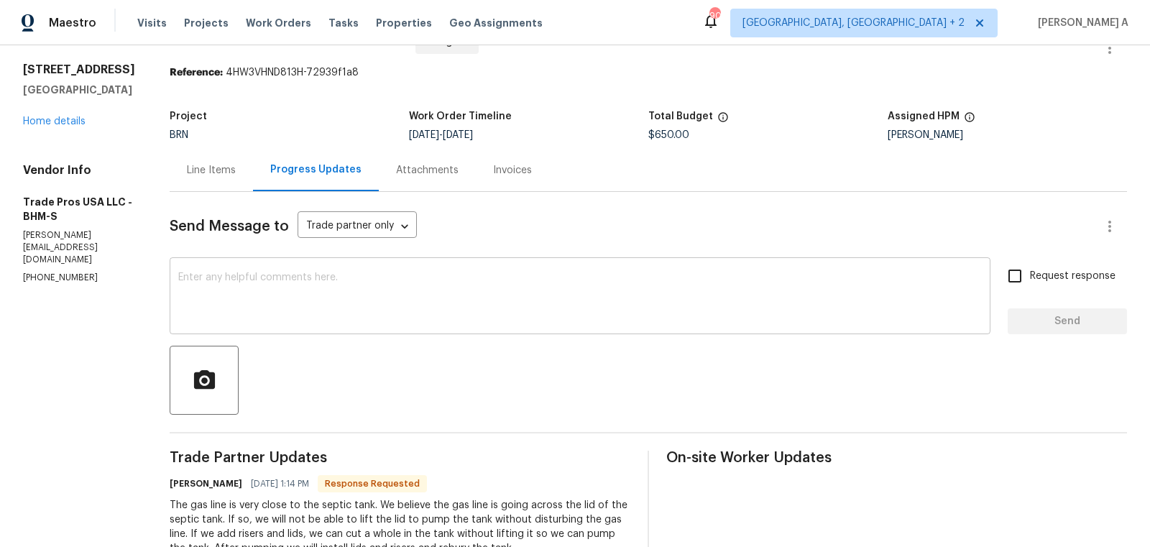
click at [391, 295] on textarea at bounding box center [580, 297] width 804 height 50
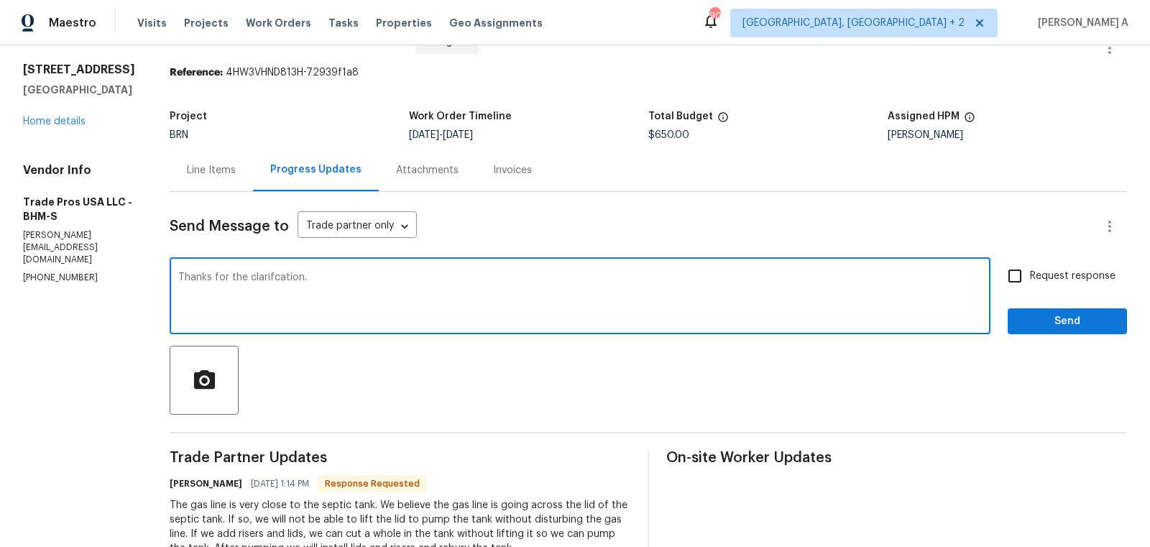
click at [276, 276] on textarea "Thanks for the clarifcation." at bounding box center [580, 297] width 804 height 50
click at [0, 0] on qb-div "Correct the spelling error clarification." at bounding box center [0, 0] width 0 height 0
type textarea "Thanks for the clarification. I have updated the cost. May I know the estimated…"
click at [1034, 281] on span "Request response" at bounding box center [1073, 276] width 86 height 15
click at [1030, 281] on input "Request response" at bounding box center [1015, 276] width 30 height 30
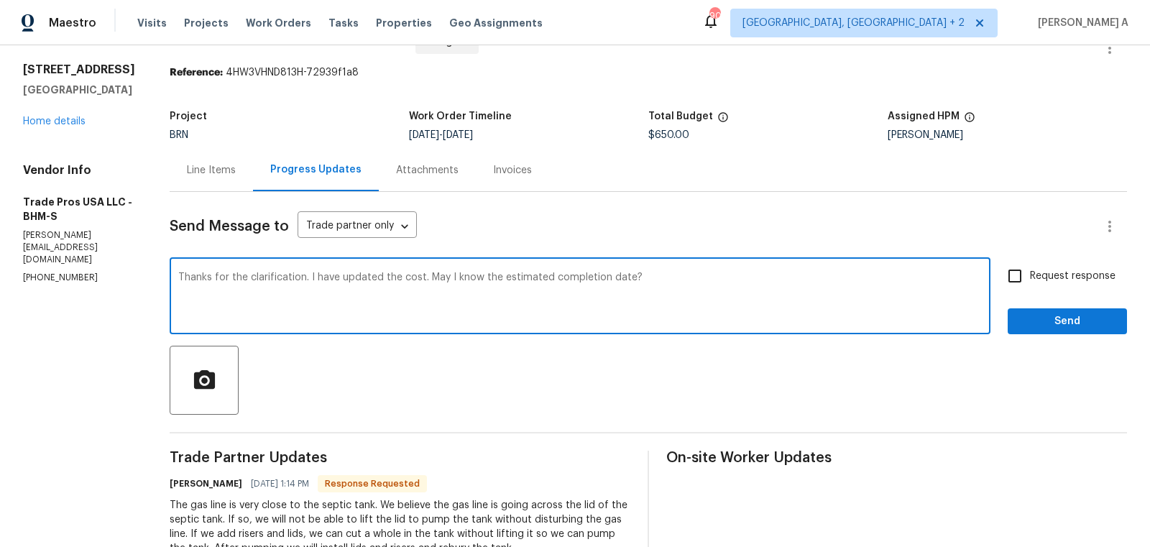
checkbox input "true"
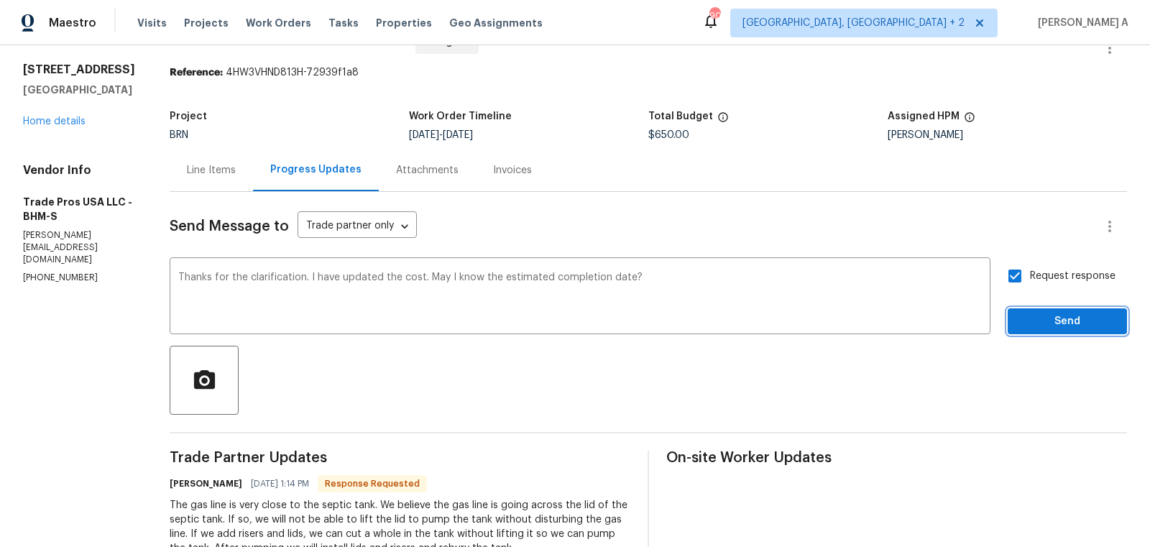
click at [1058, 320] on span "Send" at bounding box center [1068, 322] width 96 height 18
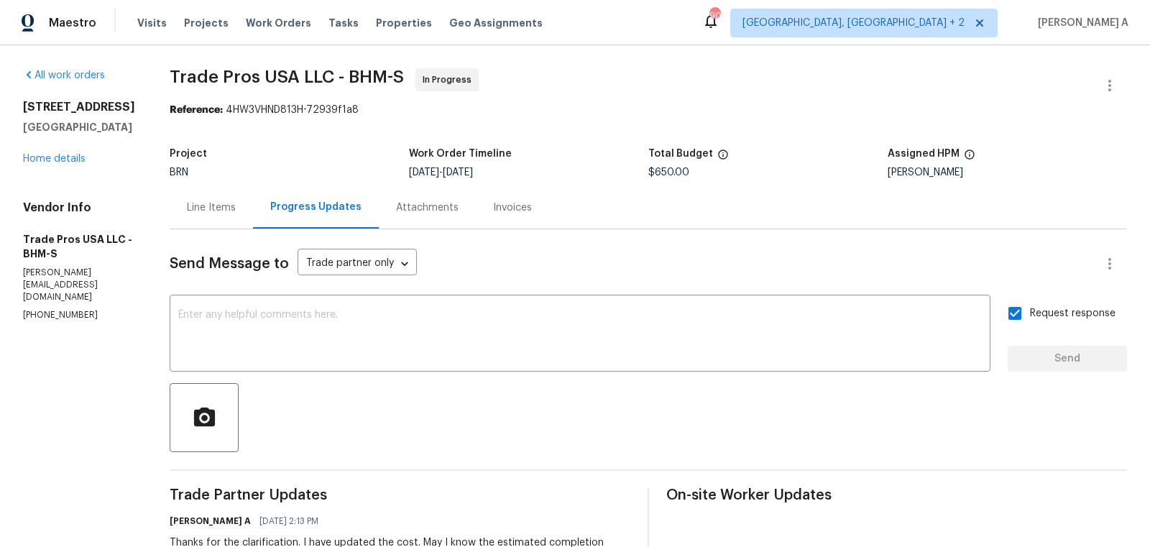
click at [213, 201] on div "Line Items" at bounding box center [211, 208] width 49 height 14
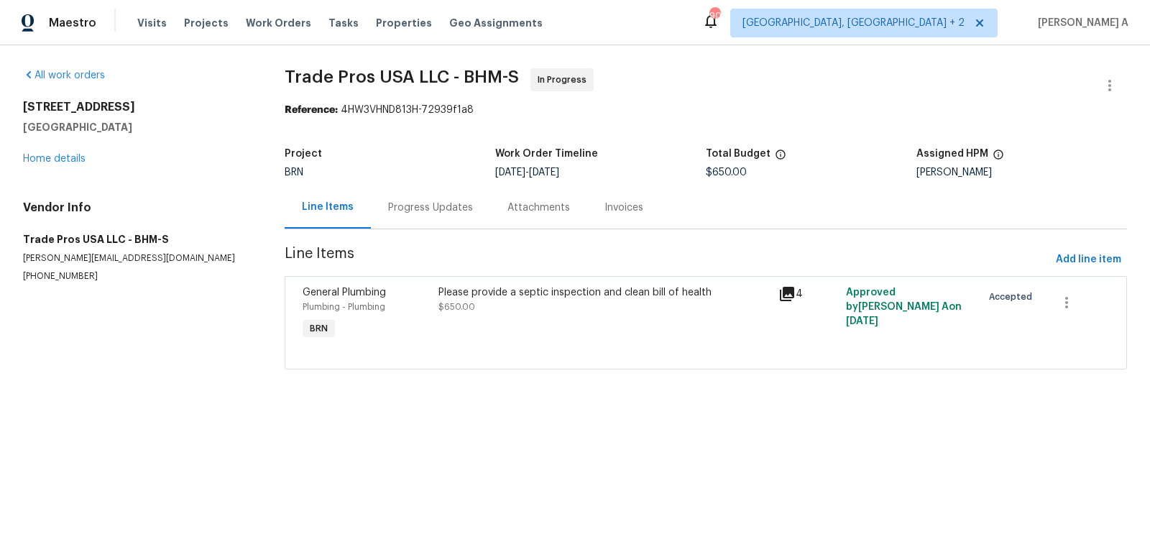
click at [528, 322] on div "Please provide a septic inspection and clean bill of health $650.00" at bounding box center [604, 314] width 340 height 66
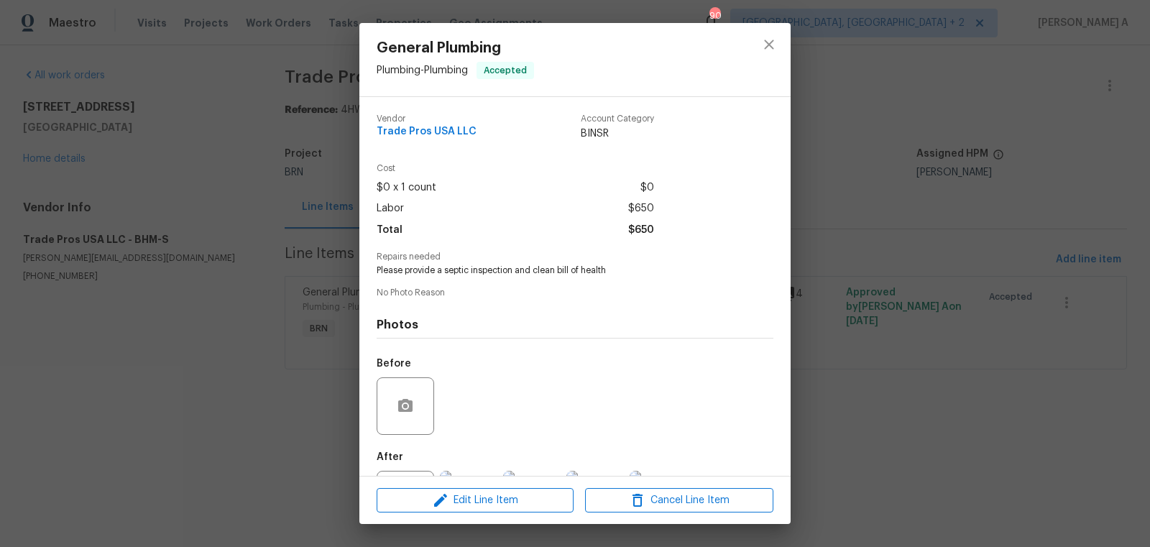
scroll to position [67, 0]
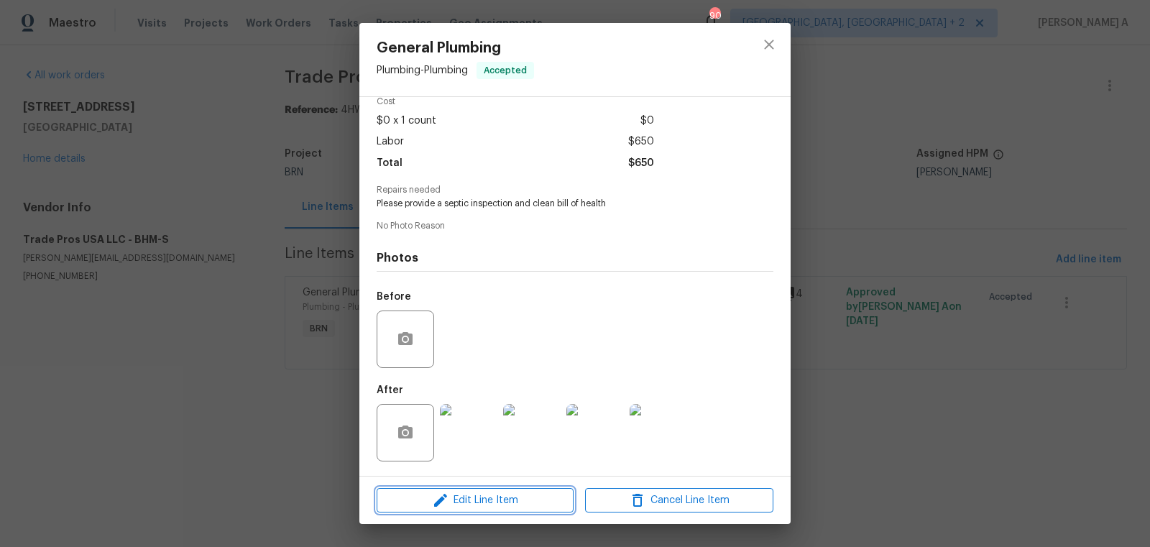
click at [495, 499] on span "Edit Line Item" at bounding box center [475, 501] width 188 height 18
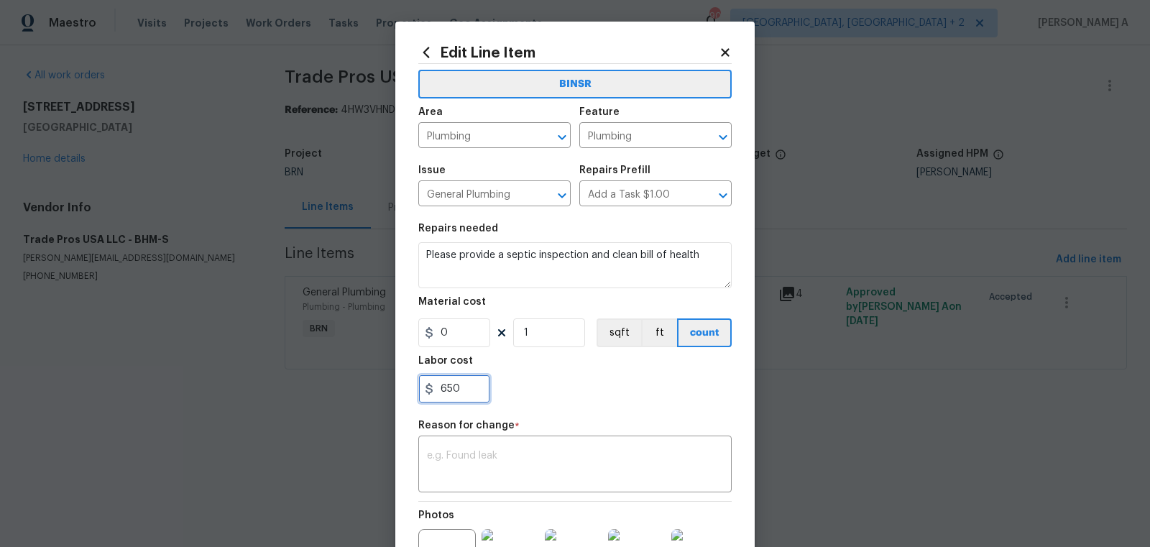
drag, startPoint x: 466, startPoint y: 393, endPoint x: 392, endPoint y: 393, distance: 74.1
click at [392, 393] on div "Edit Line Item BINSR Area Plumbing ​ Feature Plumbing ​ Issue General Plumbing …" at bounding box center [575, 273] width 1150 height 547
paste input "230"
type input "2300"
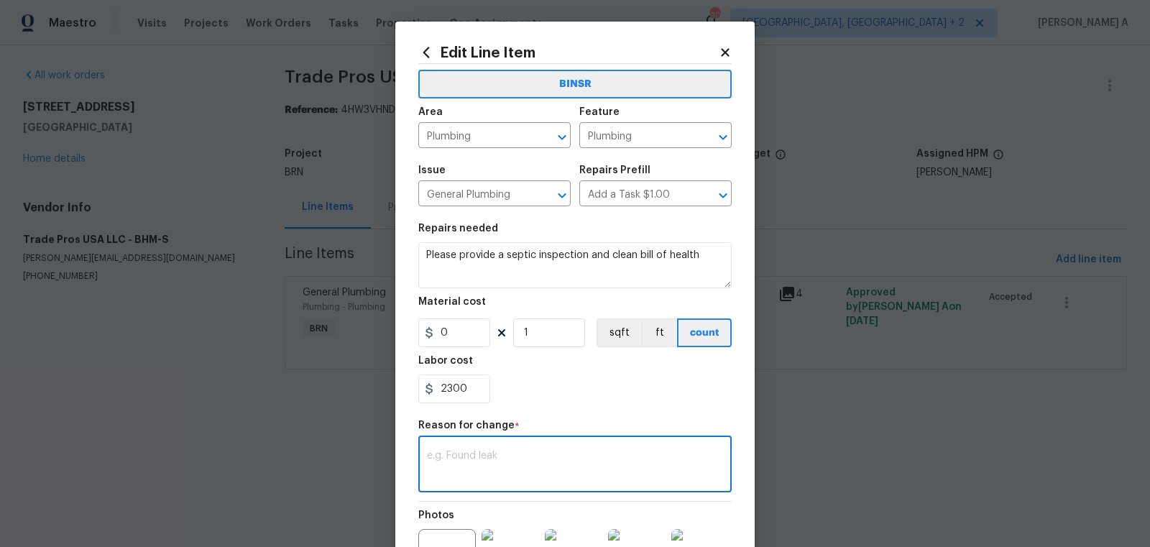
click at [480, 458] on textarea at bounding box center [575, 466] width 296 height 30
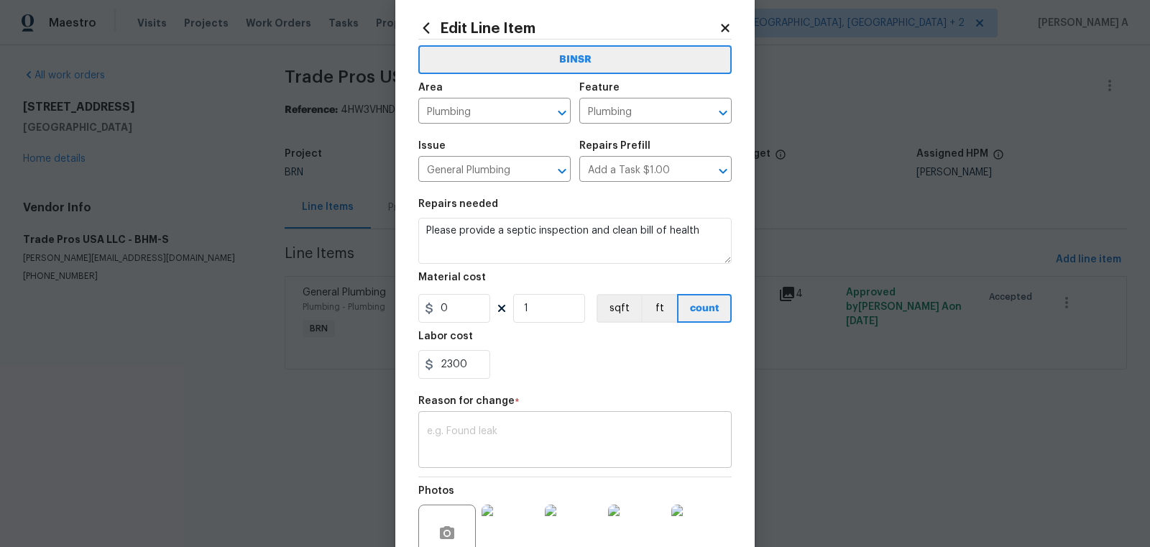
click at [448, 448] on textarea at bounding box center [575, 441] width 296 height 30
paste textarea "(AK) Updated cost per BR team’s approval."
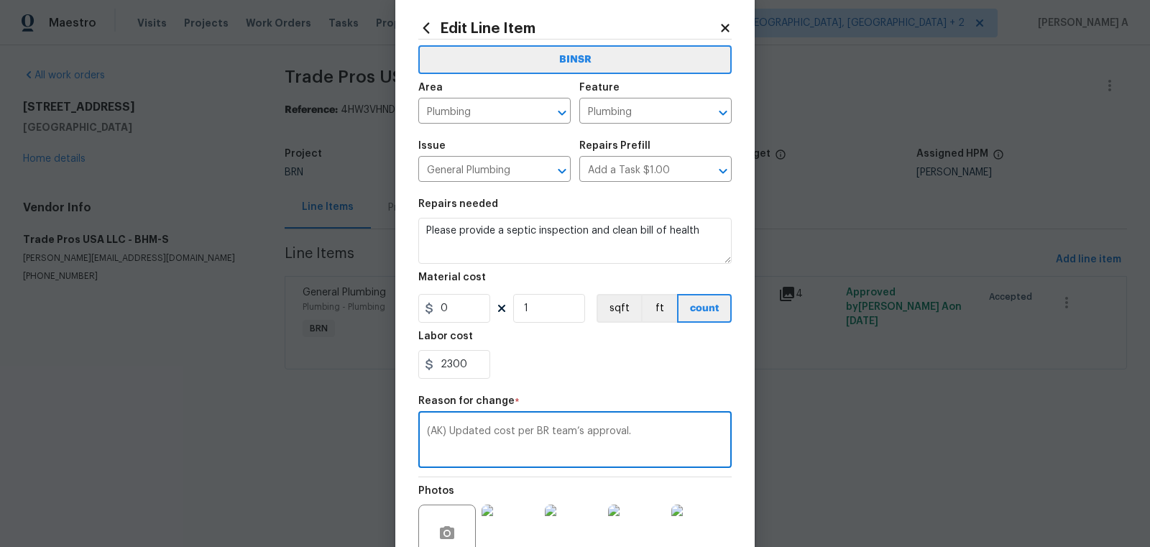
scroll to position [160, 0]
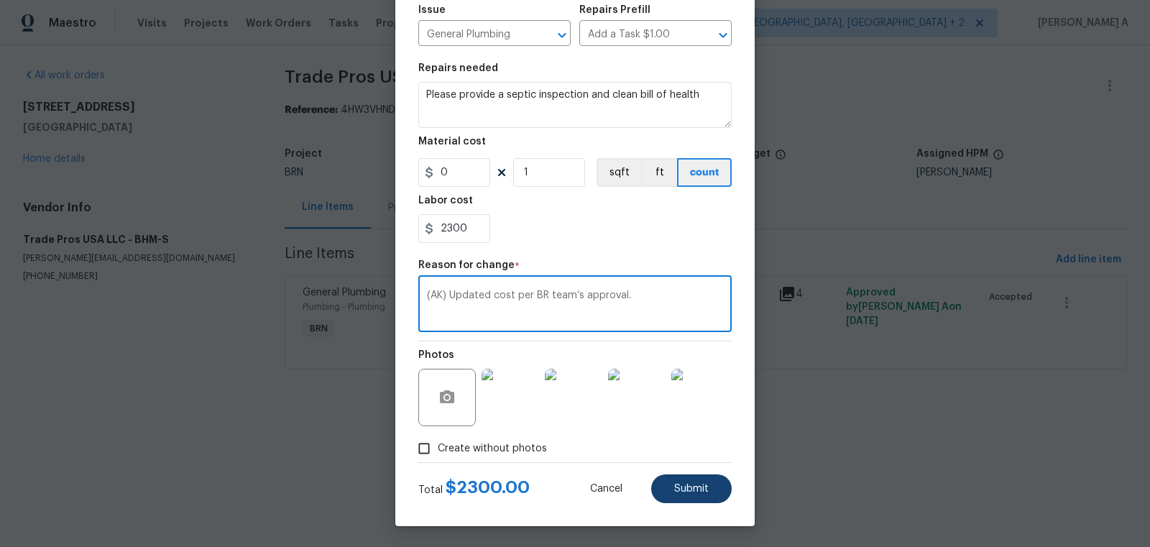
type textarea "(AK) Updated cost per BR team’s approval."
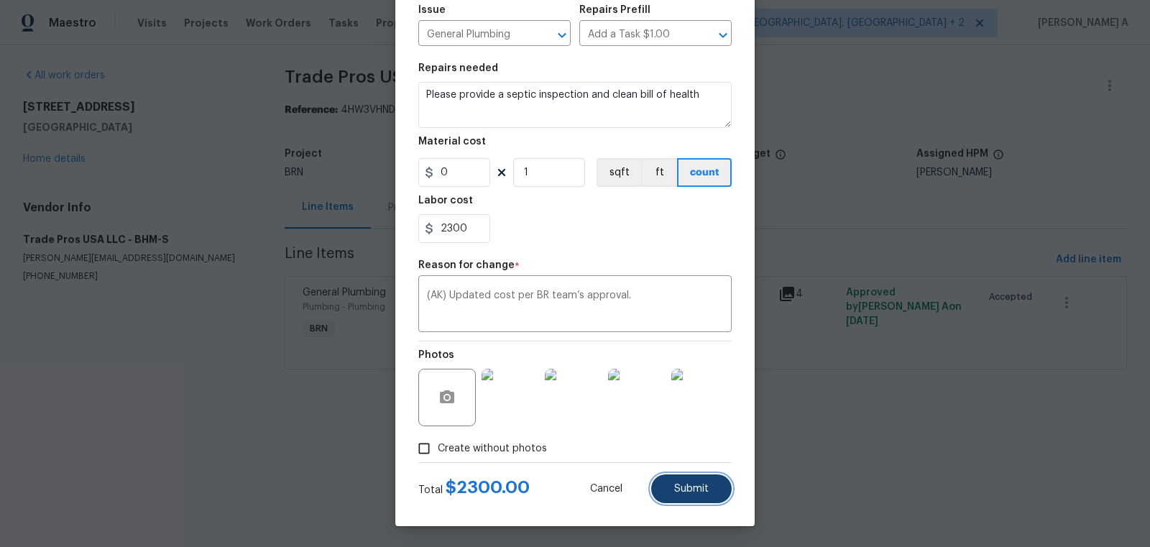
click at [672, 483] on button "Submit" at bounding box center [691, 489] width 81 height 29
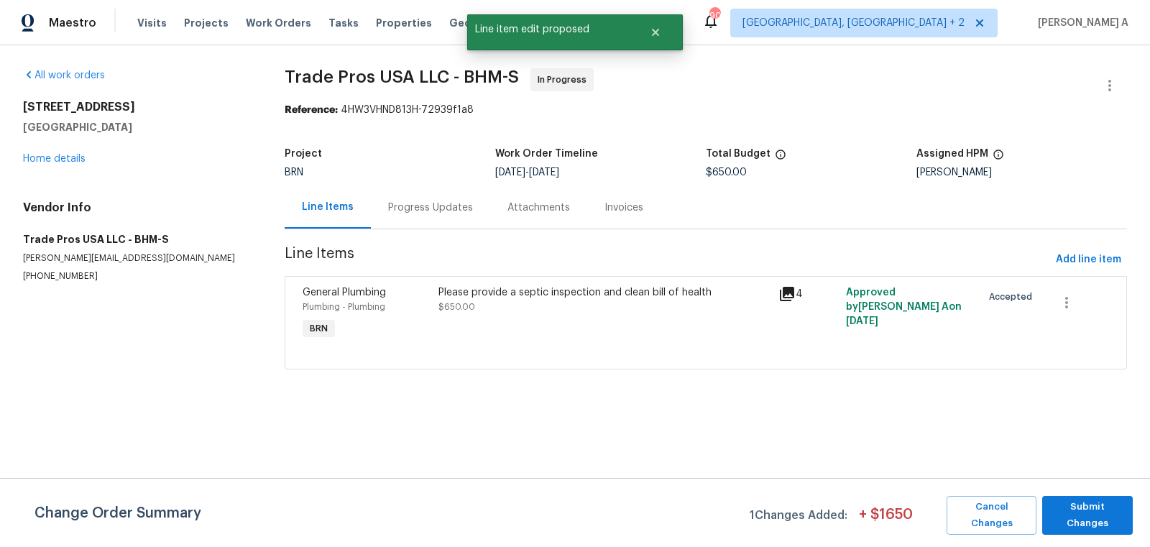
scroll to position [0, 0]
click at [1094, 509] on span "Submit Changes" at bounding box center [1088, 515] width 76 height 33
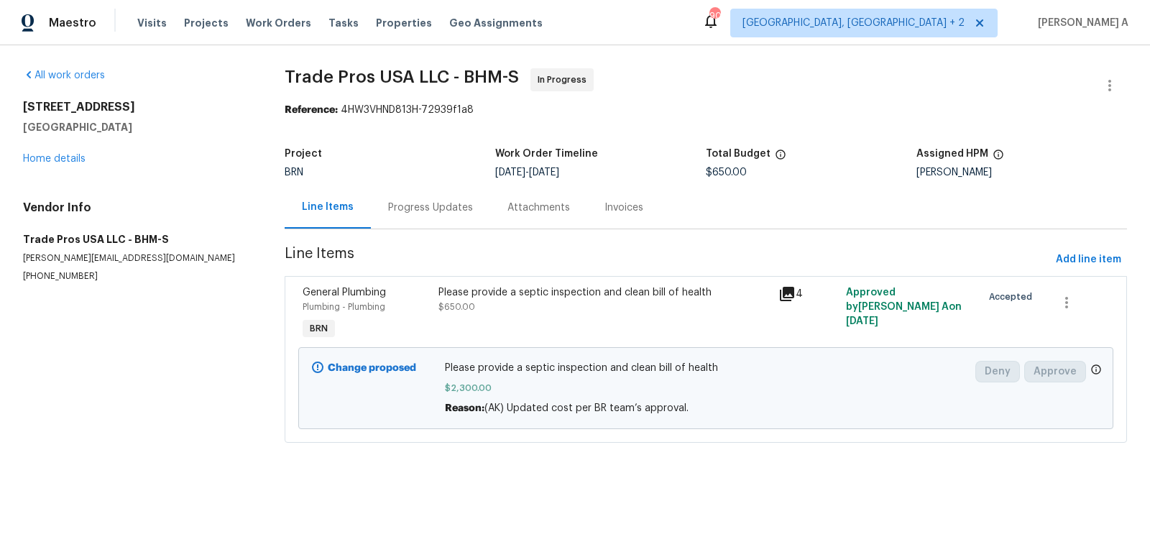
click at [420, 212] on div "Progress Updates" at bounding box center [430, 208] width 85 height 14
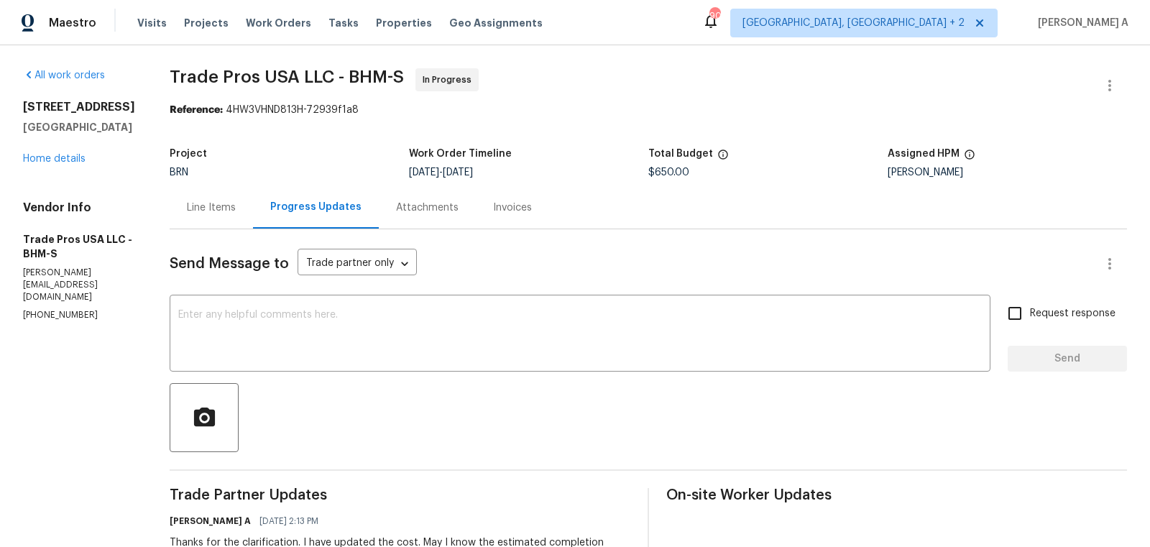
click at [330, 208] on div "Progress Updates" at bounding box center [315, 207] width 91 height 14
click at [204, 210] on div "Line Items" at bounding box center [211, 208] width 49 height 14
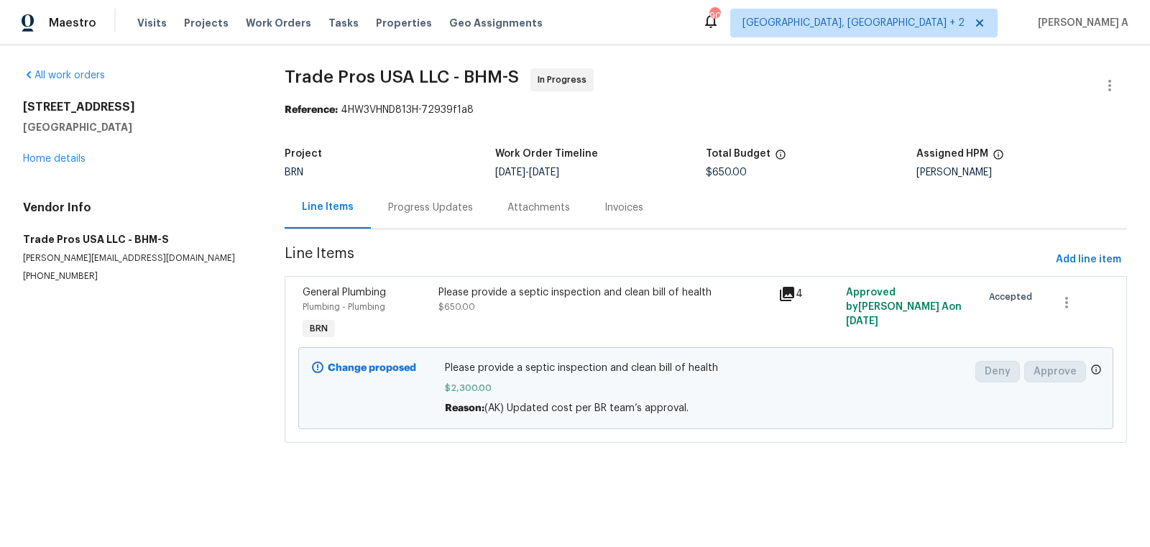
click at [411, 193] on div "Progress Updates" at bounding box center [430, 207] width 119 height 42
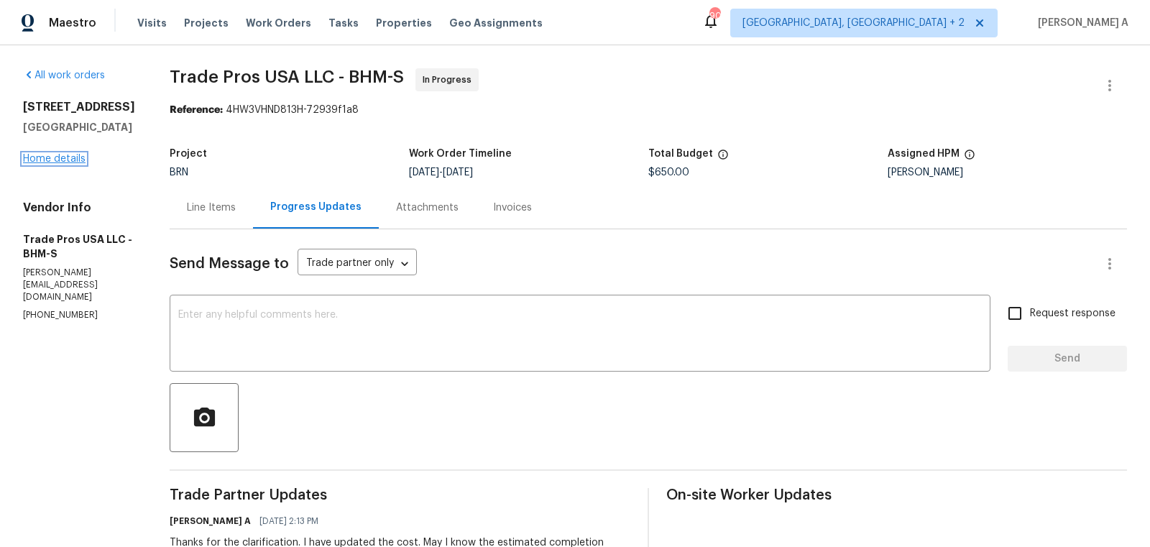
click at [78, 164] on link "Home details" at bounding box center [54, 159] width 63 height 10
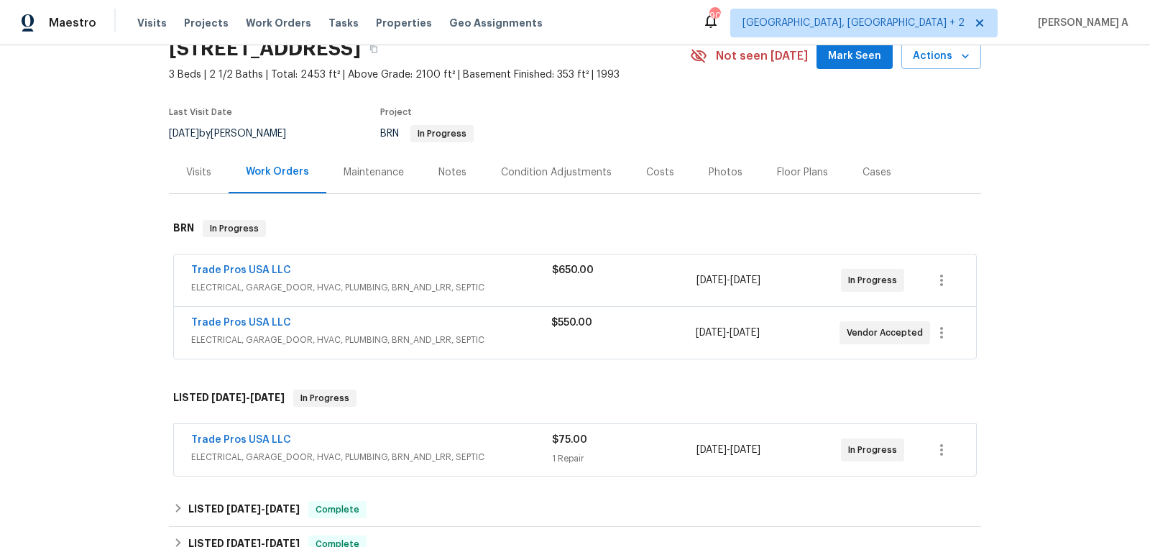
scroll to position [87, 0]
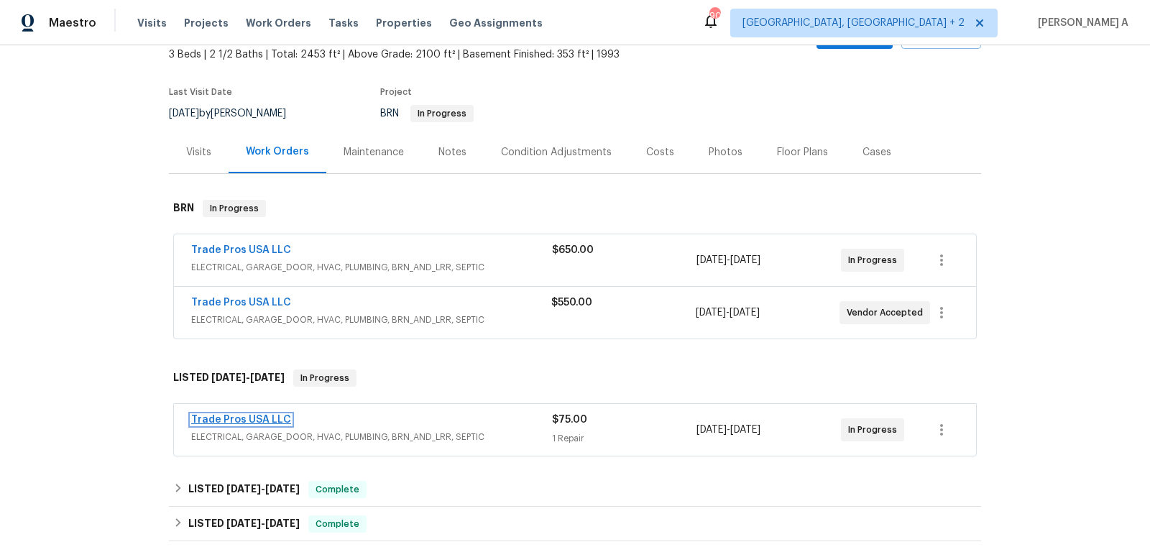
click at [251, 421] on link "Trade Pros USA LLC" at bounding box center [241, 420] width 100 height 10
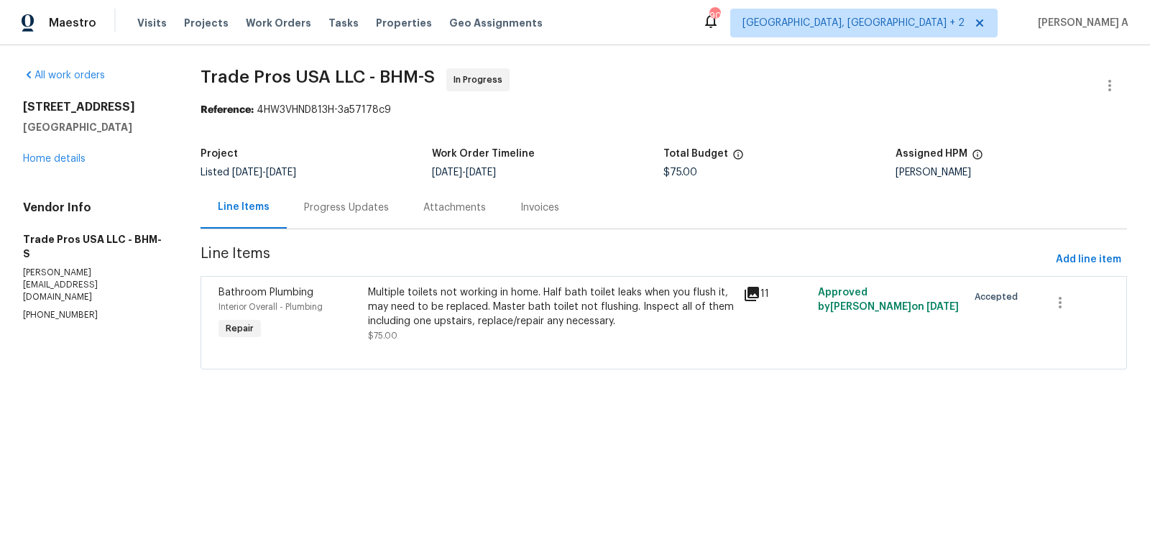
click at [329, 221] on div "Progress Updates" at bounding box center [346, 207] width 119 height 42
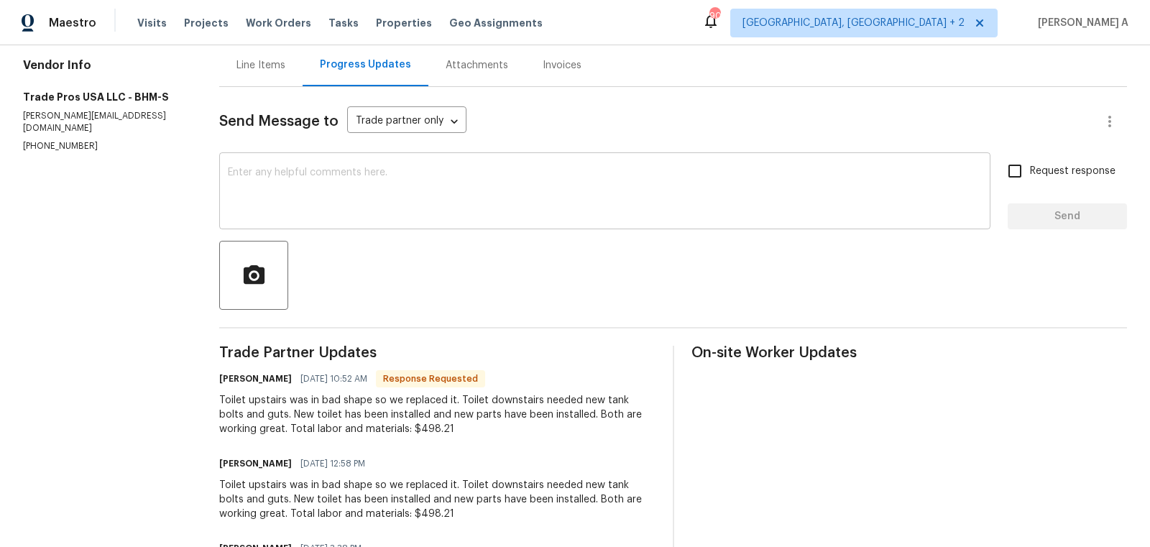
scroll to position [156, 0]
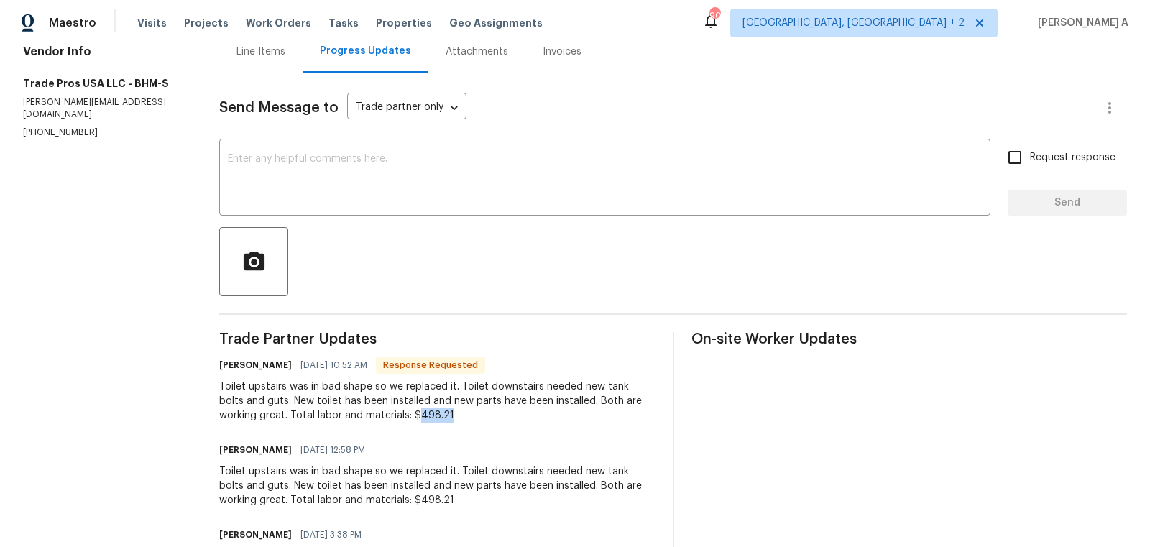
drag, startPoint x: 380, startPoint y: 414, endPoint x: 512, endPoint y: 415, distance: 132.3
click at [512, 414] on div "Toilet upstairs was in bad shape so we replaced it. Toilet downstairs needed ne…" at bounding box center [437, 401] width 436 height 43
copy div "498.21"
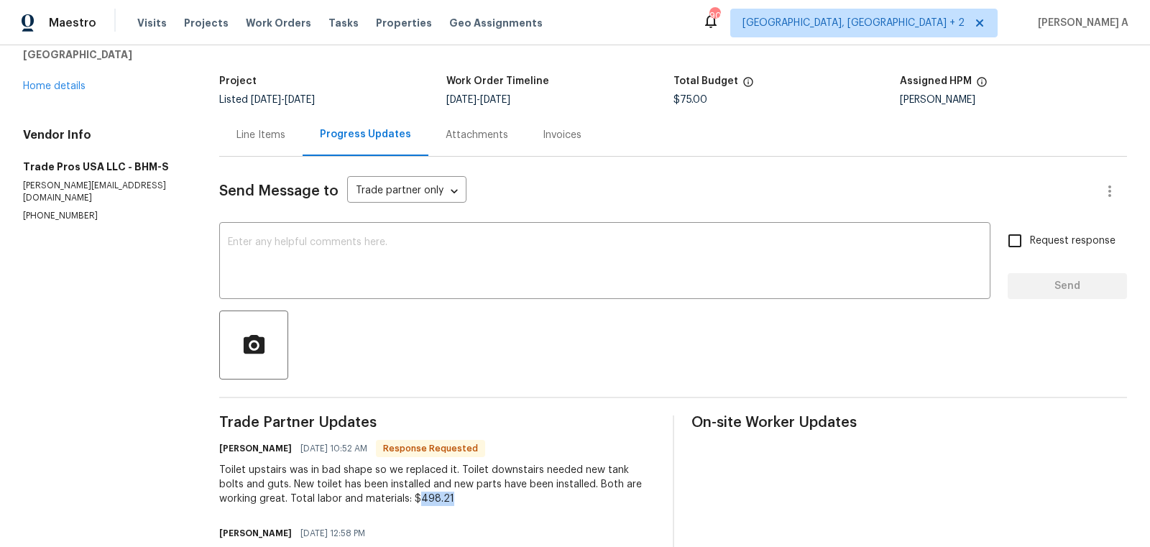
scroll to position [0, 0]
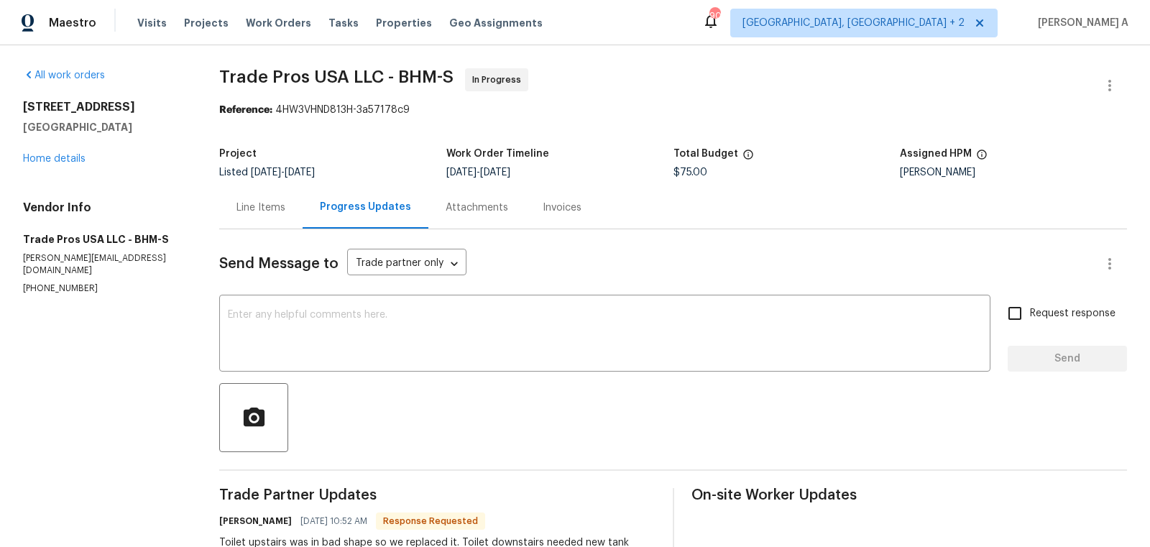
click at [255, 213] on div "Line Items" at bounding box center [261, 208] width 49 height 14
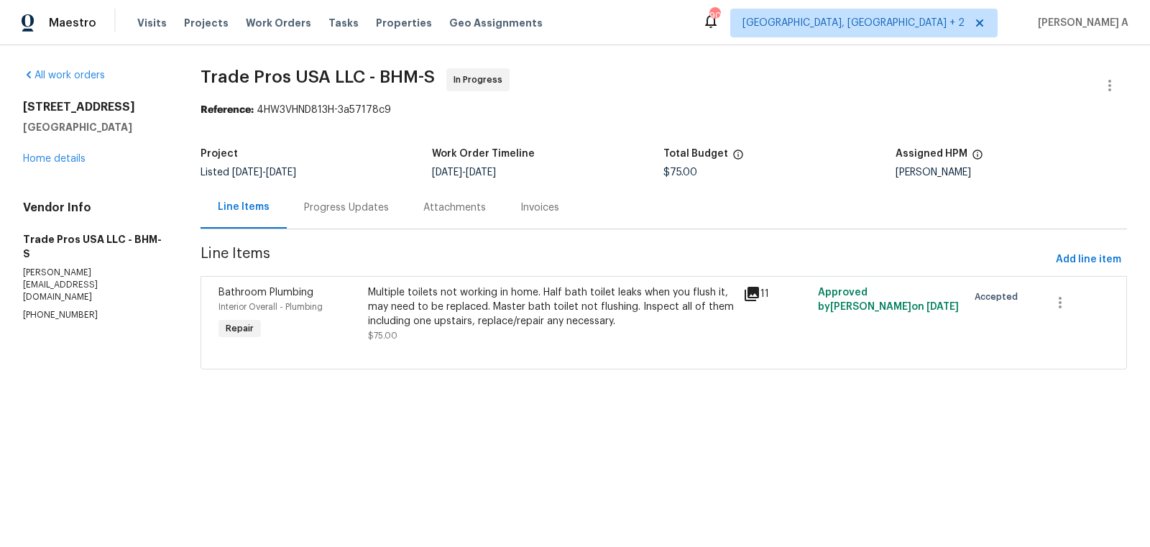
click at [497, 326] on div "Multiple toilets not working in home. Half bath toilet leaks when you flush it,…" at bounding box center [551, 306] width 366 height 43
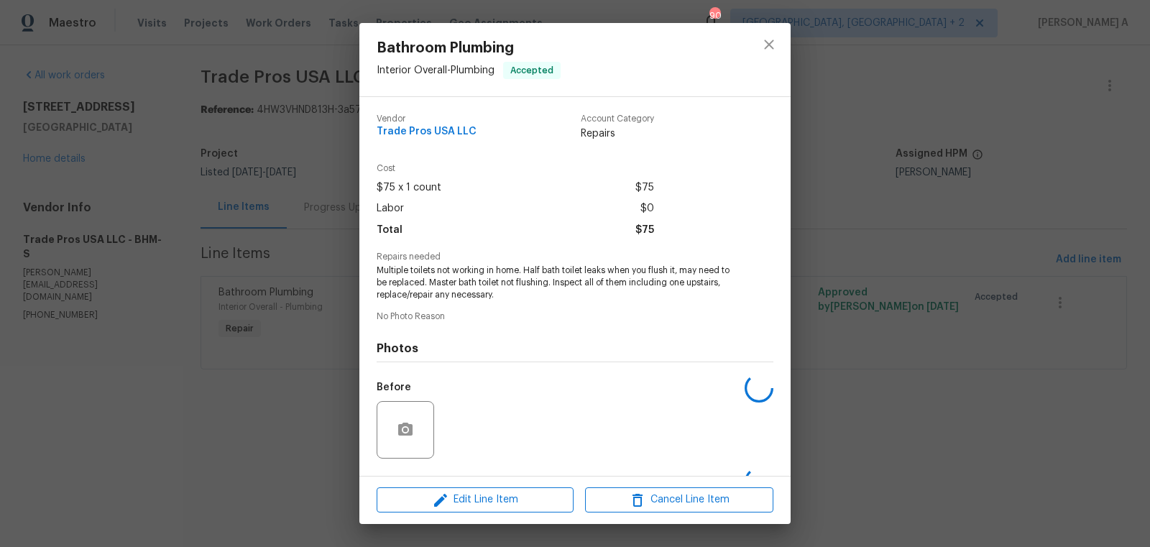
scroll to position [91, 0]
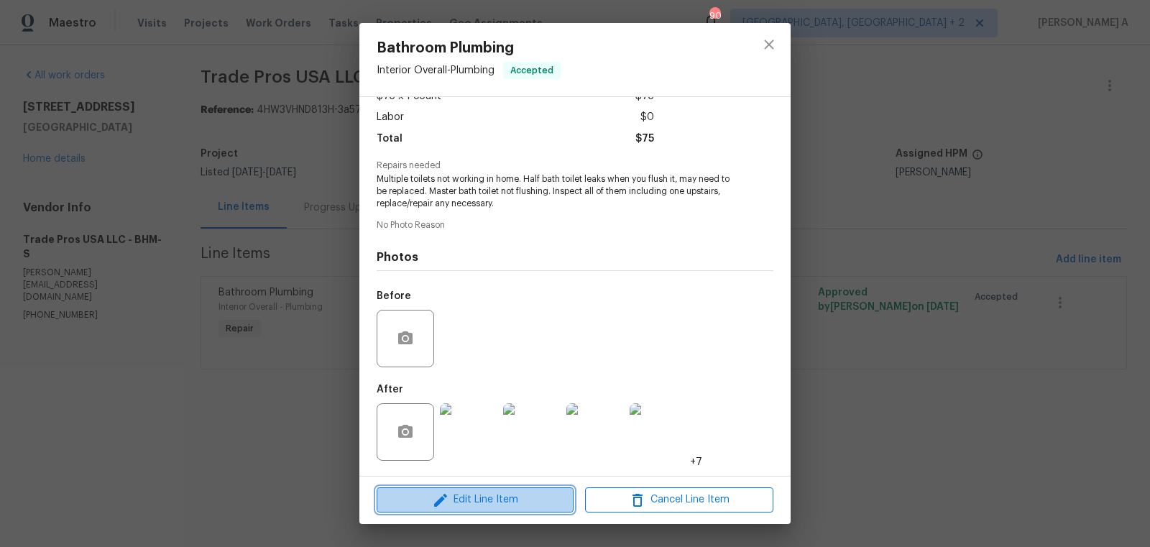
click at [480, 492] on span "Edit Line Item" at bounding box center [475, 500] width 188 height 18
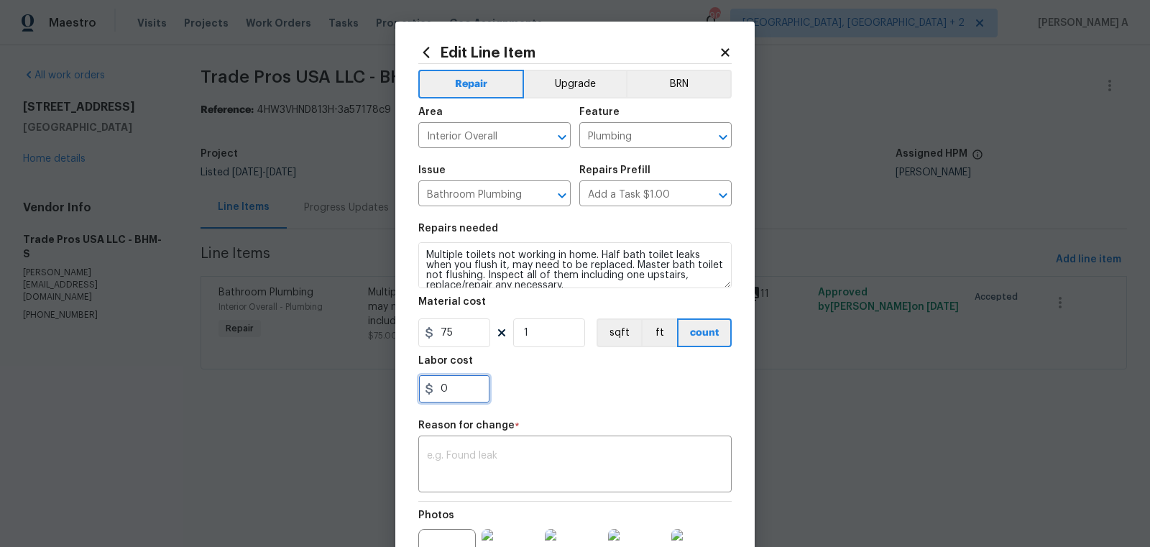
drag, startPoint x: 467, startPoint y: 399, endPoint x: 390, endPoint y: 399, distance: 76.2
click at [390, 399] on div "Edit Line Item Repair Upgrade BRN Area Interior Overall ​ Feature Plumbing ​ Is…" at bounding box center [575, 273] width 1150 height 547
paste input "498.21"
type input "498.21"
drag, startPoint x: 464, startPoint y: 336, endPoint x: 398, endPoint y: 336, distance: 66.1
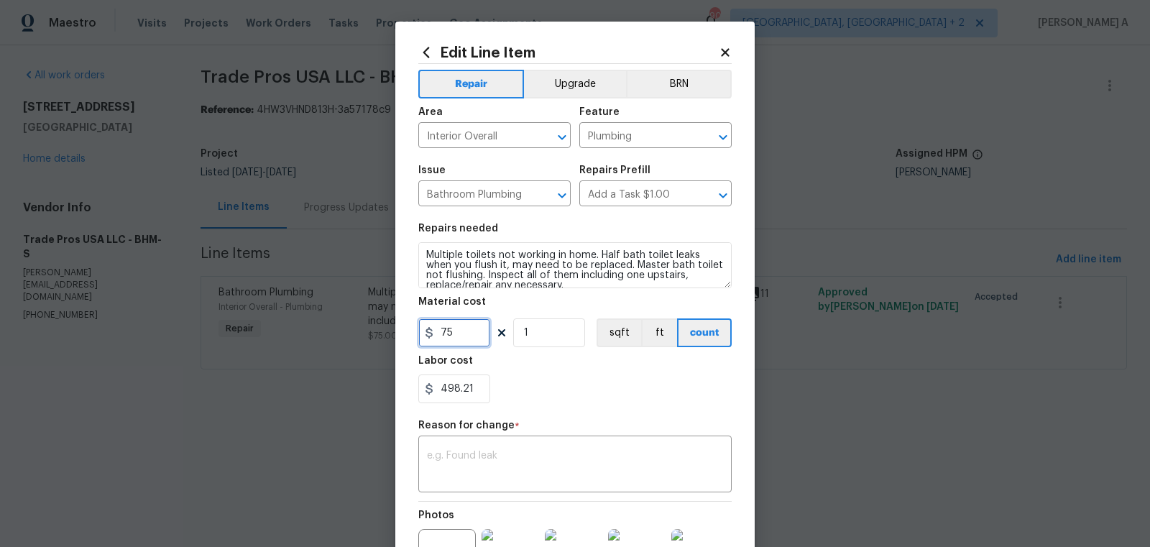
click at [398, 336] on div "Edit Line Item Repair Upgrade BRN Area Interior Overall ​ Feature Plumbing ​ Is…" at bounding box center [574, 361] width 359 height 679
type input "0"
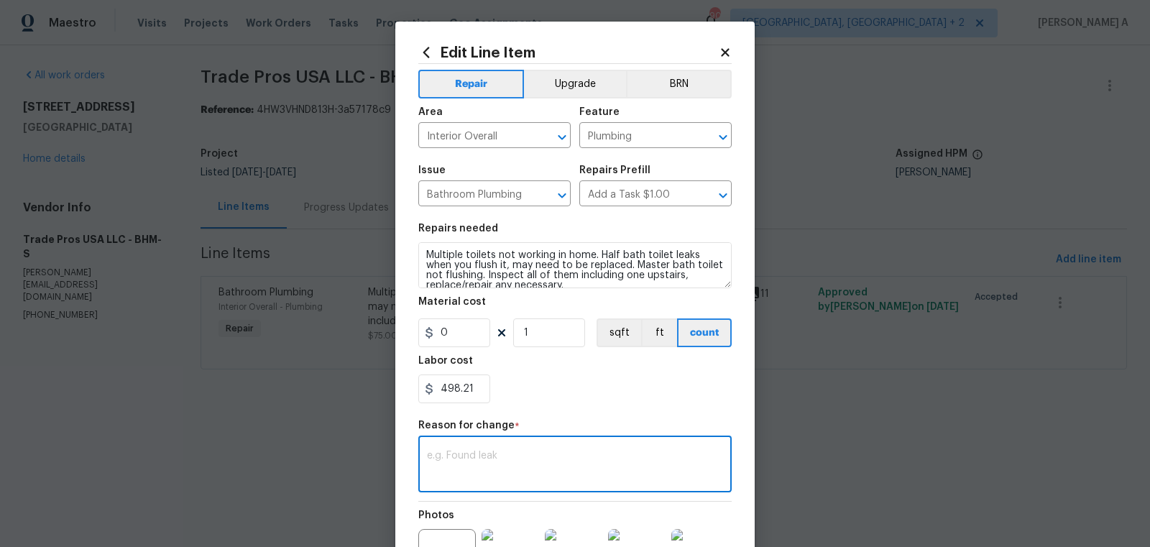
click at [558, 472] on textarea at bounding box center [575, 466] width 296 height 30
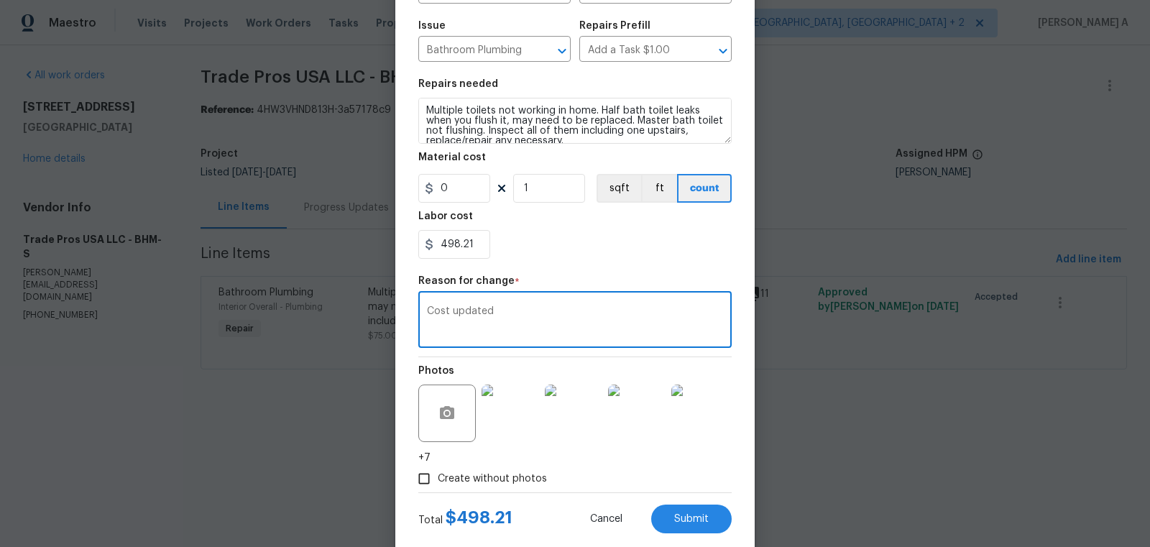
scroll to position [175, 0]
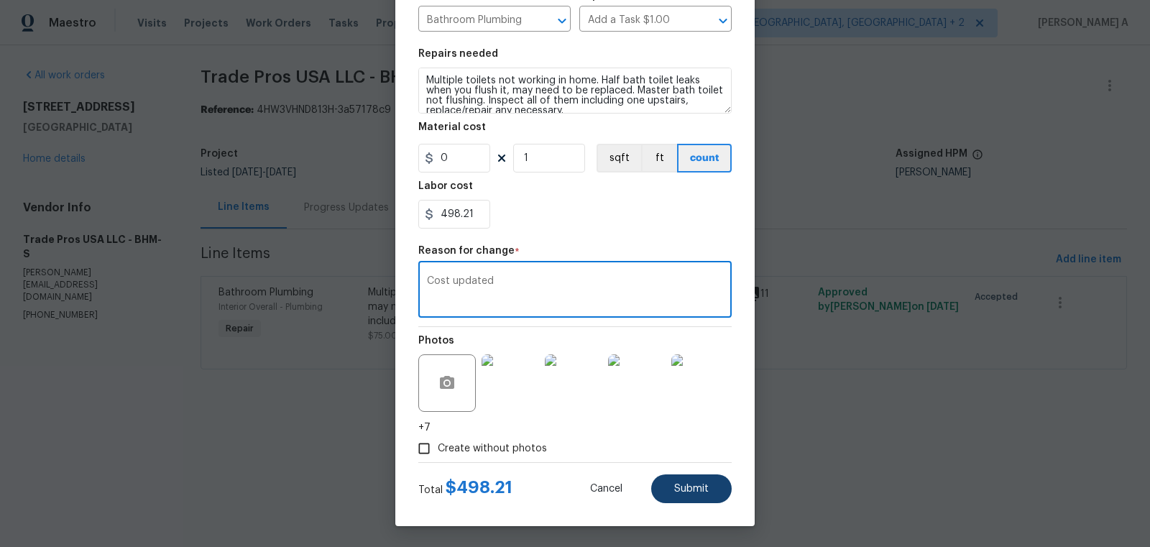
type textarea "Cost updated"
click at [692, 499] on button "Submit" at bounding box center [691, 489] width 81 height 29
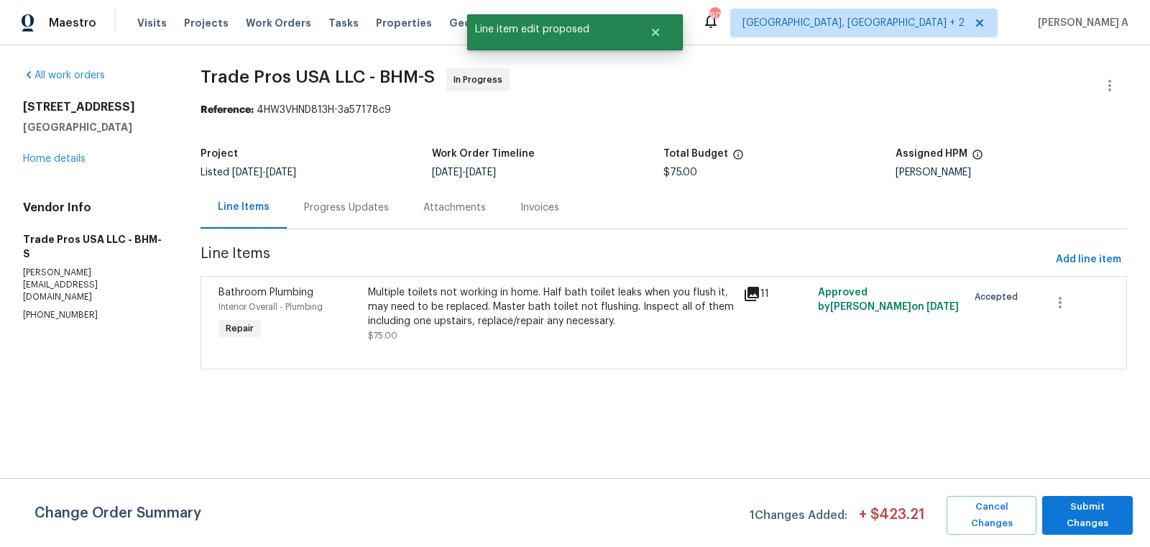
scroll to position [0, 0]
click at [1104, 505] on span "Submit Changes" at bounding box center [1088, 515] width 76 height 33
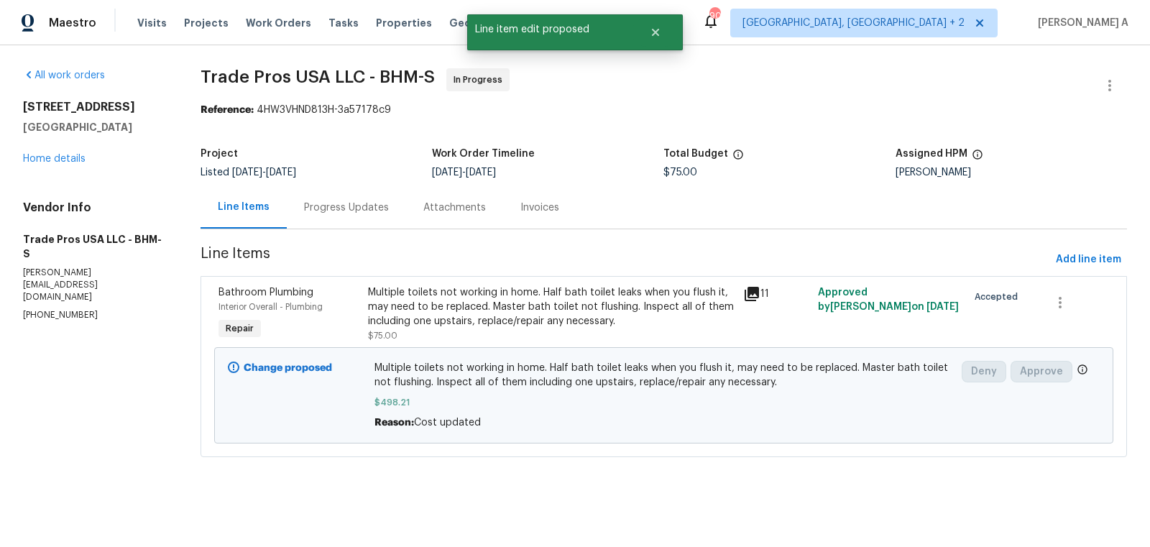
click at [356, 203] on div "Progress Updates" at bounding box center [346, 208] width 85 height 14
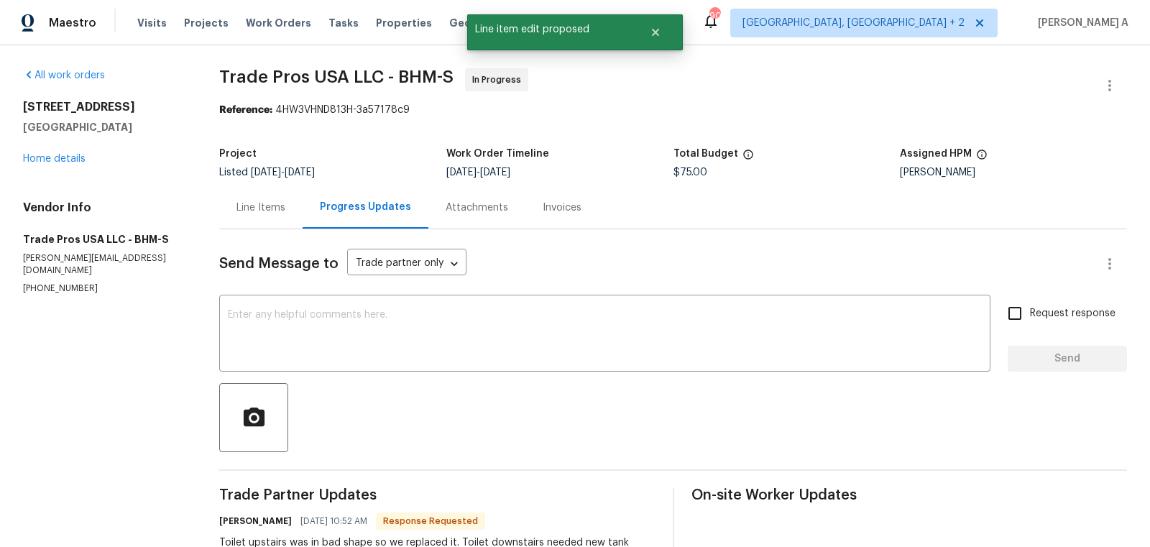
click at [256, 201] on div "Line Items" at bounding box center [261, 208] width 49 height 14
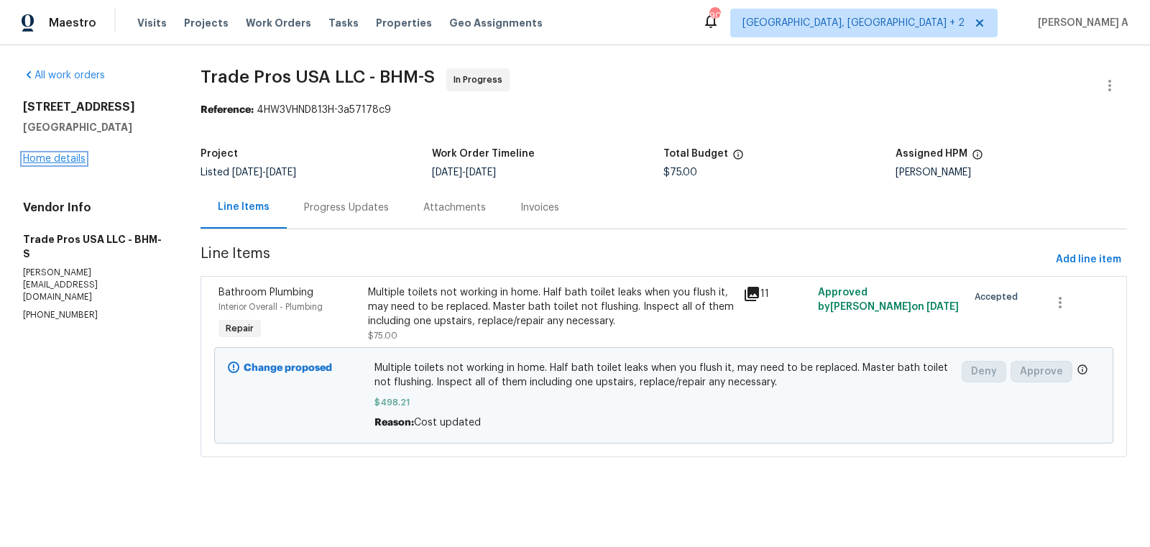
click at [60, 159] on link "Home details" at bounding box center [54, 159] width 63 height 10
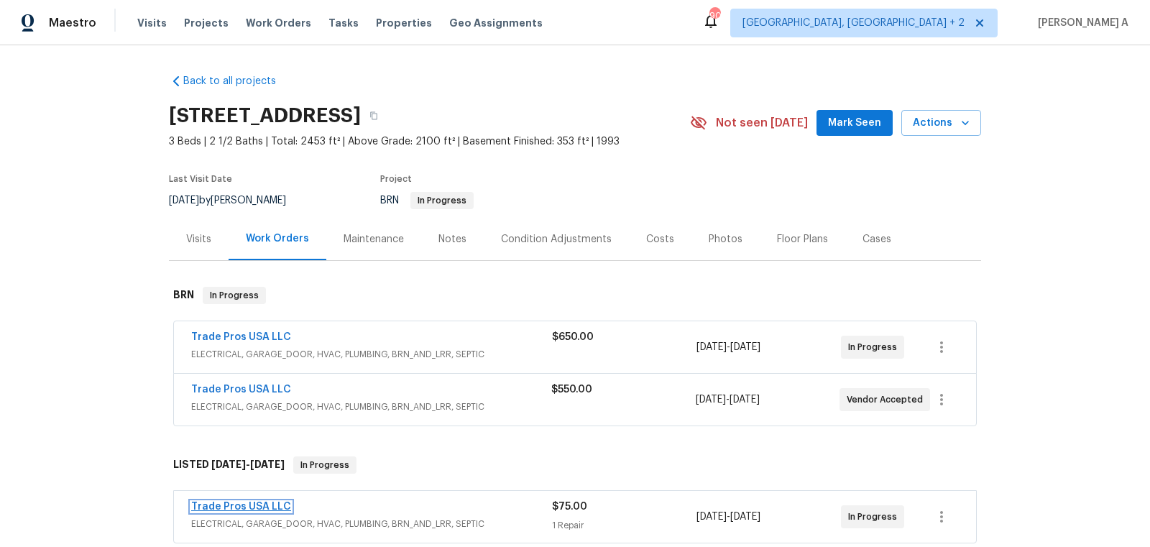
click at [262, 504] on link "Trade Pros USA LLC" at bounding box center [241, 507] width 100 height 10
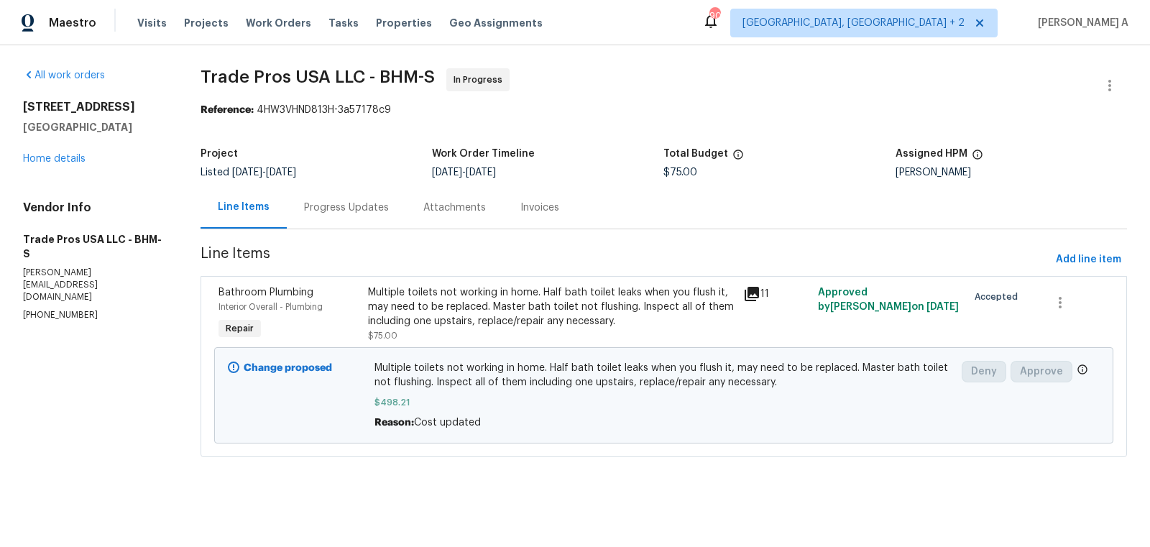
click at [341, 217] on div "Progress Updates" at bounding box center [346, 207] width 119 height 42
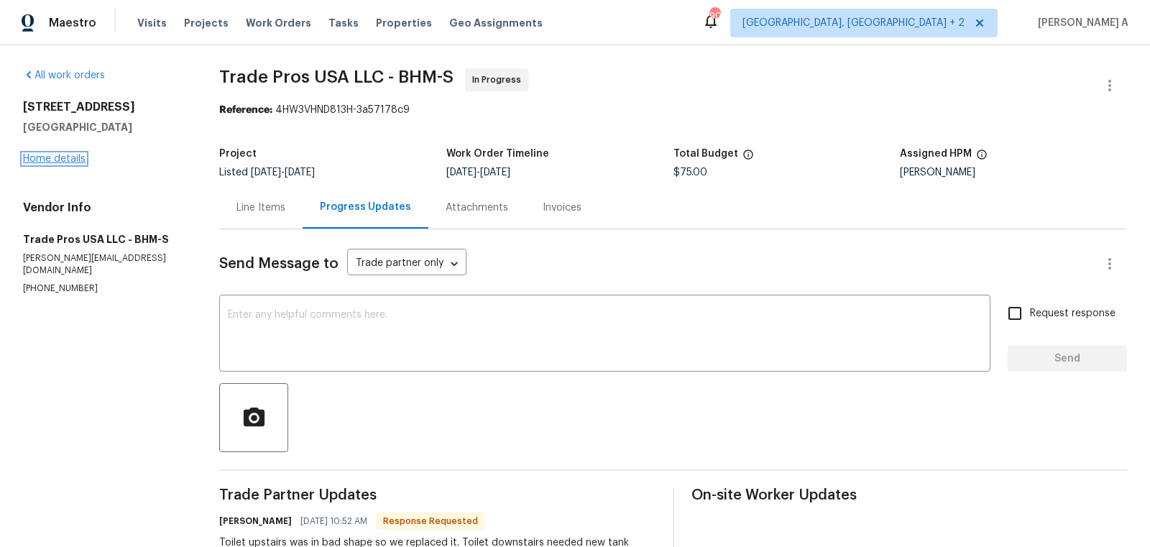
click at [60, 161] on link "Home details" at bounding box center [54, 159] width 63 height 10
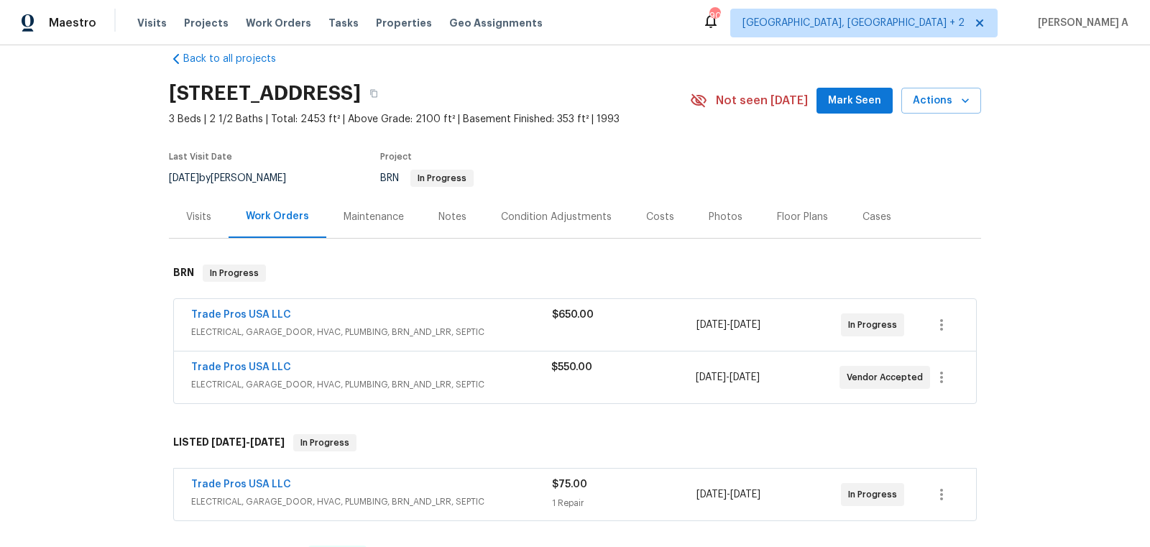
scroll to position [40, 0]
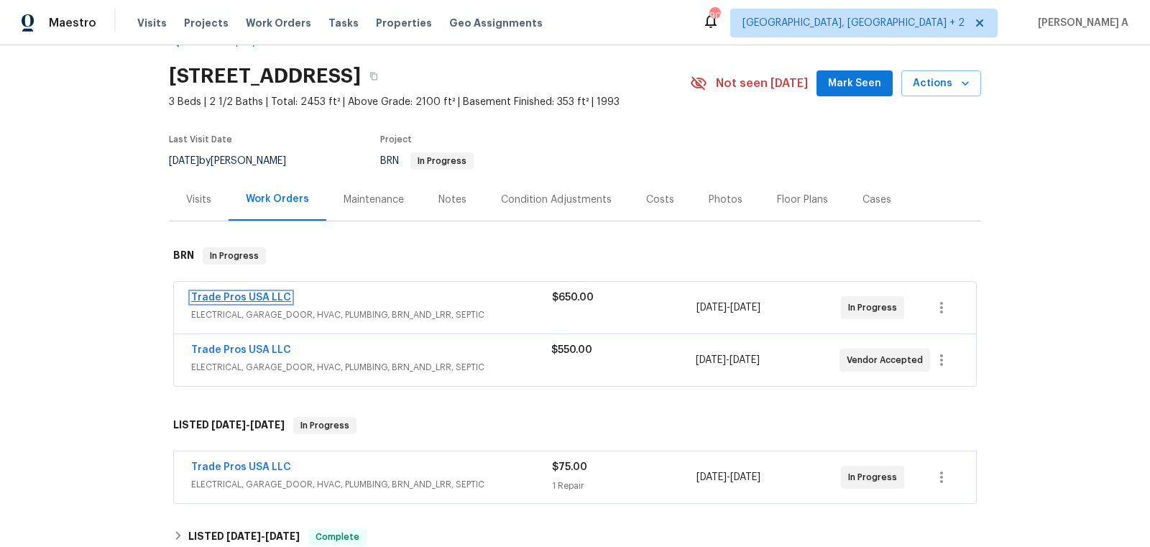
click at [235, 298] on link "Trade Pros USA LLC" at bounding box center [241, 298] width 100 height 10
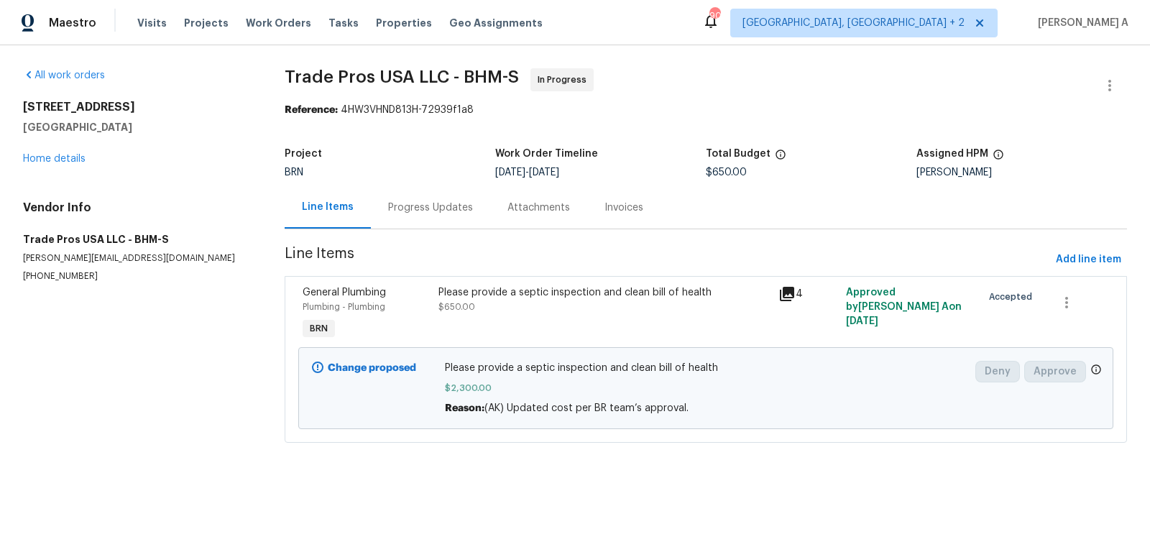
click at [388, 178] on div "Project BRN Work Order Timeline [DATE] - [DATE] Total Budget $650.00 Assigned H…" at bounding box center [706, 163] width 843 height 46
click at [395, 198] on div "Progress Updates" at bounding box center [430, 207] width 119 height 42
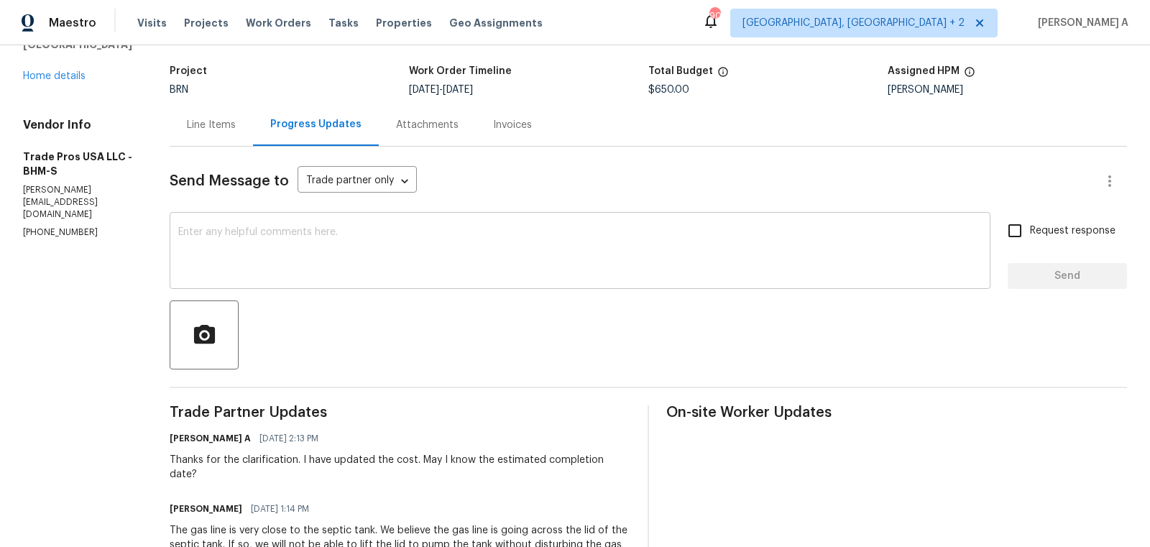
scroll to position [101, 0]
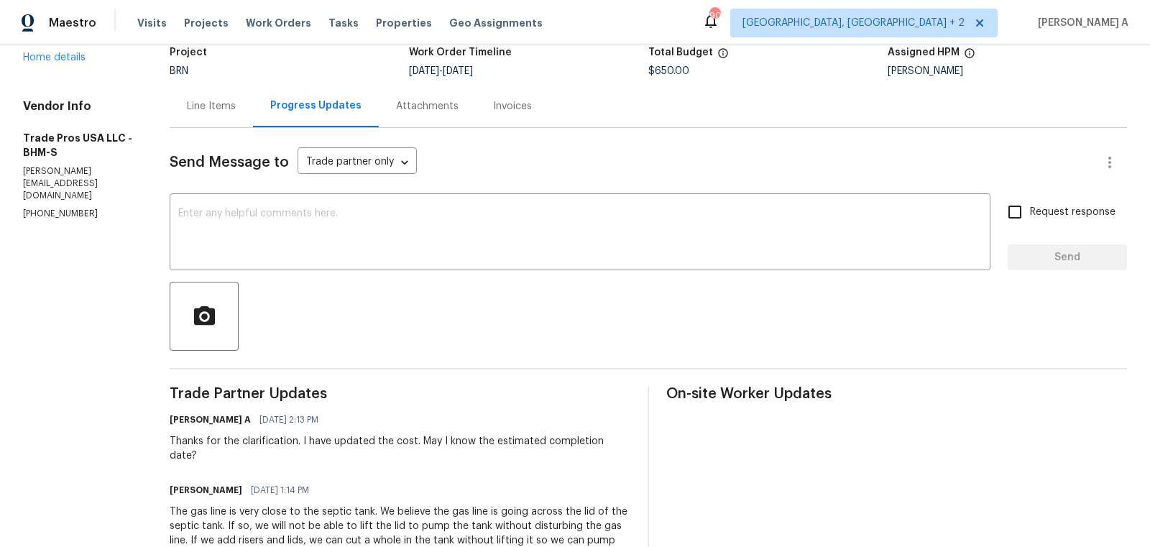
click at [387, 282] on div at bounding box center [649, 316] width 958 height 69
click at [377, 234] on textarea at bounding box center [580, 234] width 804 height 50
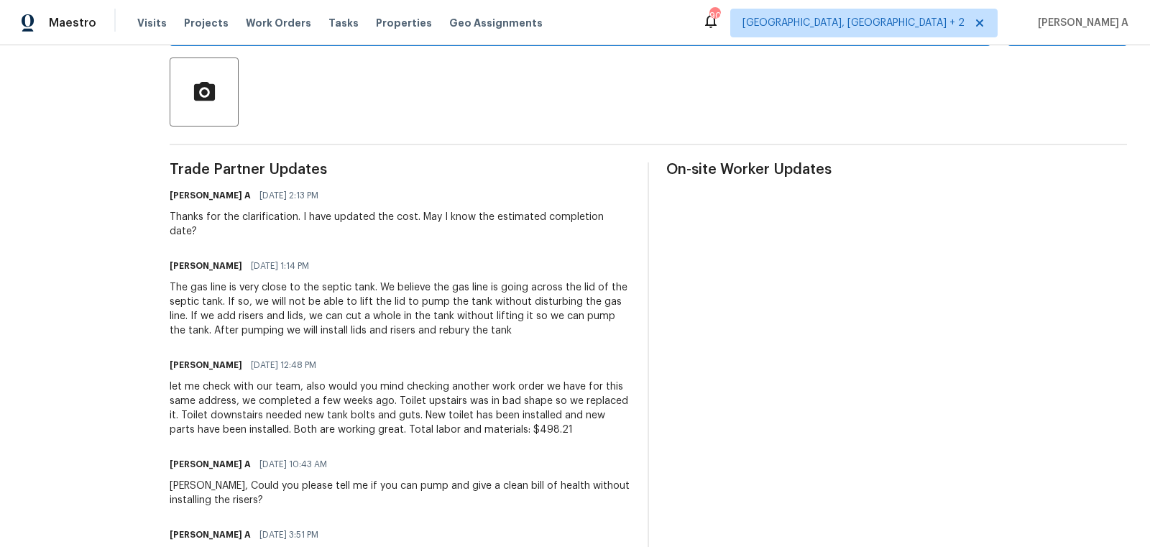
scroll to position [492, 0]
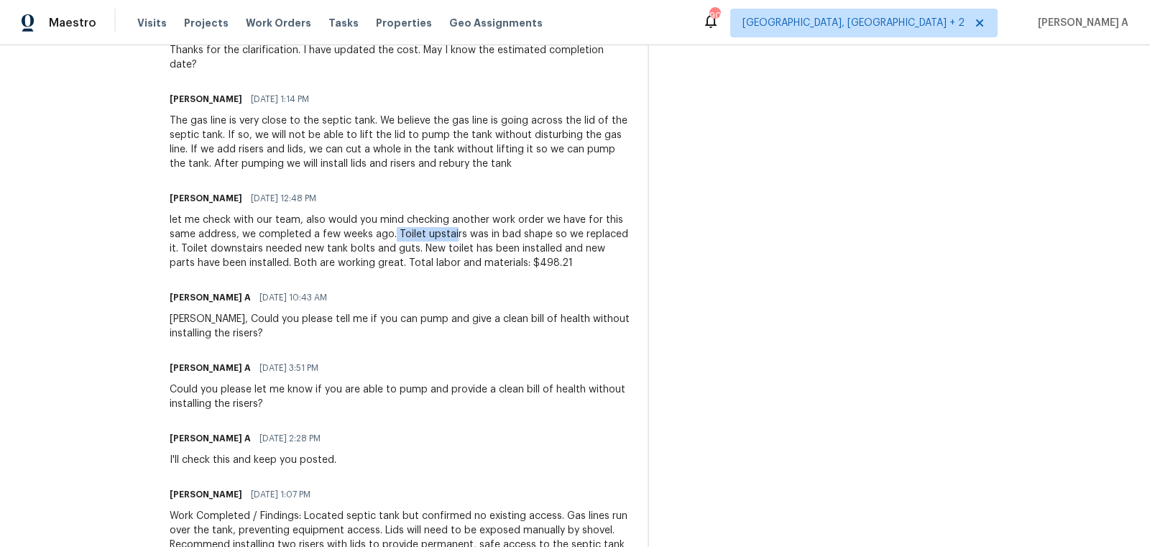
drag, startPoint x: 391, startPoint y: 217, endPoint x: 451, endPoint y: 216, distance: 59.7
click at [451, 216] on div "let me check with our team, also would you mind checking another work order we …" at bounding box center [400, 242] width 461 height 58
click at [442, 219] on div "let me check with our team, also would you mind checking another work order we …" at bounding box center [400, 242] width 461 height 58
copy div "upstairs"
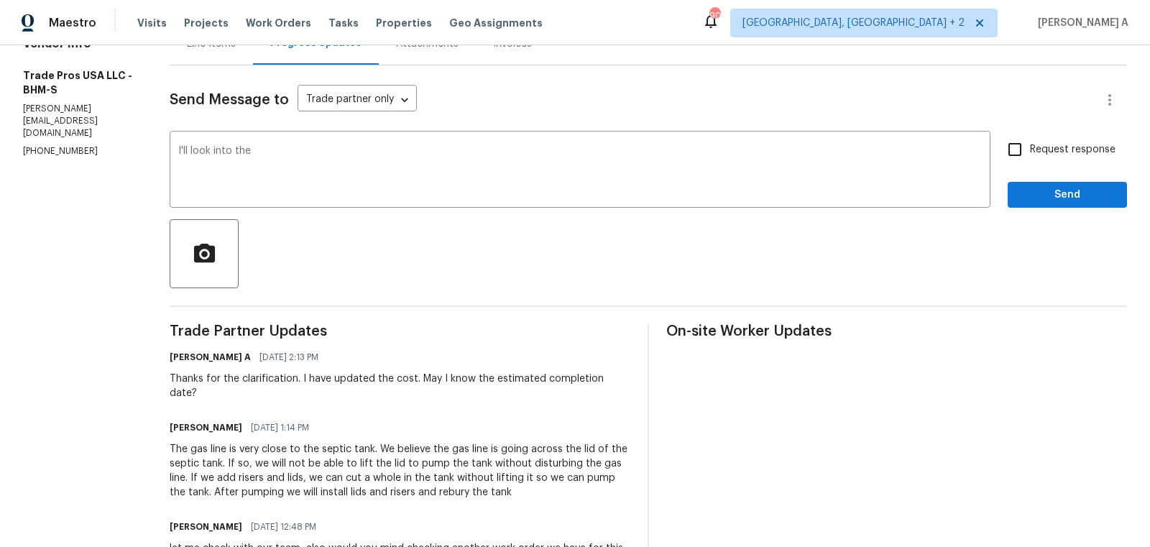
scroll to position [69, 0]
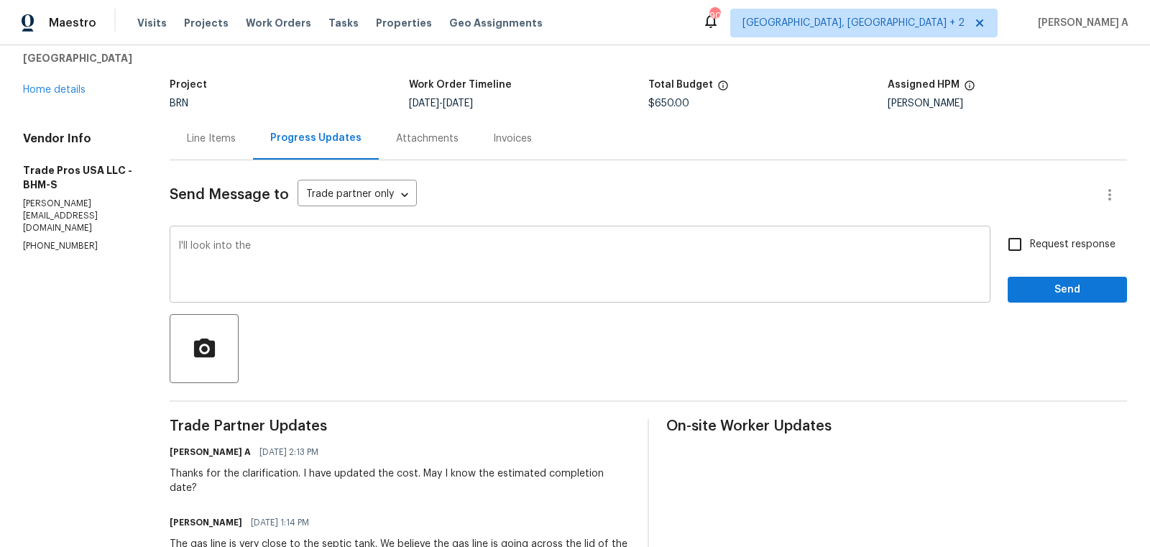
click at [329, 252] on textarea "I'll look into the" at bounding box center [580, 266] width 804 height 50
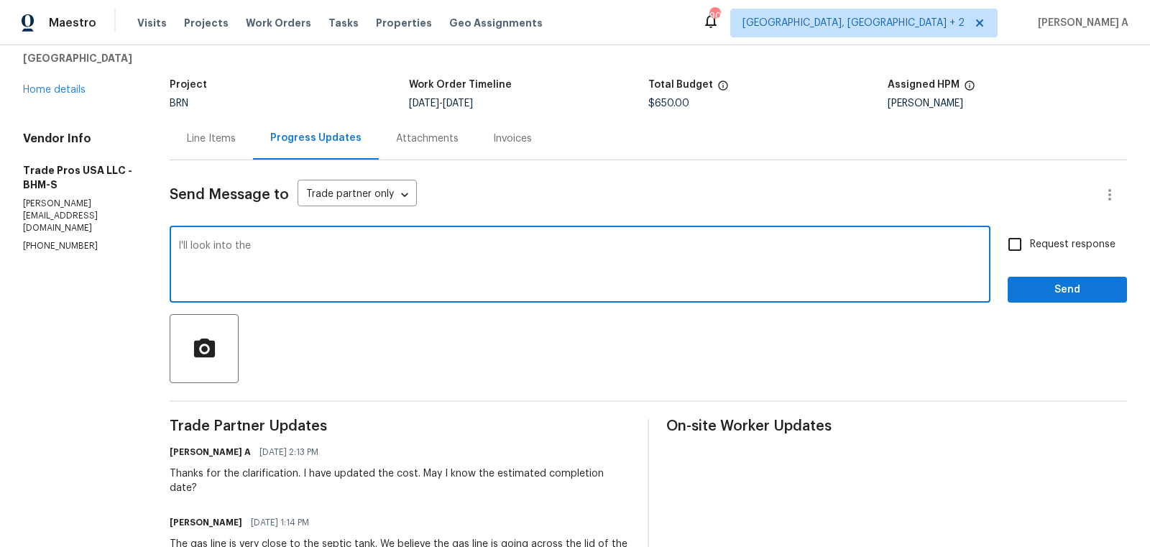
paste textarea "upstairs"
type textarea "I'll look into the upstairs toilet work order as well."
click at [1014, 243] on input "Request response" at bounding box center [1015, 244] width 30 height 30
checkbox input "true"
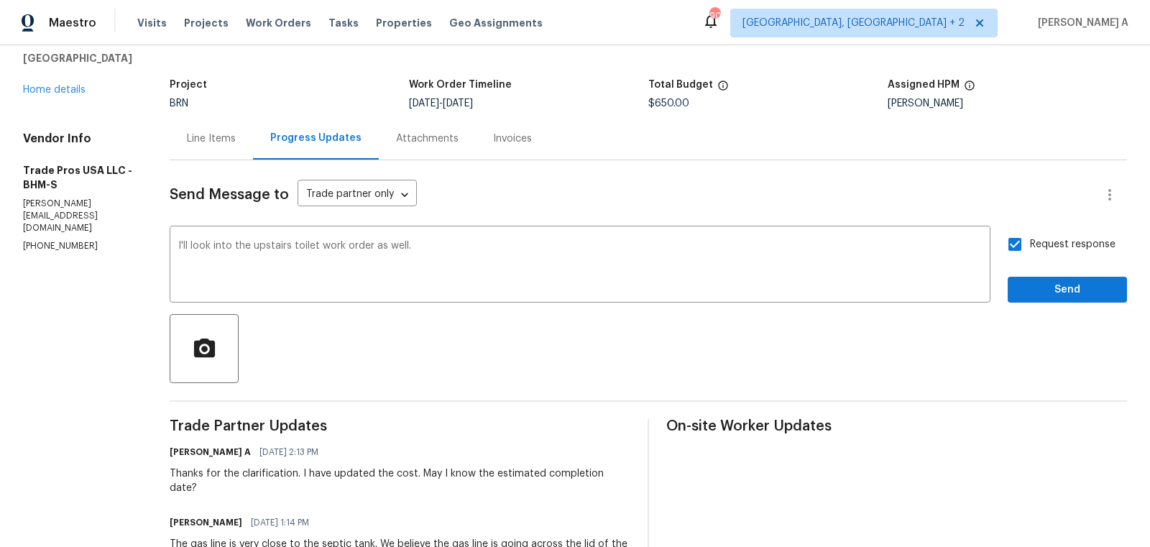
click at [1082, 287] on span "Send" at bounding box center [1068, 290] width 96 height 18
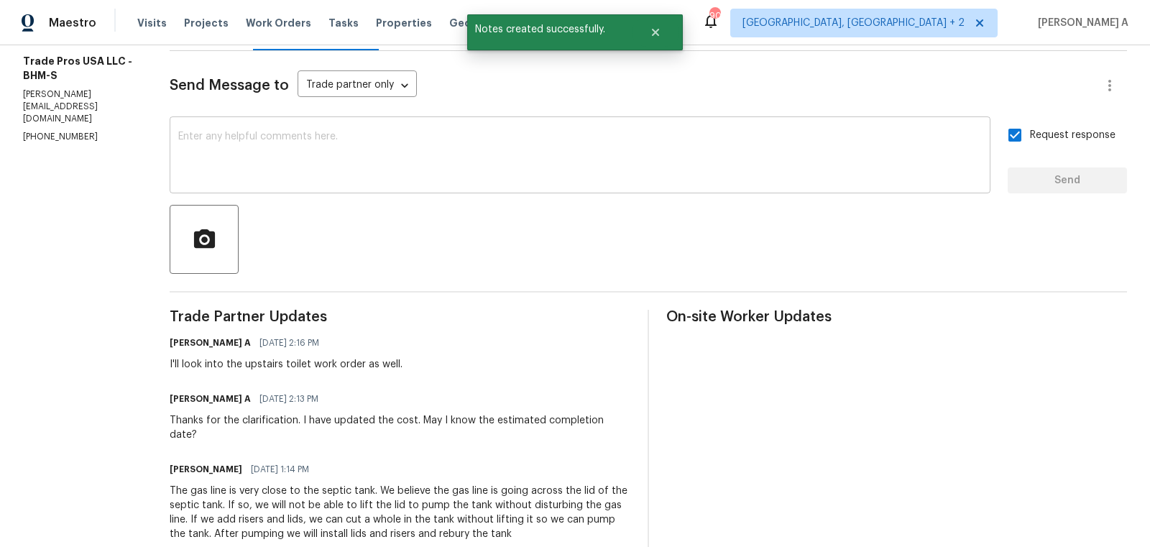
scroll to position [0, 0]
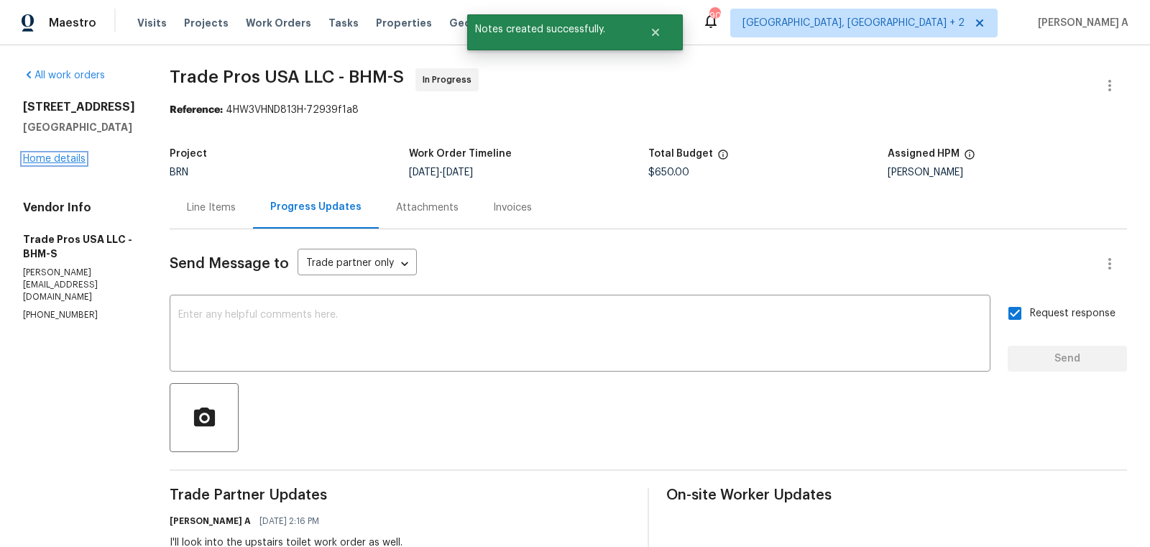
click at [61, 164] on link "Home details" at bounding box center [54, 159] width 63 height 10
